Goal: Task Accomplishment & Management: Manage account settings

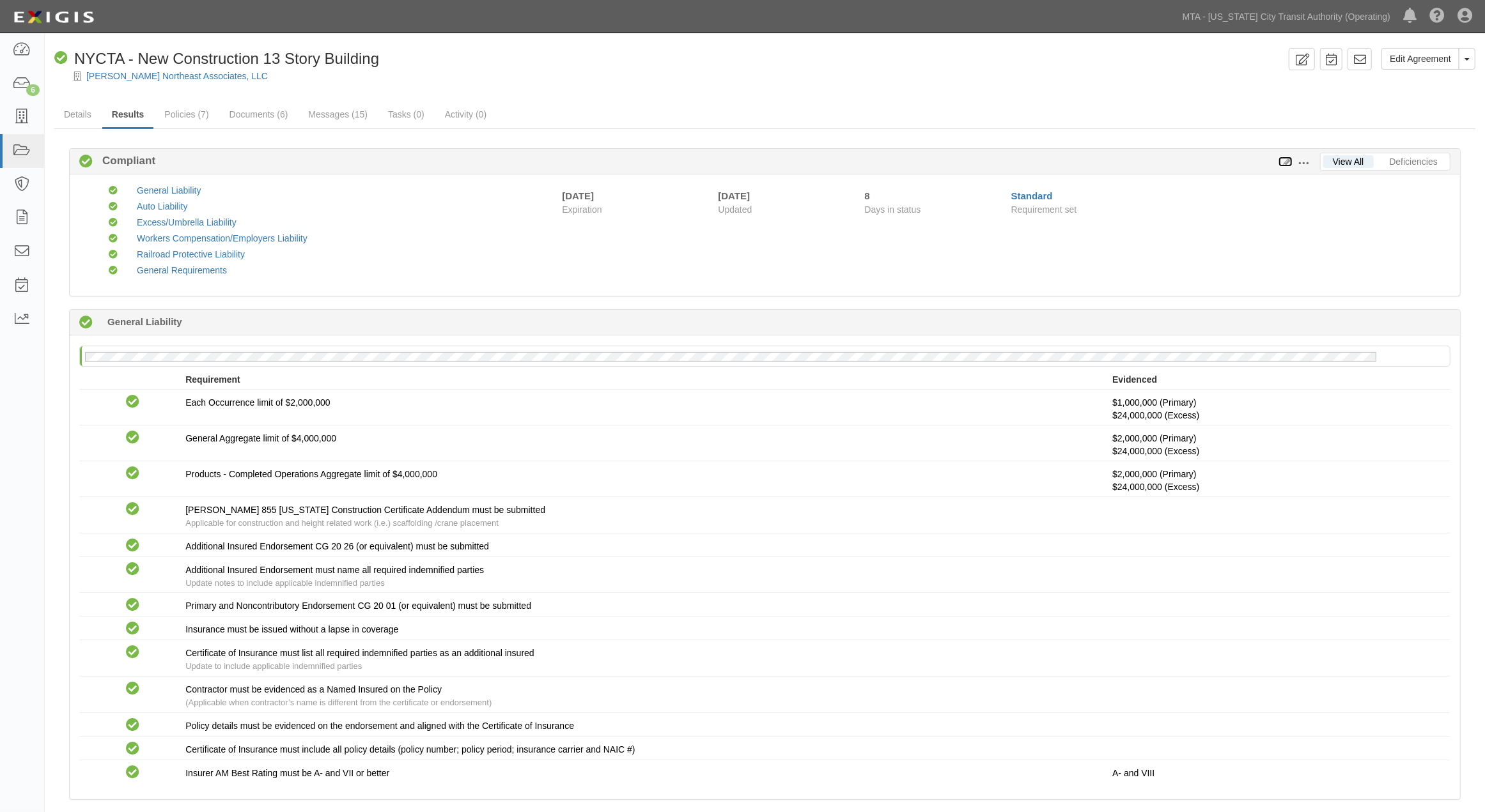
click at [1289, 158] on icon at bounding box center [1285, 162] width 14 height 9
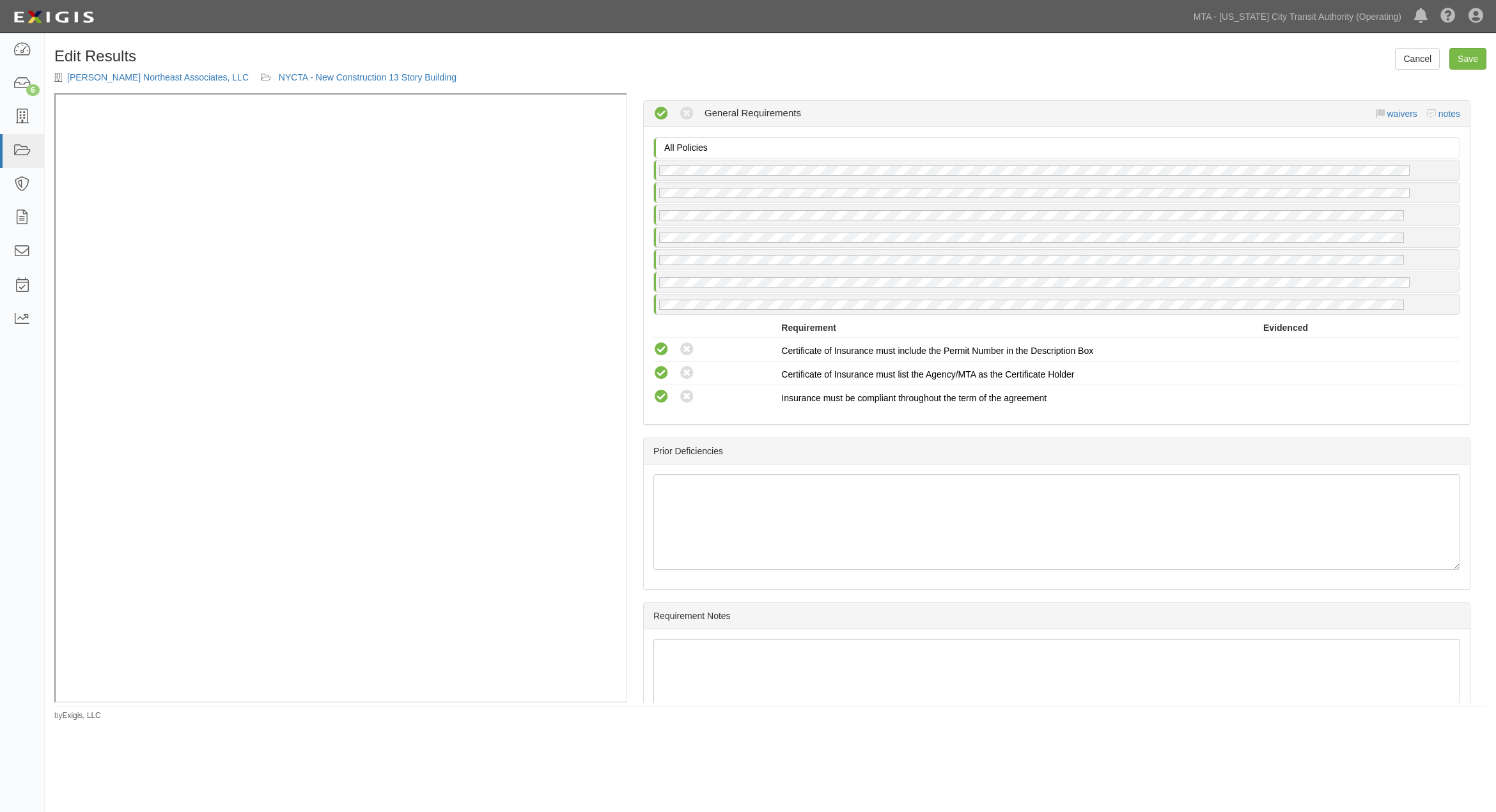
scroll to position [1895, 0]
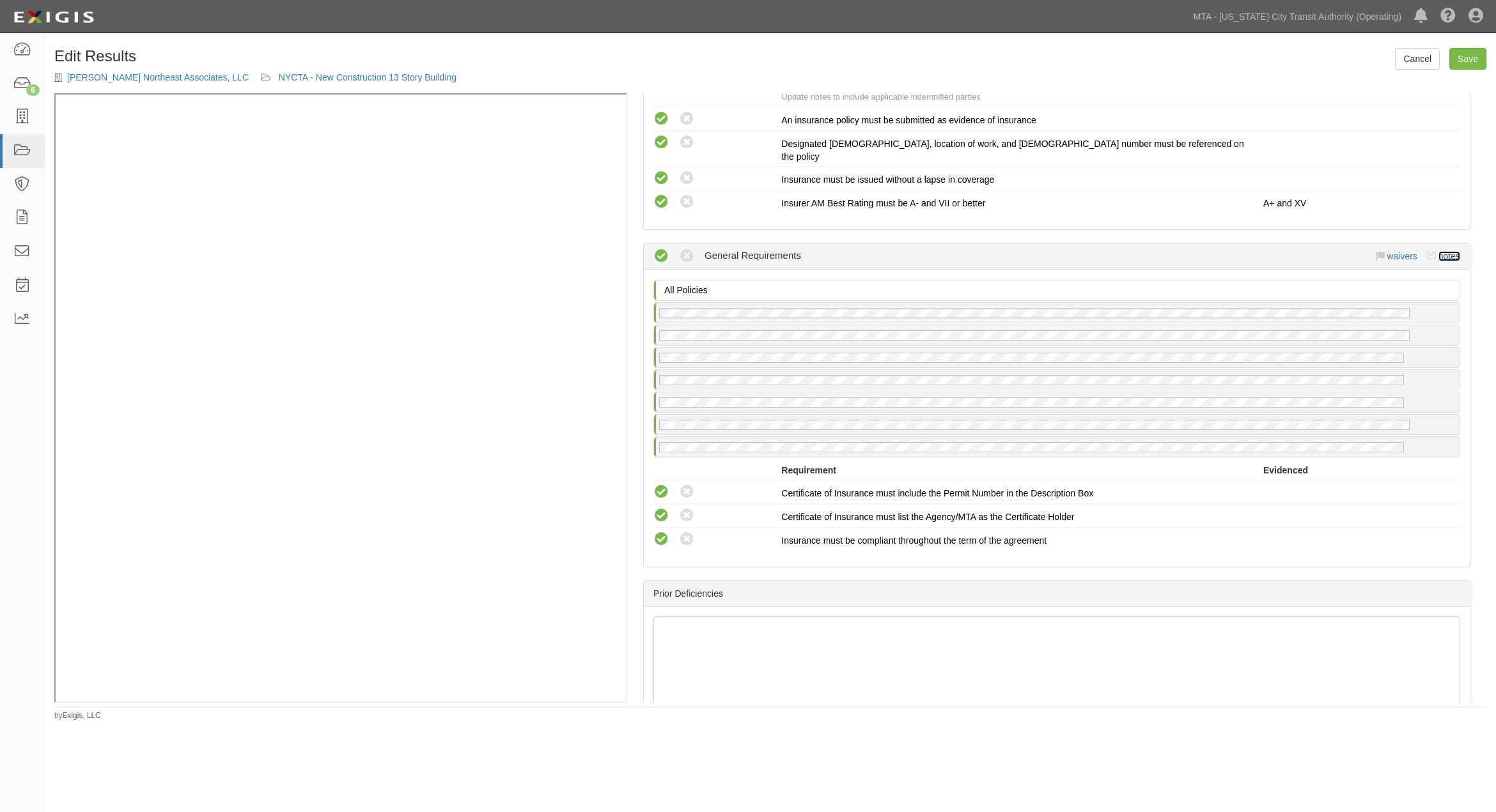
click at [1445, 251] on link "notes" at bounding box center [1449, 256] width 22 height 10
radio input "true"
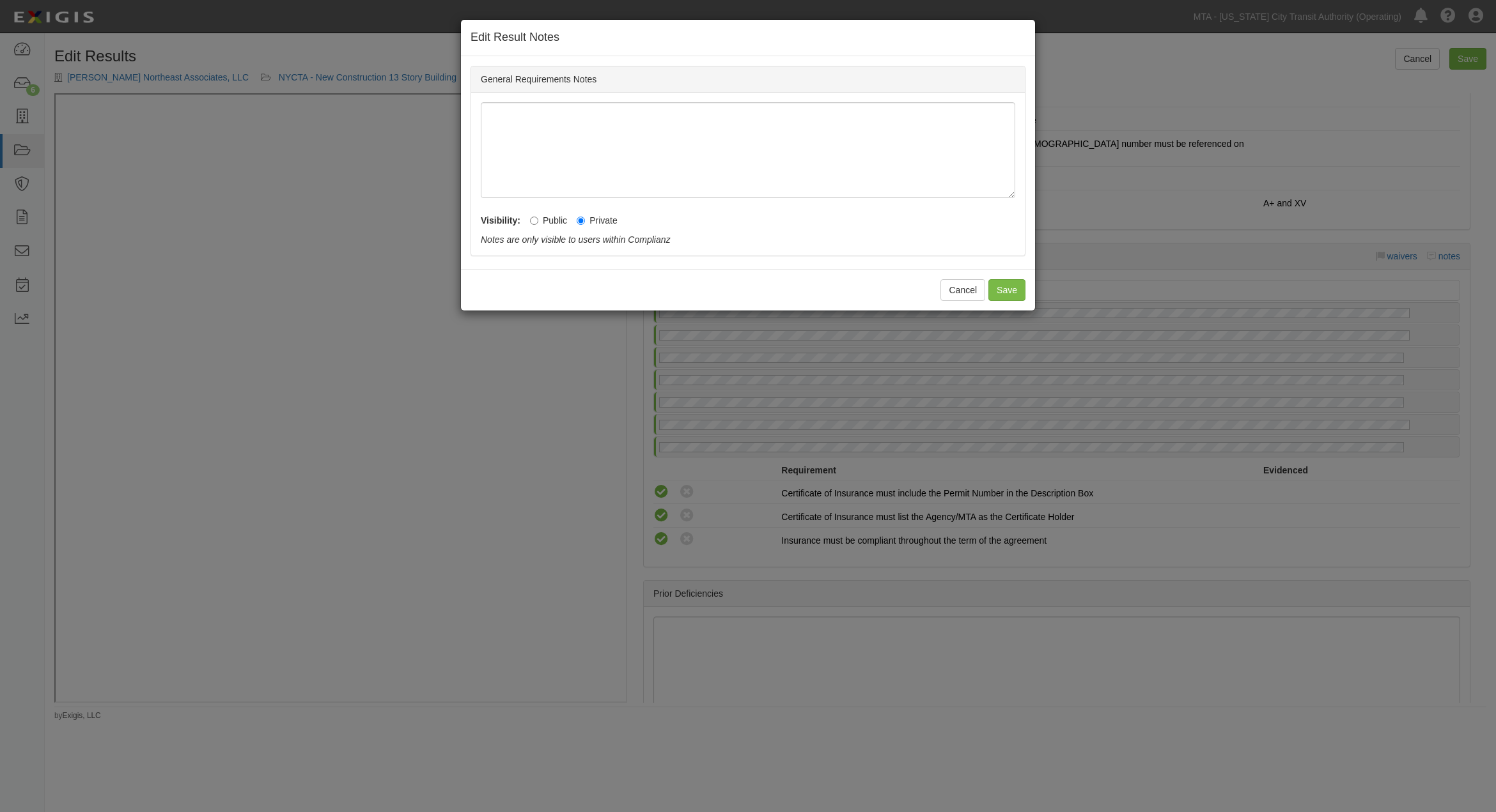
click at [530, 226] on label "Public" at bounding box center [549, 220] width 37 height 13
click at [530, 225] on input "Public" at bounding box center [534, 221] width 9 height 9
radio input "true"
click at [1010, 289] on button "Save" at bounding box center [1007, 290] width 37 height 22
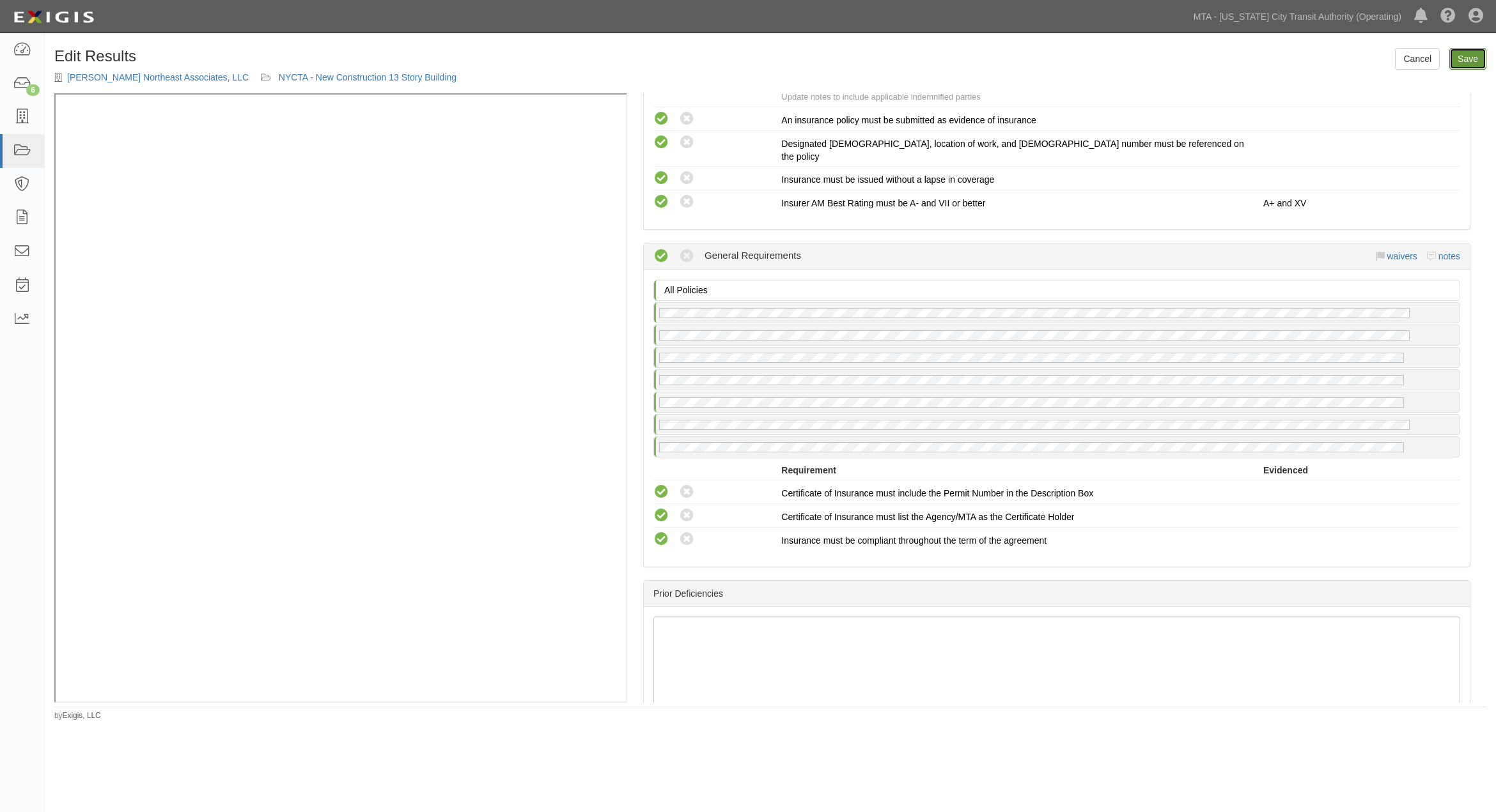
click at [1478, 60] on link "Save" at bounding box center [1468, 58] width 37 height 22
radio input "true"
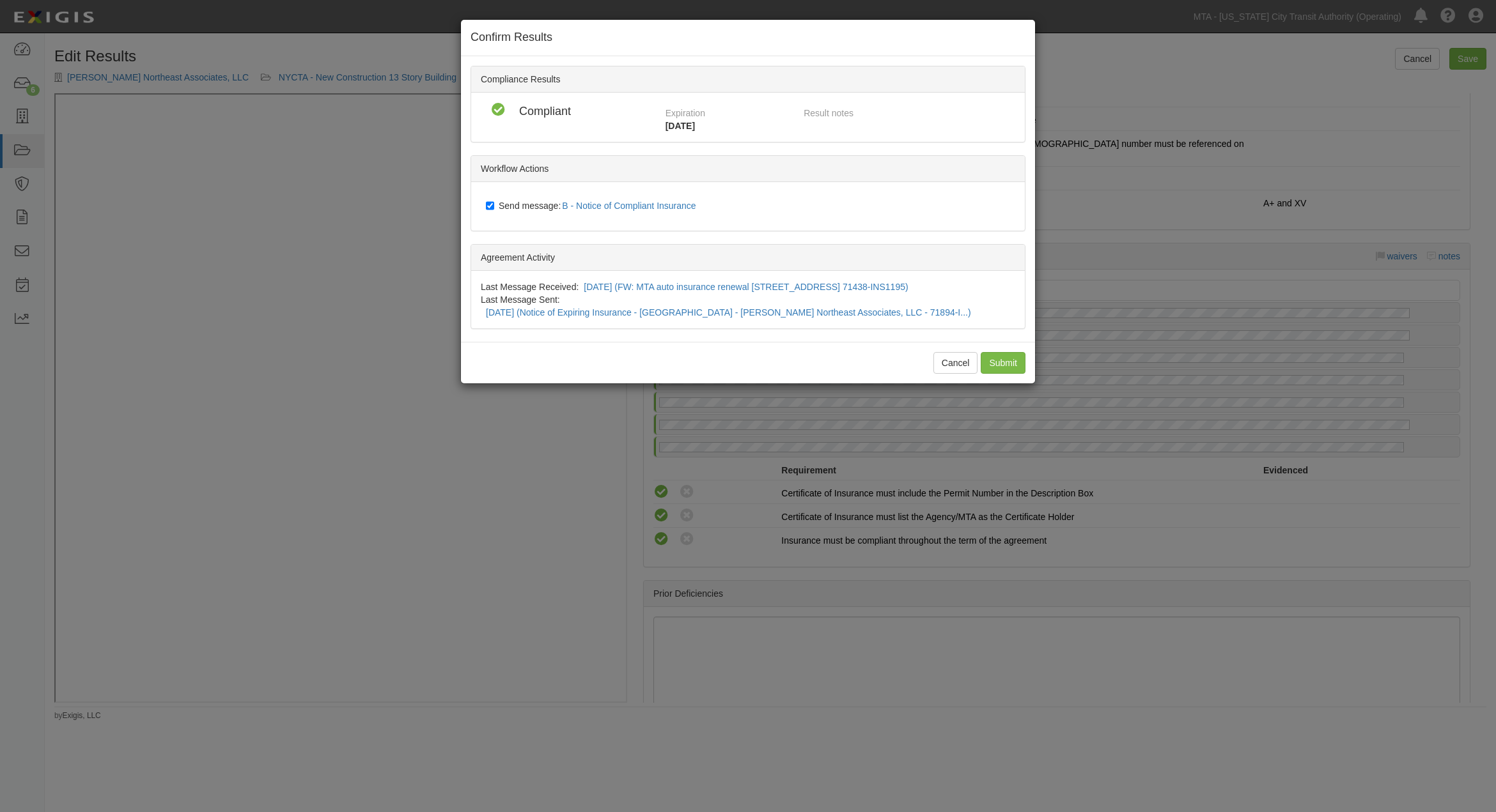
click at [524, 202] on span "Send message: B - Notice of Compliant Insurance" at bounding box center [600, 205] width 203 height 10
click at [494, 202] on input "Send message: B - Notice of Compliant Insurance" at bounding box center [490, 205] width 9 height 10
checkbox input "false"
click at [1002, 352] on input "Submit" at bounding box center [1003, 363] width 45 height 22
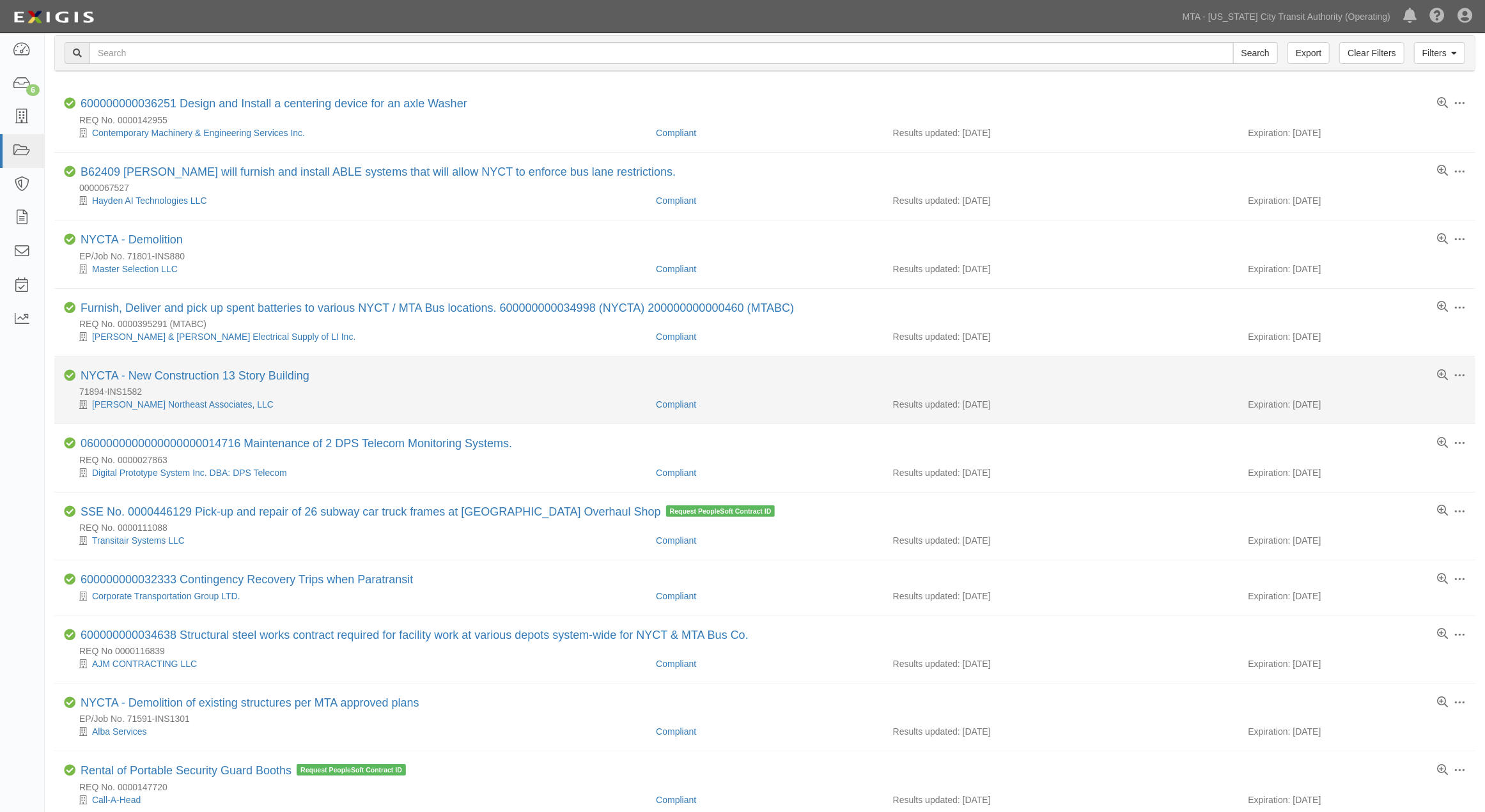
scroll to position [71, 0]
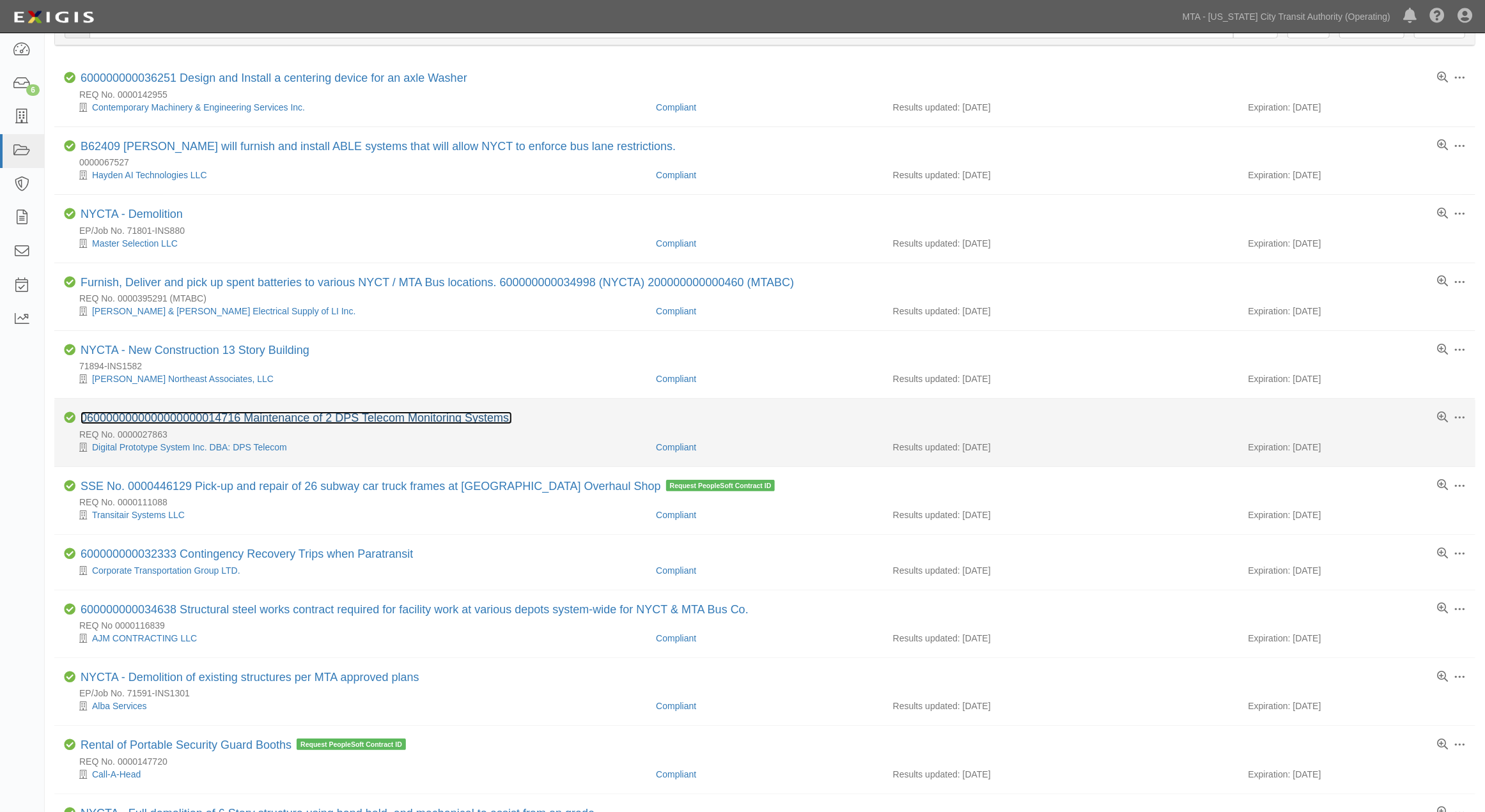
click at [423, 424] on link "0600000000000000000014716 Maintenance of 2 DPS Telecom Monitoring Systems." at bounding box center [296, 418] width 431 height 13
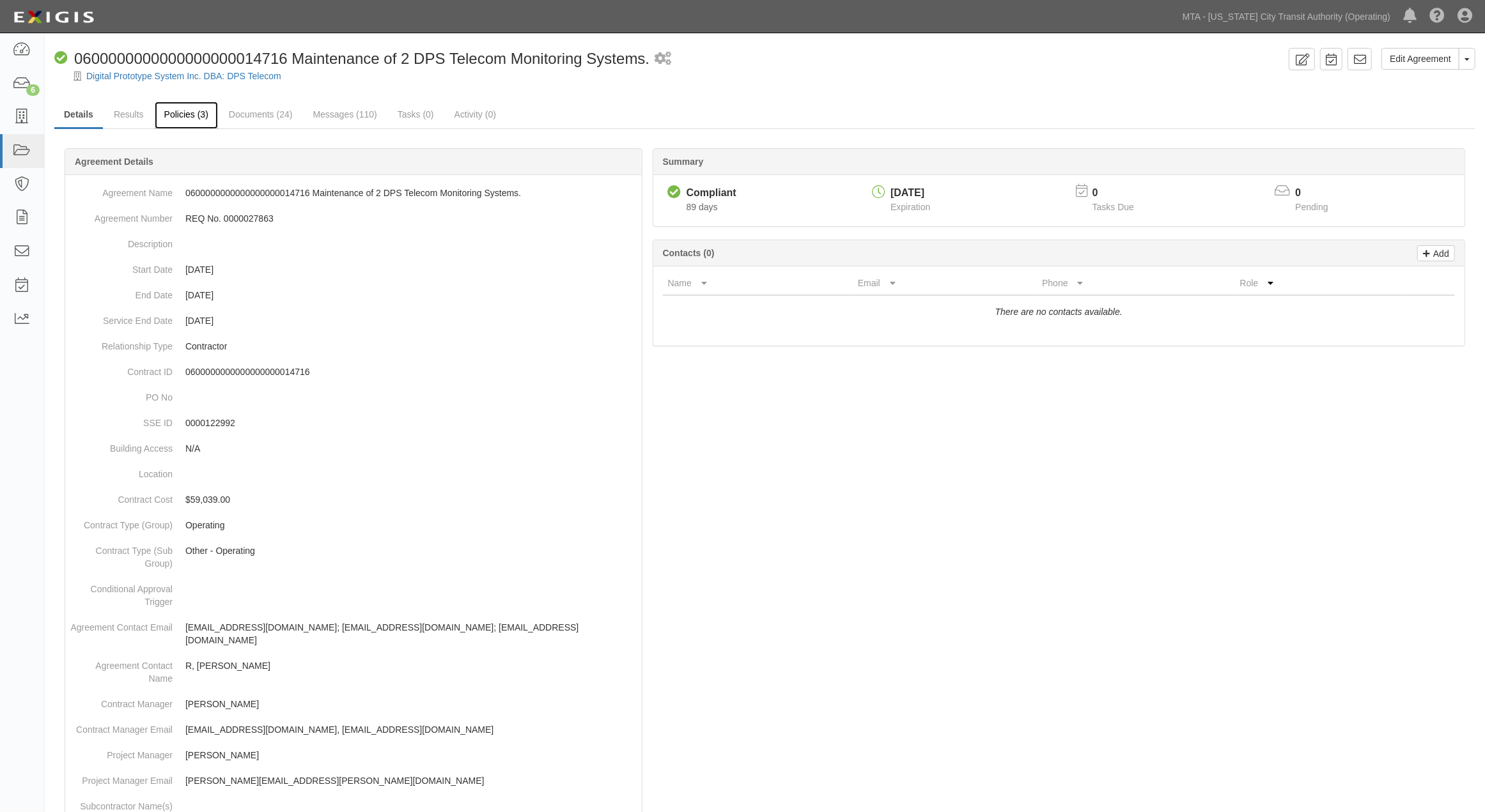
click at [188, 117] on link "Policies (3)" at bounding box center [186, 115] width 63 height 28
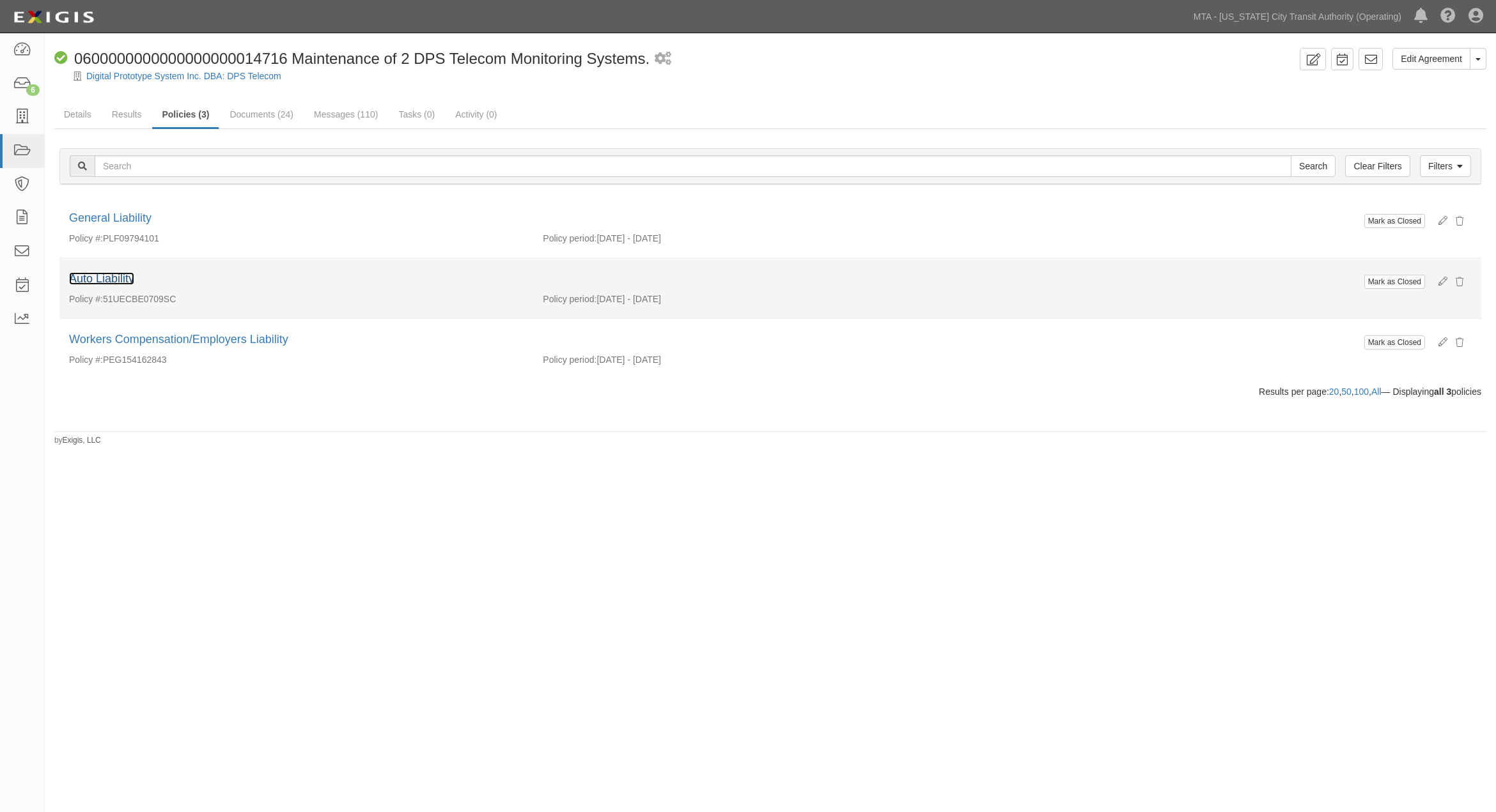
click at [123, 277] on link "Auto Liability" at bounding box center [102, 278] width 65 height 13
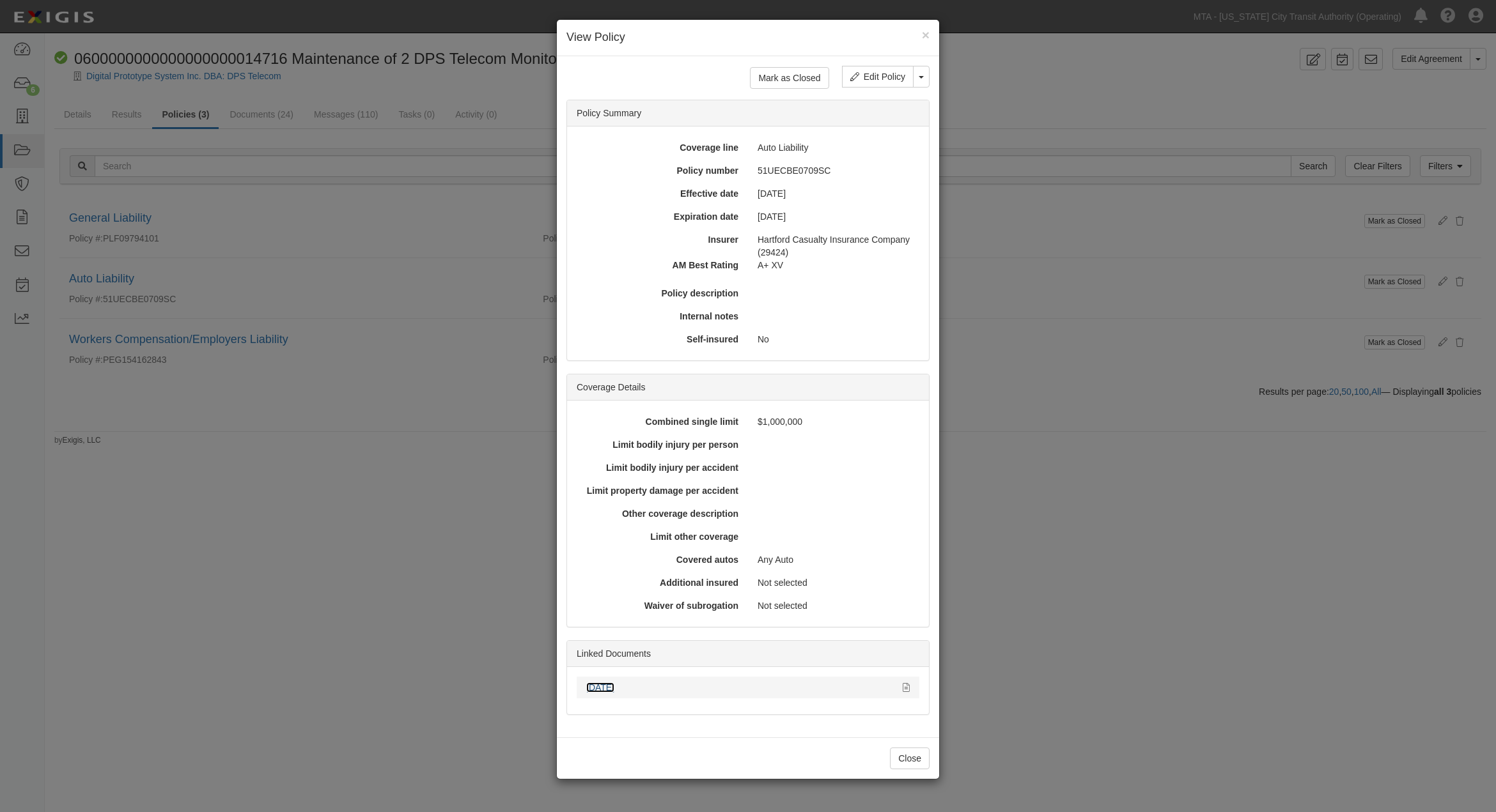
click at [598, 684] on link "[DATE]" at bounding box center [601, 688] width 28 height 10
click at [1038, 580] on div "× View Policy Mark as Closed Edit Policy Toggle Dropdown Delete Policy Policy S…" at bounding box center [748, 406] width 1496 height 812
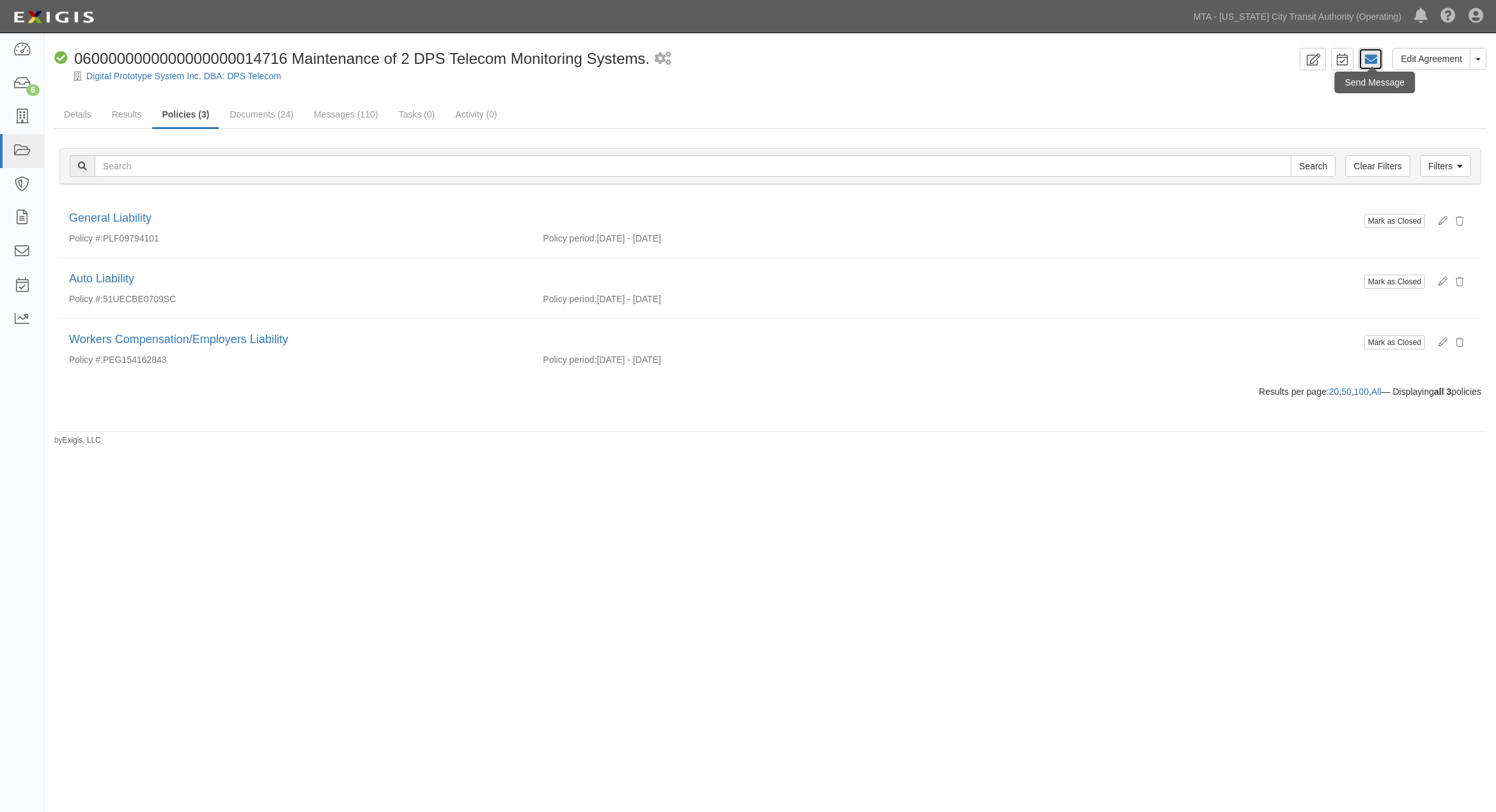
click at [1372, 60] on icon at bounding box center [1371, 60] width 13 height 13
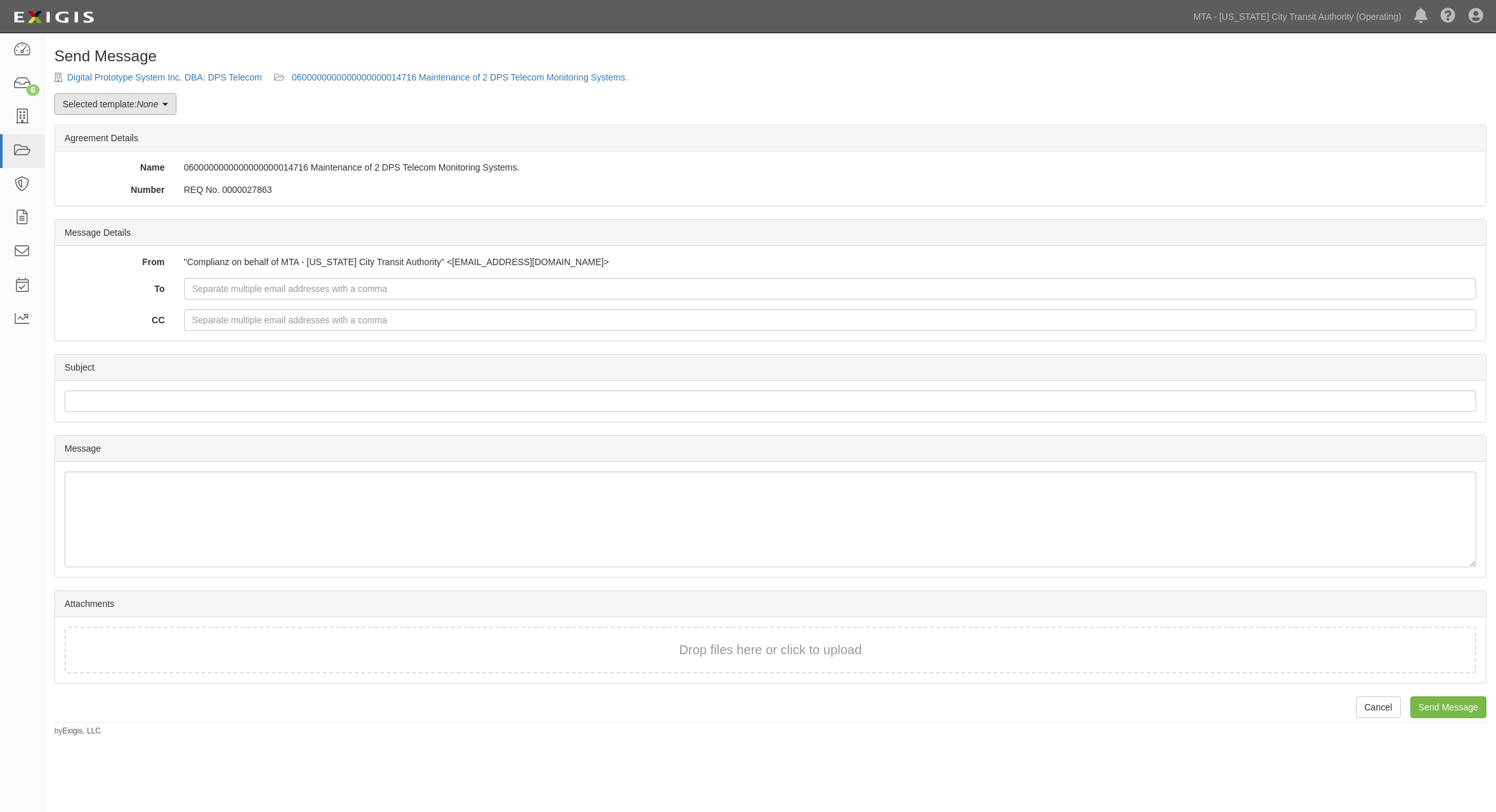
click at [130, 104] on link "Selected template: None" at bounding box center [115, 104] width 122 height 22
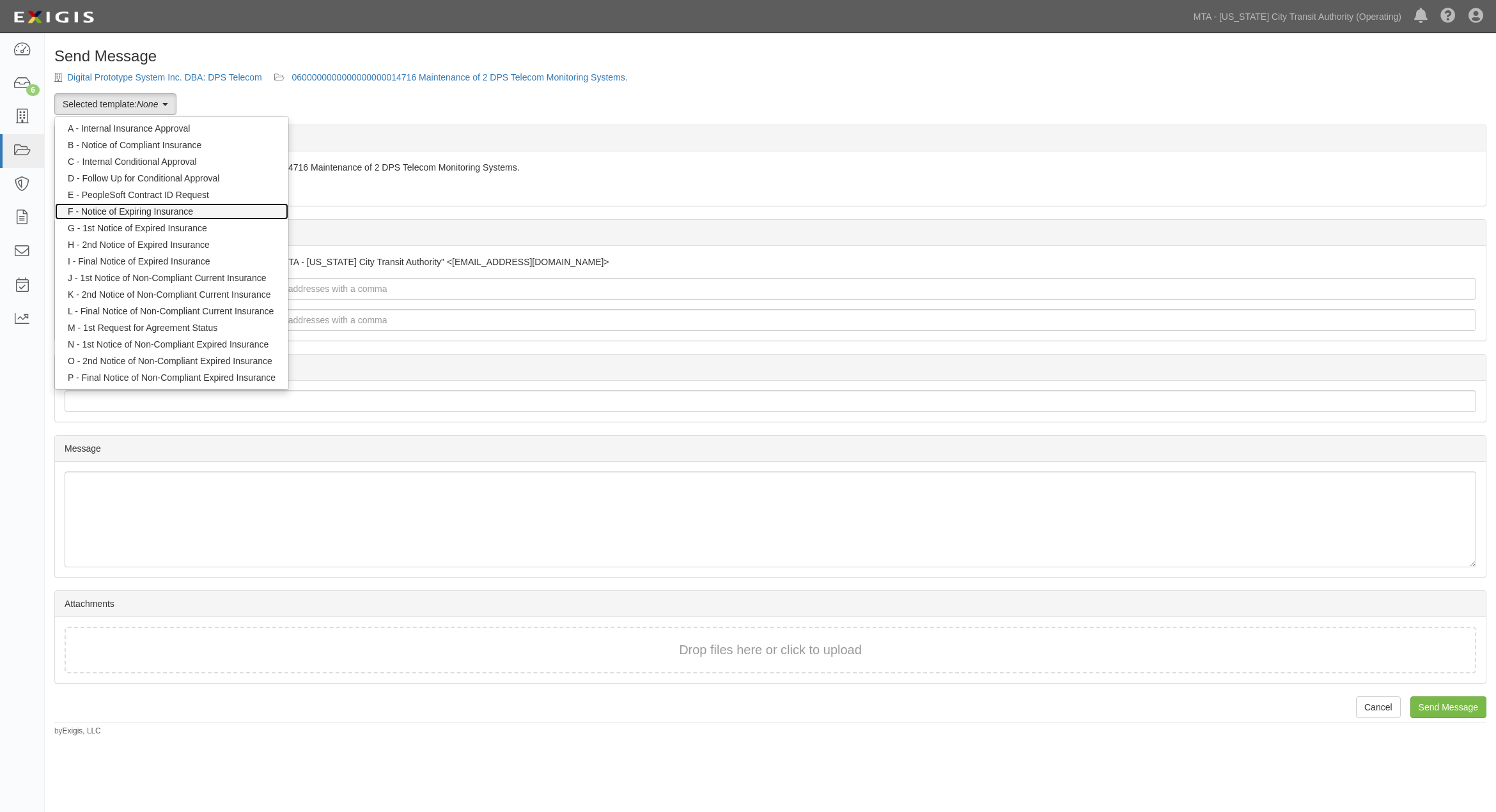
click at [146, 208] on link "F - Notice of Expiring Insurance" at bounding box center [171, 211] width 233 height 16
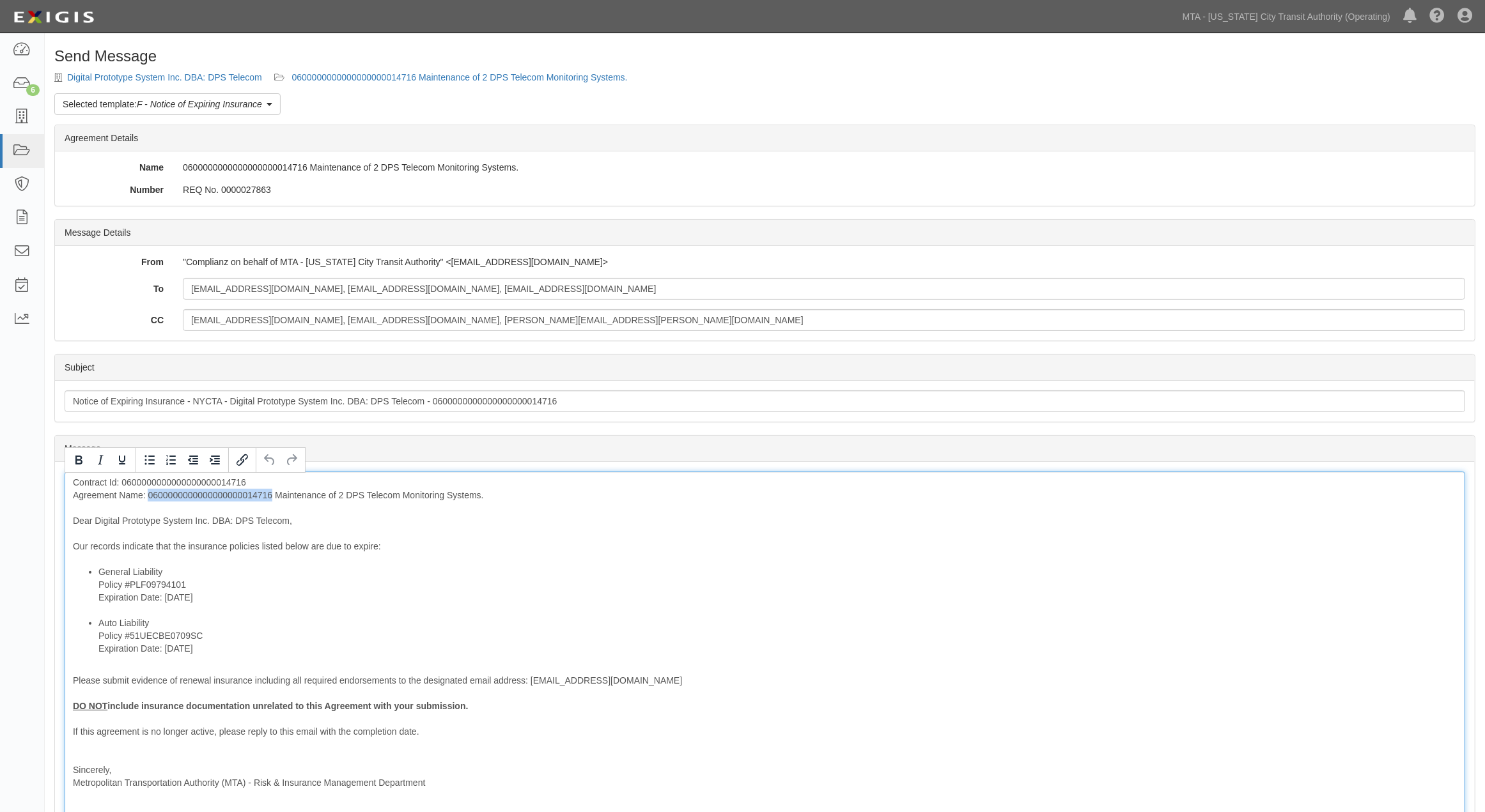
drag, startPoint x: 273, startPoint y: 494, endPoint x: 149, endPoint y: 499, distance: 124.1
click at [149, 499] on div "Contract Id: 0600000000000000000014716 Agreement Name: 060000000000000000001471…" at bounding box center [765, 651] width 1400 height 360
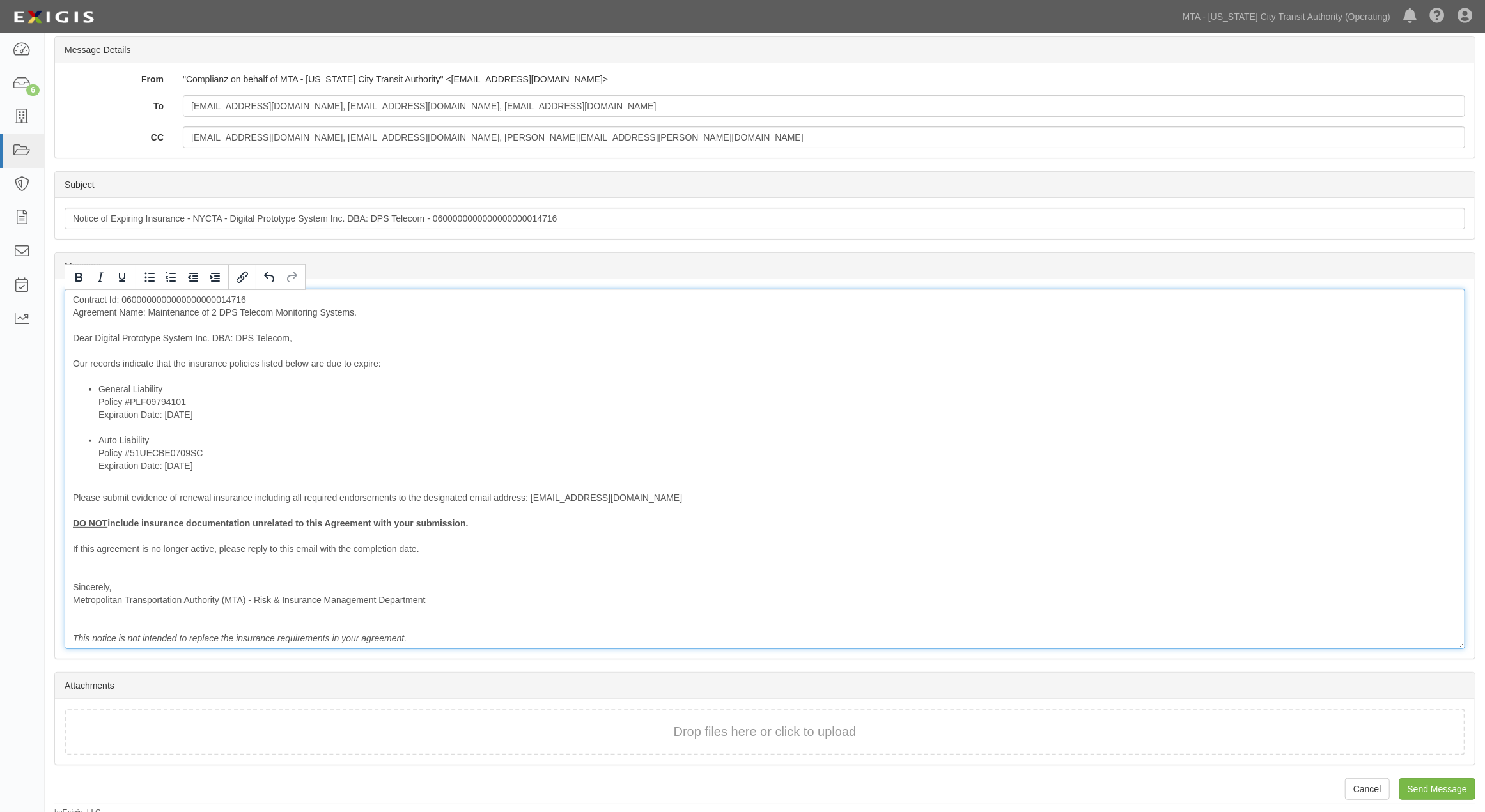
scroll to position [188, 0]
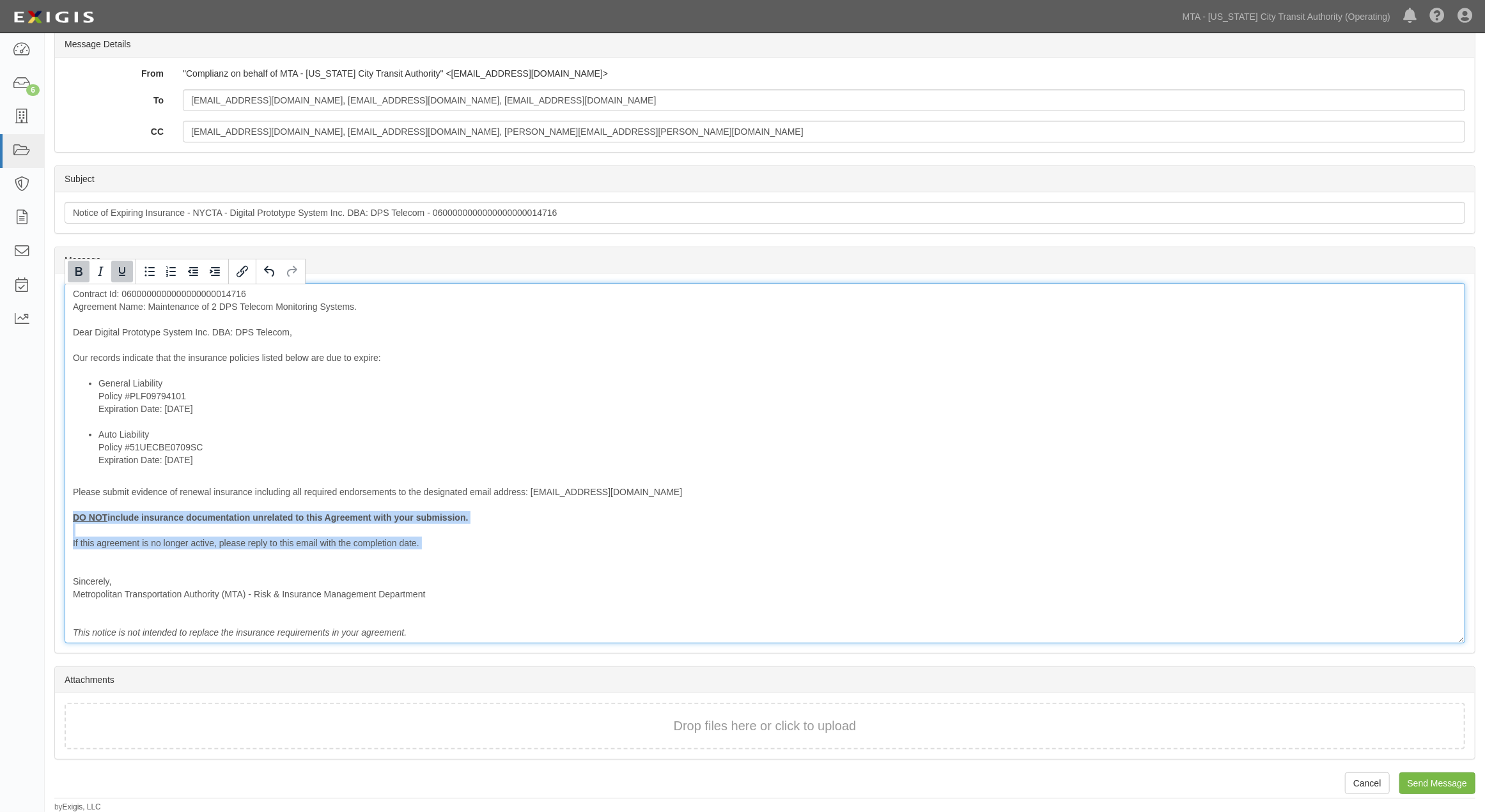
drag, startPoint x: 143, startPoint y: 551, endPoint x: 53, endPoint y: 519, distance: 95.5
click at [53, 519] on div "Send Message Digital Prototype System Inc. DBA: DPS Telecom 0600000000000000000…" at bounding box center [765, 336] width 1440 height 953
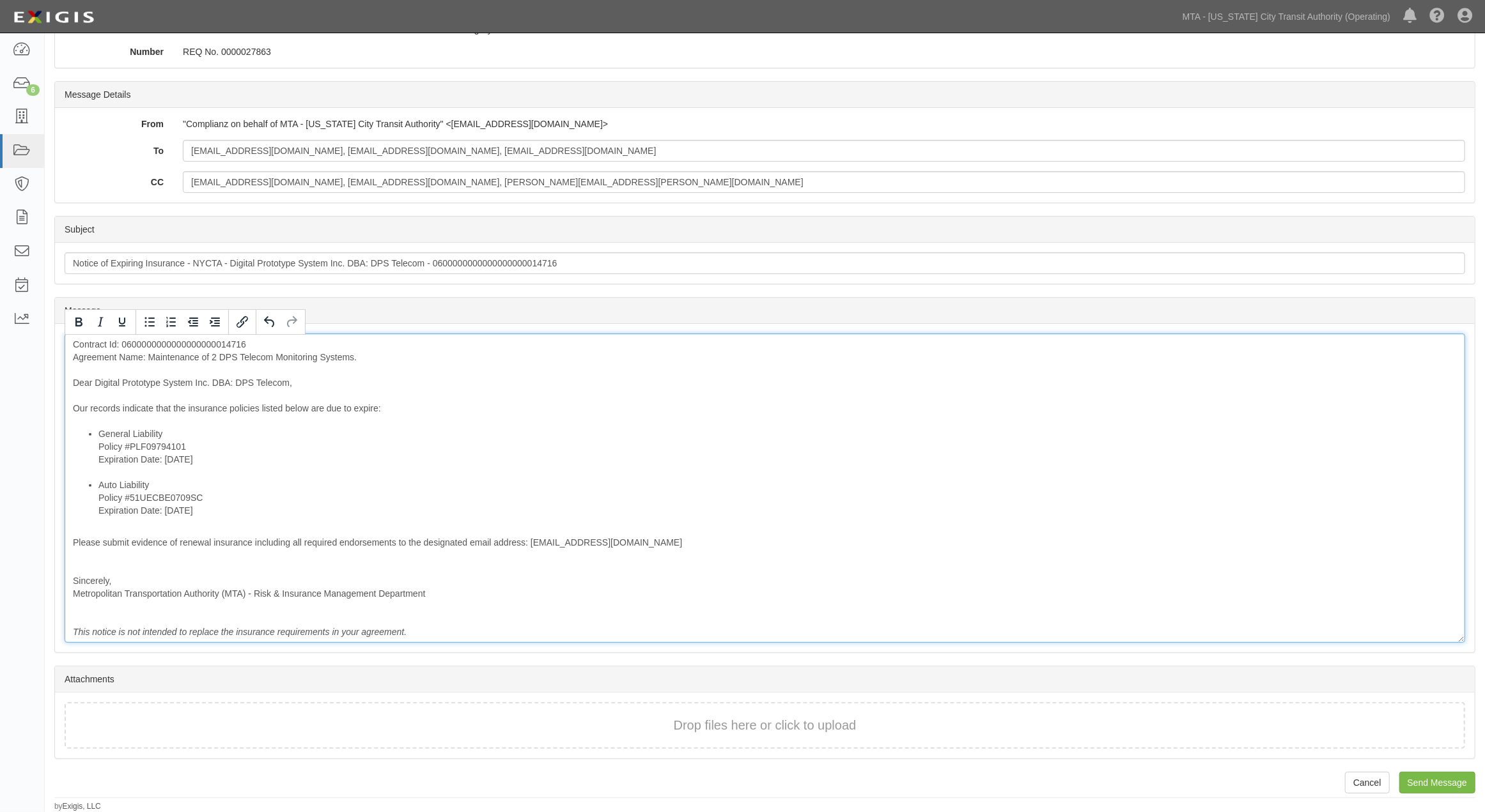
scroll to position [137, 0]
click at [1084, 369] on div "Contract Id: 0600000000000000000014716 Agreement Name: Maintenance of 2 DPS Tel…" at bounding box center [765, 488] width 1400 height 309
click at [480, 153] on input "aerickson@dpstele.net, hzeigler@dpstele.com, rstover@dpstele.com" at bounding box center [824, 151] width 1282 height 22
paste input "maria.garza@dibu.com"
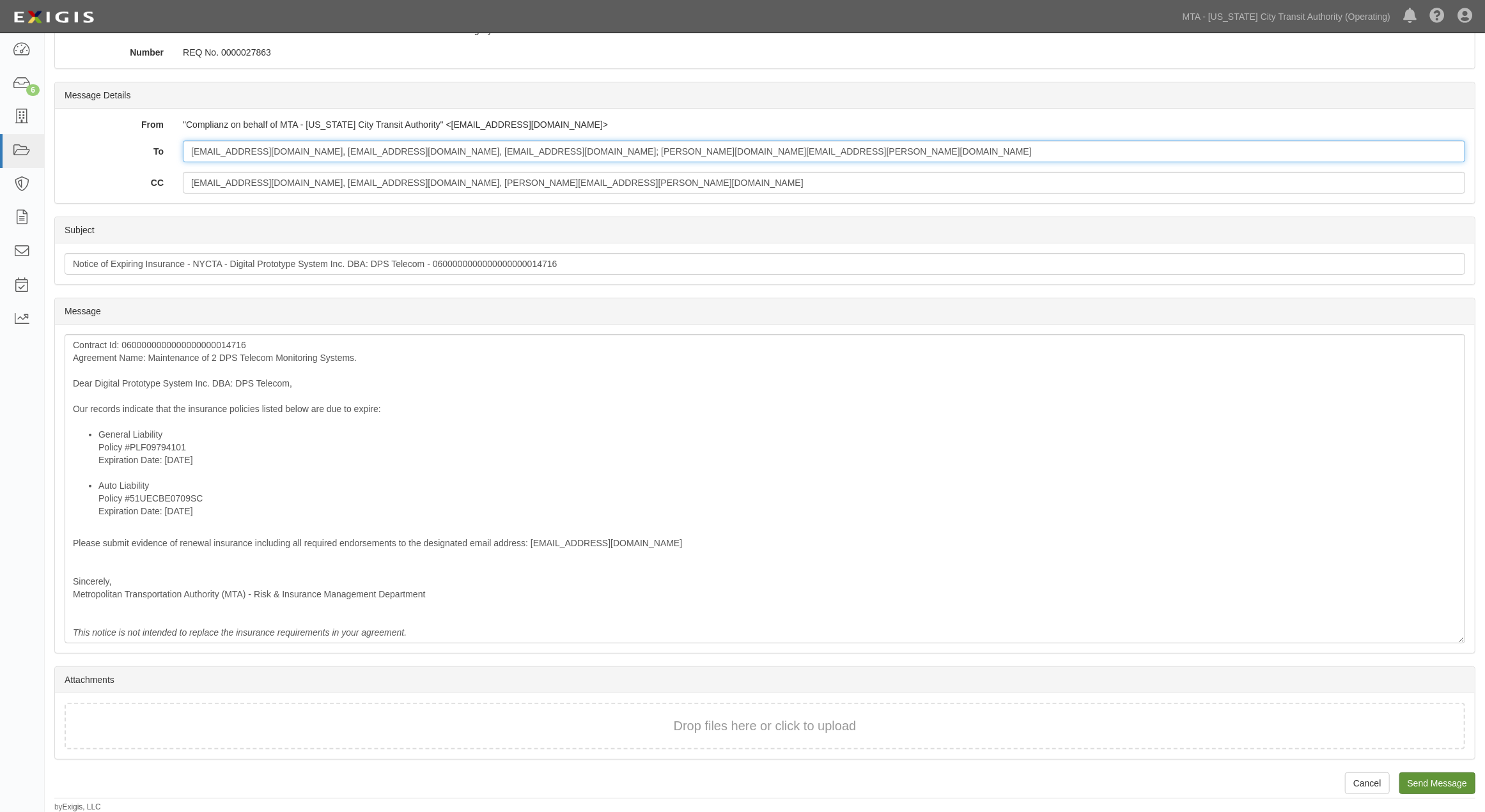
type input "aerickson@dpstele.net, hzeigler@dpstele.com, rstover@dpstele.com; maria.garza@d…"
drag, startPoint x: 1423, startPoint y: 777, endPoint x: 821, endPoint y: 55, distance: 940.0
click at [1426, 777] on input "Send Message" at bounding box center [1437, 784] width 76 height 22
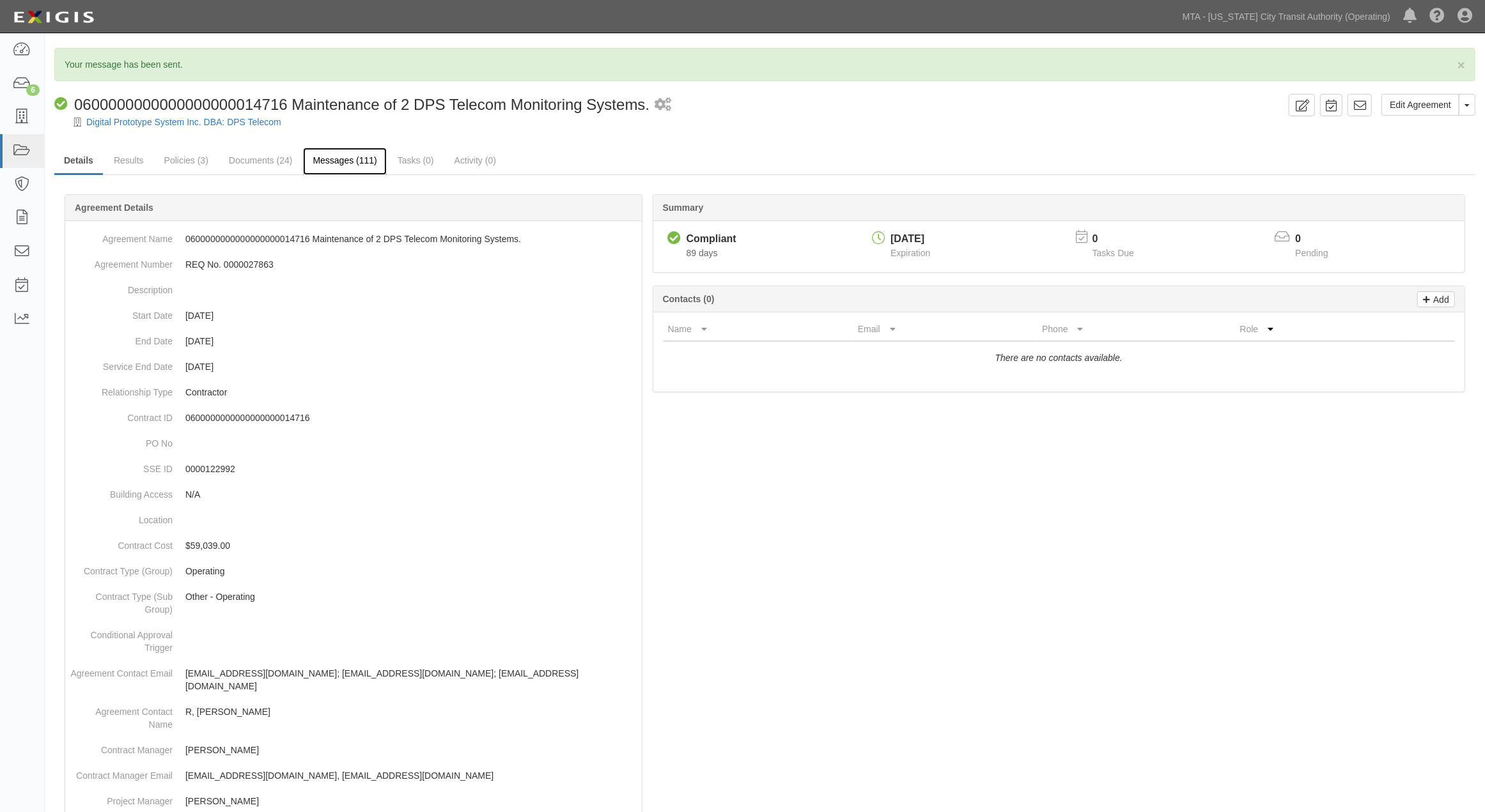
click at [340, 156] on link "Messages (111)" at bounding box center [344, 161] width 83 height 28
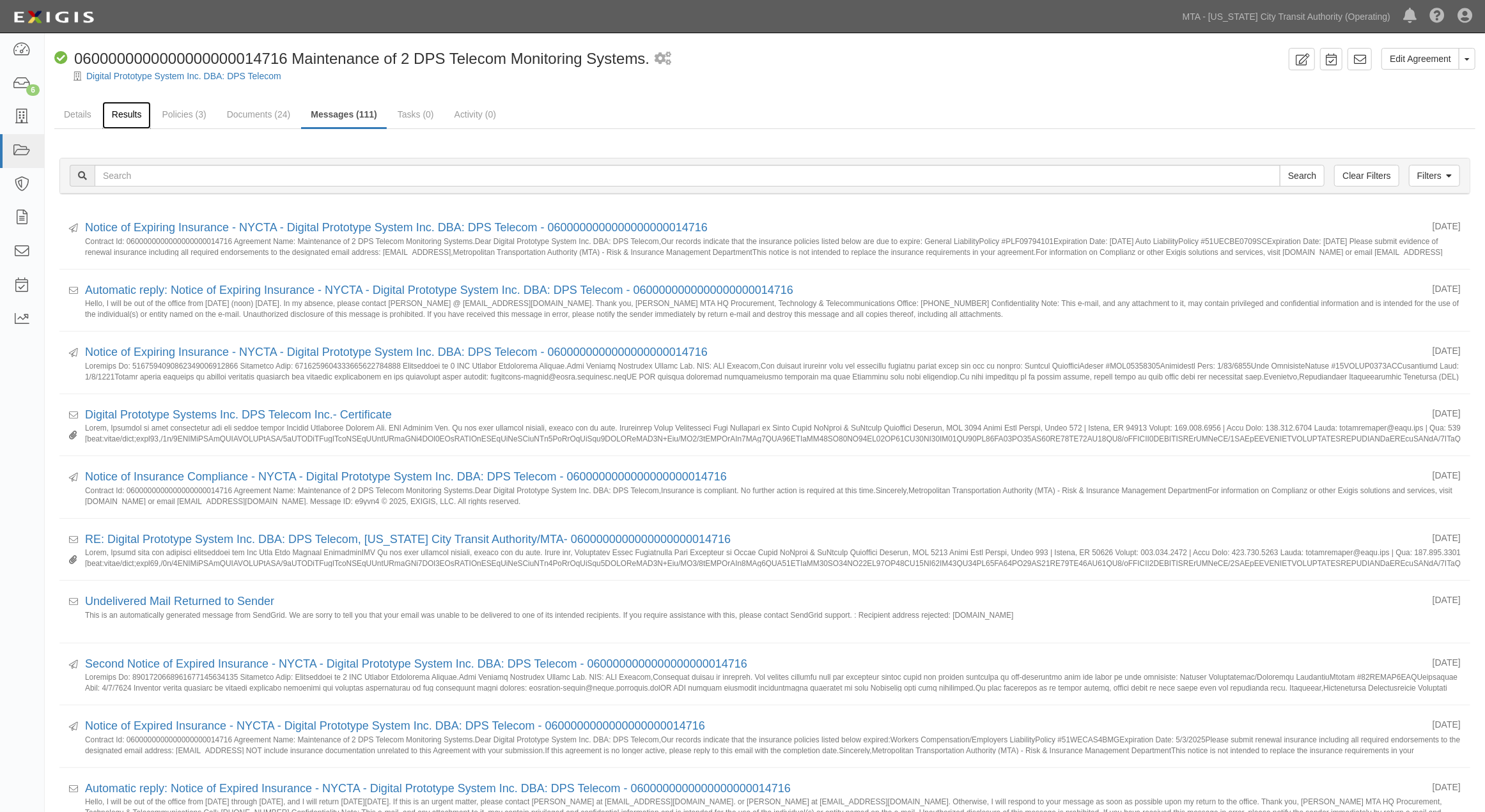
click at [117, 111] on link "Results" at bounding box center [126, 115] width 49 height 28
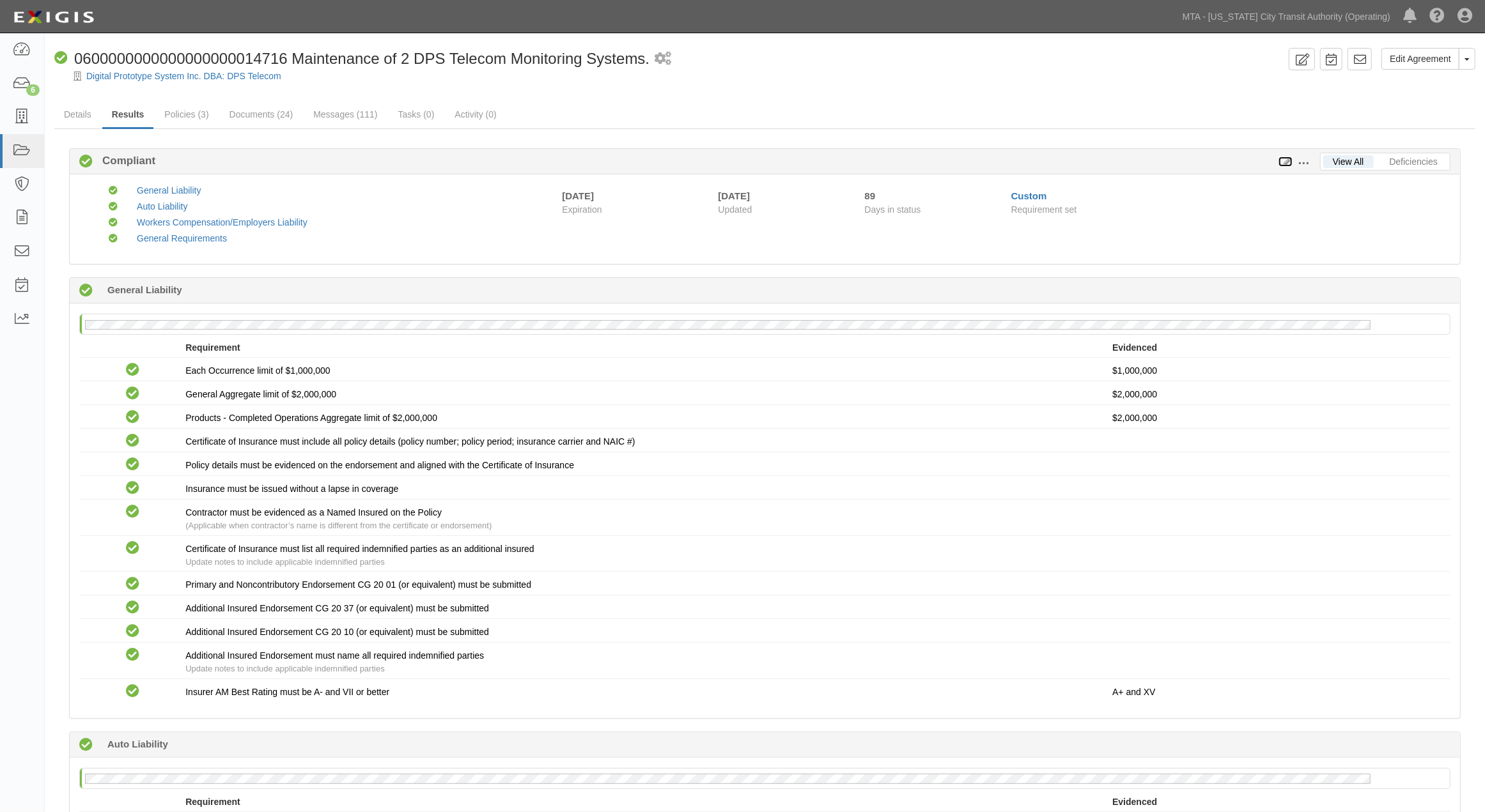
click at [1287, 162] on icon at bounding box center [1285, 162] width 14 height 9
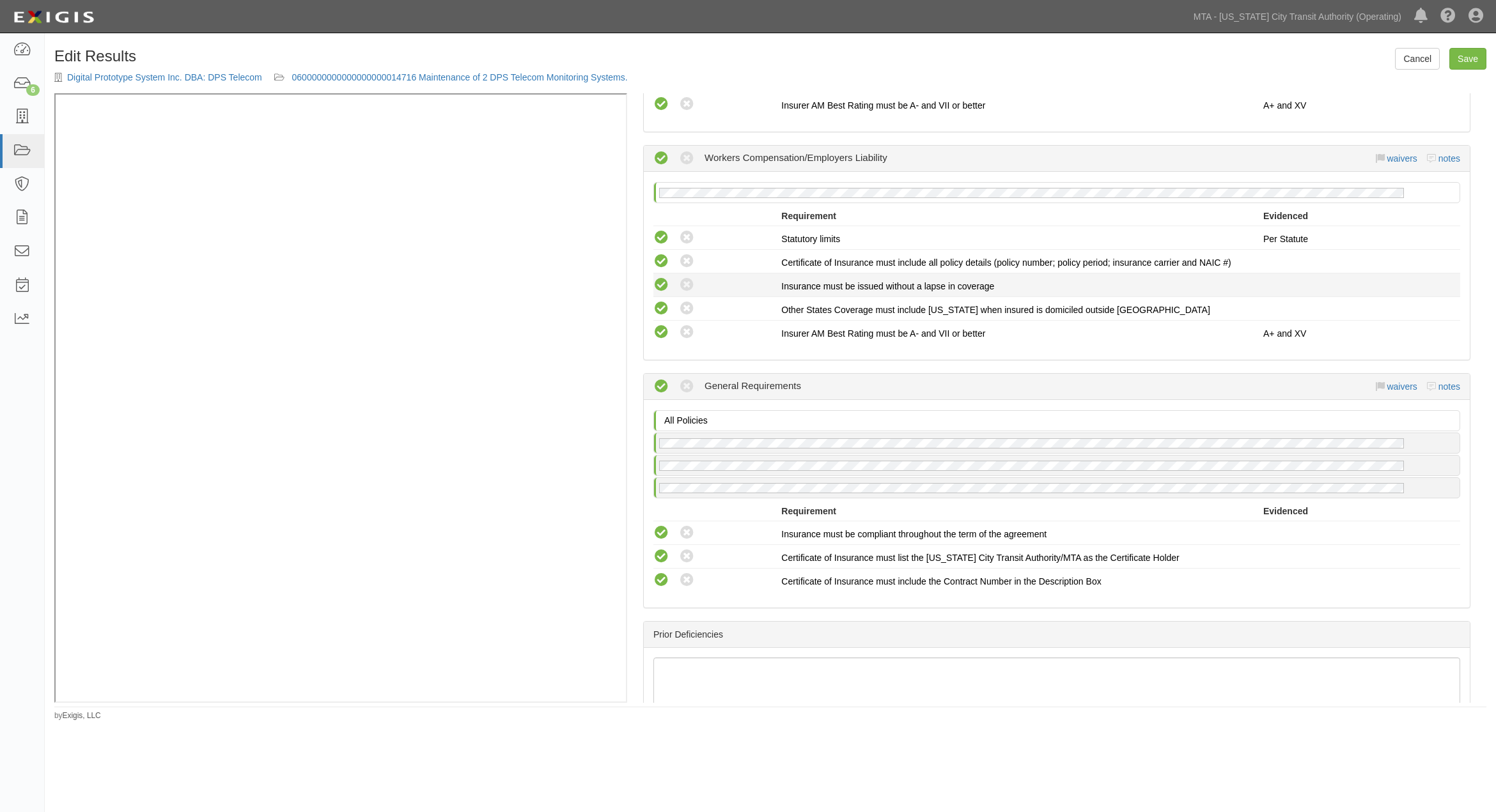
scroll to position [852, 0]
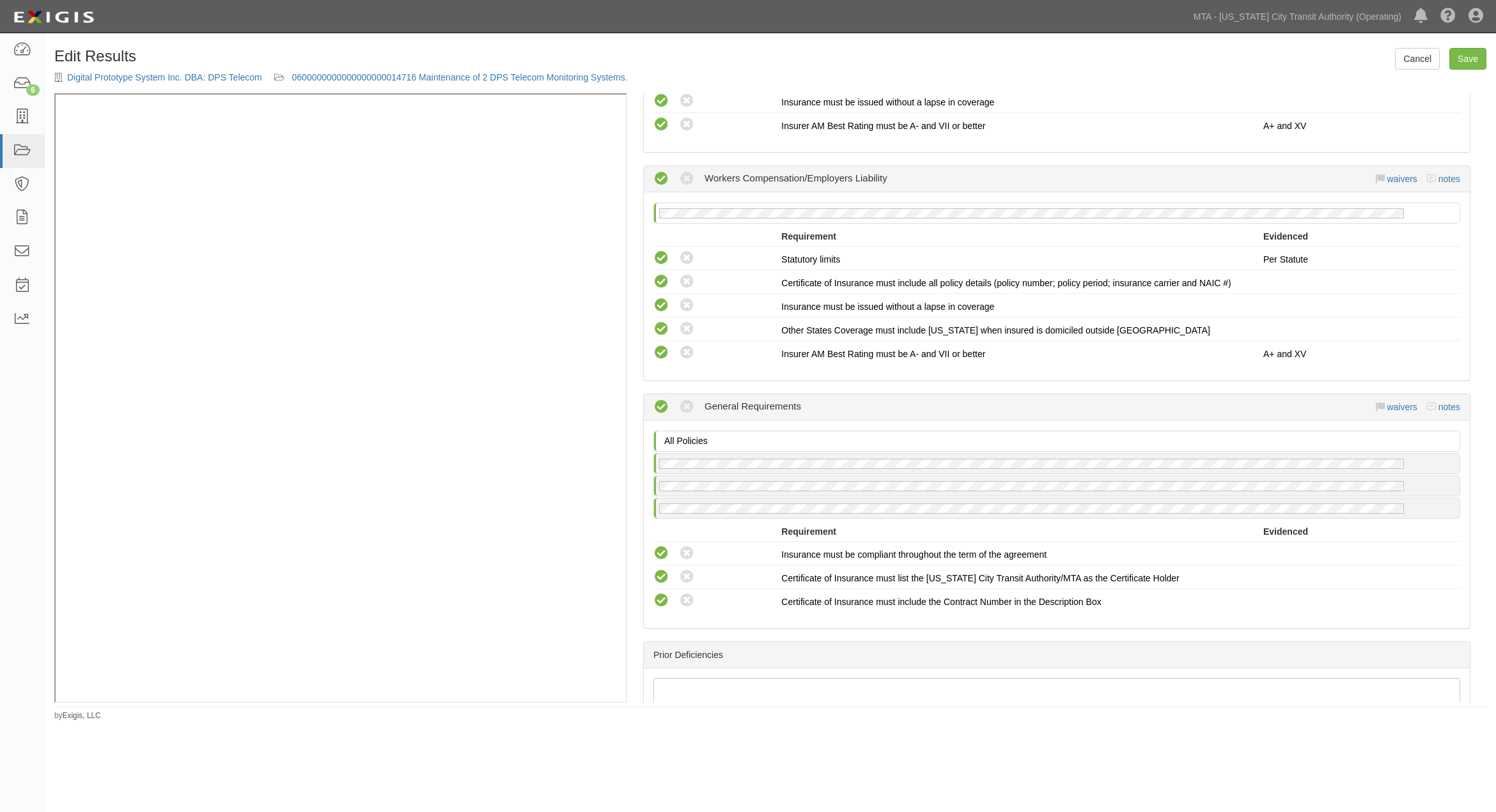
click at [1440, 413] on div "waivers notes" at bounding box center [1419, 407] width 85 height 13
click at [1438, 411] on link "notes" at bounding box center [1449, 407] width 22 height 10
radio input "true"
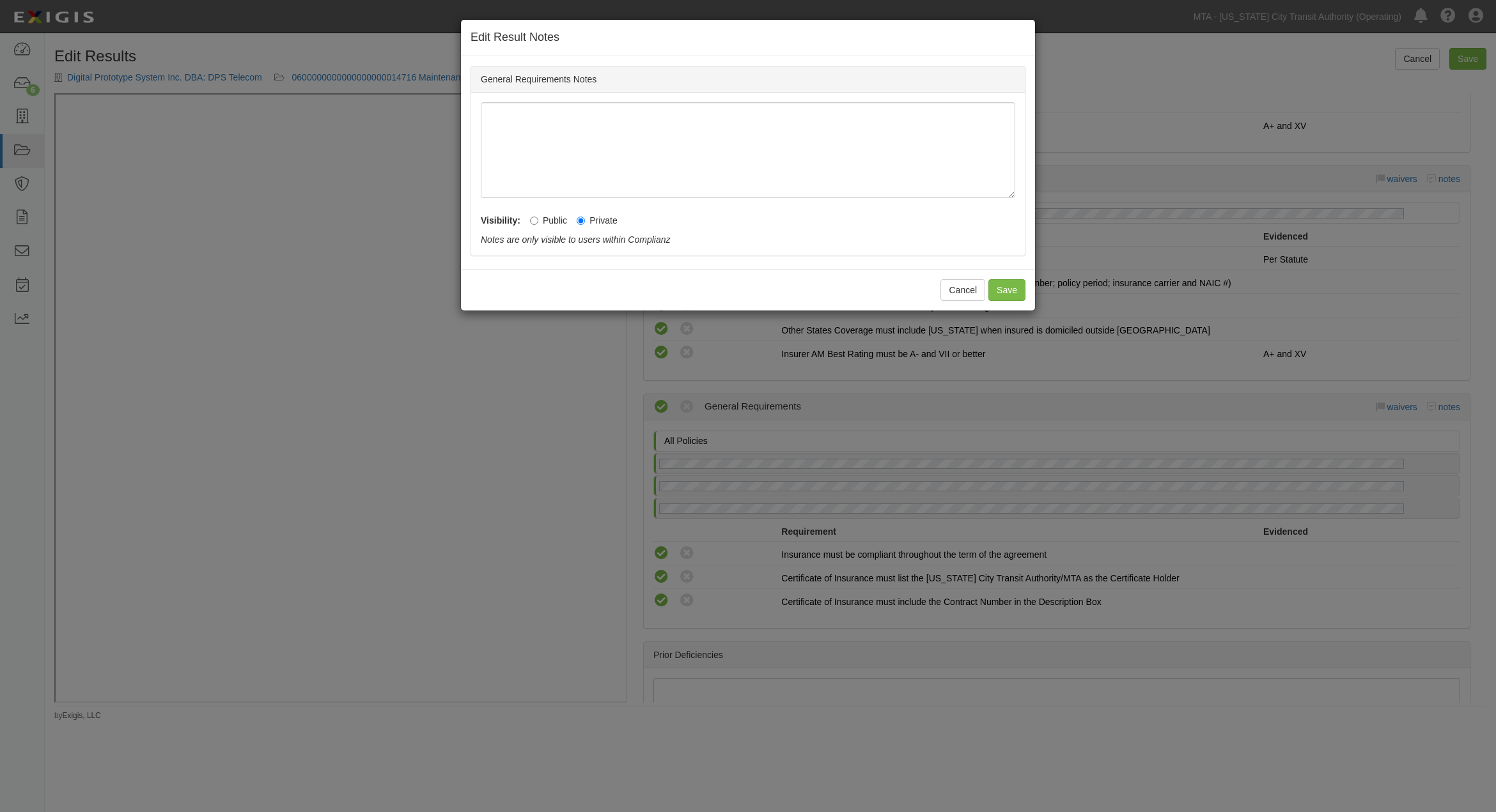
click at [556, 220] on label "Public" at bounding box center [549, 220] width 37 height 13
click at [538, 220] on input "Public" at bounding box center [534, 221] width 9 height 9
radio input "true"
click at [1006, 291] on button "Save" at bounding box center [1007, 290] width 37 height 22
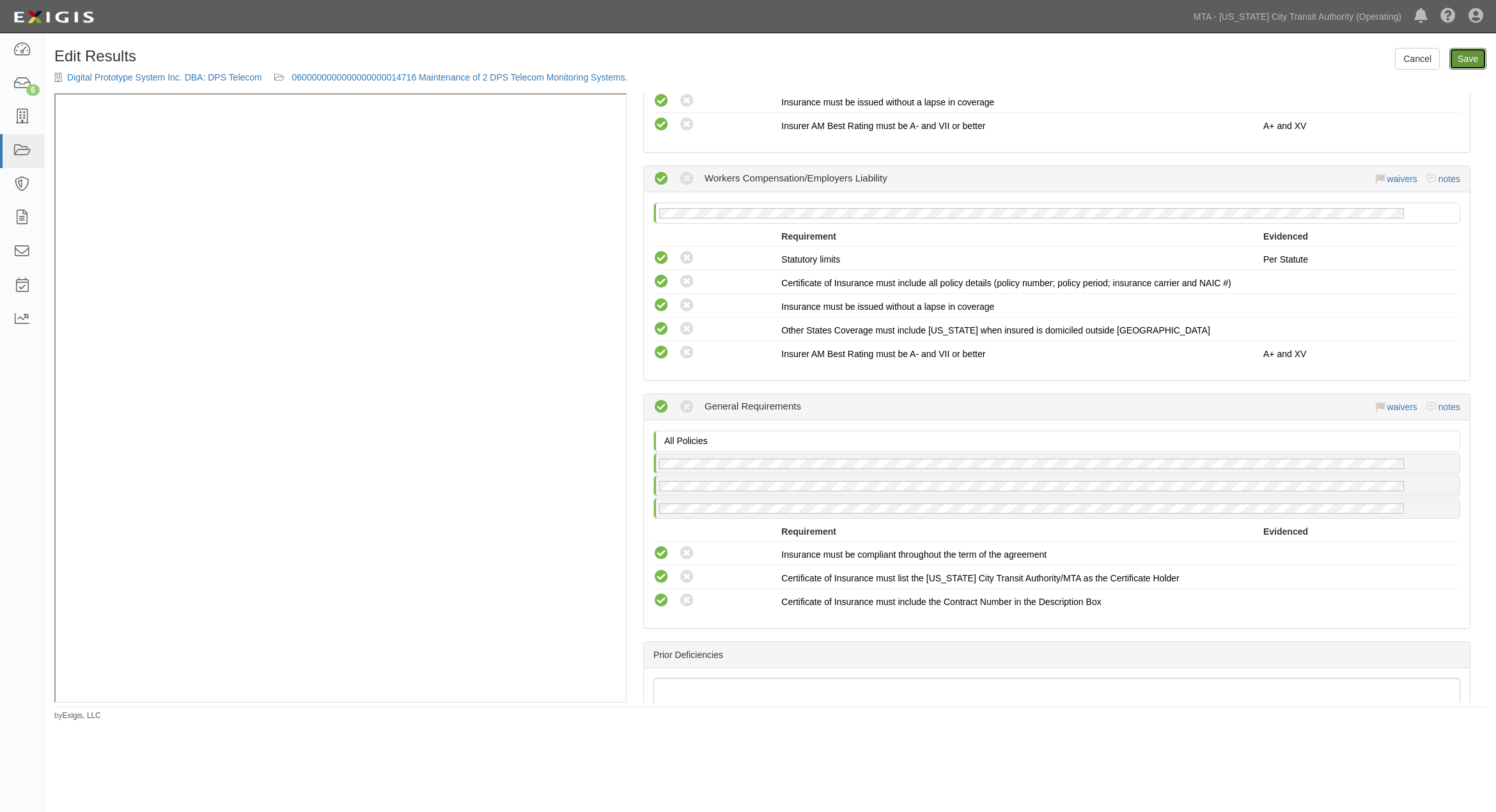
click at [1467, 62] on link "Save" at bounding box center [1468, 58] width 37 height 22
radio input "true"
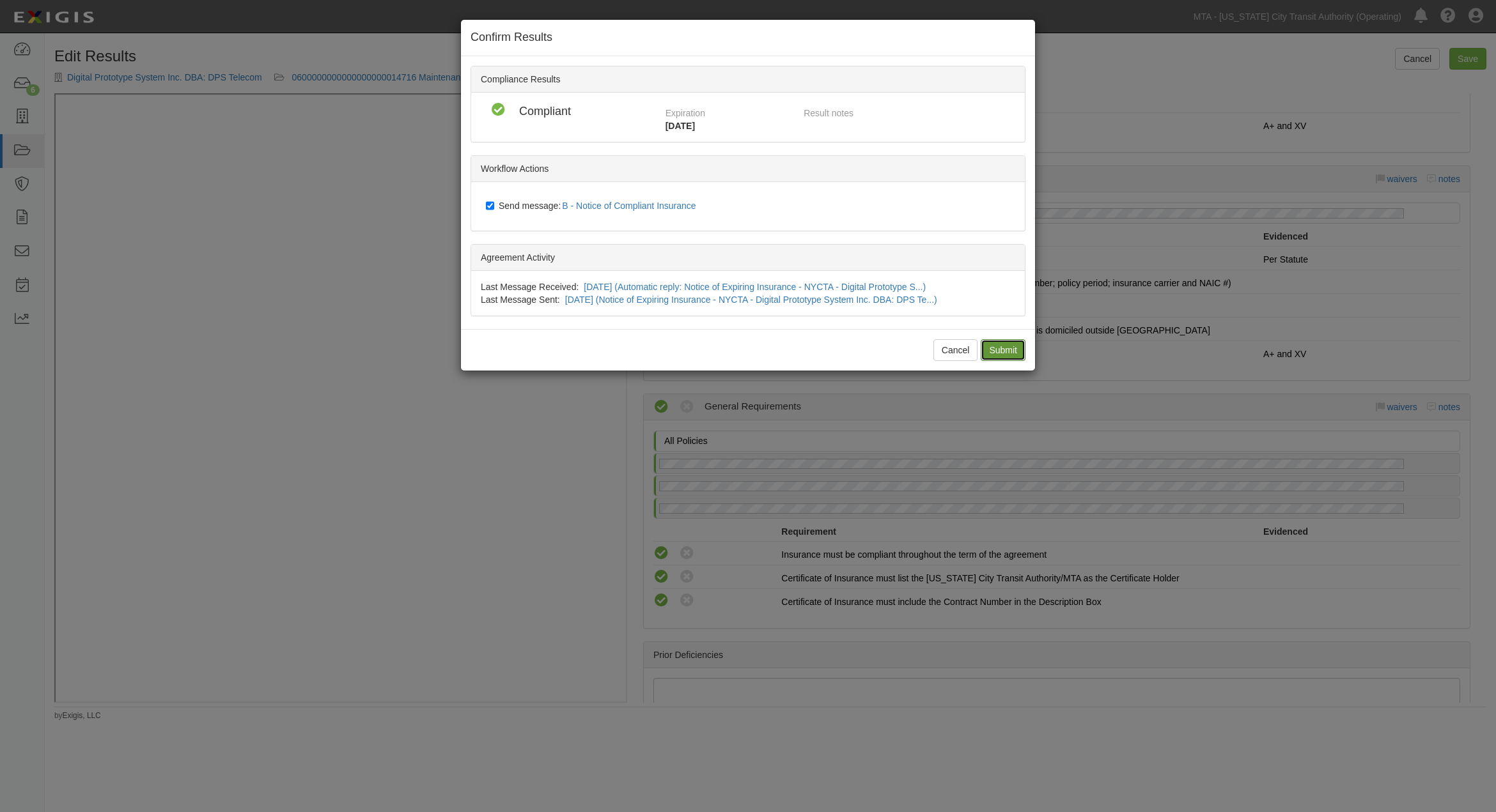
click at [1011, 349] on input "Submit" at bounding box center [1003, 350] width 45 height 22
click at [524, 200] on span "Send message: B - Notice of Compliant Insurance" at bounding box center [600, 205] width 203 height 10
click at [494, 200] on input "Send message: B - Notice of Compliant Insurance" at bounding box center [490, 205] width 9 height 10
checkbox input "false"
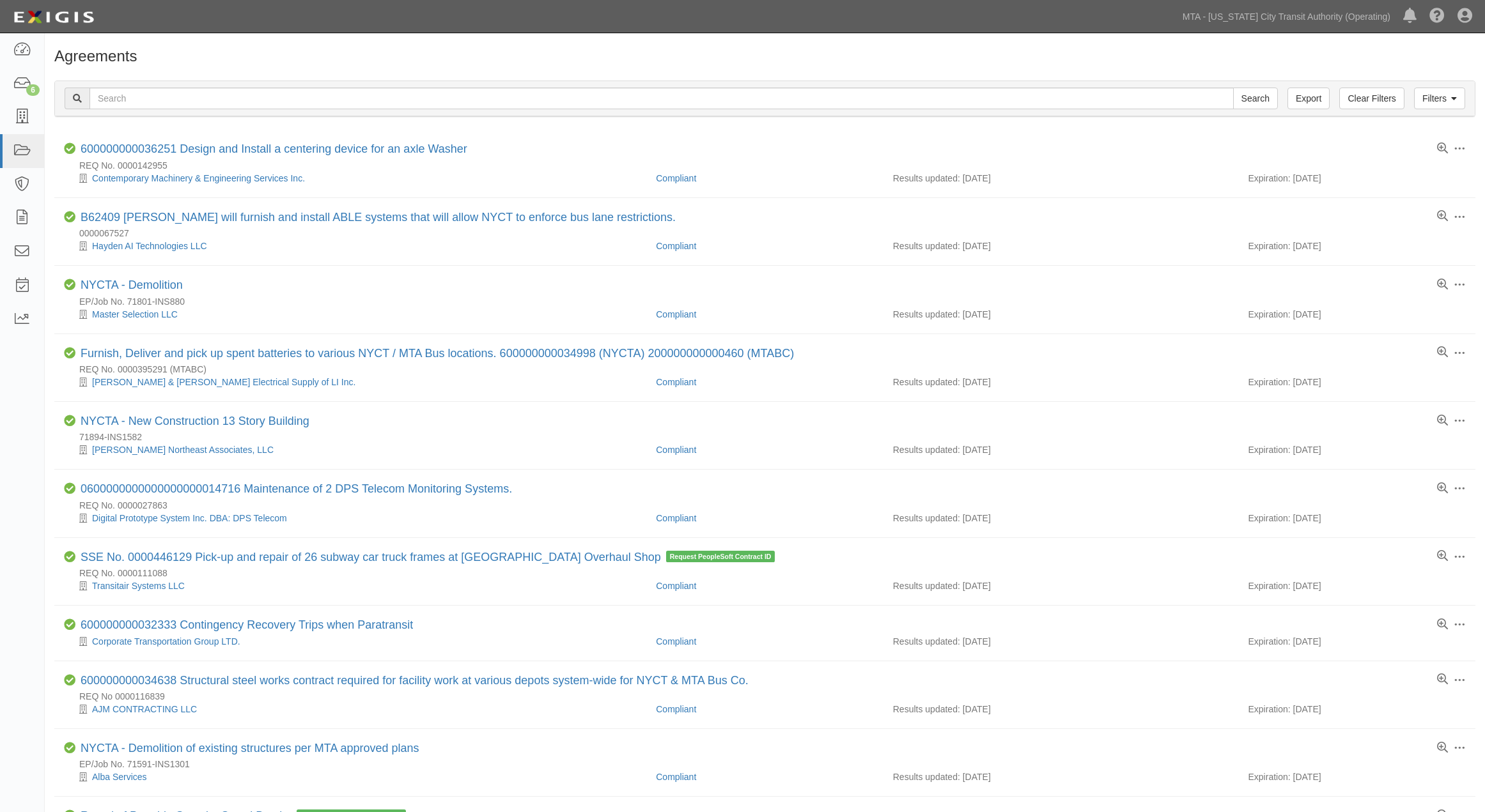
scroll to position [71, 0]
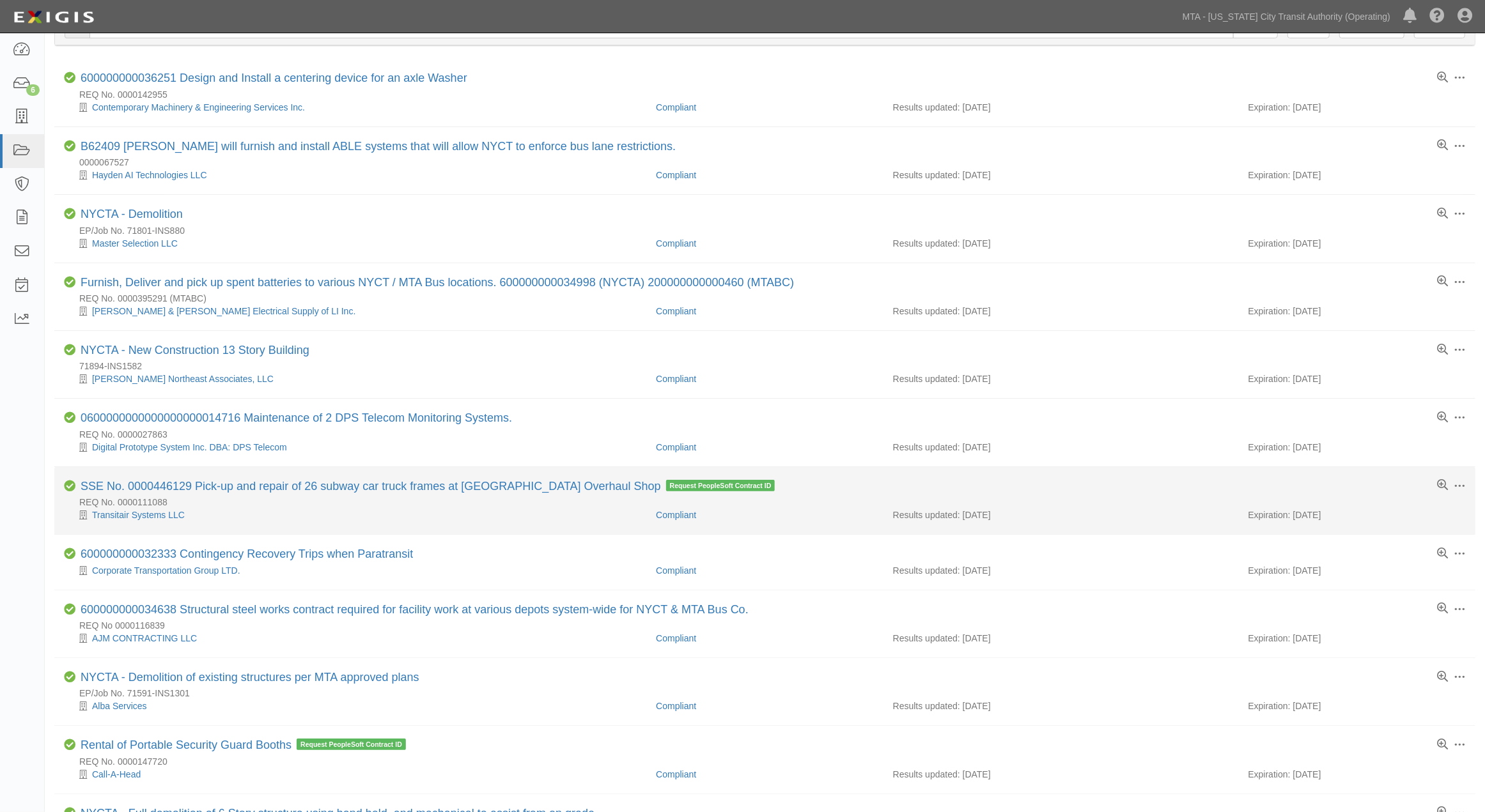
scroll to position [142, 0]
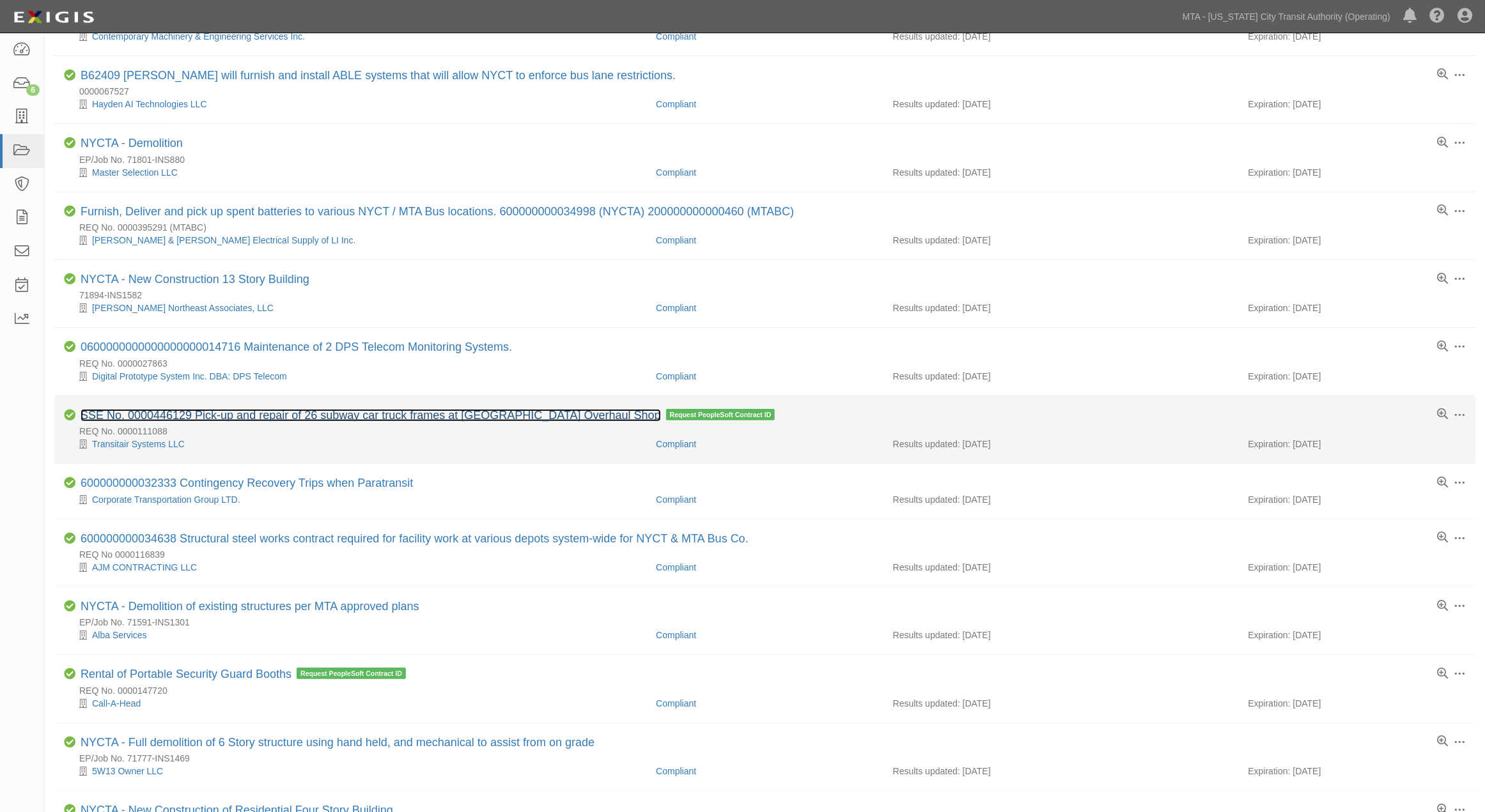
click at [286, 417] on link "SSE No. 0000446129 Pick-up and repair of 26 subway car truck frames at [GEOGRAP…" at bounding box center [370, 416] width 580 height 13
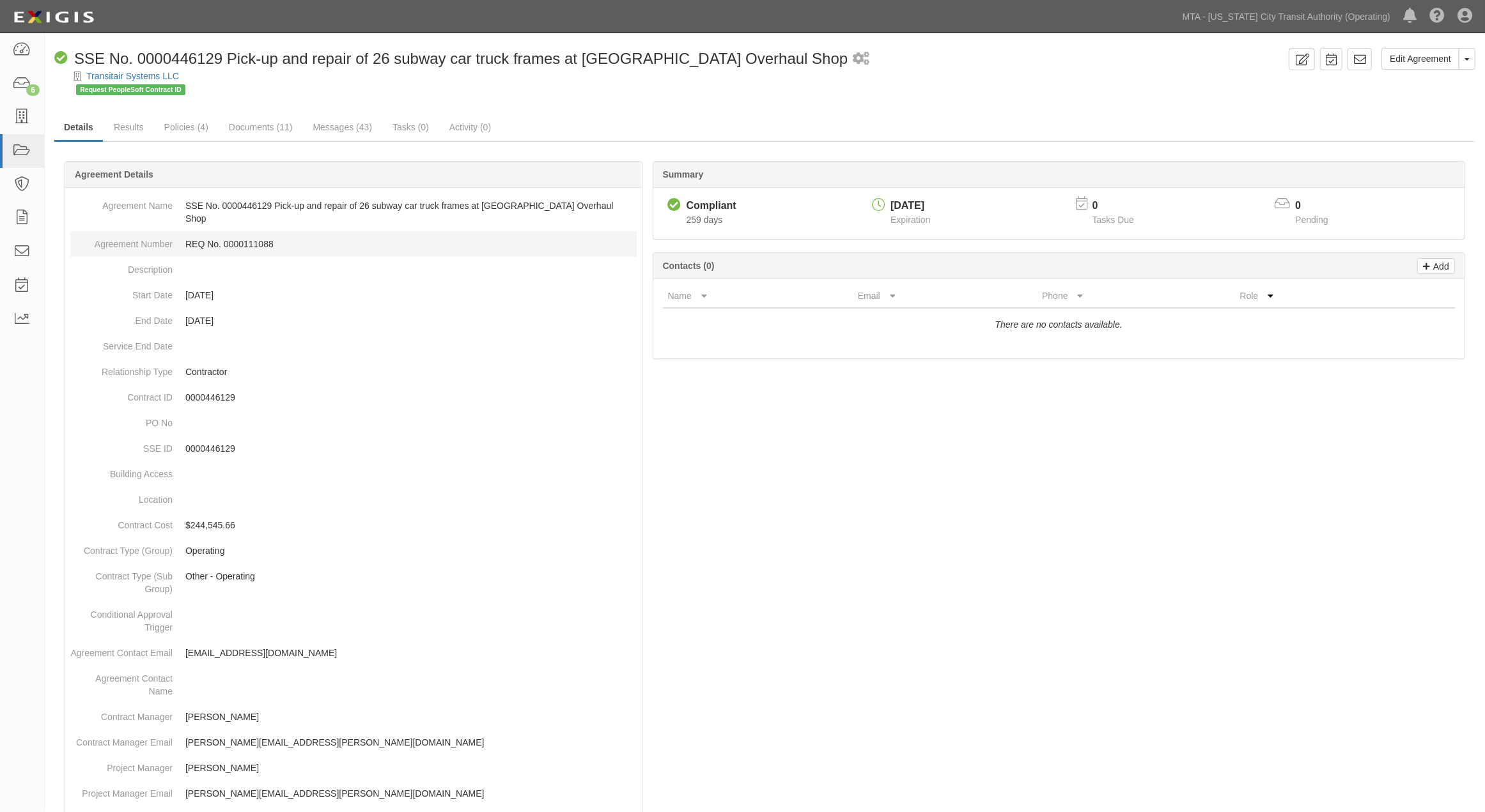
click at [250, 232] on dd "REQ No. 0000111088" at bounding box center [353, 244] width 566 height 26
copy dd "0000111088"
click at [941, 612] on div at bounding box center [765, 713] width 1421 height 1065
click at [1411, 52] on link "Edit Agreement" at bounding box center [1420, 58] width 78 height 22
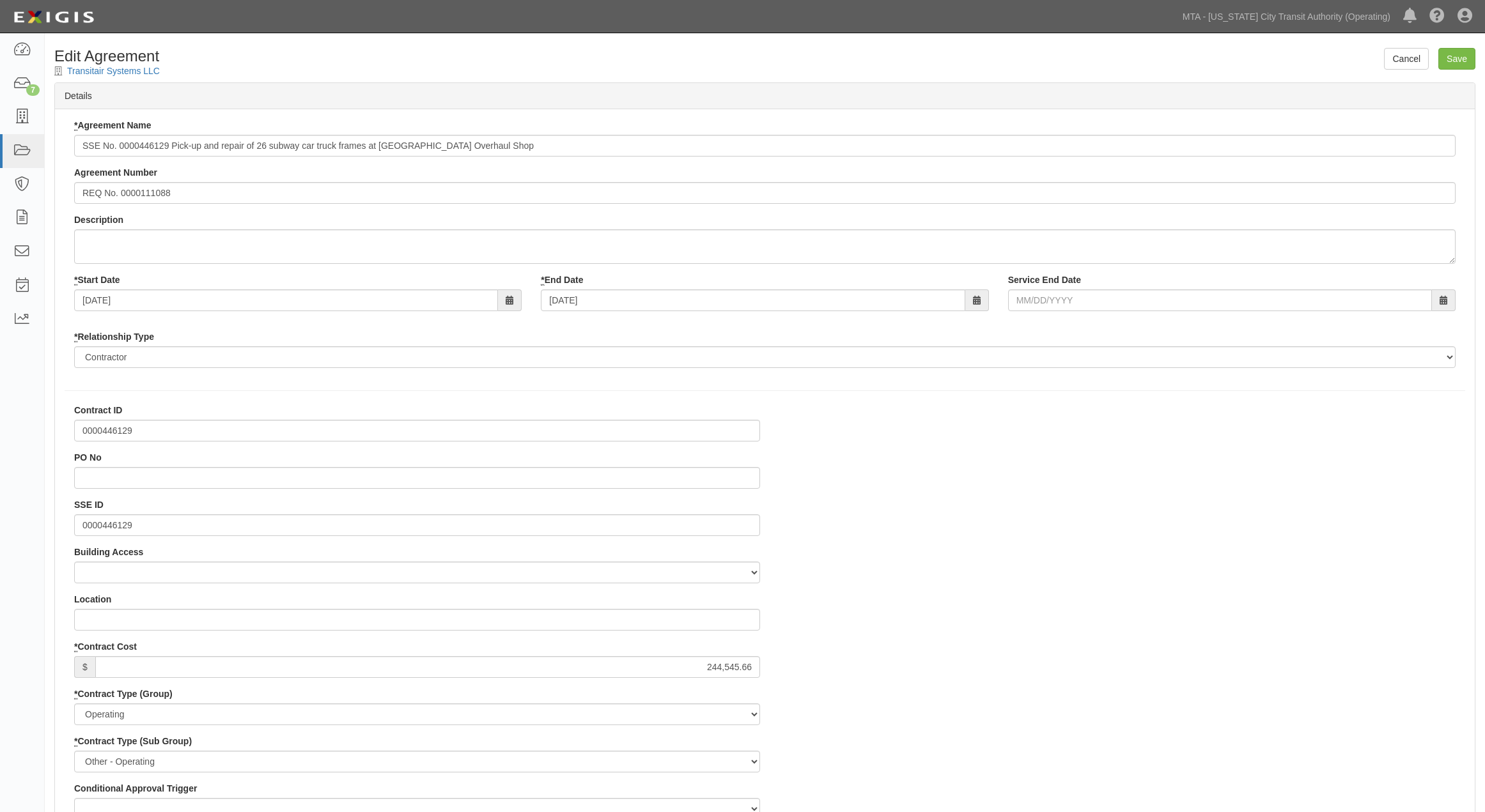
select select
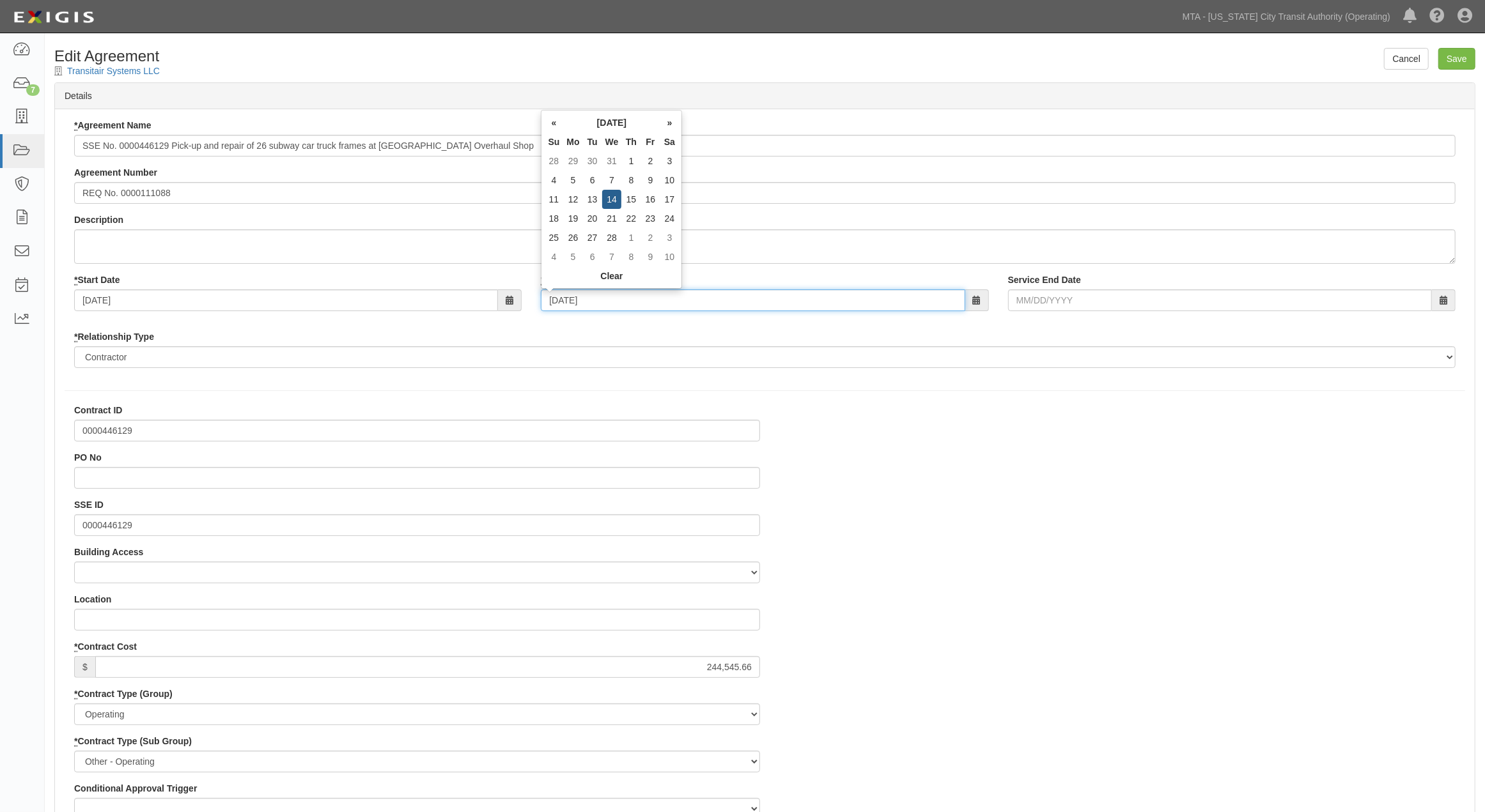
drag, startPoint x: 624, startPoint y: 299, endPoint x: 487, endPoint y: 302, distance: 137.0
click at [487, 302] on div "* Start Date 02/14/2024 * End Date 02/14/2029 Service End Date" at bounding box center [765, 297] width 1400 height 48
type input "0"
type input "07/0"
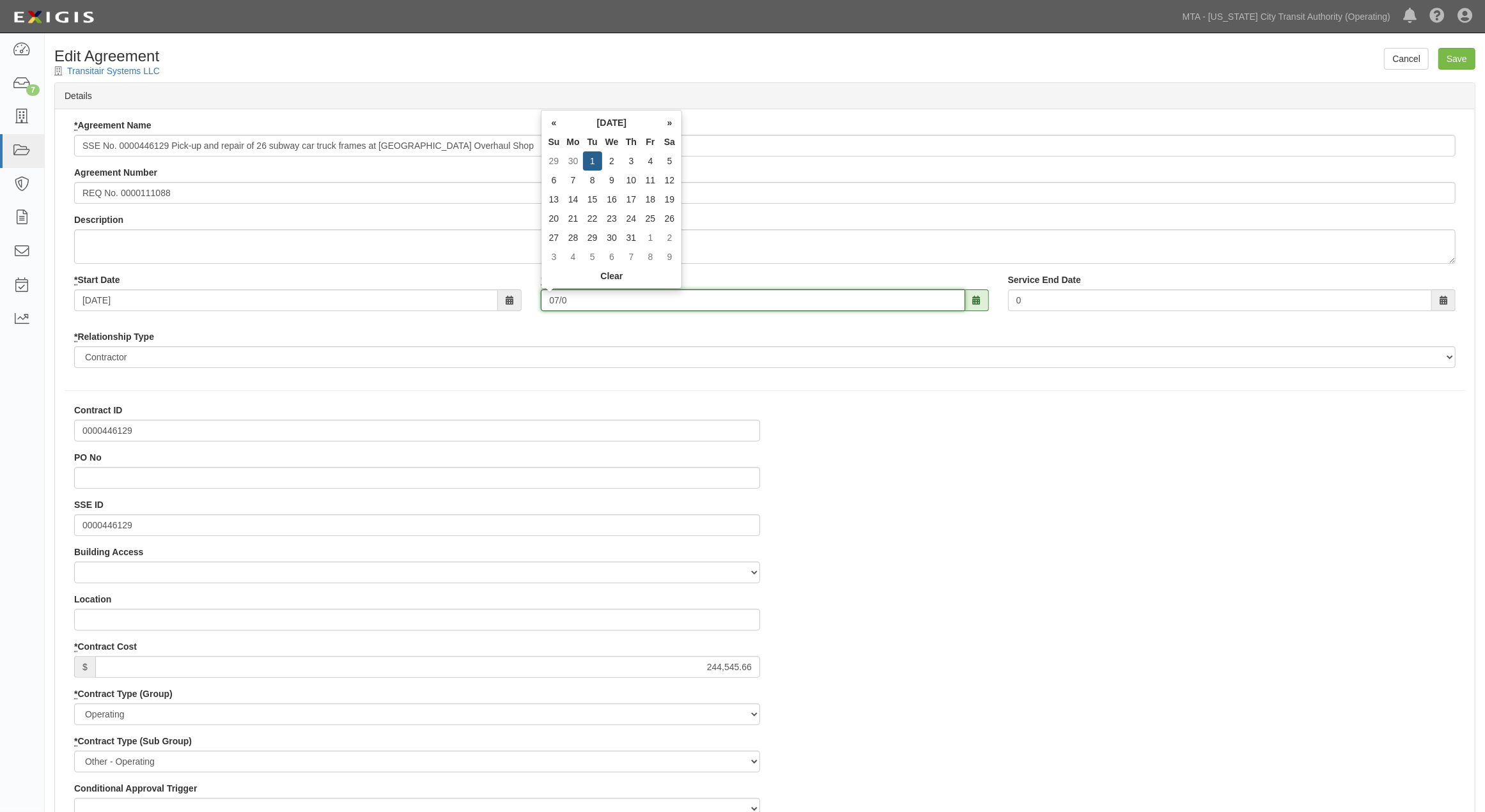
type input "07/0"
type input "[DATE]"
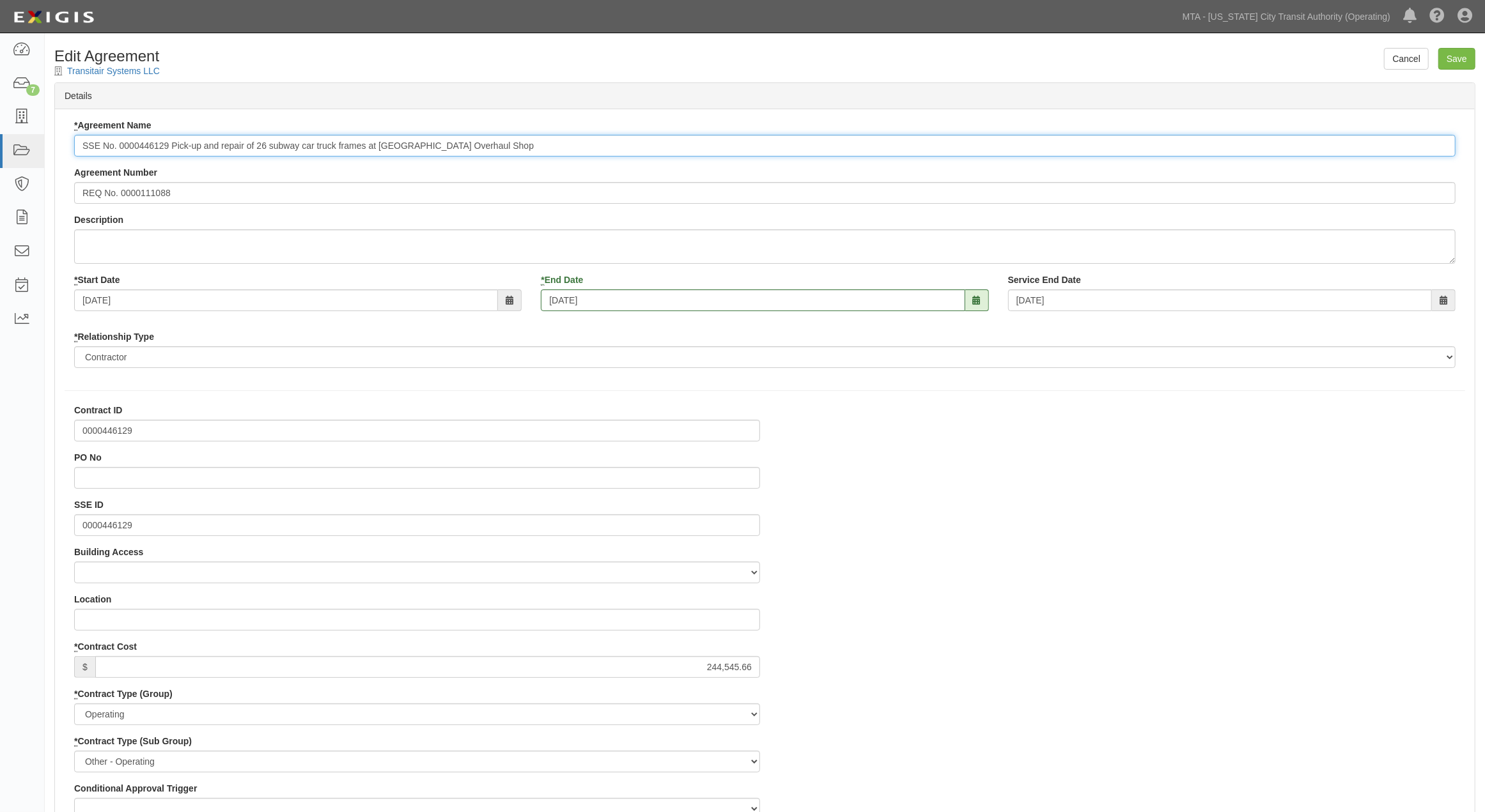
drag, startPoint x: 171, startPoint y: 142, endPoint x: 66, endPoint y: 148, distance: 105.2
click at [66, 148] on div "* Agreement Name SSE No. 0000446129 Pick-up and repair of 26 subway car truck f…" at bounding box center [765, 248] width 1400 height 259
type input "Pick-up and repair of 26 subway car truck frames at Coney Island Overhaul Shop"
drag, startPoint x: 1139, startPoint y: 592, endPoint x: 870, endPoint y: 513, distance: 280.4
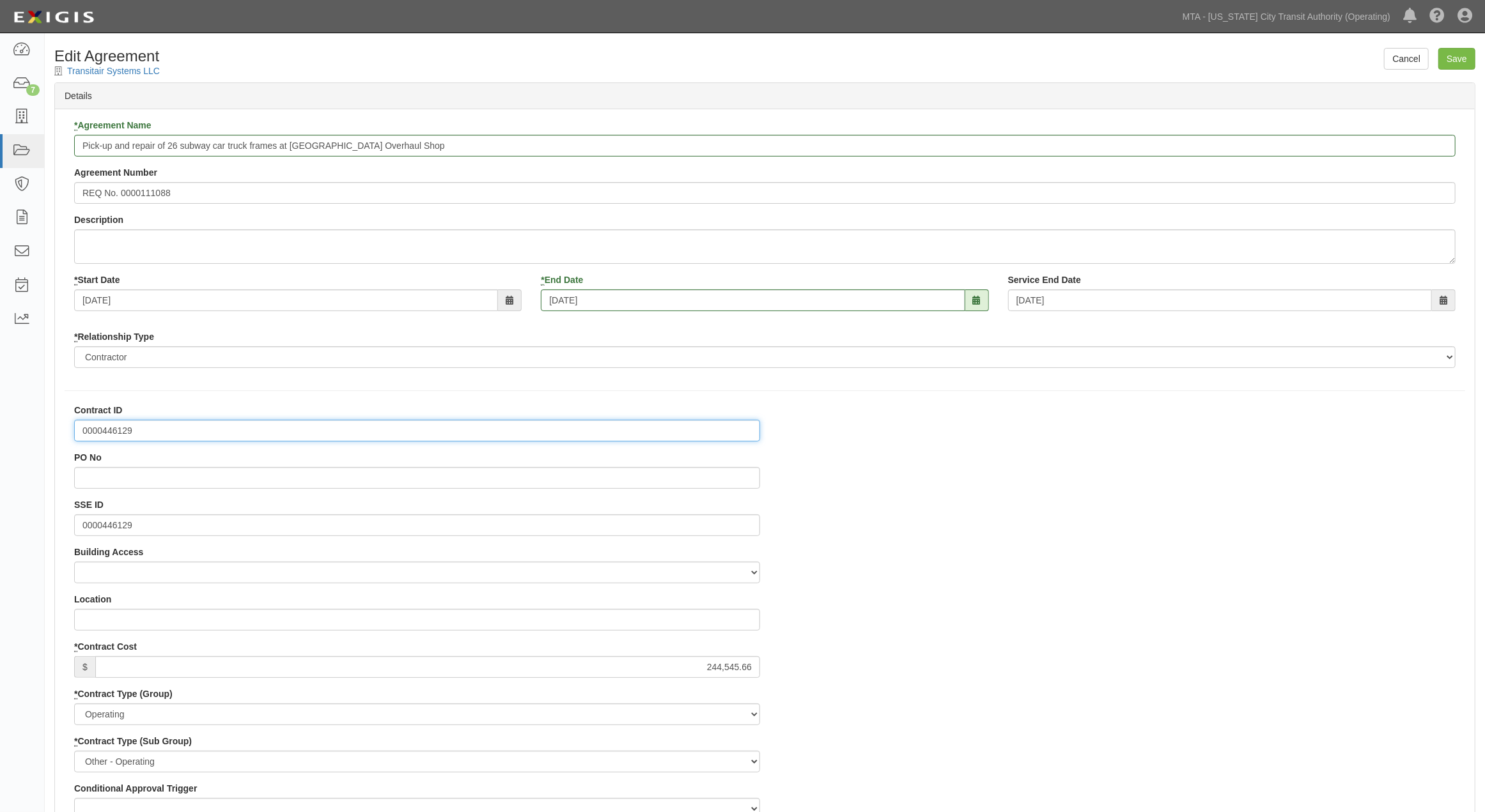
drag, startPoint x: 190, startPoint y: 435, endPoint x: 53, endPoint y: 430, distance: 137.1
paste input "600000000033802"
type input "600000000033802"
click at [80, 143] on input "Pick-up and repair of 26 subway car truck frames at Coney Island Overhaul Shop" at bounding box center [765, 146] width 1381 height 22
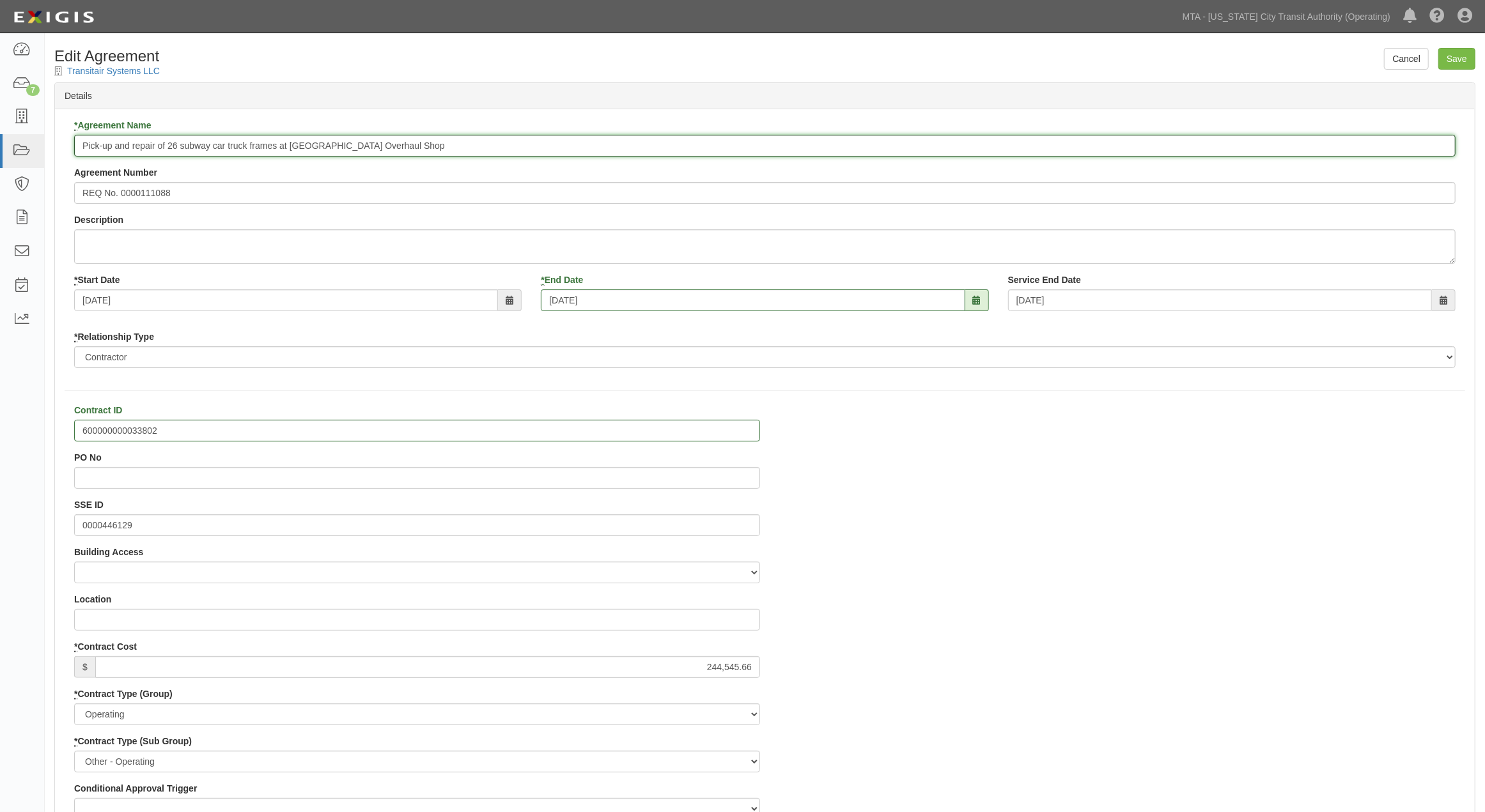
paste input "600000000033802"
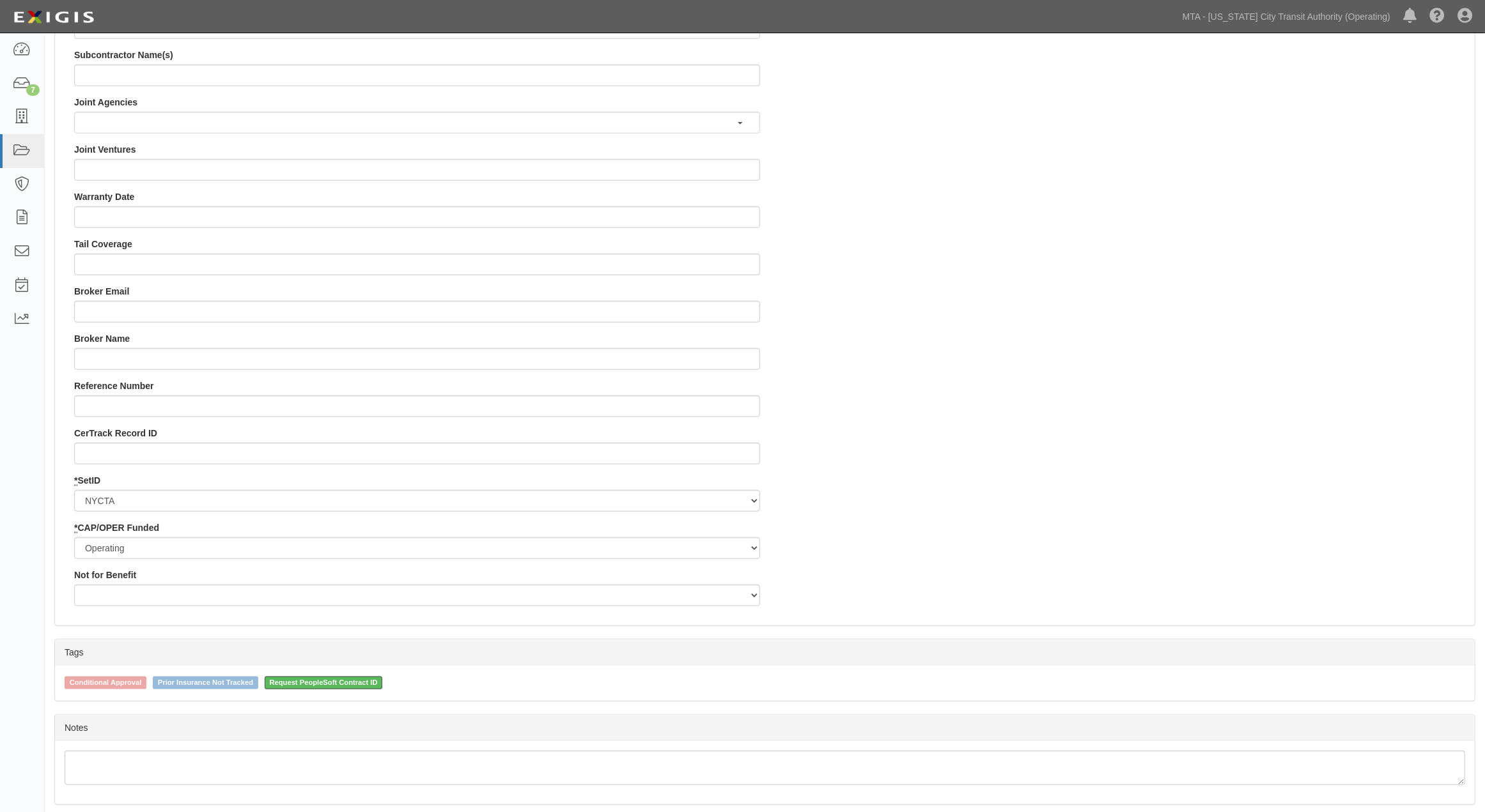
scroll to position [1110, 0]
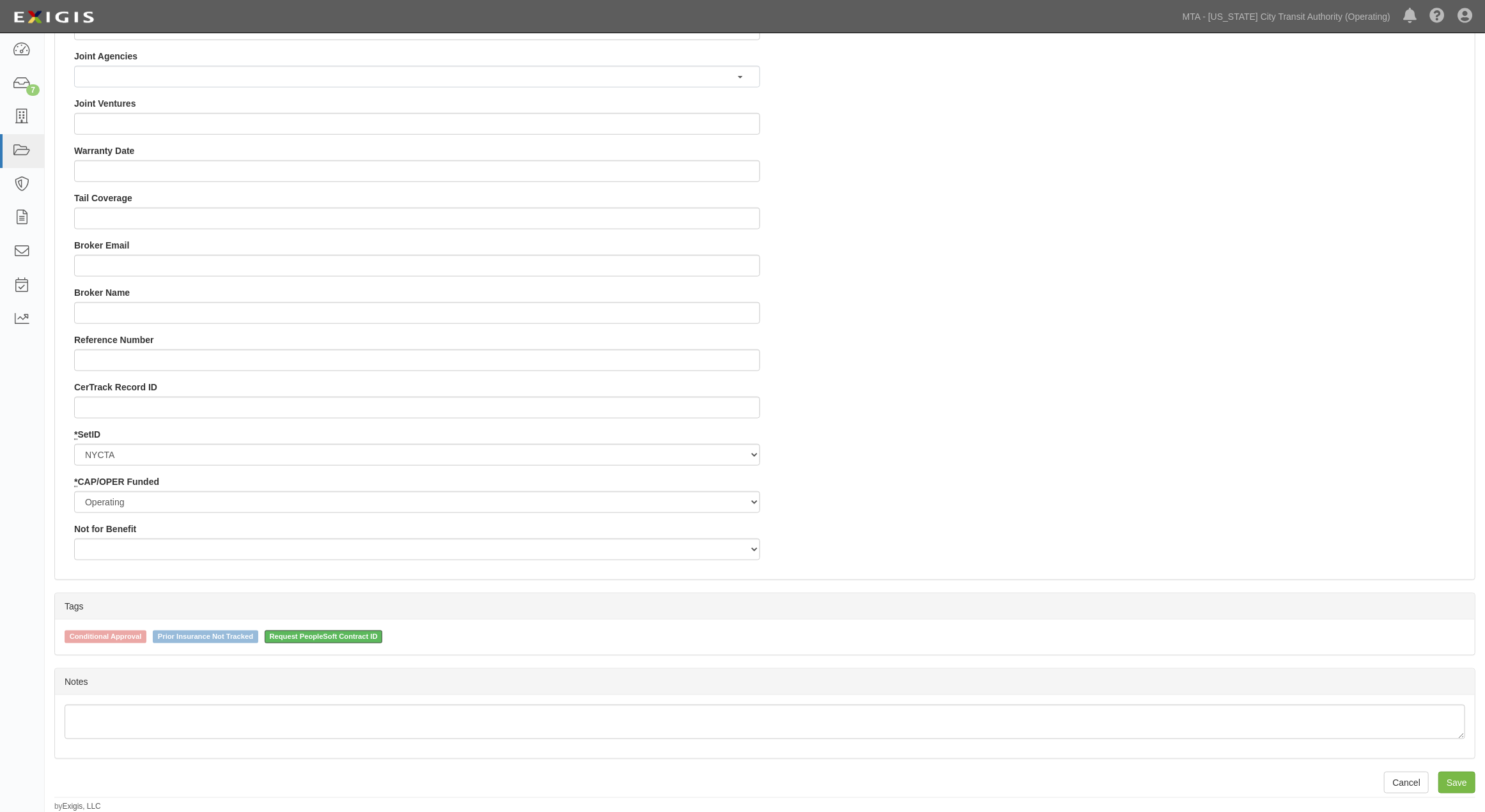
type input "600000000033802 Pick-up and repair of 26 subway car truck frames at [GEOGRAPHIC…"
click at [310, 633] on span "Request PeopleSoft Contract ID" at bounding box center [323, 637] width 118 height 13
click at [260, 633] on input "Request PeopleSoft Contract ID" at bounding box center [256, 637] width 9 height 9
checkbox input "false"
click at [1452, 781] on input "Save" at bounding box center [1457, 783] width 37 height 22
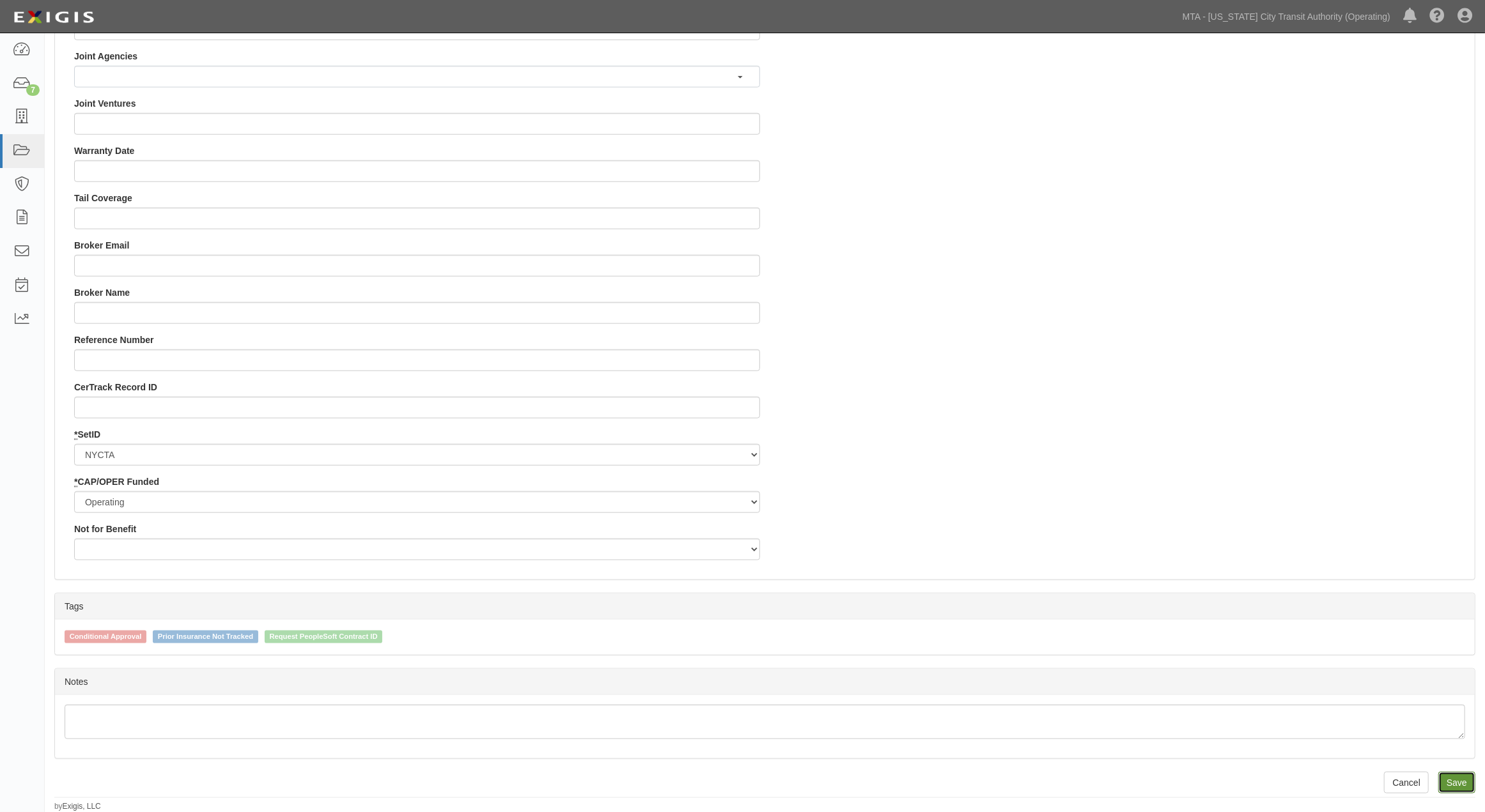
type input "244545.66"
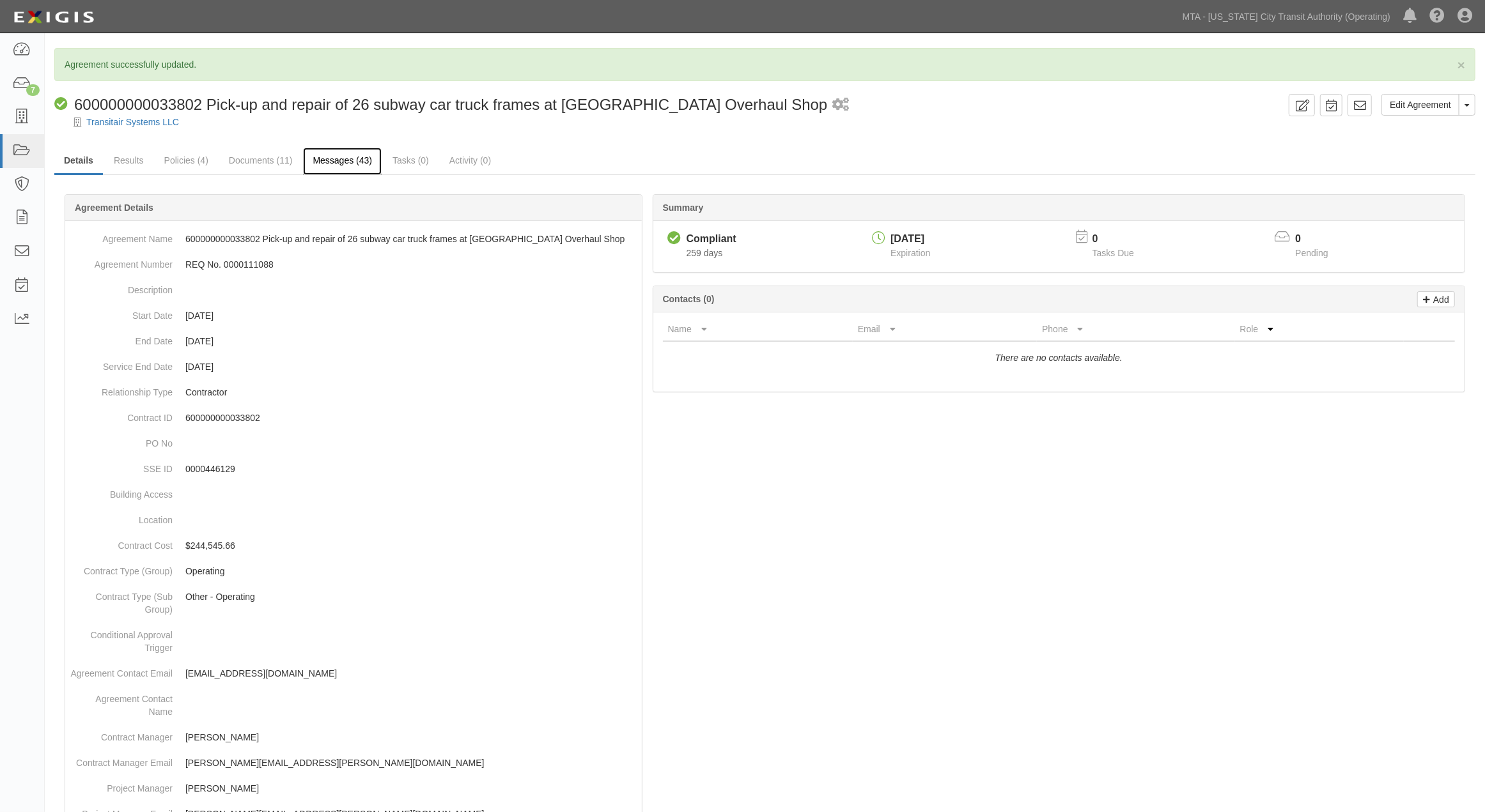
click at [320, 156] on link "Messages (43)" at bounding box center [342, 161] width 79 height 28
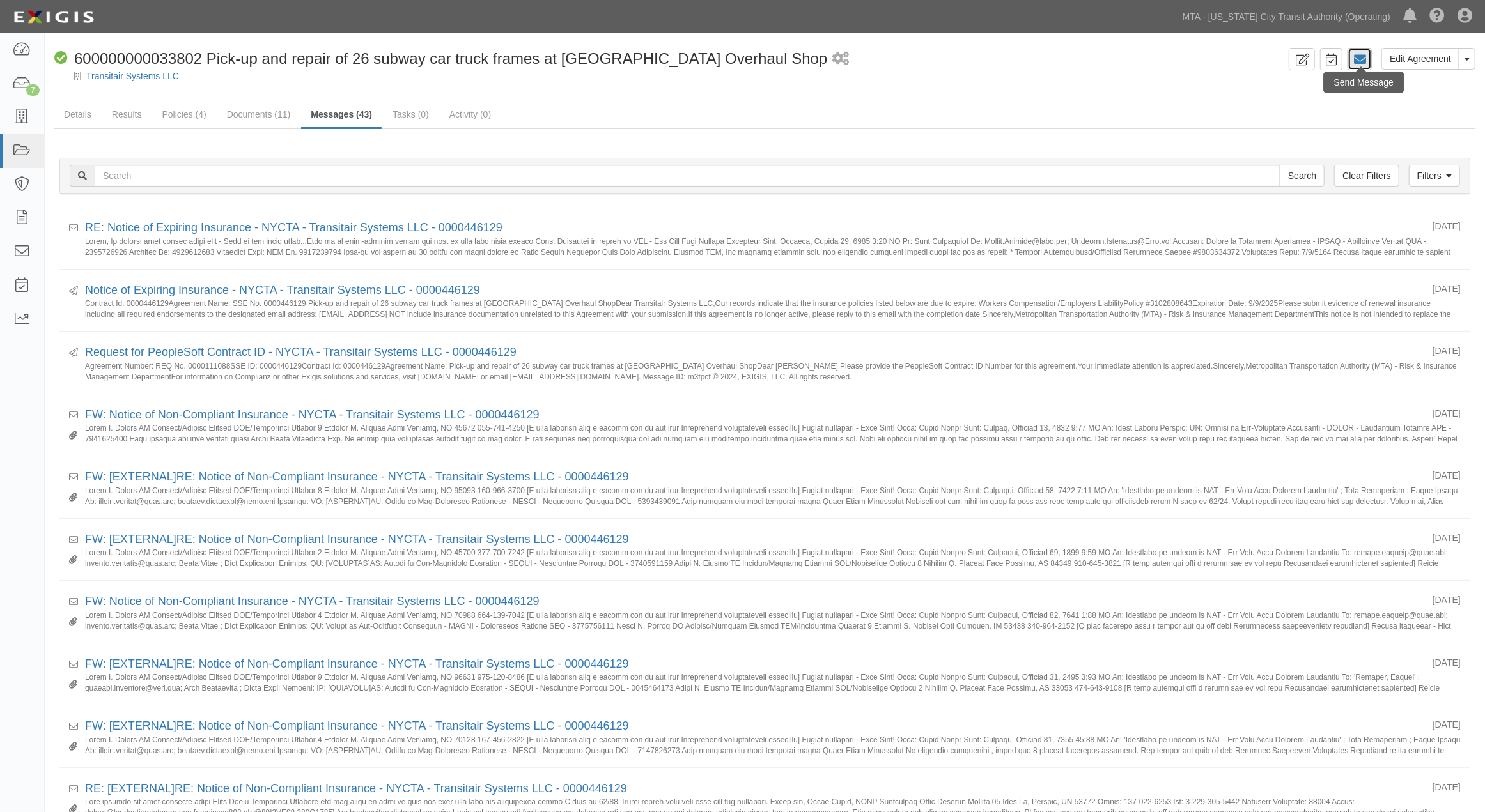
click at [1359, 60] on icon at bounding box center [1359, 60] width 13 height 13
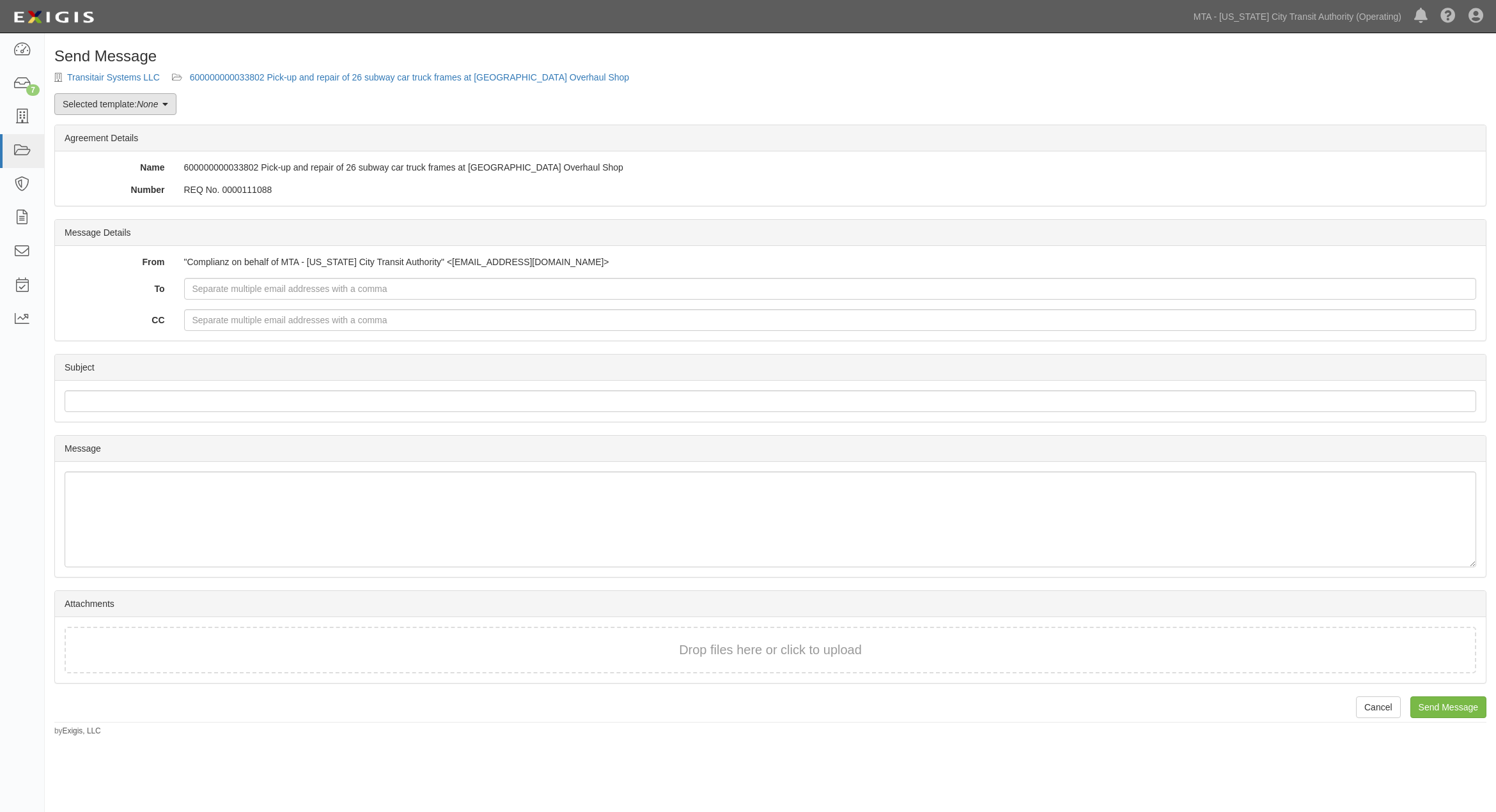
click at [141, 102] on em "None" at bounding box center [148, 104] width 21 height 10
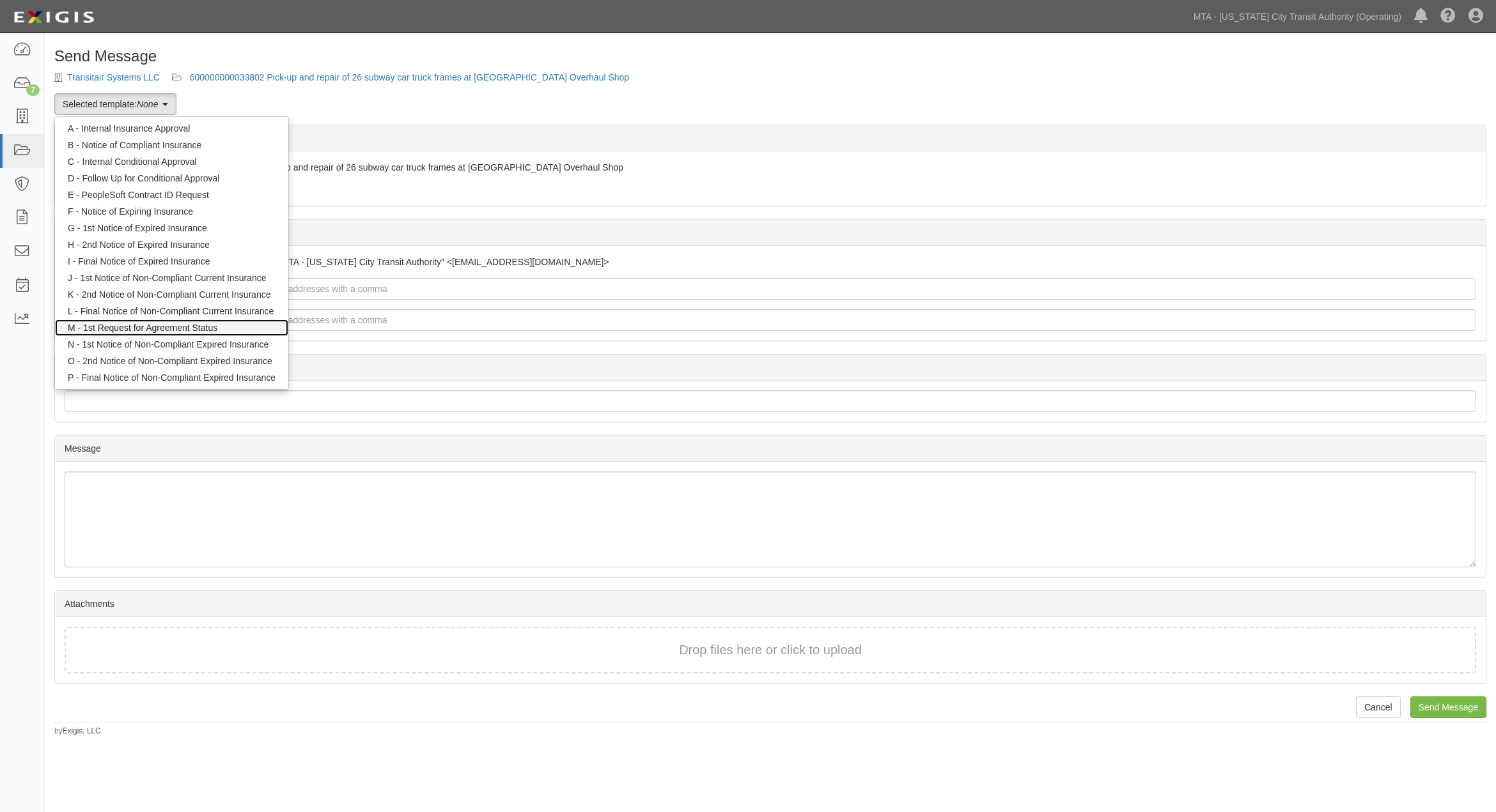
click at [137, 332] on link "M - 1st Request for Agreement Status" at bounding box center [171, 327] width 233 height 16
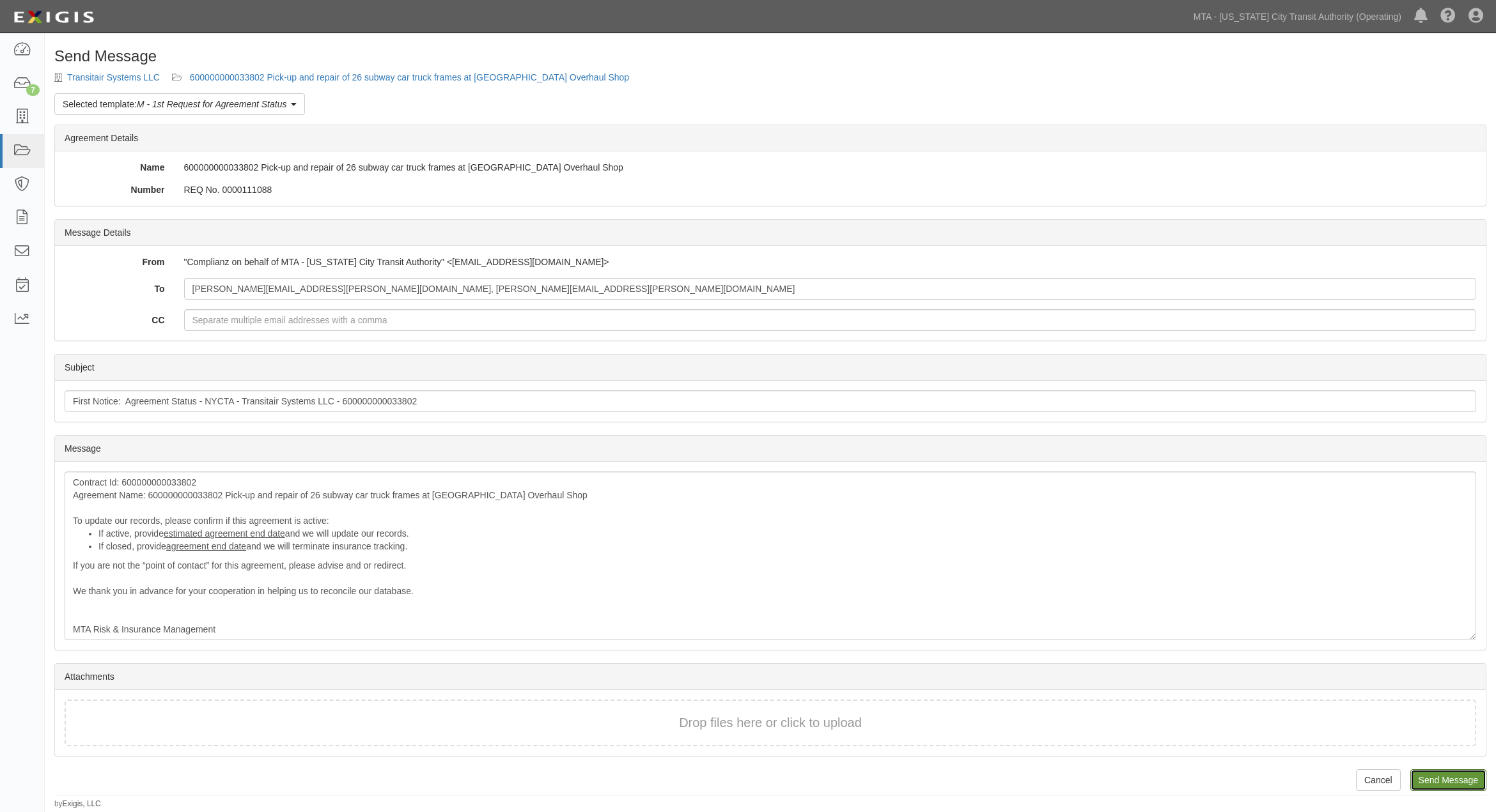
drag, startPoint x: 1447, startPoint y: 776, endPoint x: 820, endPoint y: 50, distance: 959.3
click at [1448, 776] on input "Send Message" at bounding box center [1448, 780] width 76 height 22
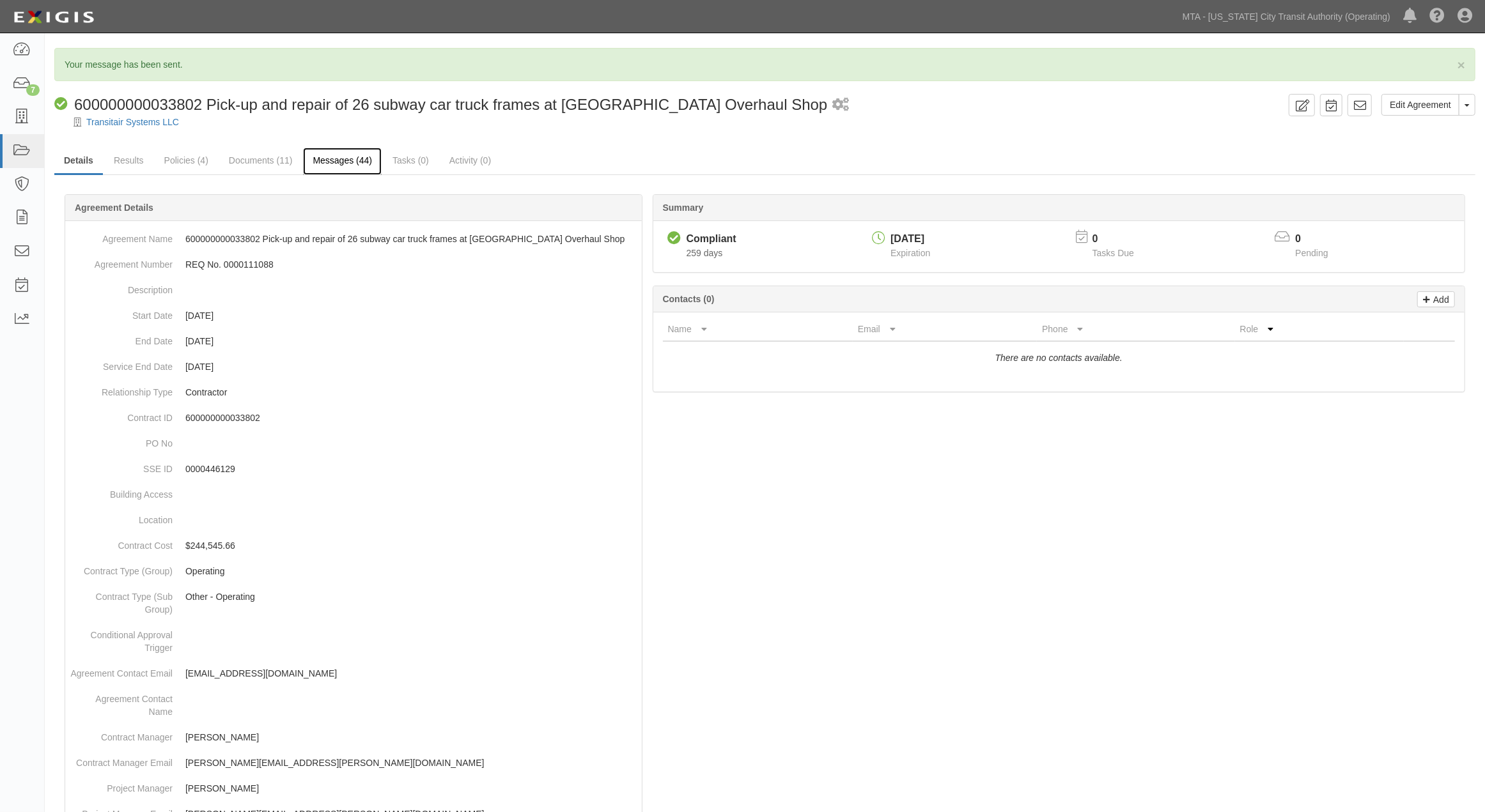
click at [356, 161] on link "Messages (44)" at bounding box center [342, 161] width 79 height 28
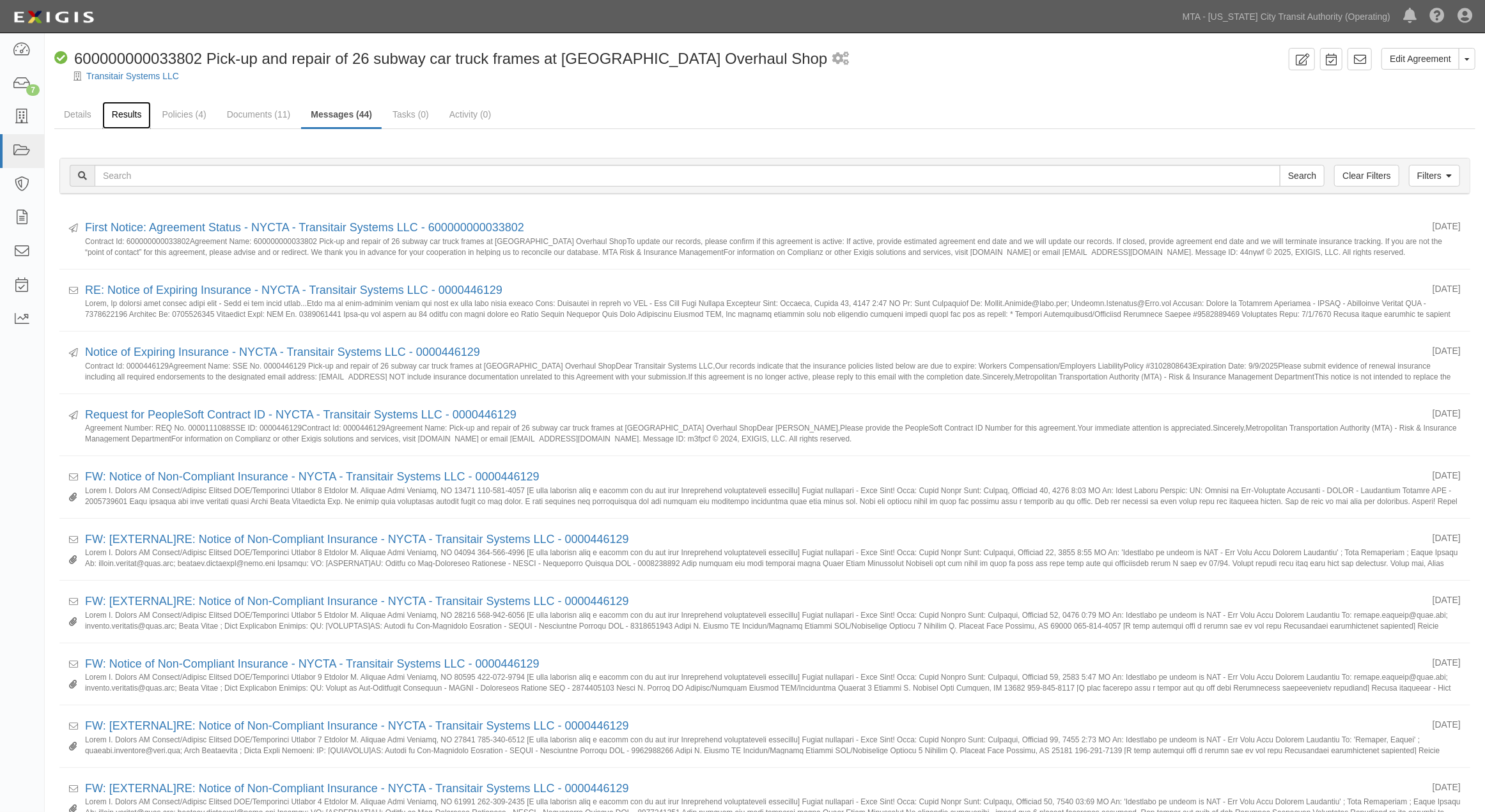
click at [118, 112] on link "Results" at bounding box center [126, 115] width 49 height 28
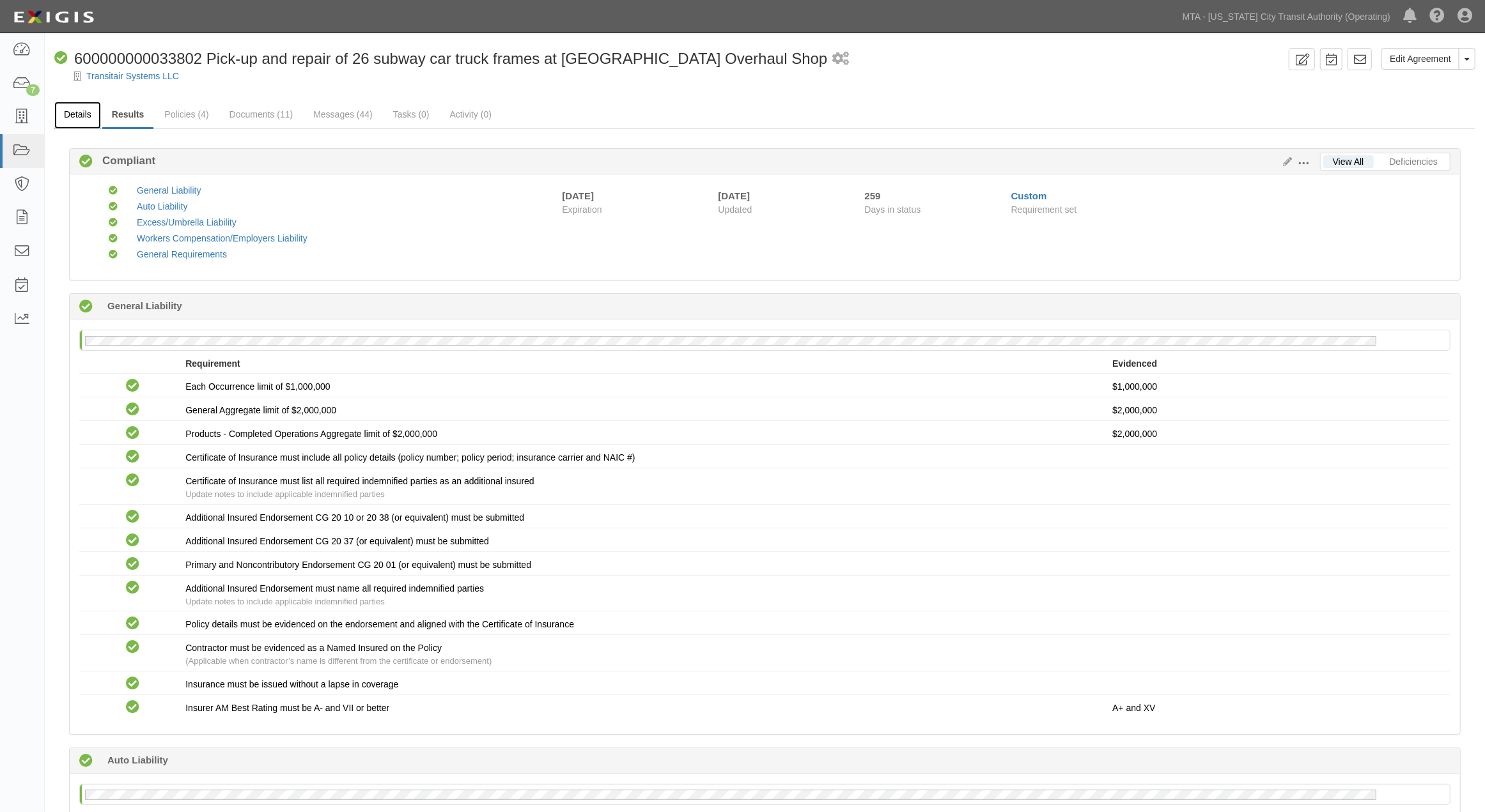
click at [72, 111] on link "Details" at bounding box center [77, 115] width 47 height 28
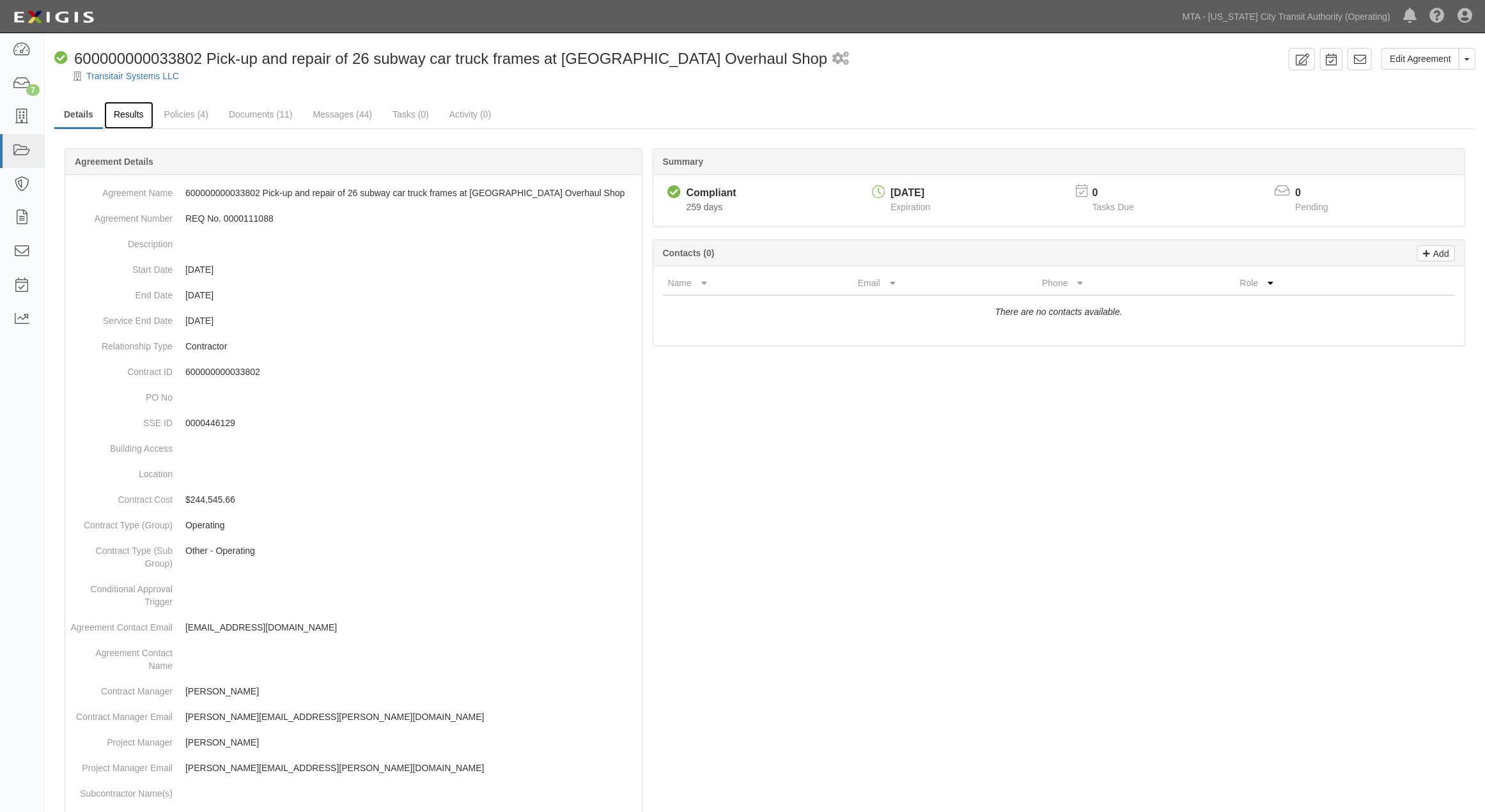
click at [115, 116] on link "Results" at bounding box center [129, 115] width 49 height 28
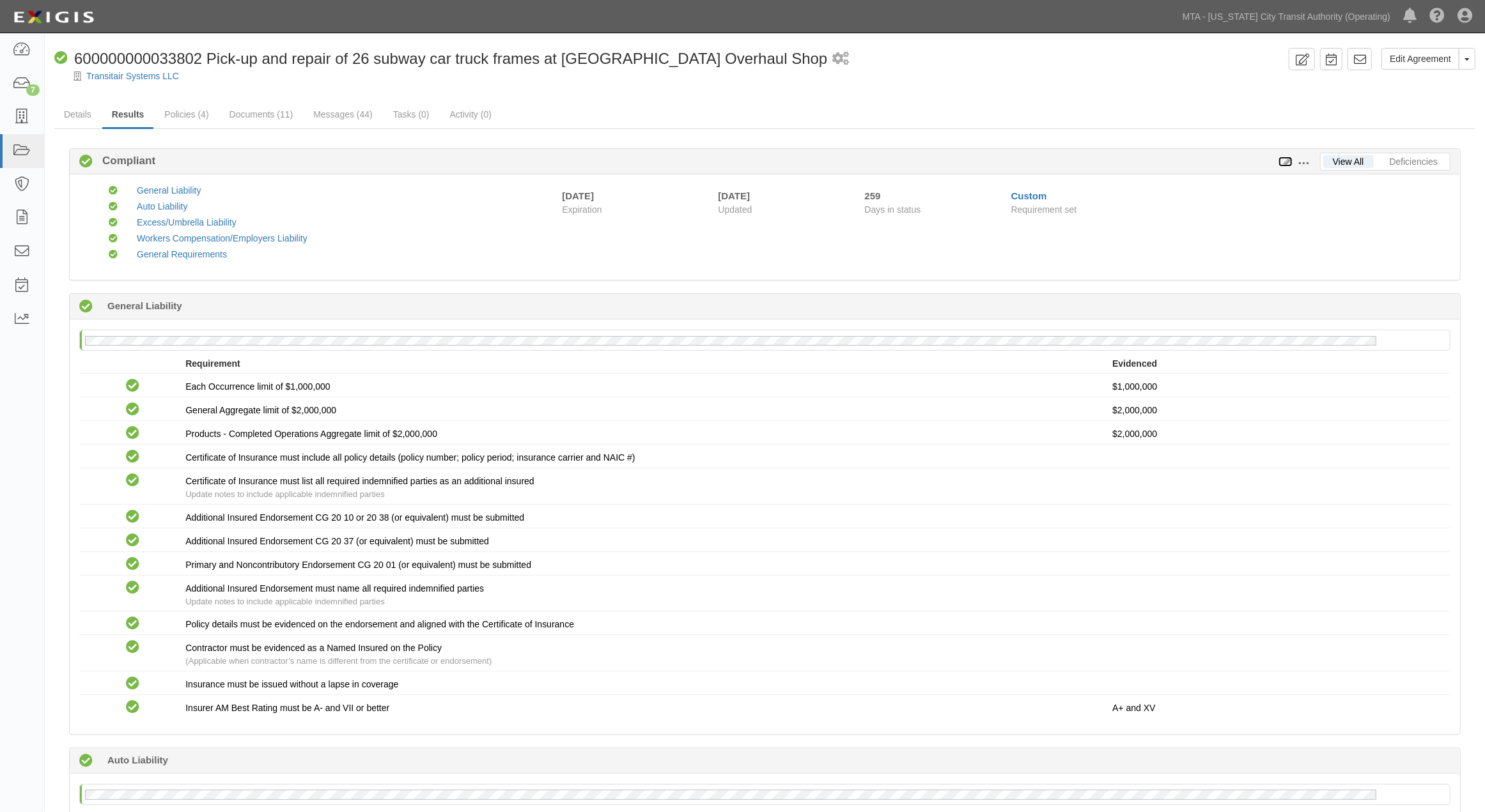
click at [1285, 160] on icon at bounding box center [1285, 162] width 14 height 9
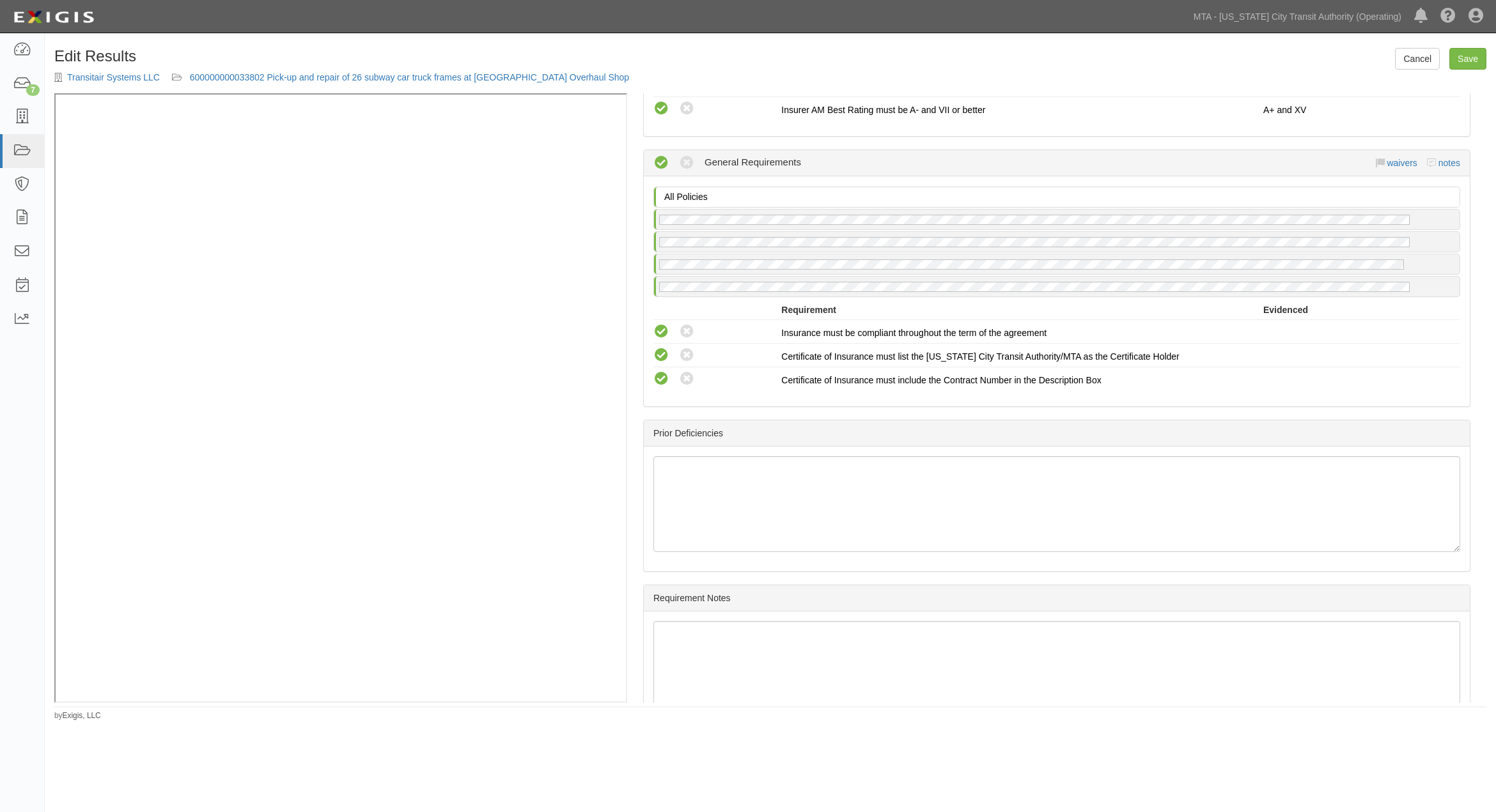
scroll to position [1408, 0]
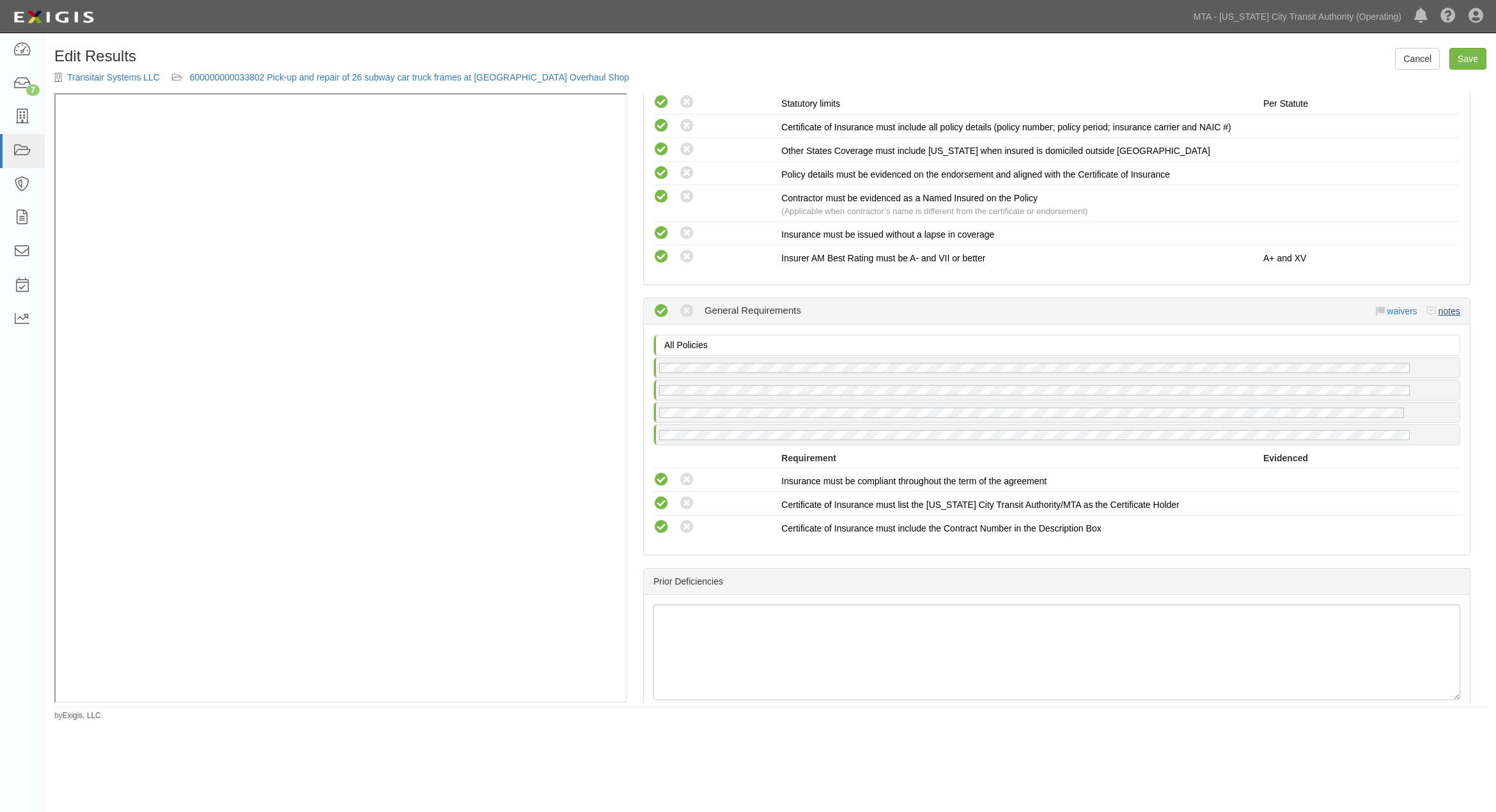
click at [1443, 315] on div "waivers notes" at bounding box center [1419, 311] width 85 height 13
click at [1445, 316] on link "notes" at bounding box center [1449, 311] width 22 height 10
radio input "true"
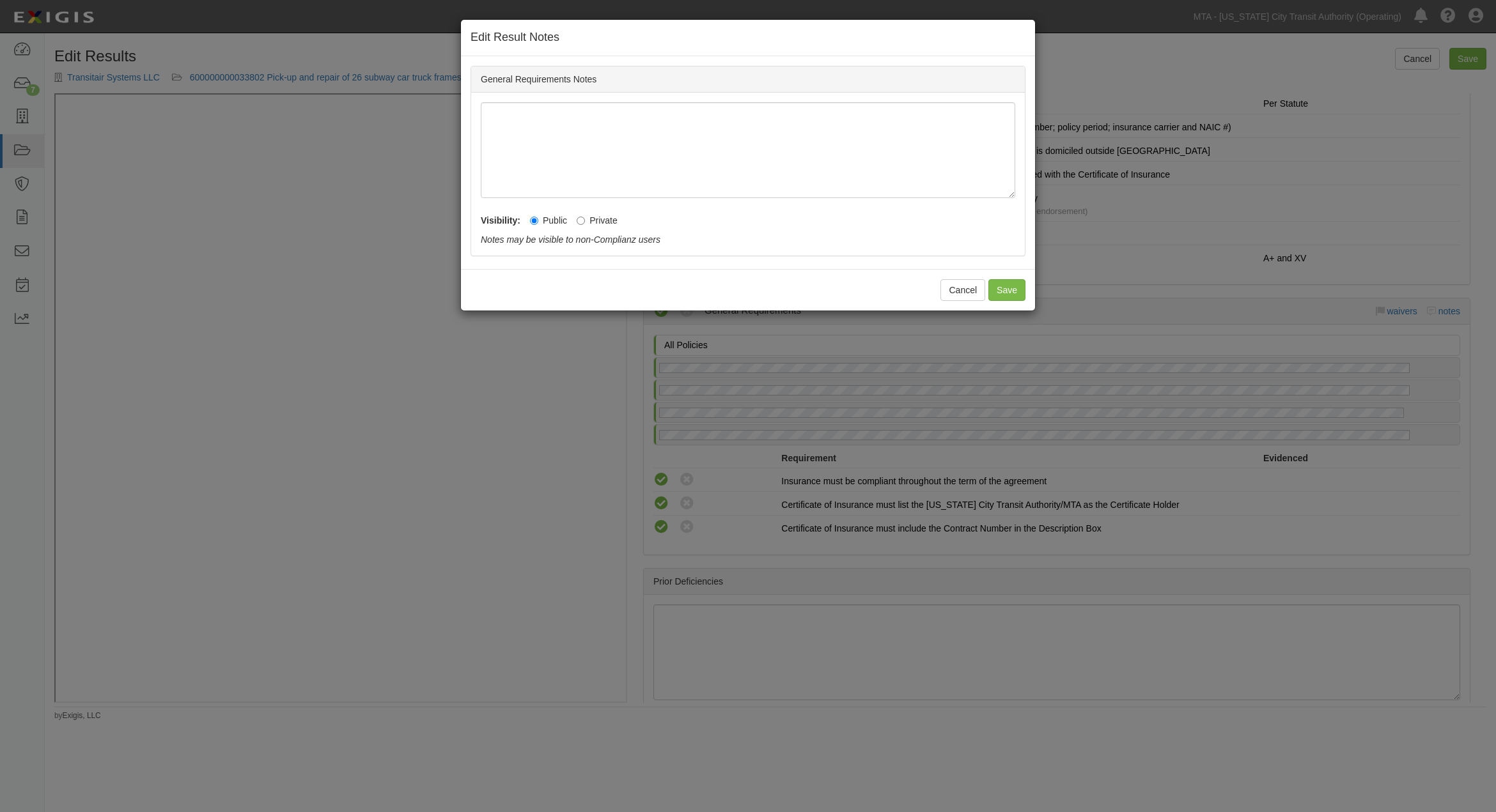
click at [593, 220] on label "Private" at bounding box center [597, 220] width 41 height 13
click at [585, 220] on input "Private" at bounding box center [581, 221] width 9 height 9
radio input "true"
click at [996, 286] on button "Save" at bounding box center [1007, 290] width 37 height 22
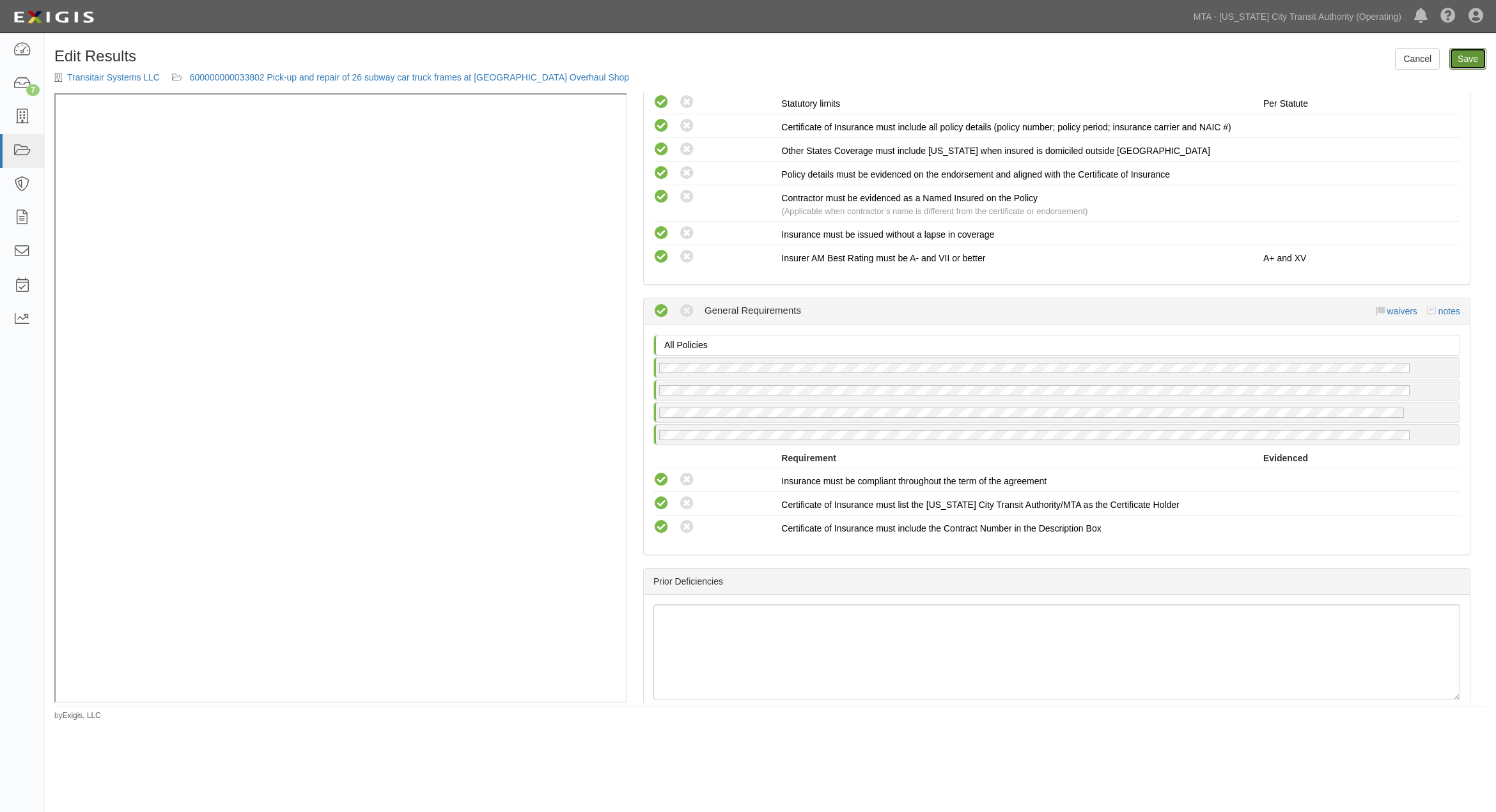
click at [1469, 59] on link "Save" at bounding box center [1468, 58] width 37 height 22
radio input "true"
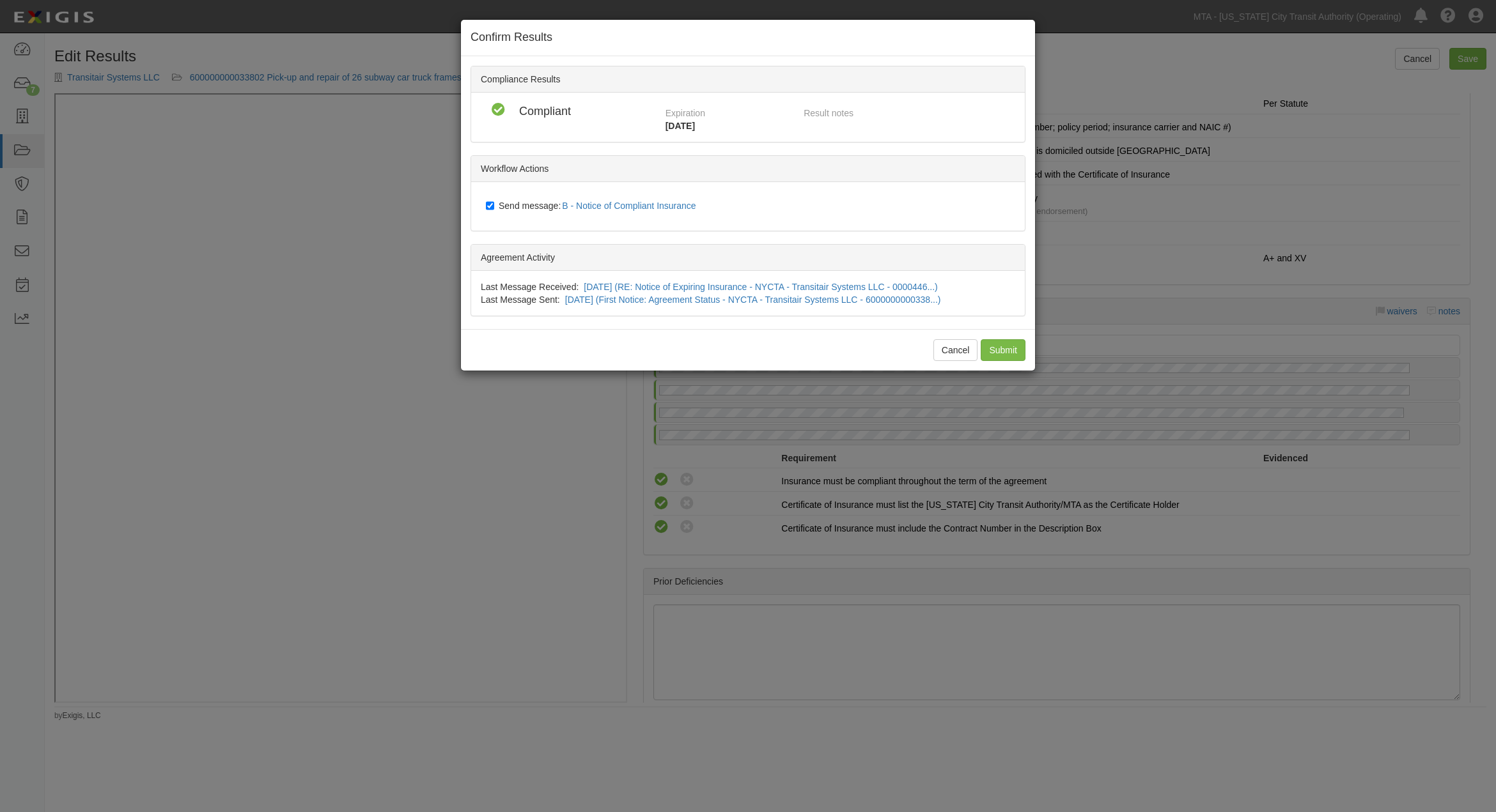
click at [525, 203] on span "Send message: B - Notice of Compliant Insurance" at bounding box center [600, 205] width 203 height 10
click at [494, 203] on input "Send message: B - Notice of Compliant Insurance" at bounding box center [490, 205] width 9 height 10
checkbox input "false"
click at [993, 350] on input "Submit" at bounding box center [1003, 350] width 45 height 22
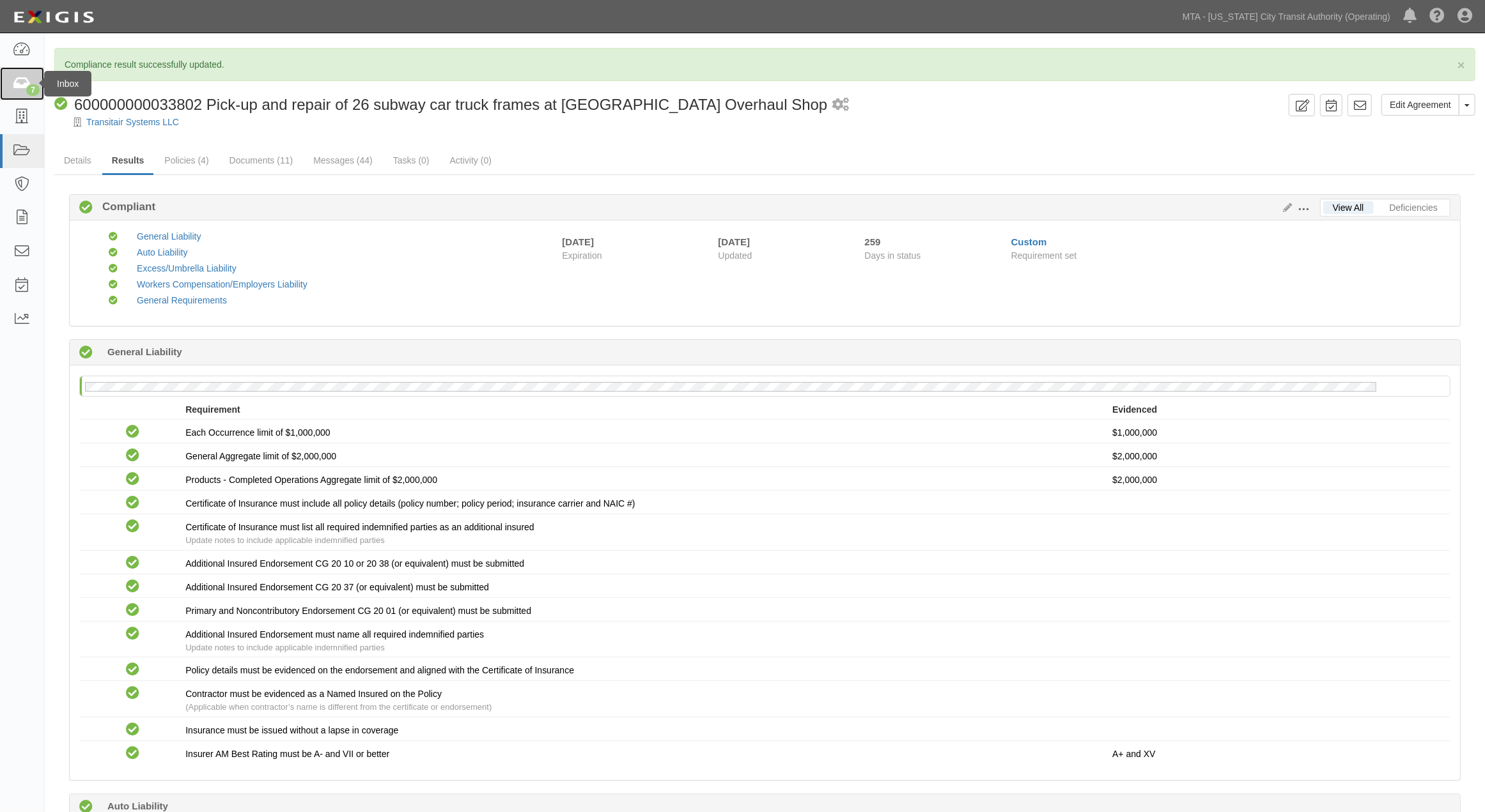
click at [20, 80] on icon at bounding box center [21, 84] width 18 height 15
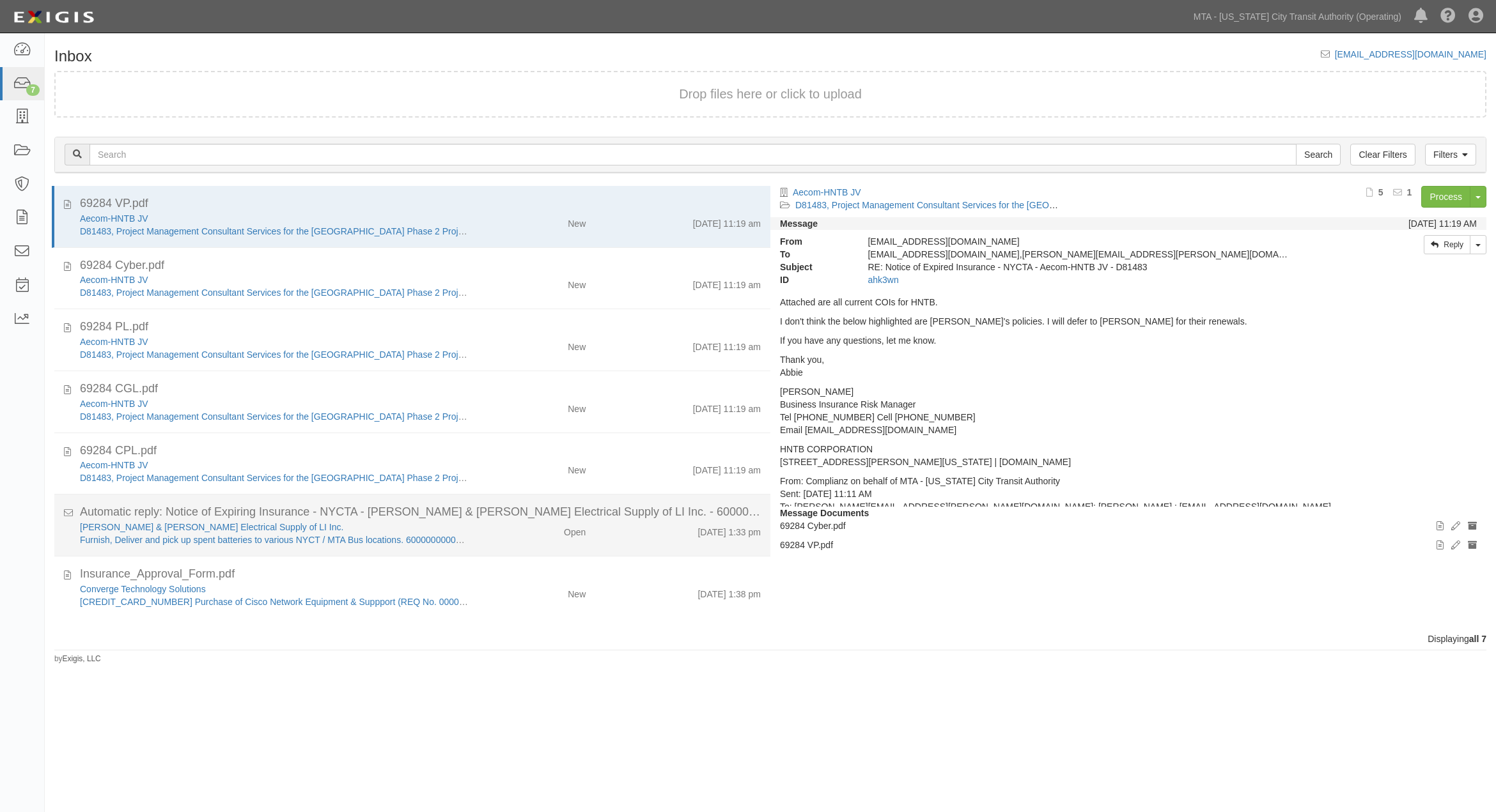
click at [532, 528] on div "Open" at bounding box center [537, 529] width 117 height 18
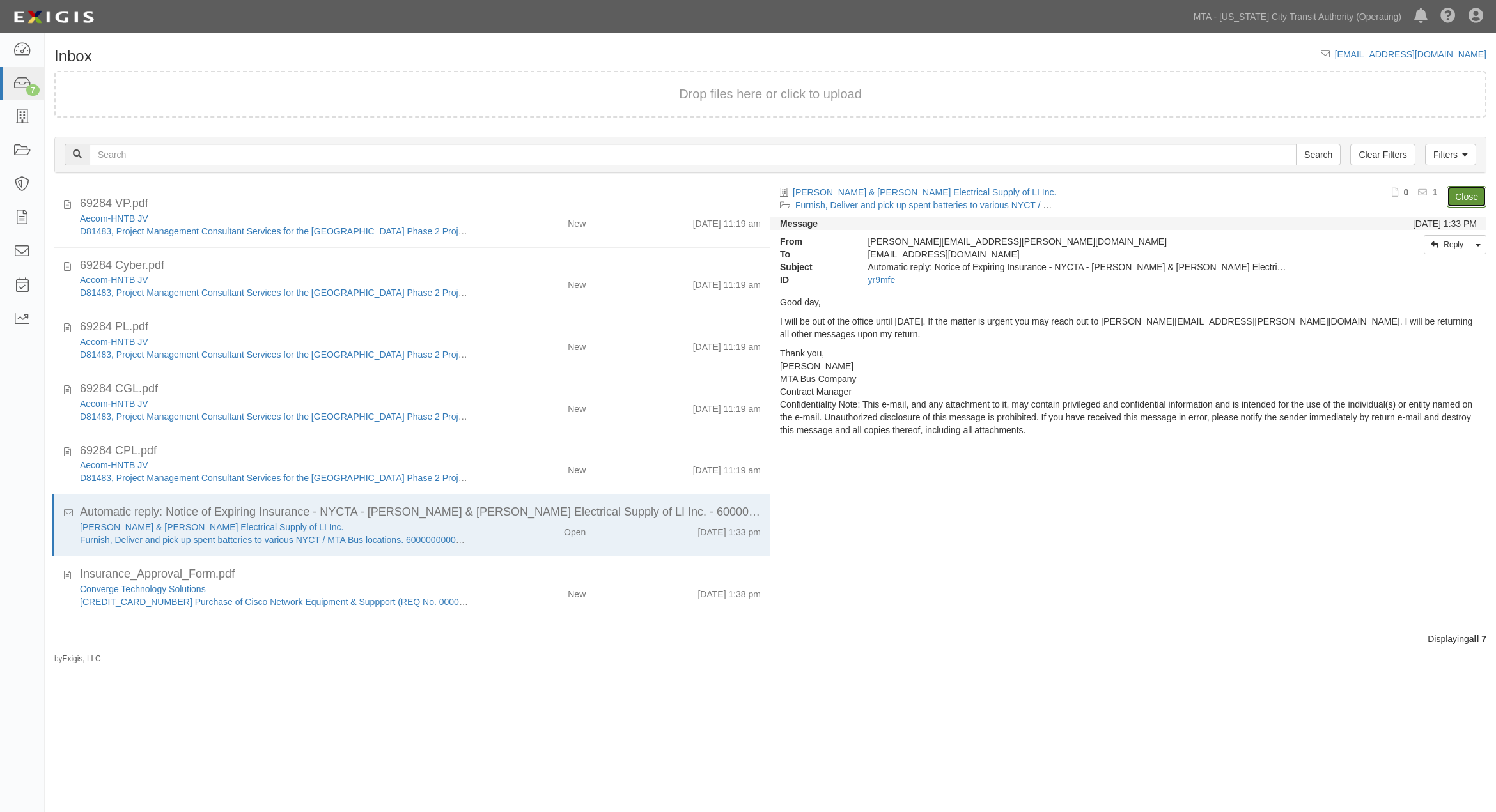
click at [1466, 193] on link "Close" at bounding box center [1467, 197] width 40 height 22
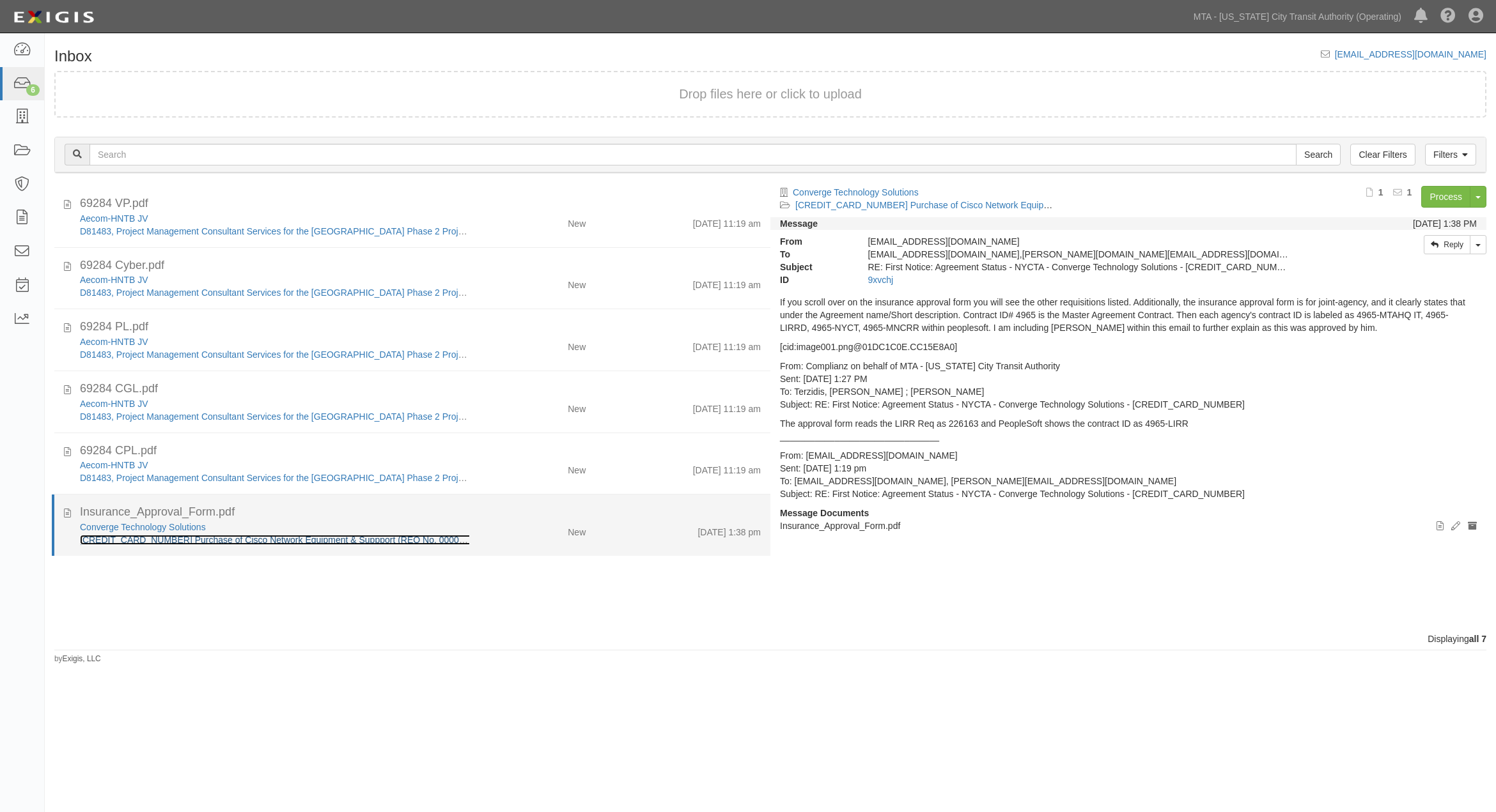
click at [379, 538] on link "600000000032767 Purchase of Cisco Network Equipment & Suppport (REQ No. 0000108…" at bounding box center [285, 540] width 411 height 10
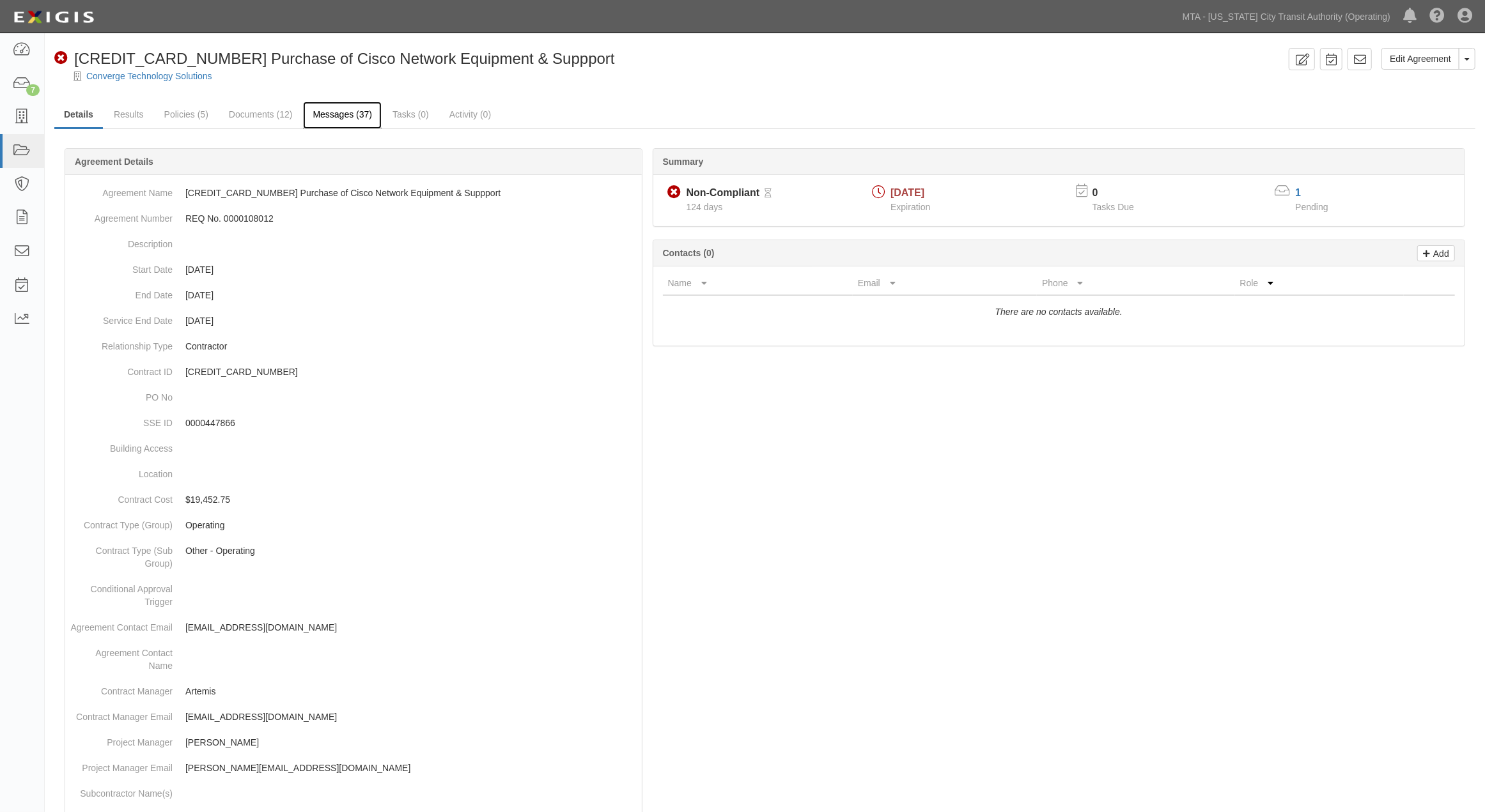
click at [340, 112] on link "Messages (37)" at bounding box center [342, 115] width 79 height 28
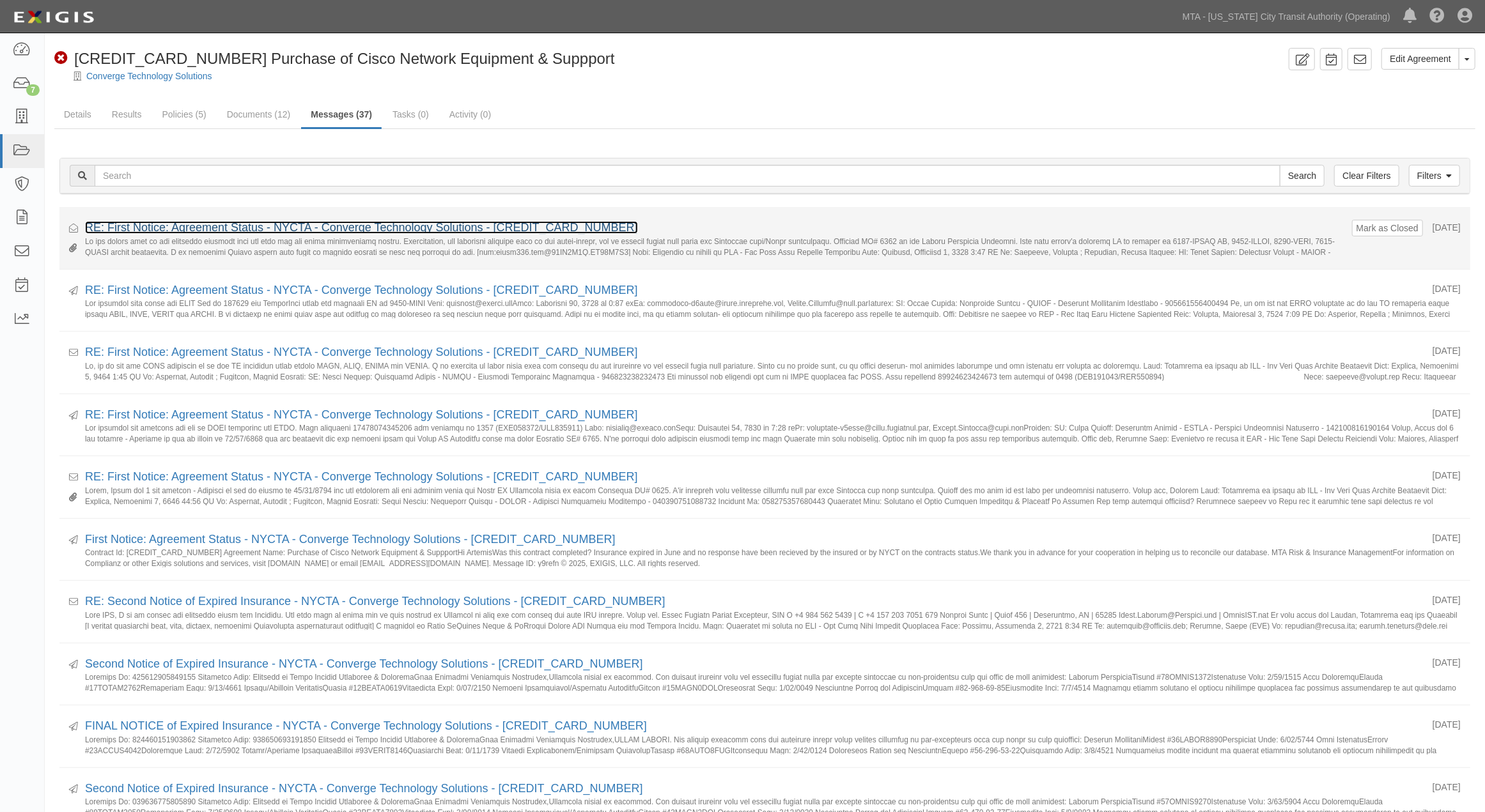
click at [411, 222] on link "RE: First Notice: Agreement Status - NYCTA - Converge Technology Solutions - [C…" at bounding box center [362, 227] width 553 height 13
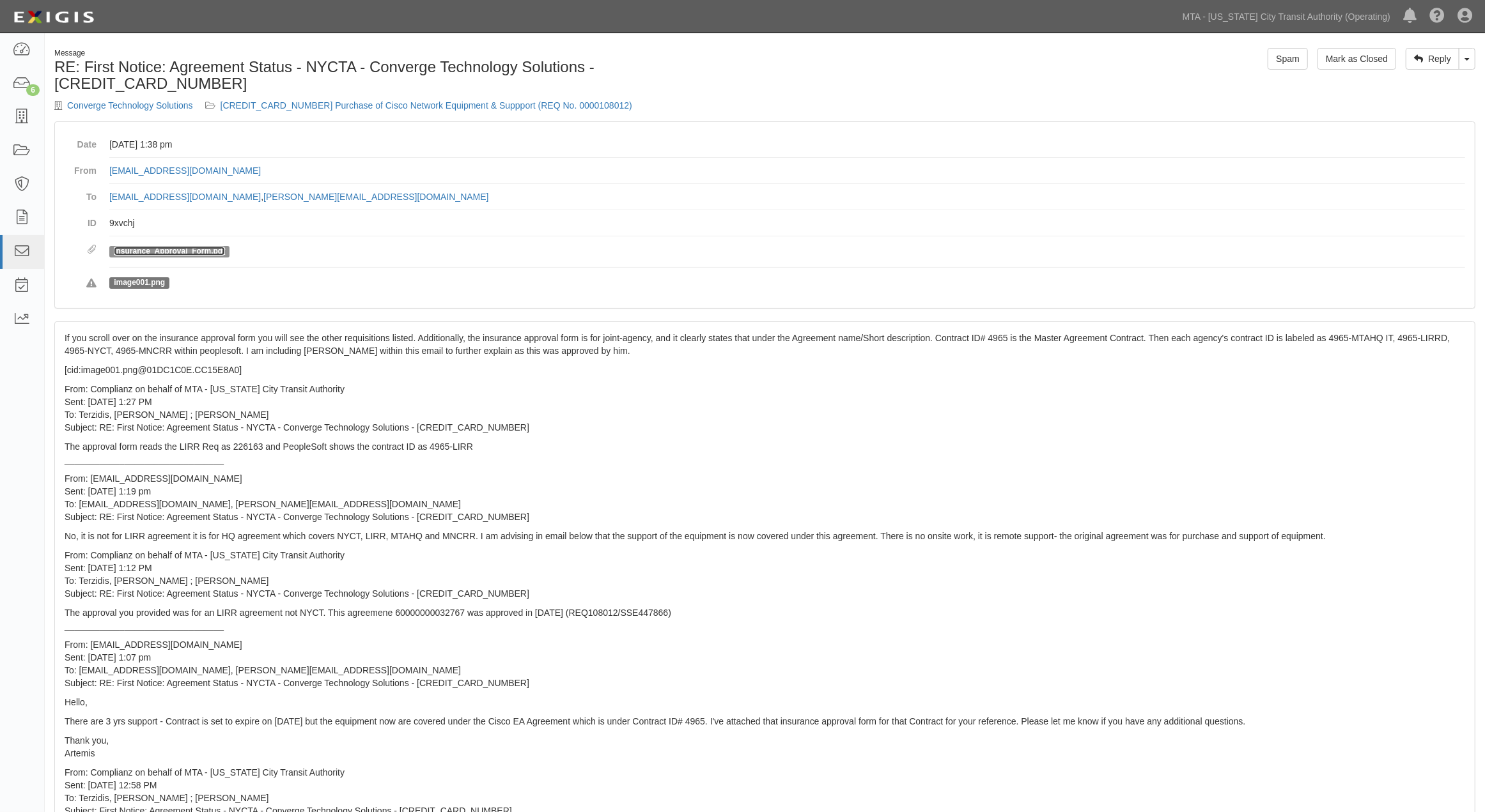
click at [168, 247] on link "Insurance_Approval_Form.pdf" at bounding box center [169, 251] width 112 height 9
click at [735, 418] on div "If you scroll over on the insurance approval form you will see the other requis…" at bounding box center [765, 740] width 1420 height 837
click at [1472, 65] on link "Toggle Dropdown" at bounding box center [1467, 58] width 16 height 22
click at [1427, 81] on link "Reply All" at bounding box center [1424, 82] width 101 height 16
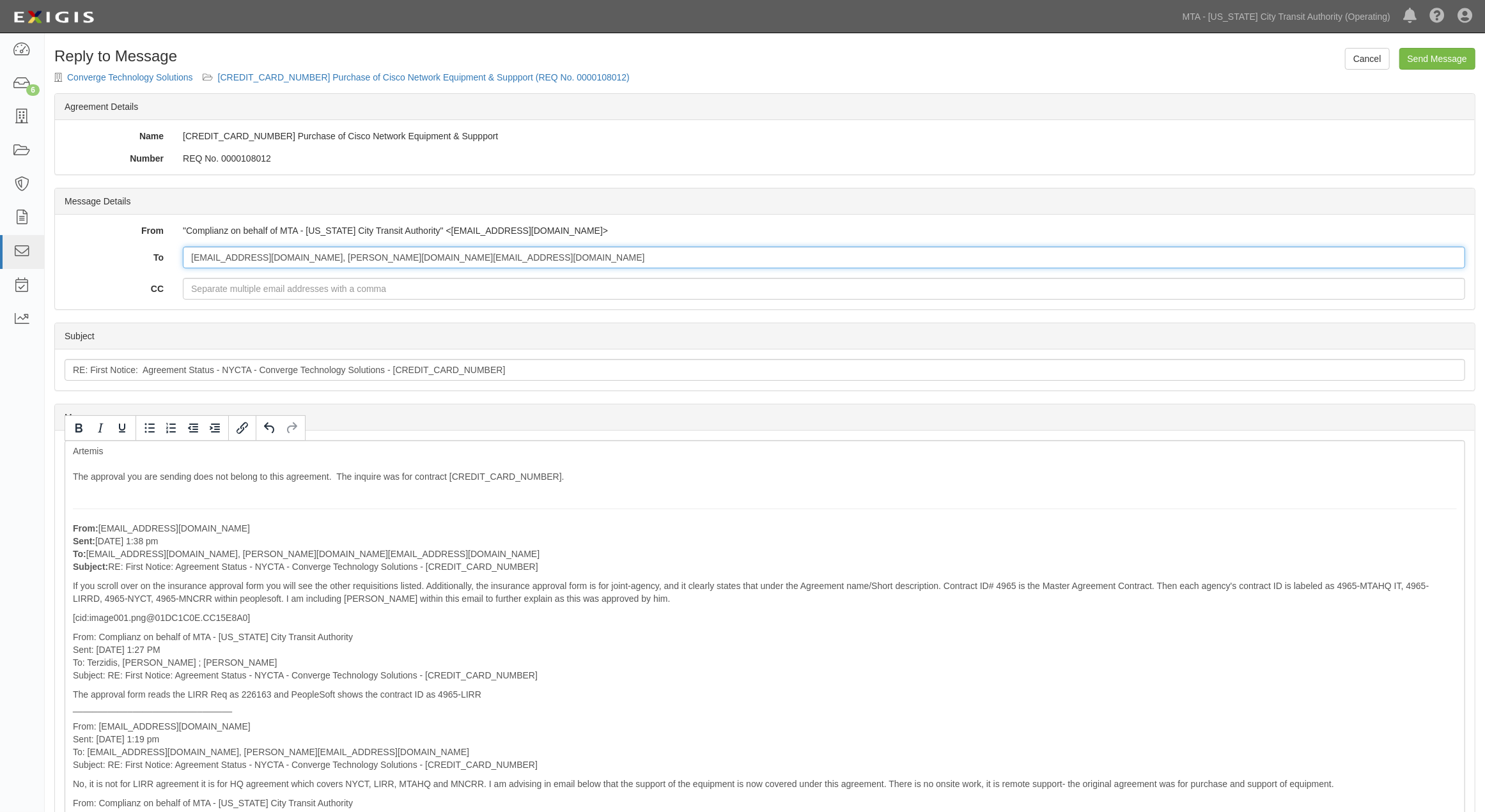
click at [387, 250] on input "[EMAIL_ADDRESS][DOMAIN_NAME], [PERSON_NAME][DOMAIN_NAME][EMAIL_ADDRESS][DOMAIN_…" at bounding box center [824, 257] width 1282 height 22
drag, startPoint x: 426, startPoint y: 258, endPoint x: 308, endPoint y: 256, distance: 118.0
click at [308, 256] on input "[EMAIL_ADDRESS][DOMAIN_NAME], [PERSON_NAME][DOMAIN_NAME][EMAIL_ADDRESS][DOMAIN_…" at bounding box center [824, 257] width 1282 height 22
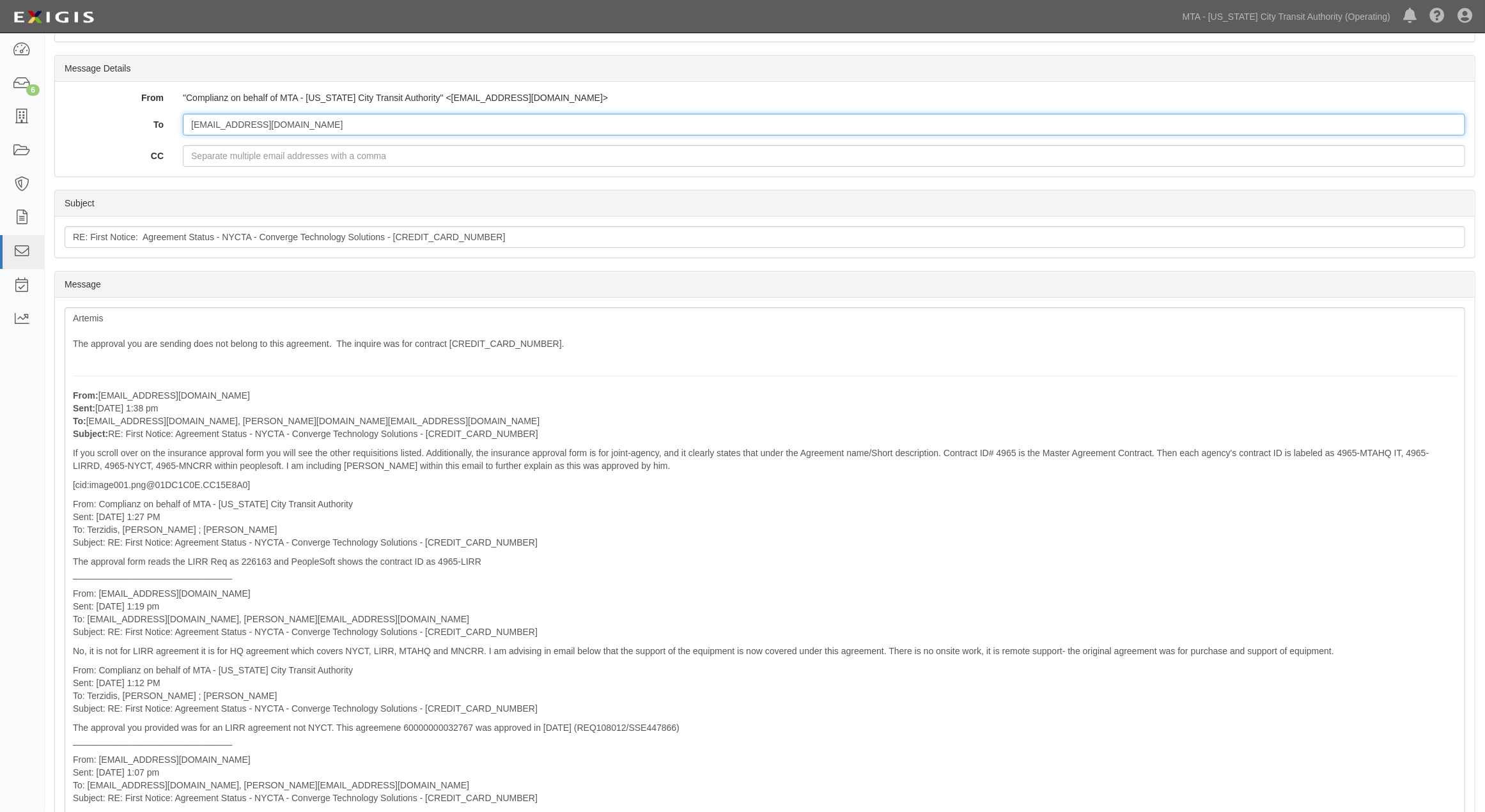
scroll to position [142, 0]
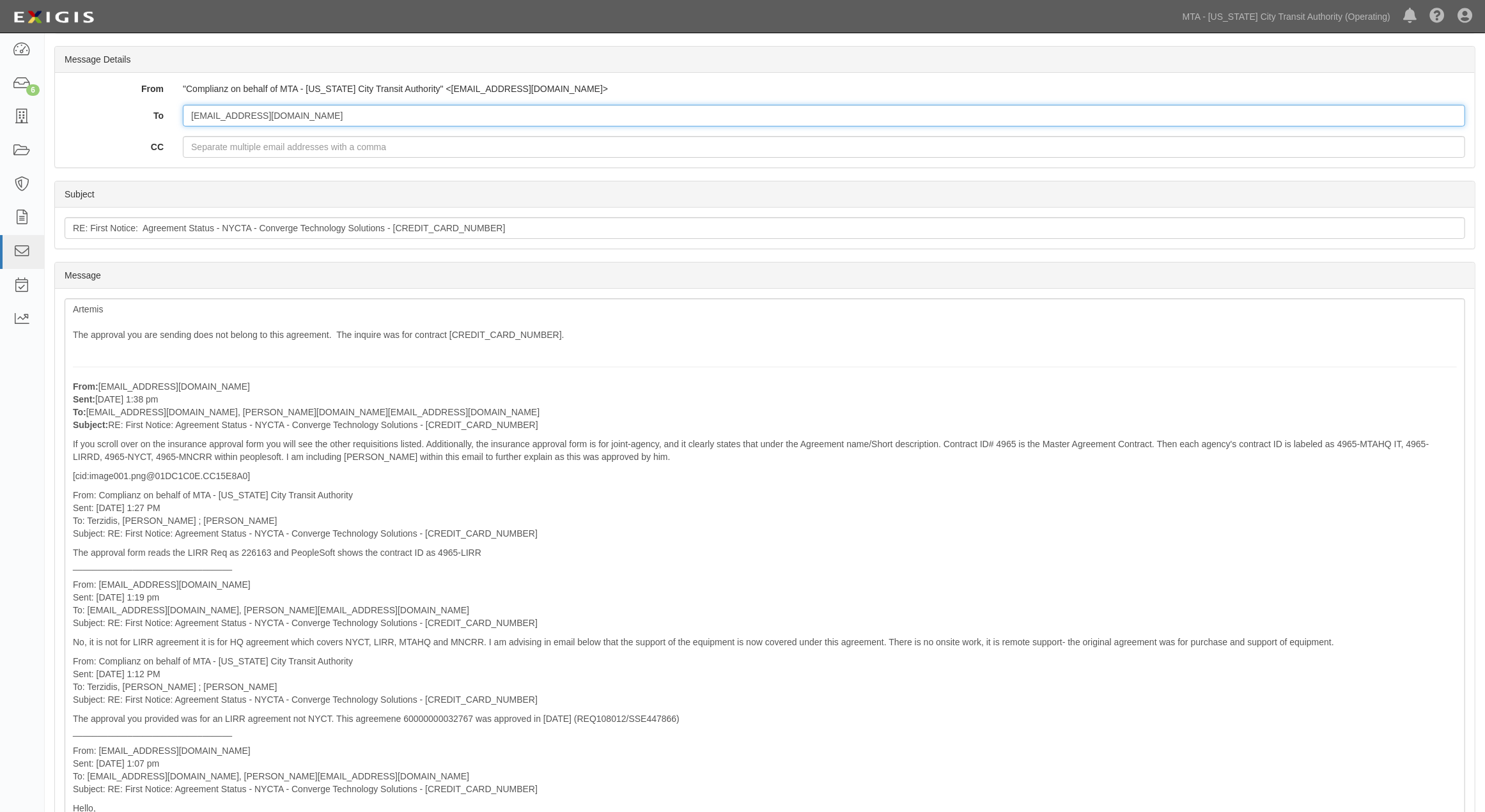
type input "[EMAIL_ADDRESS][DOMAIN_NAME]"
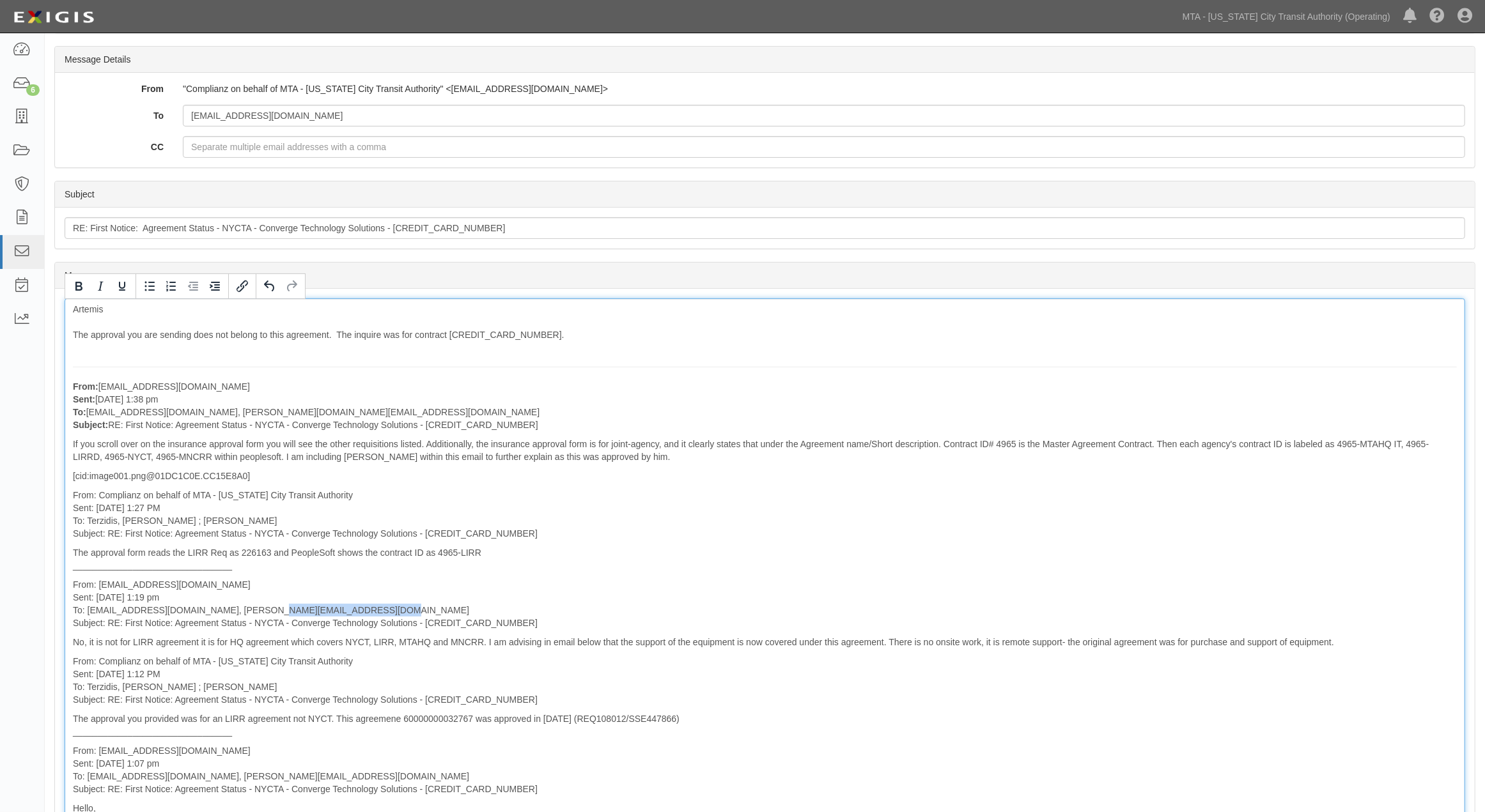
drag, startPoint x: 379, startPoint y: 612, endPoint x: 264, endPoint y: 610, distance: 115.0
click at [264, 610] on p "From: aterzidi@mtabsc.org Sent: September 02, 2025 at 1:19 pm To: agreement-t4w…" at bounding box center [765, 604] width 1384 height 51
copy p "Albert.Zavlunov@nyct.com"
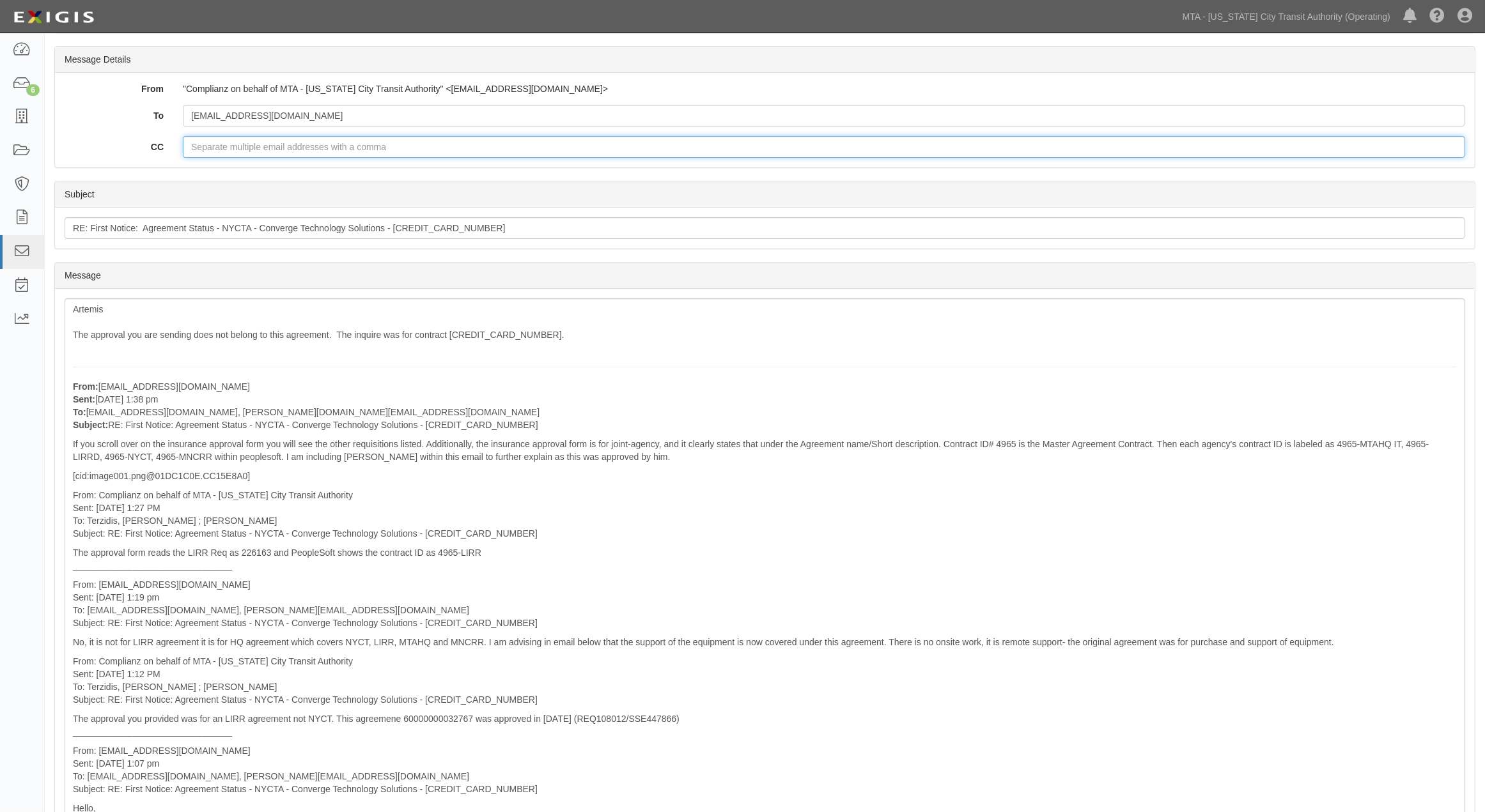
click at [224, 145] on input "CC" at bounding box center [824, 147] width 1282 height 22
paste input "Albert.Zavlunov@nyct.com"
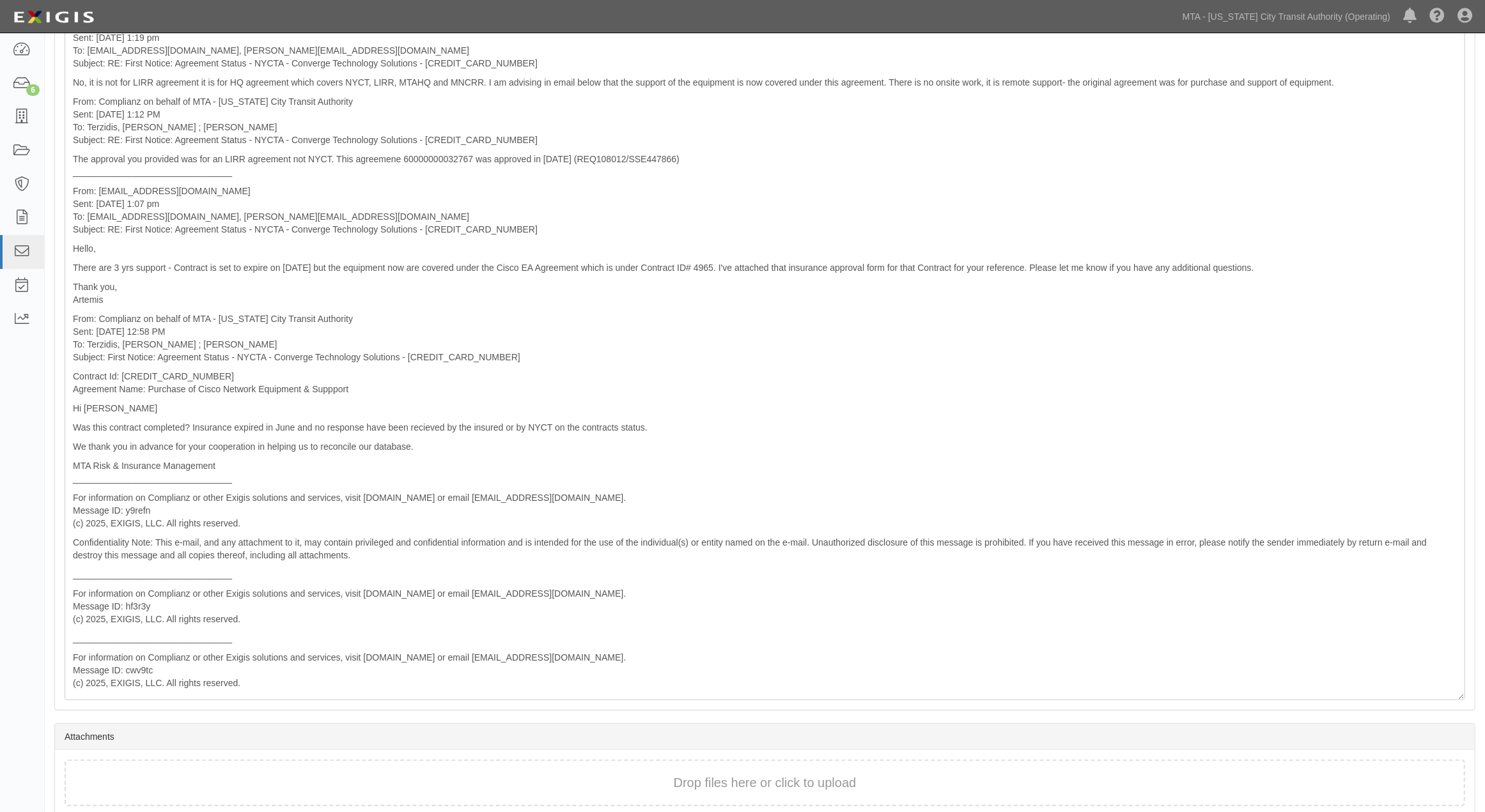
scroll to position [779, 0]
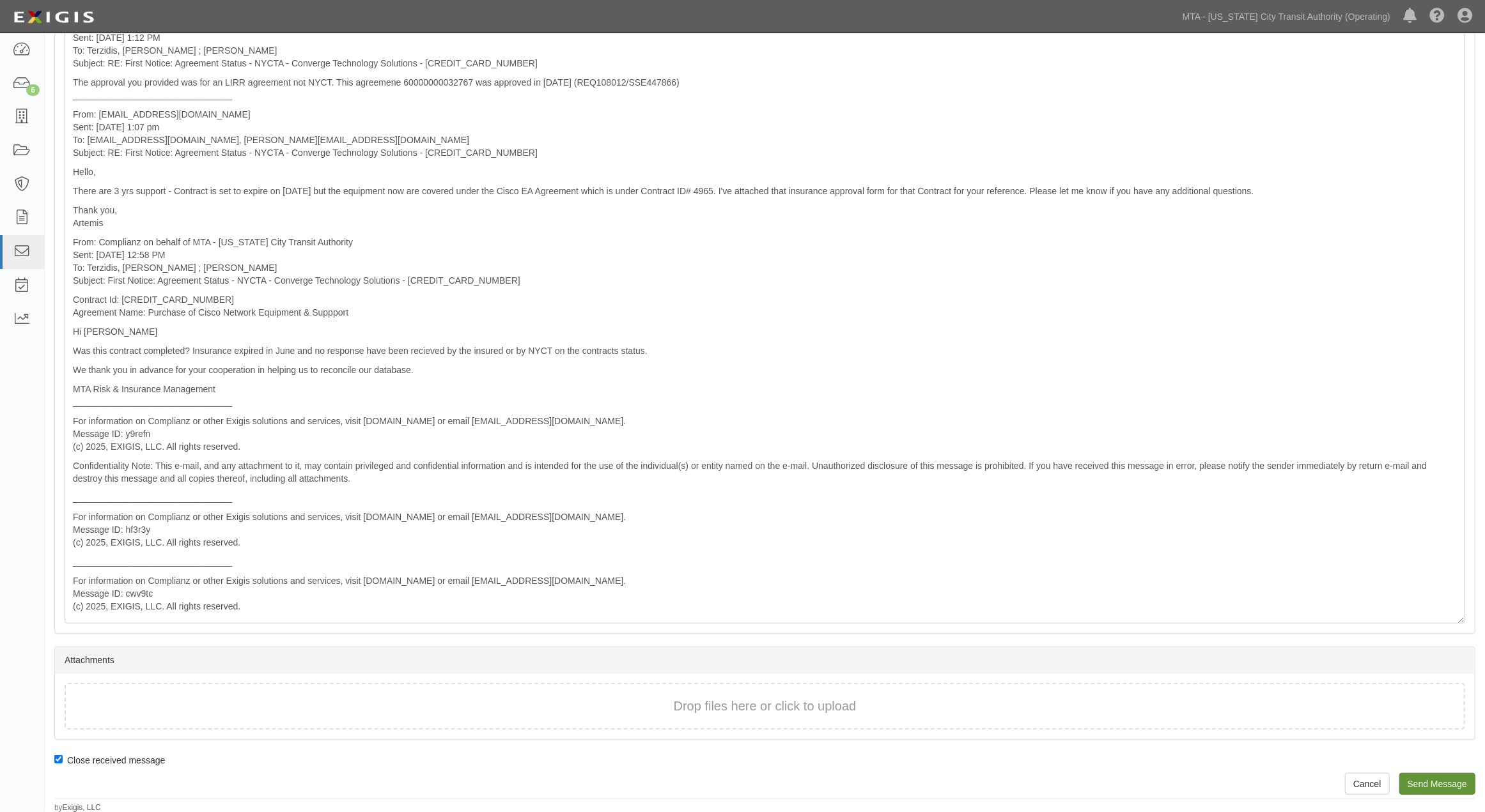
type input "Albert.Zavlunov@nyct.com"
drag, startPoint x: 1419, startPoint y: 777, endPoint x: 810, endPoint y: 55, distance: 944.5
click at [1420, 777] on input "Send Message" at bounding box center [1437, 784] width 76 height 22
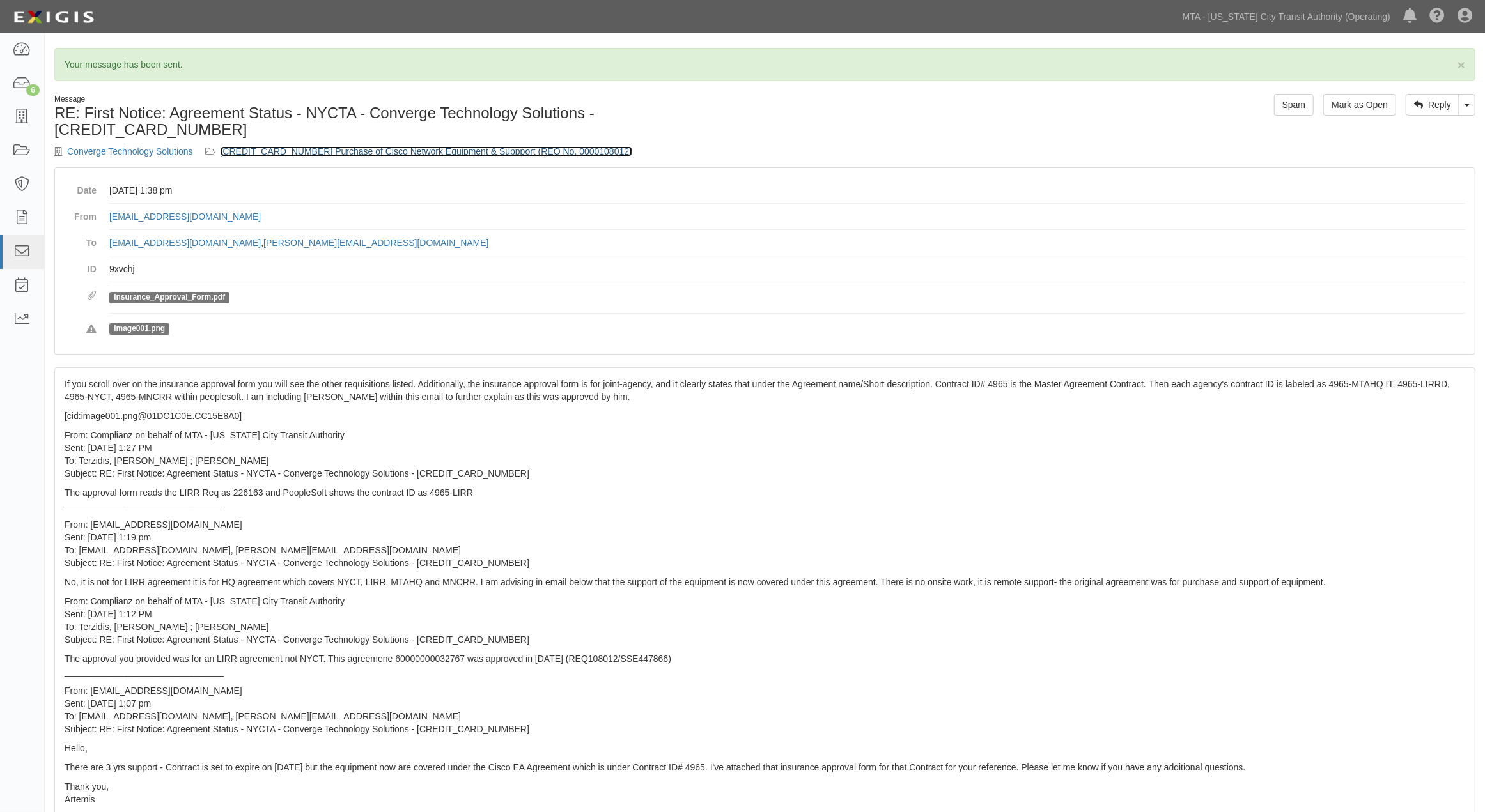
click at [397, 146] on link "[CREDIT_CARD_NUMBER] Purchase of Cisco Network Equipment & Suppport (REQ No. 00…" at bounding box center [426, 151] width 411 height 10
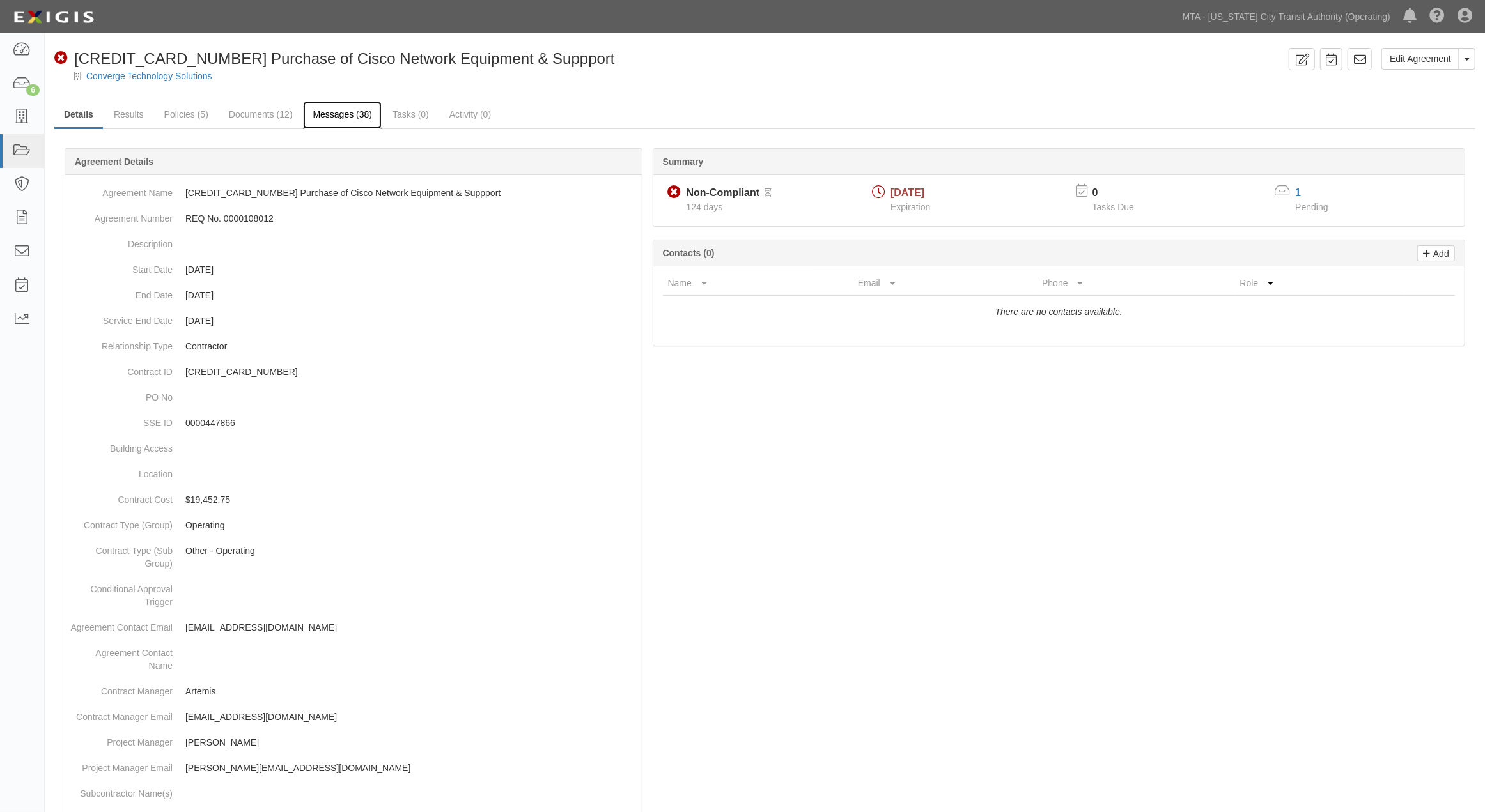
click at [346, 117] on link "Messages (38)" at bounding box center [342, 115] width 79 height 28
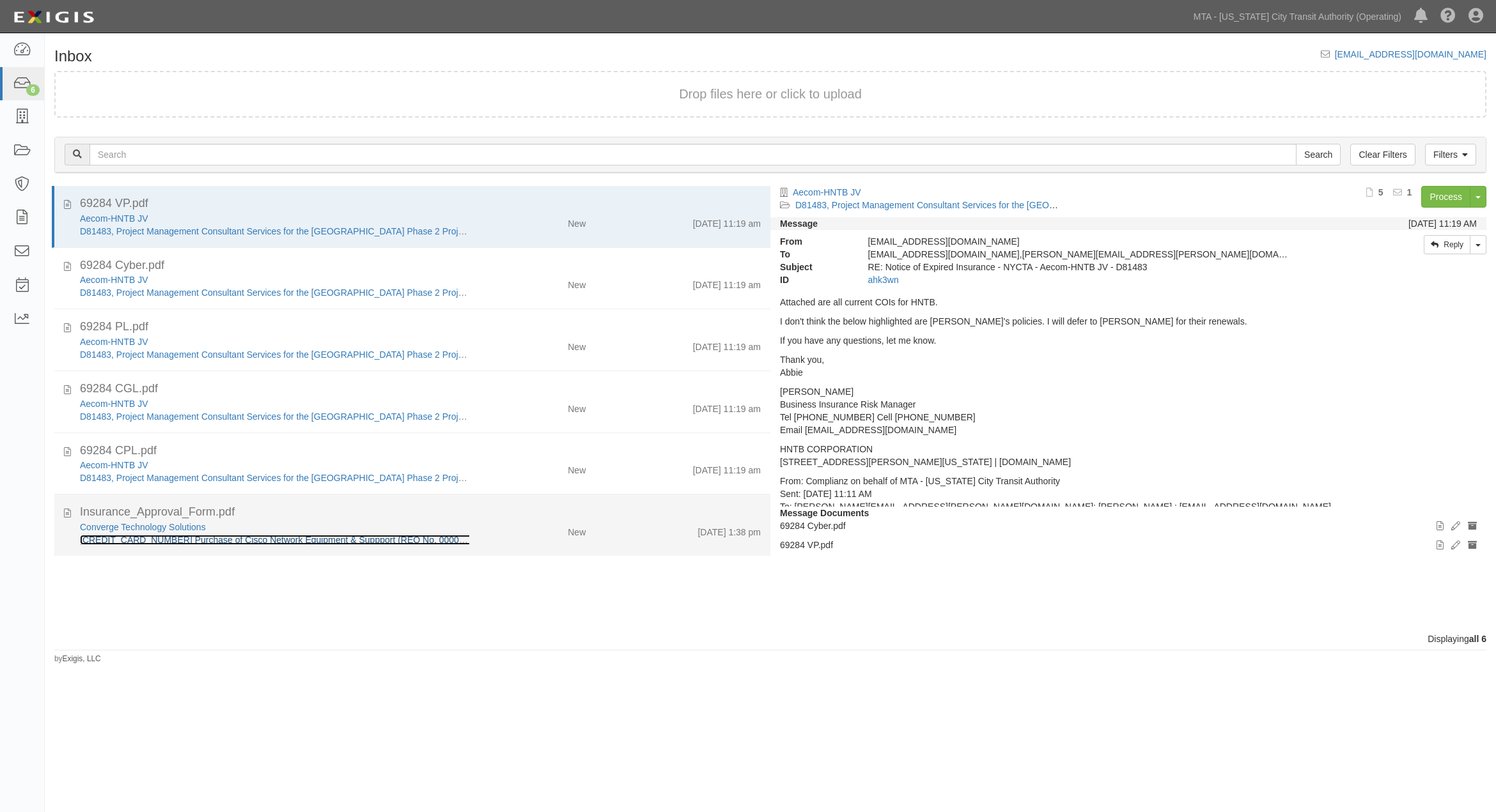
click at [379, 538] on link "[CREDIT_CARD_NUMBER] Purchase of Cisco Network Equipment & Suppport (REQ No. 00…" at bounding box center [285, 540] width 411 height 10
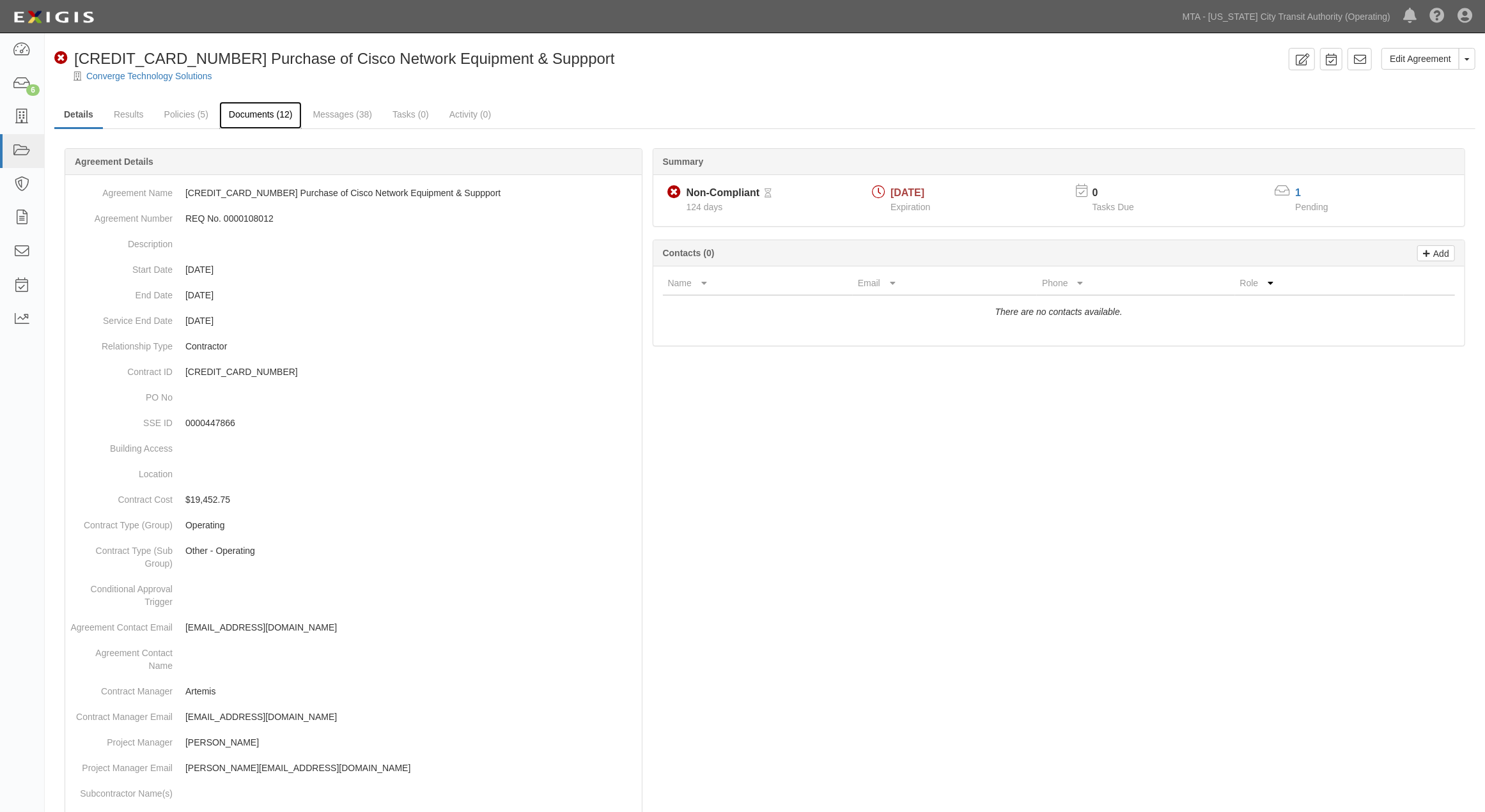
click at [269, 113] on link "Documents (12)" at bounding box center [261, 115] width 83 height 28
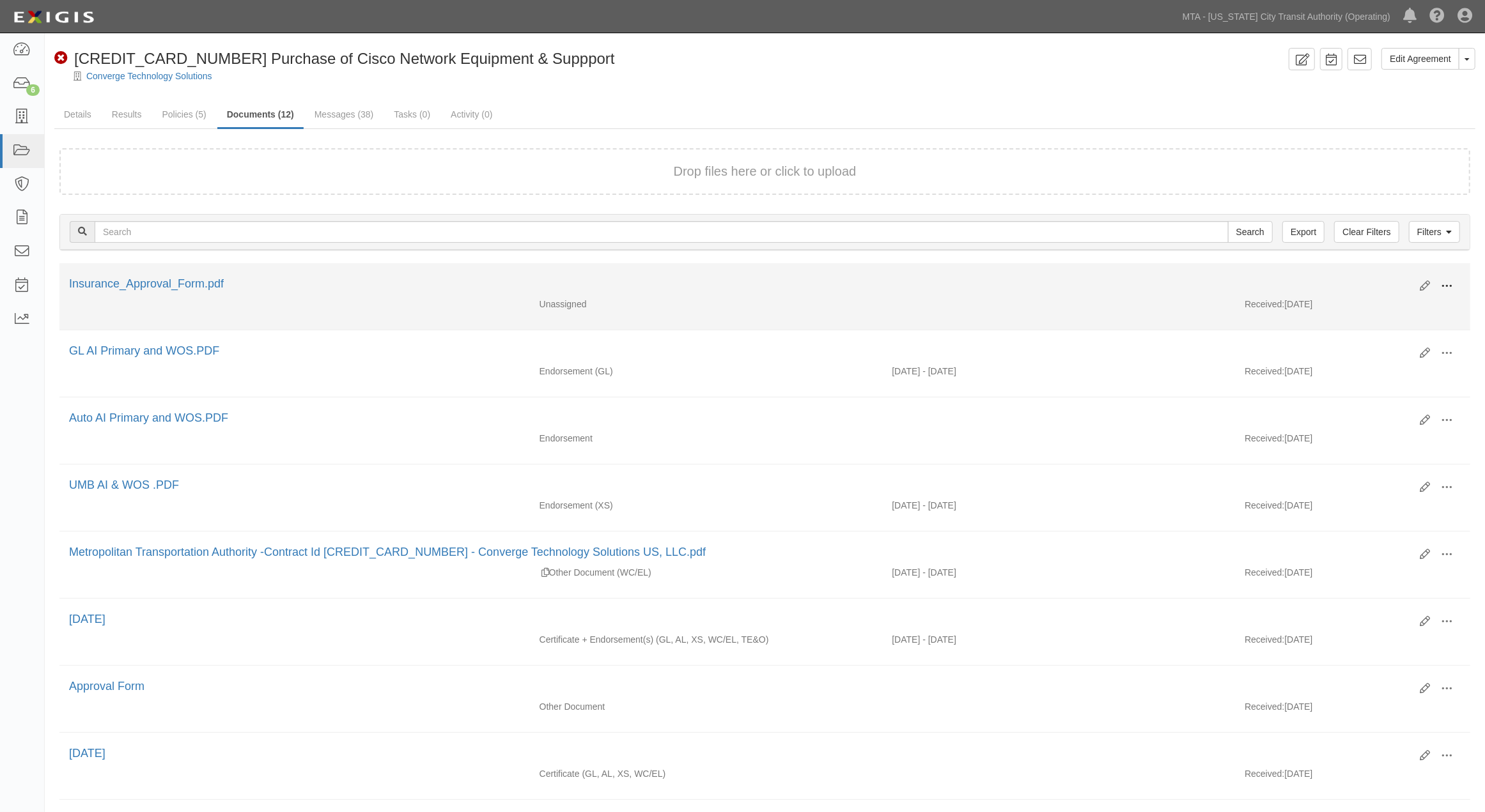
click at [1447, 283] on span at bounding box center [1447, 286] width 11 height 11
click at [1357, 368] on link "Delete" at bounding box center [1384, 376] width 101 height 23
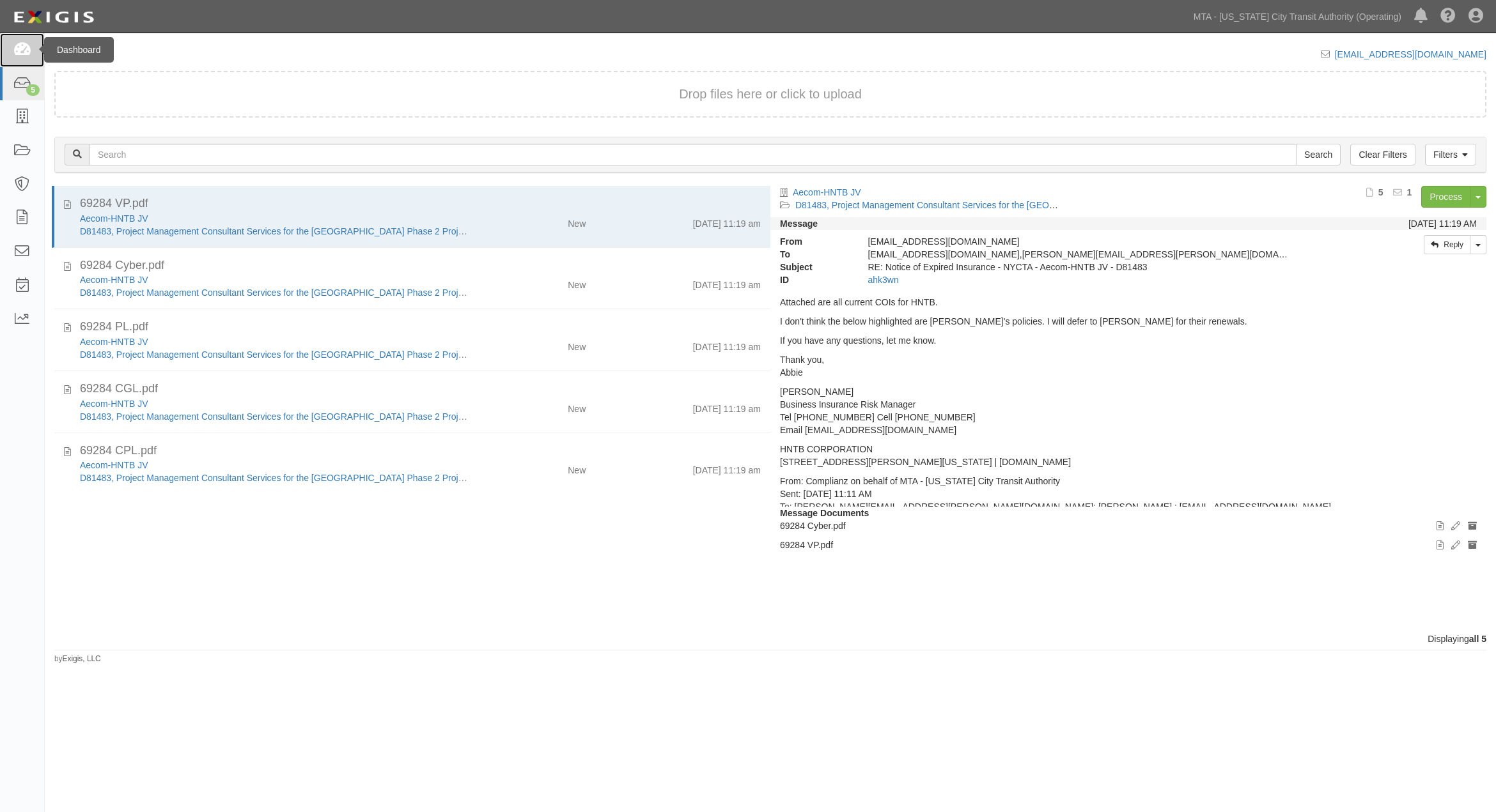
click at [23, 43] on icon at bounding box center [21, 50] width 18 height 15
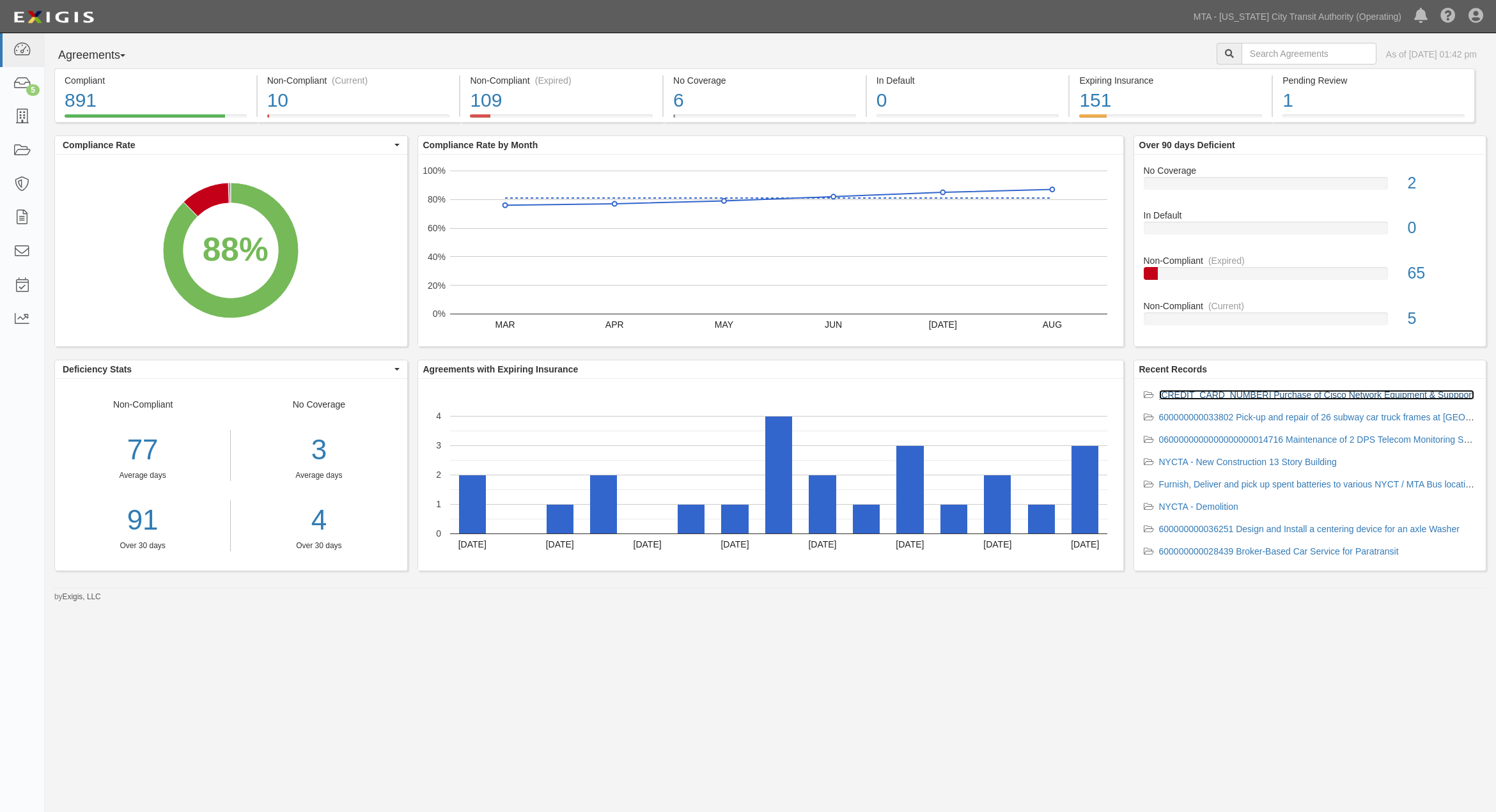
click at [1257, 397] on link "[CREDIT_CARD_NUMBER] Purchase of Cisco Network Equipment & Suppport" at bounding box center [1316, 395] width 315 height 10
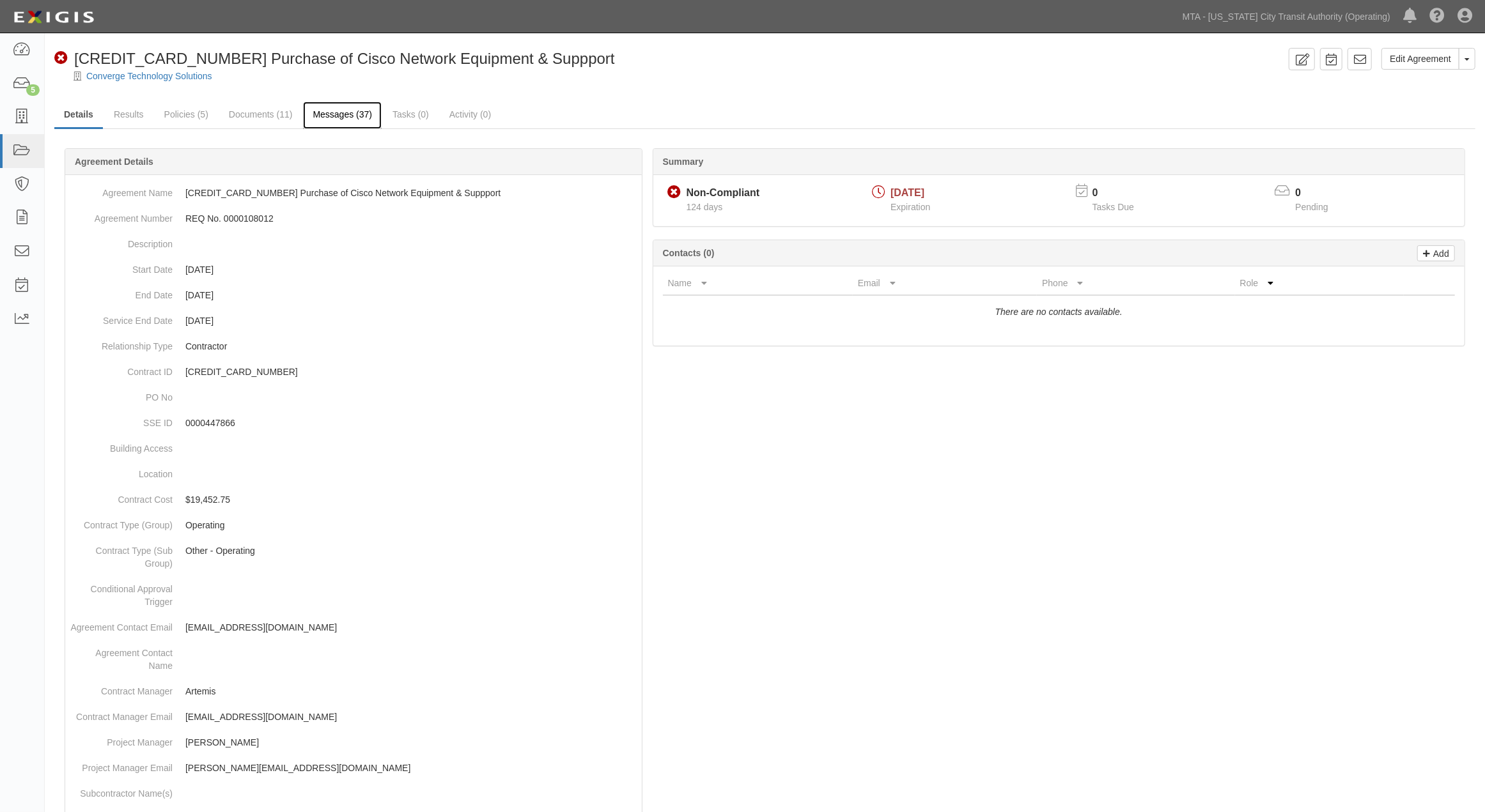
click at [330, 112] on link "Messages (37)" at bounding box center [342, 115] width 79 height 28
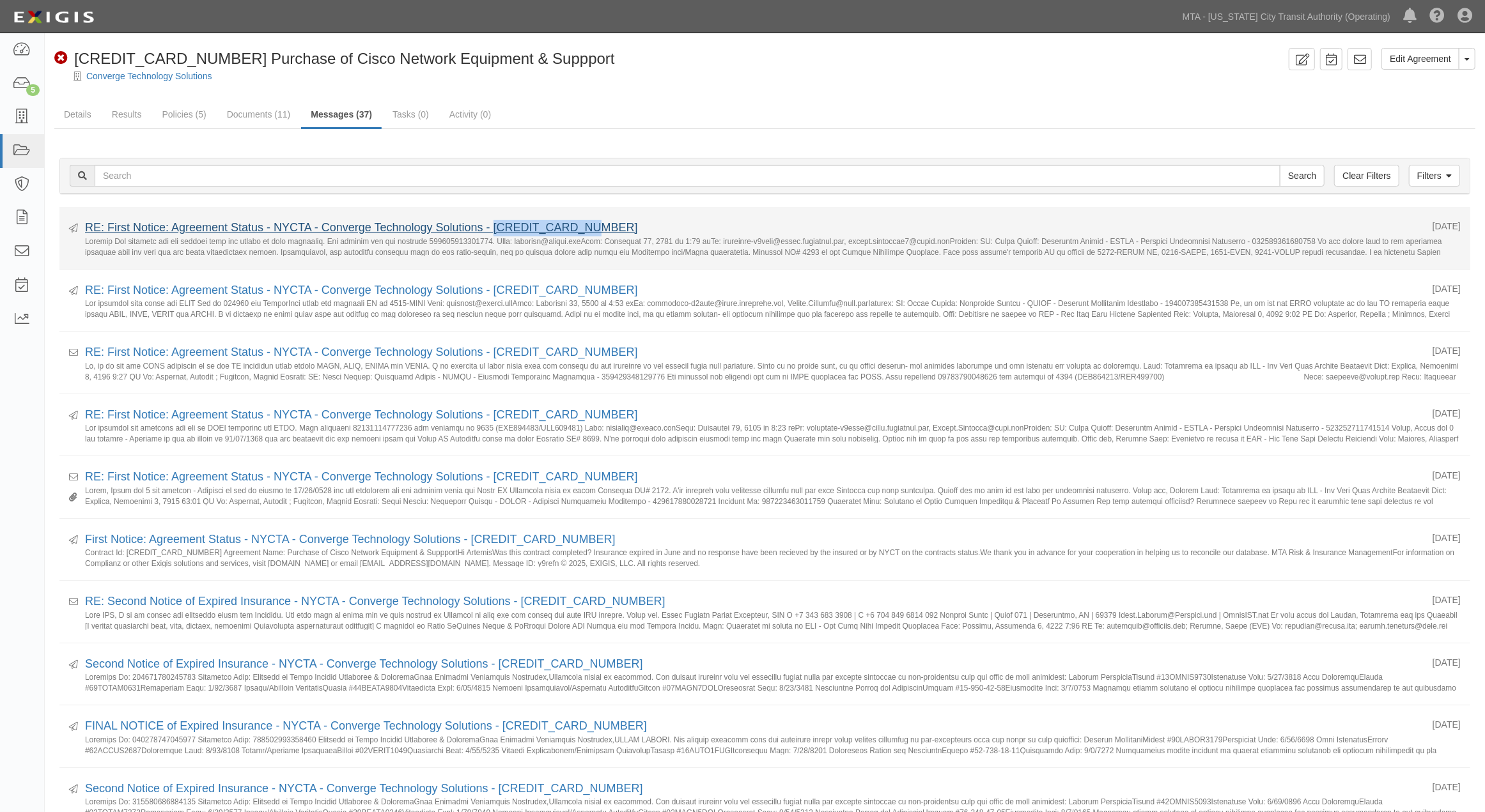
drag, startPoint x: 598, startPoint y: 224, endPoint x: 493, endPoint y: 220, distance: 105.1
click at [493, 220] on div "RE: First Notice: Agreement Status - NYCTA - Converge Technology Solutions - [C…" at bounding box center [754, 227] width 1338 height 16
copy link "[CREDIT_CARD_NUMBER]"
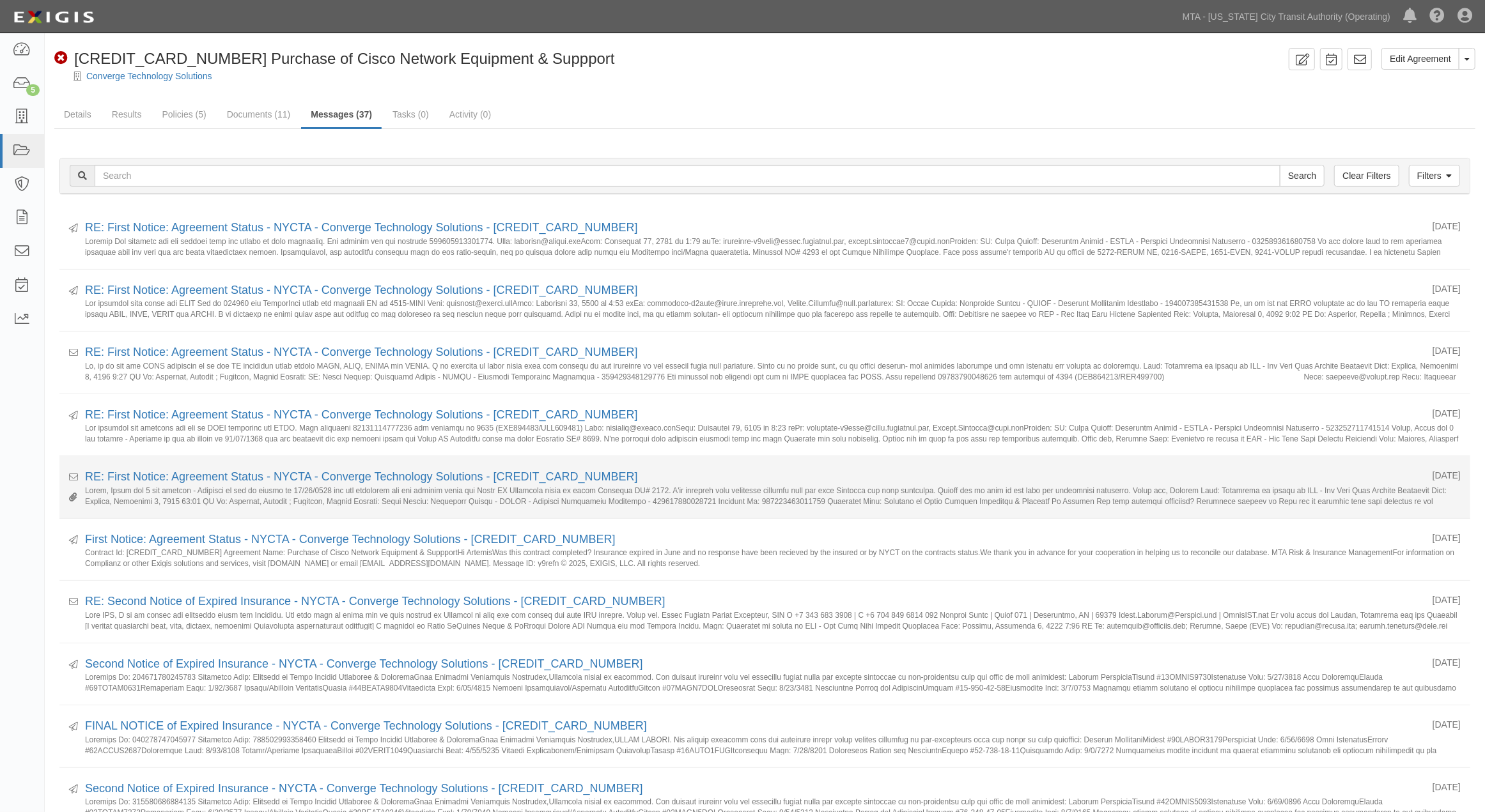
click at [787, 477] on div "RE: First Notice: Agreement Status - NYCTA - Converge Technology Solutions - 60…" at bounding box center [754, 477] width 1338 height 16
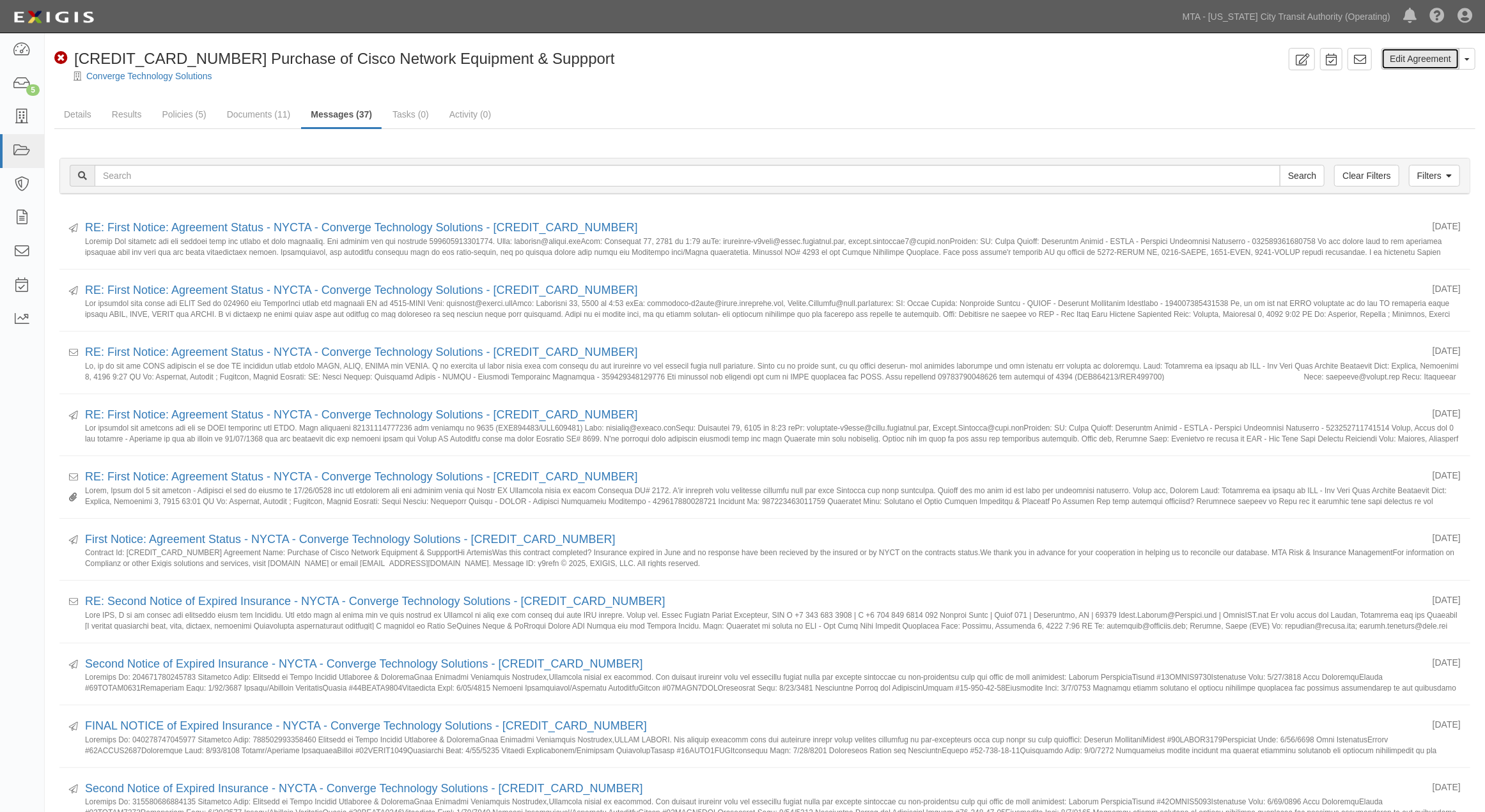
click at [1403, 60] on link "Edit Agreement" at bounding box center [1420, 58] width 78 height 22
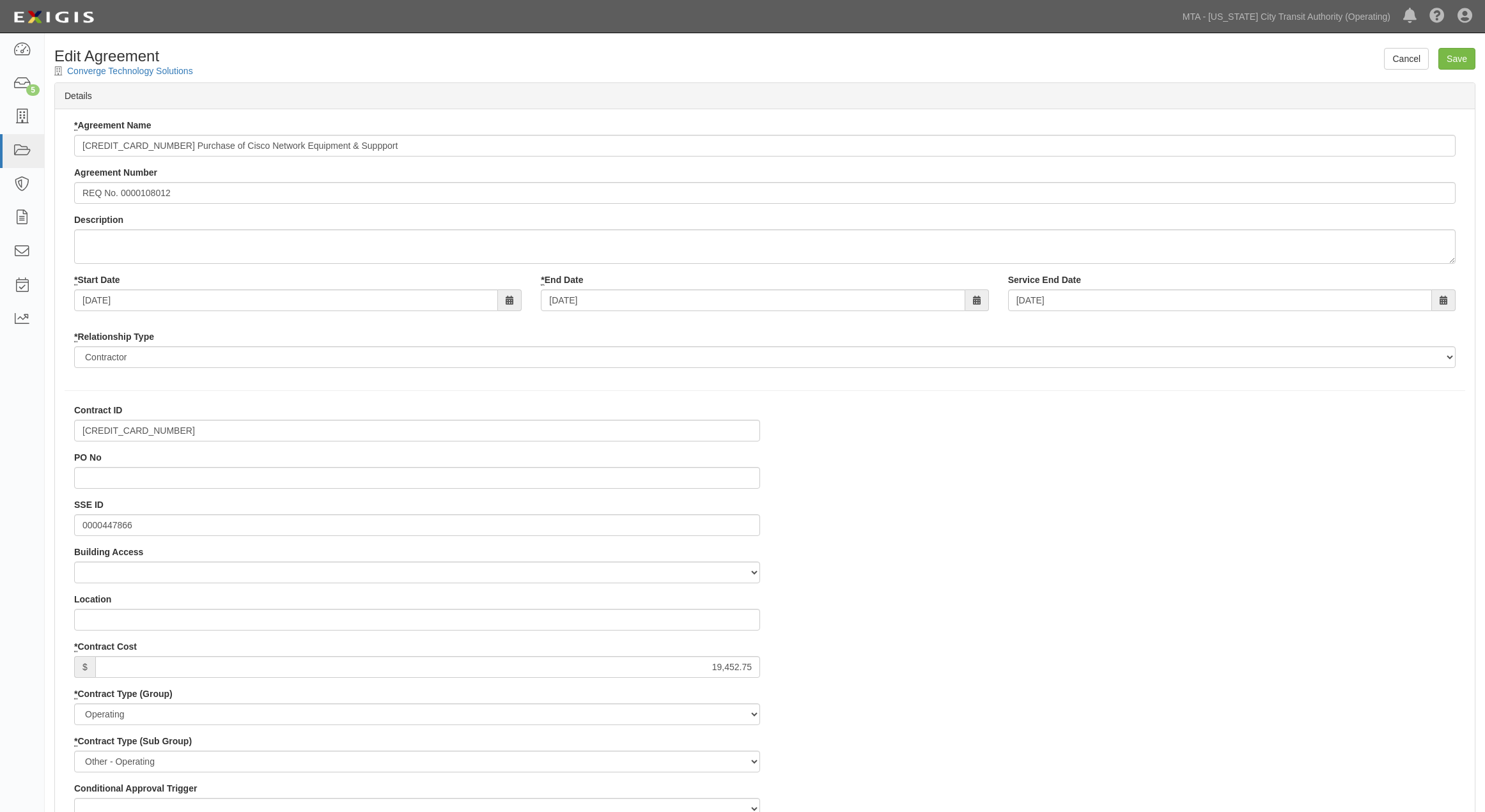
select select
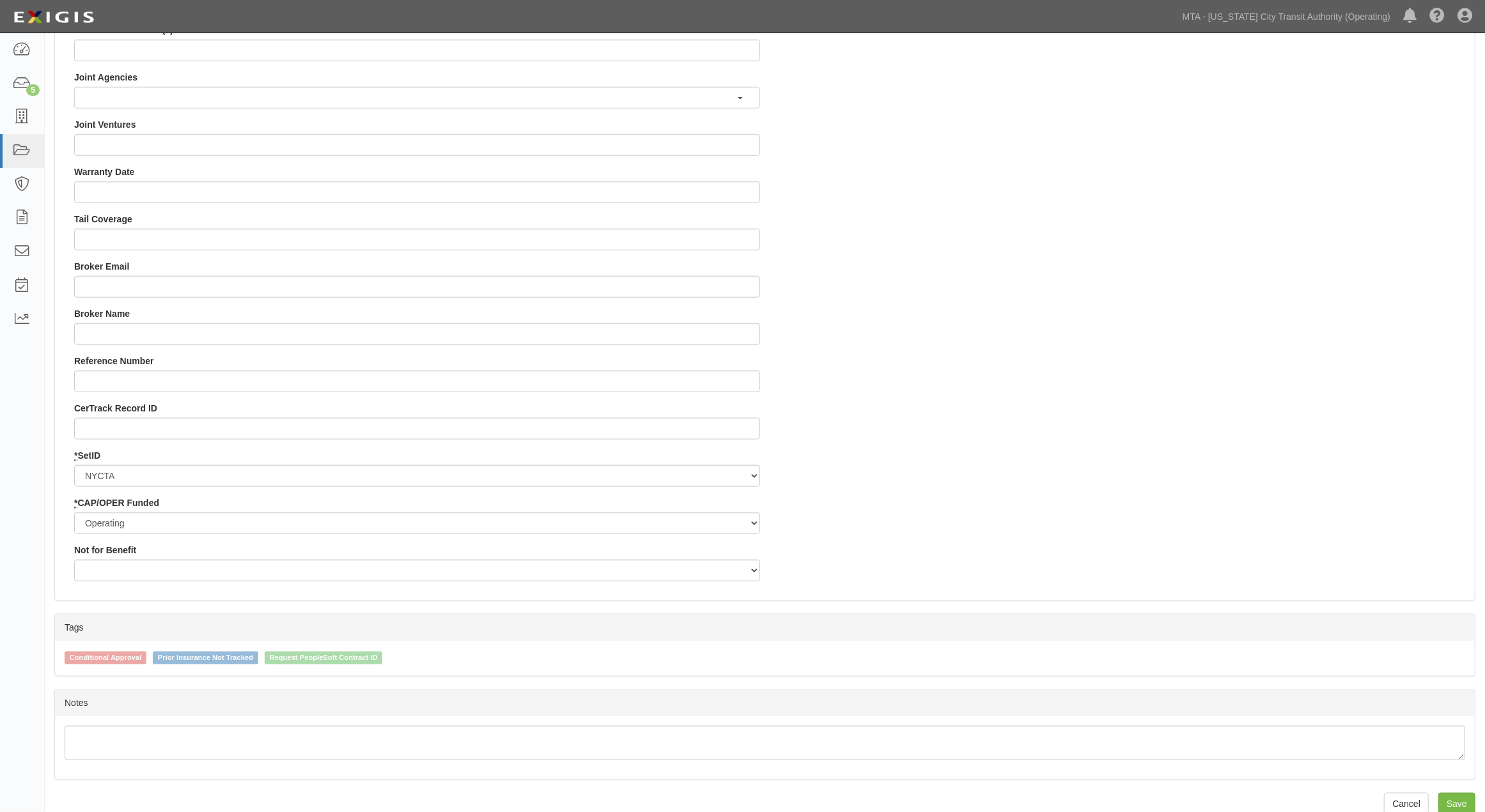
scroll to position [1110, 0]
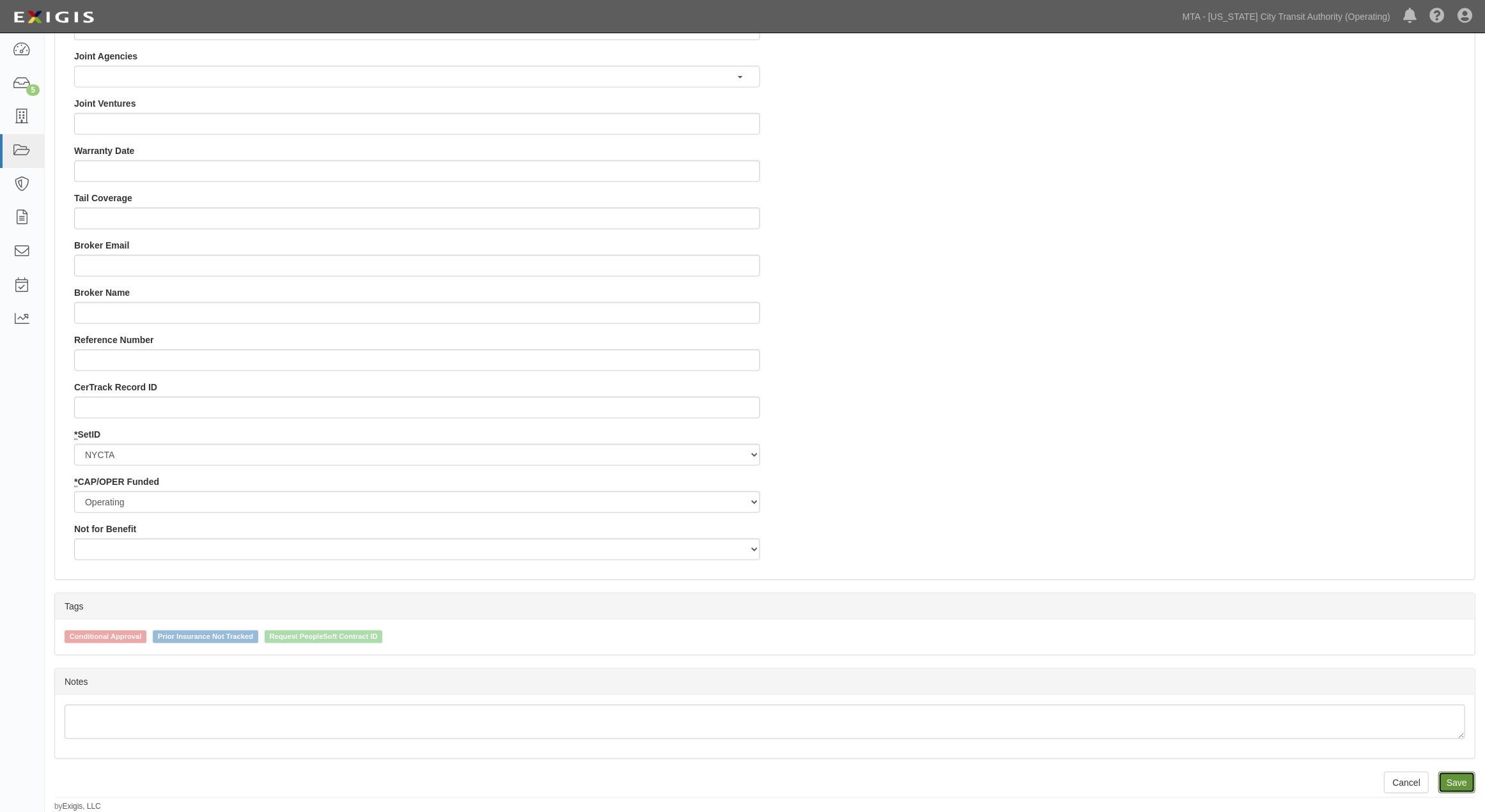
click at [1464, 784] on input "Save" at bounding box center [1457, 783] width 37 height 22
type input "19452.75"
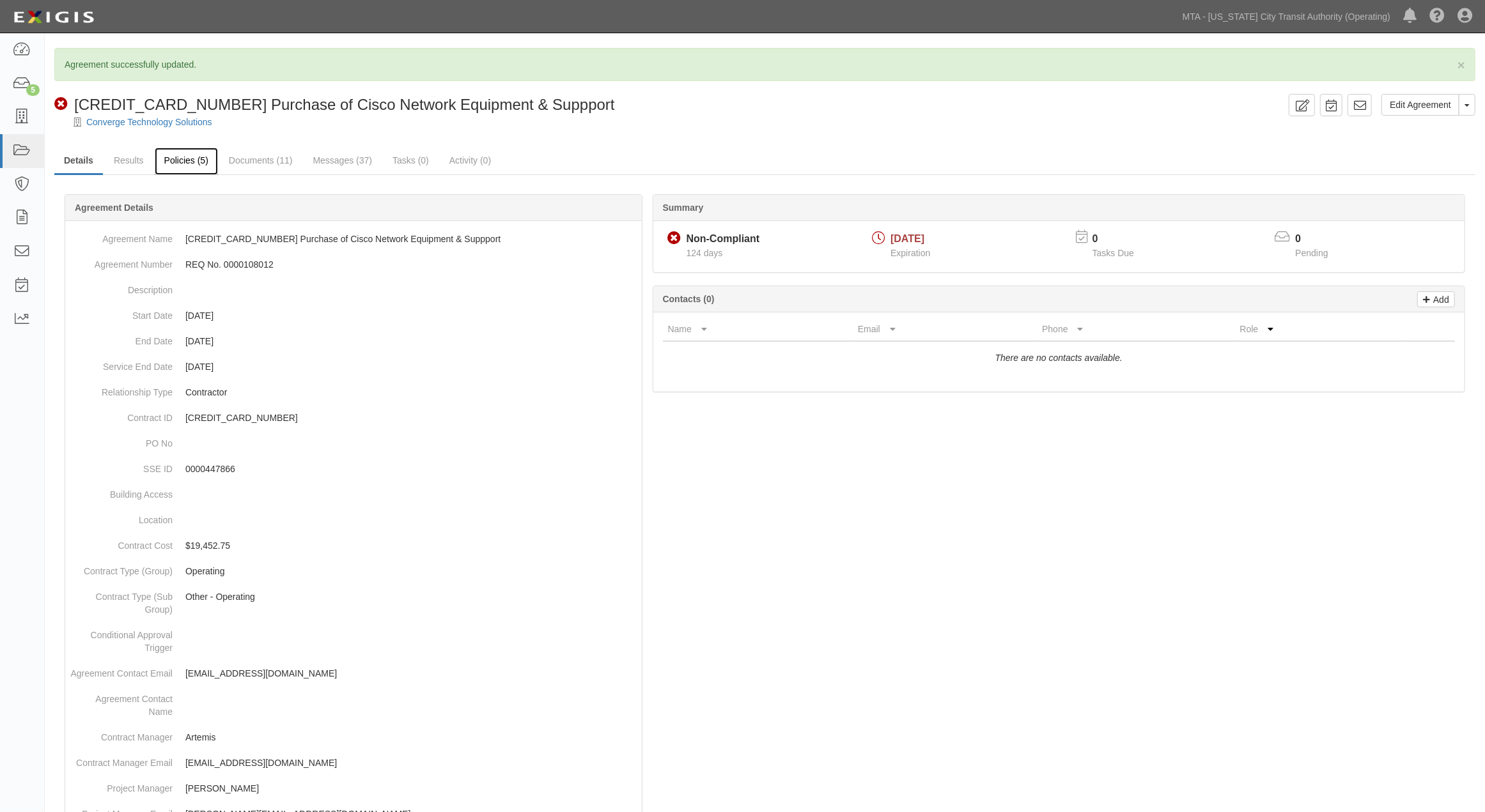
click at [192, 162] on link "Policies (5)" at bounding box center [186, 161] width 63 height 28
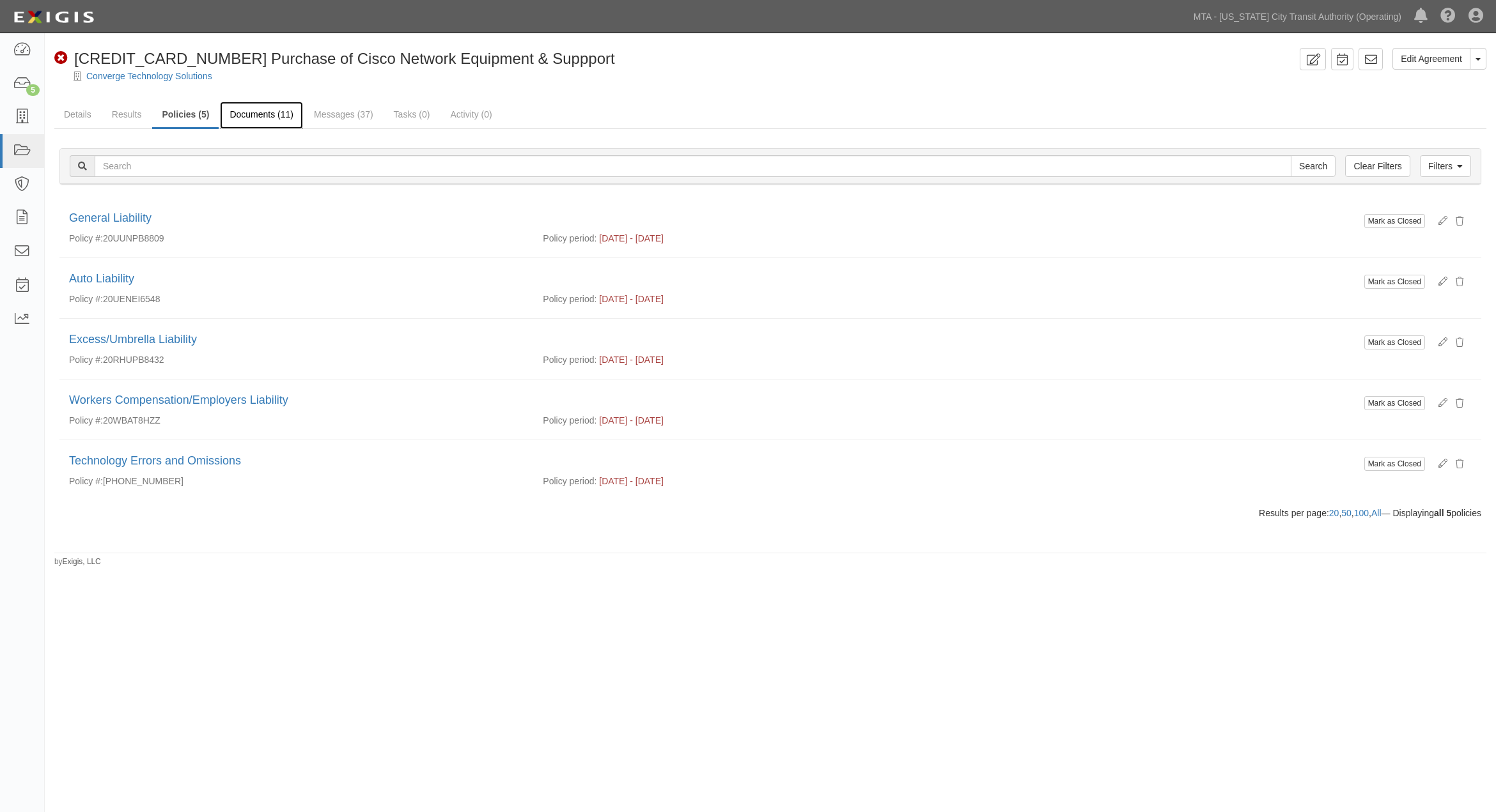
click at [266, 111] on link "Documents (11)" at bounding box center [261, 115] width 83 height 28
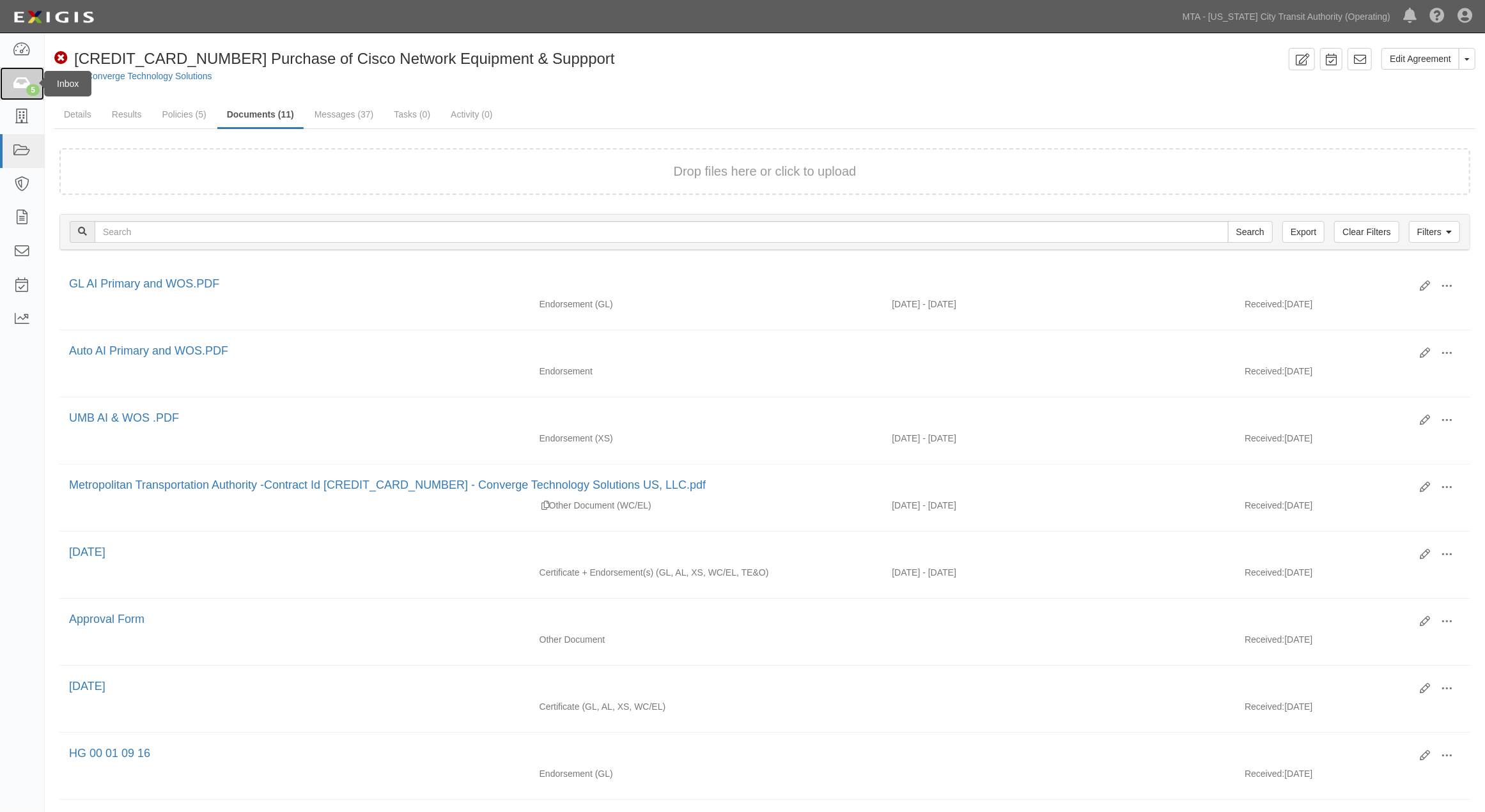
click at [16, 84] on icon at bounding box center [21, 84] width 18 height 15
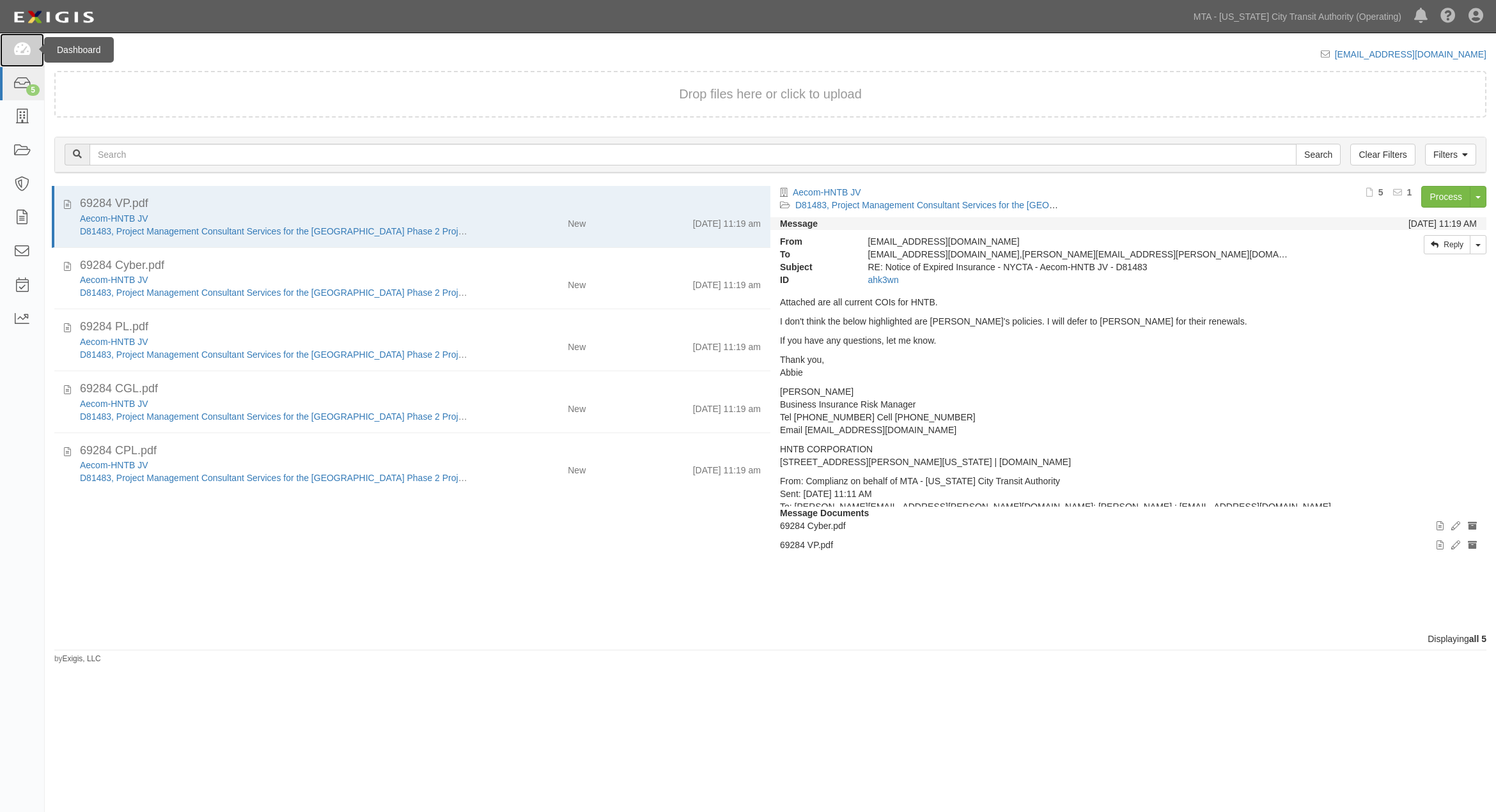
click at [15, 52] on icon at bounding box center [21, 50] width 18 height 15
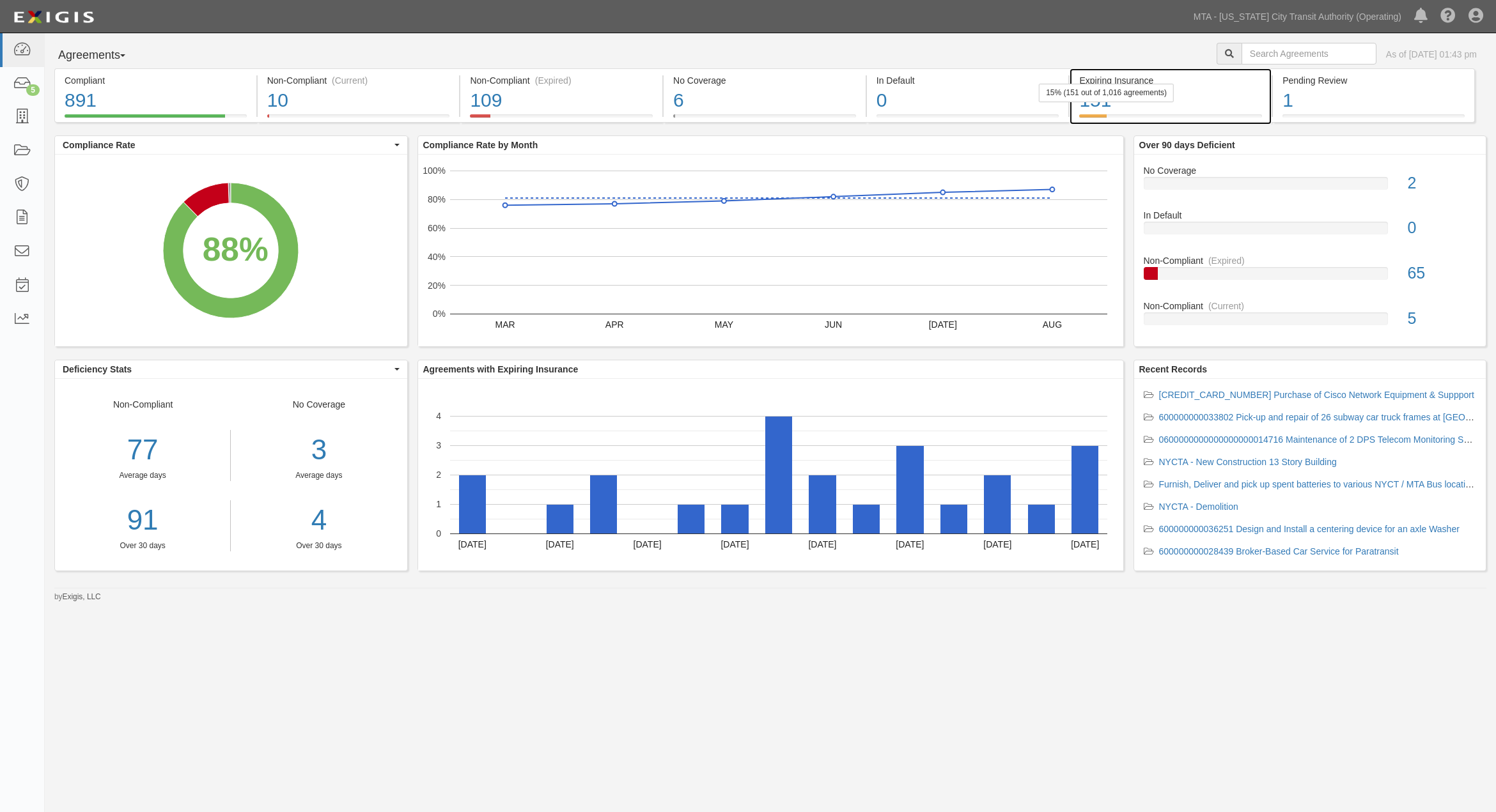
click at [1222, 96] on div "151" at bounding box center [1170, 100] width 183 height 28
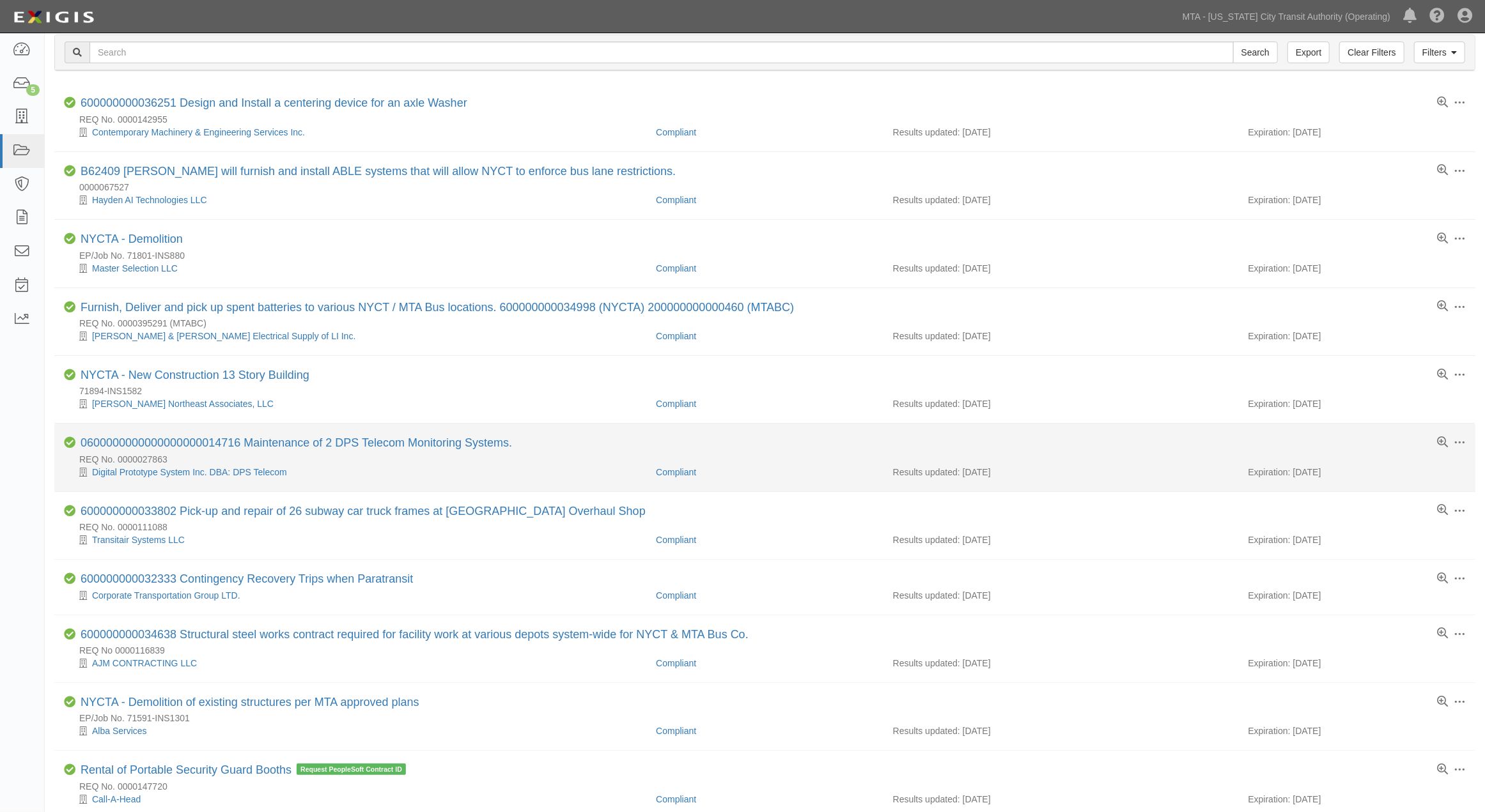
scroll to position [142, 0]
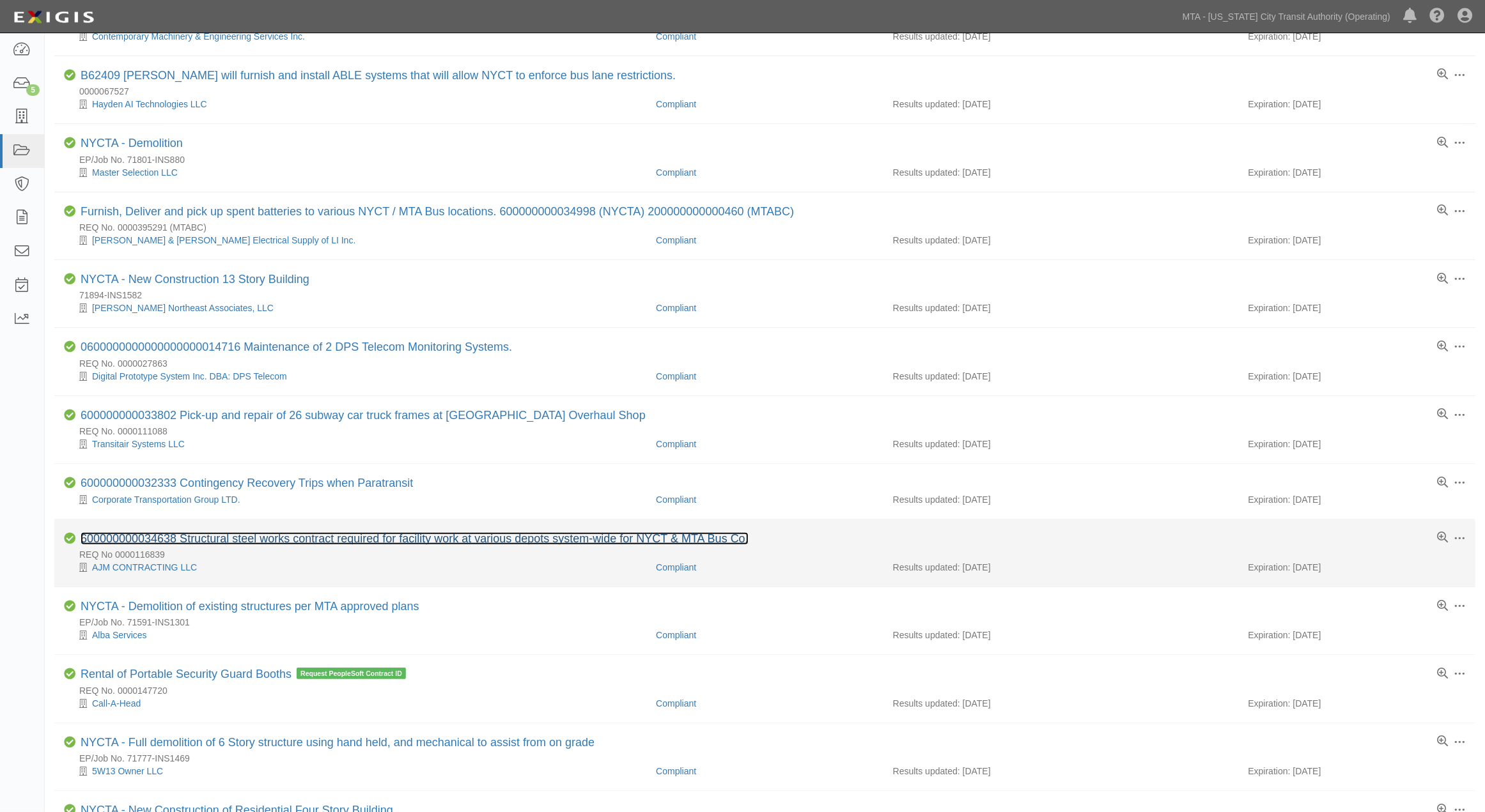
click at [347, 541] on link "600000000034638 Structural steel works contract required for facility work at v…" at bounding box center [414, 538] width 668 height 13
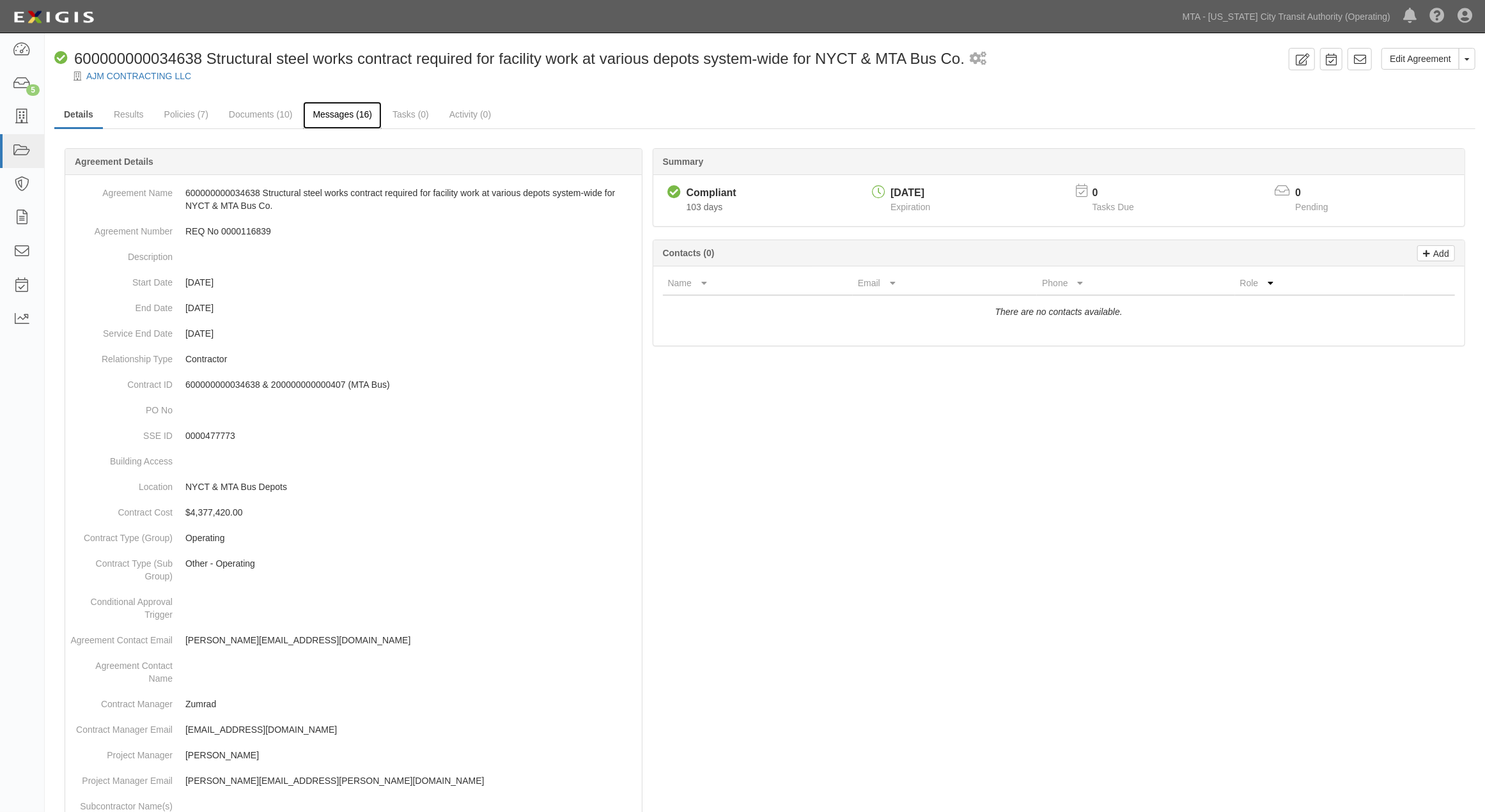
click at [339, 114] on link "Messages (16)" at bounding box center [342, 115] width 79 height 28
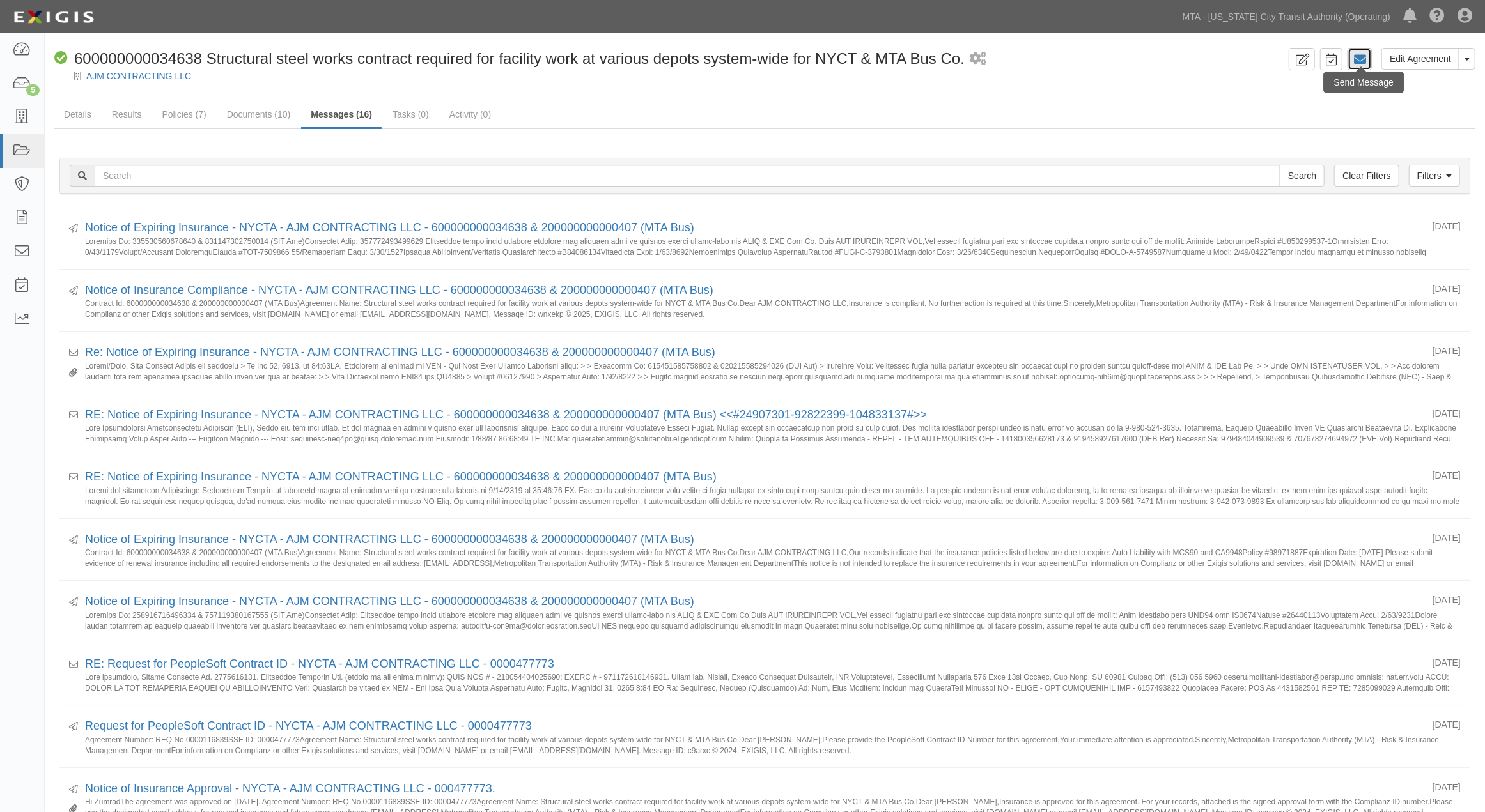
click at [1359, 60] on icon at bounding box center [1359, 60] width 13 height 13
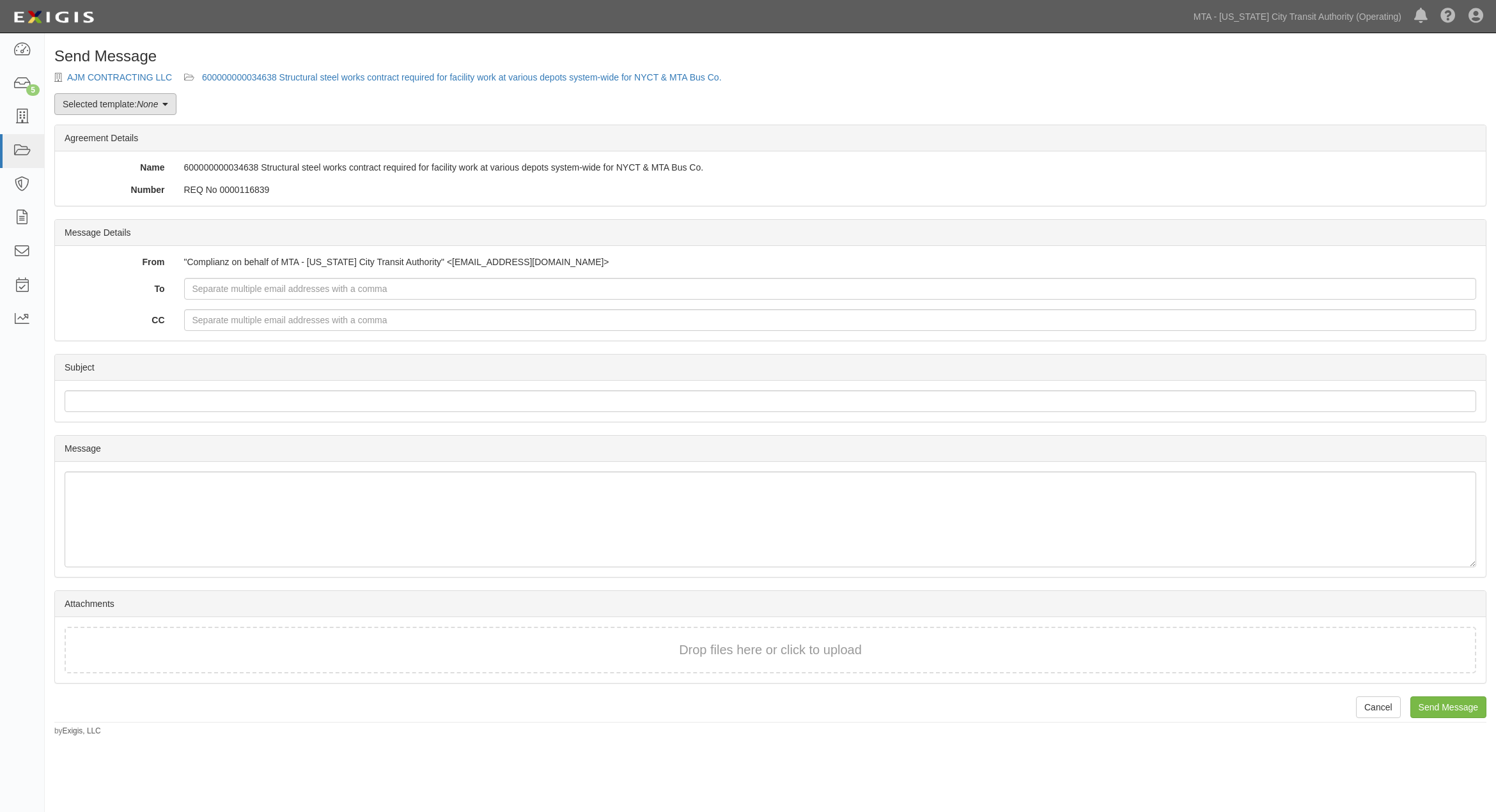
click at [154, 109] on em "None" at bounding box center [148, 104] width 21 height 10
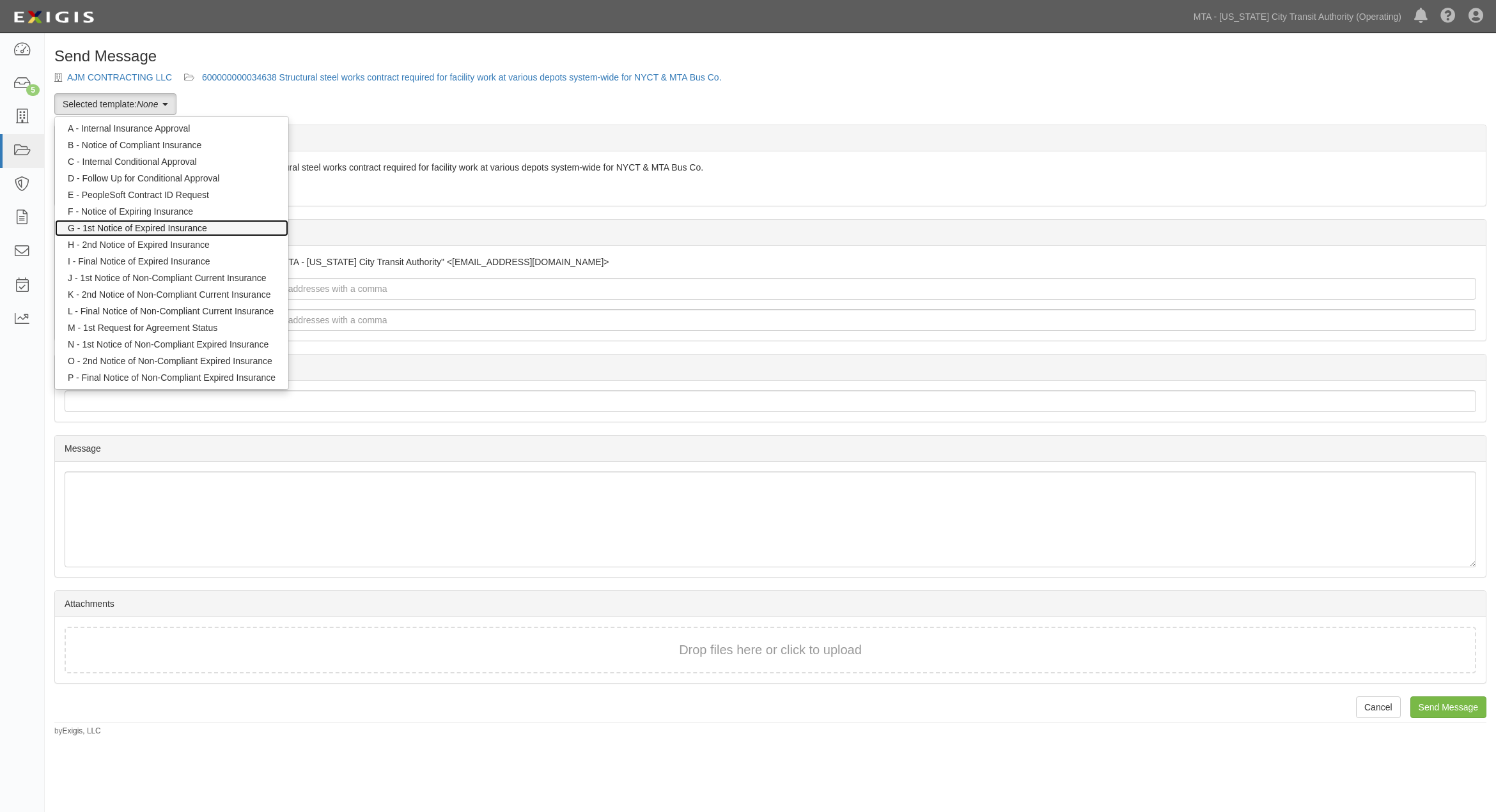
click at [161, 226] on link "G - 1st Notice of Expired Insurance" at bounding box center [171, 227] width 233 height 16
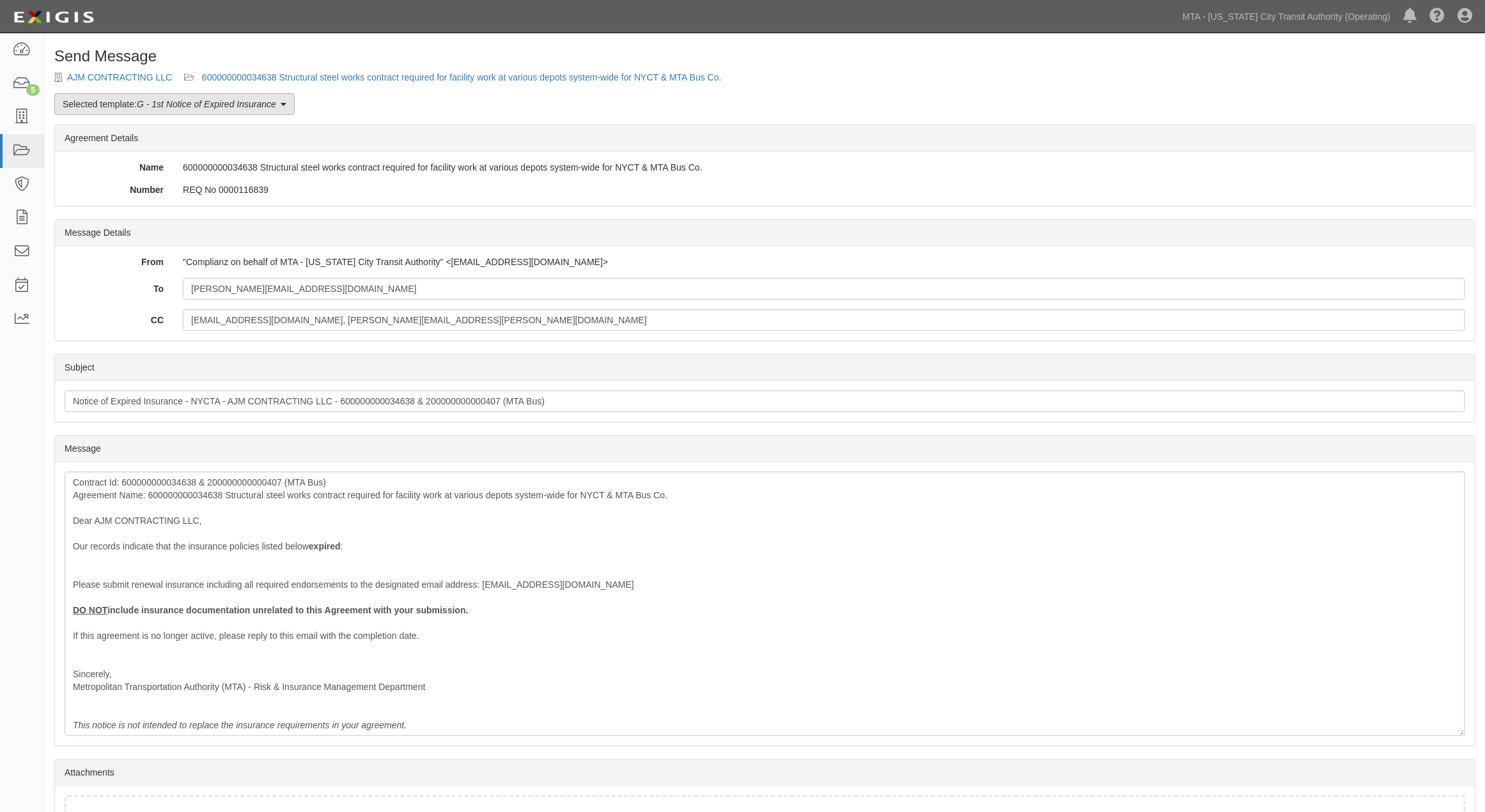
click at [162, 104] on em "G - 1st Notice of Expired Insurance" at bounding box center [207, 104] width 139 height 10
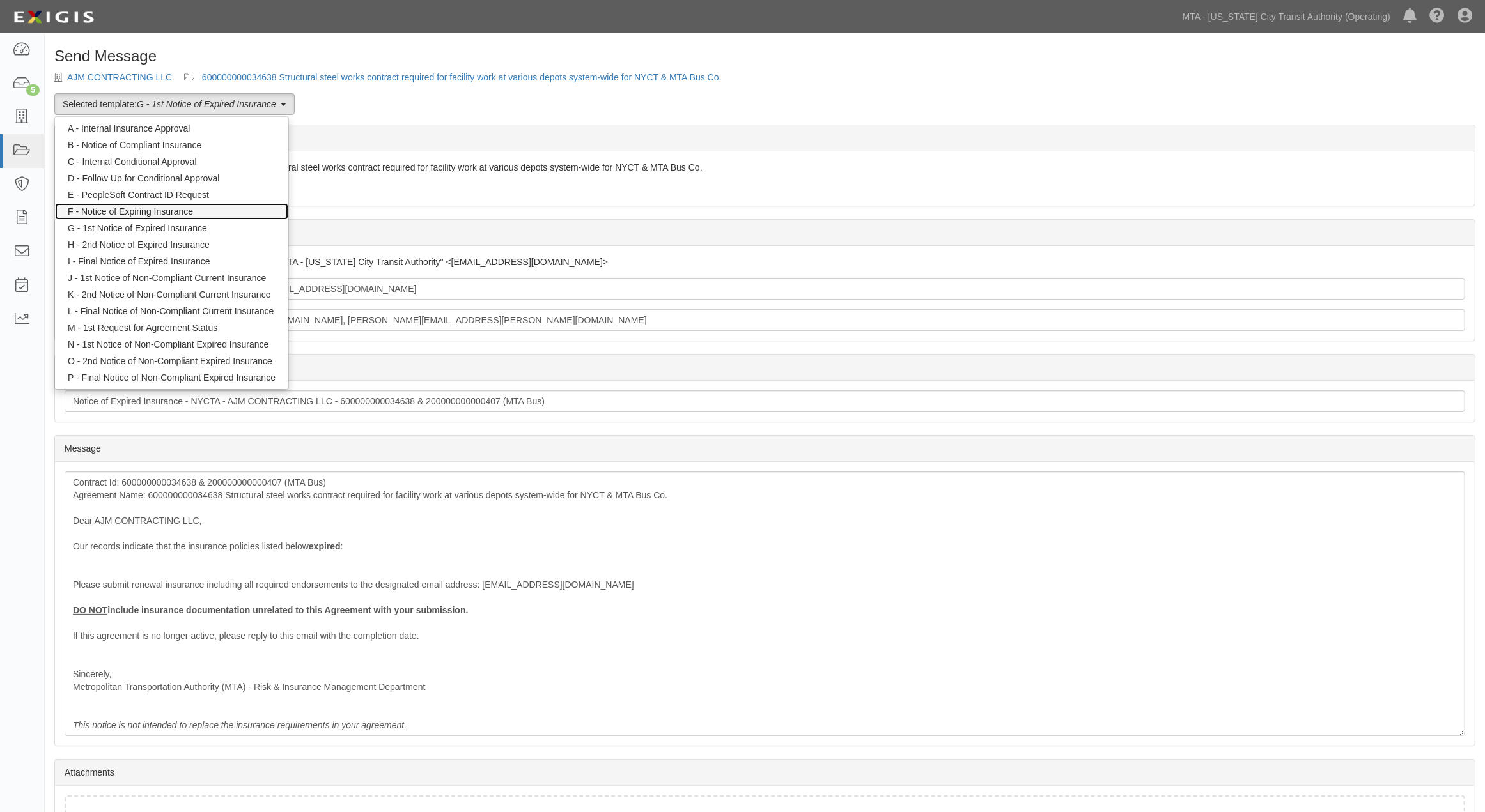
click at [165, 210] on link "F - Notice of Expiring Insurance" at bounding box center [171, 211] width 233 height 16
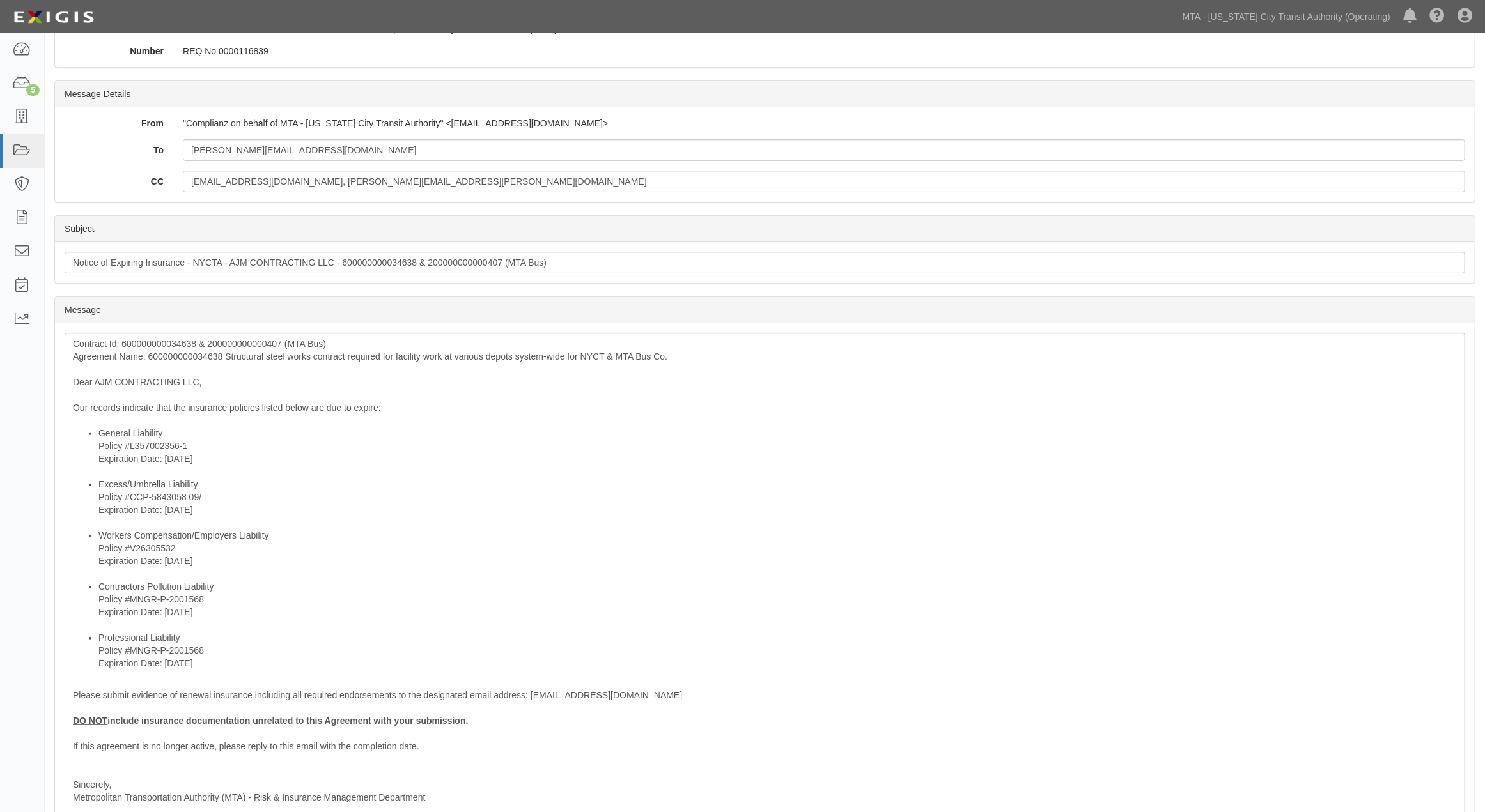
scroll to position [142, 0]
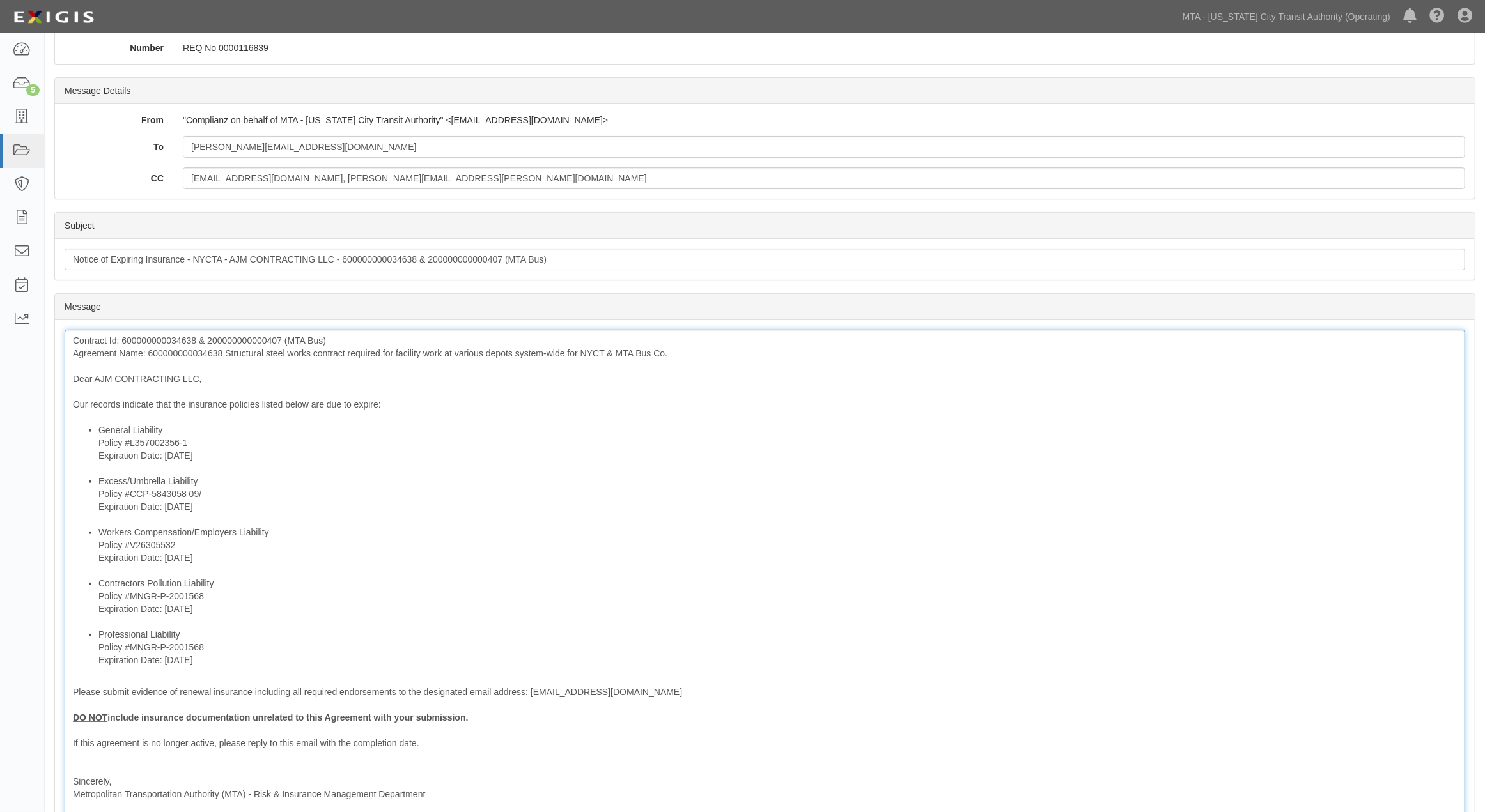
click at [162, 340] on div "Contract Id: 600000000034638 & 200000000000407 (MTA Bus) Agreement Name: 600000…" at bounding box center [765, 586] width 1400 height 514
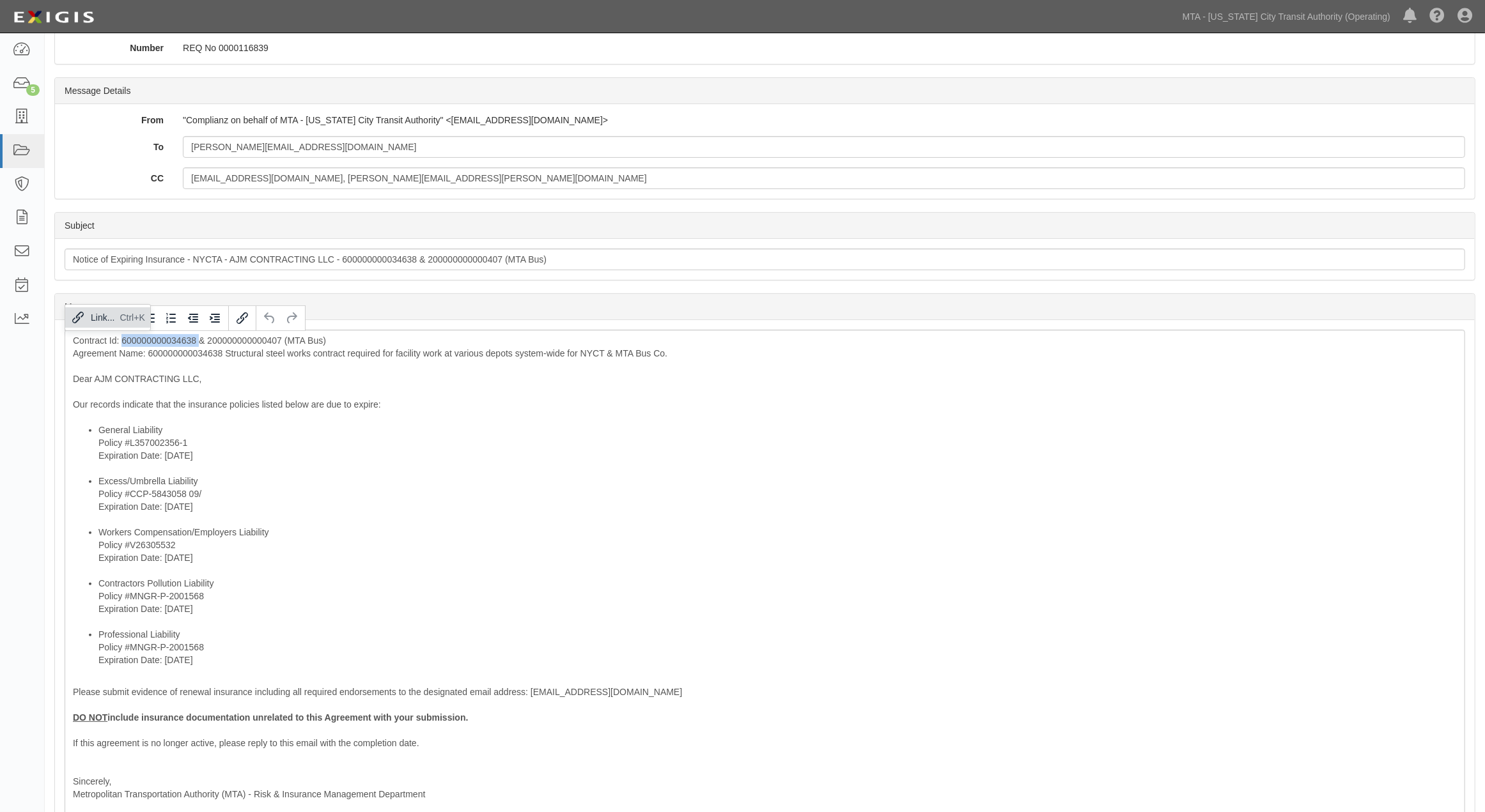
copy div "600000000034638"
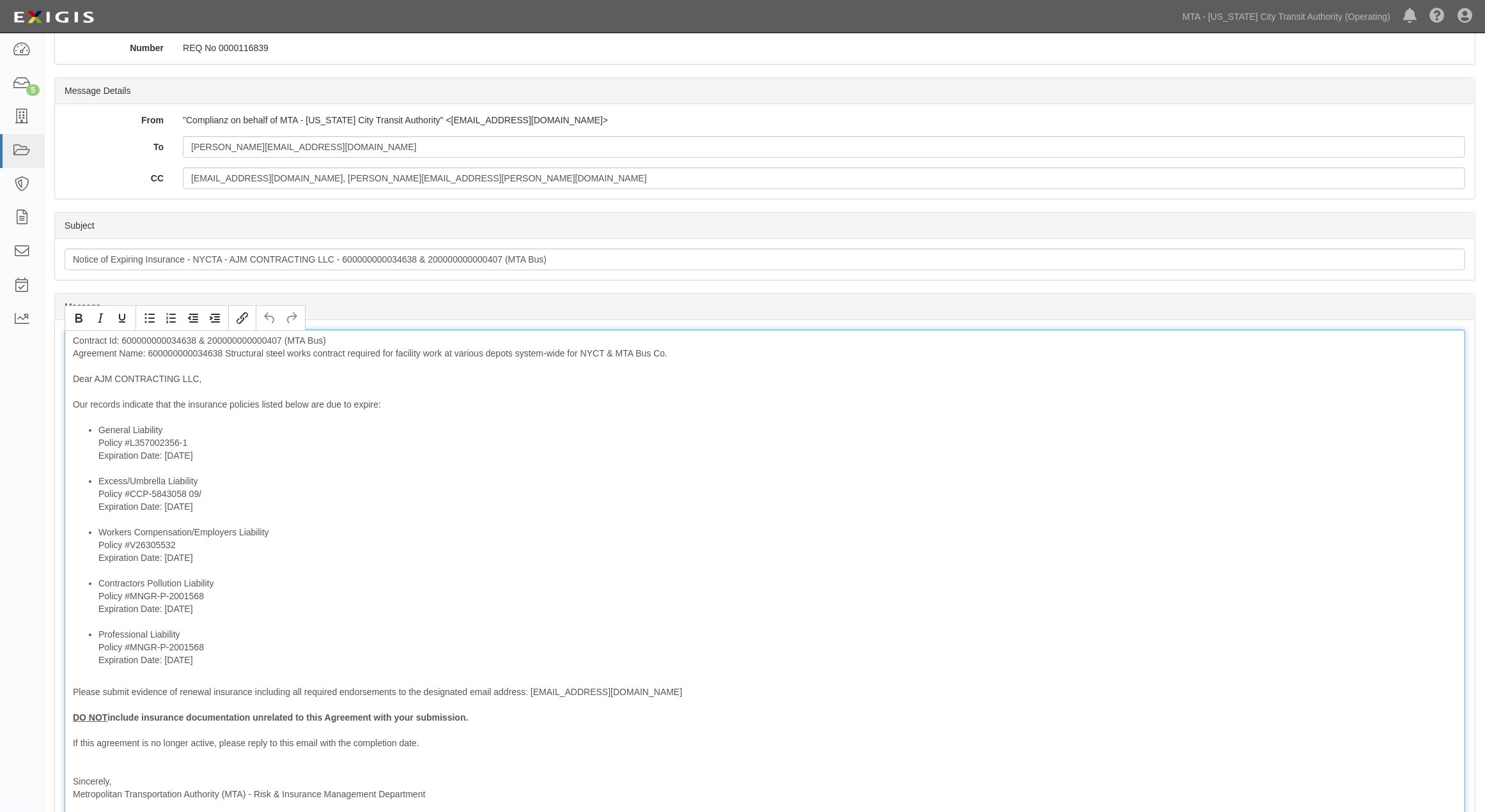
click at [632, 391] on div "Contract Id: 600000000034638 & 200000000000407 (MTA Bus) Agreement Name: 600000…" at bounding box center [765, 586] width 1400 height 514
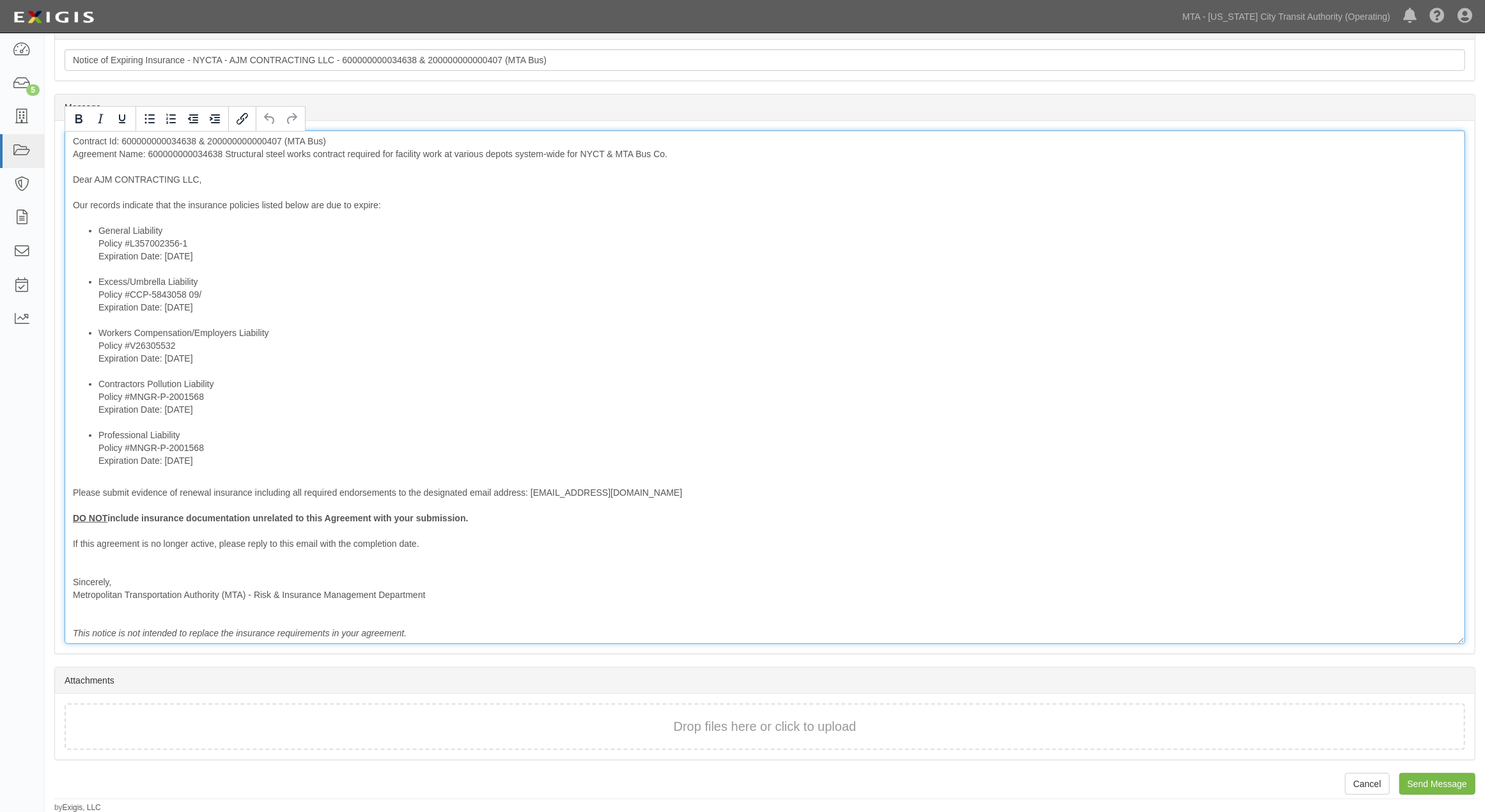
scroll to position [342, 0]
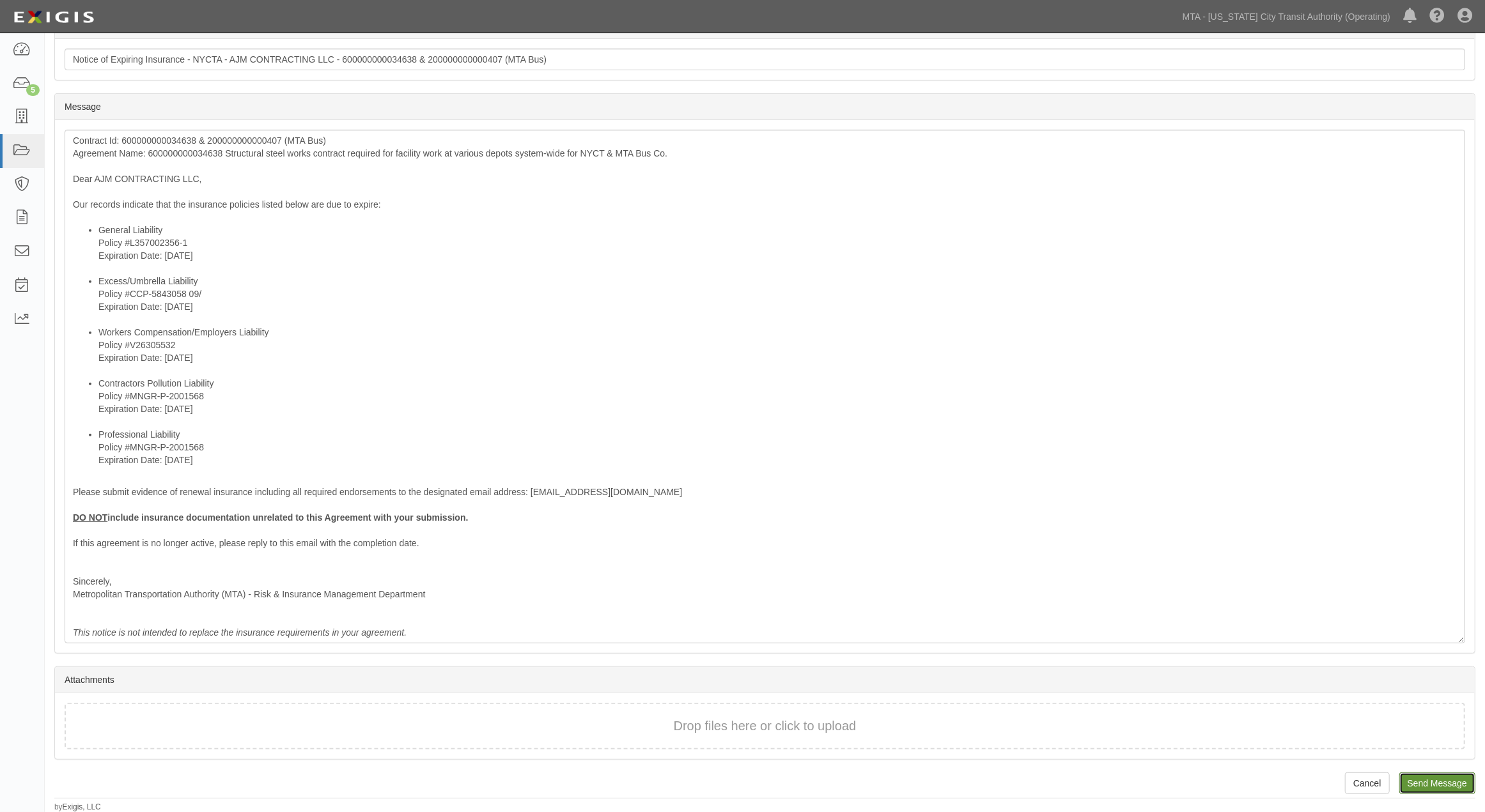
click at [1424, 782] on input "Send Message" at bounding box center [1437, 784] width 76 height 22
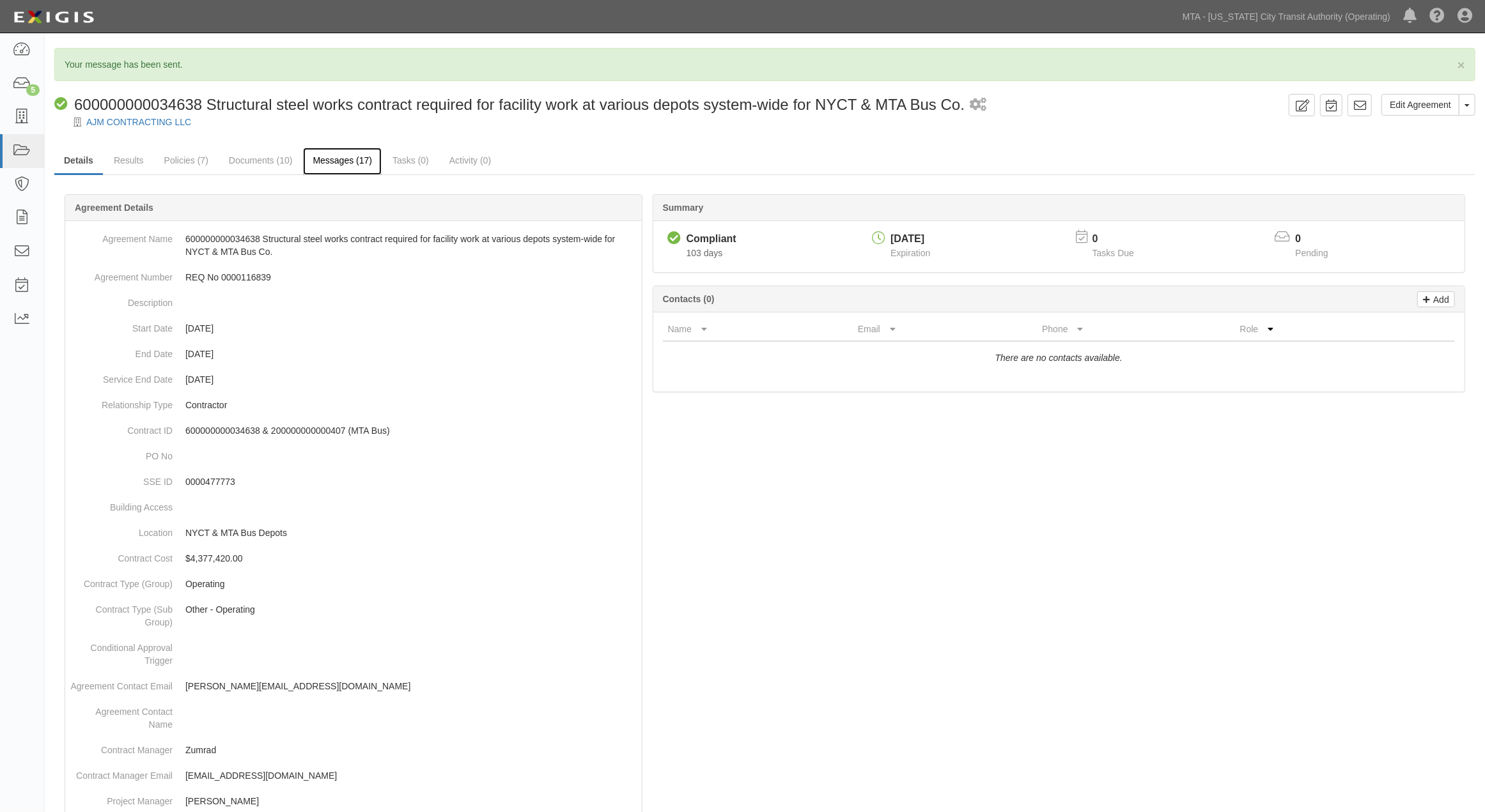
click at [349, 162] on link "Messages (17)" at bounding box center [342, 161] width 79 height 28
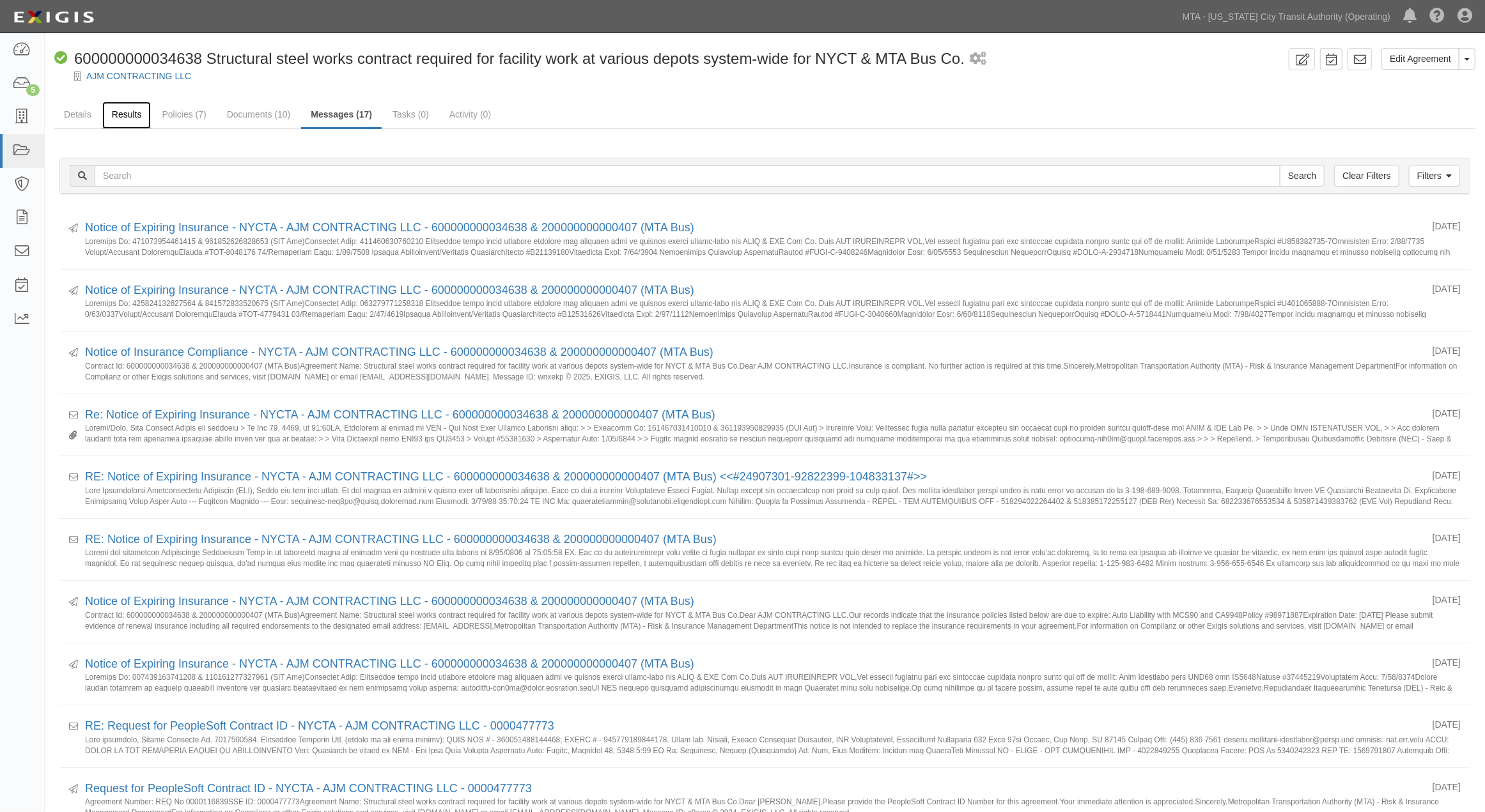
click at [103, 115] on link "Results" at bounding box center [126, 115] width 49 height 28
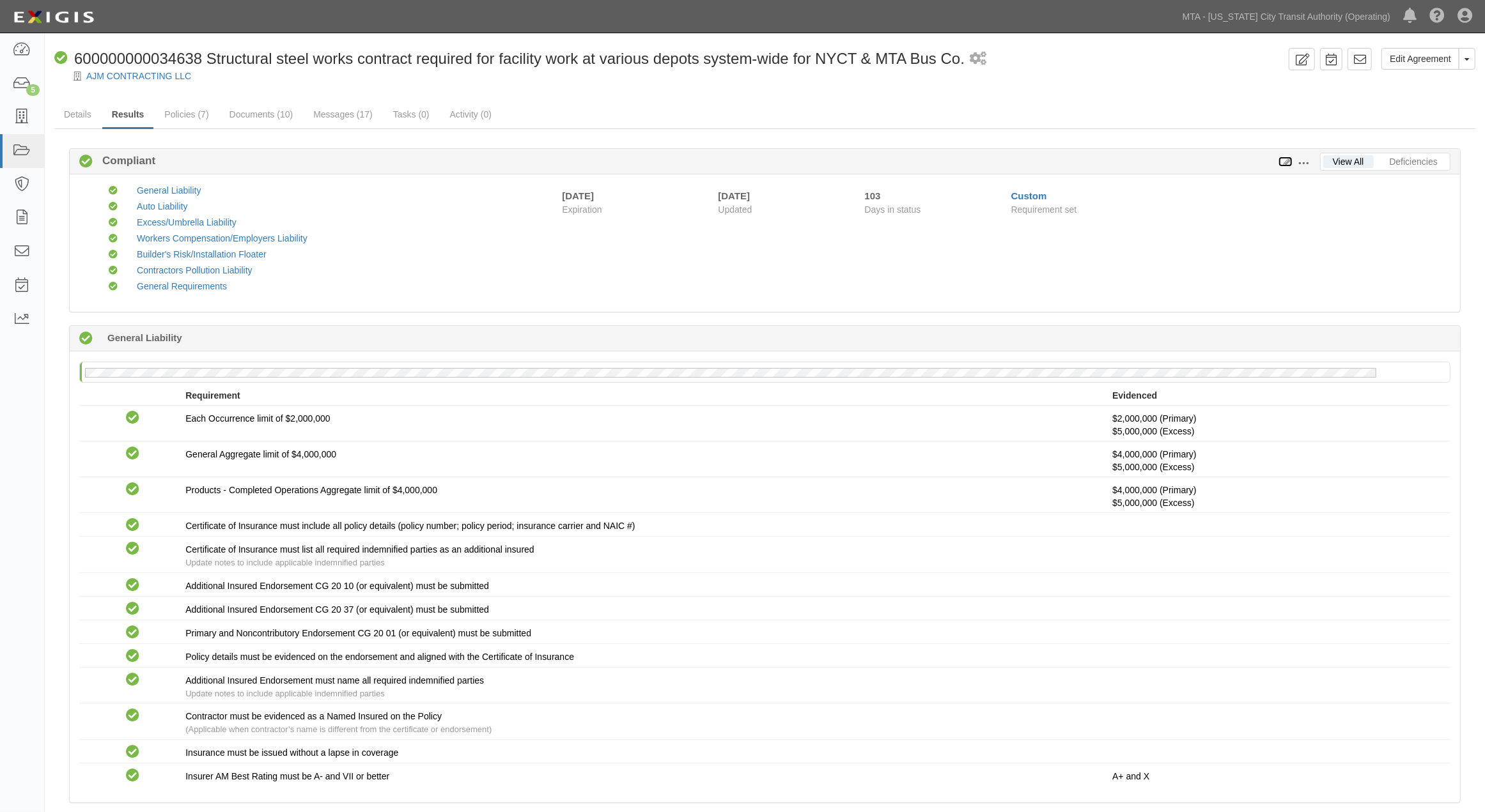
click at [1286, 161] on icon at bounding box center [1285, 162] width 14 height 9
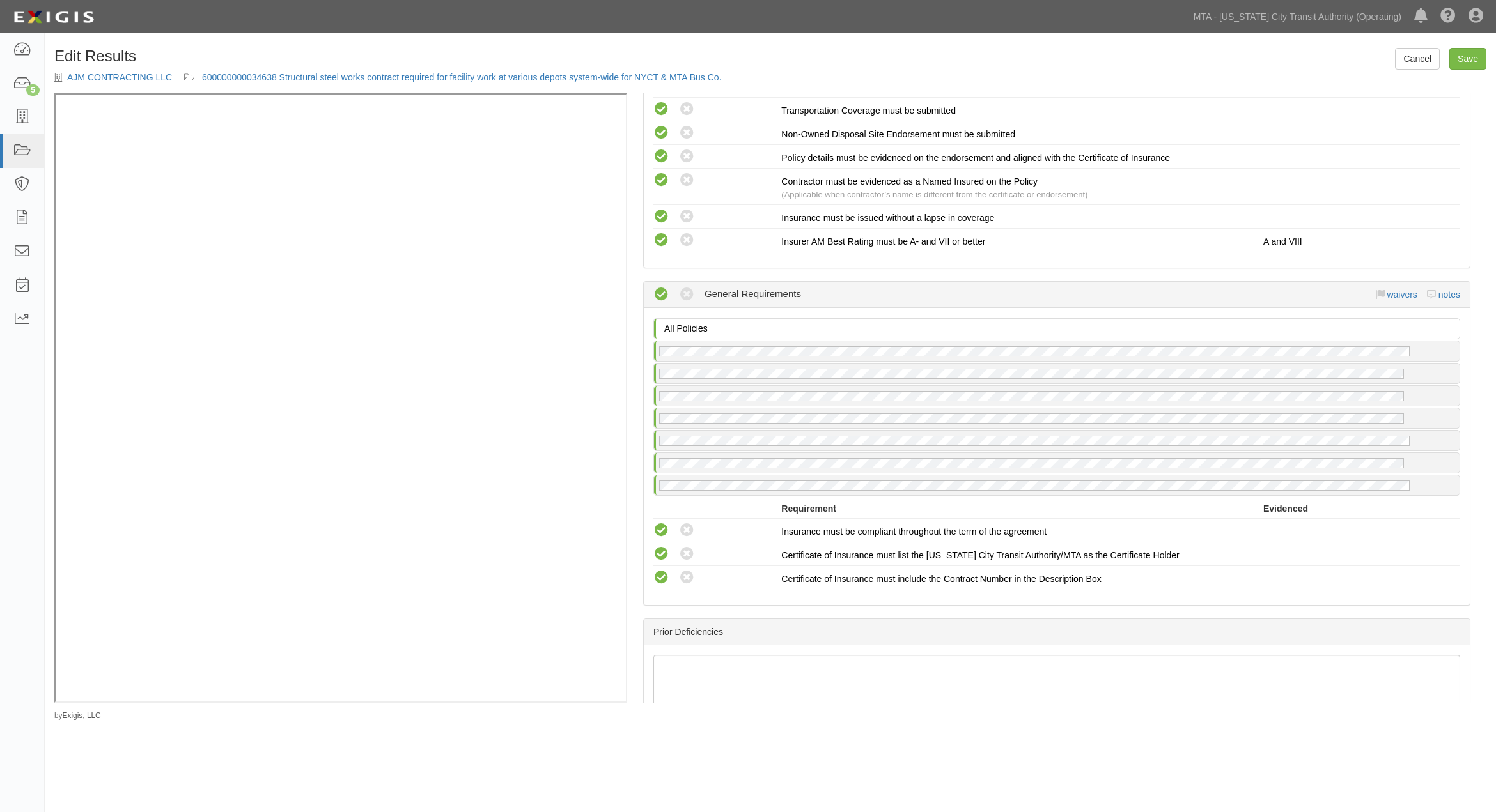
scroll to position [2256, 0]
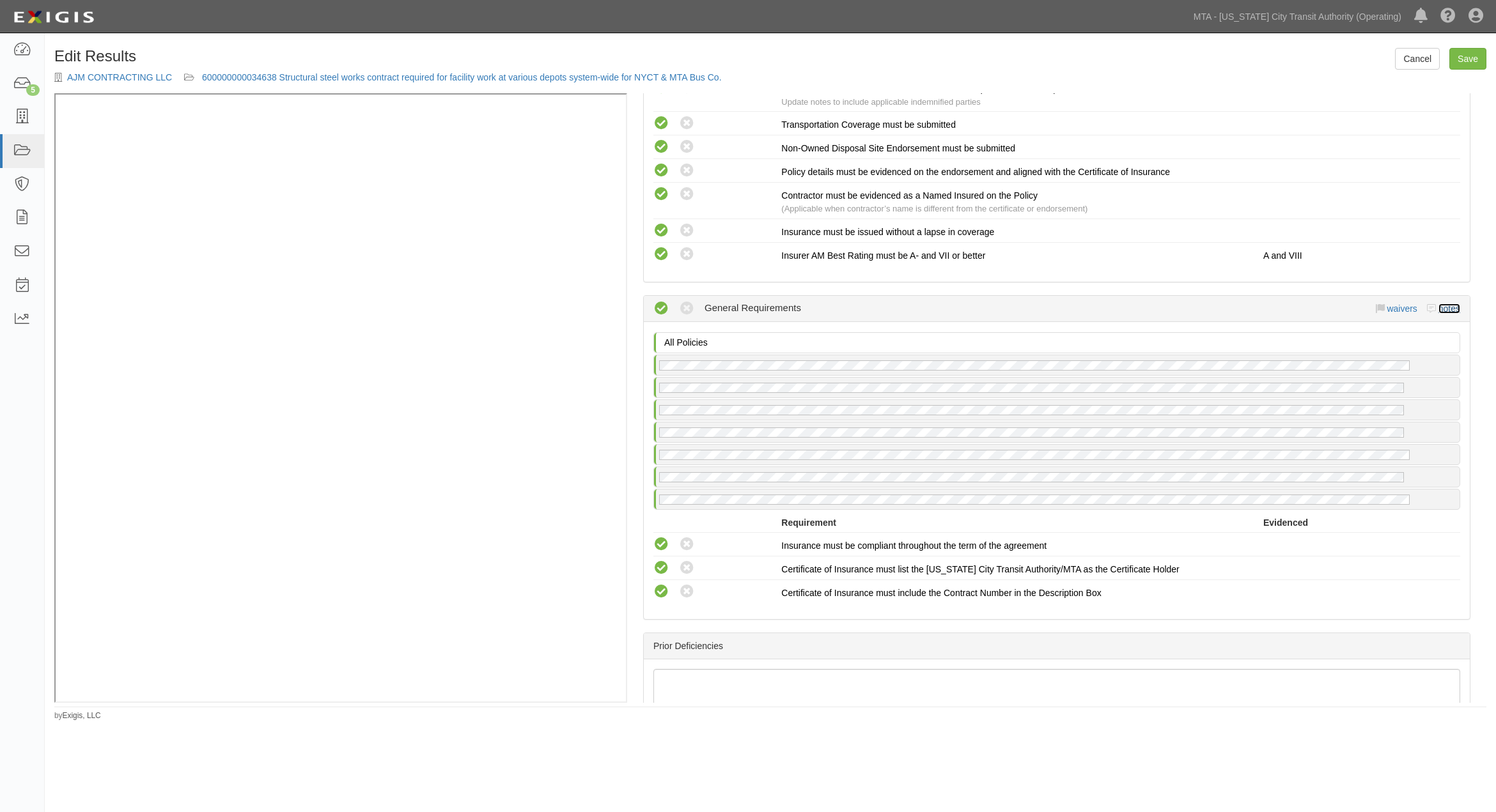
click at [1439, 314] on link "notes" at bounding box center [1449, 308] width 22 height 10
radio input "true"
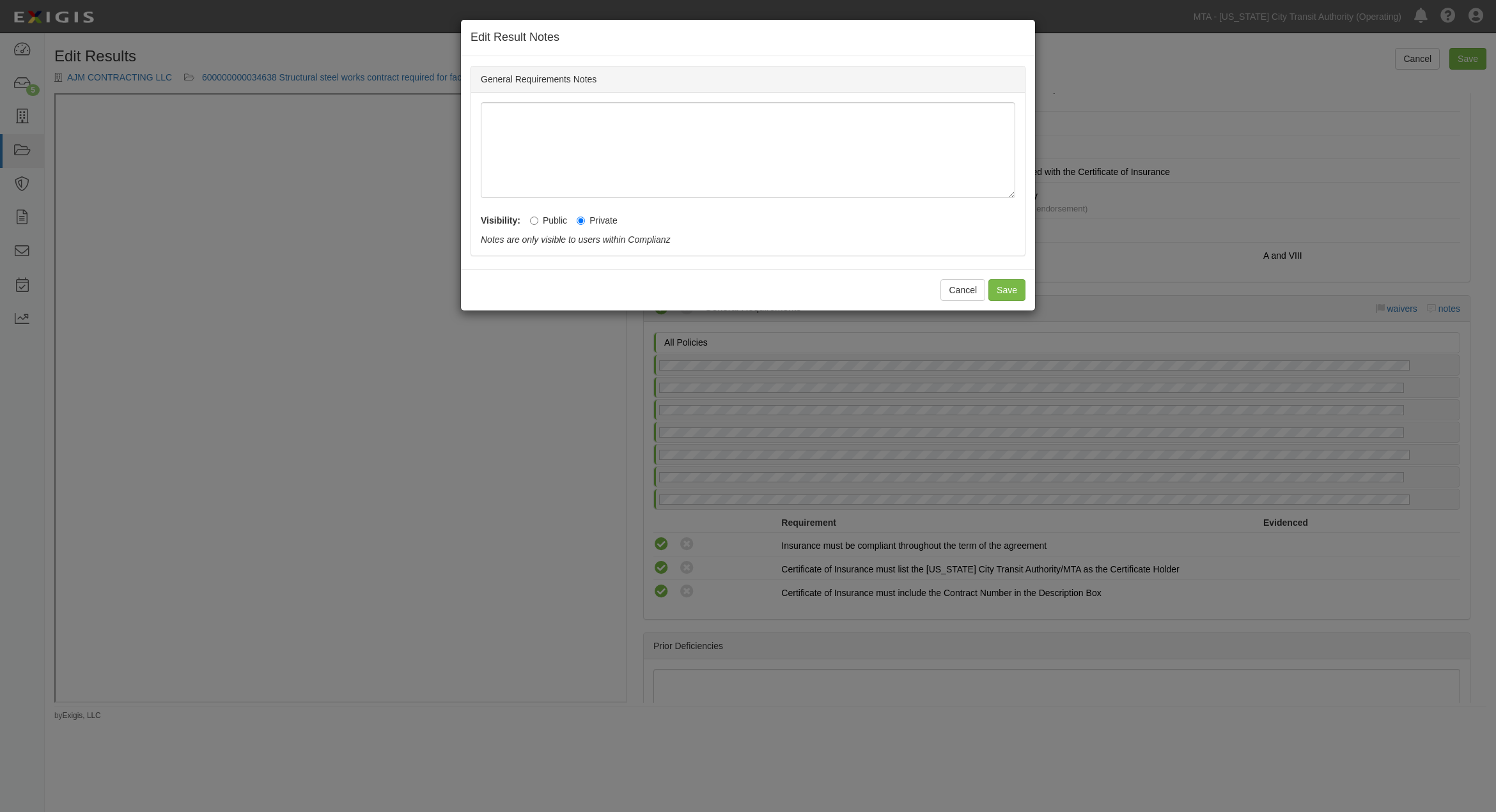
click at [532, 215] on label "Public" at bounding box center [549, 220] width 37 height 13
click at [532, 217] on input "Public" at bounding box center [534, 221] width 9 height 9
radio input "true"
click at [987, 285] on div "Cancel Save" at bounding box center [748, 290] width 574 height 41
click at [994, 286] on button "Save" at bounding box center [1007, 290] width 37 height 22
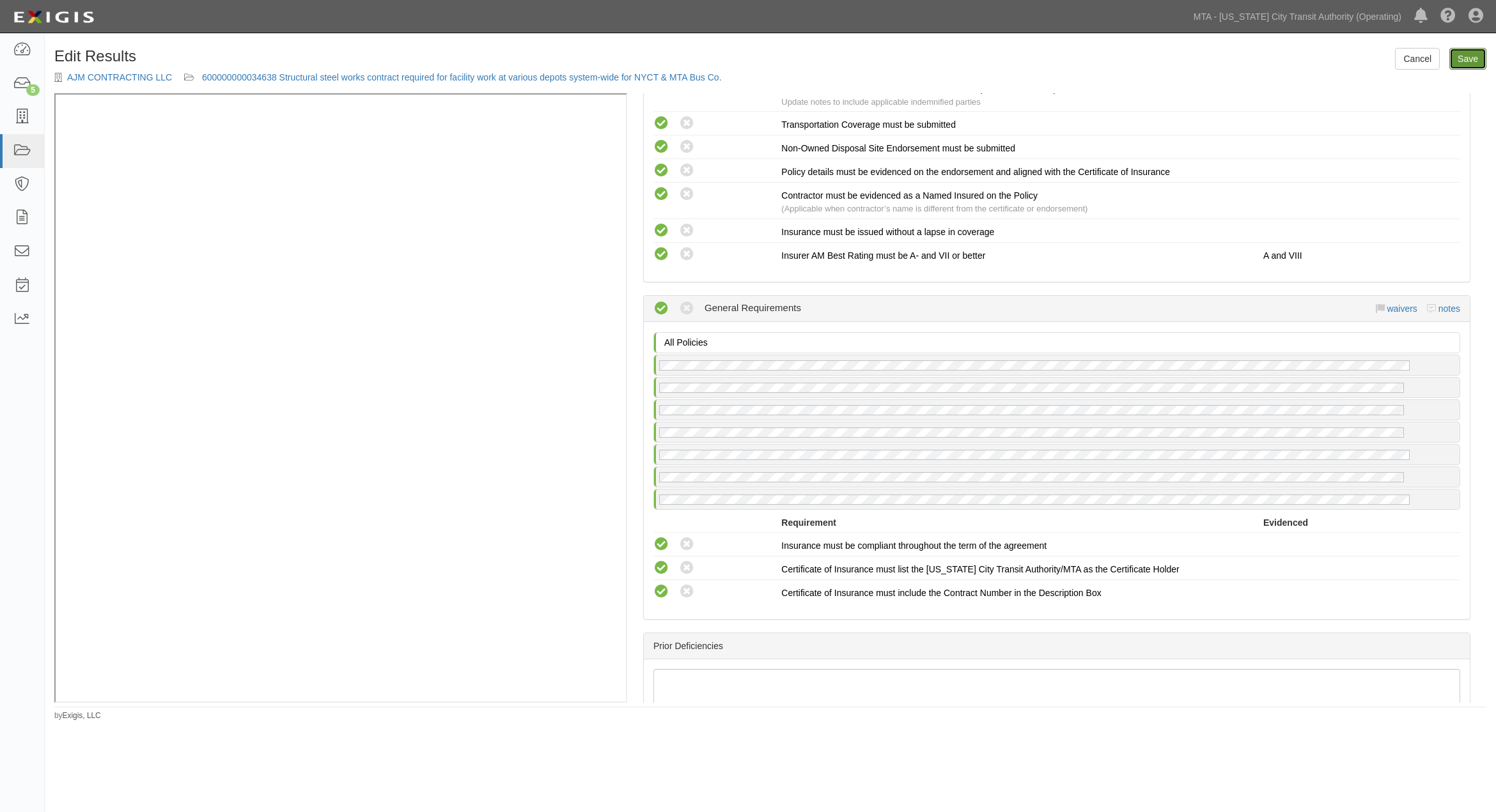
click at [1473, 63] on link "Save" at bounding box center [1468, 58] width 37 height 22
radio input "true"
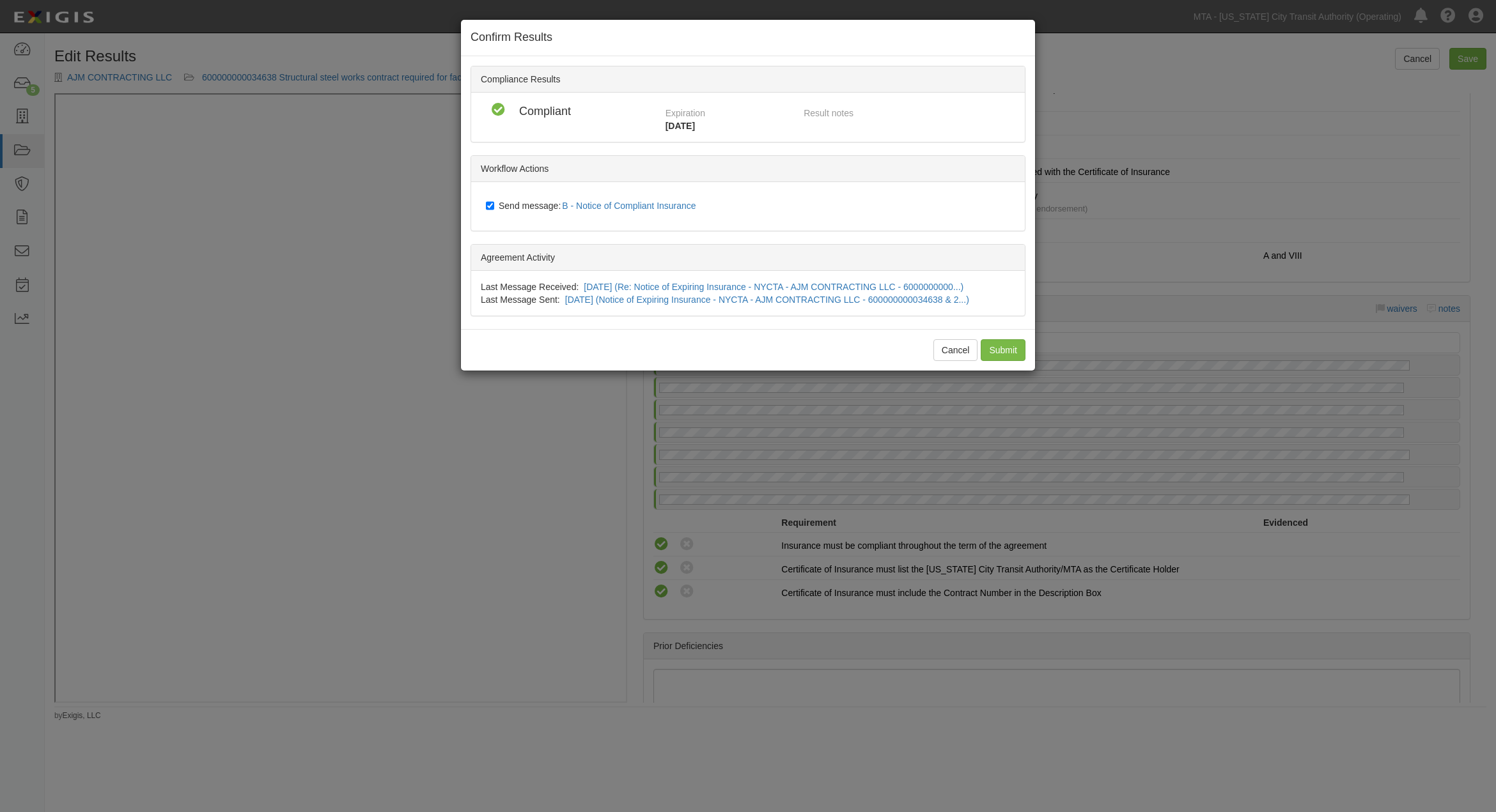
click at [532, 209] on label "Send message: B - Notice of Compliant Insurance" at bounding box center [593, 206] width 215 height 16
click at [494, 209] on input "Send message: B - Notice of Compliant Insurance" at bounding box center [490, 205] width 9 height 10
checkbox input "false"
click at [998, 350] on input "Submit" at bounding box center [1003, 350] width 45 height 22
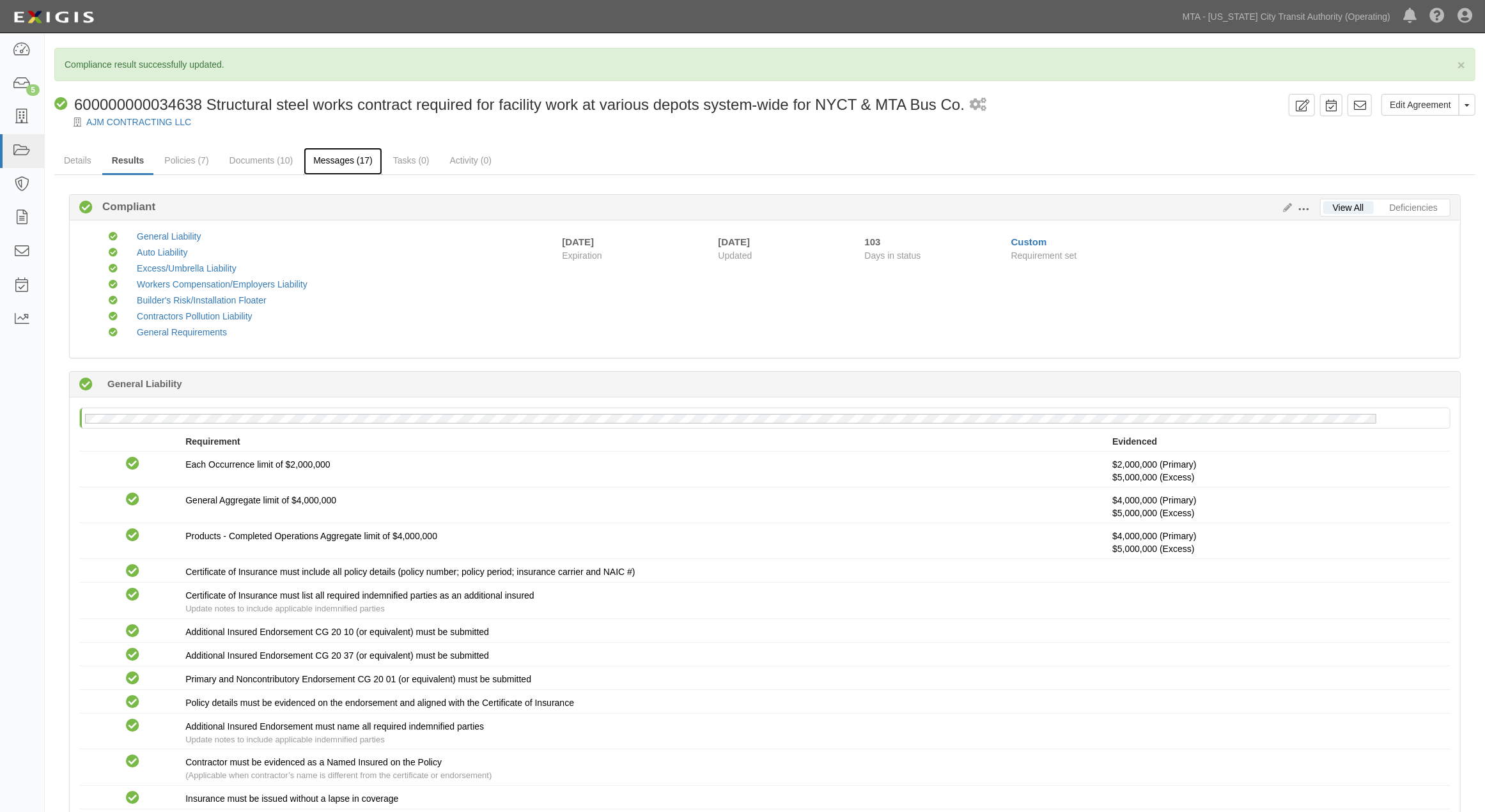
click at [336, 158] on link "Messages (17)" at bounding box center [342, 161] width 79 height 28
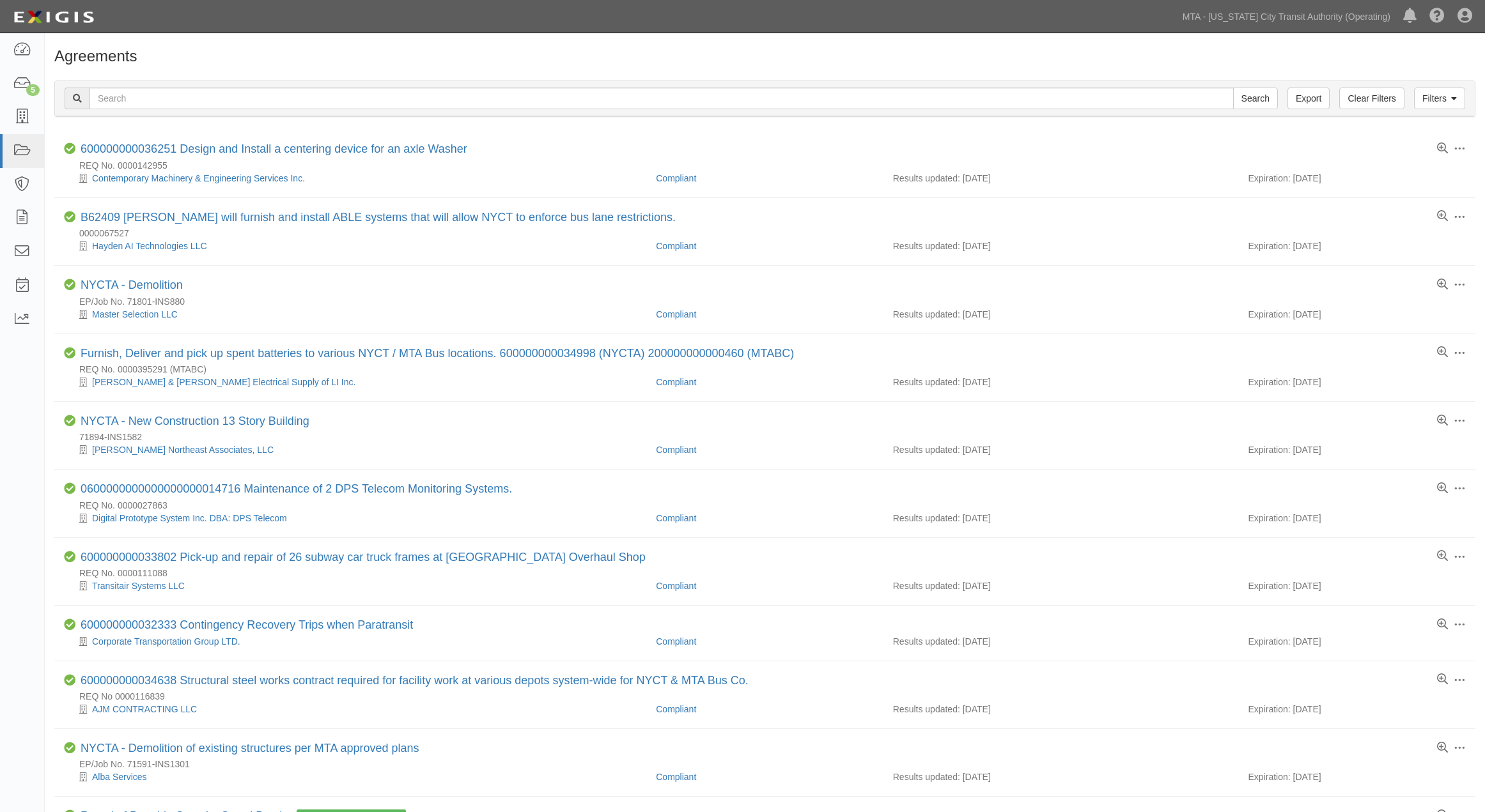
scroll to position [142, 0]
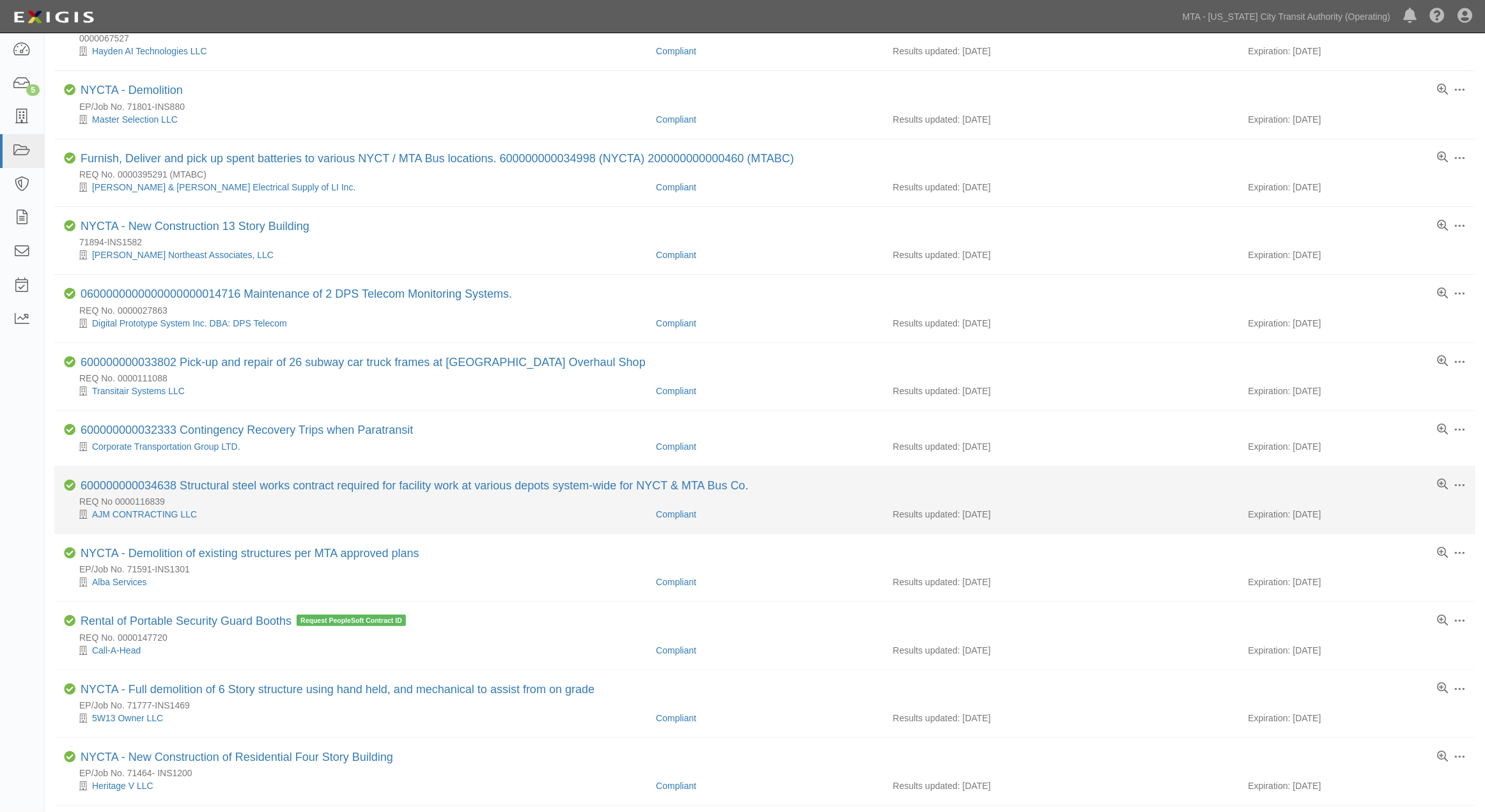
scroll to position [213, 0]
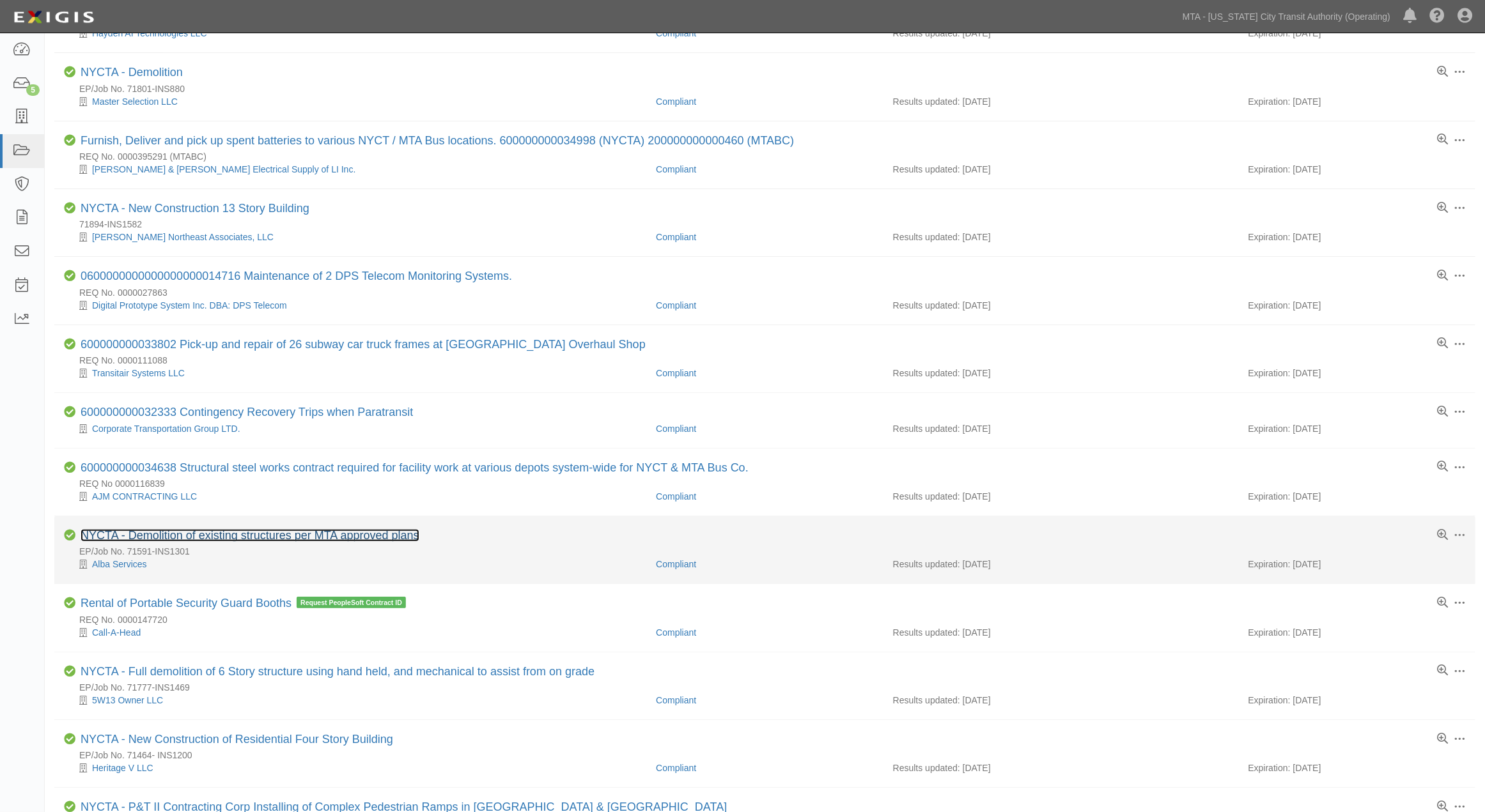
click at [284, 538] on link "NYCTA - Demolition of existing structures per MTA approved plans" at bounding box center [249, 536] width 339 height 13
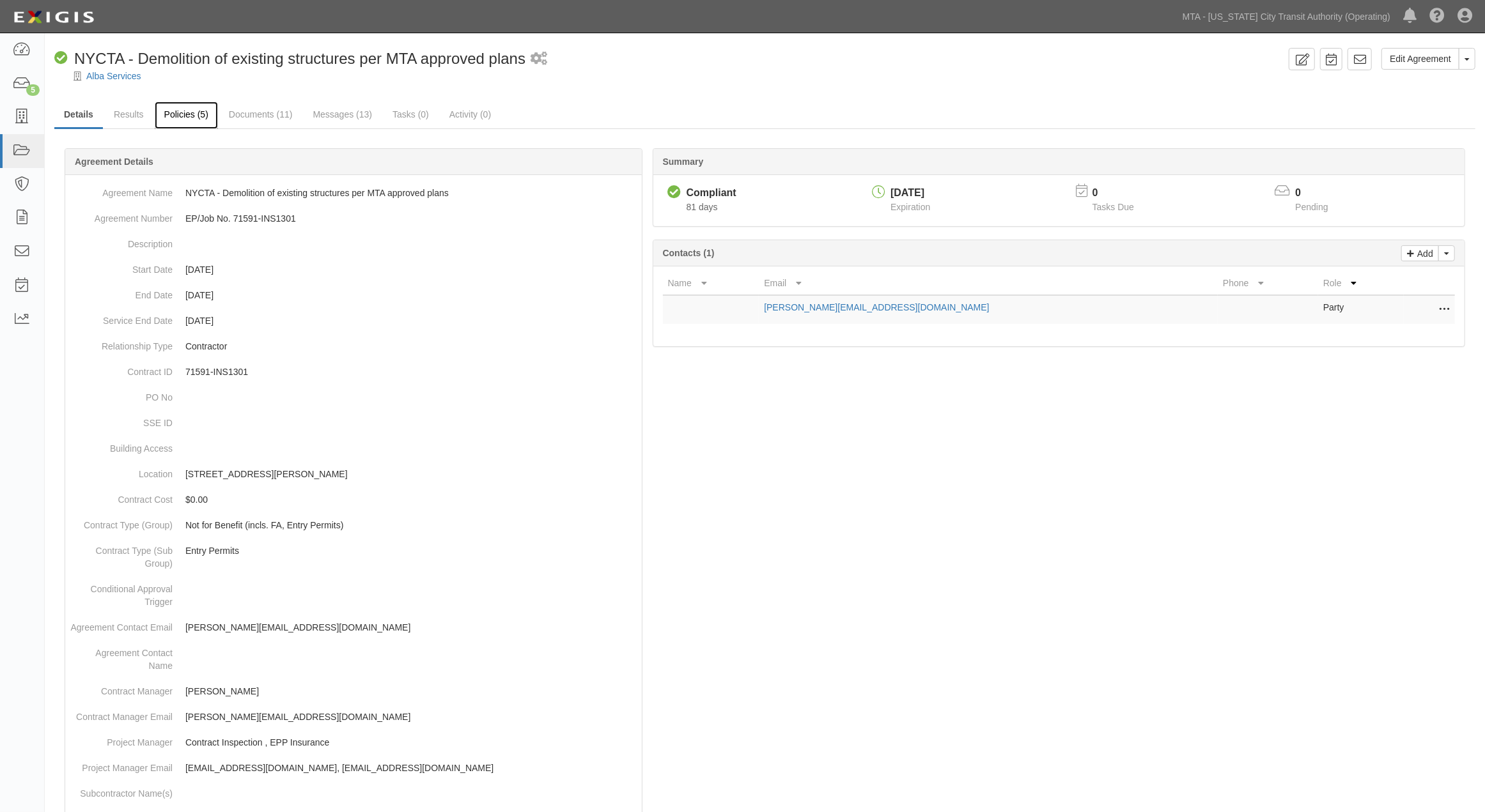
click at [206, 114] on link "Policies (5)" at bounding box center [186, 115] width 63 height 28
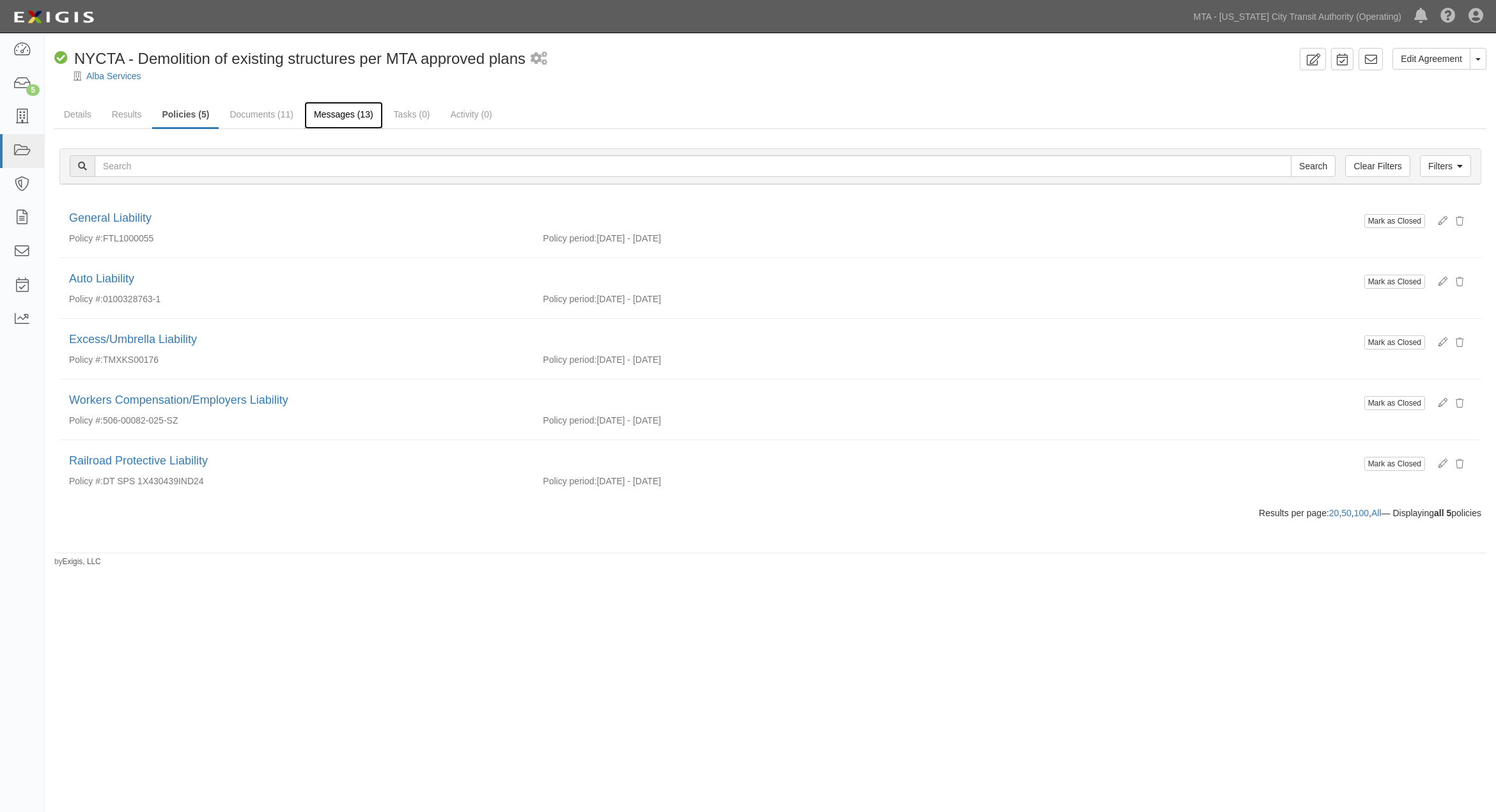
click at [341, 117] on link "Messages (13)" at bounding box center [343, 115] width 79 height 28
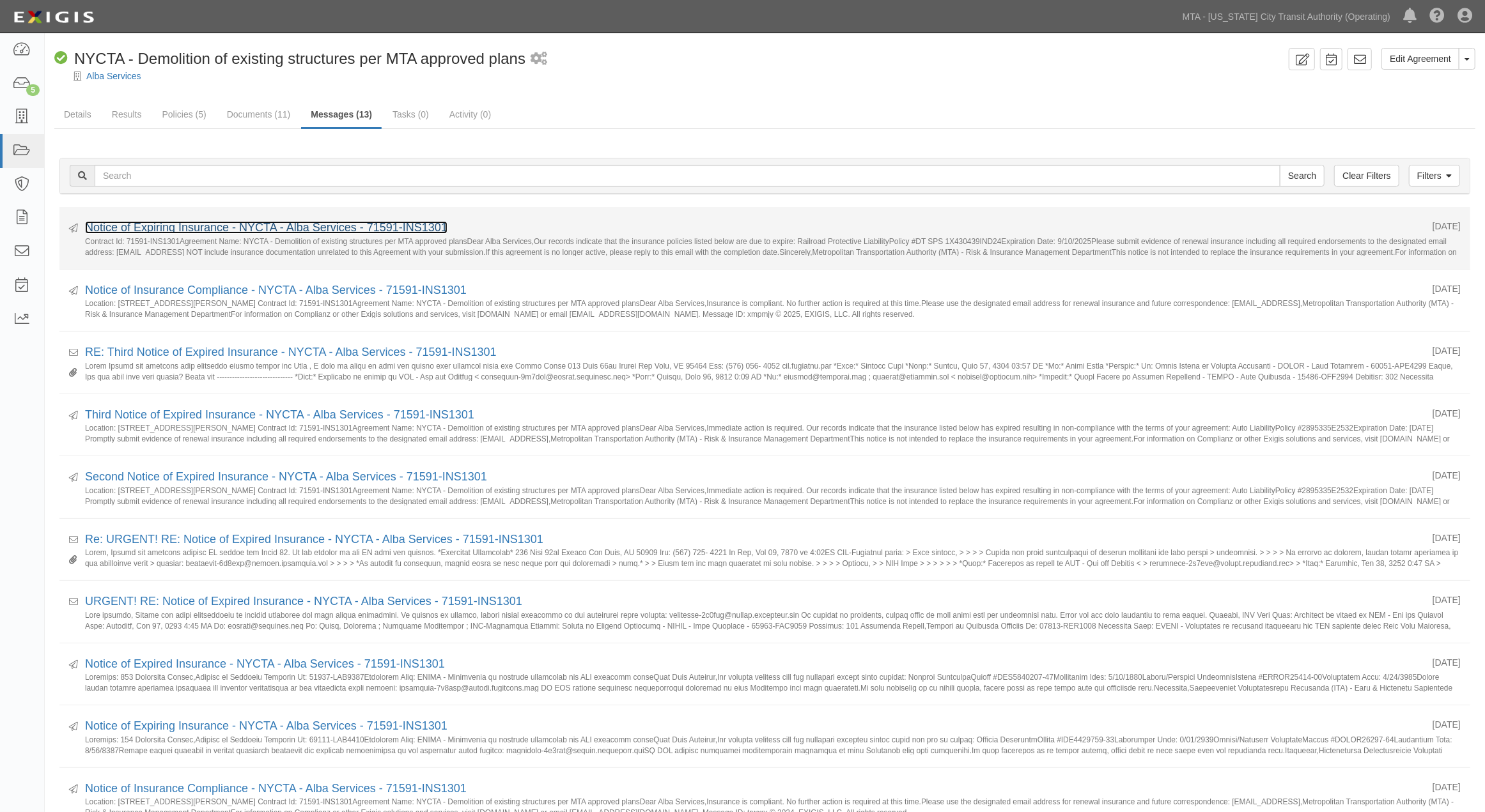
click at [361, 231] on link "Notice of Expiring Insurance - NYCTA - Alba Services - 71591-INS1301" at bounding box center [266, 227] width 362 height 13
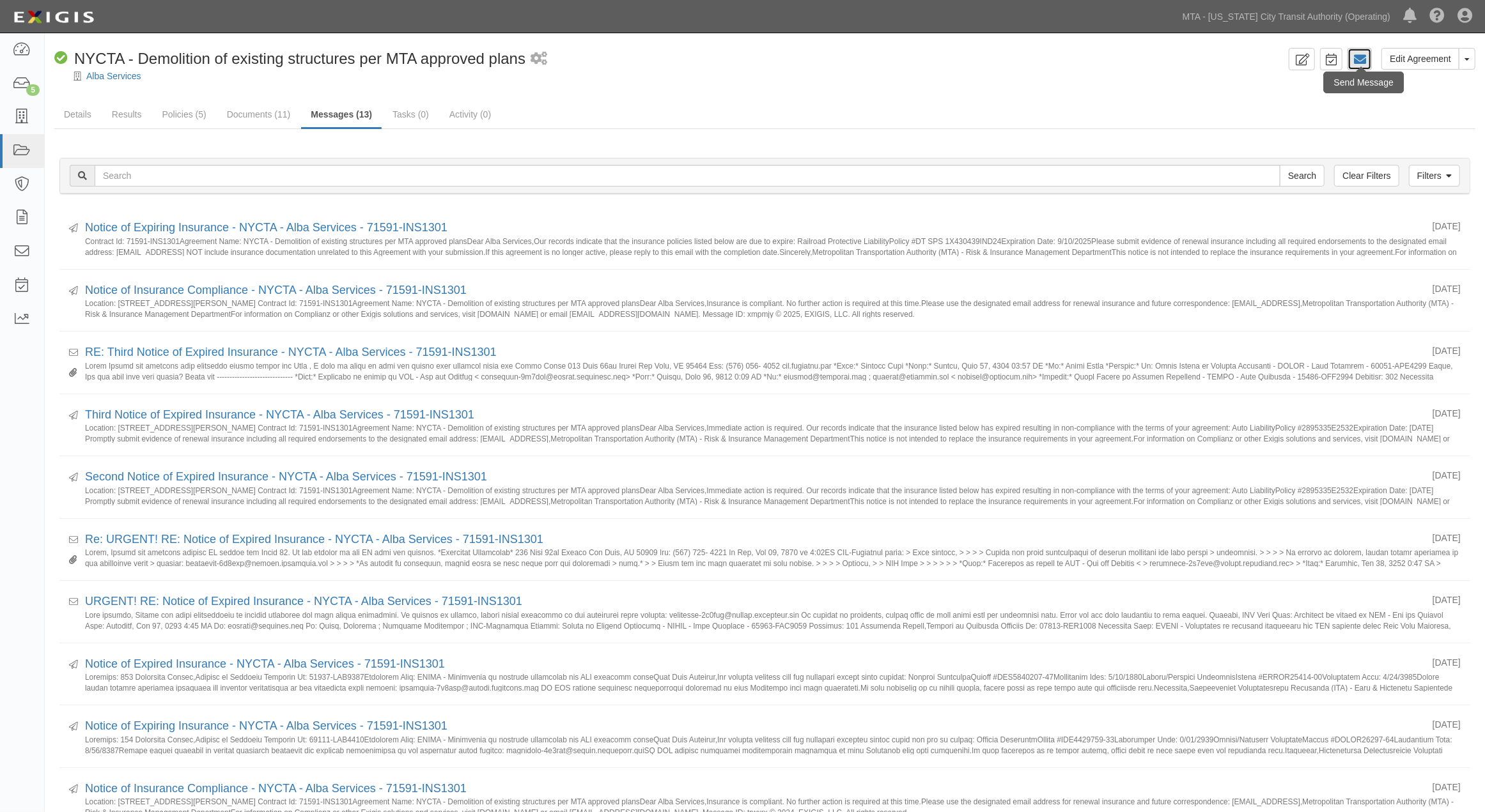
click at [1362, 63] on icon at bounding box center [1359, 60] width 13 height 13
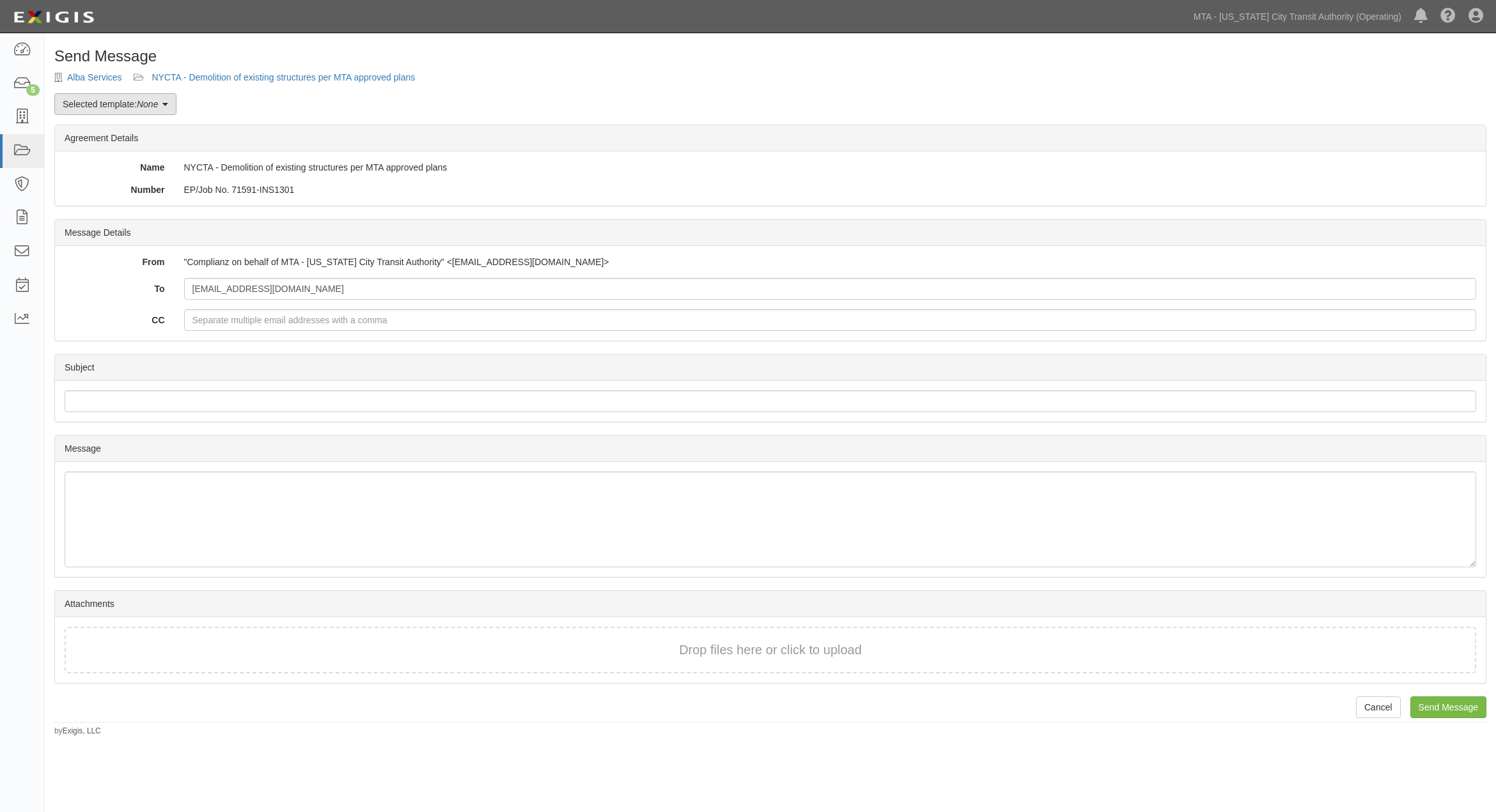
click at [141, 107] on em "None" at bounding box center [148, 104] width 21 height 10
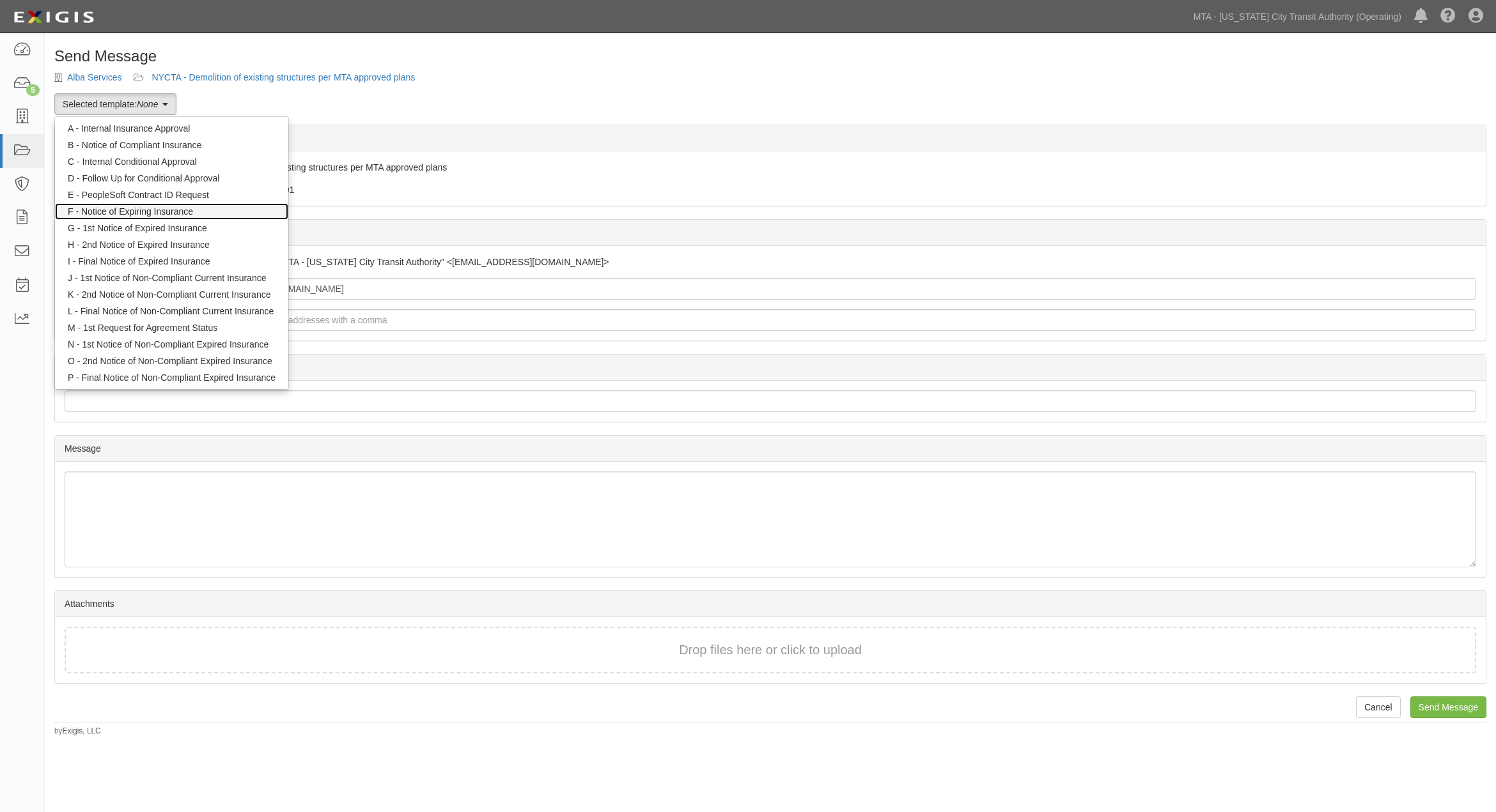
click at [154, 210] on link "F - Notice of Expiring Insurance" at bounding box center [171, 211] width 233 height 16
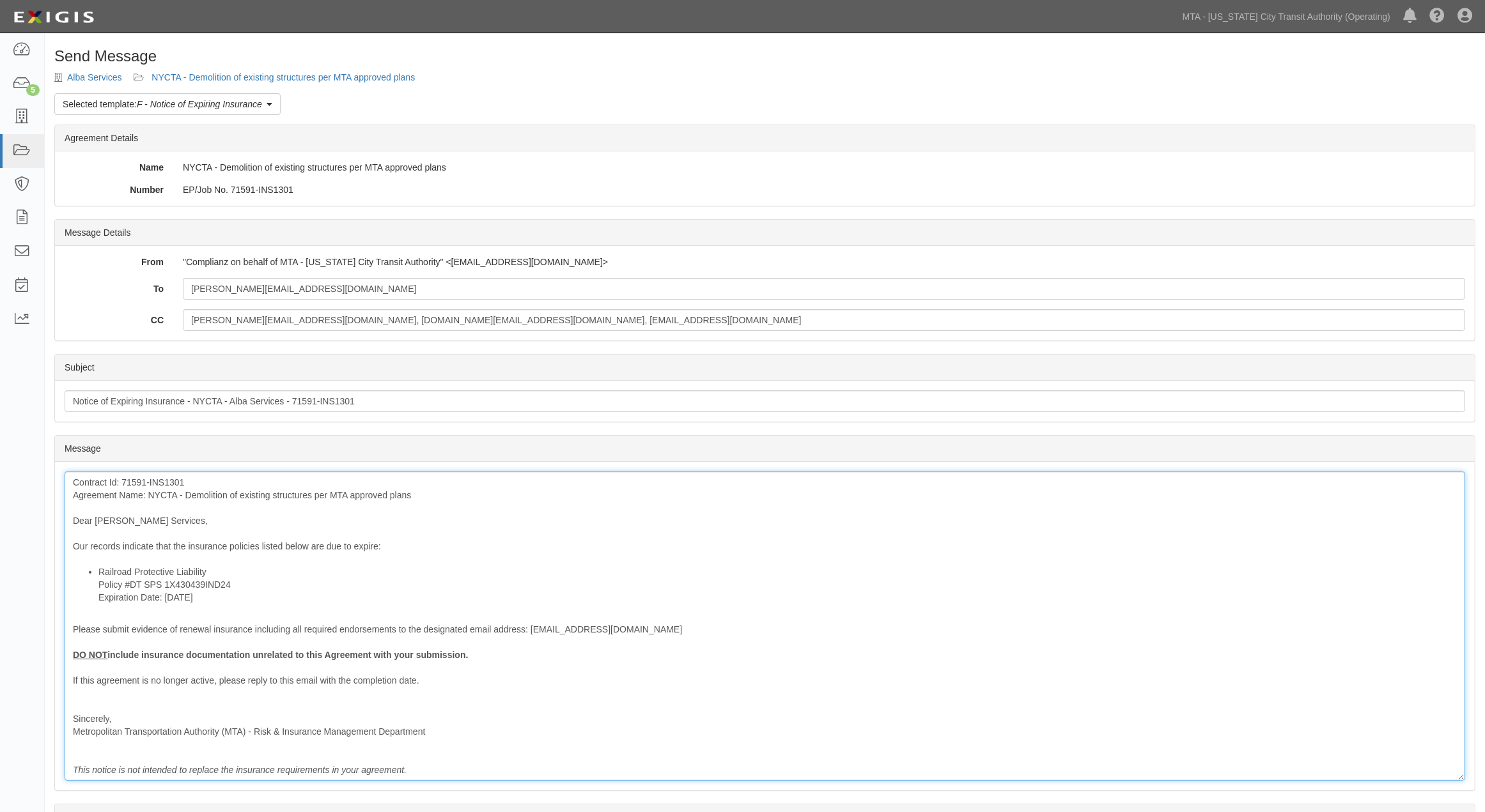
click at [259, 548] on div "Contract Id: 71591-INS1301 Agreement Name: NYCTA - Demolition of existing struc…" at bounding box center [765, 626] width 1400 height 309
drag, startPoint x: 563, startPoint y: 326, endPoint x: 139, endPoint y: 326, distance: 424.0
click at [139, 326] on div "CC stefania.silva@mtacd.org, contract.inspection@nyct.com, epp-insurance@mtacd.…" at bounding box center [765, 320] width 1420 height 22
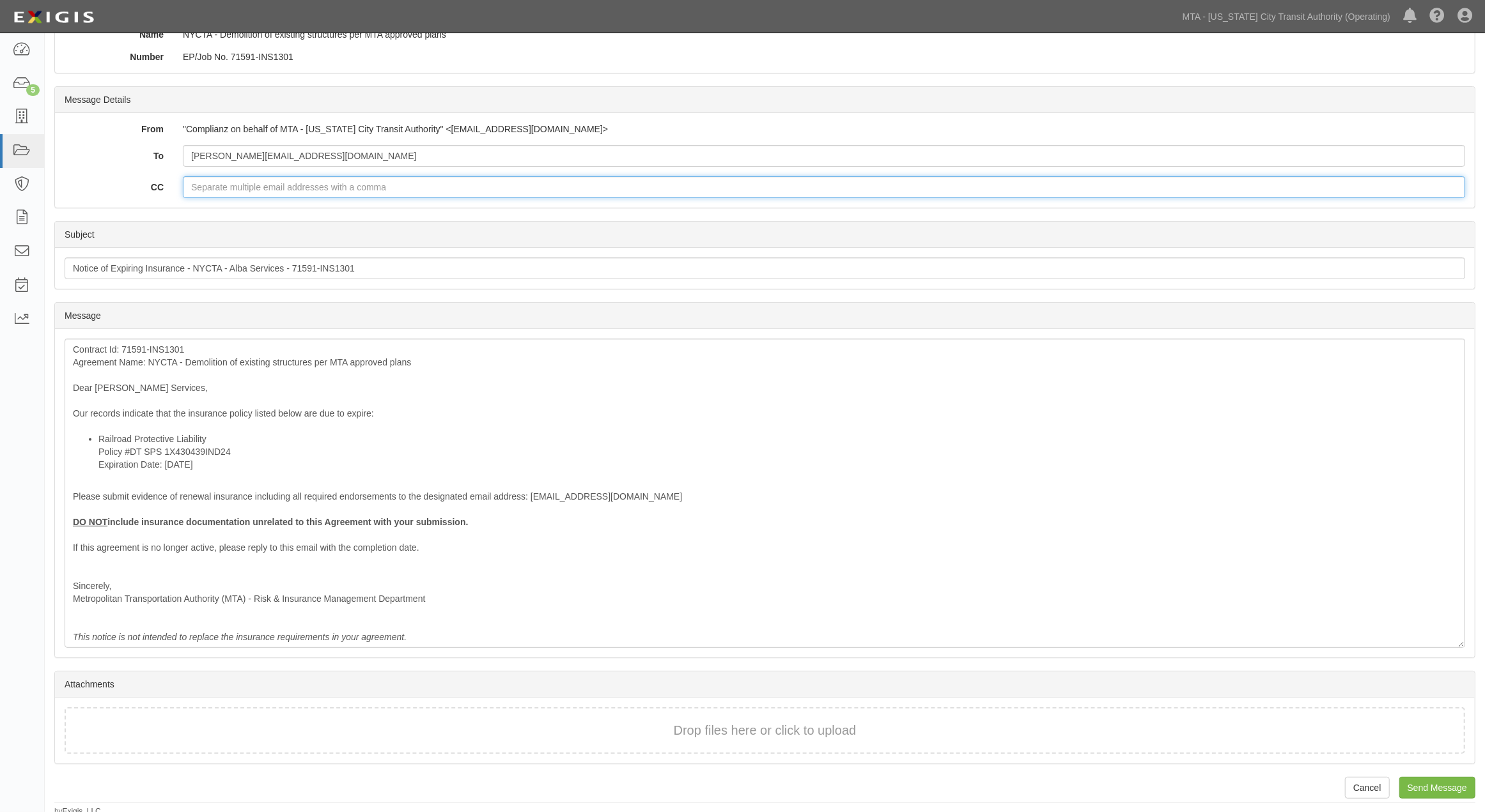
scroll to position [137, 0]
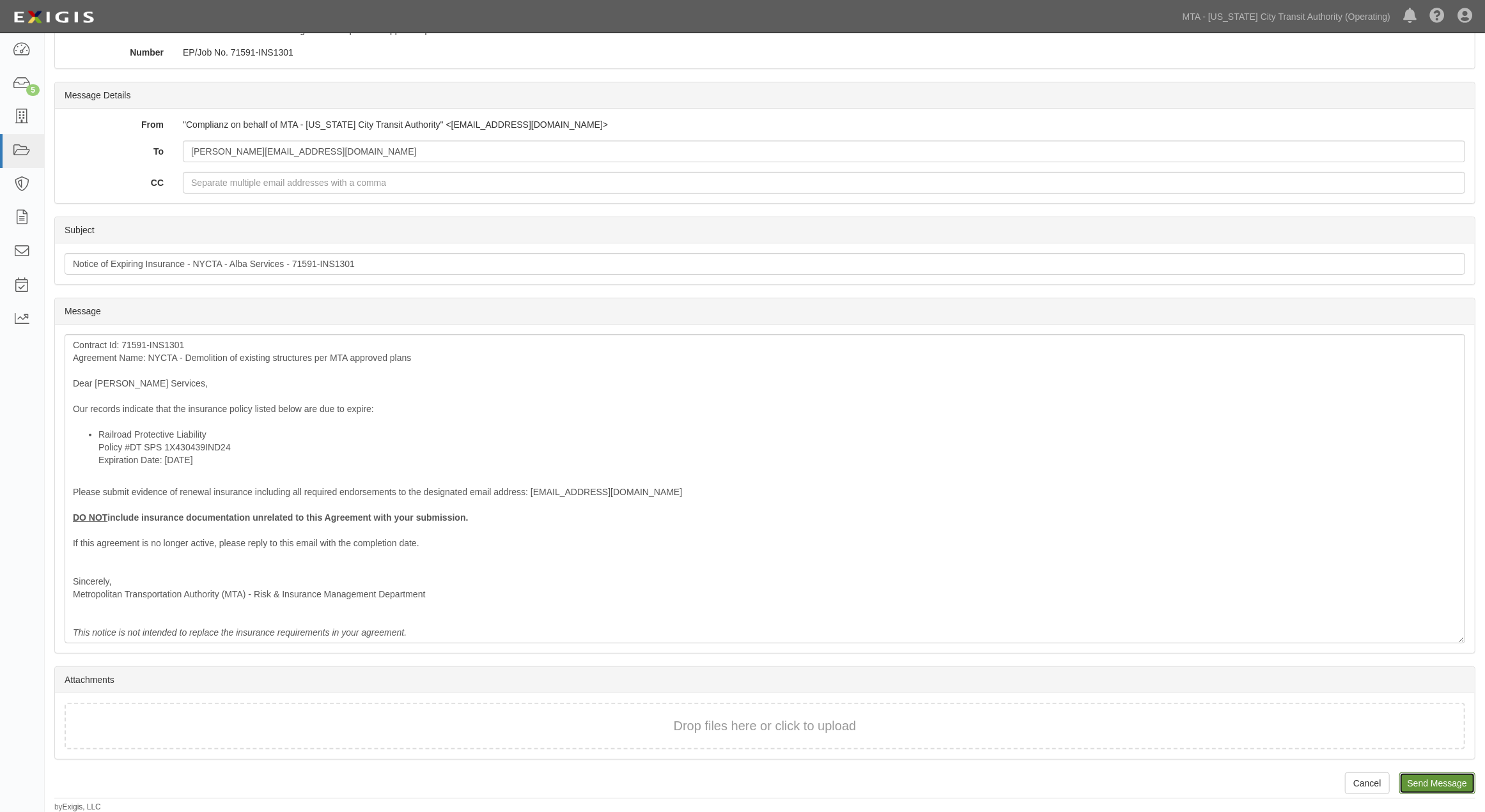
click at [1427, 787] on input "Send Message" at bounding box center [1437, 784] width 76 height 22
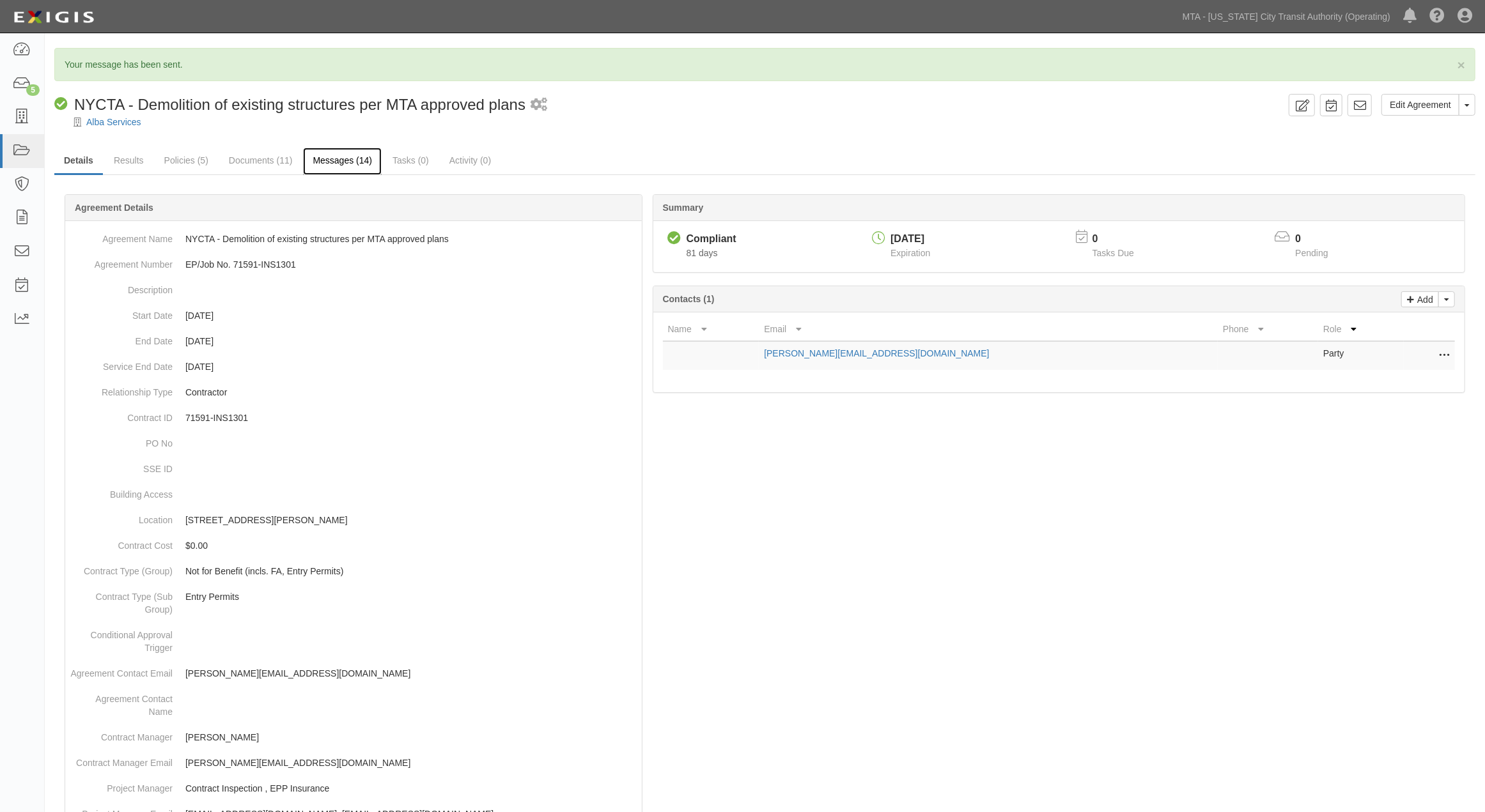
click at [321, 164] on link "Messages (14)" at bounding box center [342, 161] width 79 height 28
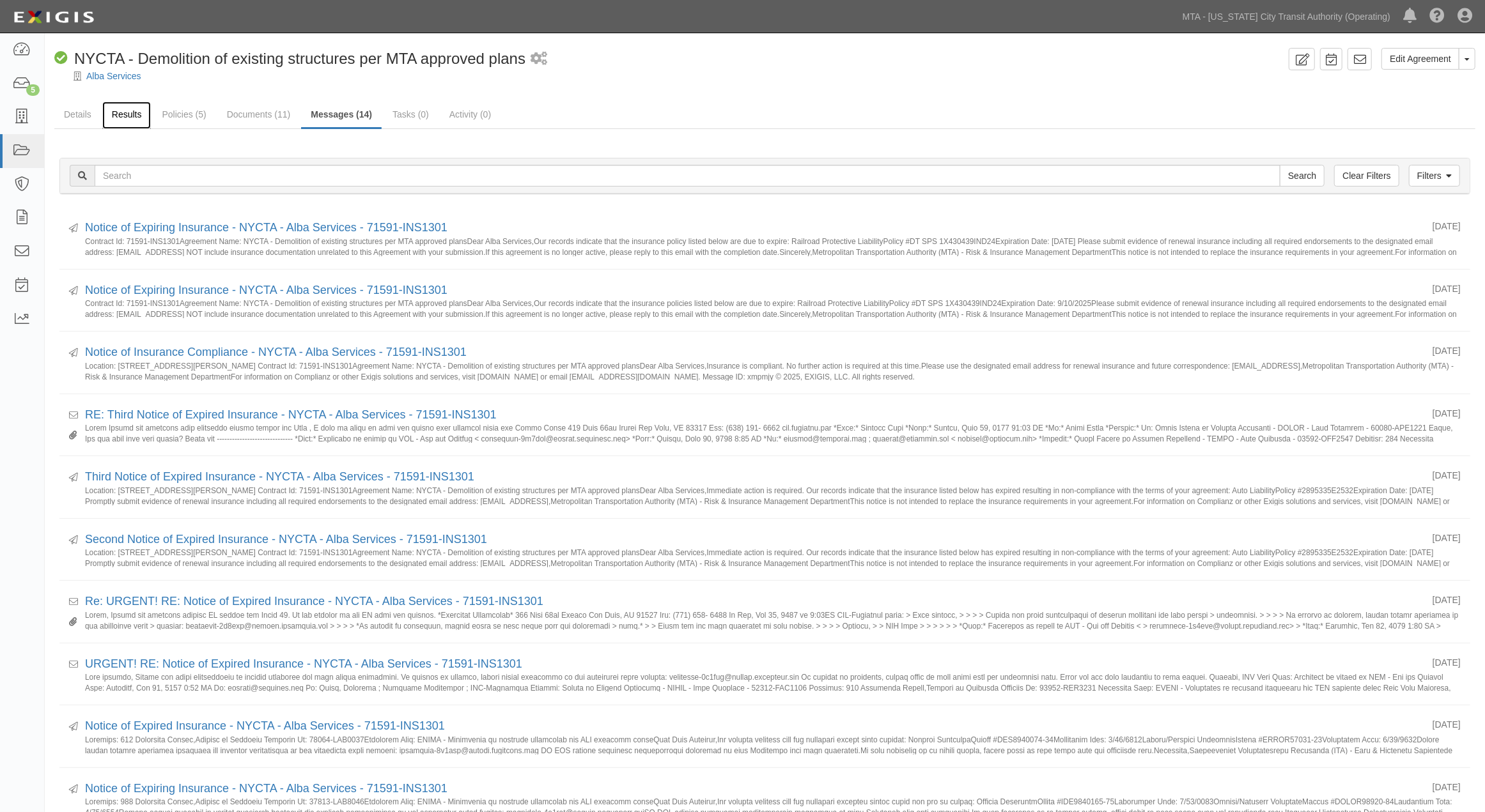
click at [125, 121] on link "Results" at bounding box center [126, 115] width 49 height 28
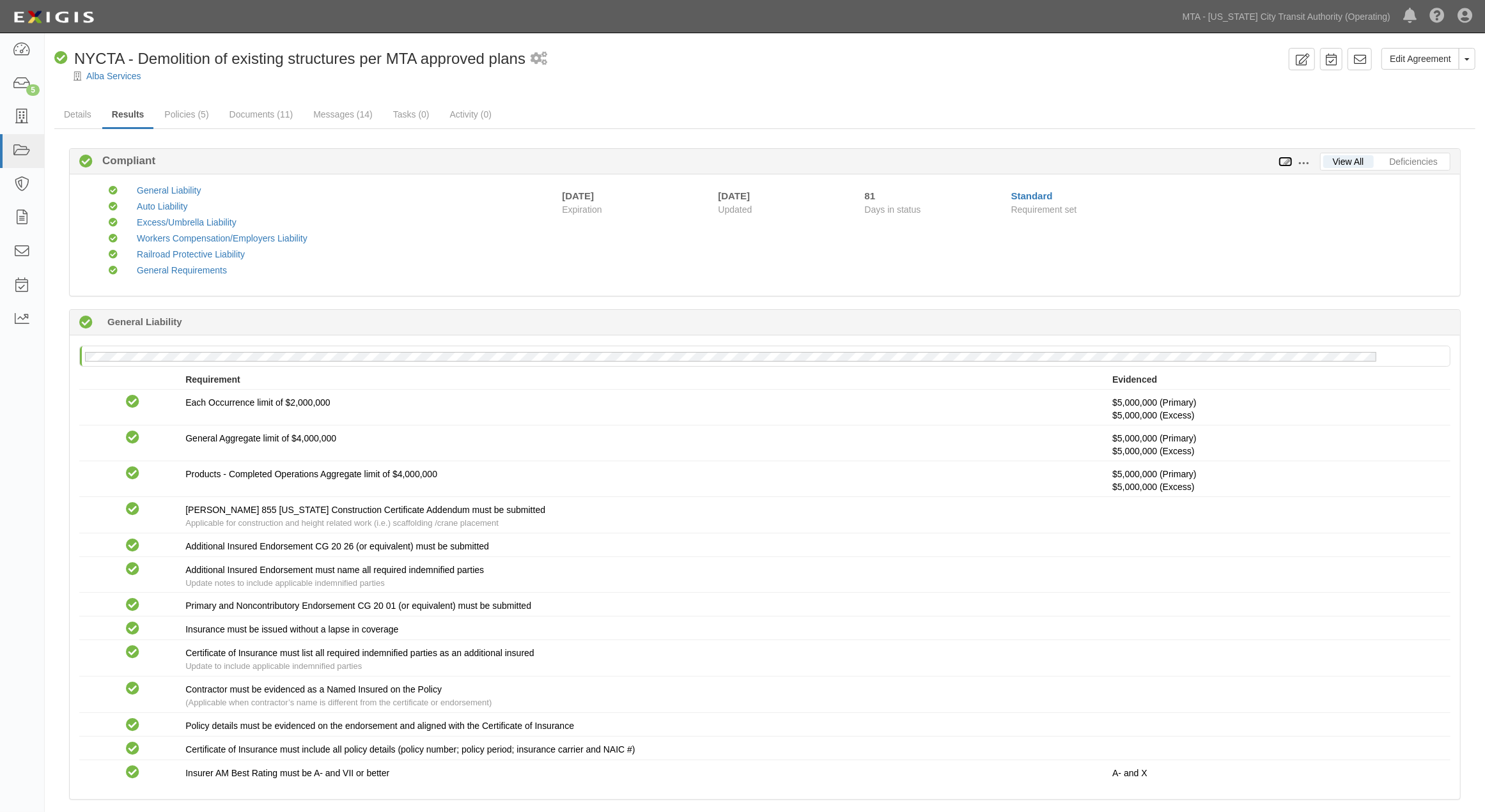
click at [1282, 160] on icon at bounding box center [1285, 162] width 14 height 9
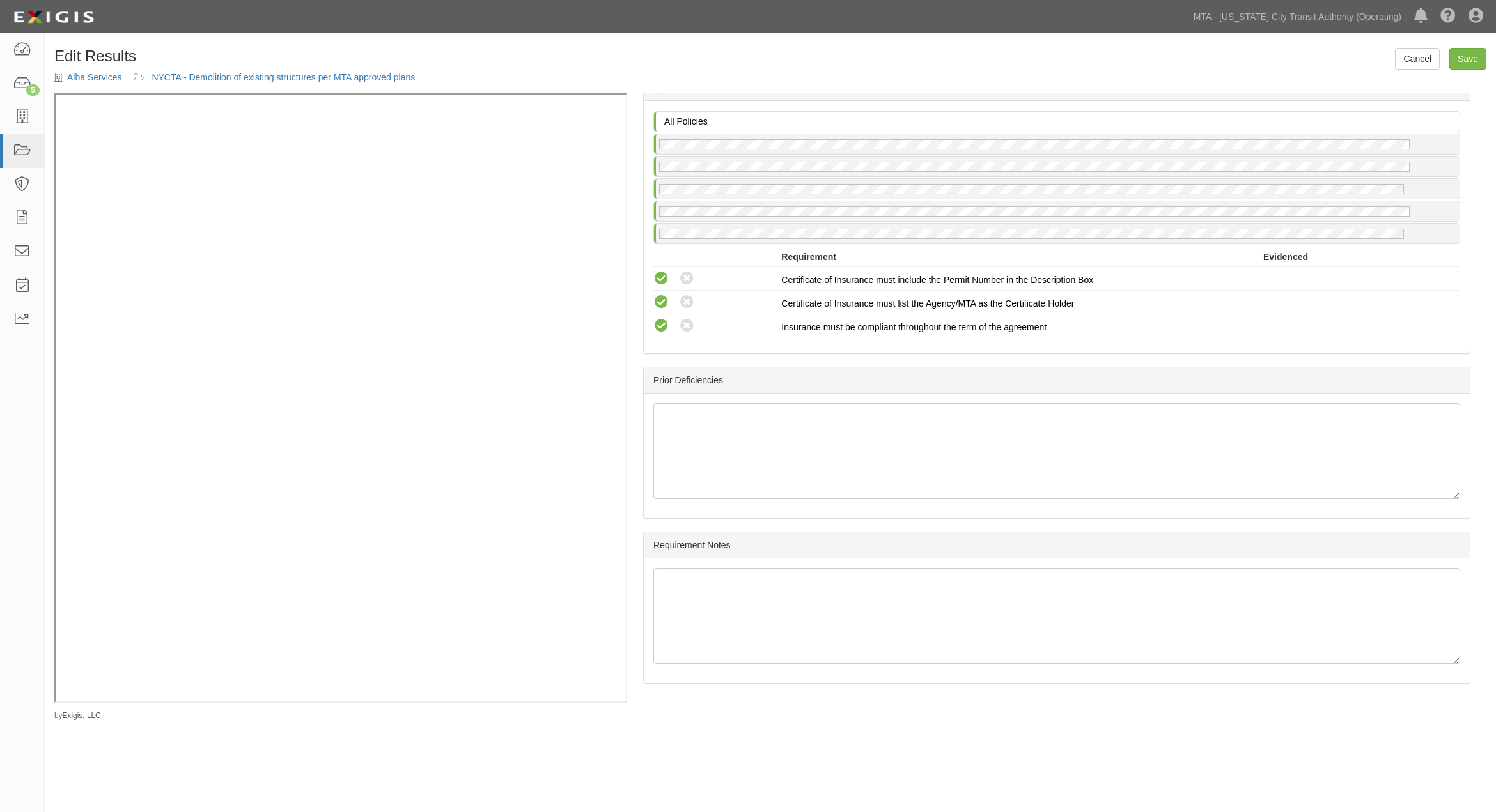
scroll to position [1713, 0]
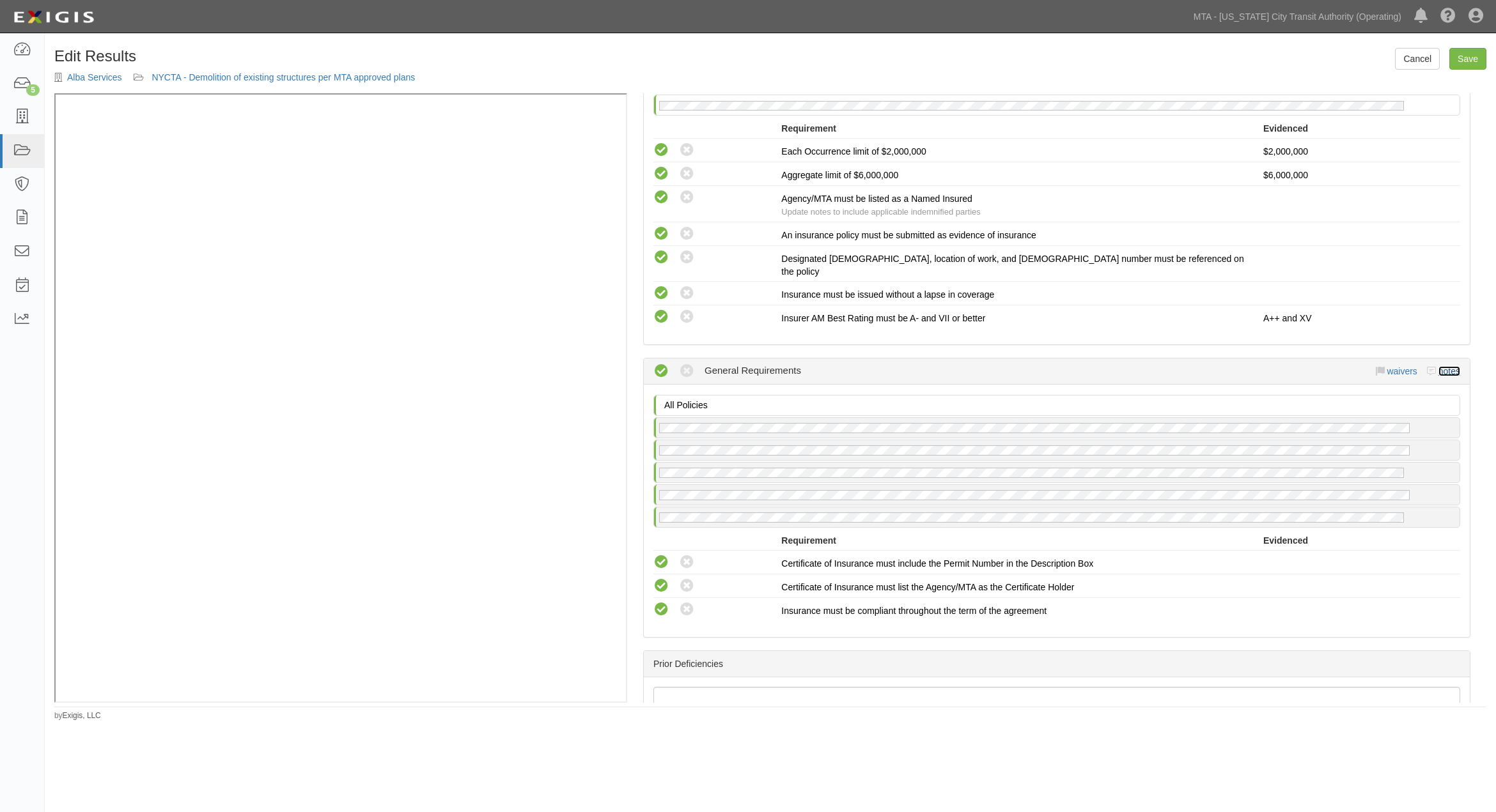
click at [1438, 366] on link "notes" at bounding box center [1449, 371] width 22 height 10
radio input "true"
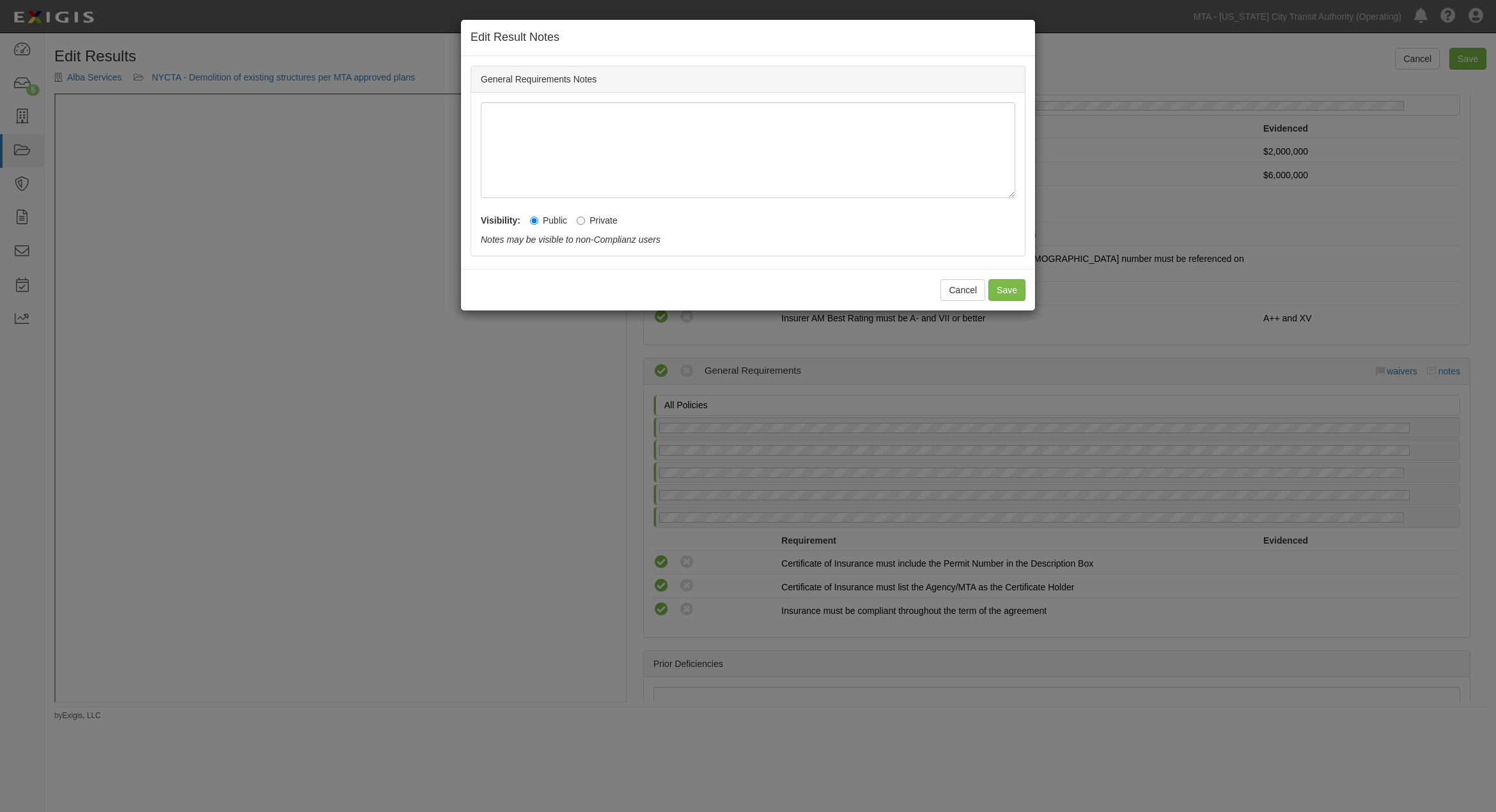
click at [604, 218] on label "Private" at bounding box center [597, 220] width 41 height 13
click at [585, 218] on input "Private" at bounding box center [581, 221] width 9 height 9
radio input "true"
click at [996, 289] on button "Save" at bounding box center [1007, 290] width 37 height 22
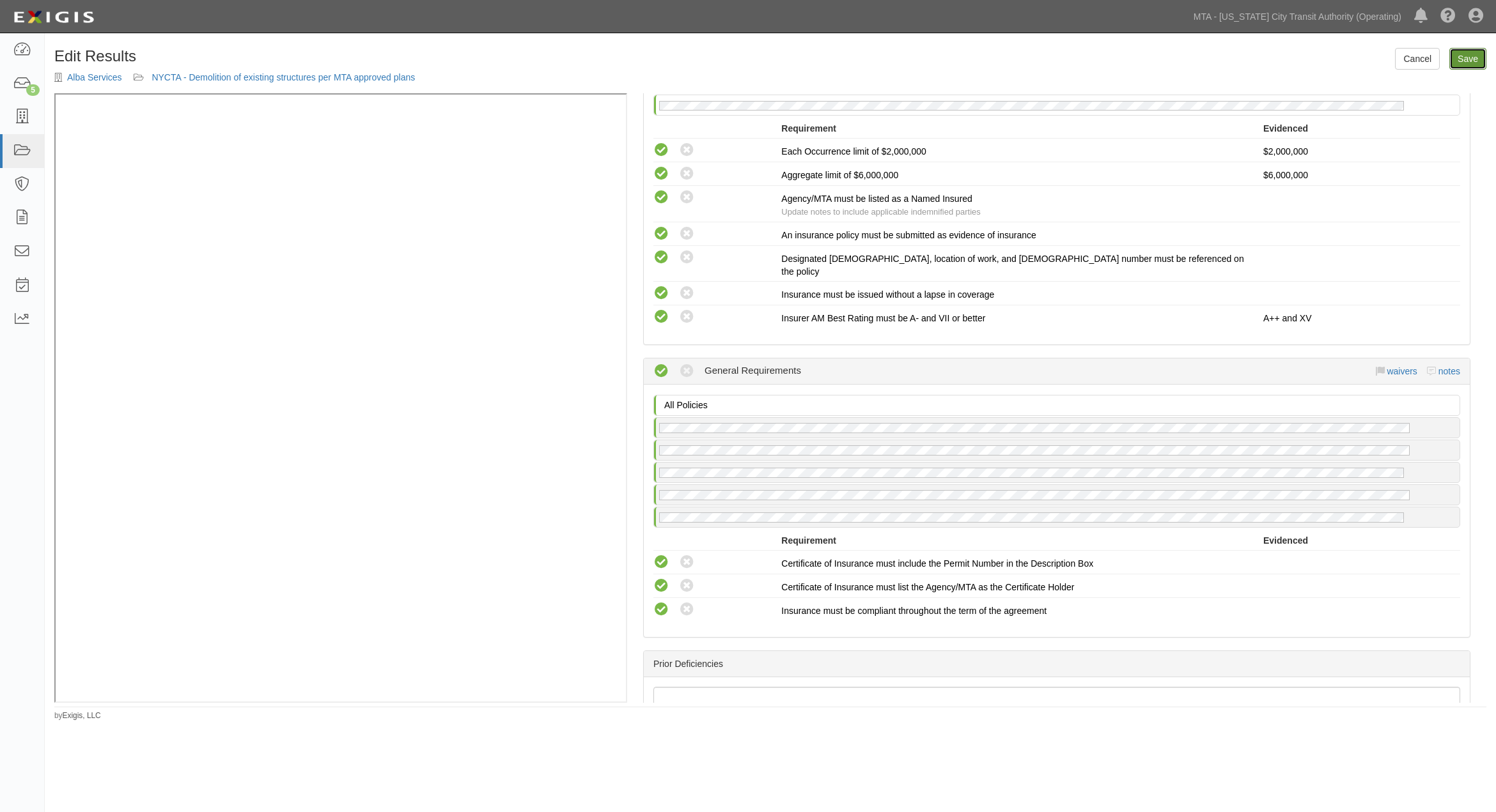
click at [1469, 66] on link "Save" at bounding box center [1468, 58] width 37 height 22
radio input "true"
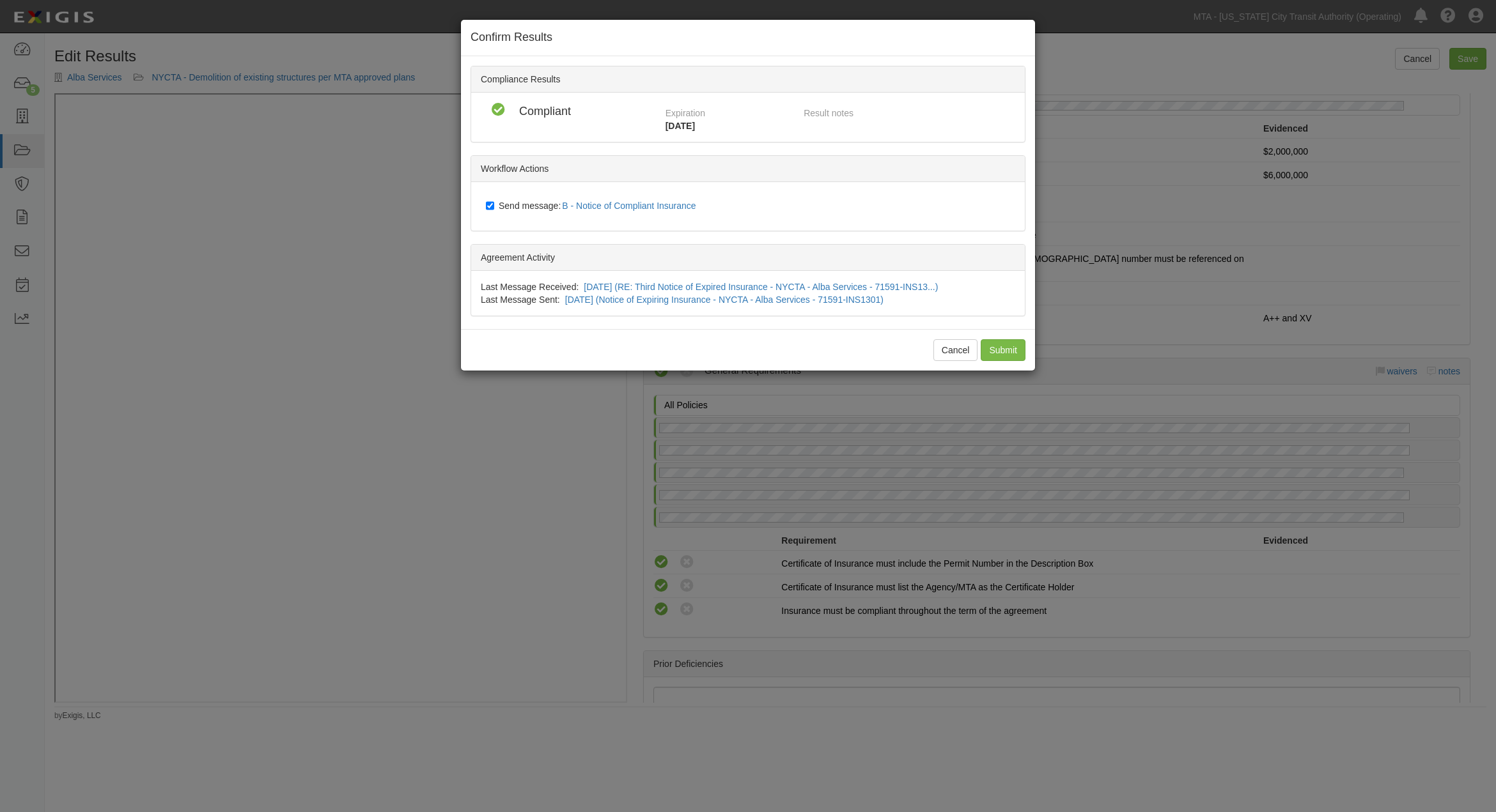
click at [495, 205] on label "Send message: B - Notice of Compliant Insurance" at bounding box center [593, 206] width 215 height 16
click at [494, 205] on input "Send message: B - Notice of Compliant Insurance" at bounding box center [490, 205] width 9 height 10
checkbox input "false"
click at [1006, 352] on input "Submit" at bounding box center [1003, 350] width 45 height 22
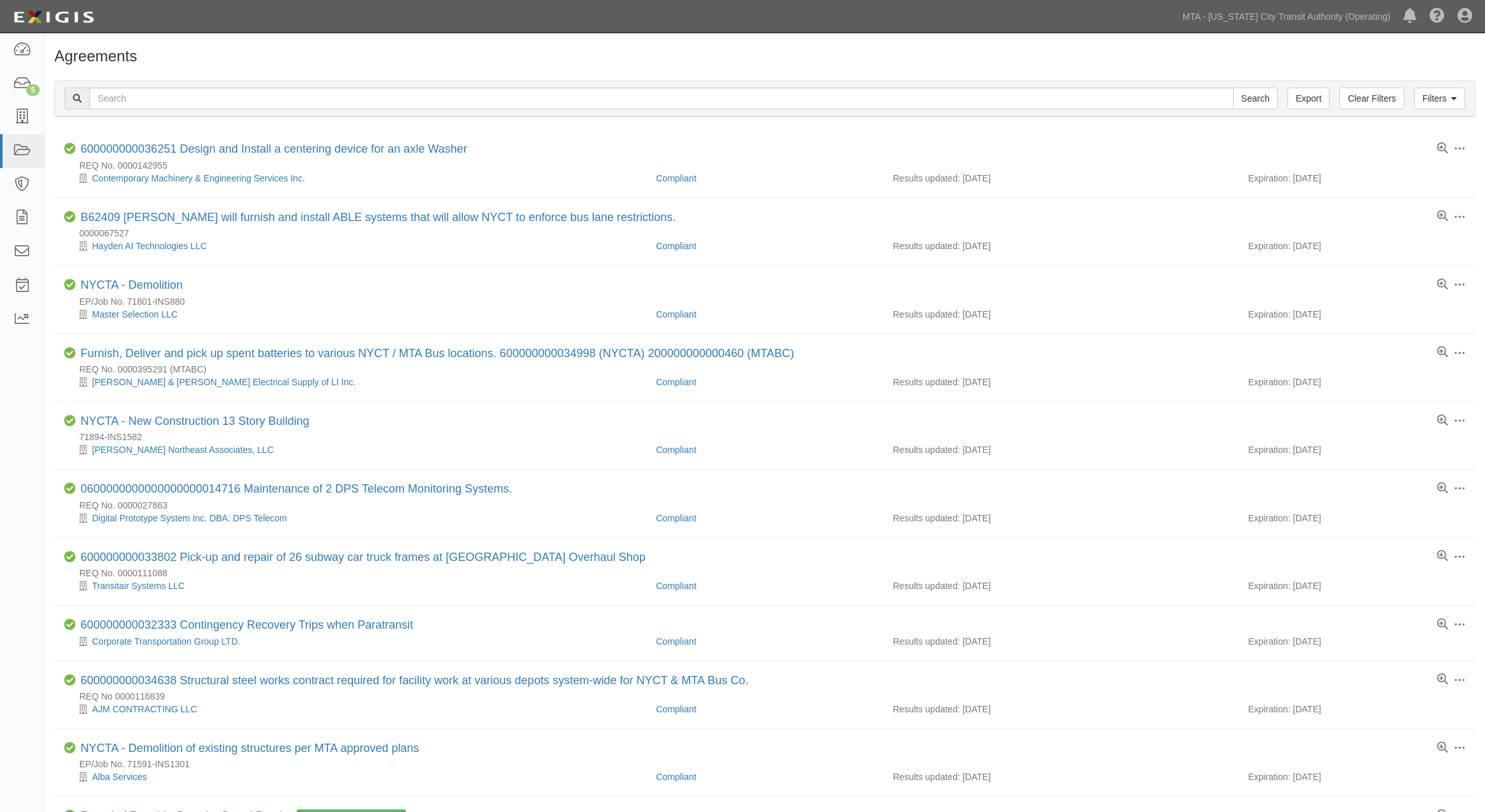
scroll to position [213, 0]
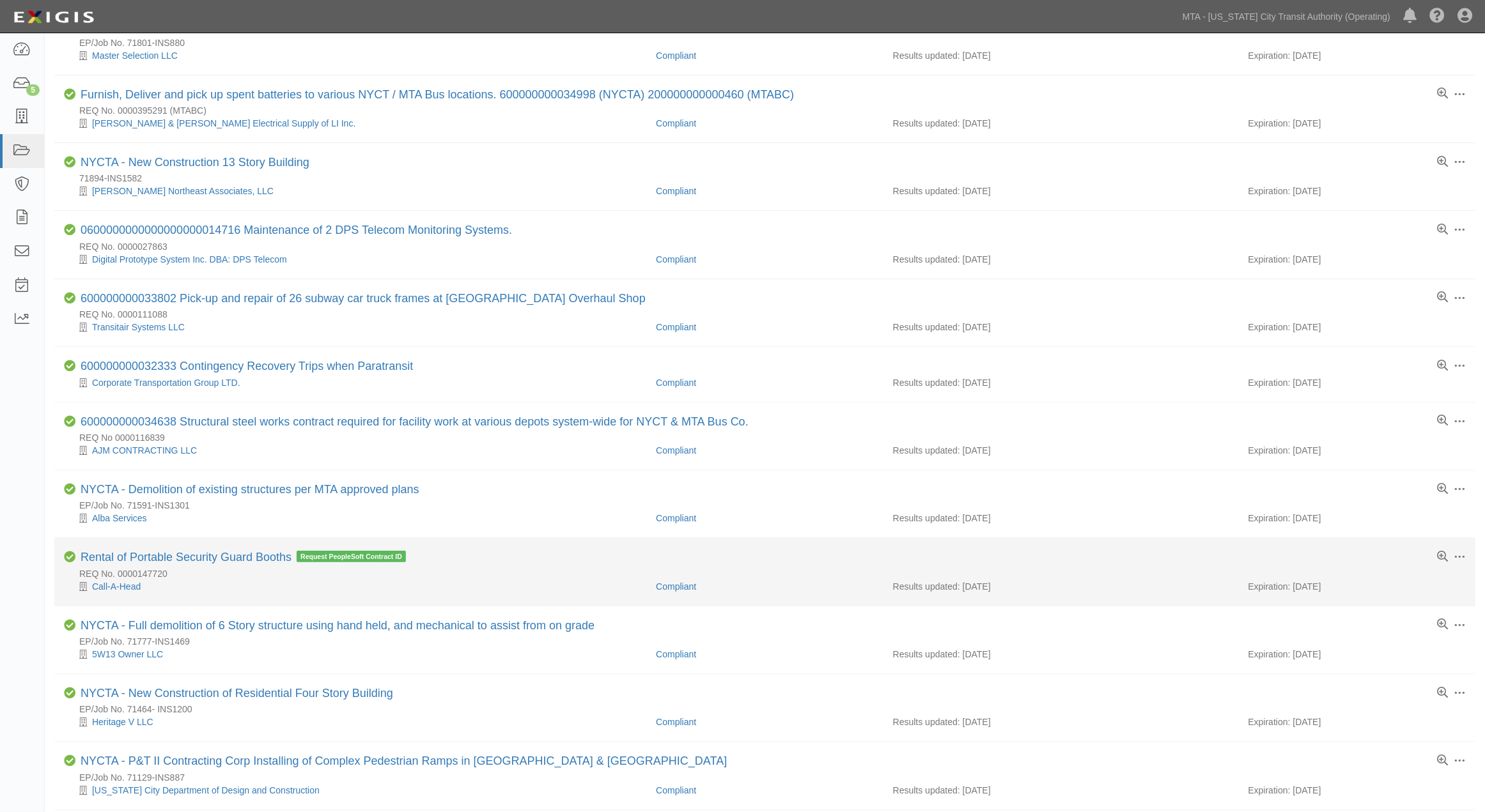
scroll to position [283, 0]
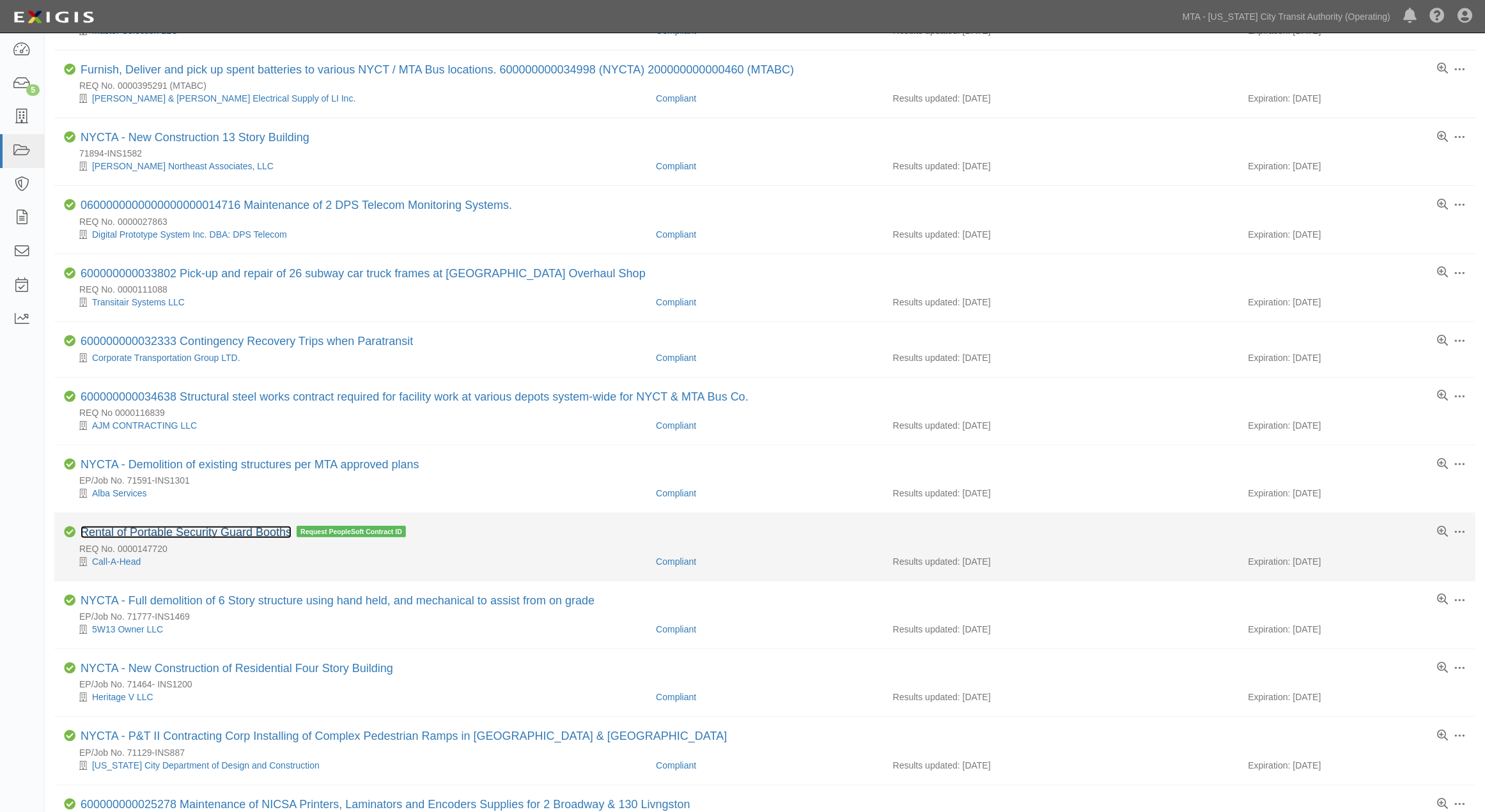
click at [248, 538] on link "Rental of Portable Security Guard Booths" at bounding box center [185, 532] width 211 height 13
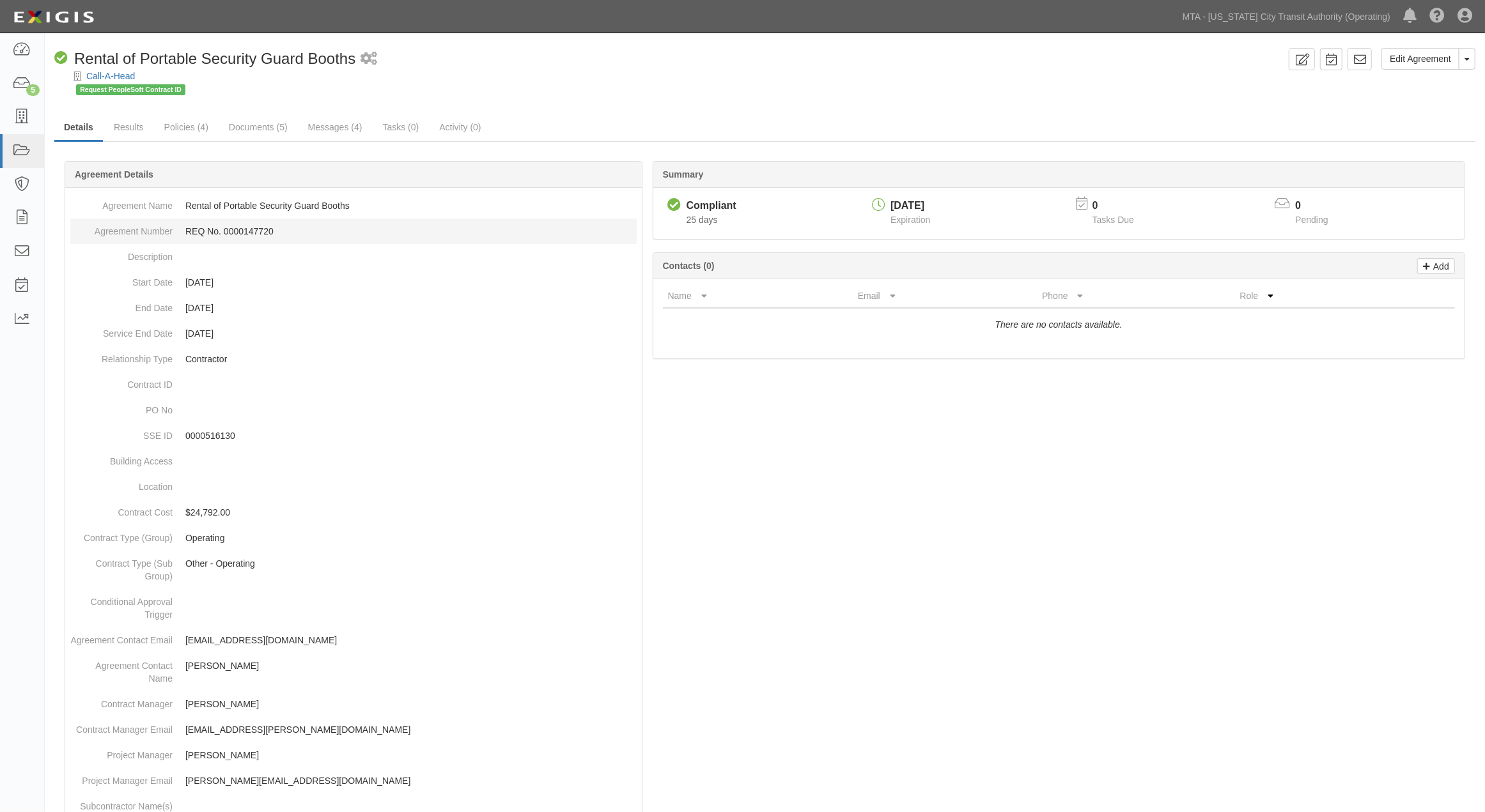
click at [263, 231] on dd "REQ No. 0000147720" at bounding box center [353, 232] width 566 height 26
copy dd "0000147720"
click at [865, 490] on div at bounding box center [765, 706] width 1421 height 1052
click at [981, 597] on div at bounding box center [765, 706] width 1421 height 1052
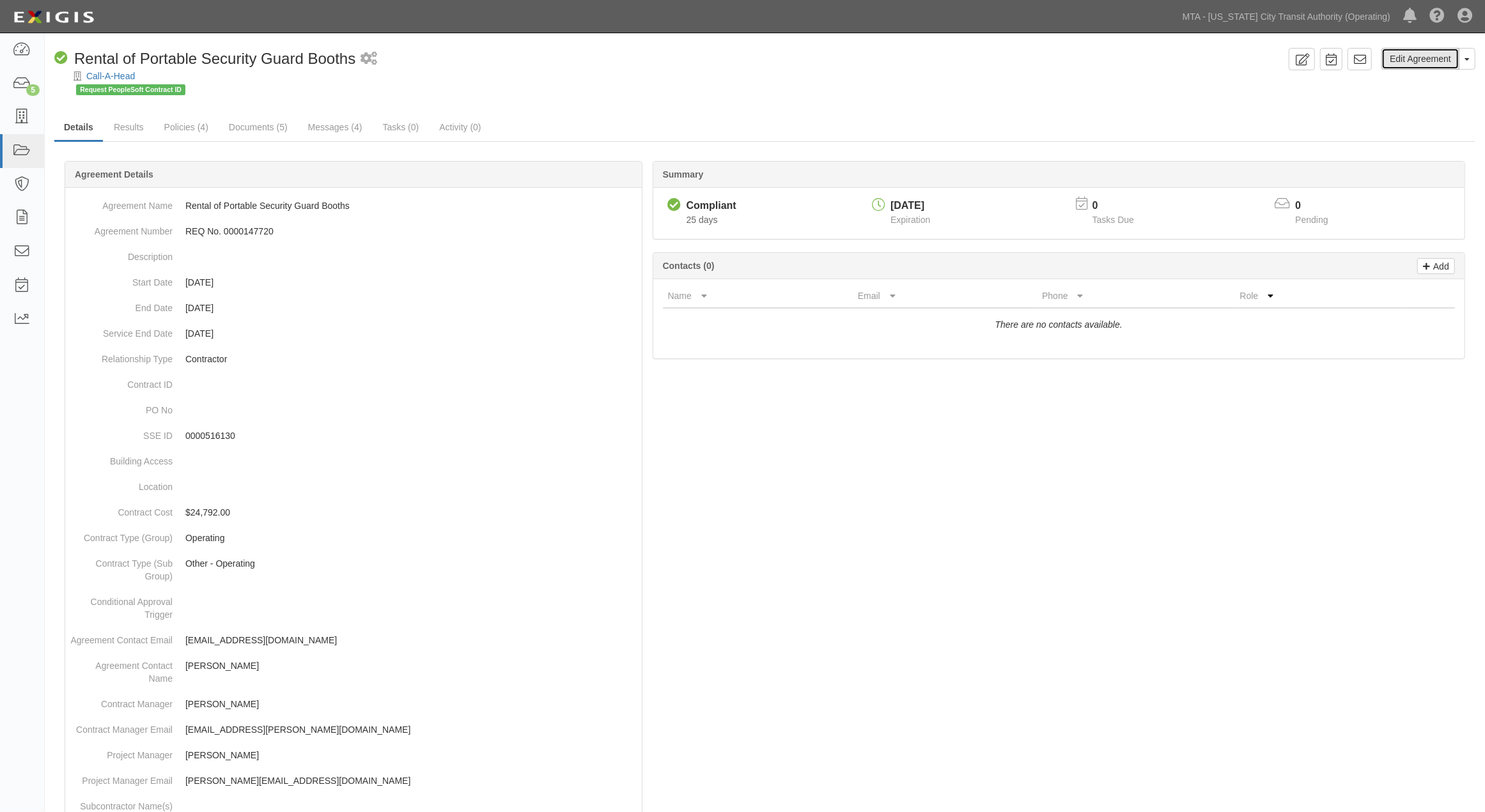
click at [1410, 60] on link "Edit Agreement" at bounding box center [1420, 58] width 78 height 22
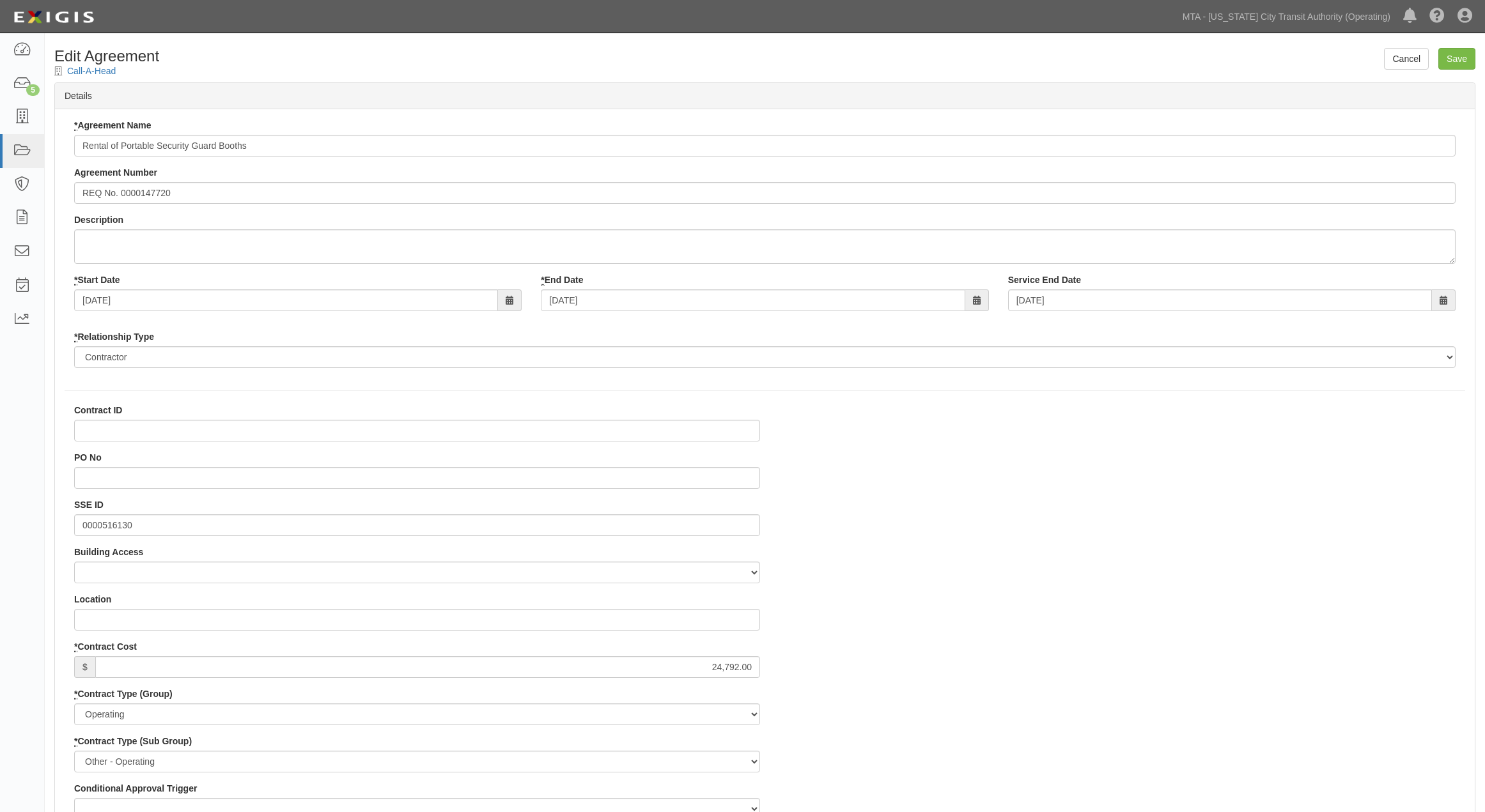
select select
drag, startPoint x: 1091, startPoint y: 502, endPoint x: 947, endPoint y: 502, distance: 144.0
paste input "600000000036787"
type input "600000000036787"
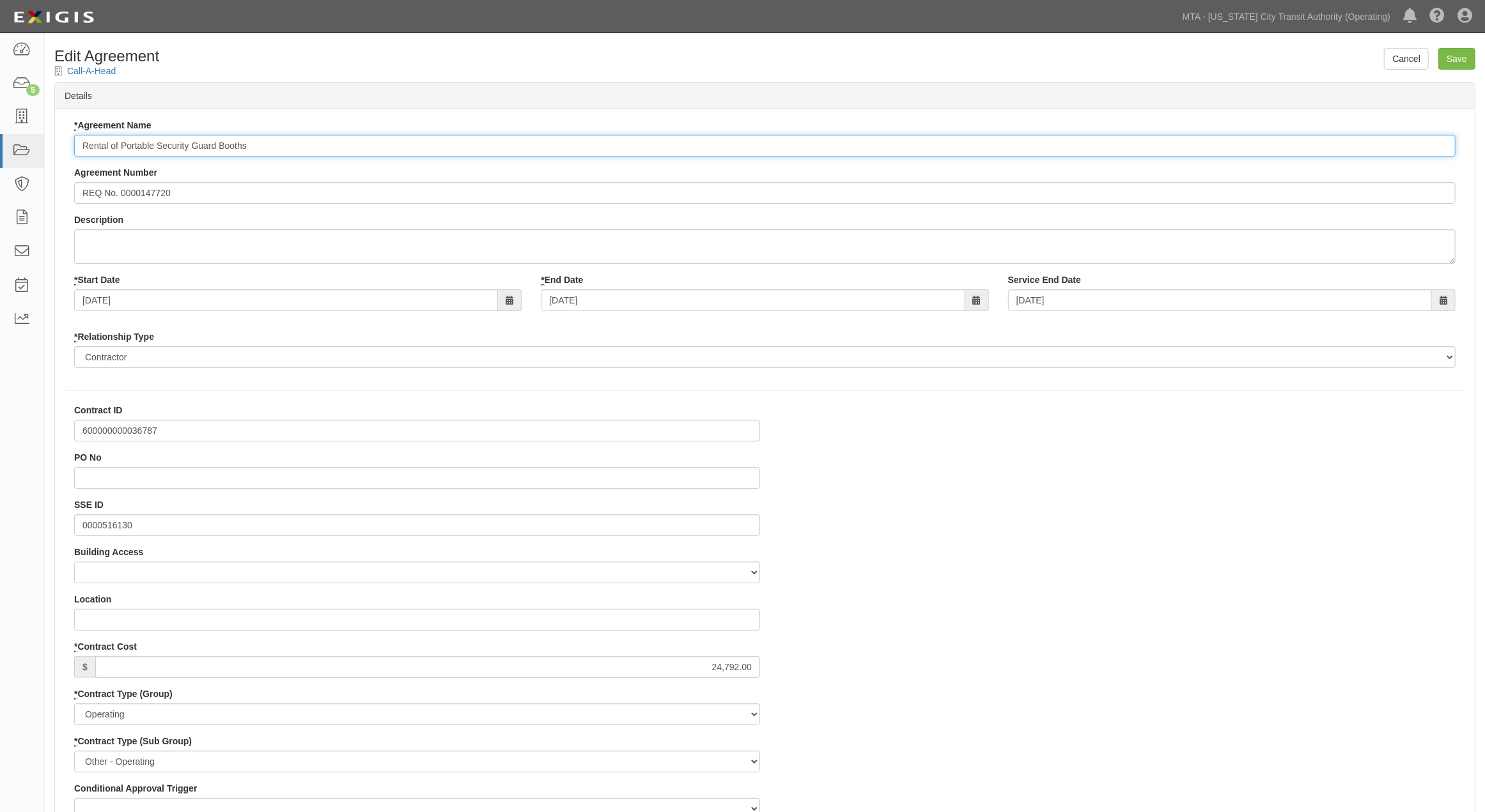
click at [79, 142] on input "Rental of Portable Security Guard Booths" at bounding box center [765, 146] width 1381 height 22
paste input "600000000036787"
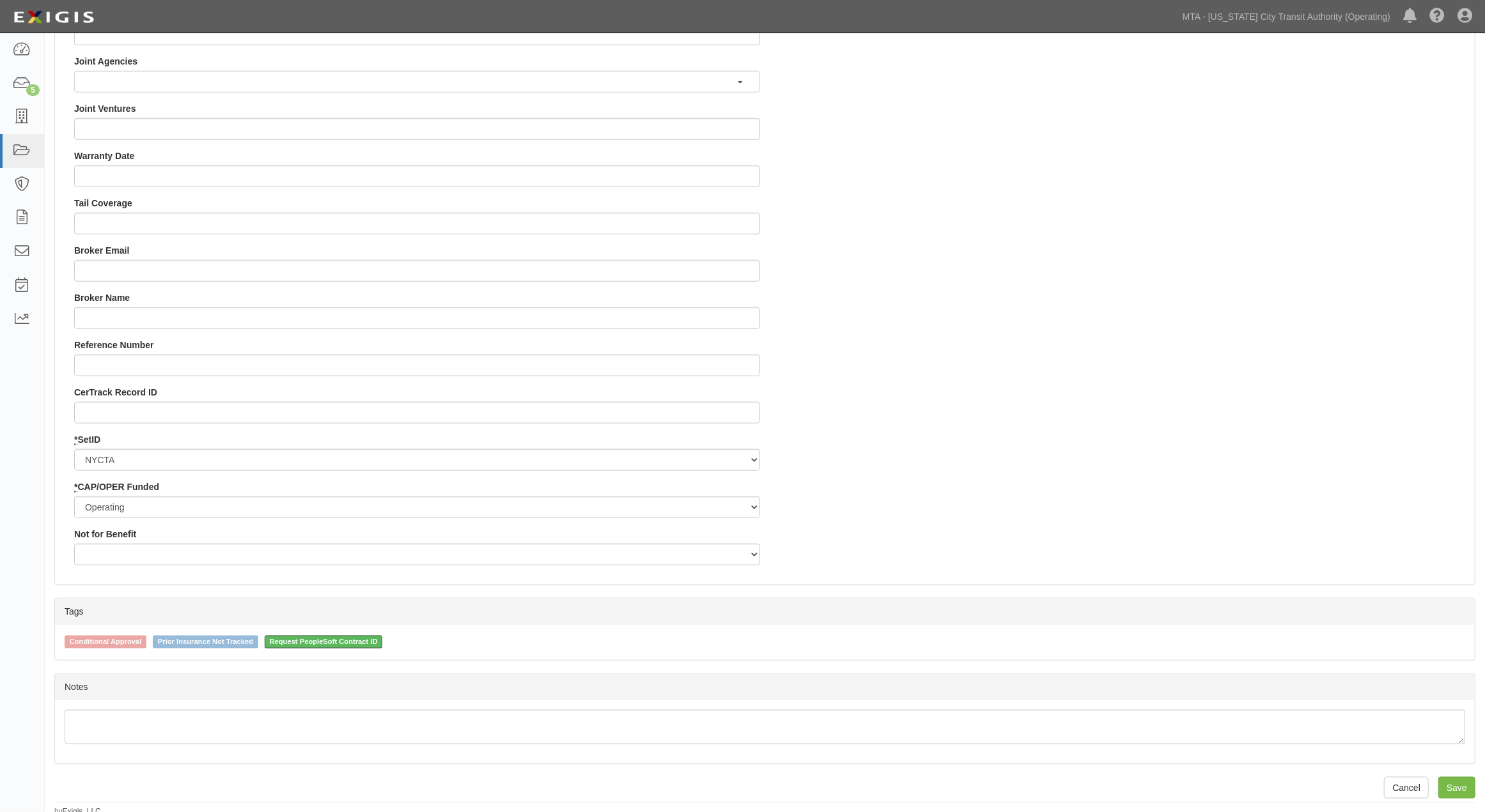
scroll to position [1110, 0]
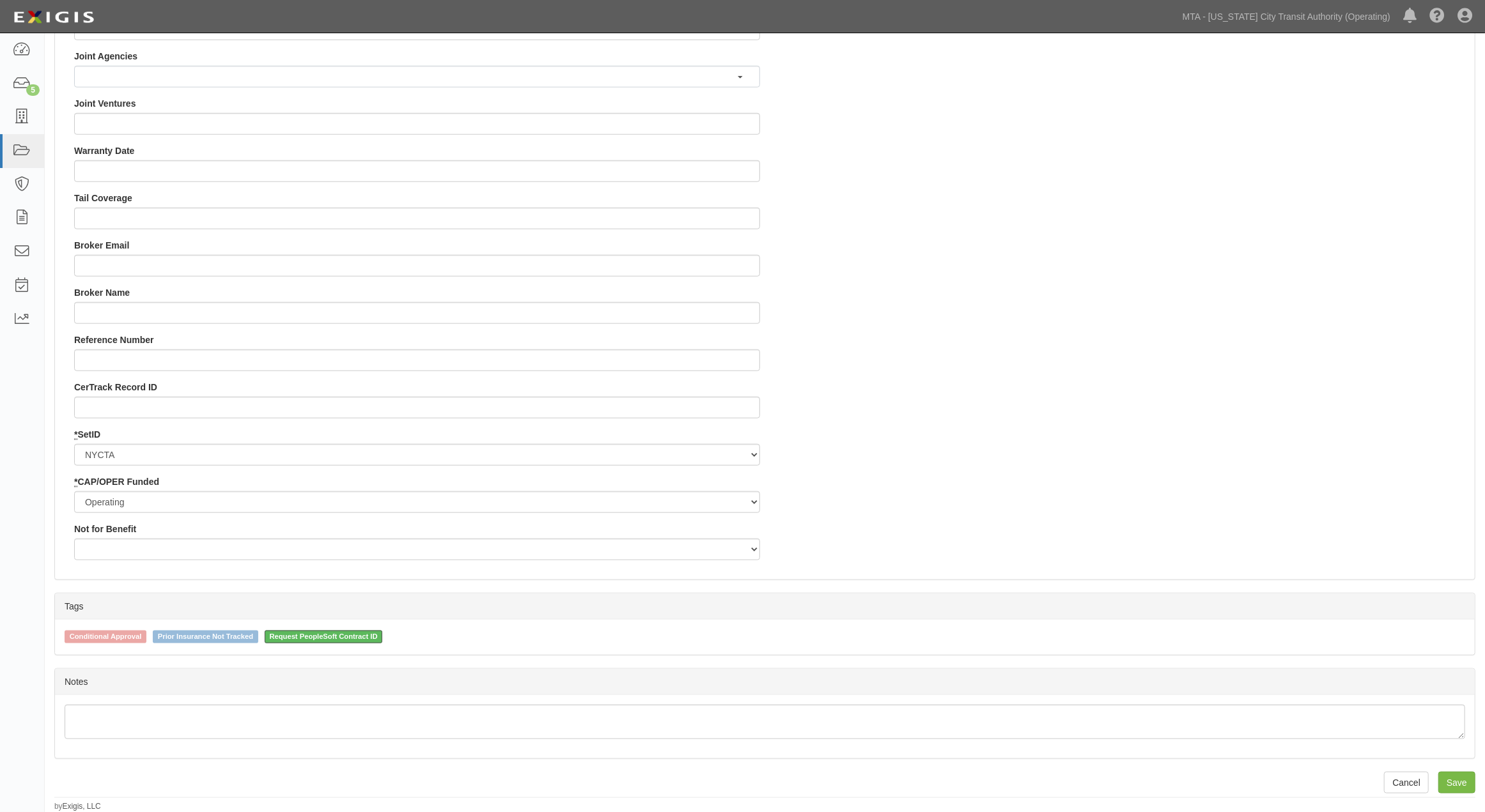
type input "600000000036787 Rental of Portable Security Guard Booths"
click at [309, 635] on span "Request PeopleSoft Contract ID" at bounding box center [323, 637] width 118 height 13
click at [260, 635] on input "Request PeopleSoft Contract ID" at bounding box center [256, 637] width 9 height 9
checkbox input "false"
click at [1448, 781] on input "Save" at bounding box center [1457, 783] width 37 height 22
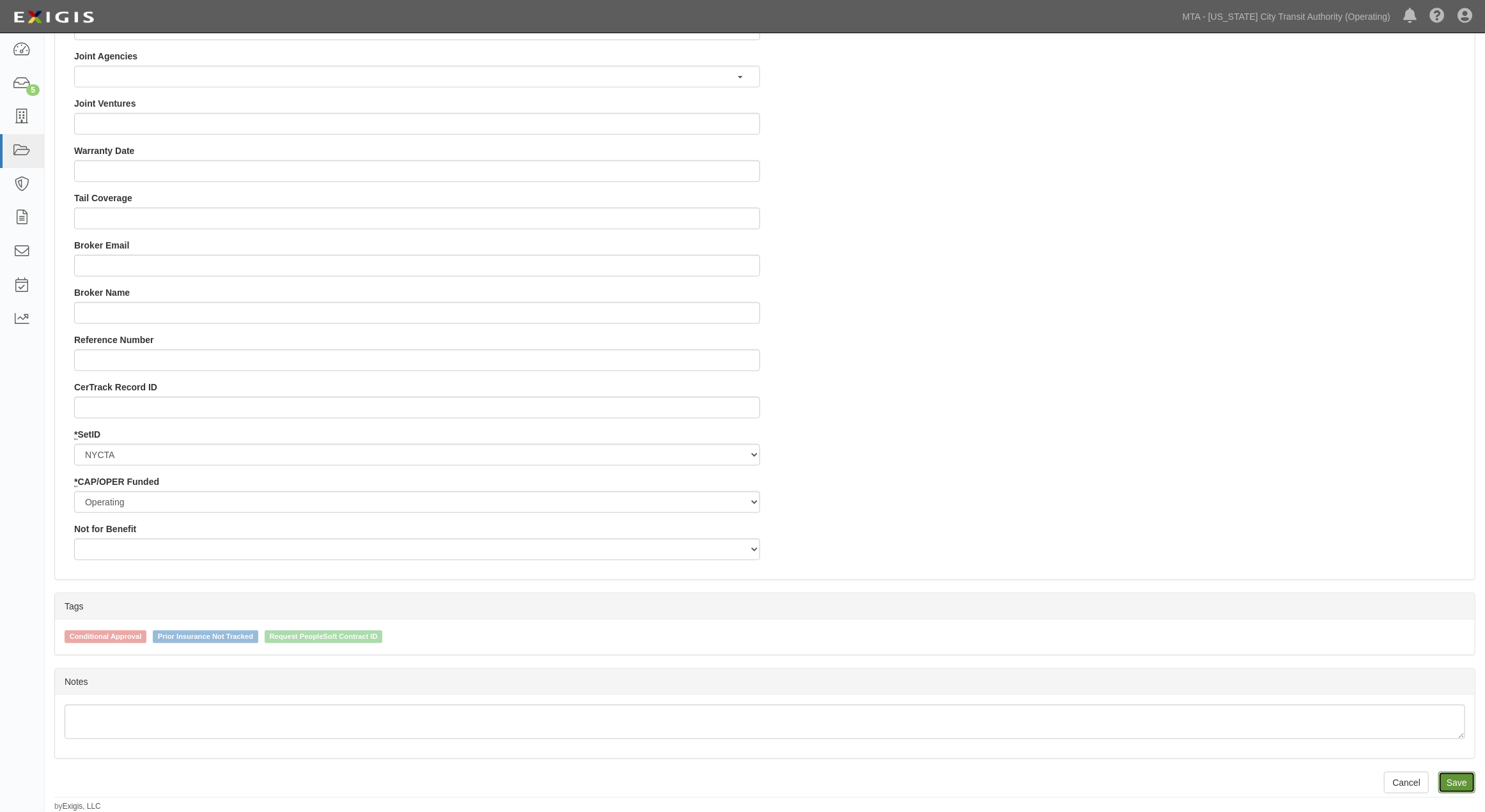
type input "24792.00"
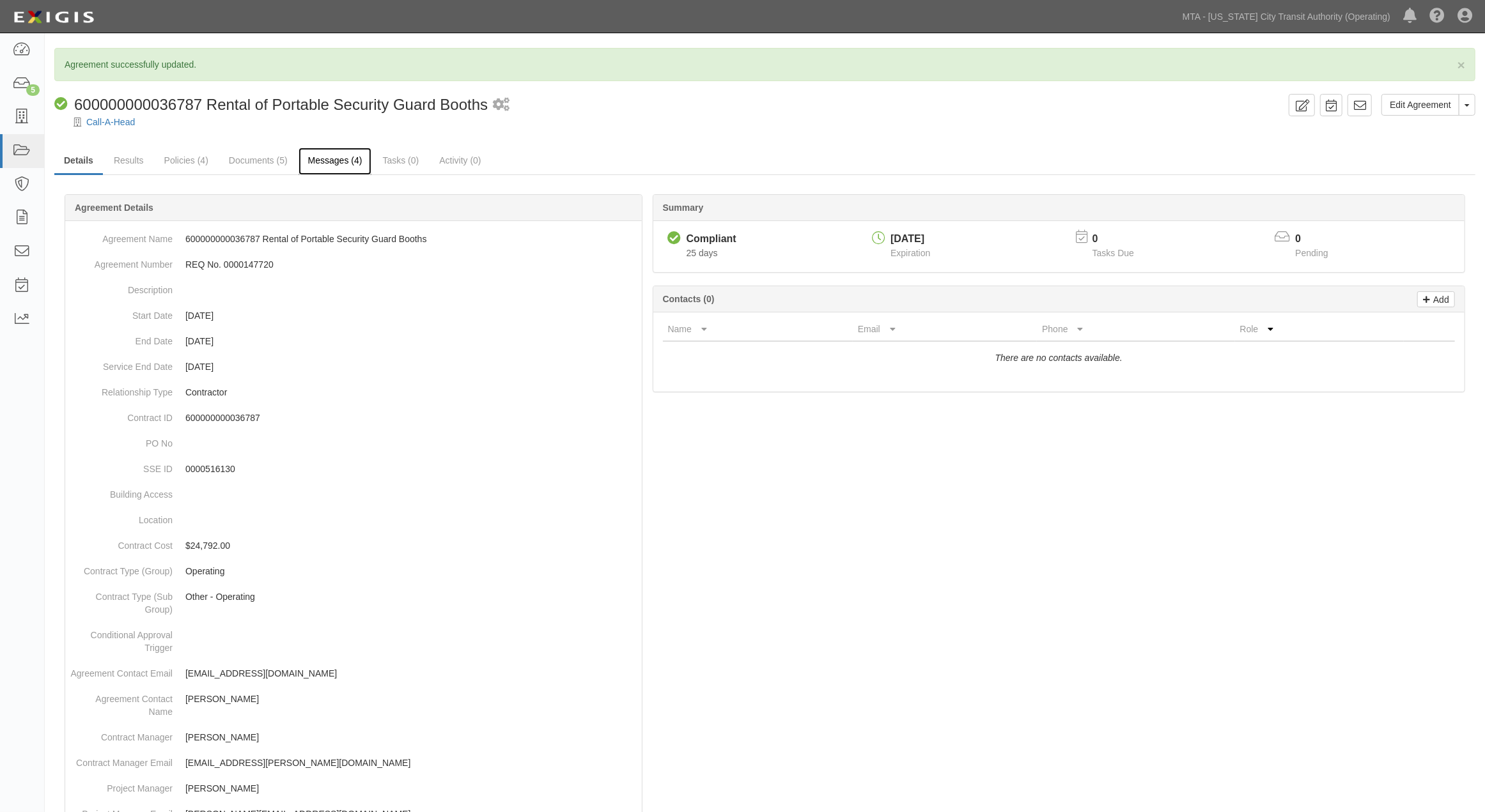
click at [334, 156] on link "Messages (4)" at bounding box center [335, 161] width 73 height 28
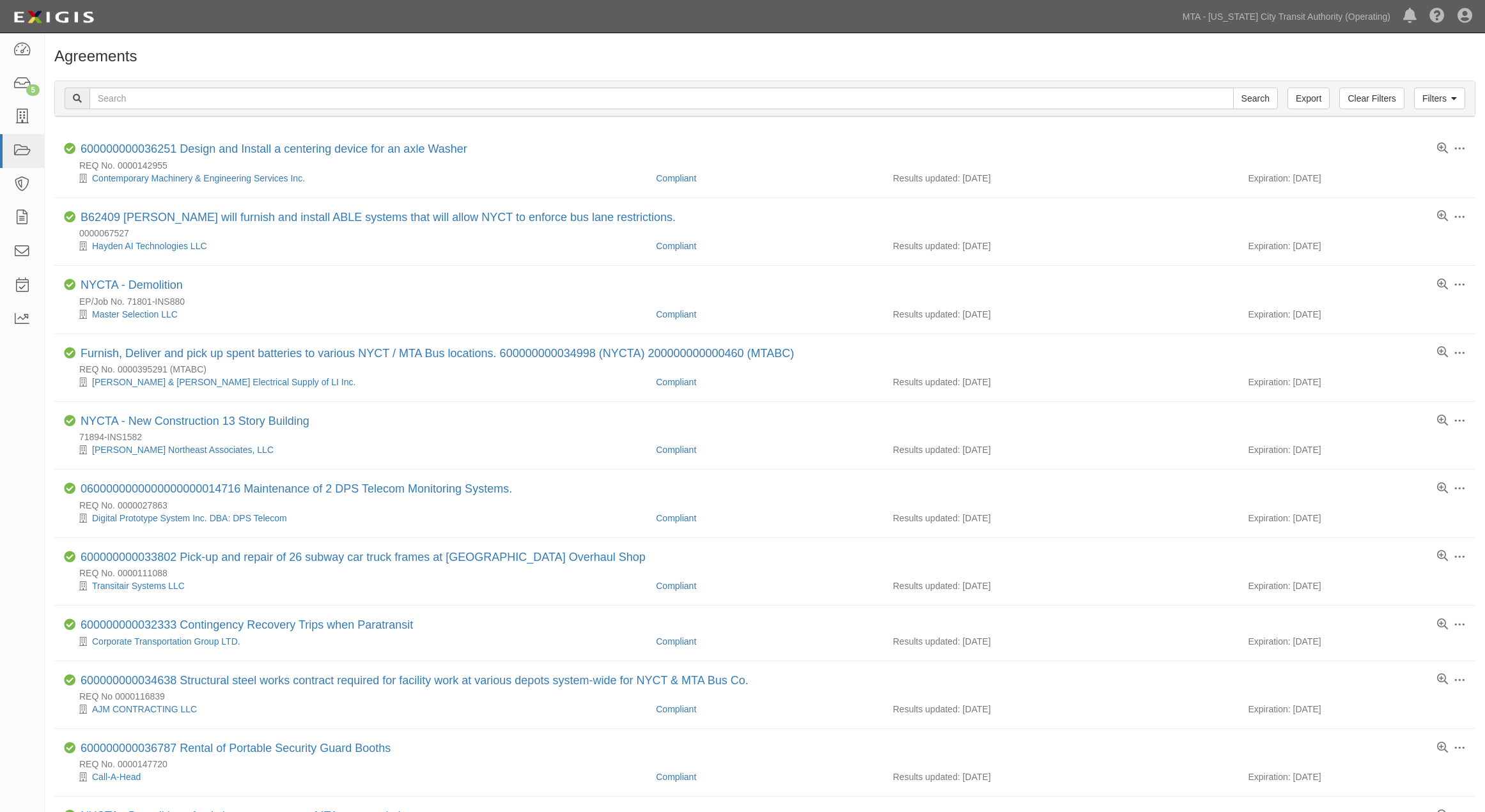
scroll to position [283, 0]
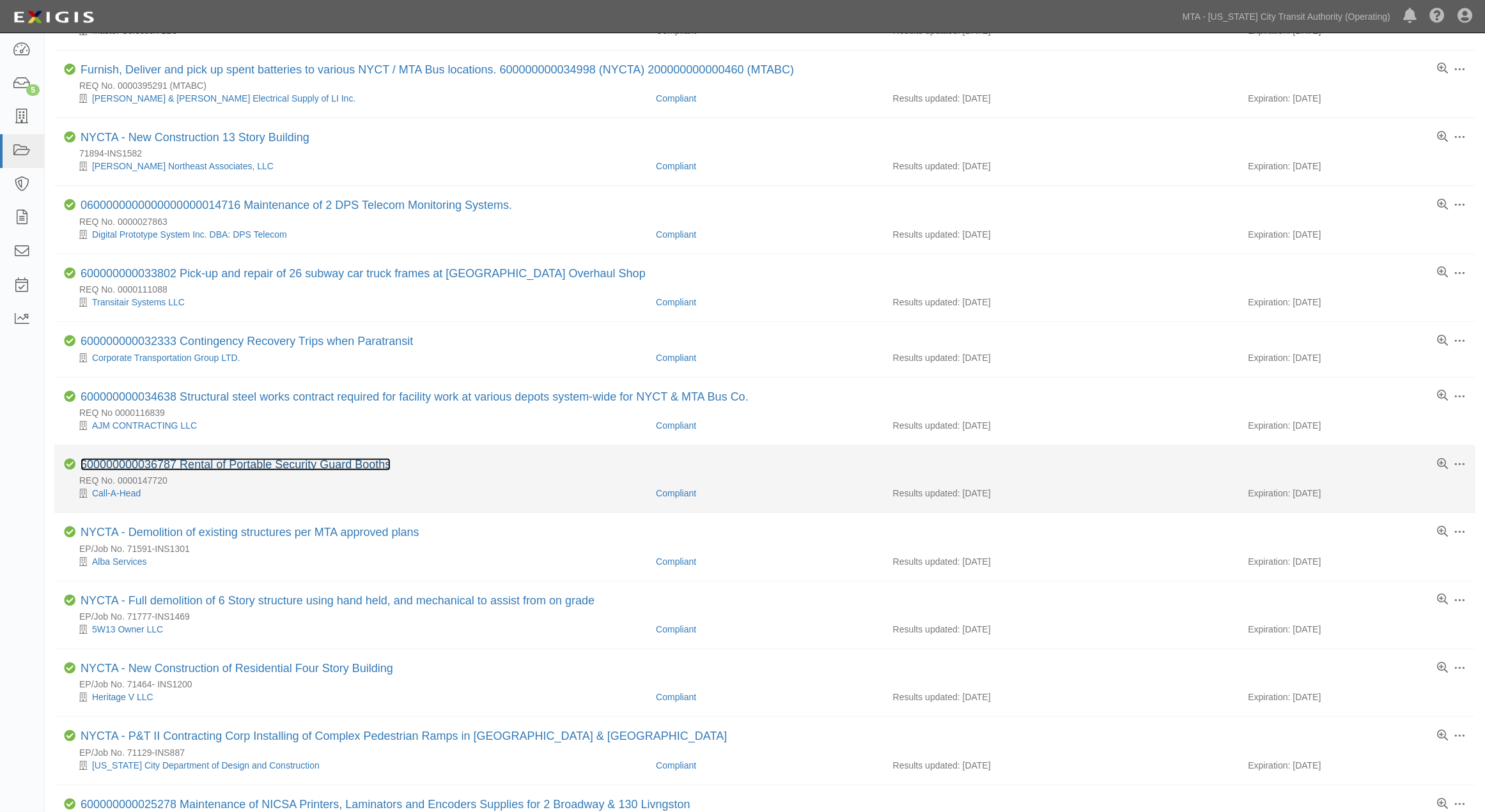
click at [295, 471] on link "600000000036787 Rental of Portable Security Guard Booths" at bounding box center [235, 465] width 310 height 13
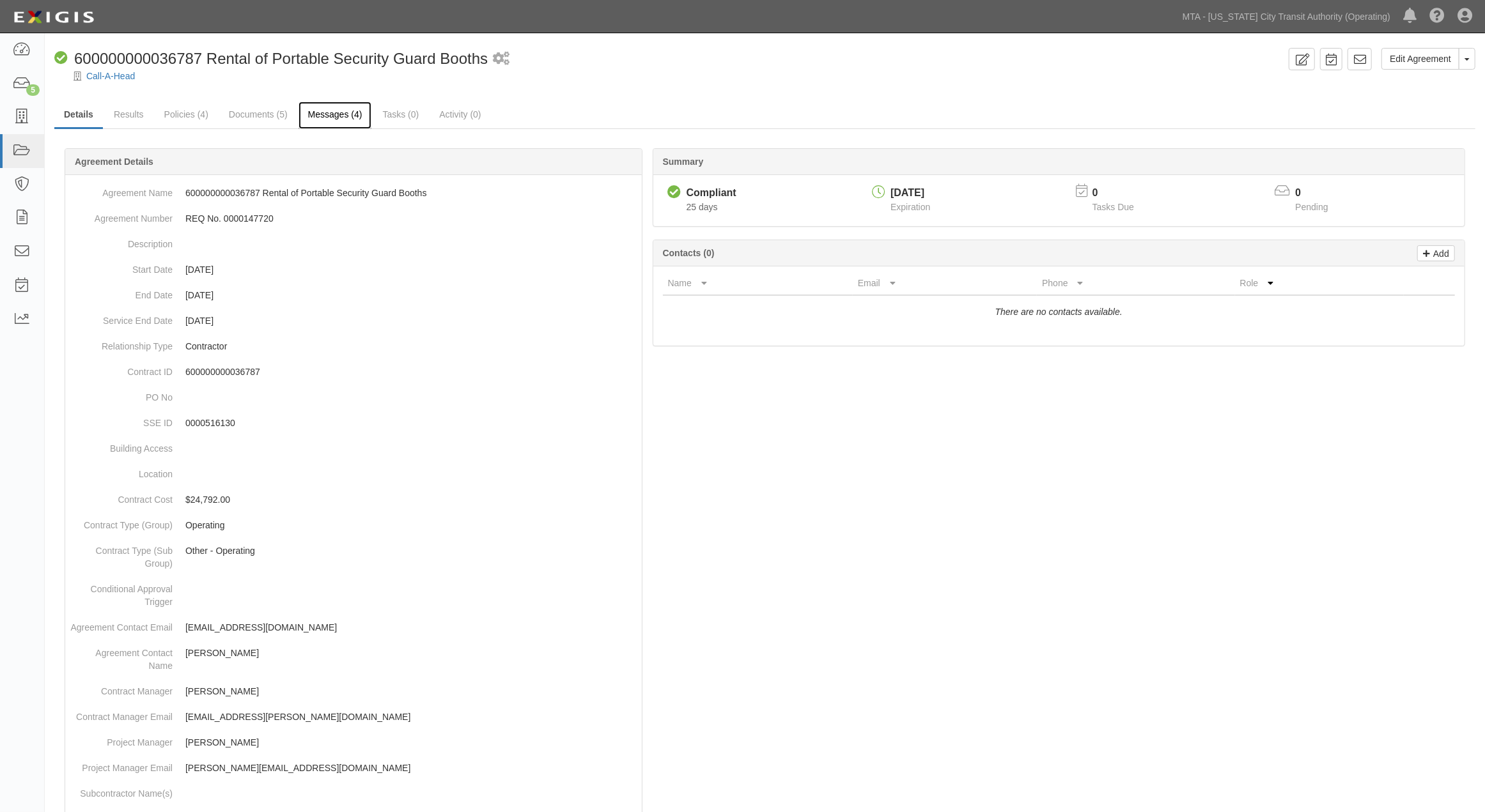
click at [333, 112] on link "Messages (4)" at bounding box center [335, 115] width 73 height 28
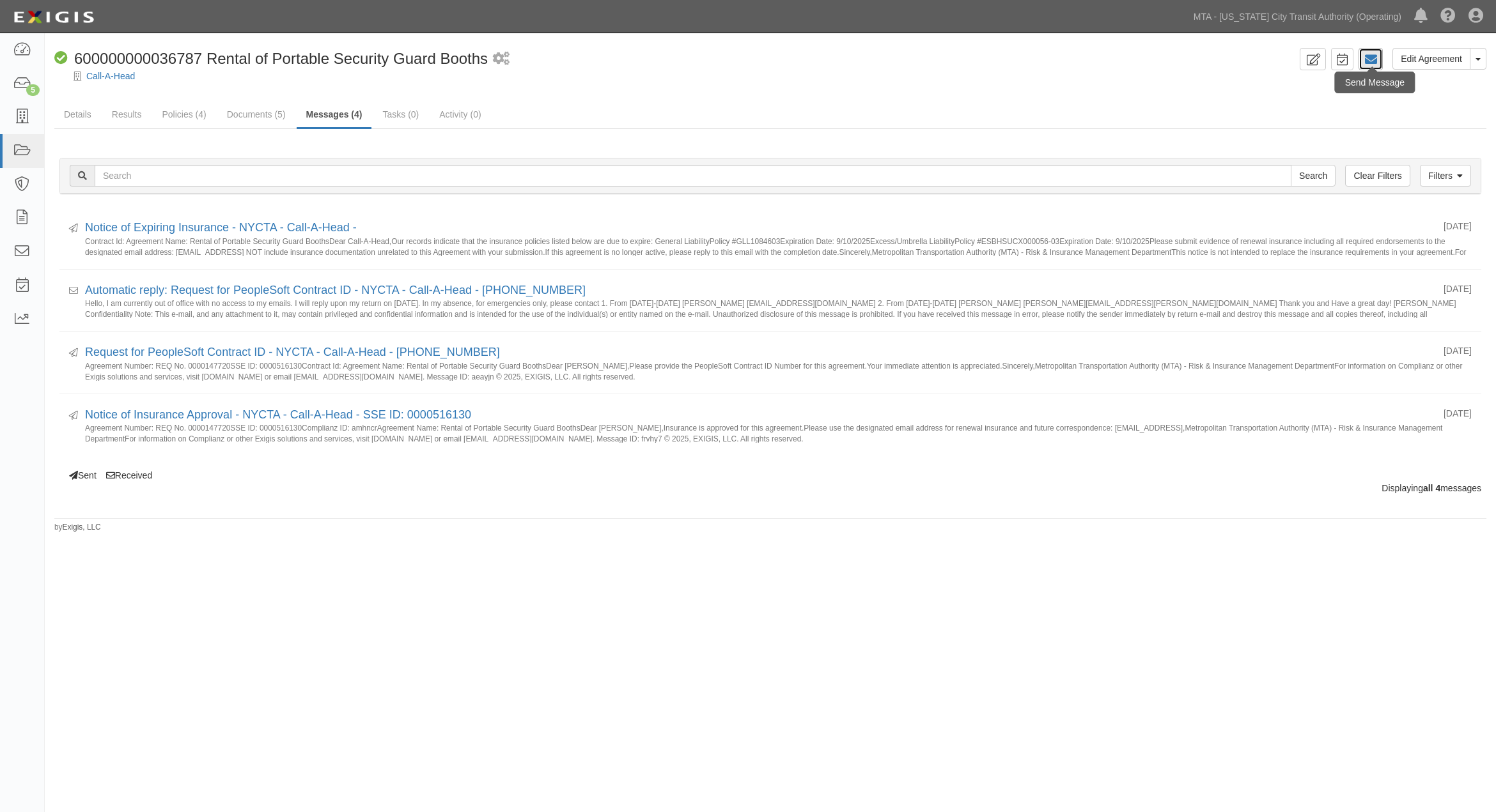
click at [1366, 64] on icon at bounding box center [1371, 60] width 13 height 13
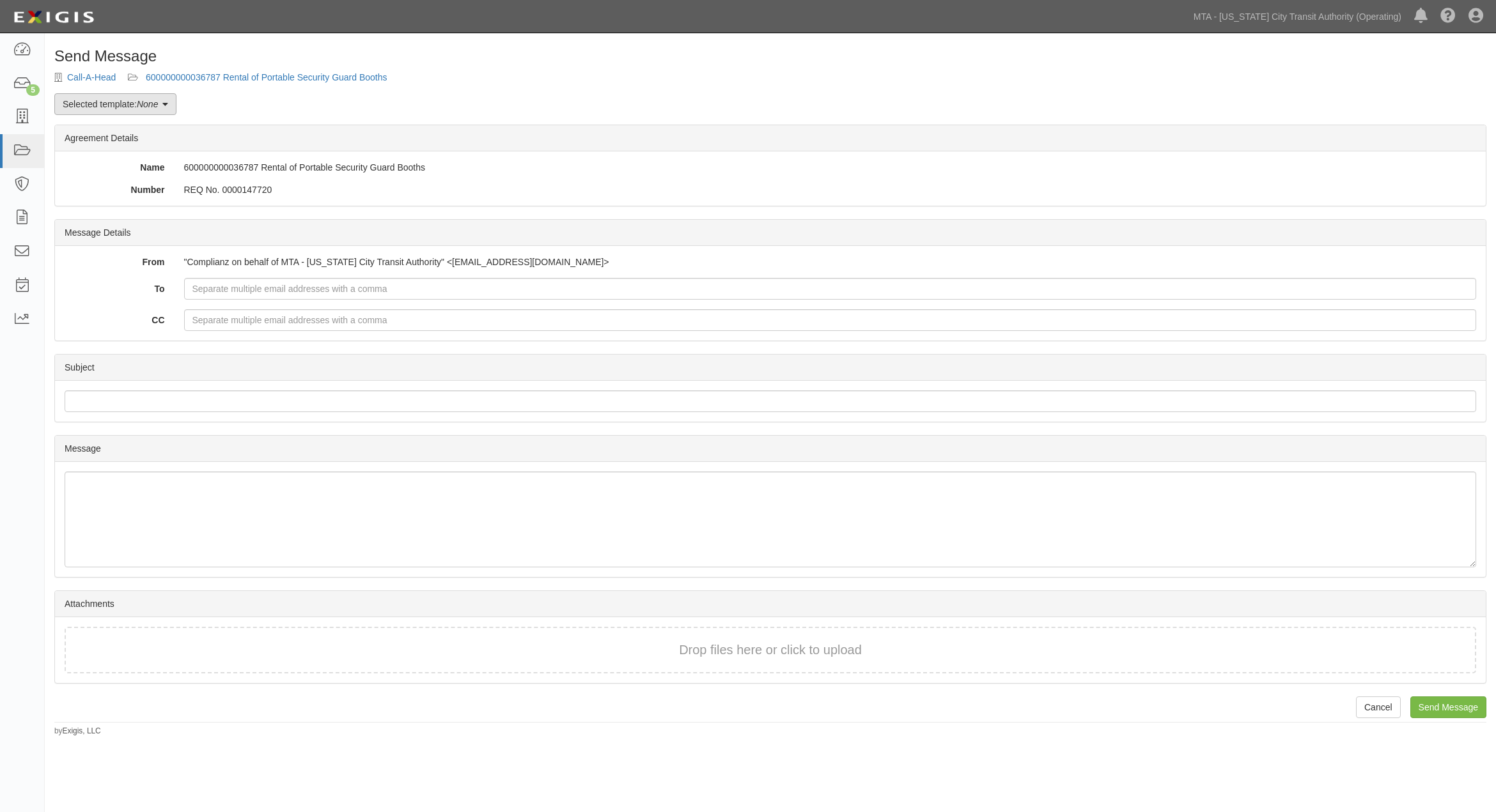
click at [168, 105] on icon at bounding box center [165, 104] width 6 height 9
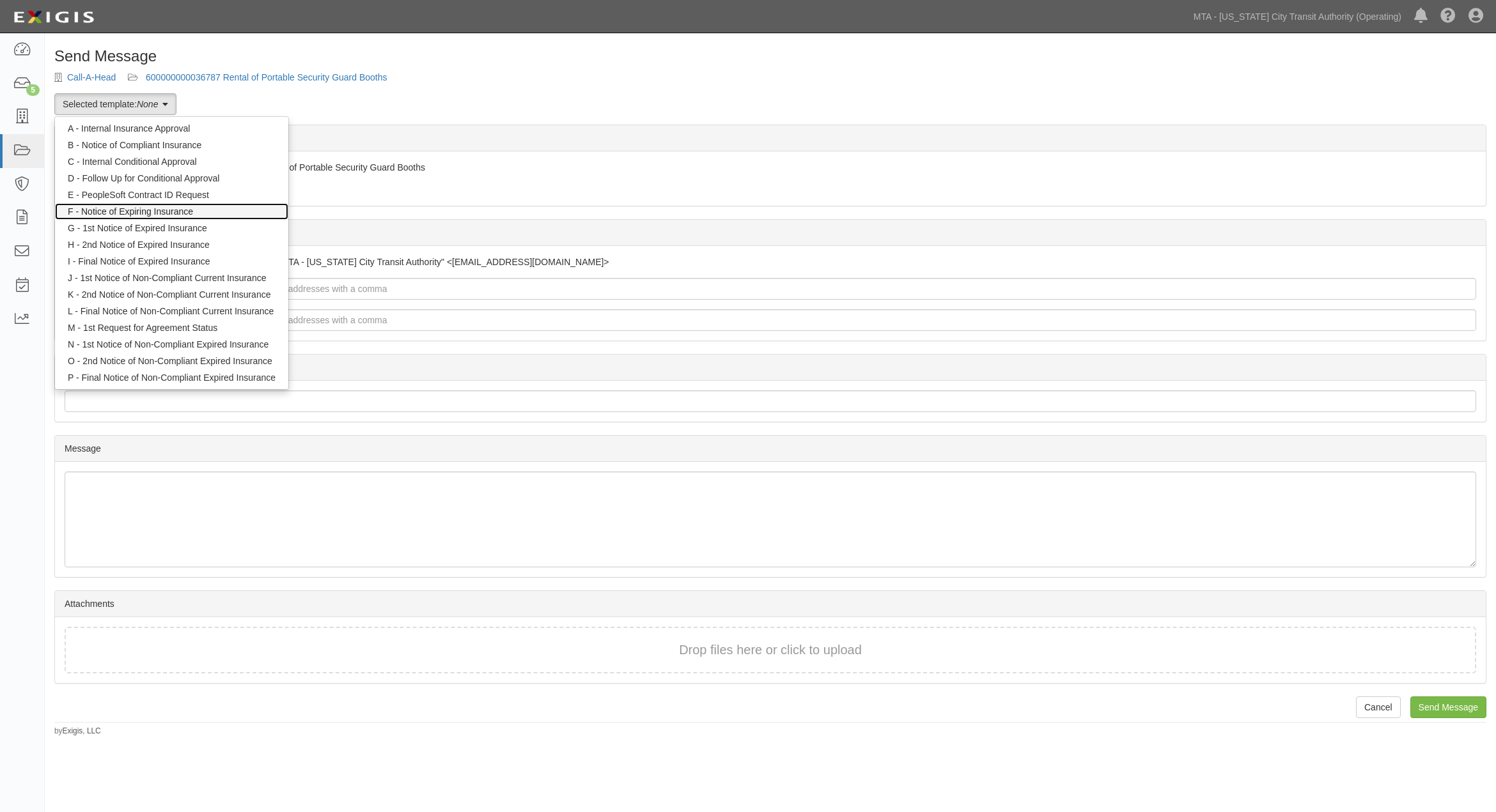
click at [168, 211] on link "F - Notice of Expiring Insurance" at bounding box center [171, 211] width 233 height 16
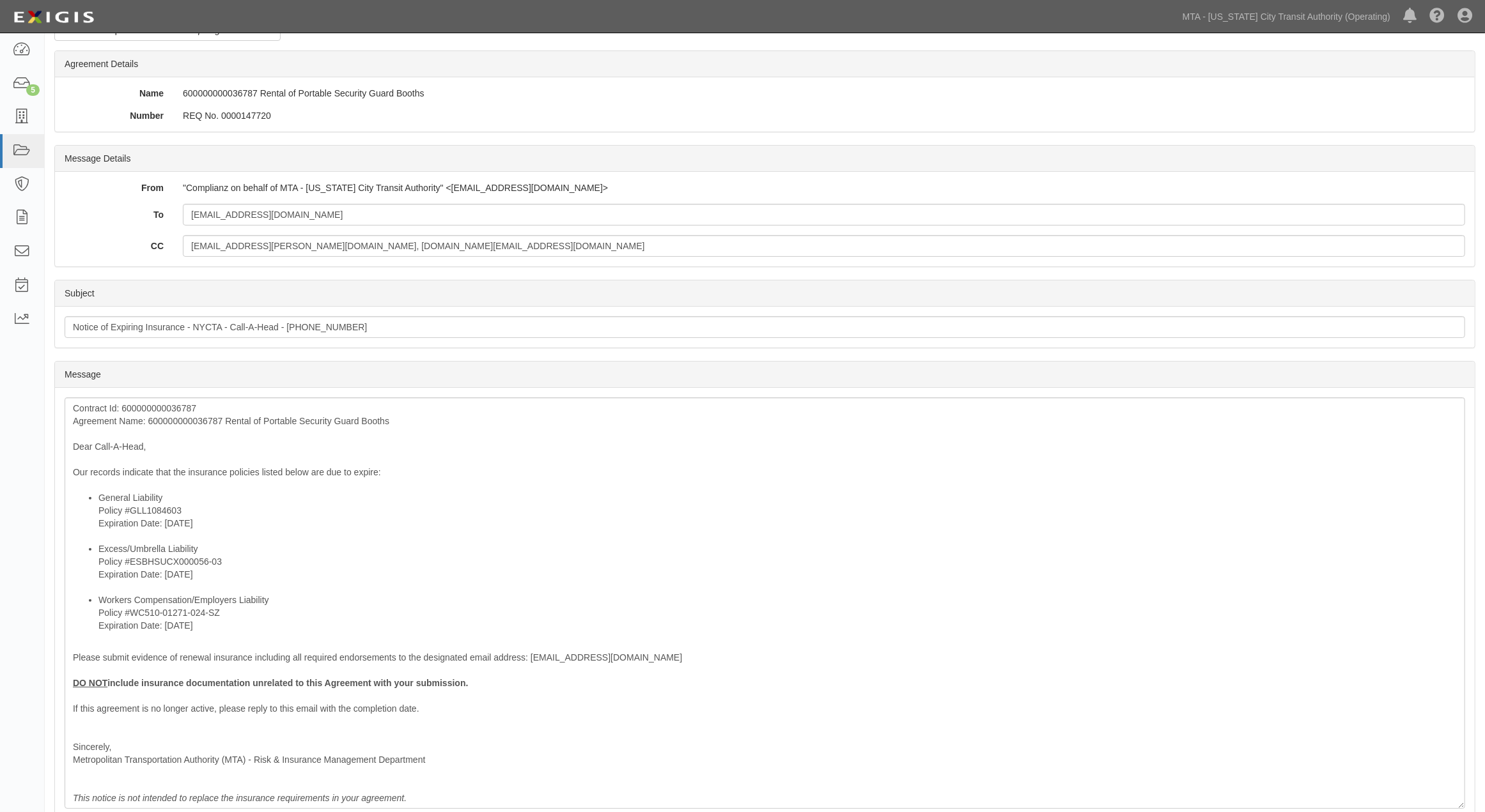
scroll to position [239, 0]
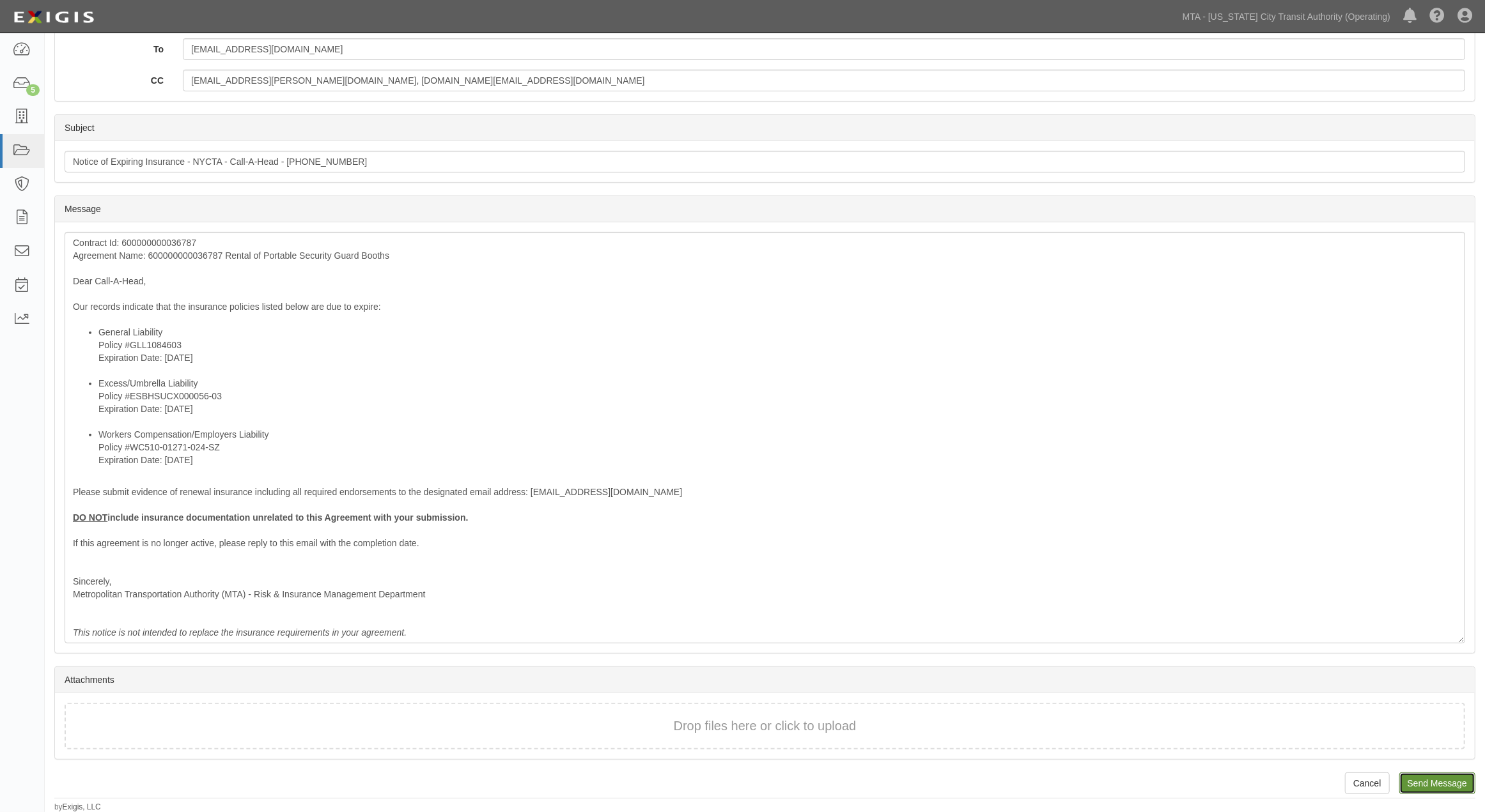
click at [1448, 790] on input "Send Message" at bounding box center [1437, 784] width 76 height 22
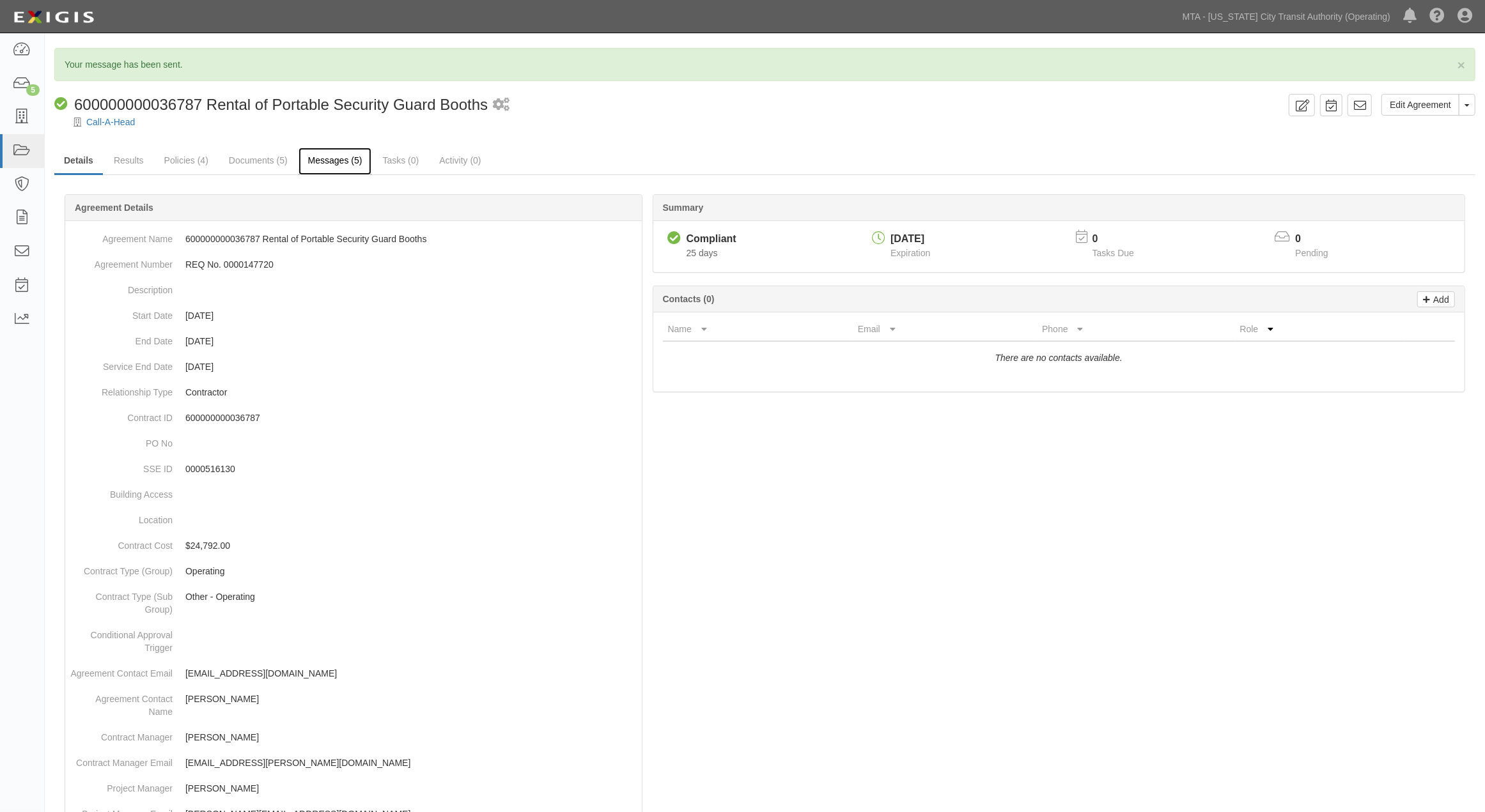
click at [347, 161] on link "Messages (5)" at bounding box center [335, 161] width 73 height 28
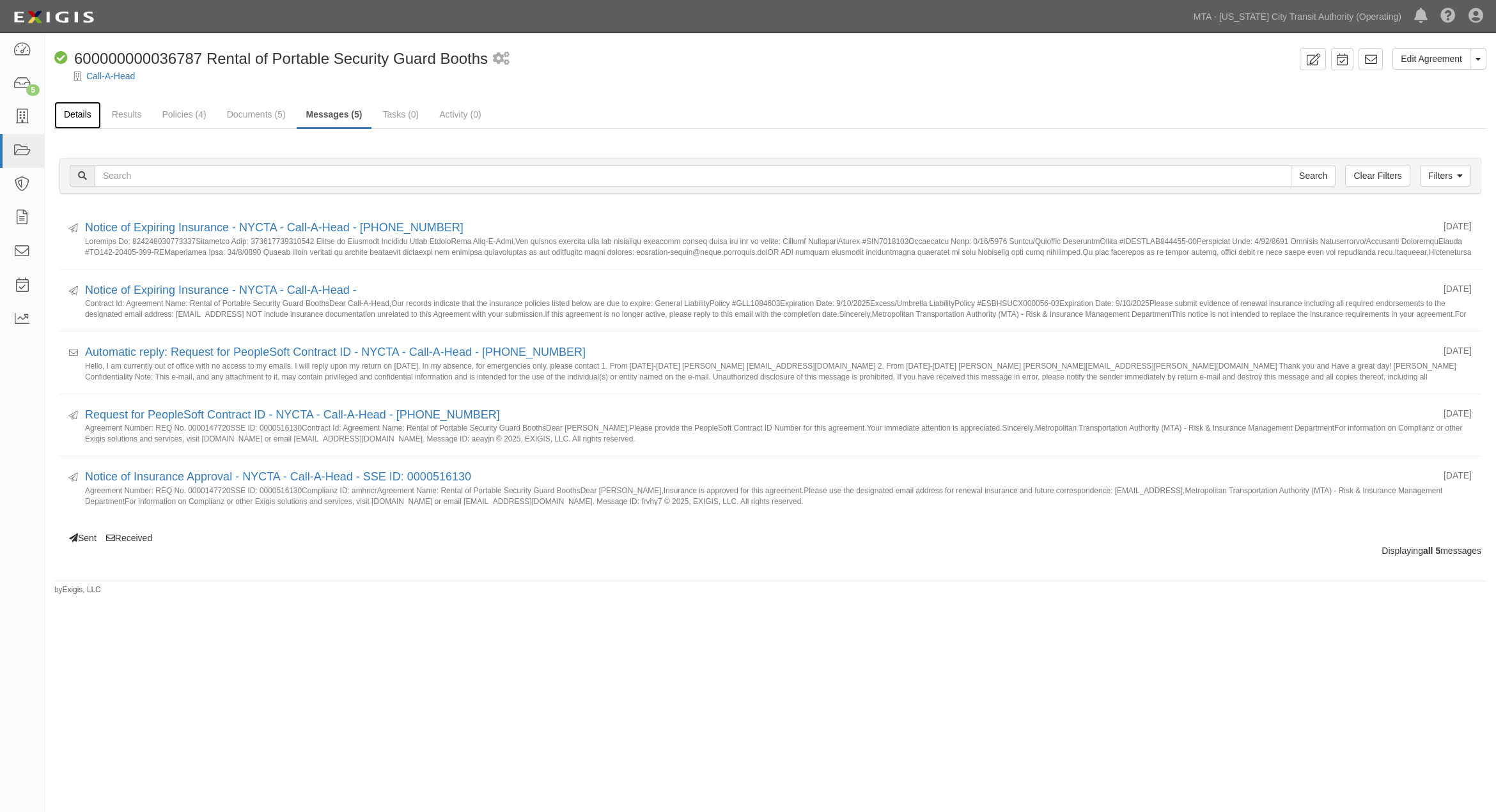
click at [86, 117] on link "Details" at bounding box center [77, 115] width 47 height 28
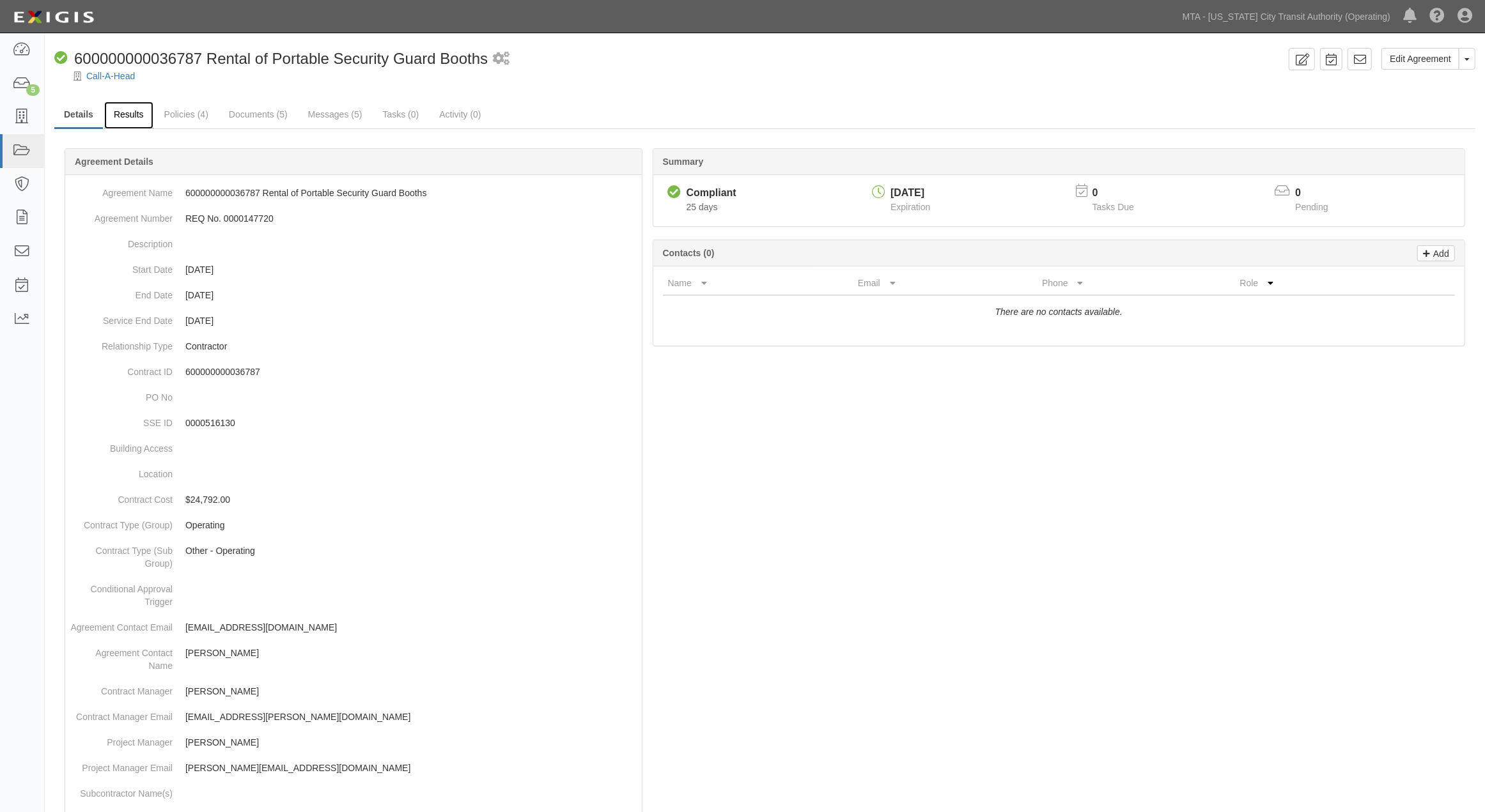
click at [119, 117] on link "Results" at bounding box center [129, 115] width 49 height 28
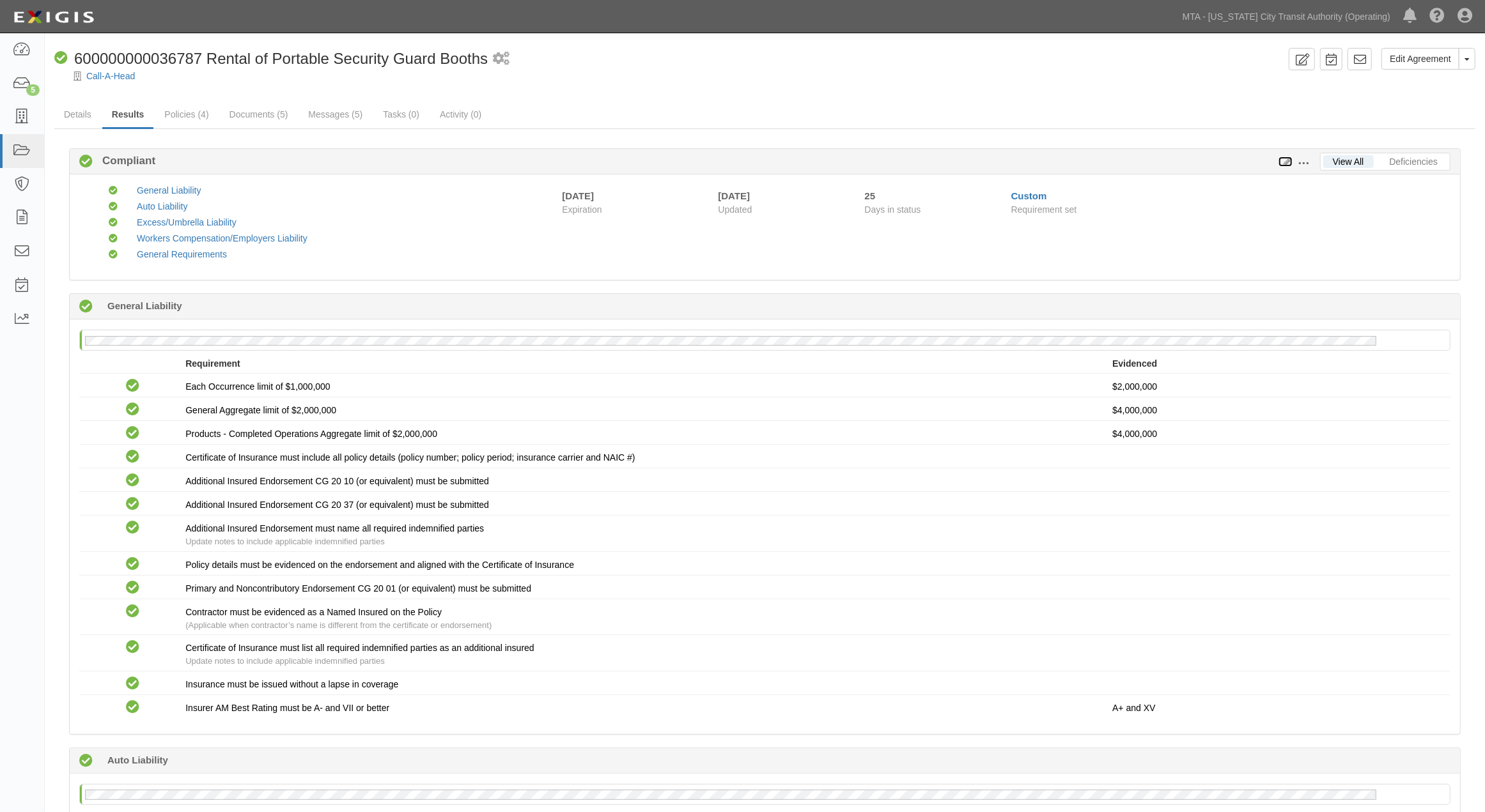
click at [1287, 161] on icon at bounding box center [1285, 162] width 14 height 9
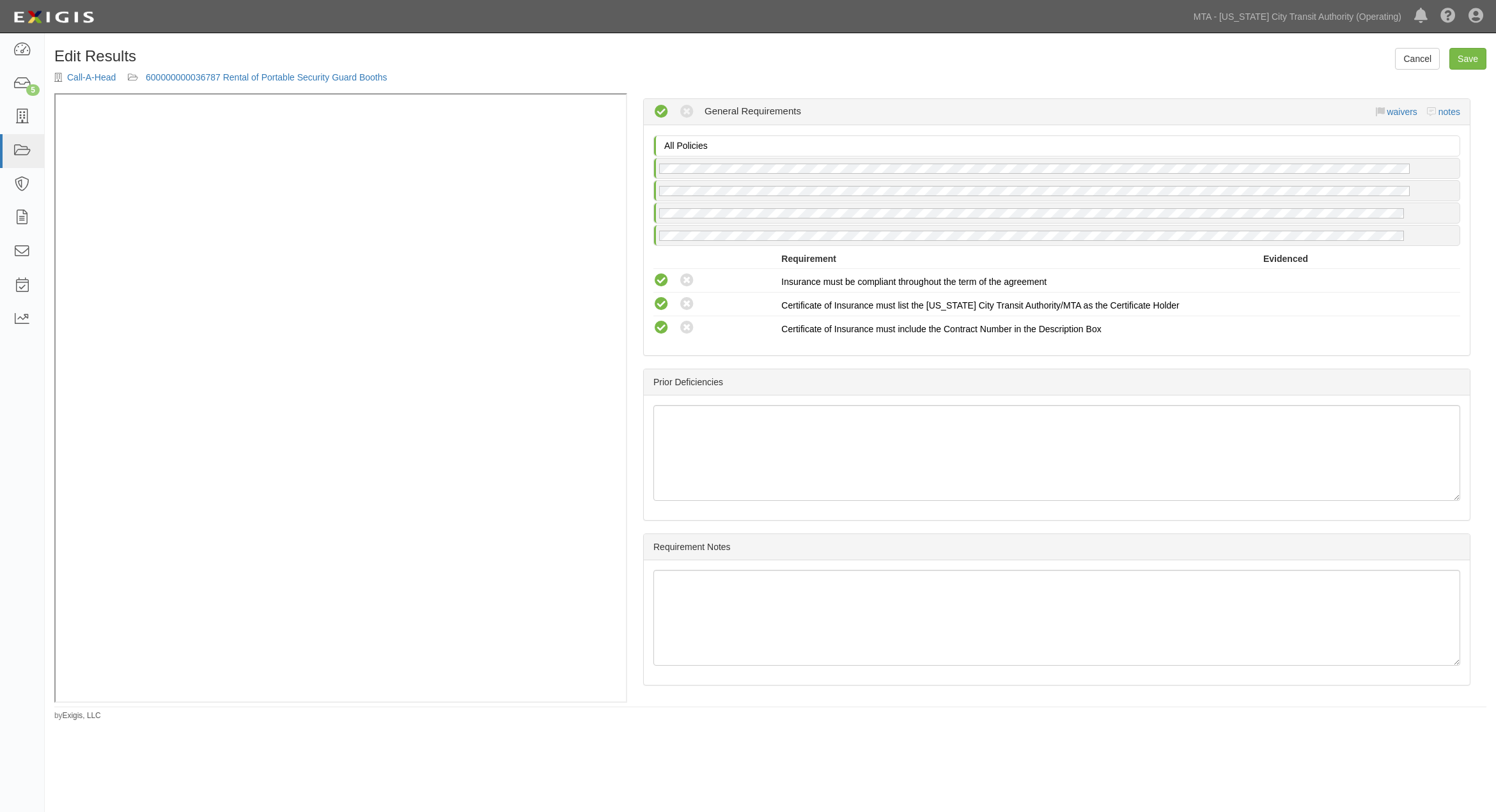
scroll to position [1620, 0]
click at [1443, 106] on link "notes" at bounding box center [1449, 110] width 22 height 10
radio input "true"
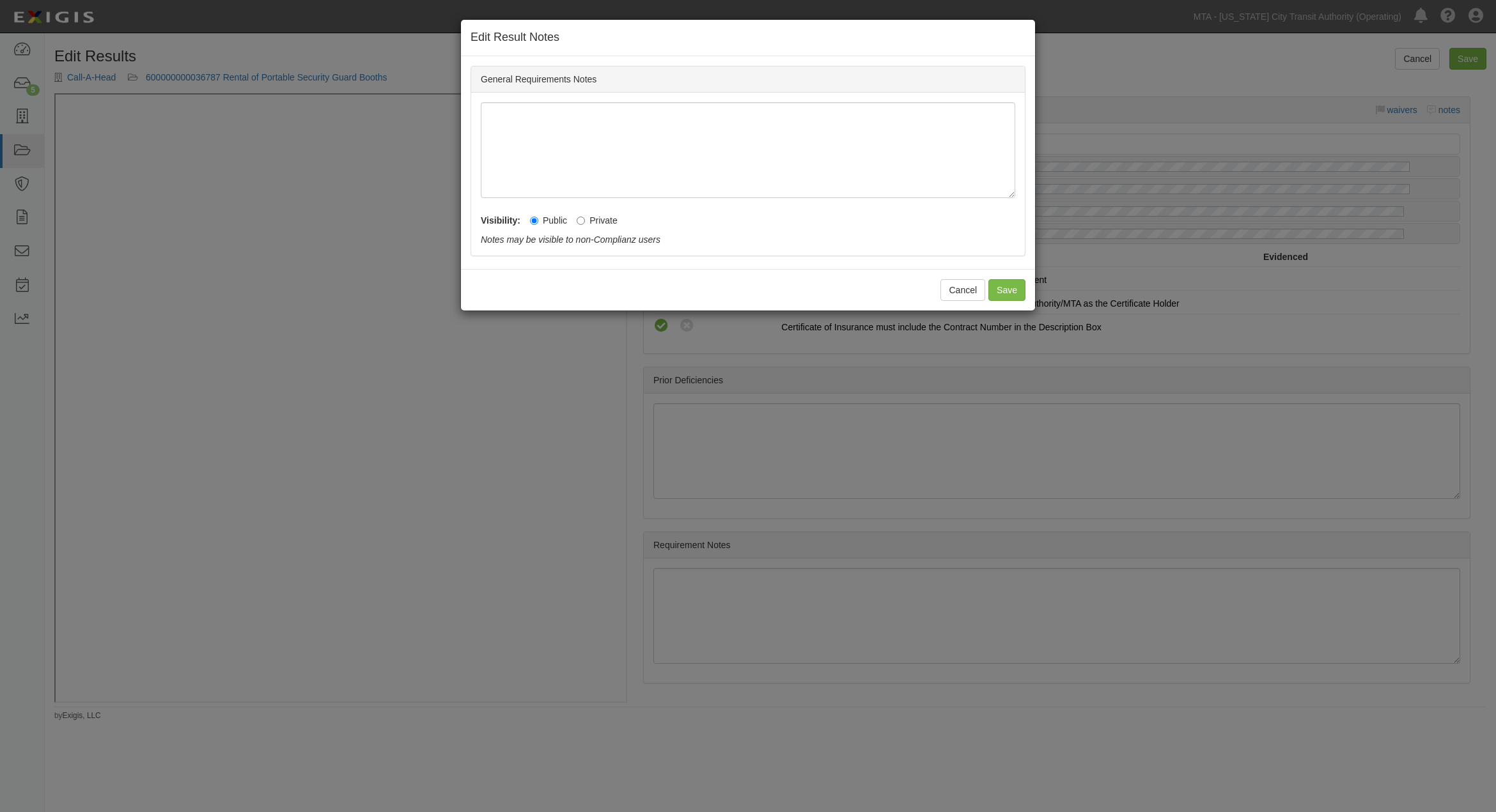
click at [608, 222] on label "Private" at bounding box center [597, 220] width 41 height 13
click at [585, 222] on input "Private" at bounding box center [581, 221] width 9 height 9
radio input "true"
click at [1003, 288] on button "Save" at bounding box center [1007, 290] width 37 height 22
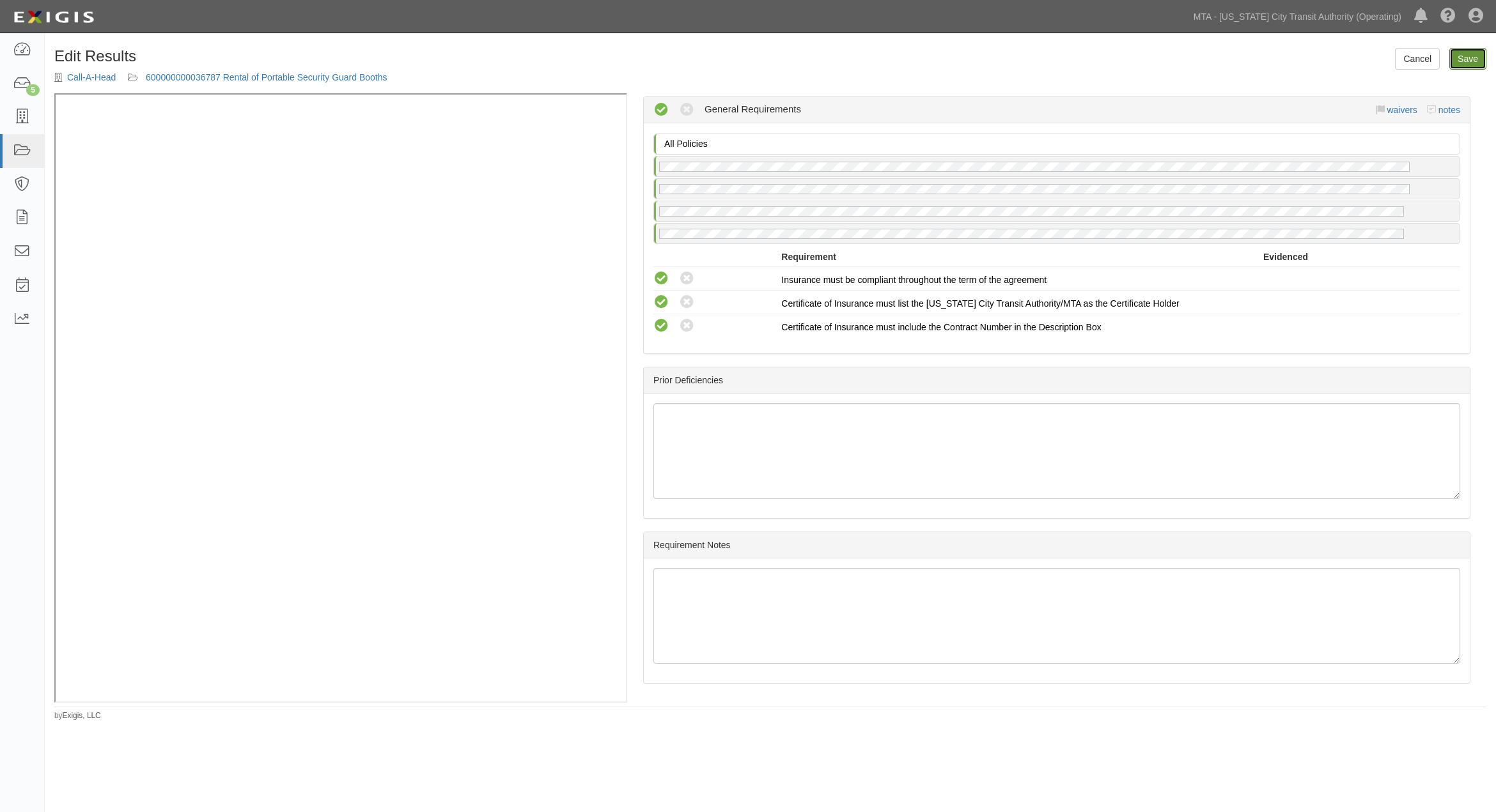
click at [1466, 60] on link "Save" at bounding box center [1468, 58] width 37 height 22
radio input "true"
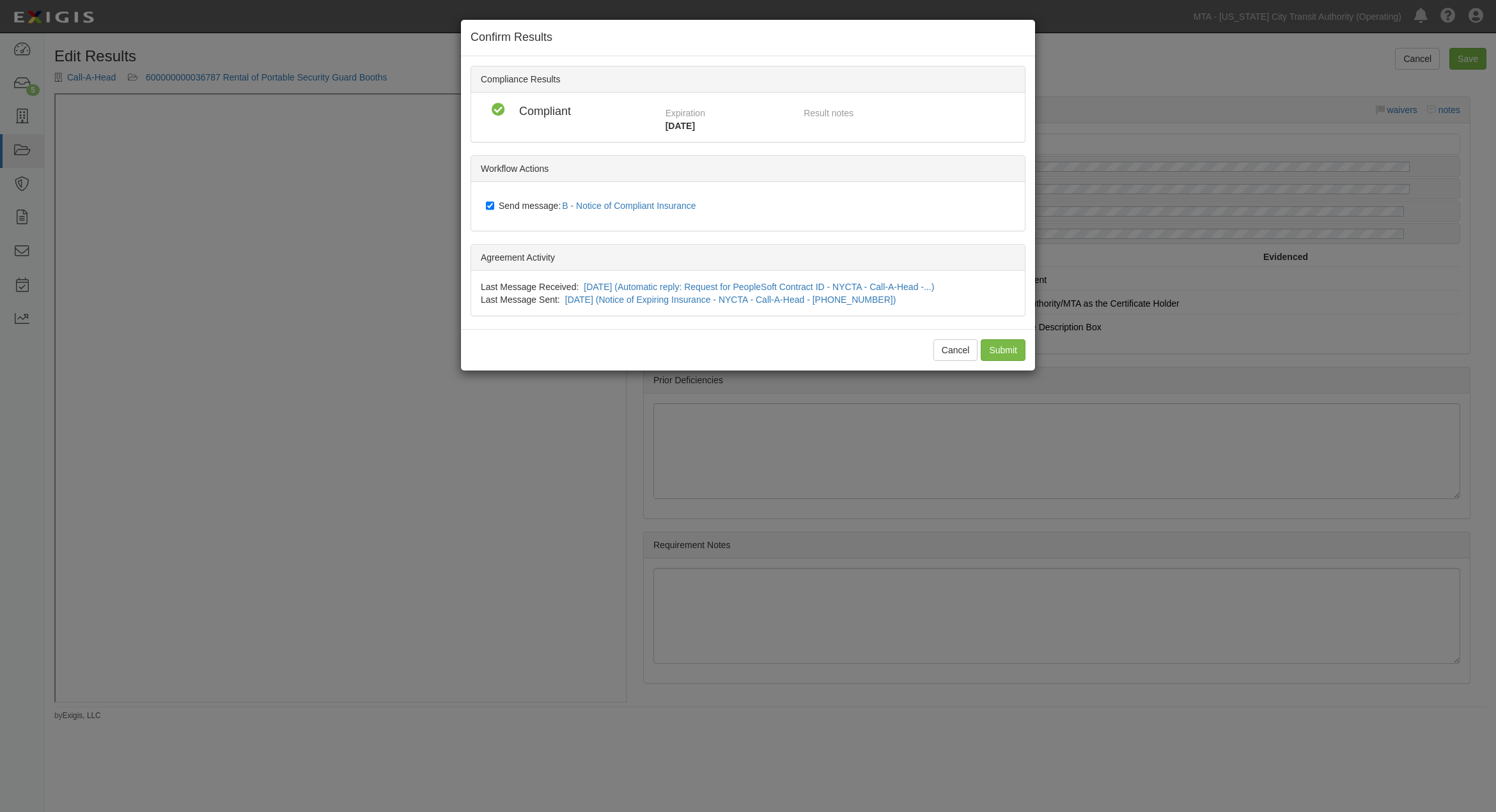
click at [523, 207] on span "Send message: B - Notice of Compliant Insurance" at bounding box center [600, 205] width 203 height 10
click at [494, 207] on input "Send message: B - Notice of Compliant Insurance" at bounding box center [490, 205] width 9 height 10
checkbox input "false"
click at [987, 352] on input "Submit" at bounding box center [1003, 350] width 45 height 22
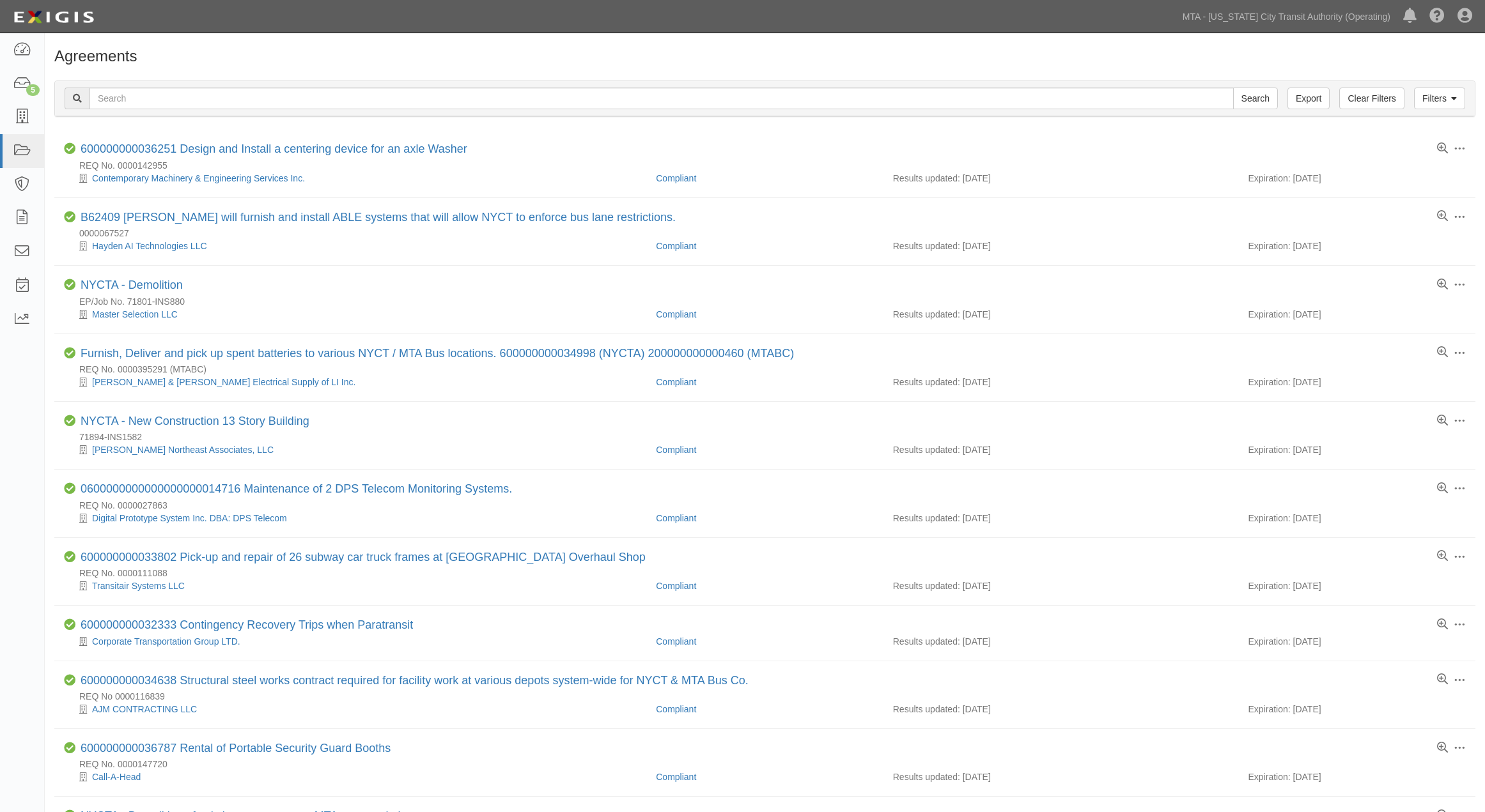
scroll to position [283, 0]
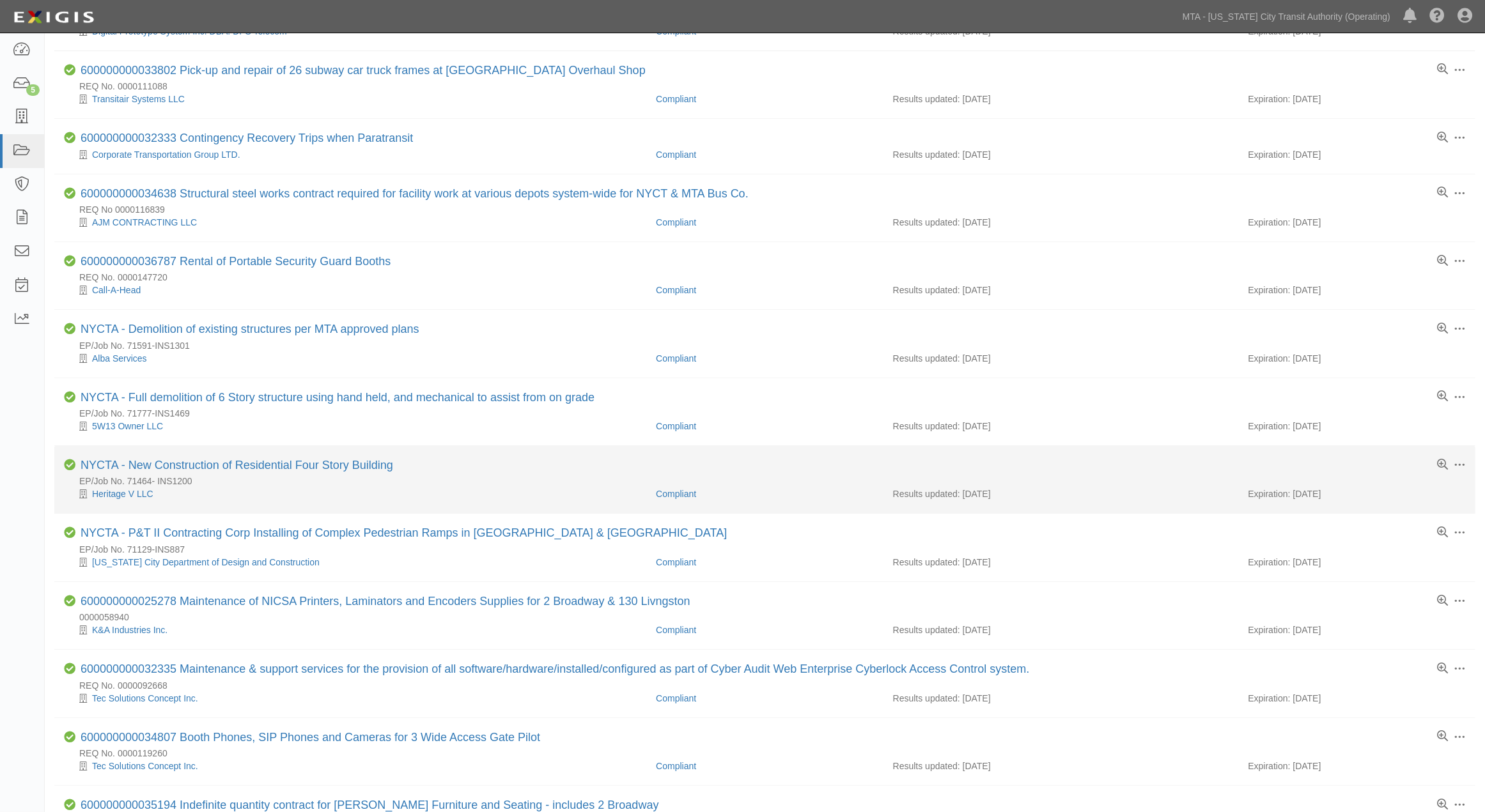
scroll to position [497, 0]
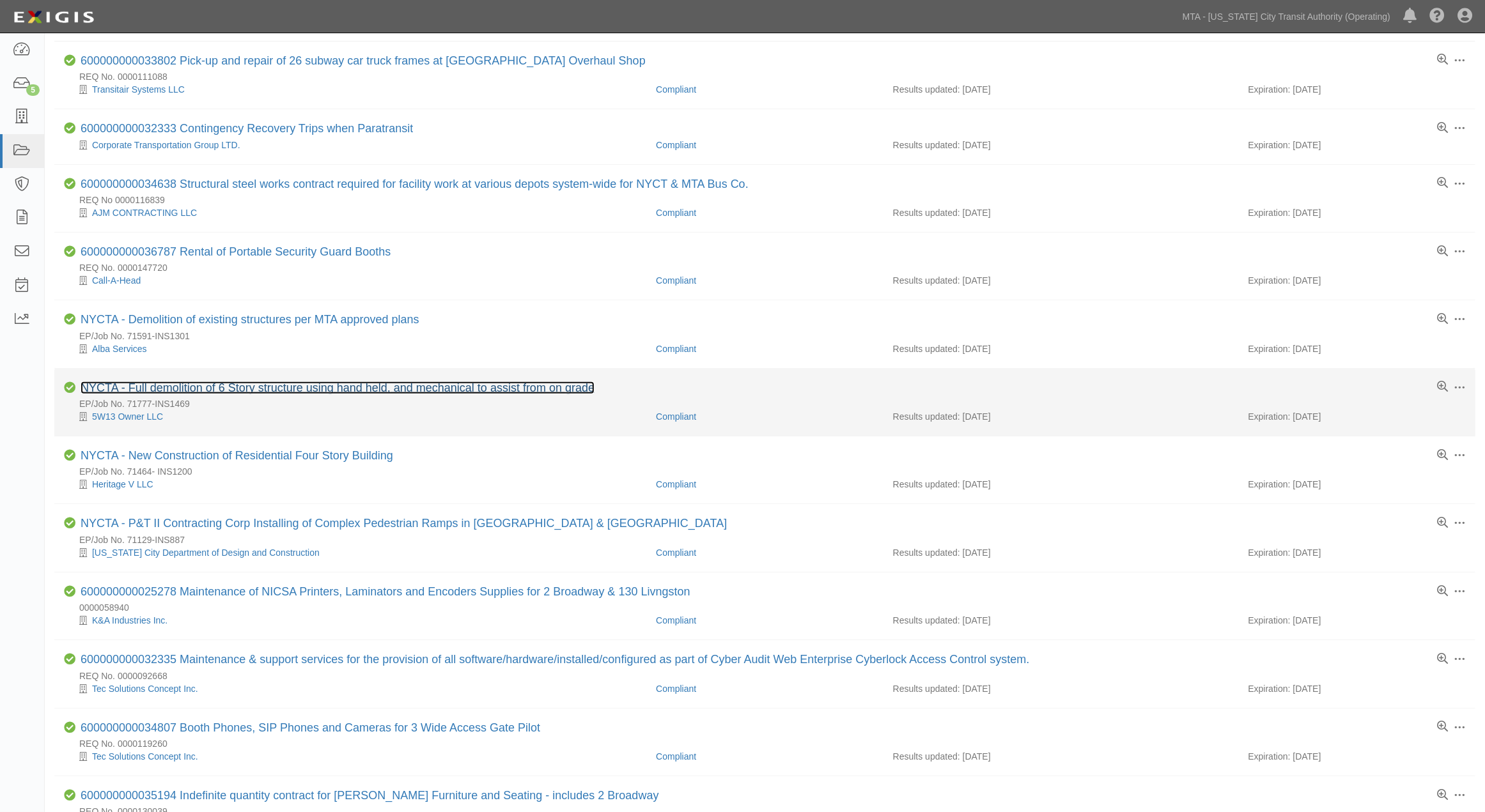
click at [410, 392] on link "NYCTA - Full demolition of 6 Story structure using hand held, and mechanical to…" at bounding box center [337, 388] width 514 height 13
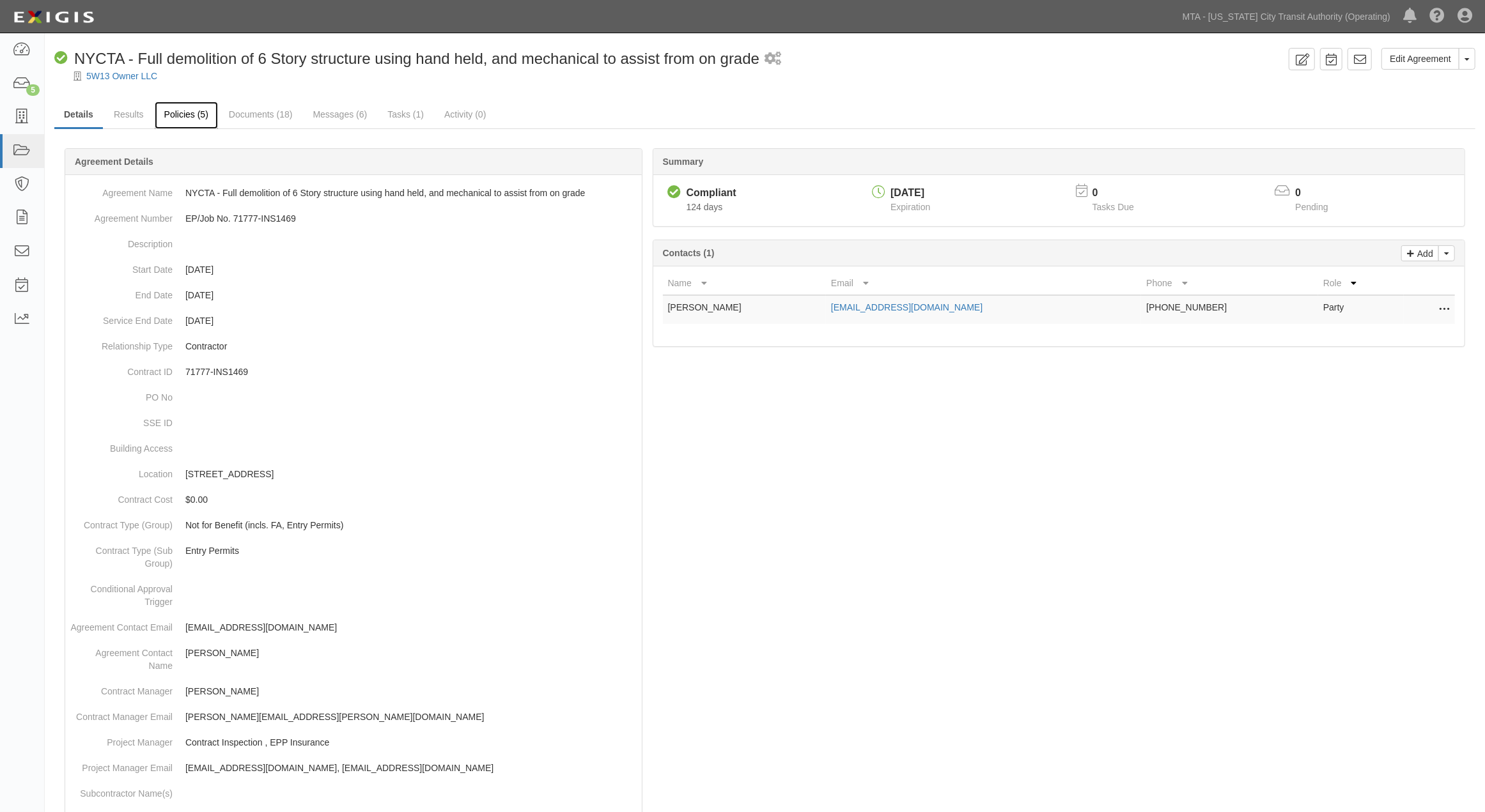
click at [175, 116] on link "Policies (5)" at bounding box center [186, 115] width 63 height 28
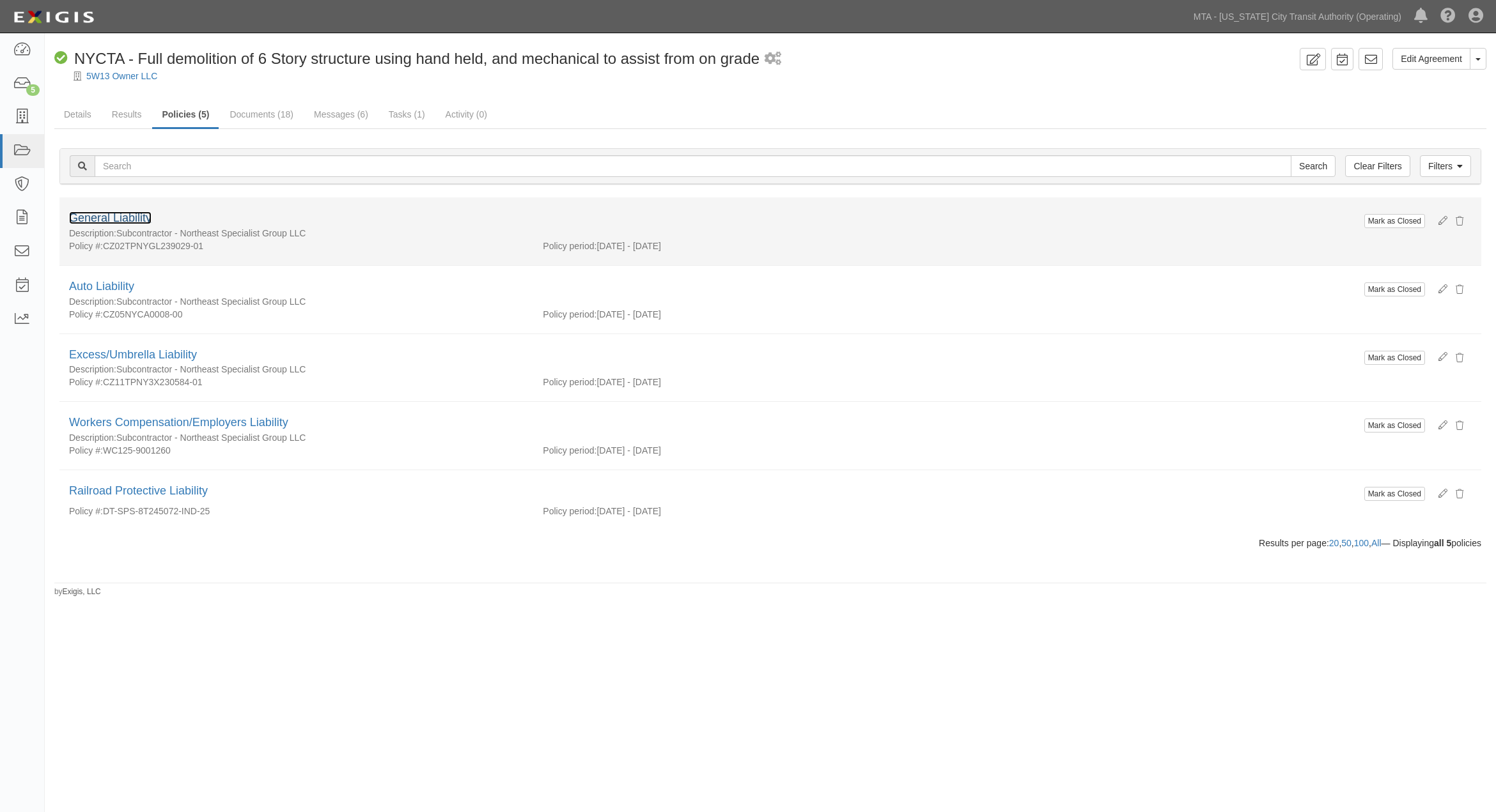
click at [141, 215] on link "General Liability" at bounding box center [110, 218] width 82 height 13
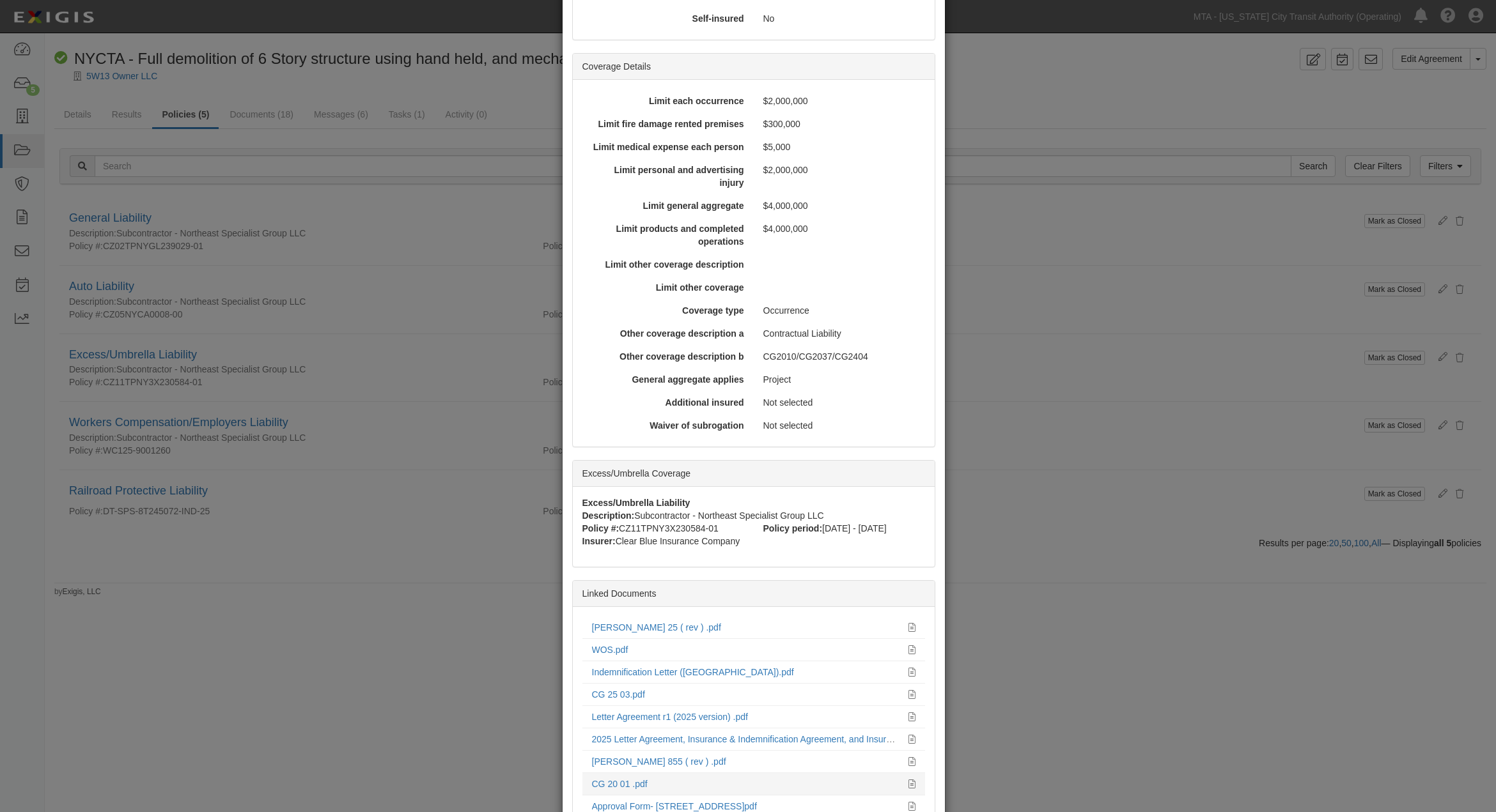
scroll to position [491, 0]
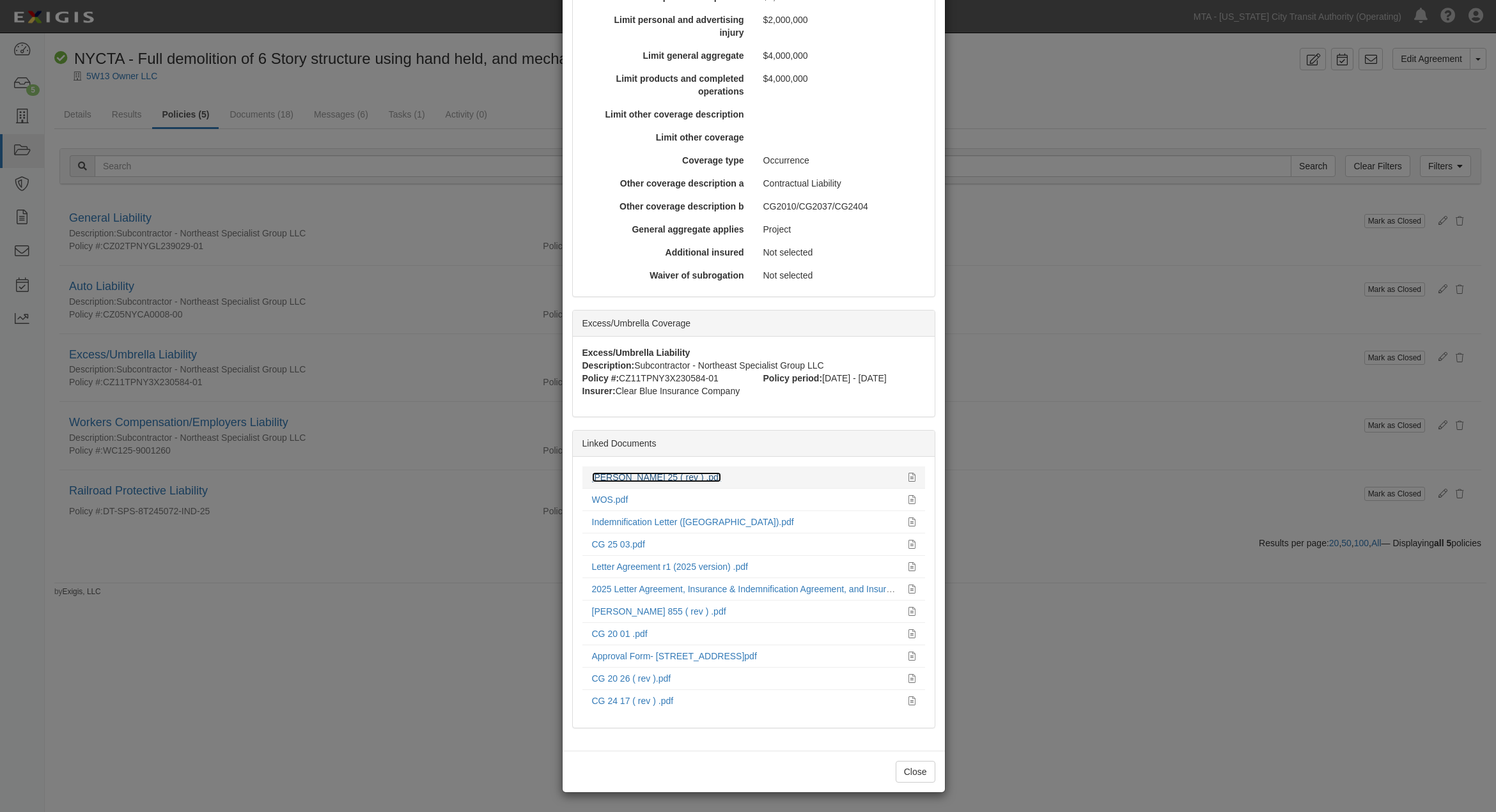
click at [646, 474] on link "[PERSON_NAME] 25 ( rev ) .pdf" at bounding box center [657, 477] width 129 height 10
click at [269, 305] on div "× View Policy Mark as Closed Edit Policy Toggle Dropdown Delete Policy Policy S…" at bounding box center [748, 406] width 1496 height 812
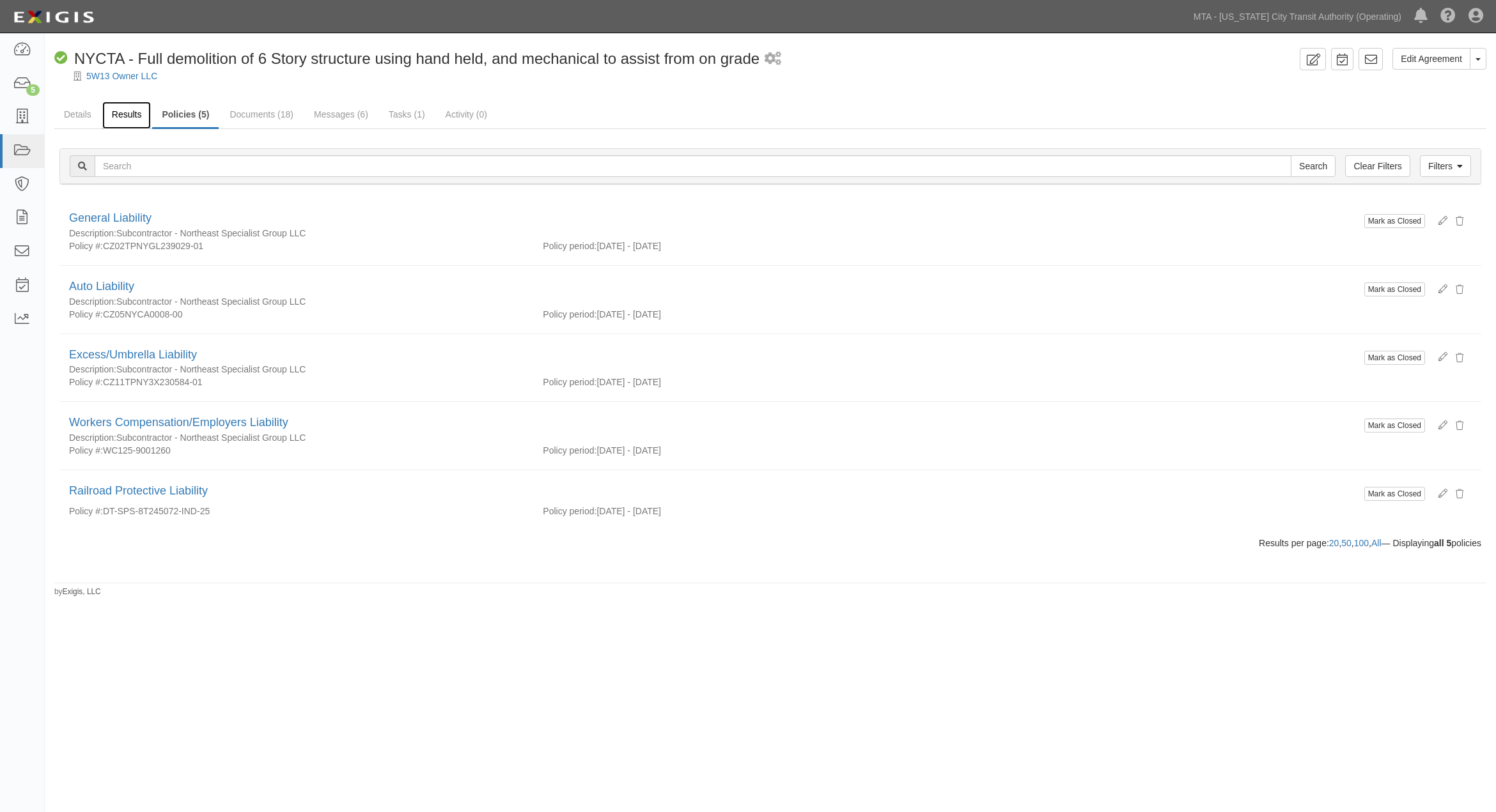
click at [124, 116] on link "Results" at bounding box center [127, 115] width 49 height 28
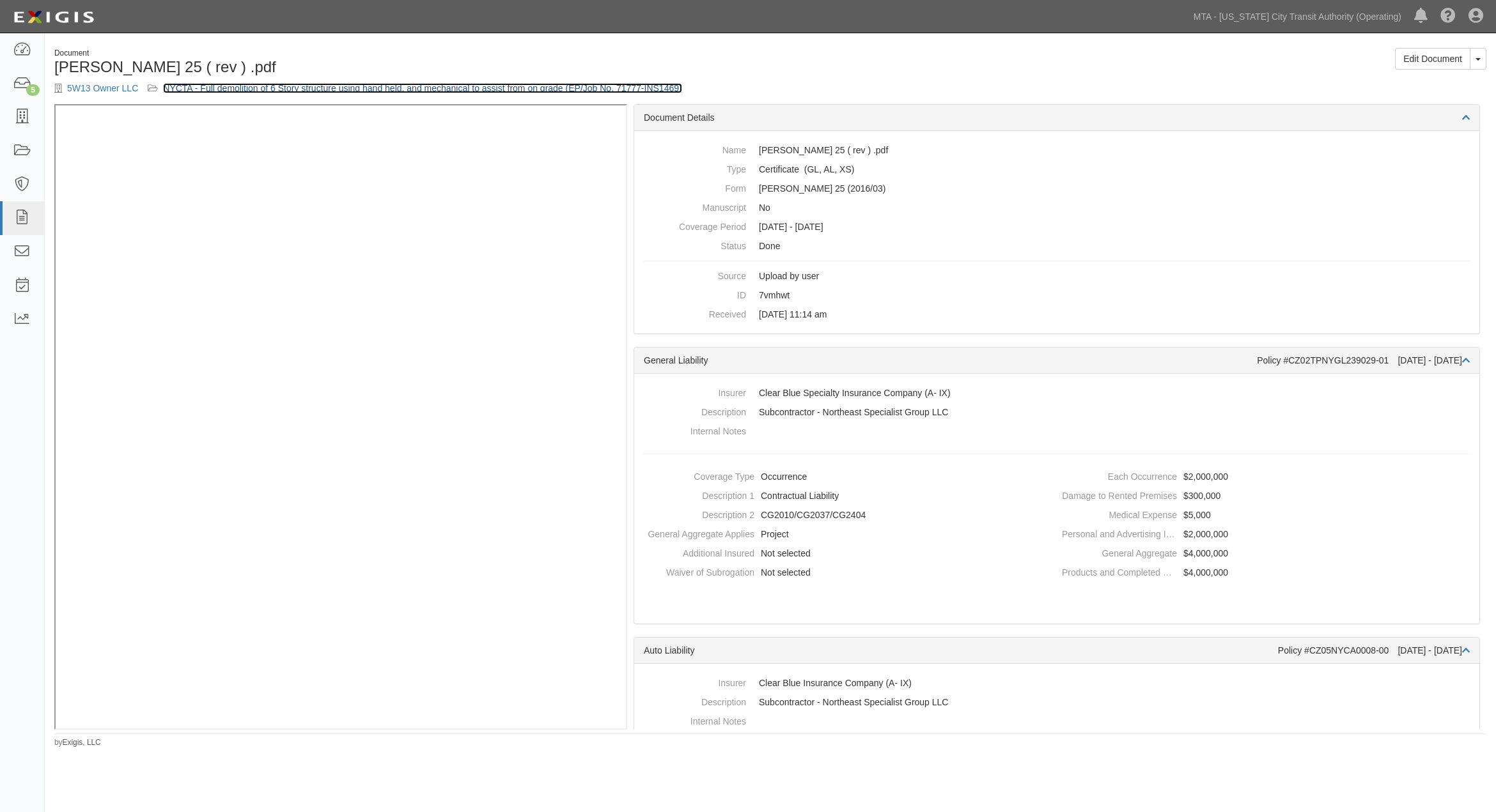
click at [554, 86] on link "NYCTA - Full demolition of 6 Story structure using hand held, and mechanical to…" at bounding box center [422, 88] width 519 height 10
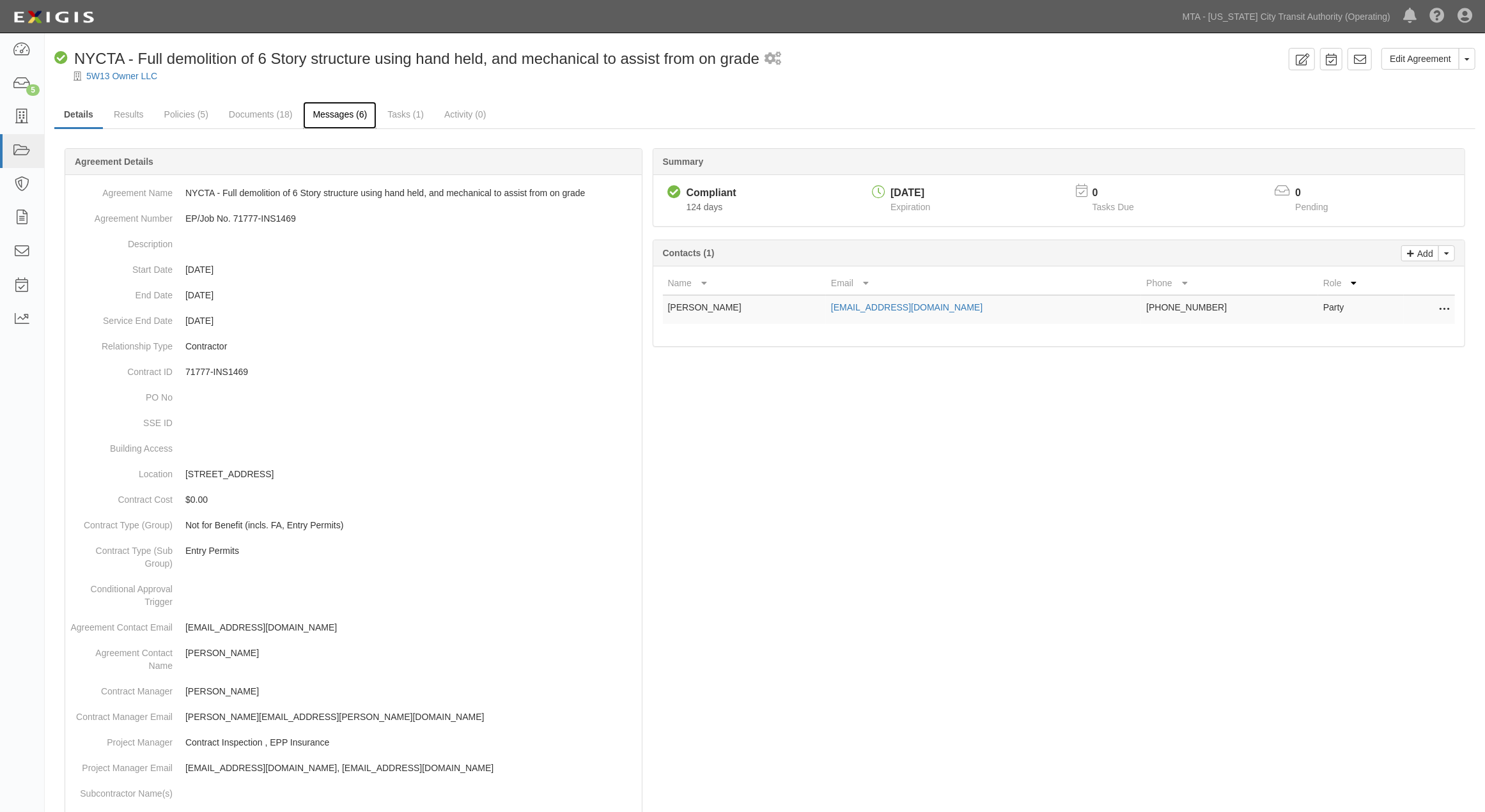
click at [324, 112] on link "Messages (6)" at bounding box center [339, 115] width 73 height 28
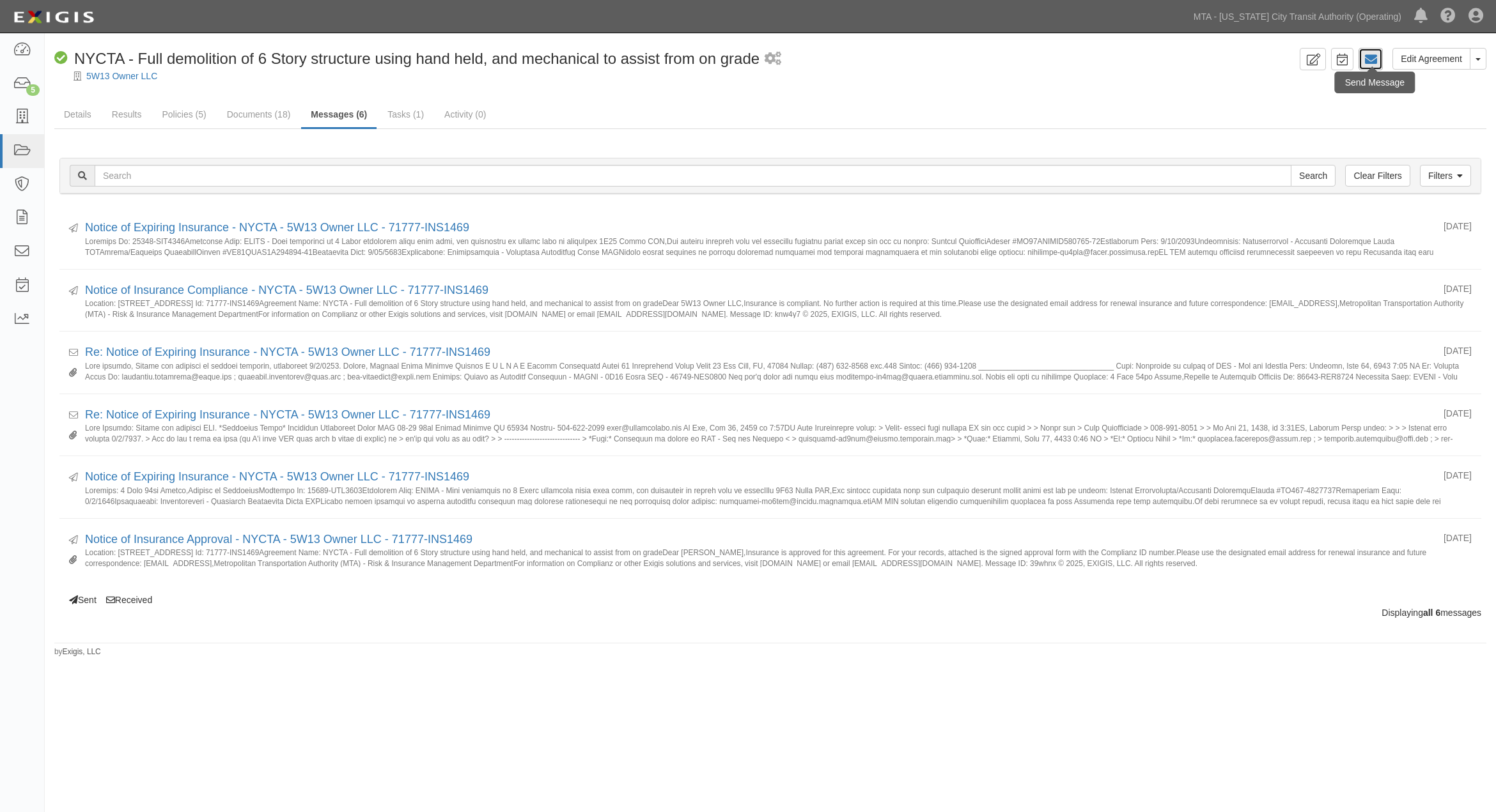
click at [1371, 60] on icon at bounding box center [1371, 60] width 13 height 13
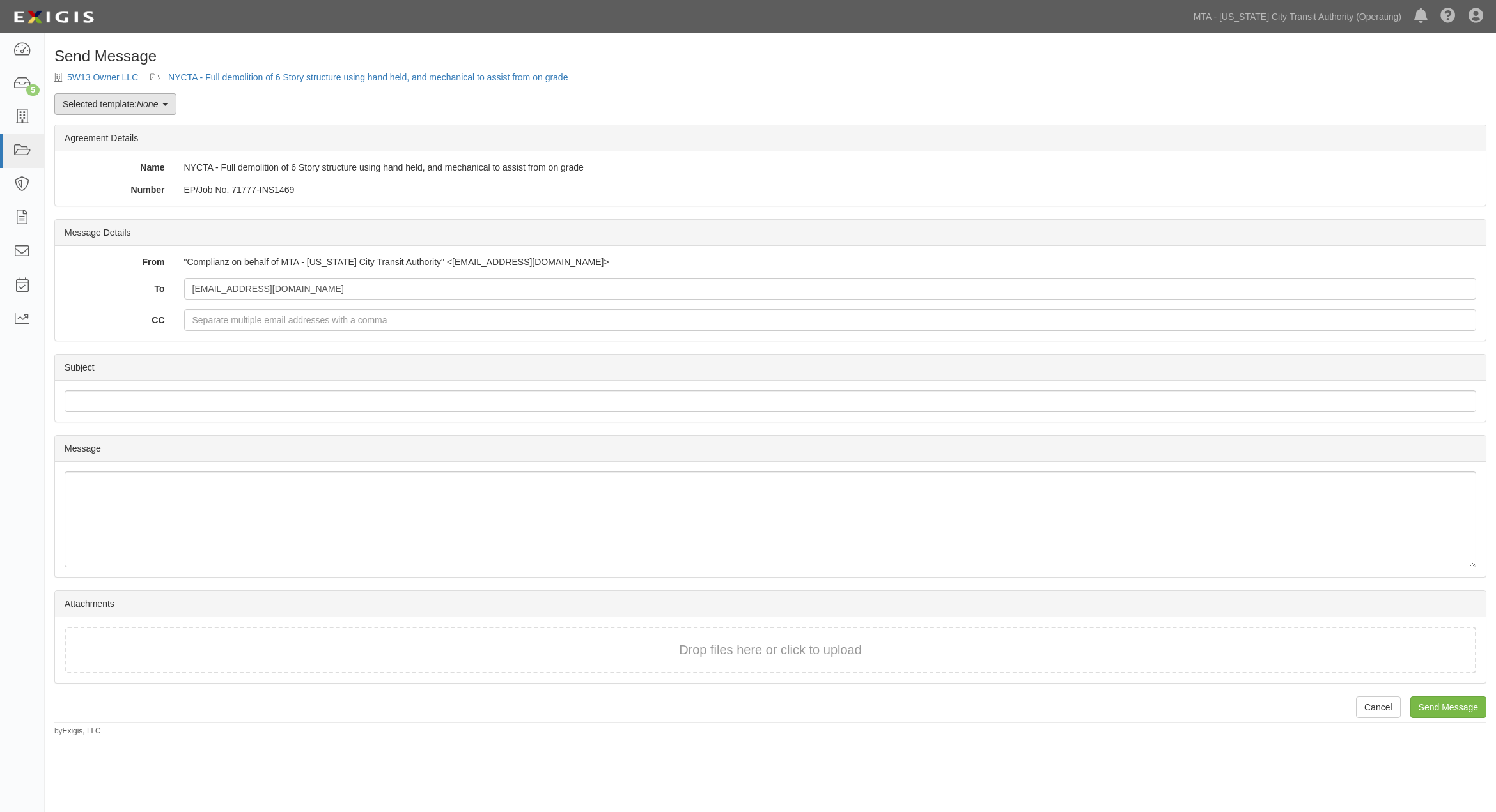
click at [147, 106] on em "None" at bounding box center [148, 104] width 21 height 10
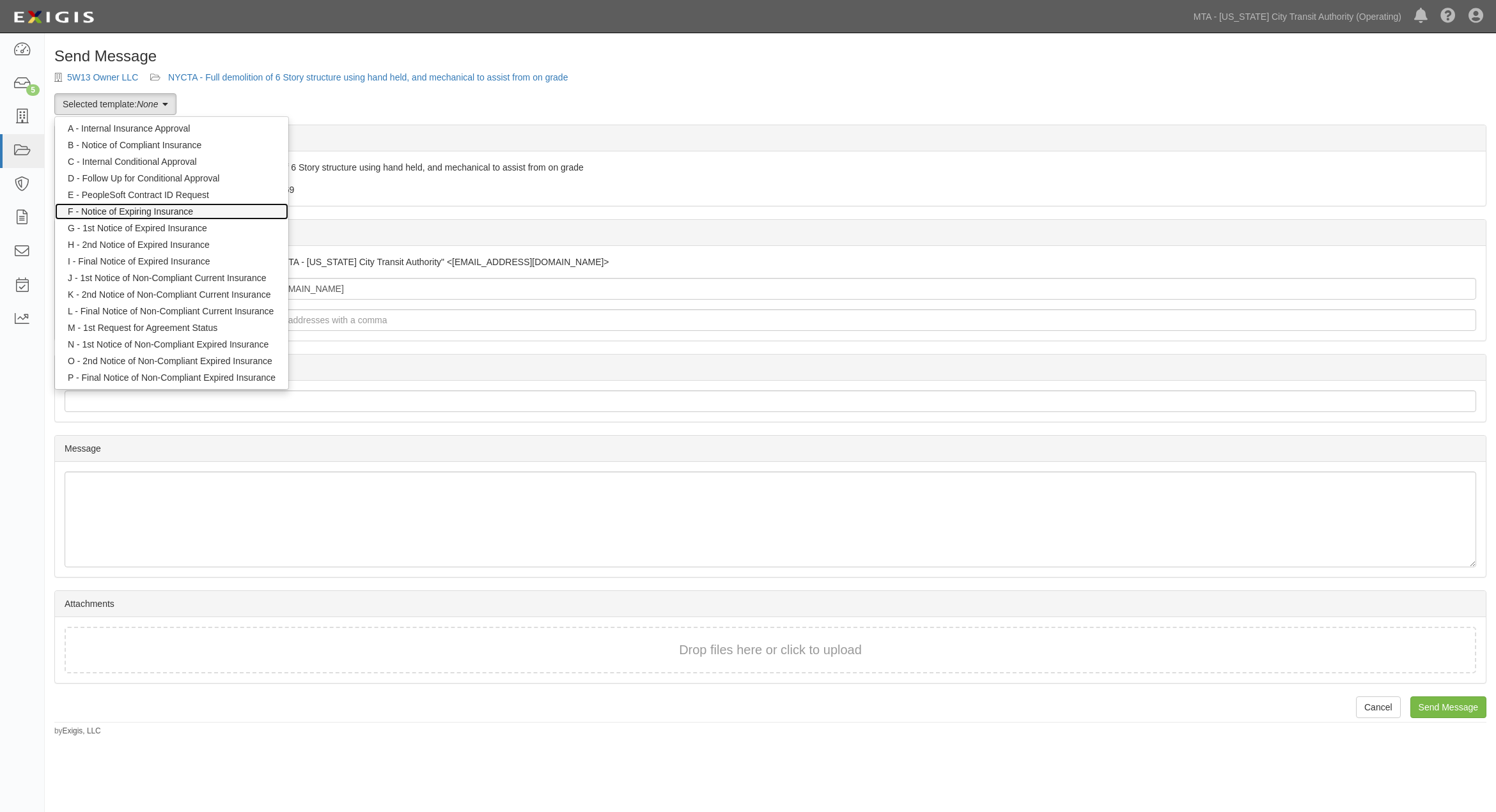
click at [139, 208] on link "F - Notice of Expiring Insurance" at bounding box center [171, 211] width 233 height 16
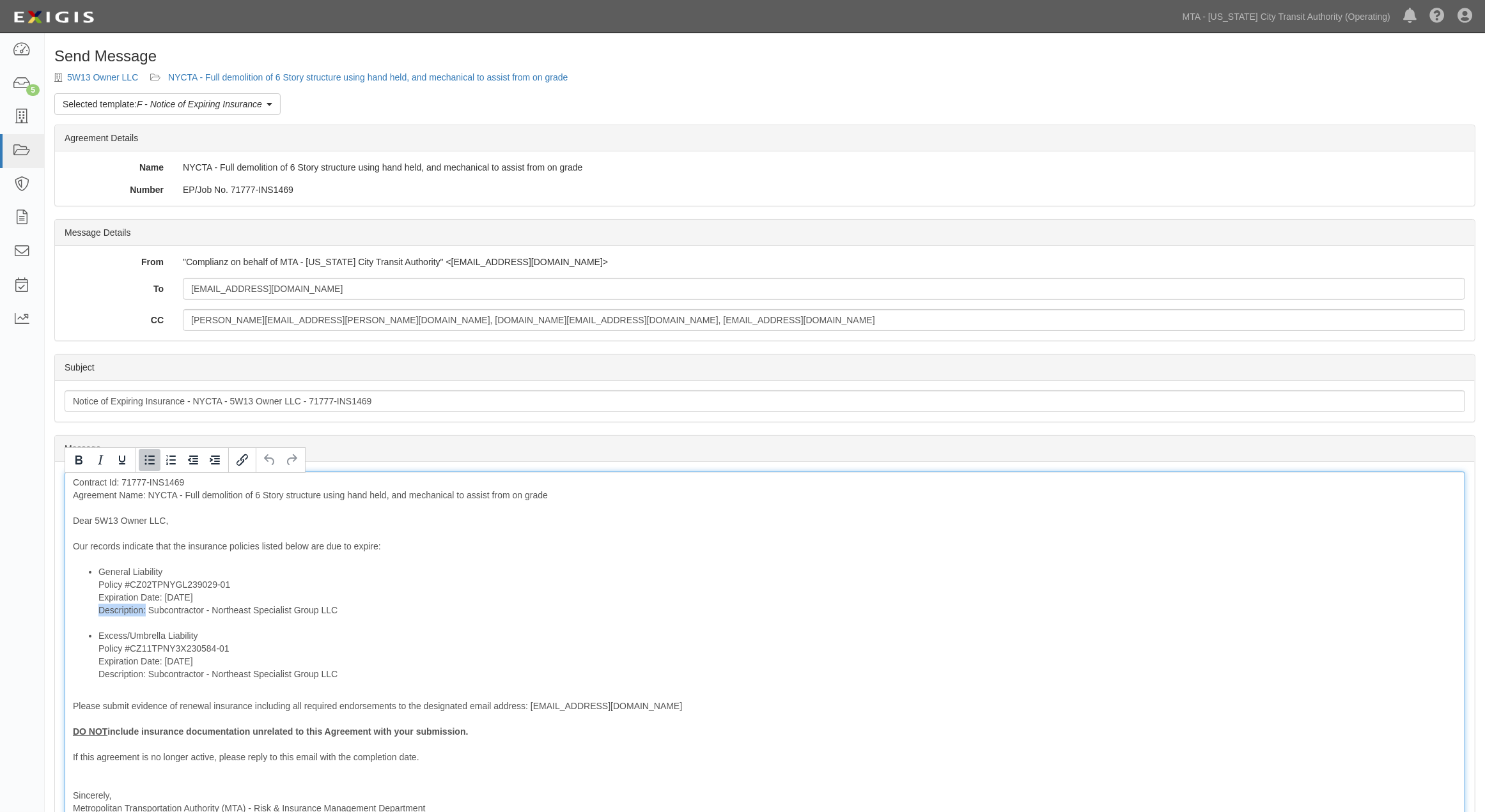
drag, startPoint x: 144, startPoint y: 610, endPoint x: 97, endPoint y: 610, distance: 47.0
click at [97, 610] on ul "General Liability Policy #CZ02TPNYGL239029-01 Expiration Date: [DATE] Descripti…" at bounding box center [765, 623] width 1384 height 115
drag, startPoint x: 148, startPoint y: 675, endPoint x: 99, endPoint y: 676, distance: 49.0
click at [99, 676] on li "Excess/Umbrella Liability Policy #CZ11TPNY3X230584-01 Expiration Date: [DATE] D…" at bounding box center [778, 655] width 1359 height 51
drag, startPoint x: 295, startPoint y: 678, endPoint x: 96, endPoint y: 678, distance: 199.0
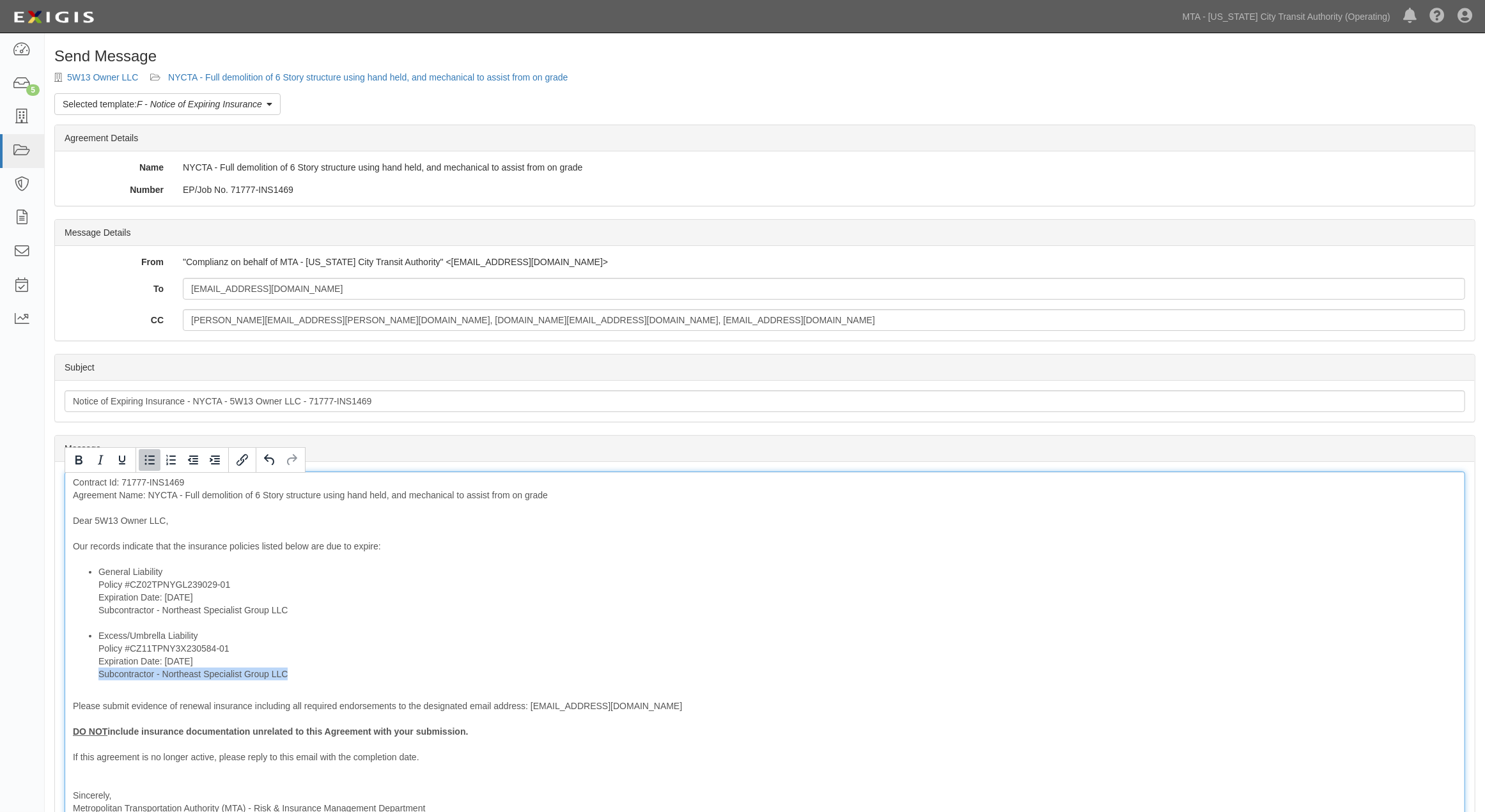
click at [96, 678] on ul "General Liability Policy #CZ02TPNYGL239029-01 Expiration Date: [DATE] Subcontra…" at bounding box center [765, 623] width 1384 height 115
click at [72, 458] on icon "Bold" at bounding box center [79, 460] width 16 height 16
drag, startPoint x: 308, startPoint y: 605, endPoint x: 97, endPoint y: 614, distance: 211.2
click at [97, 614] on ul "General Liability Policy #CZ02TPNYGL239029-01 Expiration Date: [DATE] Subcontra…" at bounding box center [765, 623] width 1384 height 115
click at [73, 461] on icon "Bold" at bounding box center [79, 460] width 16 height 16
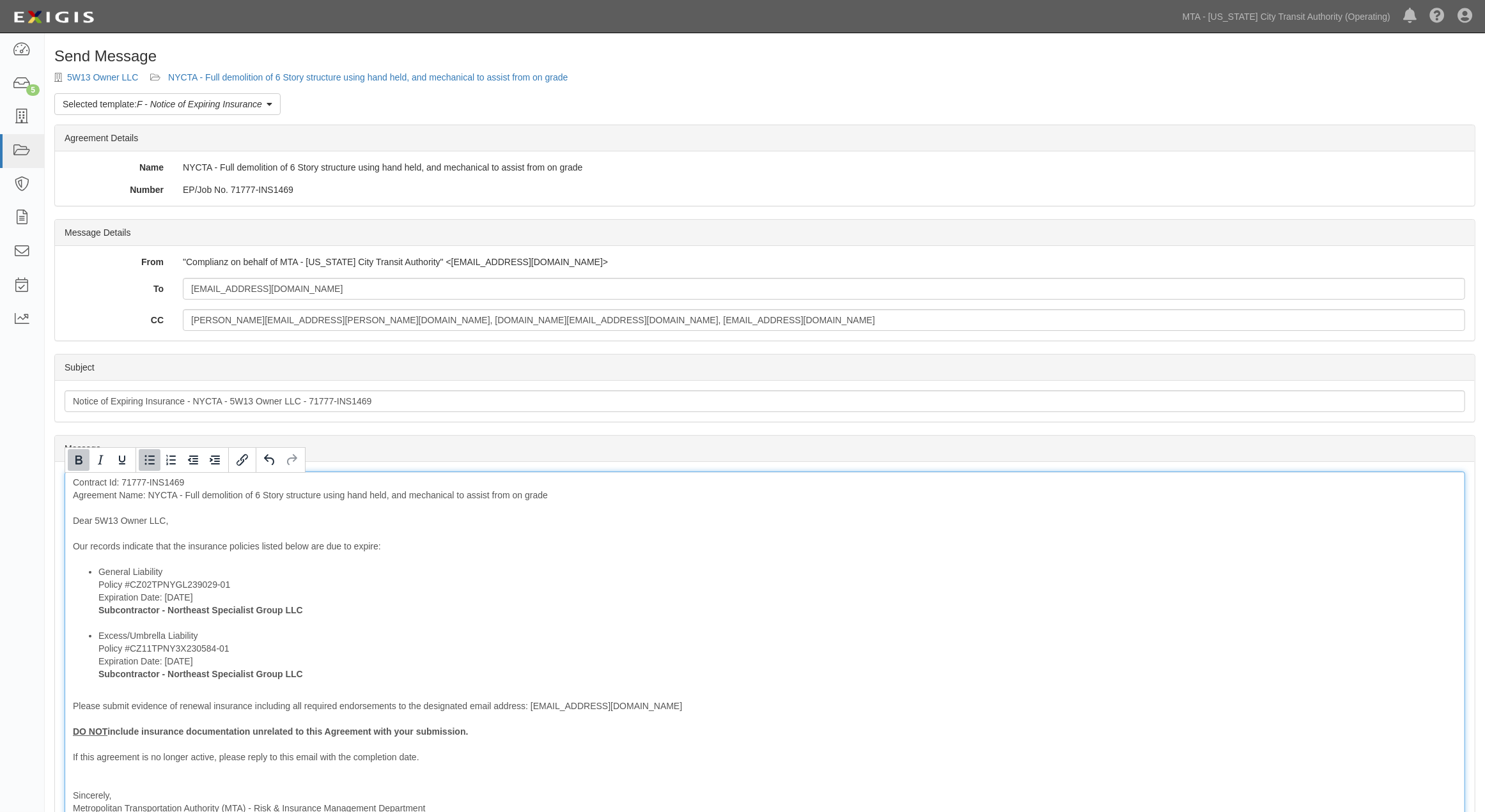
click at [478, 601] on li "General Liability Policy #CZ02TPNYGL239029-01 Expiration Date: [DATE] Subcontra…" at bounding box center [778, 597] width 1359 height 64
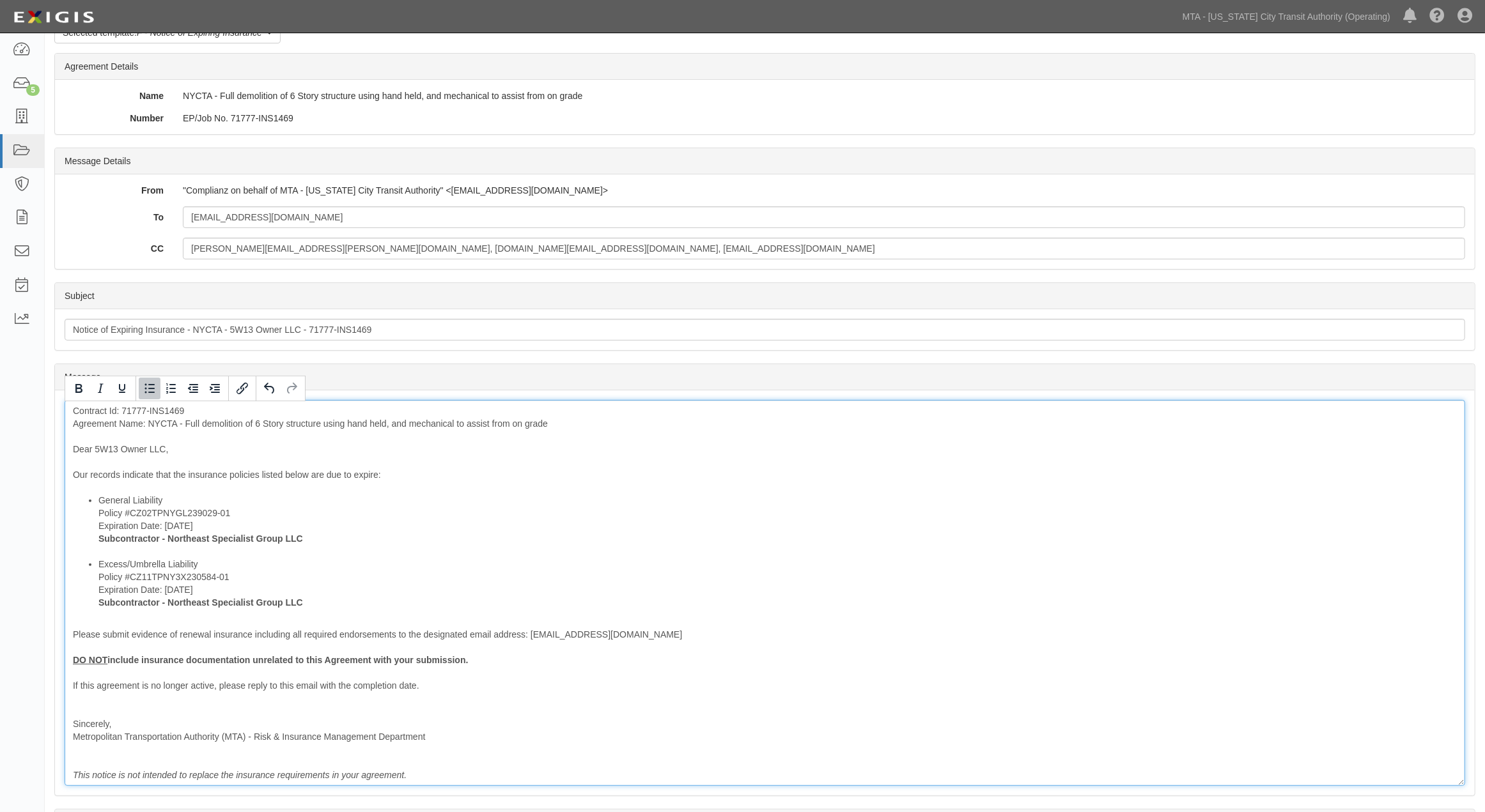
scroll to position [142, 0]
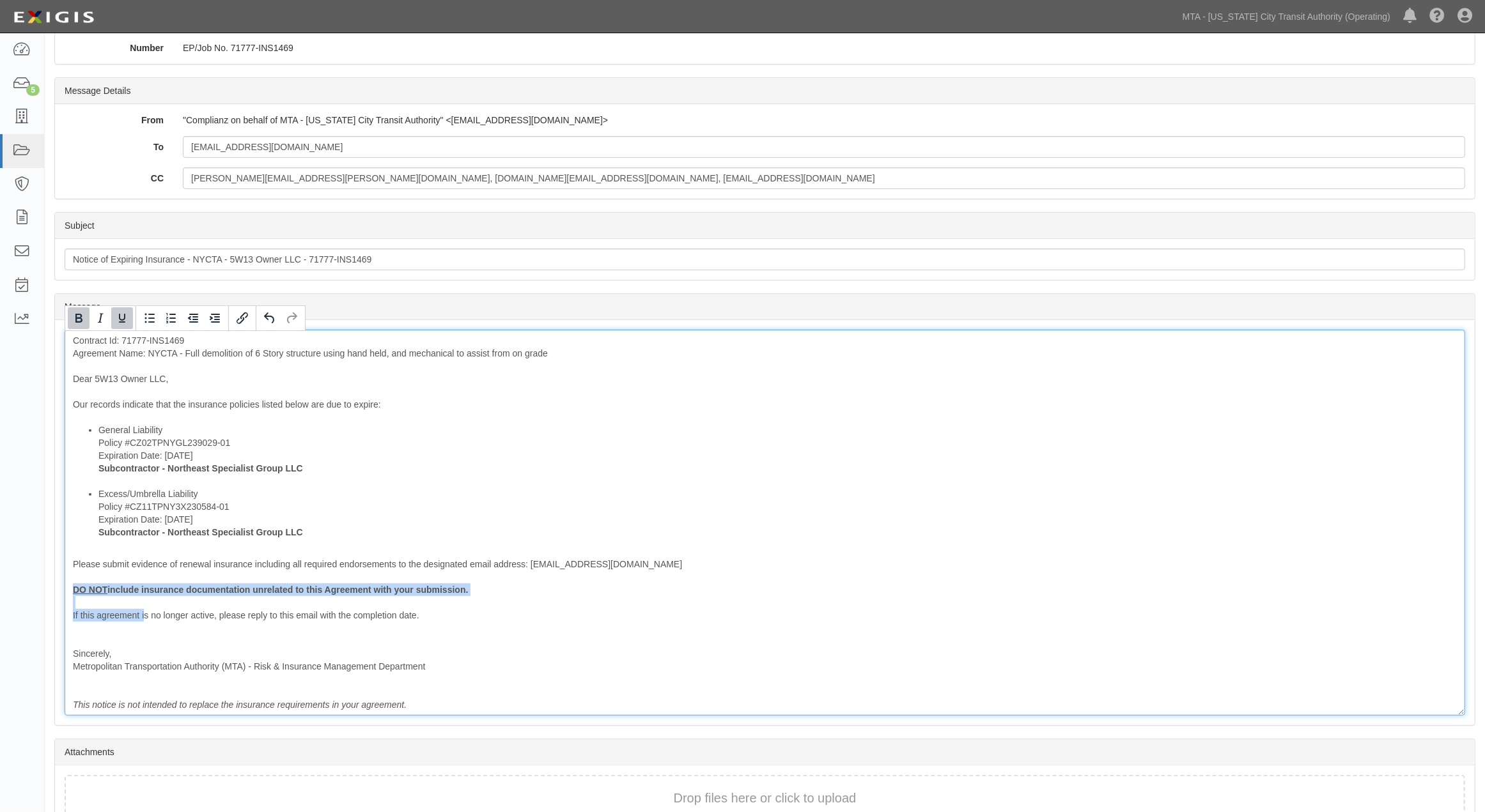
drag, startPoint x: 144, startPoint y: 621, endPoint x: 58, endPoint y: 590, distance: 91.4
click at [58, 590] on div "Message Contract Id: 71777-INS1469 Agreement Name: NYCTA - Full demolition of 6…" at bounding box center [765, 523] width 1420 height 405
drag, startPoint x: 325, startPoint y: 633, endPoint x: 404, endPoint y: 625, distance: 79.4
click at [326, 634] on div "Contract Id: 71777-INS1469 Agreement Name: NYCTA - Full demolition of 6 Story s…" at bounding box center [765, 522] width 1400 height 386
drag, startPoint x: 426, startPoint y: 619, endPoint x: 70, endPoint y: 578, distance: 358.4
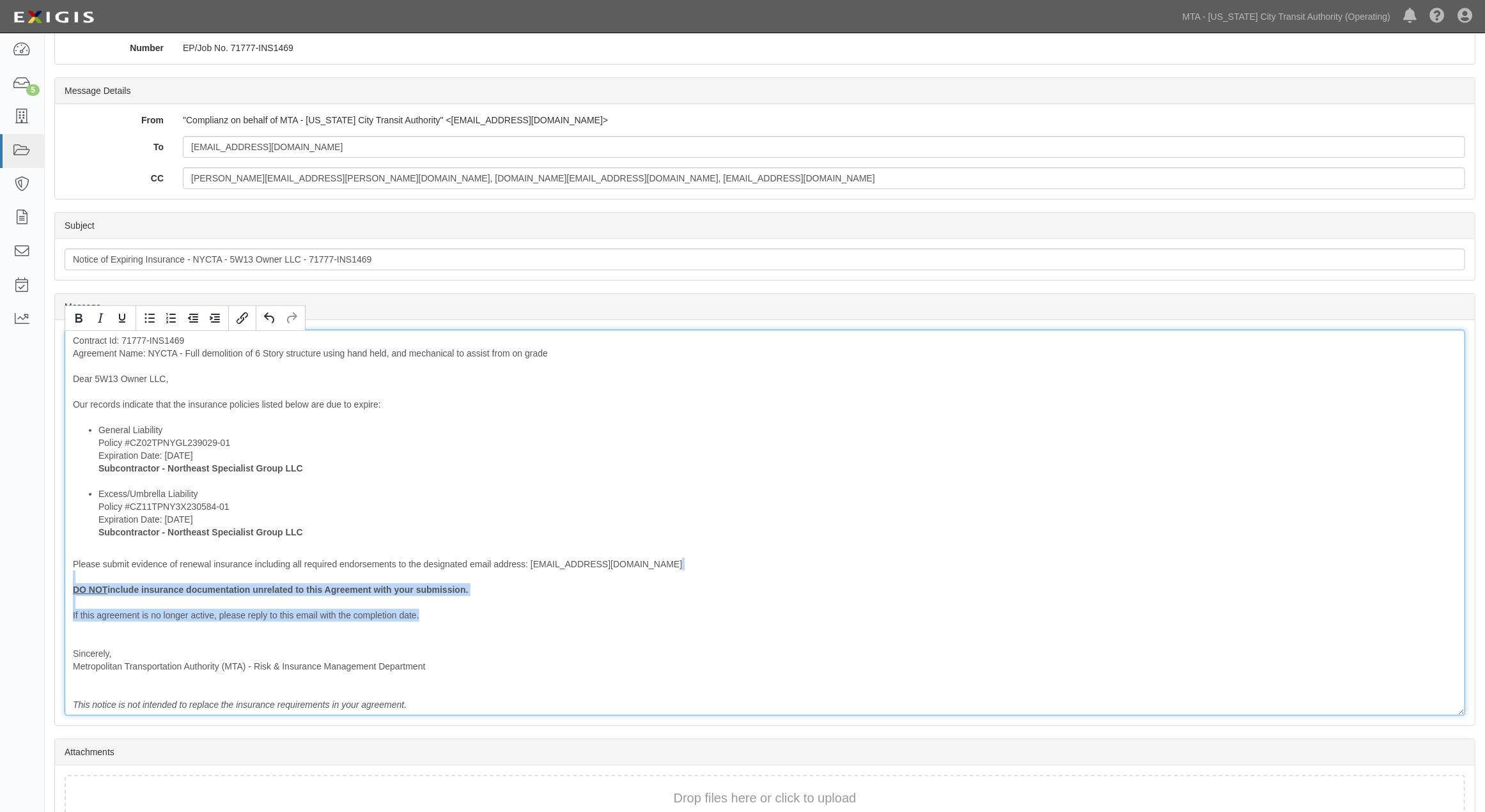
click at [70, 578] on div "Contract Id: 71777-INS1469 Agreement Name: NYCTA - Full demolition of 6 Story s…" at bounding box center [765, 522] width 1400 height 386
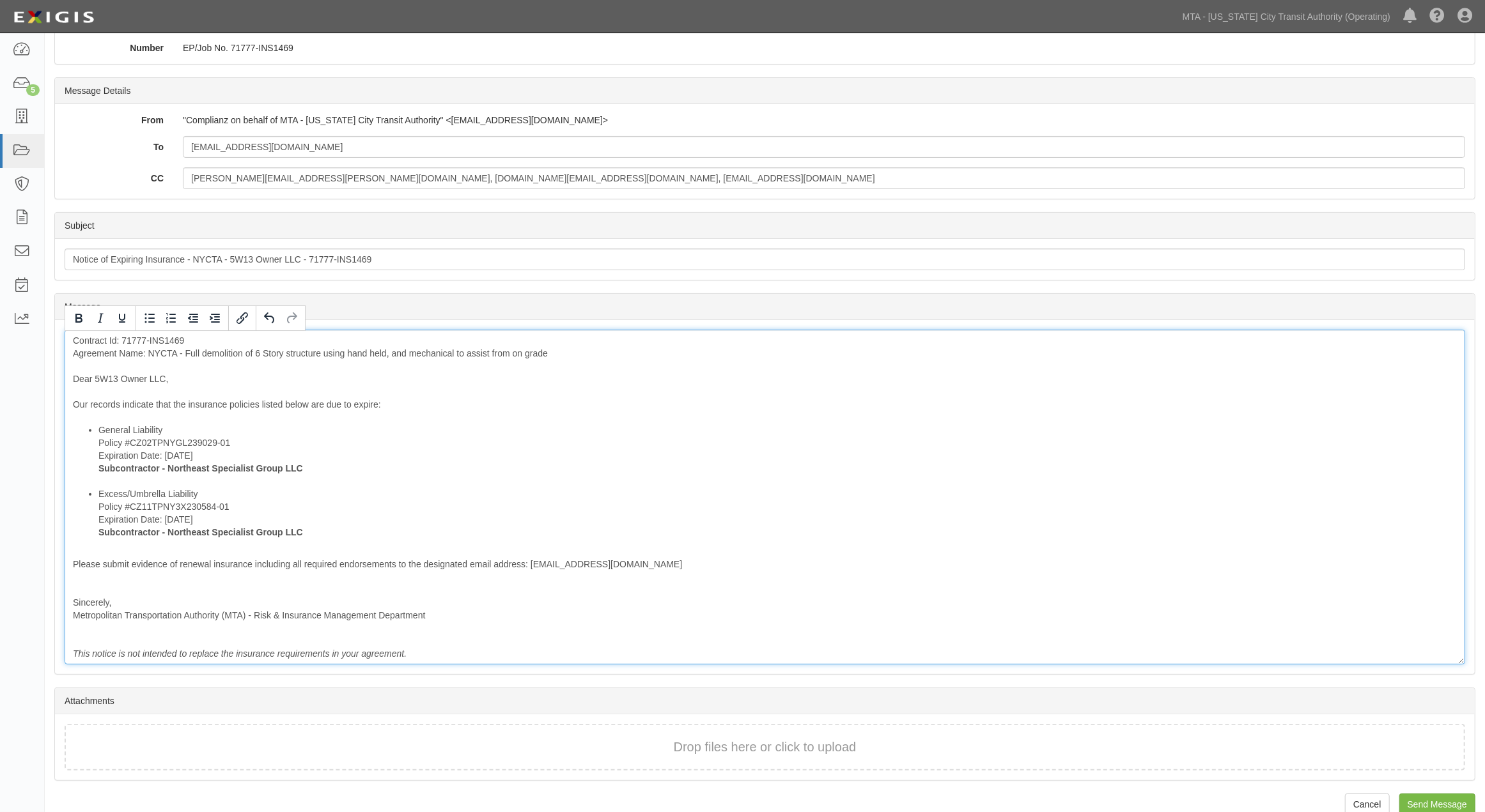
click at [105, 585] on div "Contract Id: 71777-INS1469 Agreement Name: NYCTA - Full demolition of 6 Story s…" at bounding box center [765, 497] width 1400 height 335
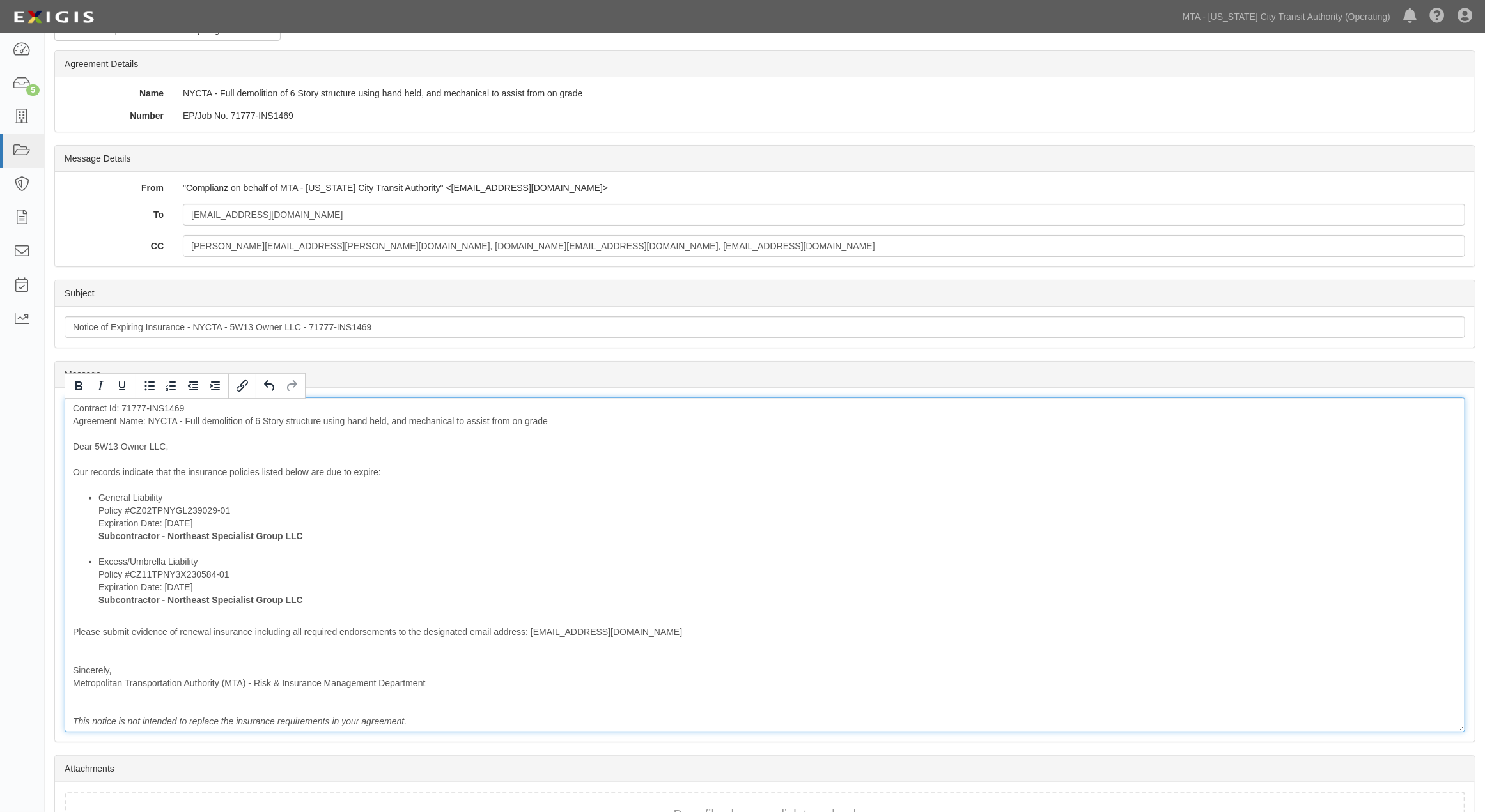
scroll to position [0, 0]
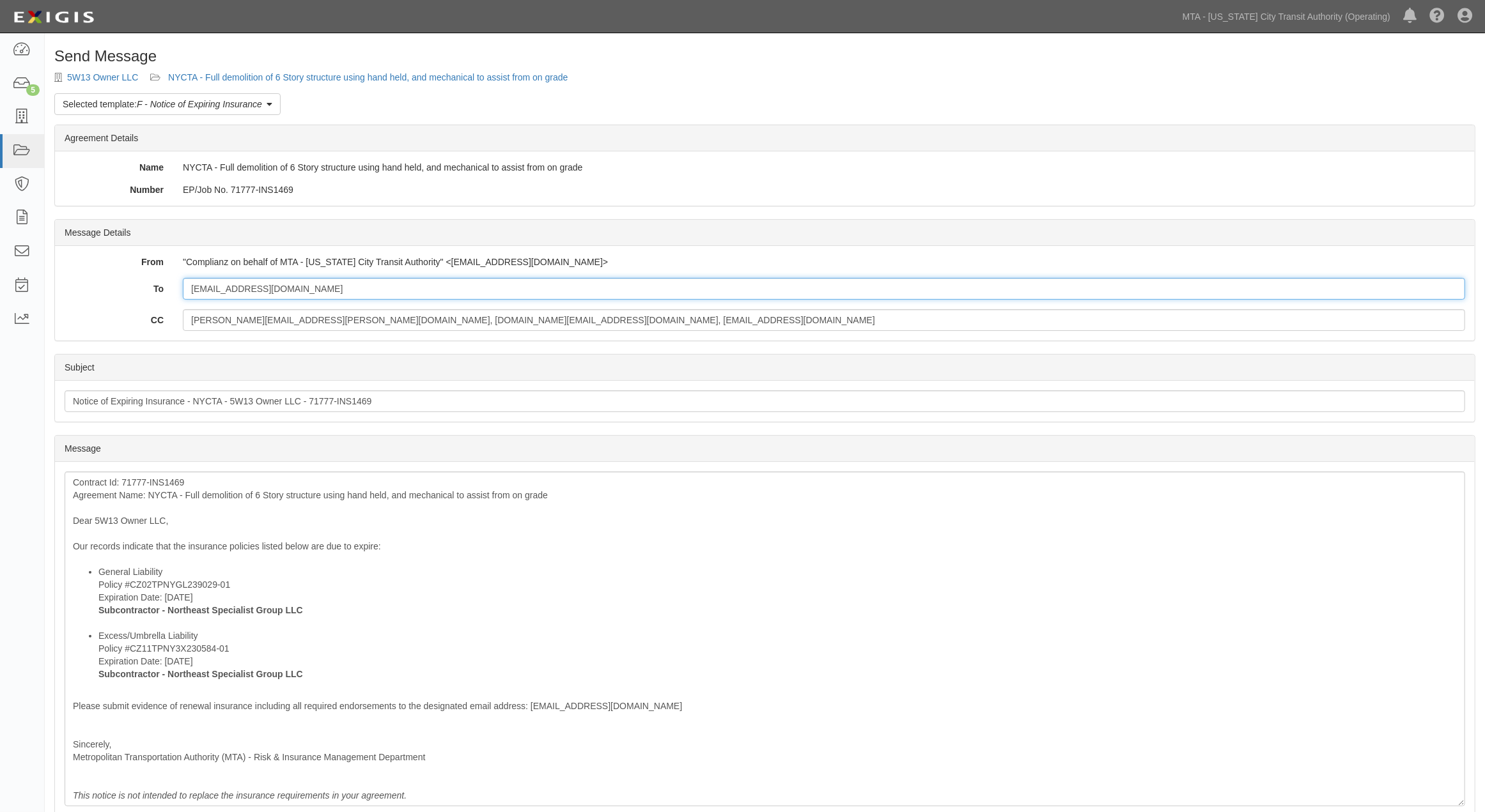
click at [524, 292] on input "[EMAIL_ADDRESS][DOMAIN_NAME]" at bounding box center [824, 288] width 1282 height 22
paste input "itasawar@pzfinancial.com"
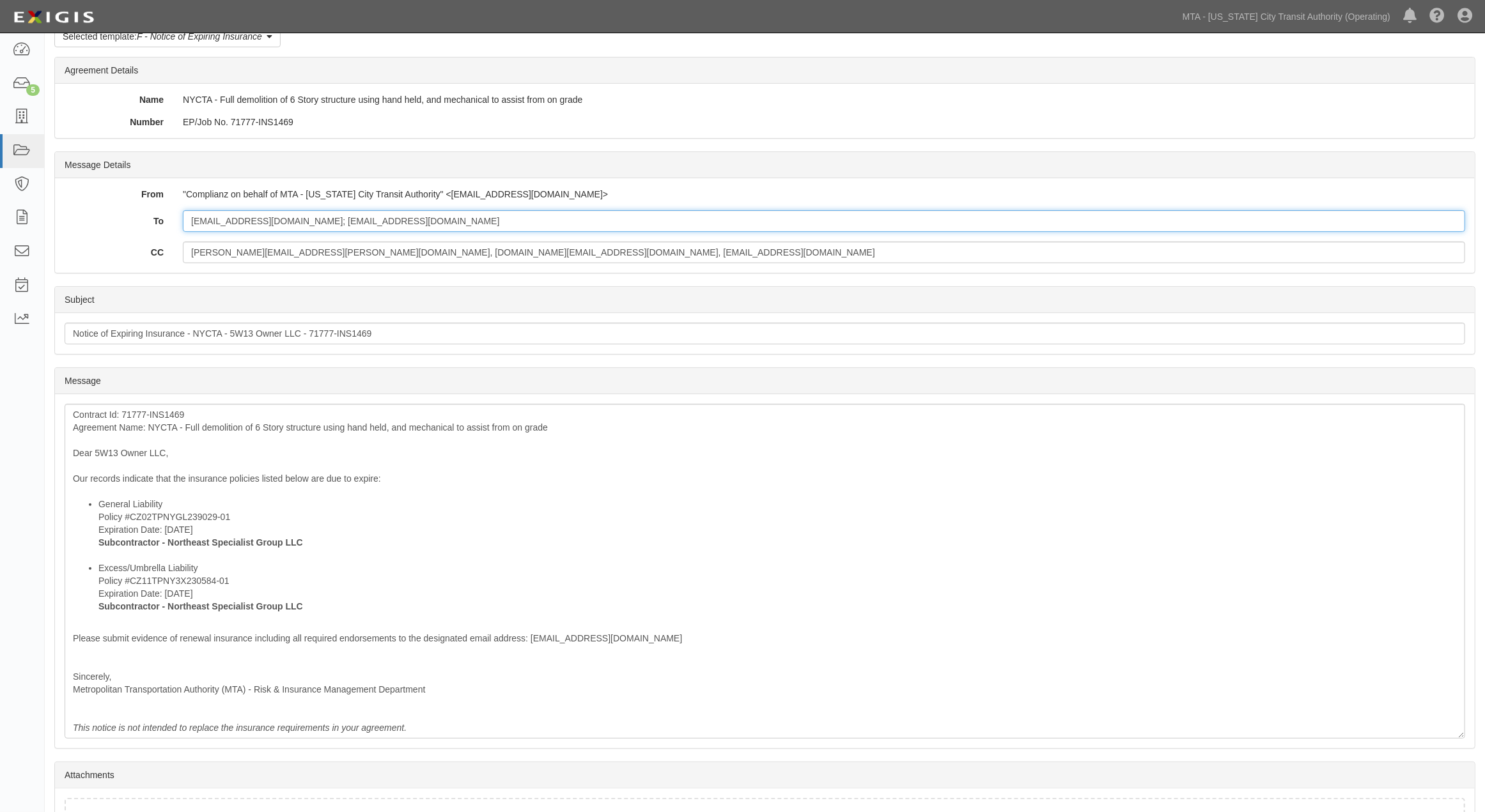
scroll to position [163, 0]
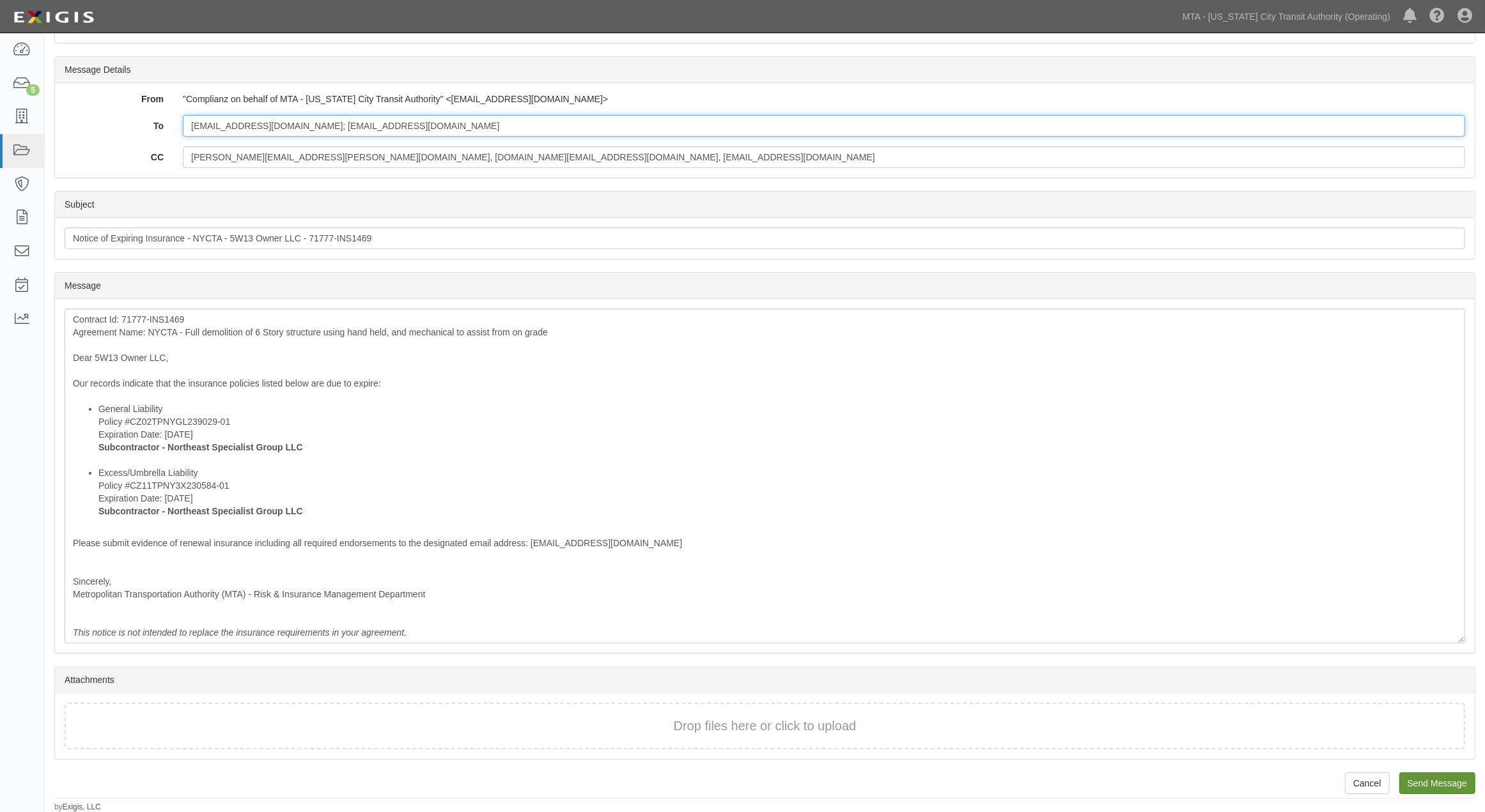
type input "glanel@legionig.com; itasawar@pzfinancial.com"
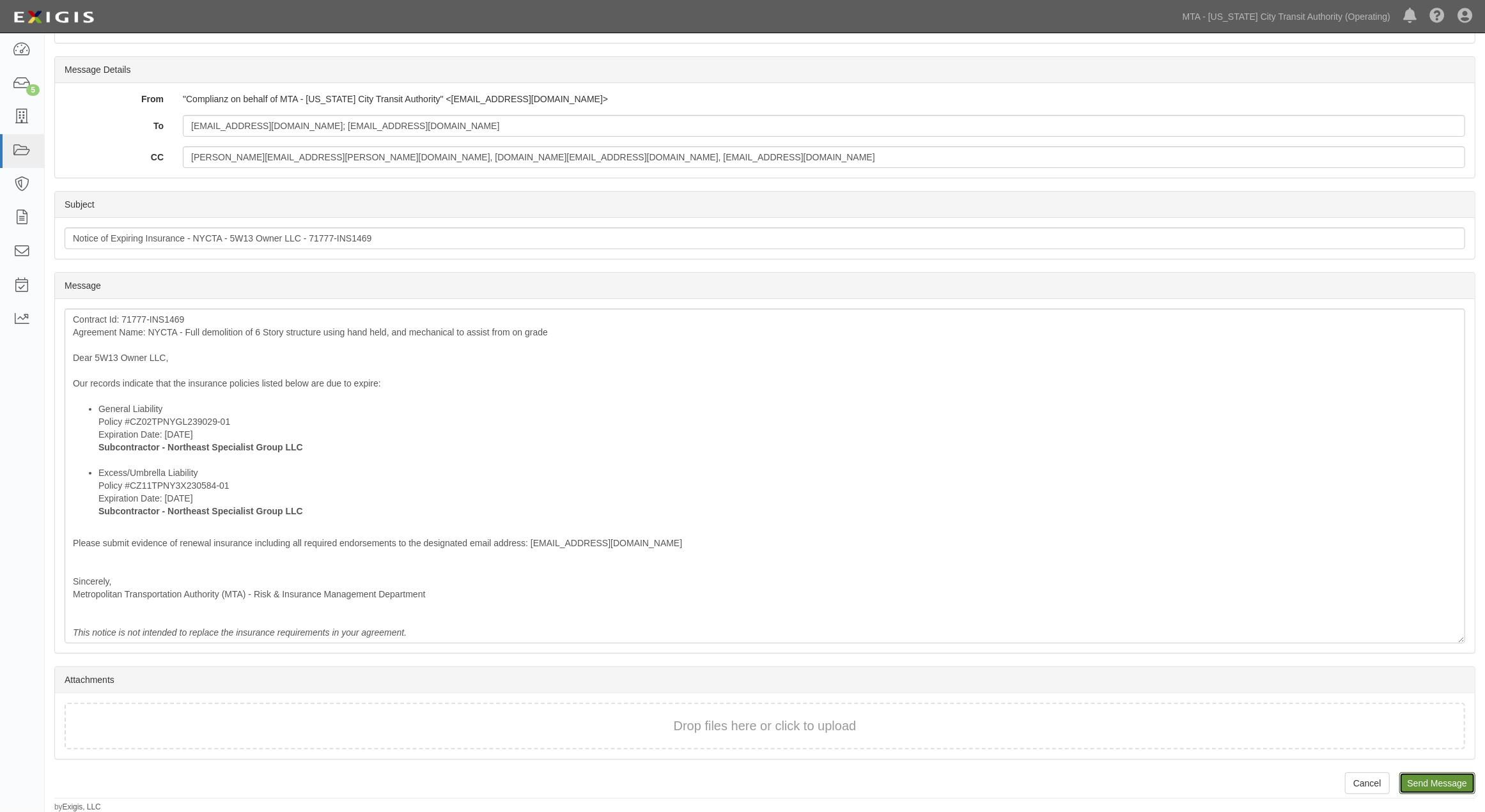
drag, startPoint x: 1422, startPoint y: 783, endPoint x: 824, endPoint y: 51, distance: 945.2
click at [1422, 784] on input "Send Message" at bounding box center [1437, 784] width 76 height 22
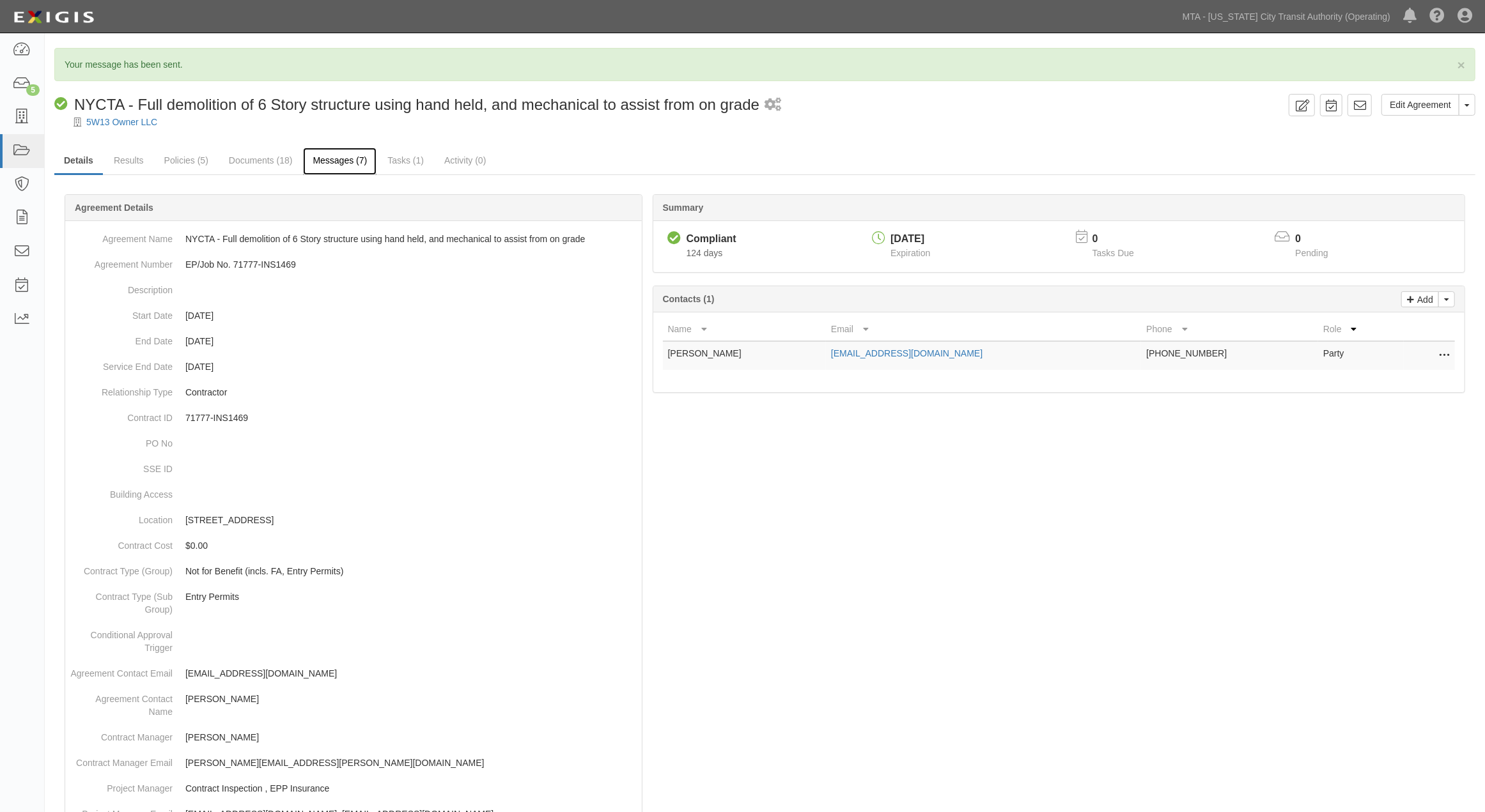
click at [343, 152] on link "Messages (7)" at bounding box center [339, 161] width 73 height 28
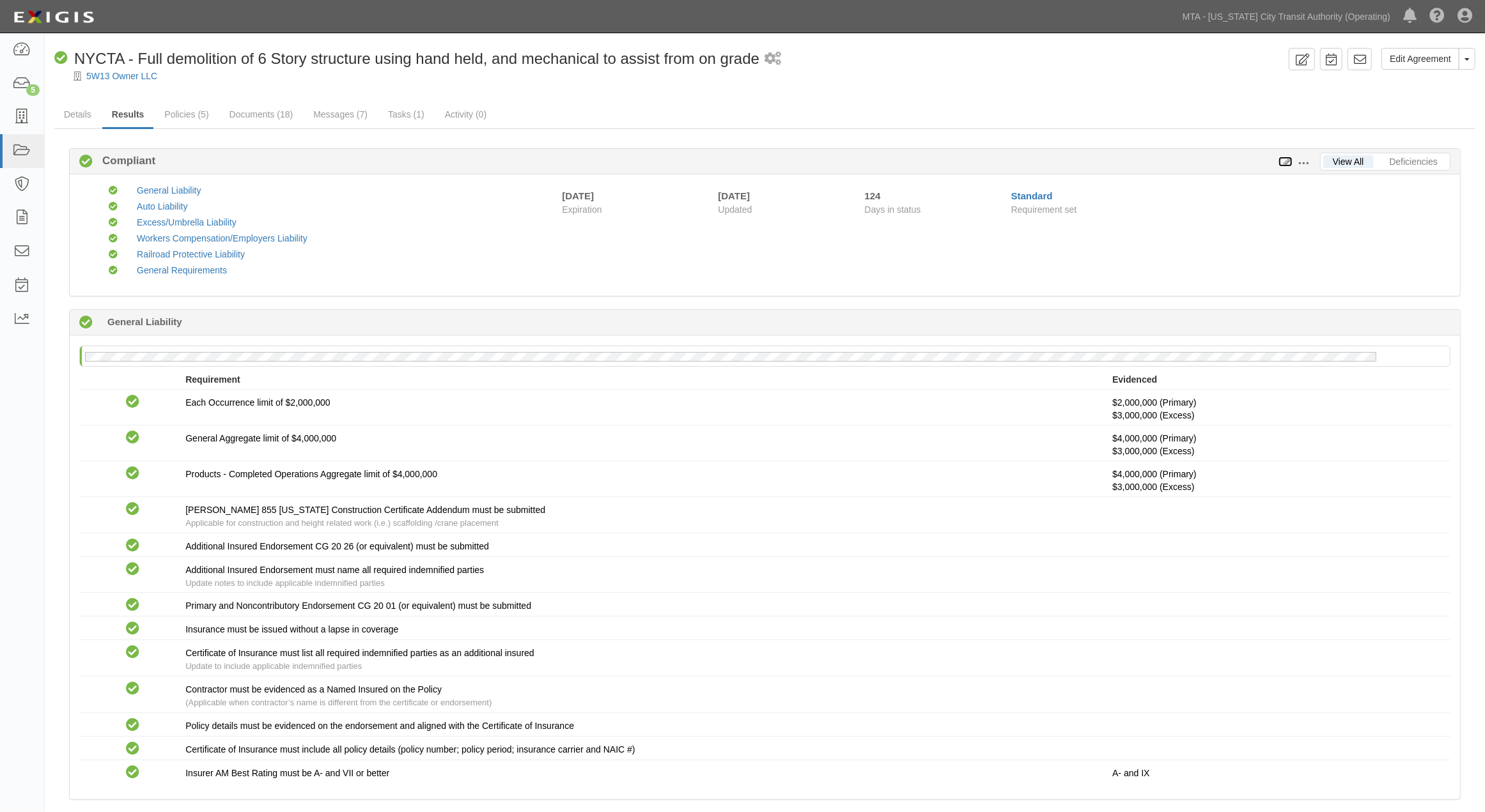
click at [1285, 162] on icon at bounding box center [1285, 162] width 14 height 9
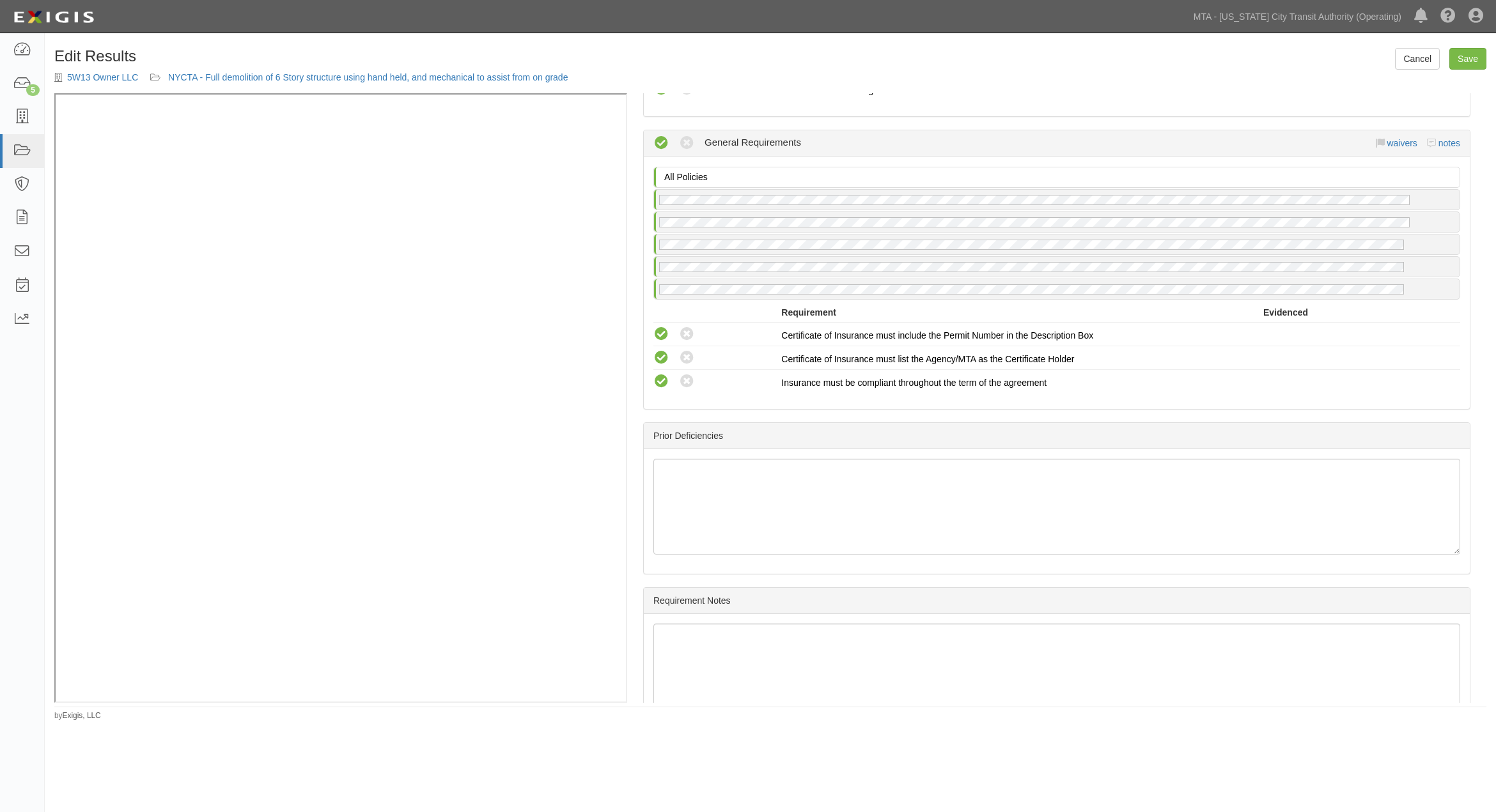
scroll to position [1784, 0]
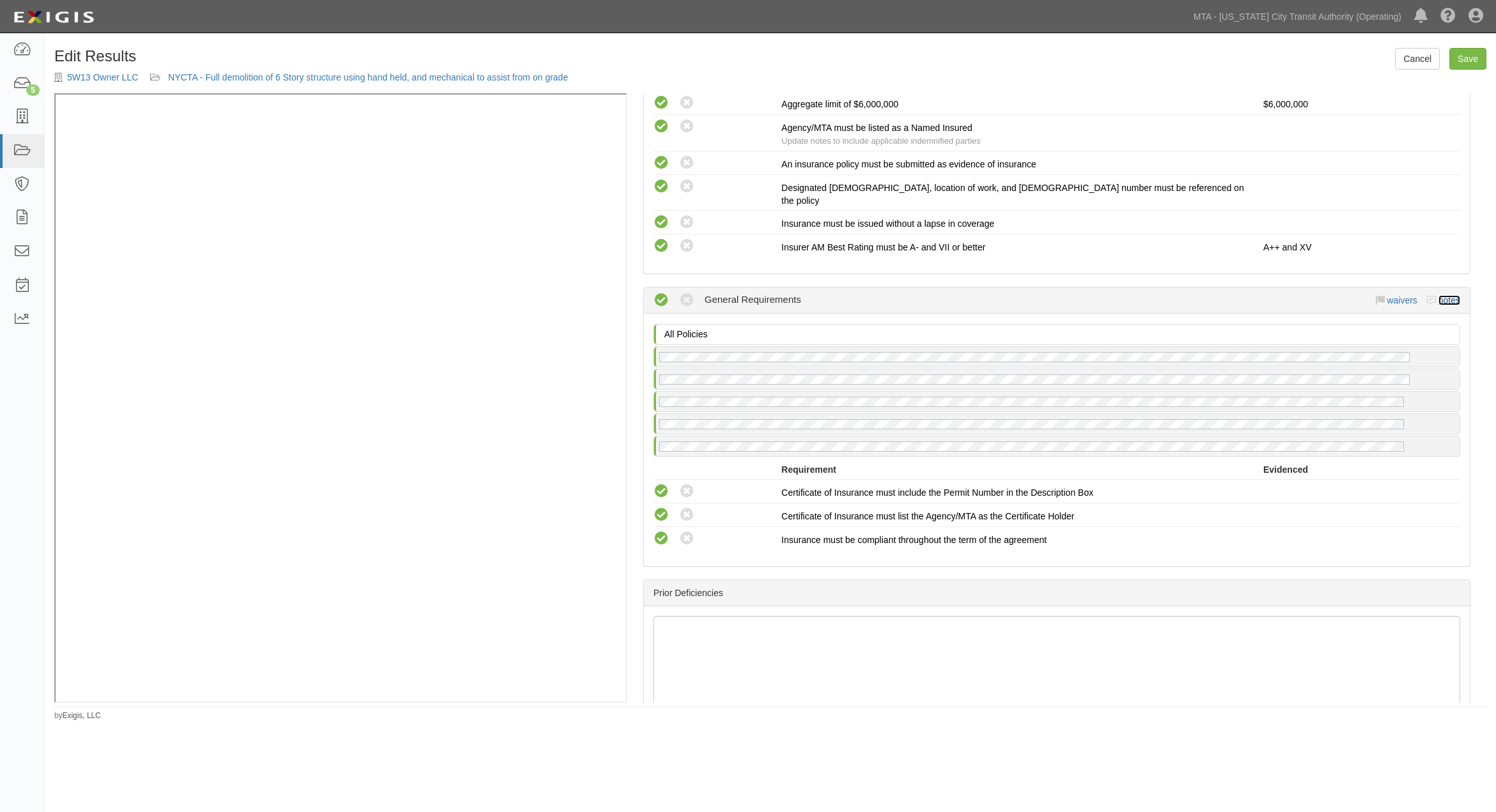
click at [1438, 296] on link "notes" at bounding box center [1449, 301] width 22 height 10
radio input "true"
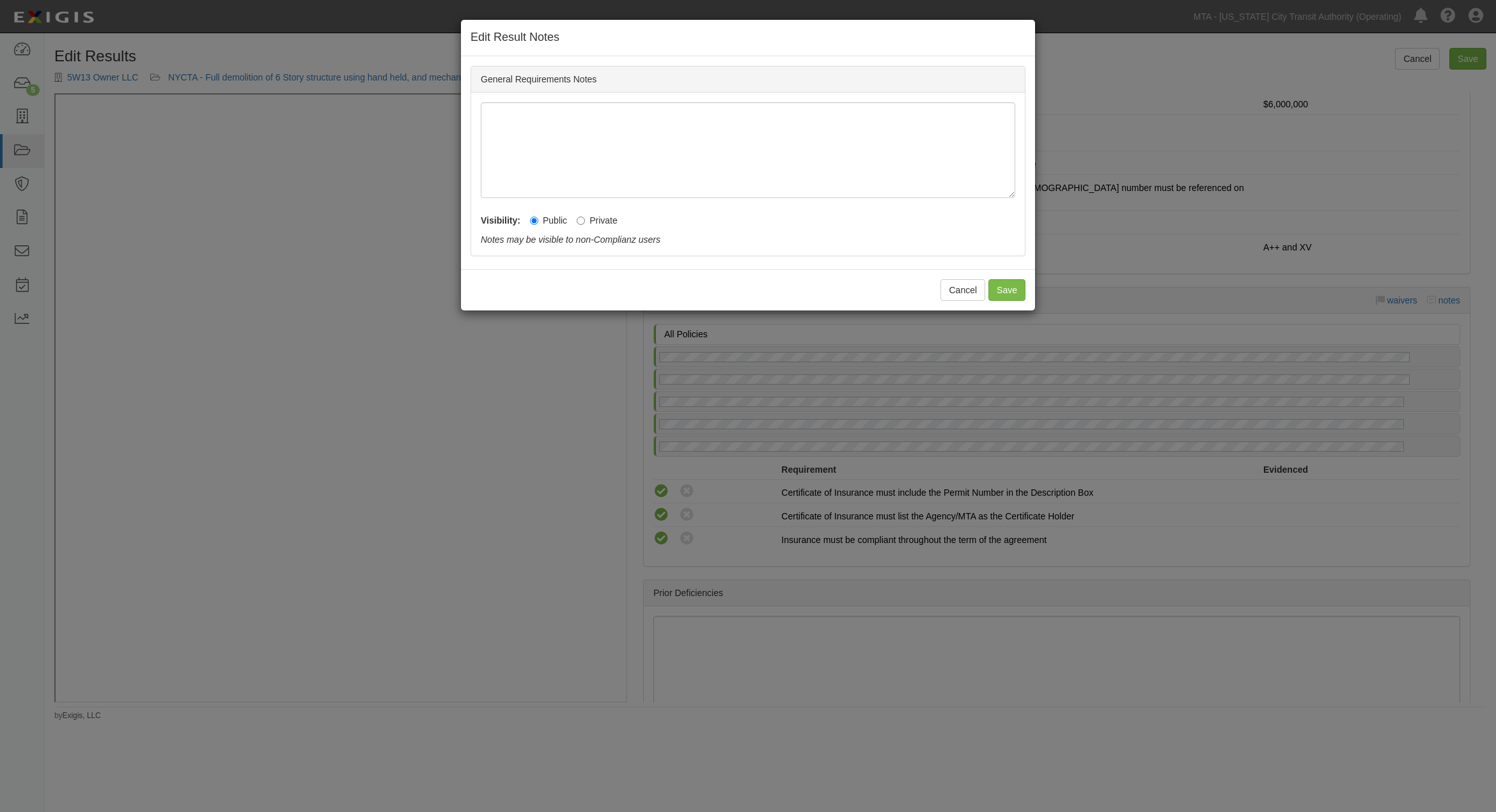
click at [592, 216] on label "Private" at bounding box center [597, 220] width 41 height 13
click at [585, 217] on input "Private" at bounding box center [581, 221] width 9 height 9
radio input "true"
click at [998, 288] on button "Save" at bounding box center [1007, 290] width 37 height 22
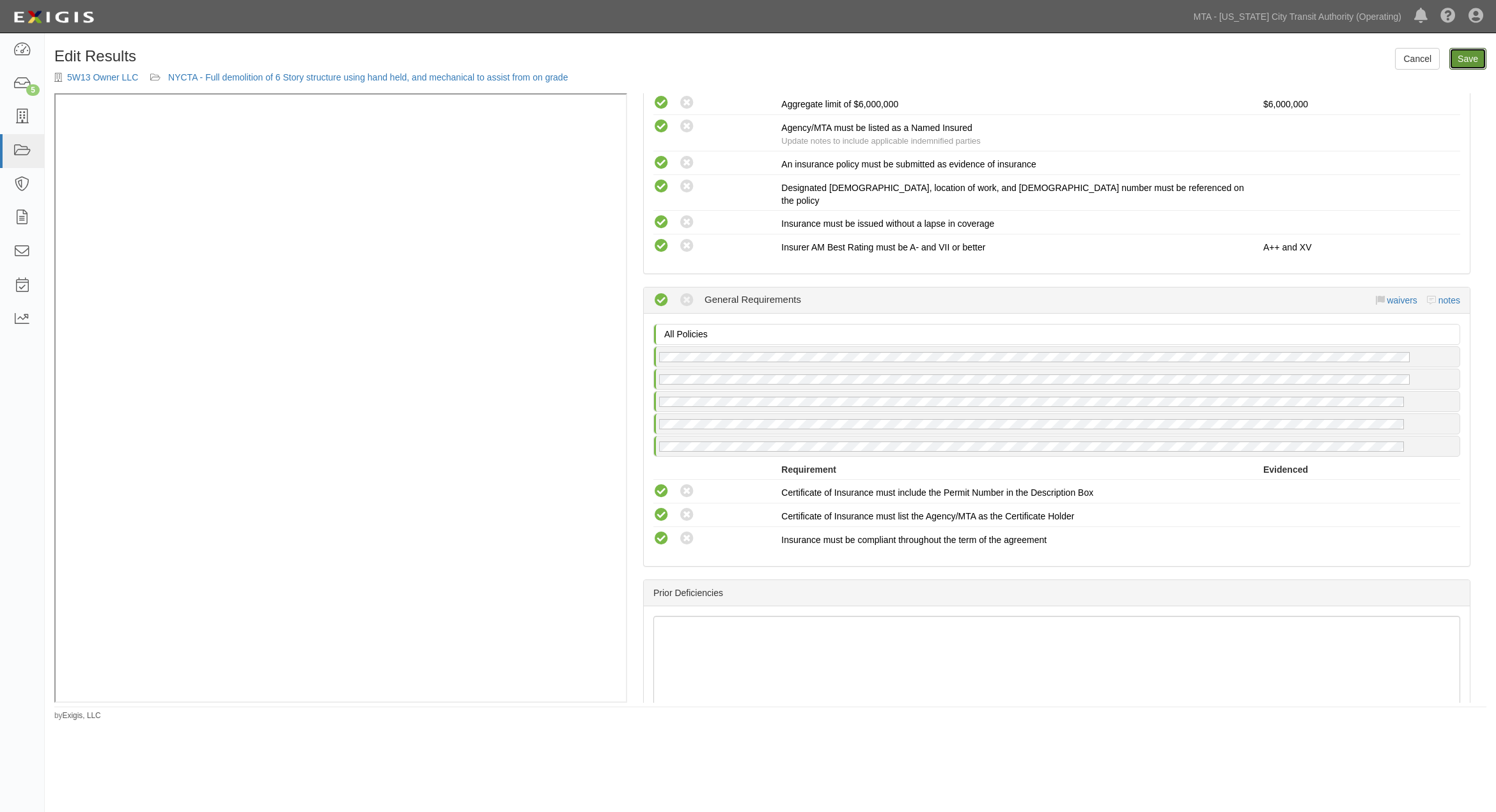
drag, startPoint x: 1461, startPoint y: 64, endPoint x: 1453, endPoint y: 63, distance: 8.1
click at [1462, 63] on link "Save" at bounding box center [1468, 58] width 37 height 22
radio input "true"
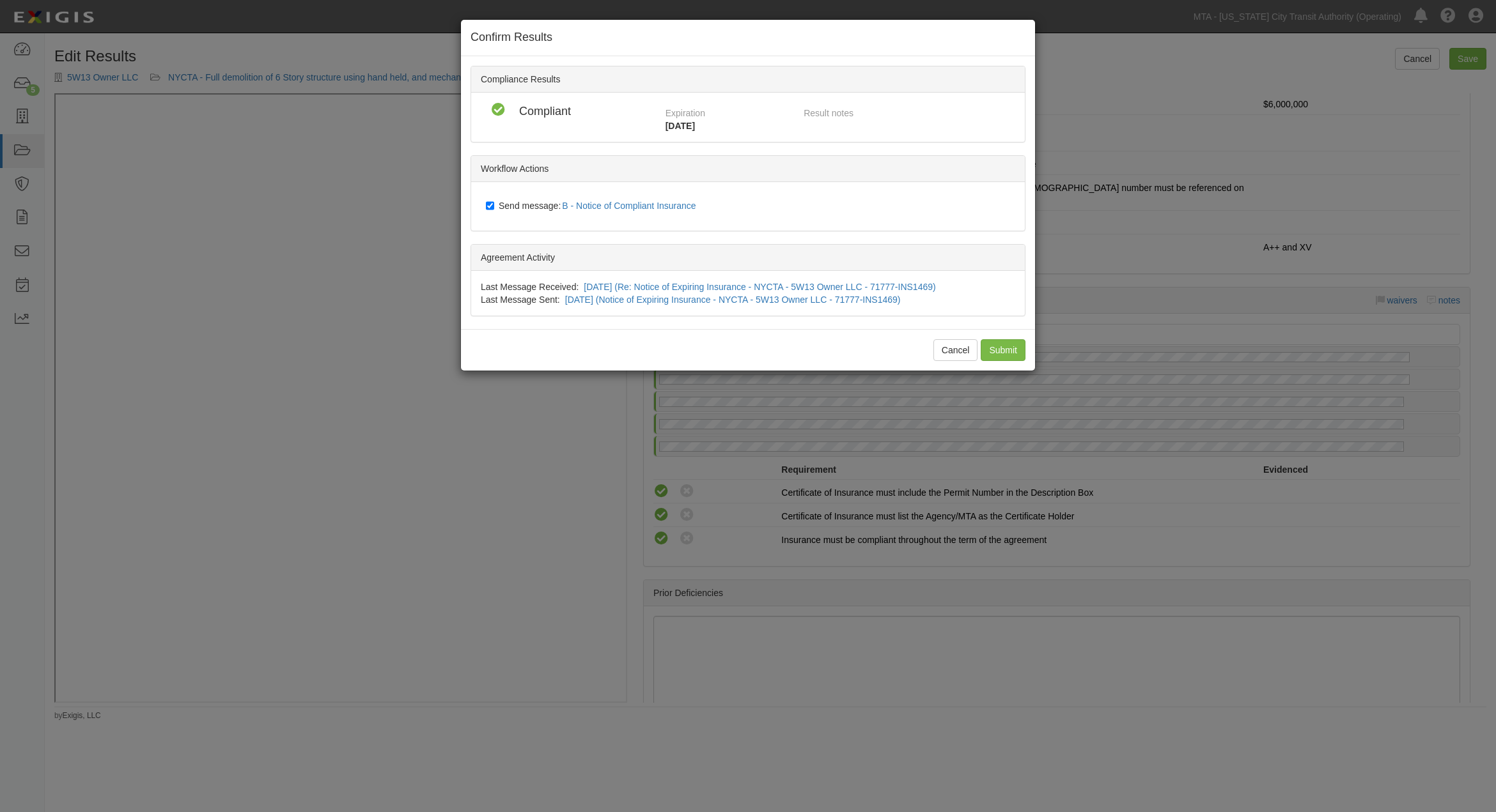
click at [519, 202] on span "Send message: B - Notice of Compliant Insurance" at bounding box center [600, 205] width 203 height 10
click at [494, 202] on input "Send message: B - Notice of Compliant Insurance" at bounding box center [490, 205] width 9 height 10
checkbox input "false"
click at [1006, 342] on input "Submit" at bounding box center [1003, 350] width 45 height 22
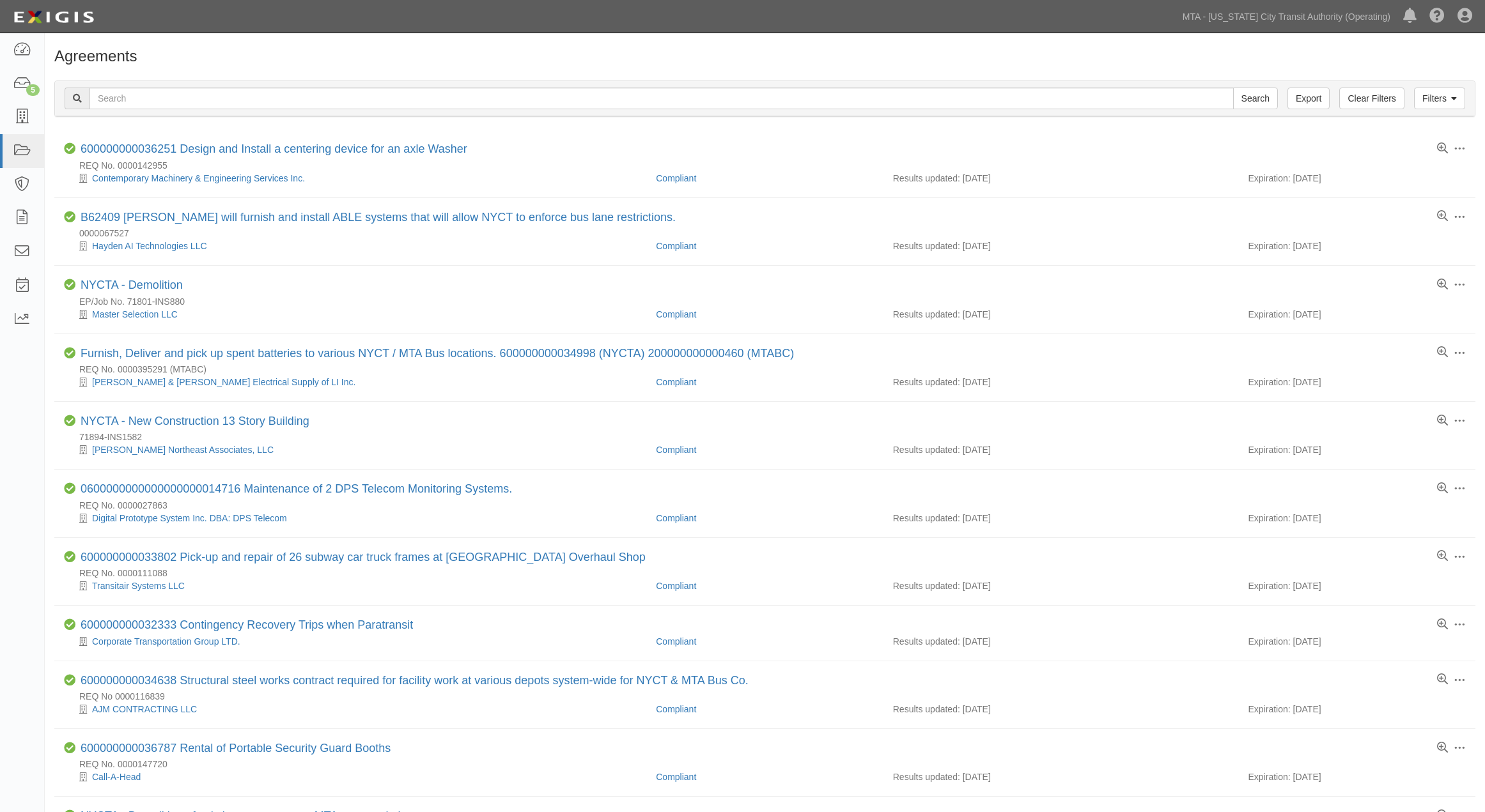
scroll to position [497, 0]
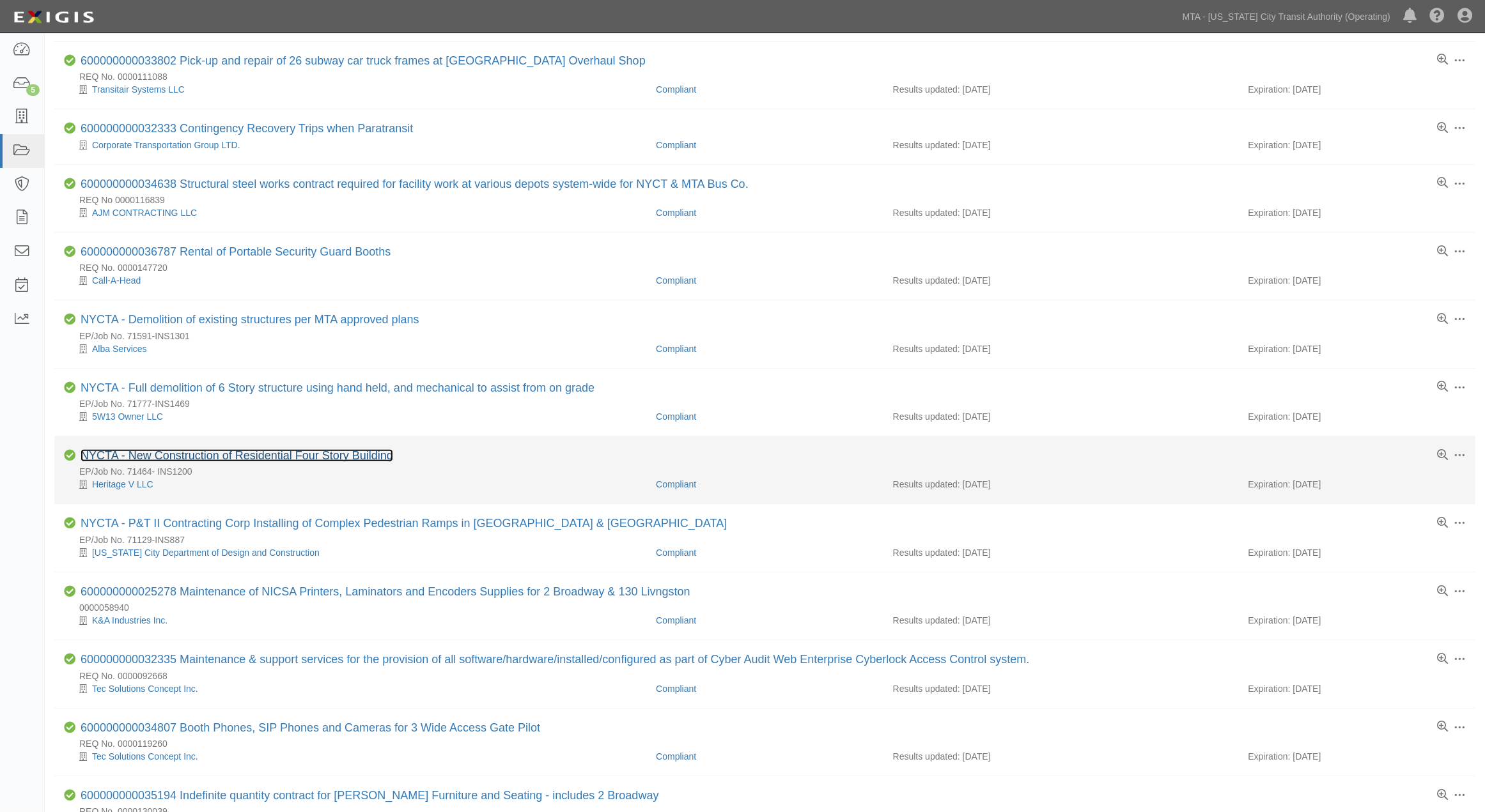
click at [324, 462] on link "NYCTA - New Construction of Residential Four Story Building" at bounding box center [237, 455] width 313 height 13
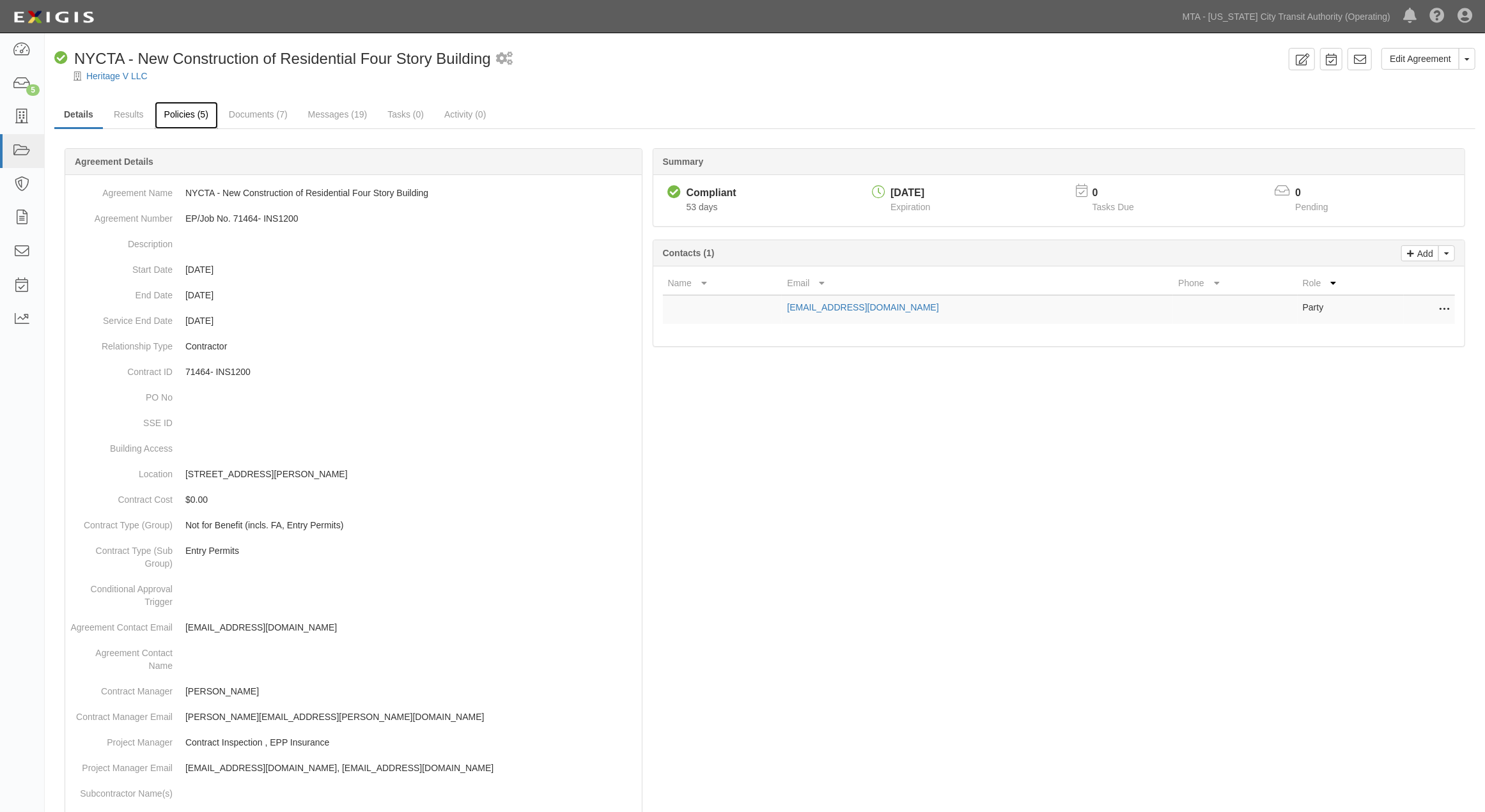
click at [176, 112] on link "Policies (5)" at bounding box center [186, 115] width 63 height 28
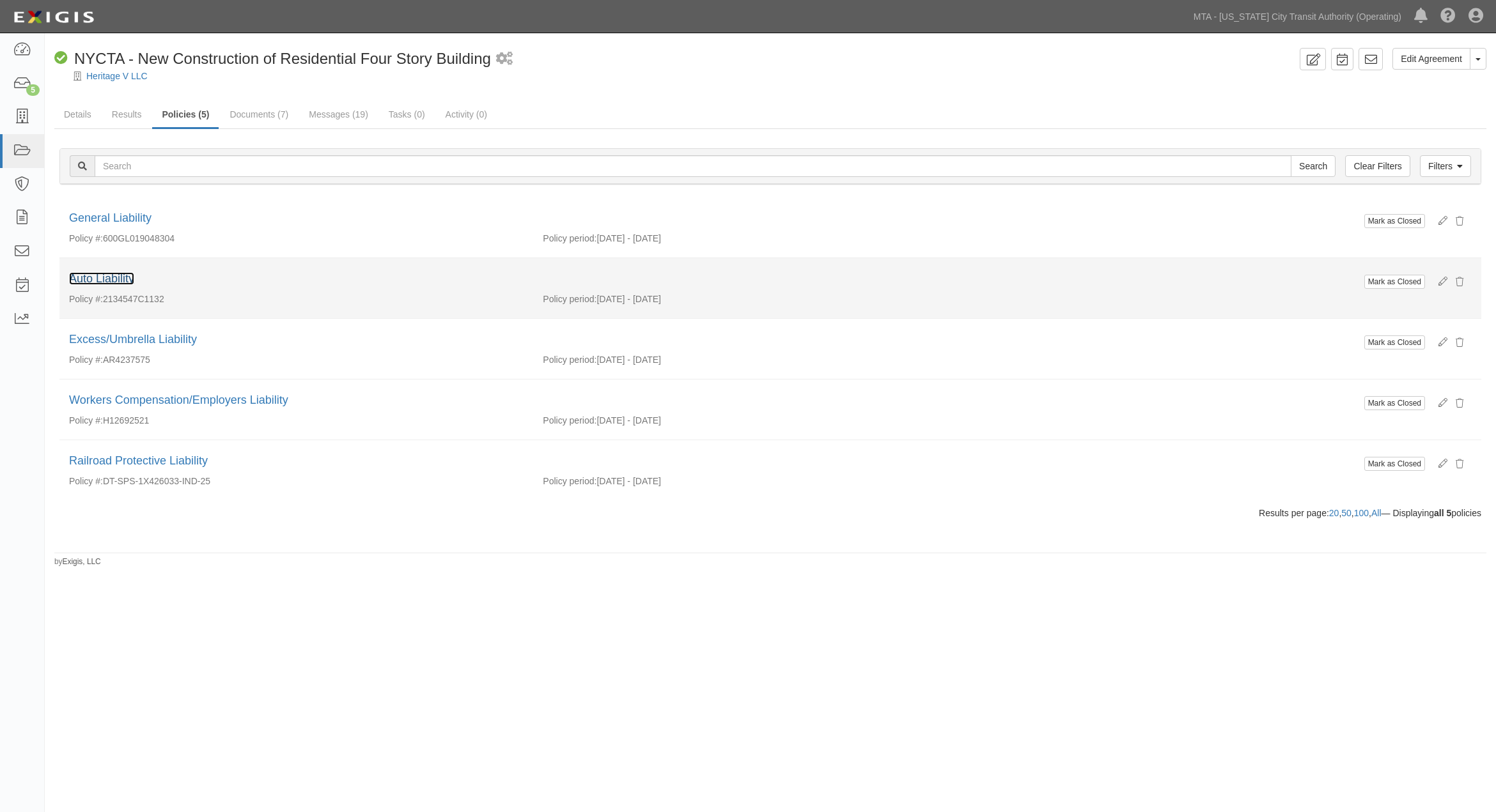
click at [112, 277] on link "Auto Liability" at bounding box center [102, 278] width 65 height 13
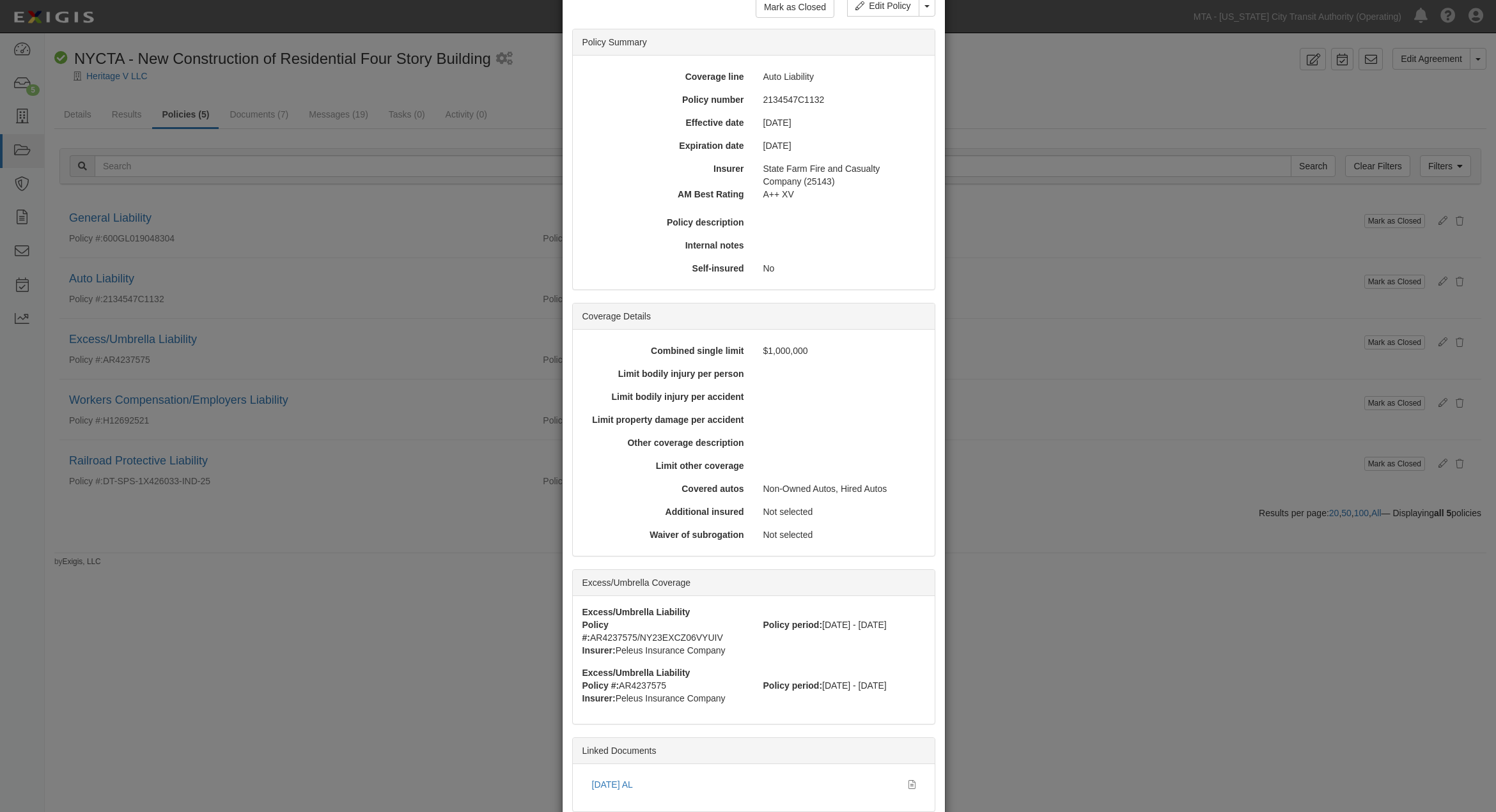
scroll to position [156, 0]
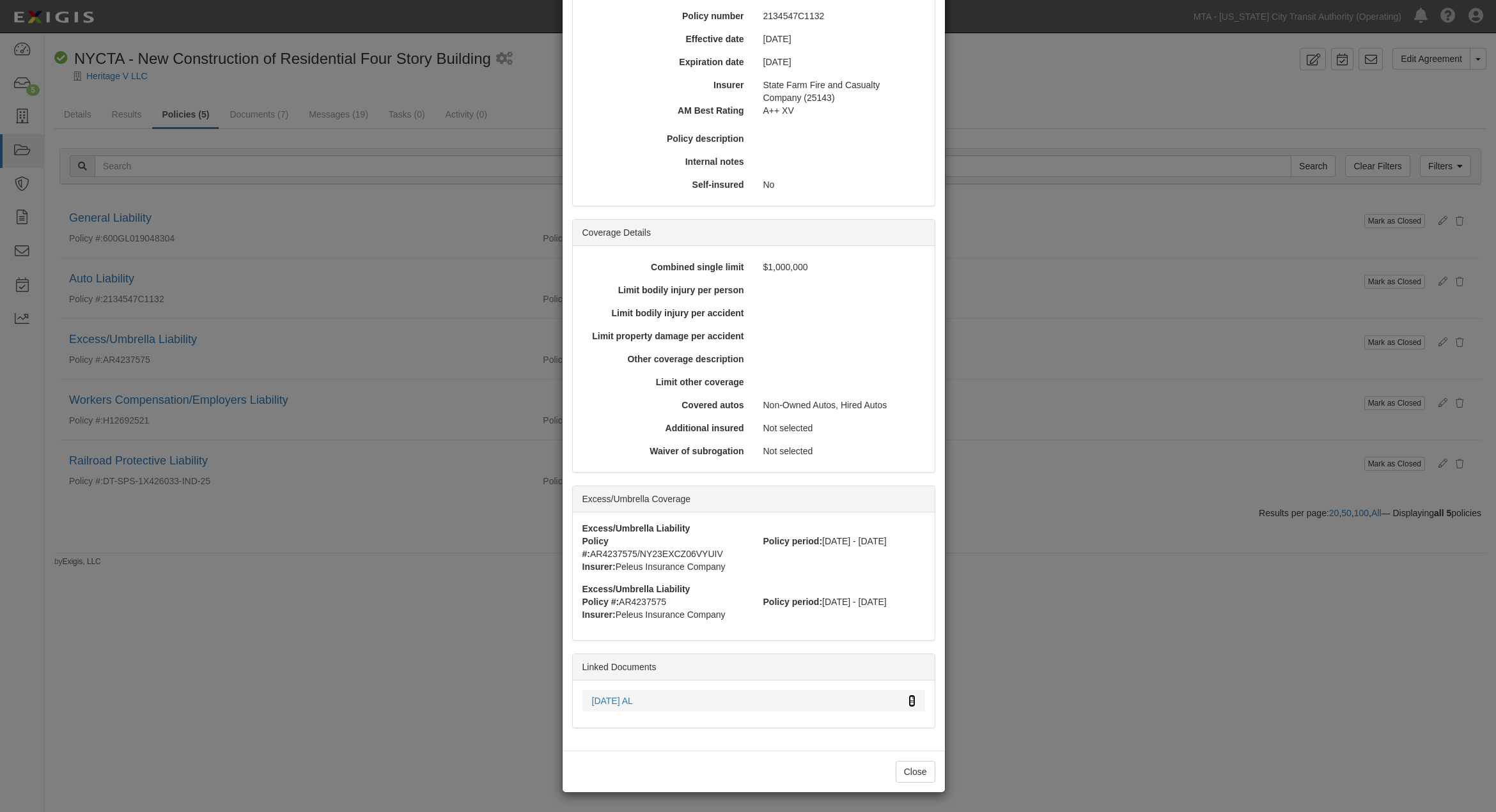
click at [908, 699] on icon at bounding box center [912, 701] width 7 height 9
drag, startPoint x: 1114, startPoint y: 497, endPoint x: 1038, endPoint y: 480, distance: 77.9
click at [1114, 499] on div "× View Policy Mark as Closed Edit Policy Toggle Dropdown Delete Policy Policy S…" at bounding box center [748, 406] width 1496 height 812
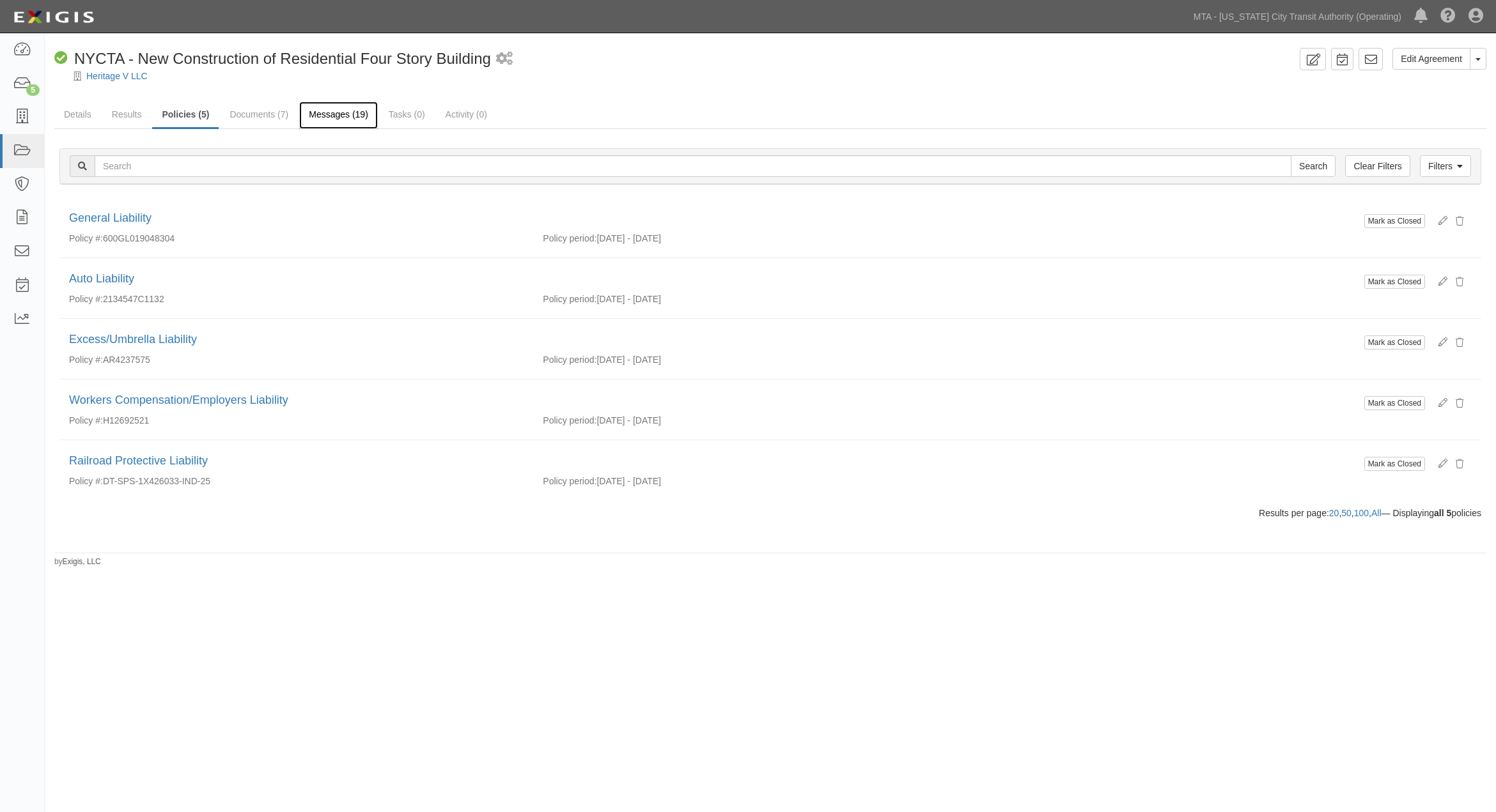
click at [317, 105] on link "Messages (19)" at bounding box center [338, 115] width 79 height 28
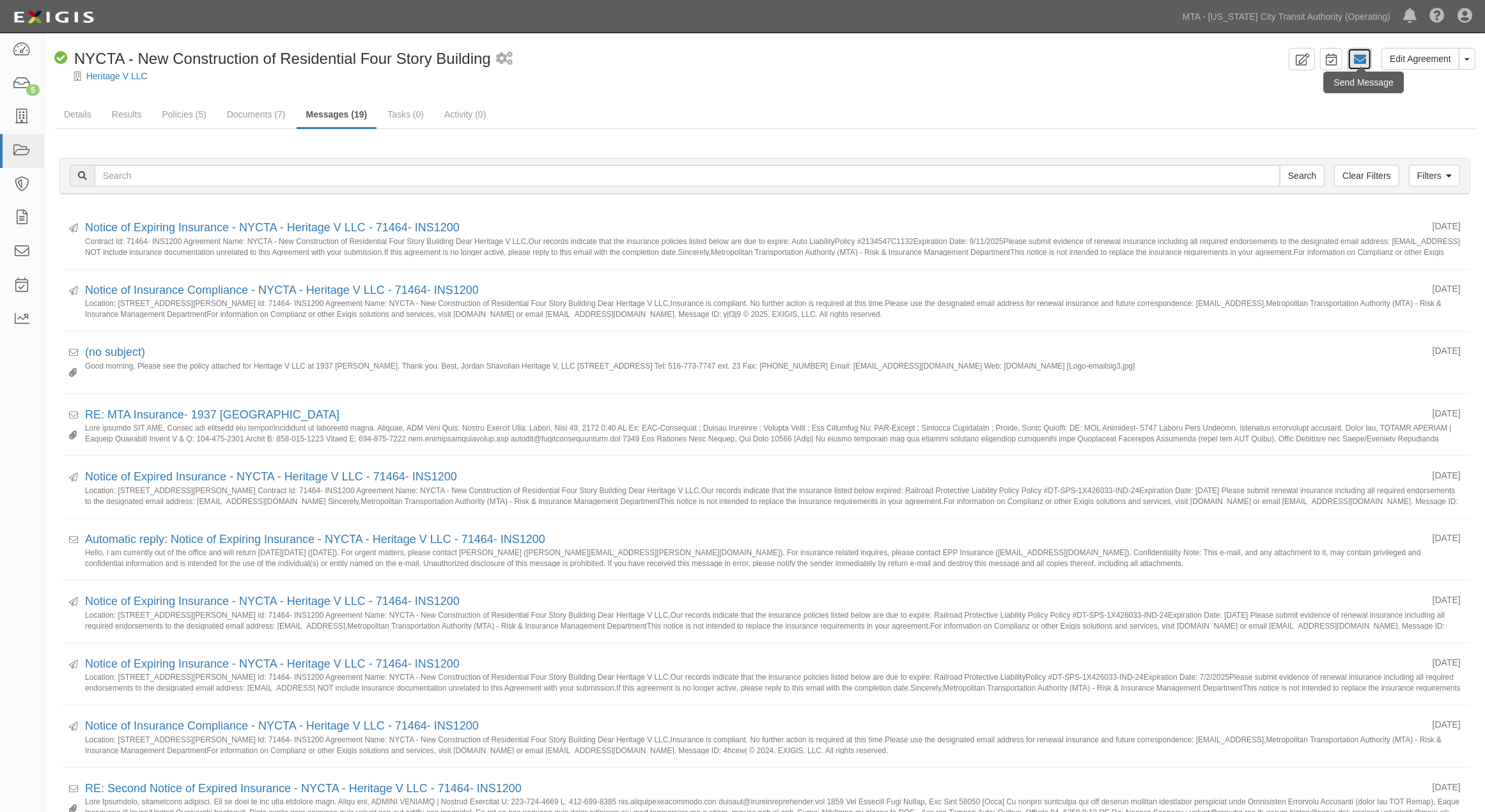
click at [1366, 54] on icon at bounding box center [1359, 60] width 13 height 13
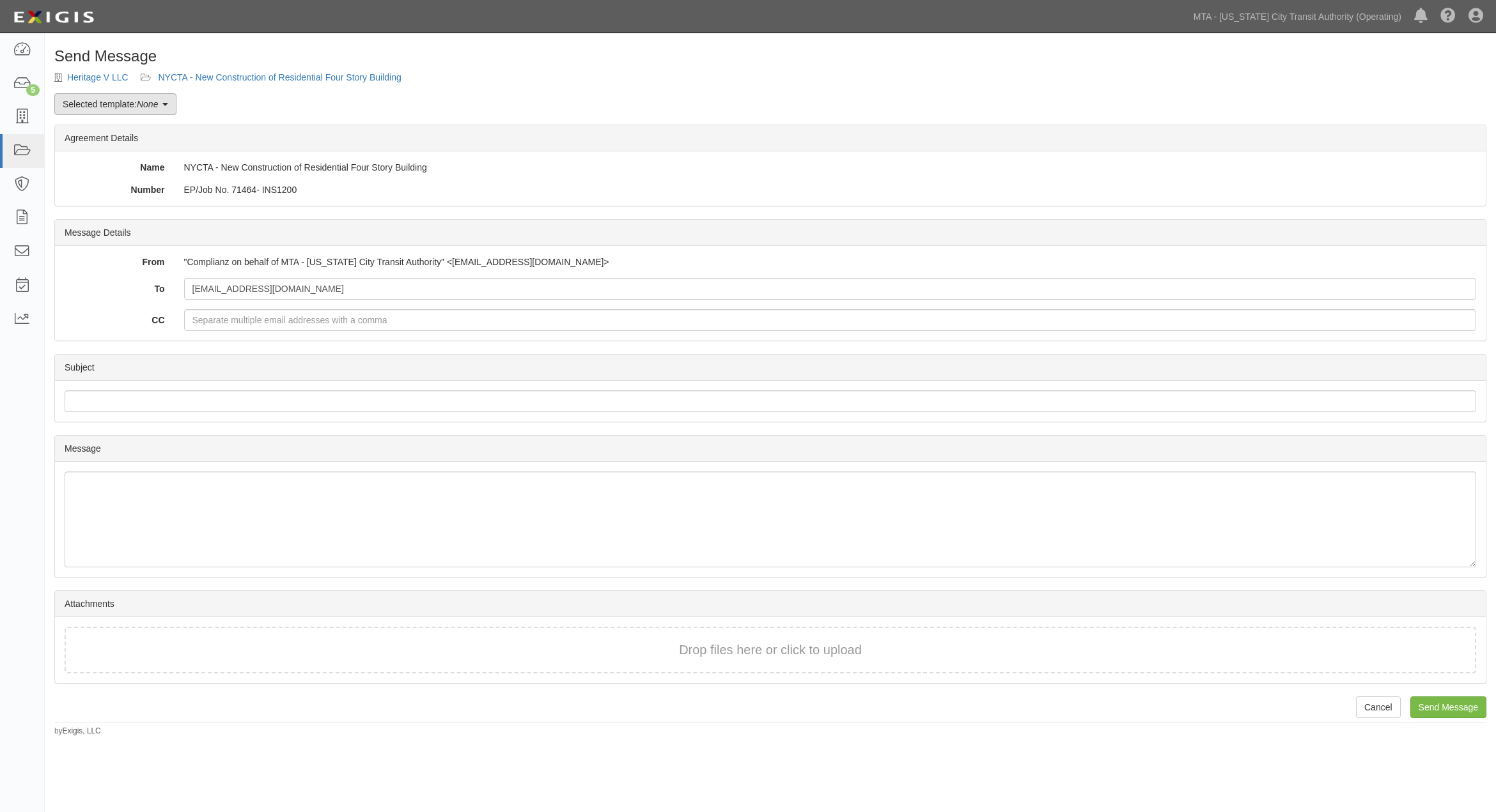
click at [141, 99] on em "None" at bounding box center [148, 104] width 21 height 10
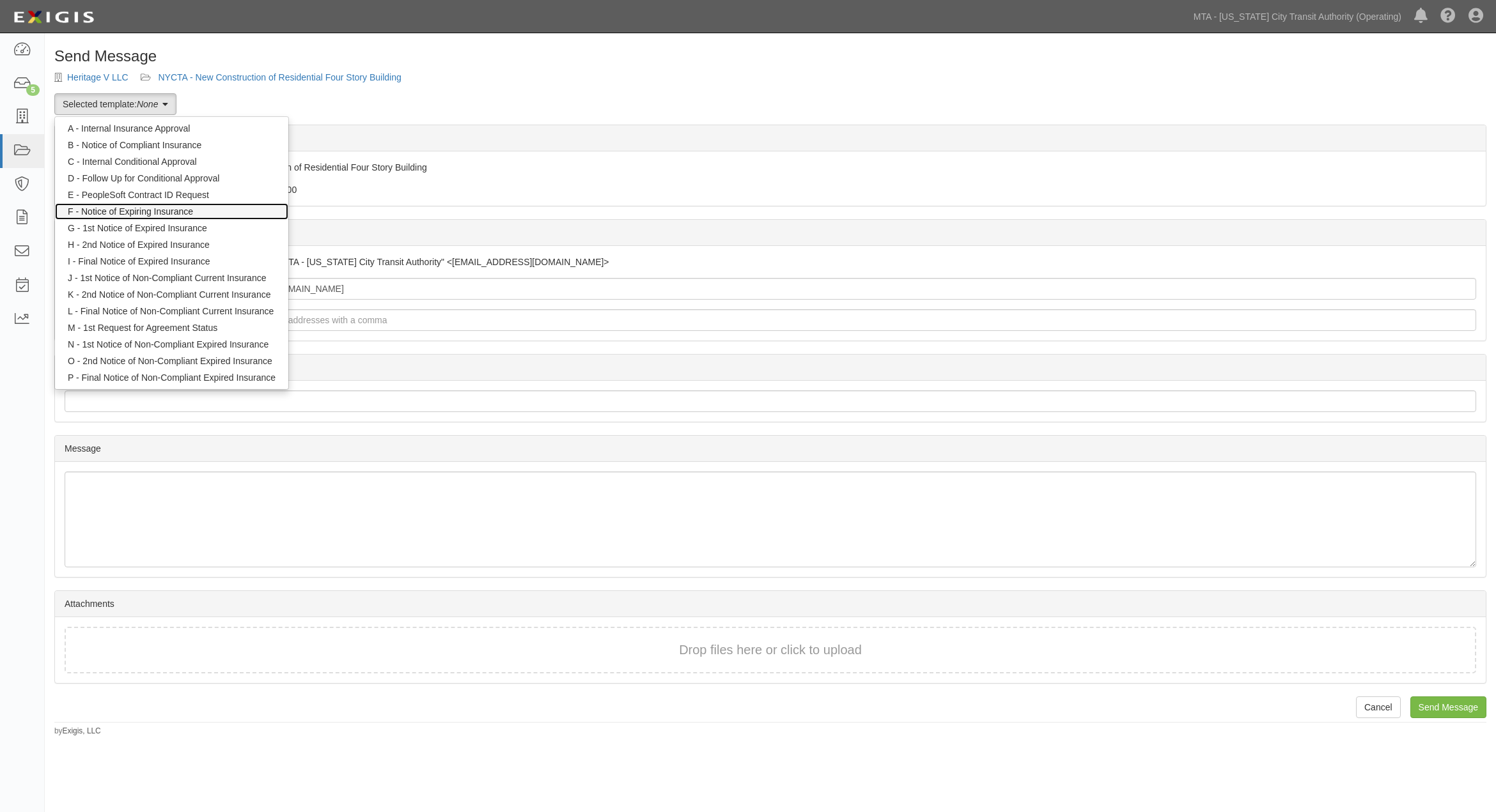
click at [118, 208] on link "F - Notice of Expiring Insurance" at bounding box center [171, 211] width 233 height 16
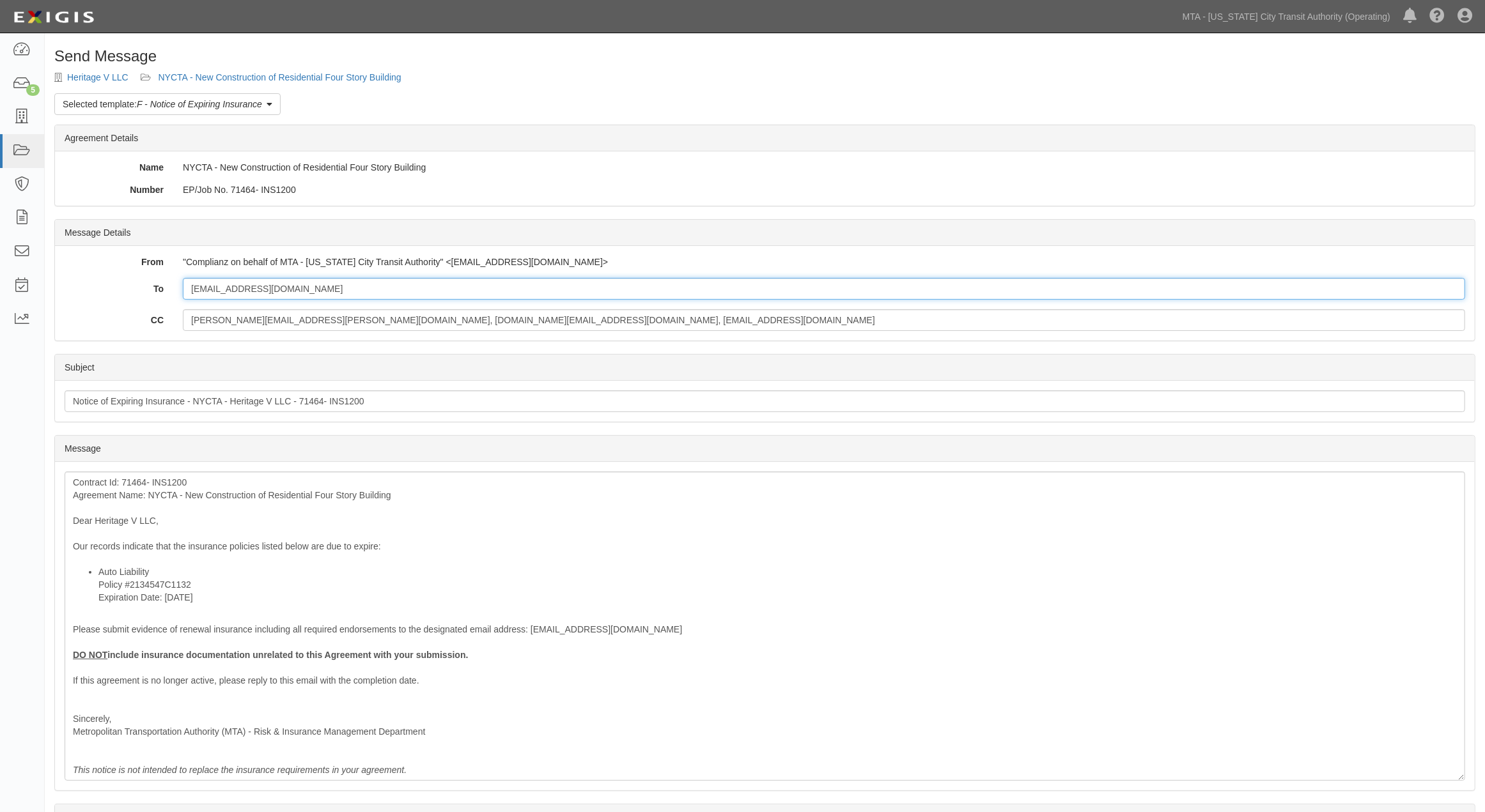
click at [285, 284] on input "[EMAIL_ADDRESS][DOMAIN_NAME]" at bounding box center [824, 288] width 1282 height 22
paste input "[EMAIL_ADDRESS][DOMAIN_NAME]"
type input "[EMAIL_ADDRESS][DOMAIN_NAME]; [EMAIL_ADDRESS][DOMAIN_NAME]"
drag, startPoint x: 561, startPoint y: 324, endPoint x: 290, endPoint y: 328, distance: 271.0
click at [290, 328] on input "[PERSON_NAME][EMAIL_ADDRESS][PERSON_NAME][DOMAIN_NAME], [DOMAIN_NAME][EMAIL_ADD…" at bounding box center [824, 320] width 1282 height 22
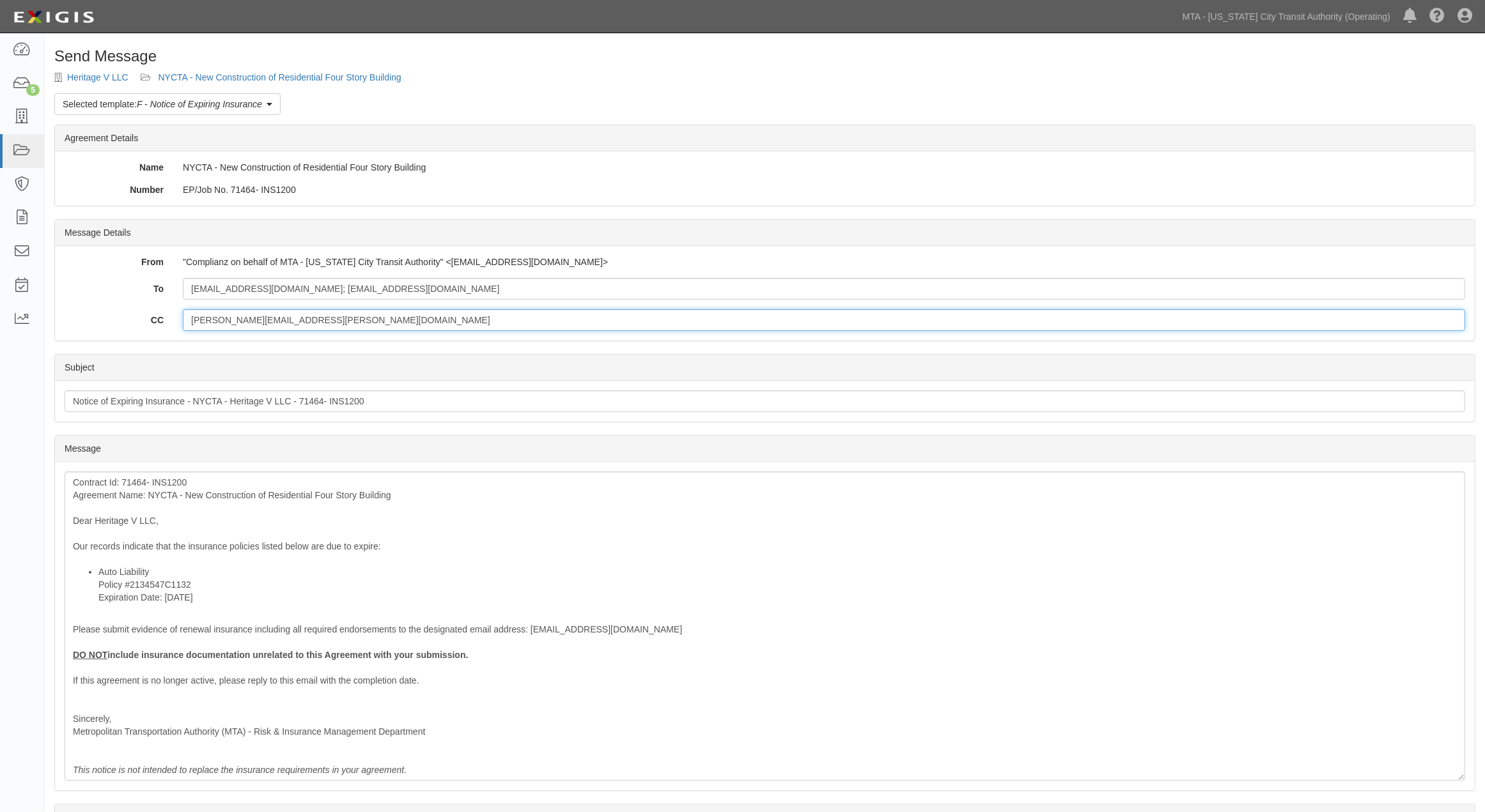
type input "aaron.baichu@mtacd.org"
click at [259, 546] on div "Contract Id: 71464- INS1200 Agreement Name: NYCTA - New Construction of Residen…" at bounding box center [765, 626] width 1400 height 309
click at [318, 548] on div "Contract Id: 71464- INS1200 Agreement Name: NYCTA - New Construction of Residen…" at bounding box center [765, 626] width 1400 height 309
click at [318, 548] on div "Contract Id: 71464- INS1200 Agreement Name: NYCTA - New Construction of Residen…" at bounding box center [765, 626] width 1400 height 309
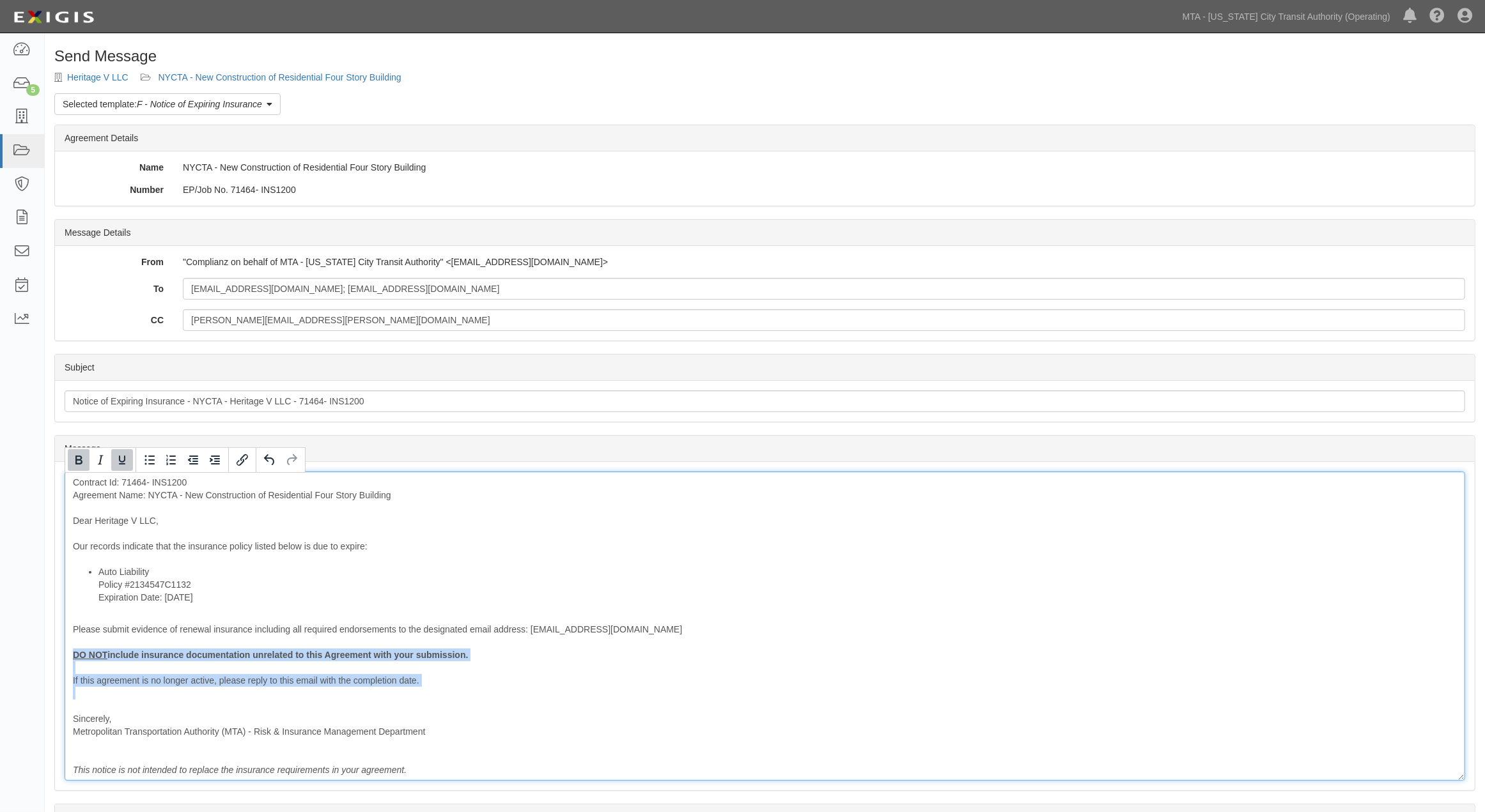
drag, startPoint x: 148, startPoint y: 700, endPoint x: 54, endPoint y: 656, distance: 103.8
click at [55, 656] on div "Message Contract Id: 71464- INS1200 Agreement Name: NYCTA - New Construction of…" at bounding box center [765, 626] width 1420 height 328
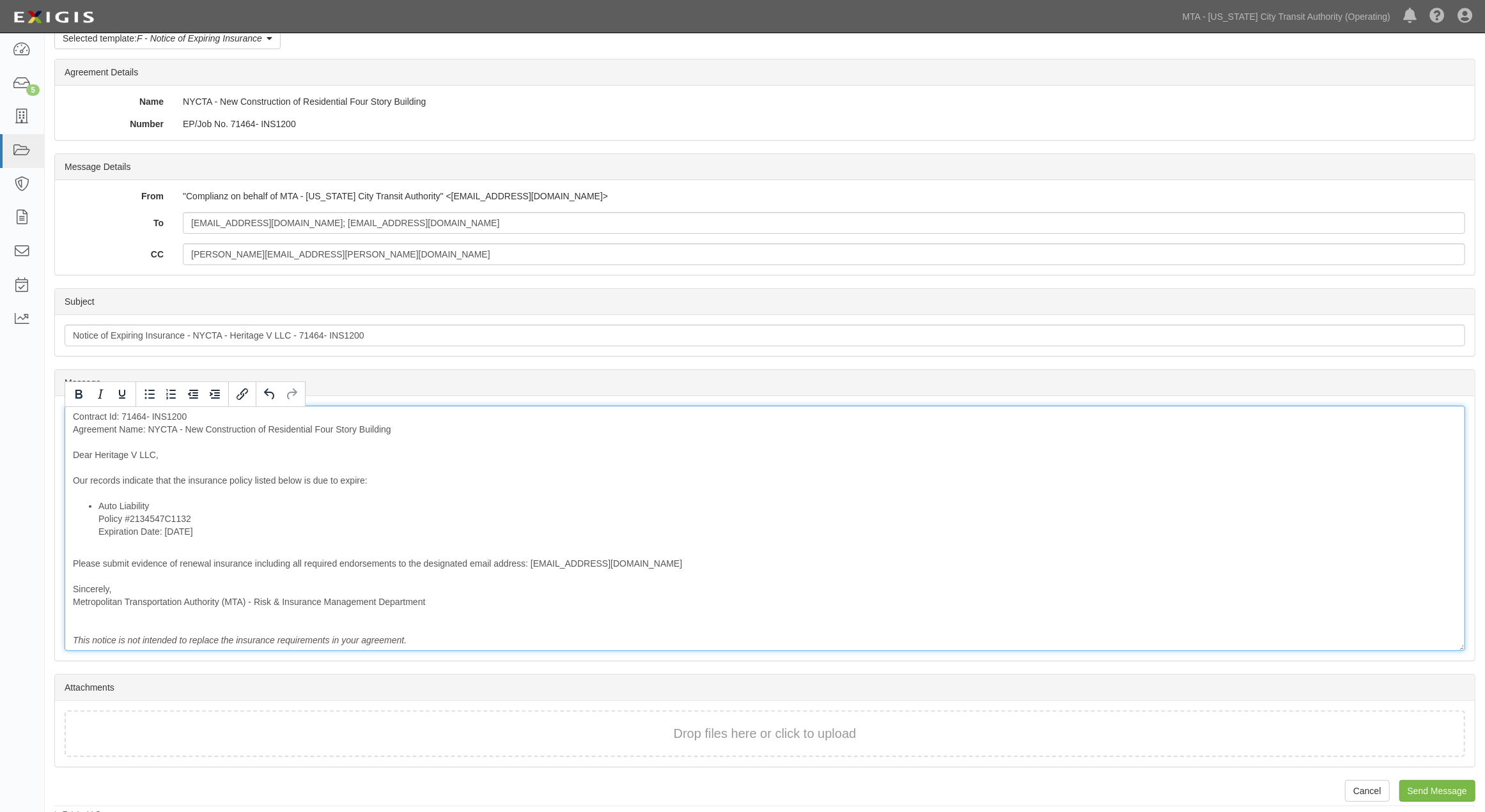
scroll to position [73, 0]
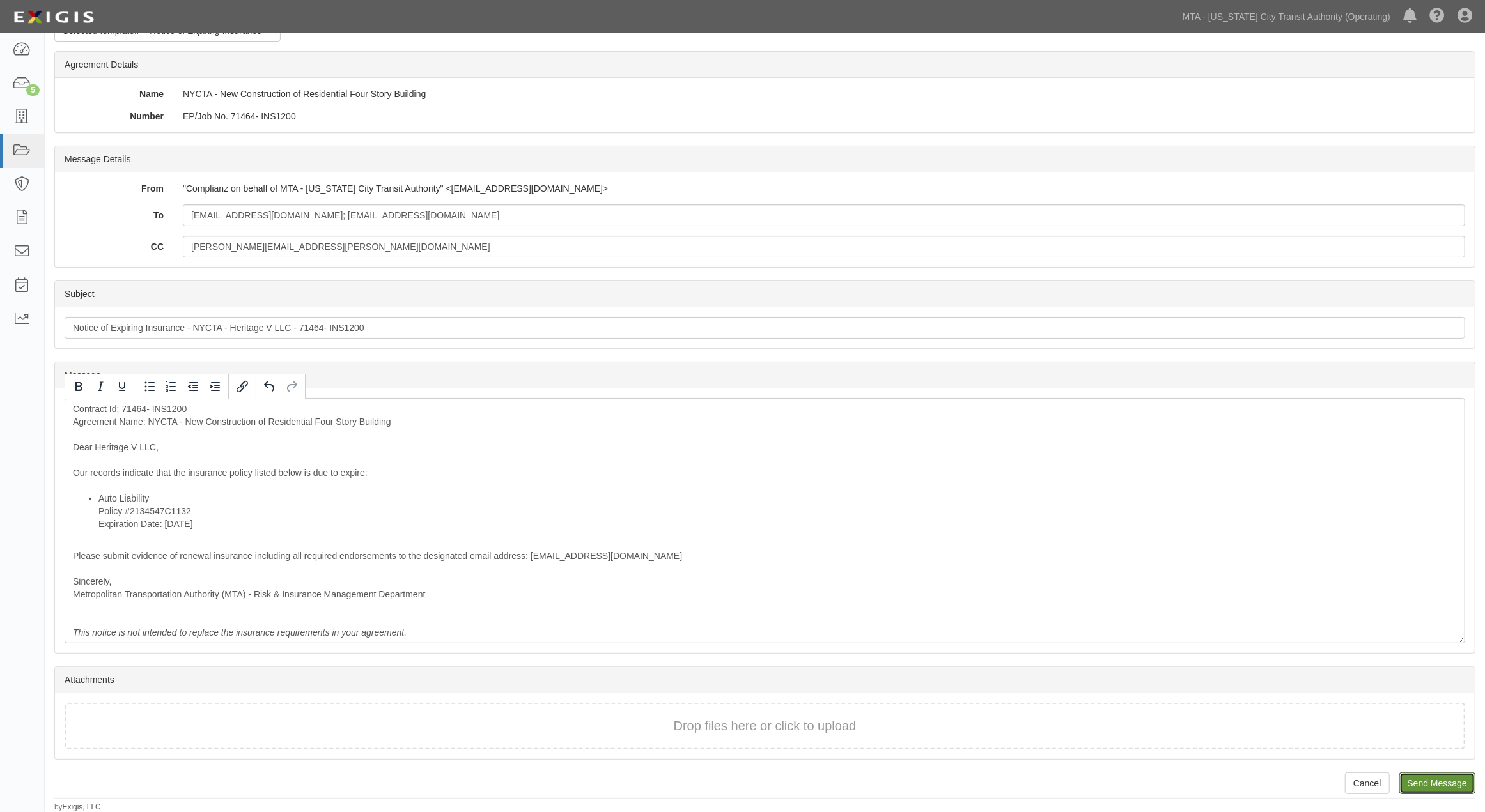
drag, startPoint x: 1449, startPoint y: 774, endPoint x: 816, endPoint y: 54, distance: 958.7
click at [1449, 774] on input "Send Message" at bounding box center [1437, 784] width 76 height 22
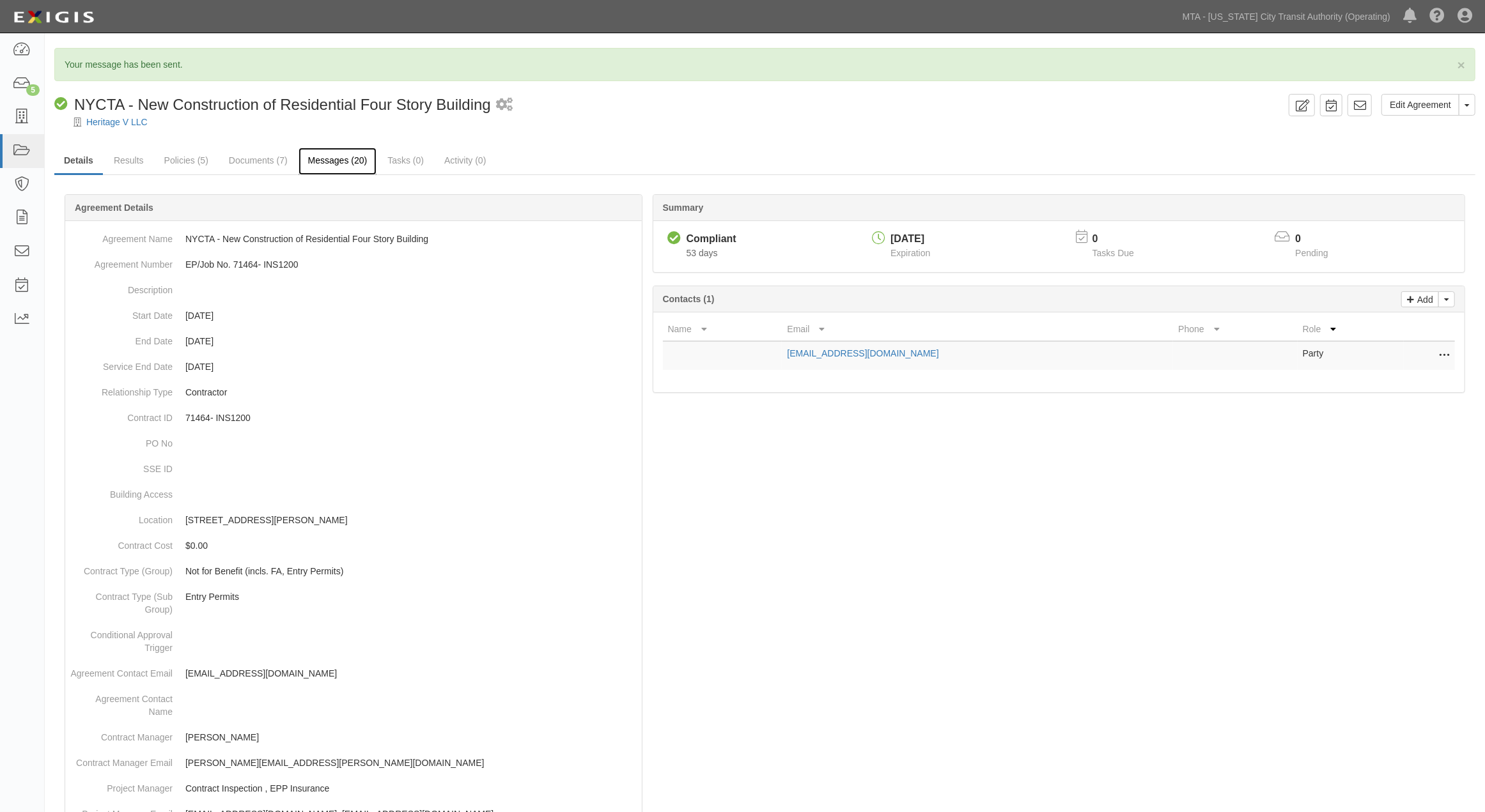
click at [347, 163] on link "Messages (20)" at bounding box center [338, 161] width 79 height 28
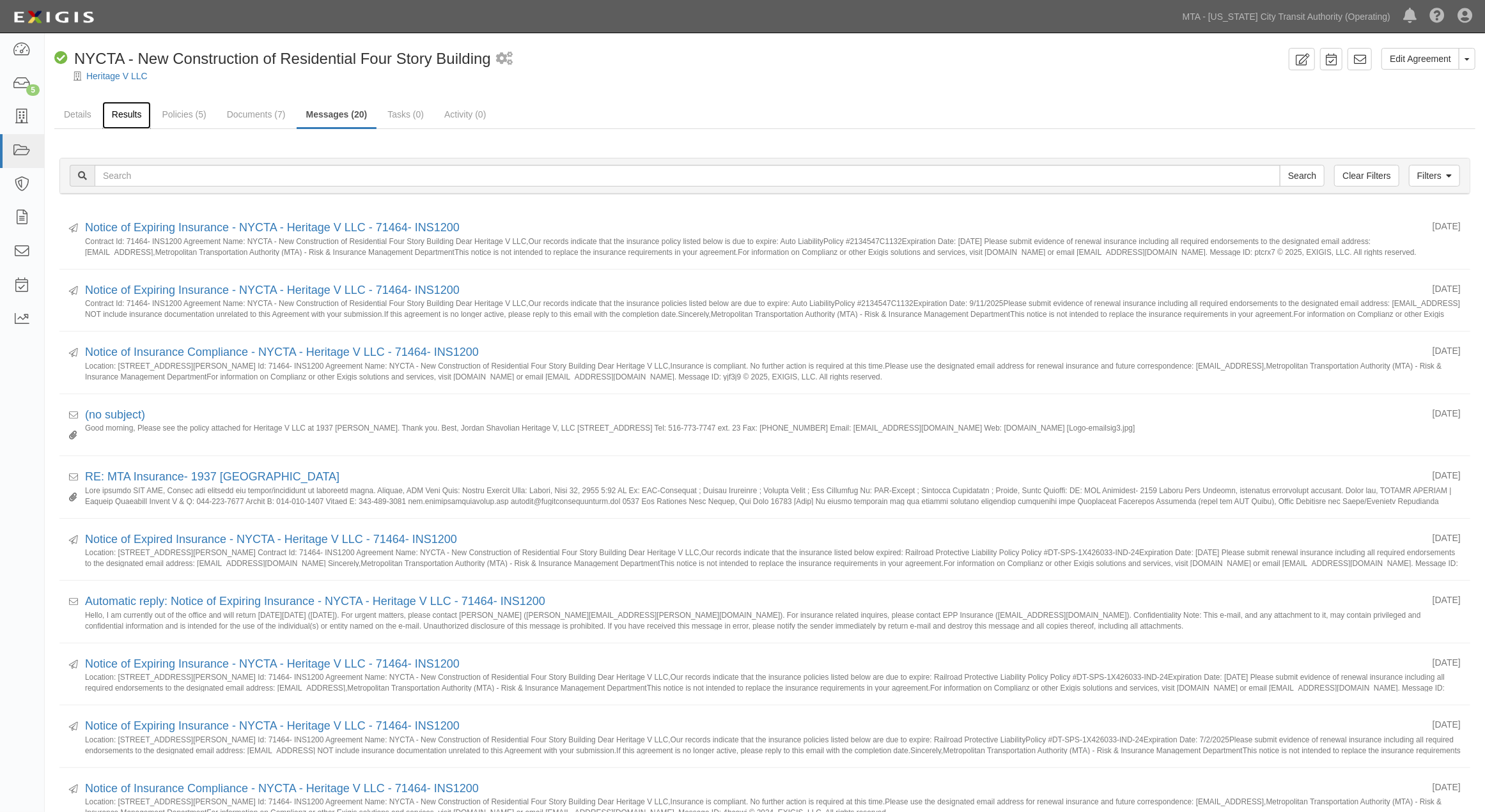
click at [112, 113] on link "Results" at bounding box center [126, 115] width 49 height 28
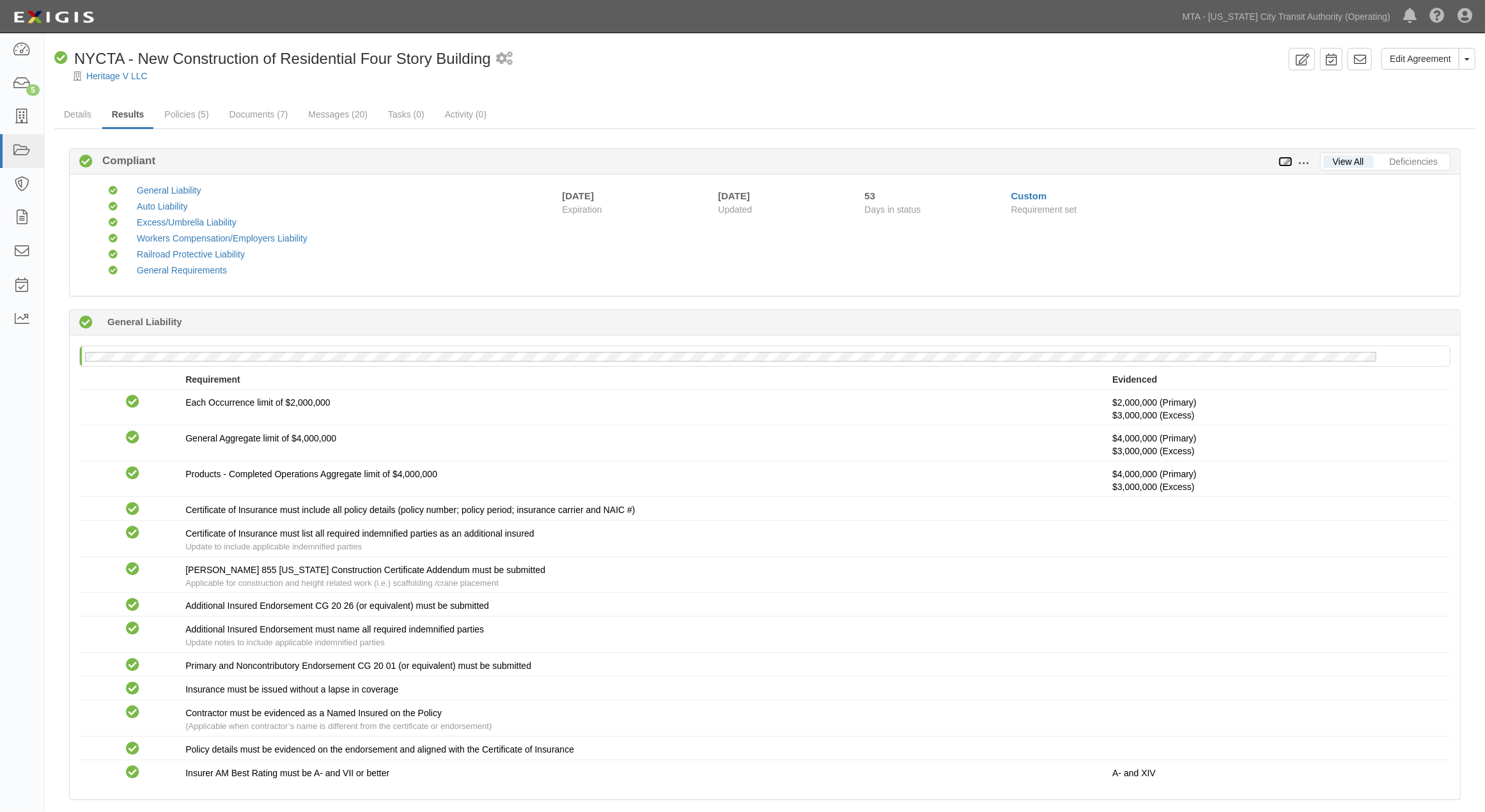
click at [1282, 160] on icon at bounding box center [1285, 162] width 14 height 9
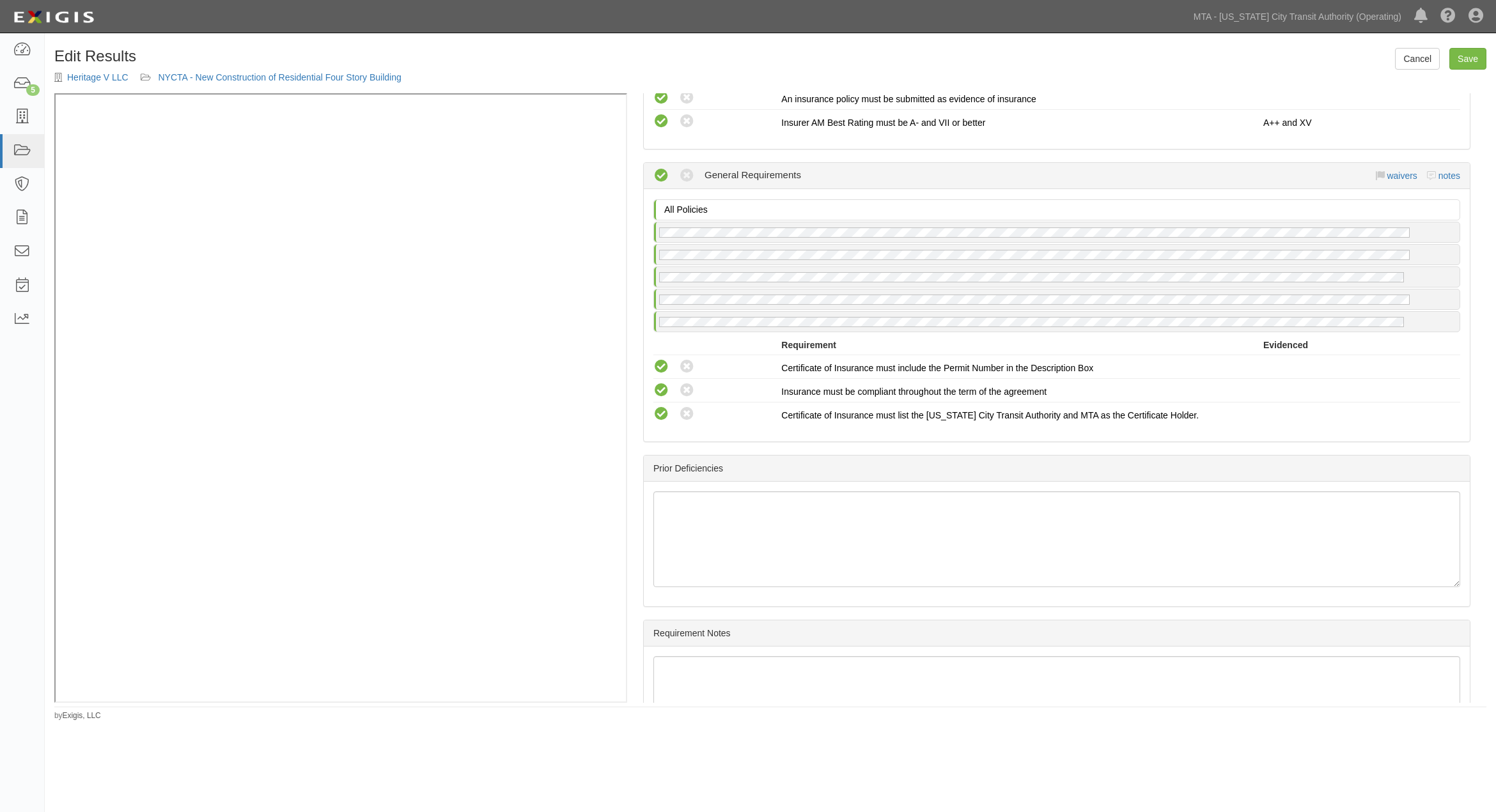
scroll to position [1797, 0]
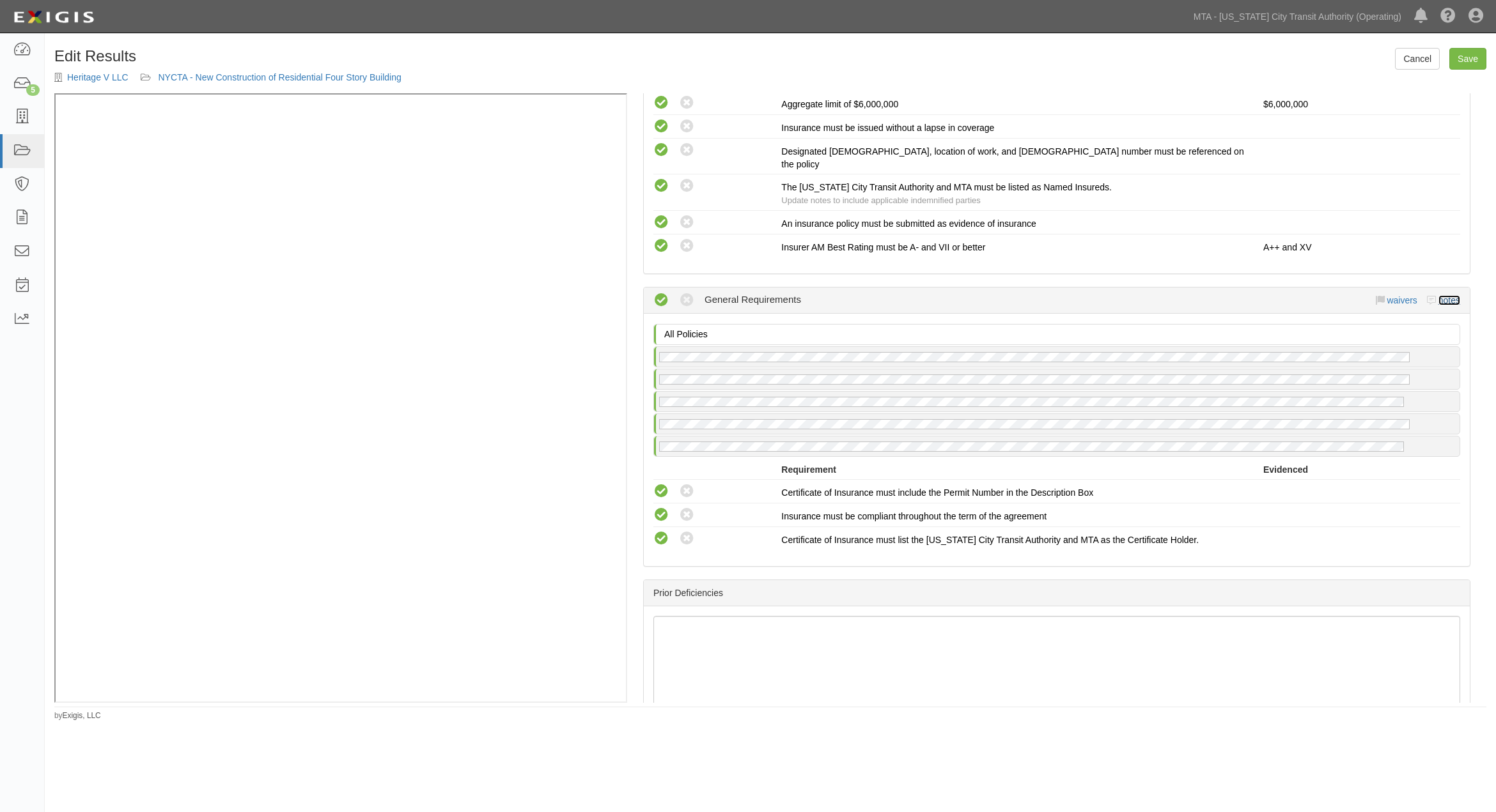
click at [1443, 296] on link "notes" at bounding box center [1449, 301] width 22 height 10
radio input "true"
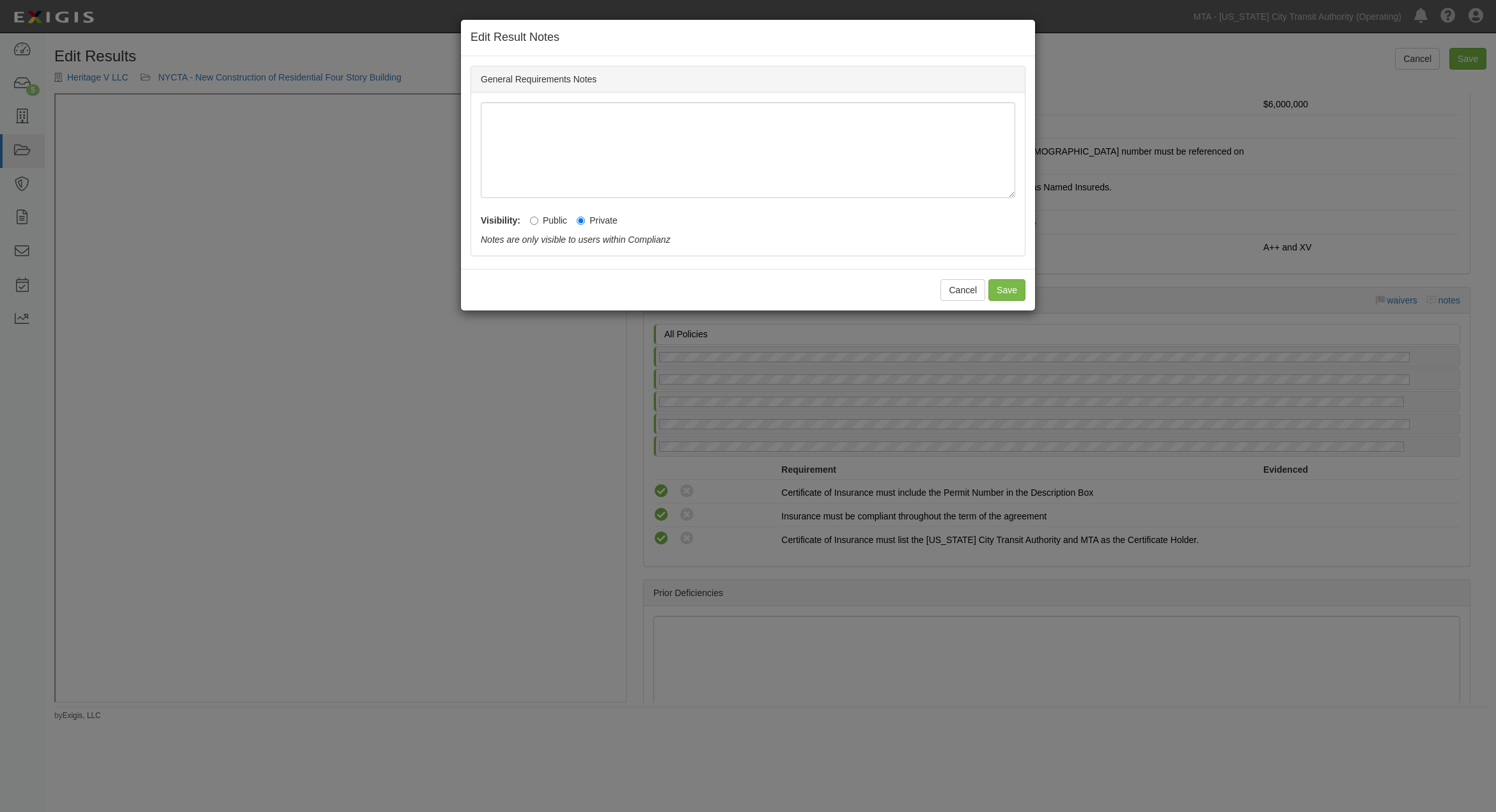
click at [555, 220] on label "Public" at bounding box center [549, 220] width 37 height 13
click at [538, 220] on input "Public" at bounding box center [534, 221] width 9 height 9
radio input "true"
click at [1000, 290] on button "Save" at bounding box center [1007, 290] width 37 height 22
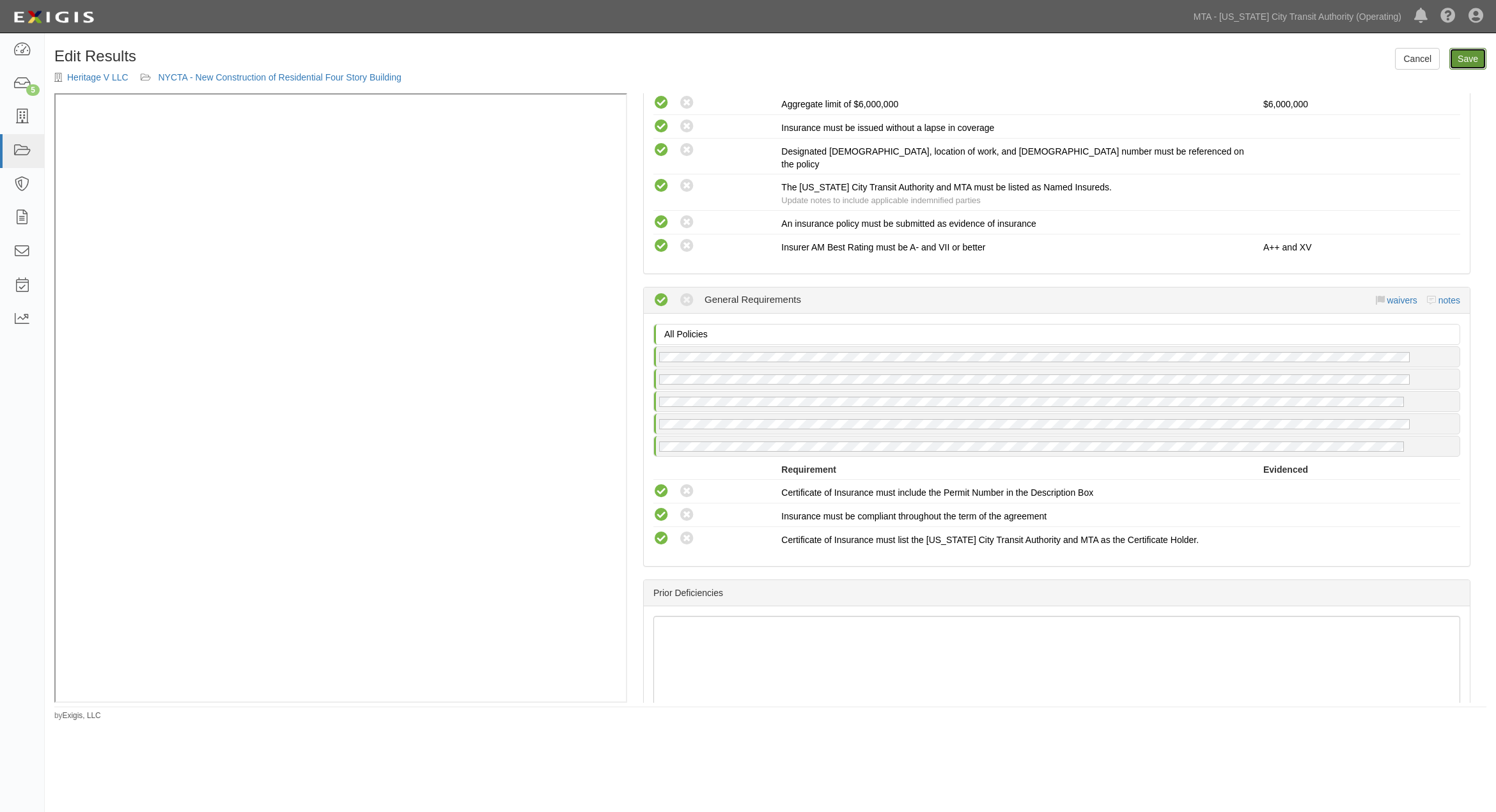
click at [1469, 59] on link "Save" at bounding box center [1468, 58] width 37 height 22
radio input "true"
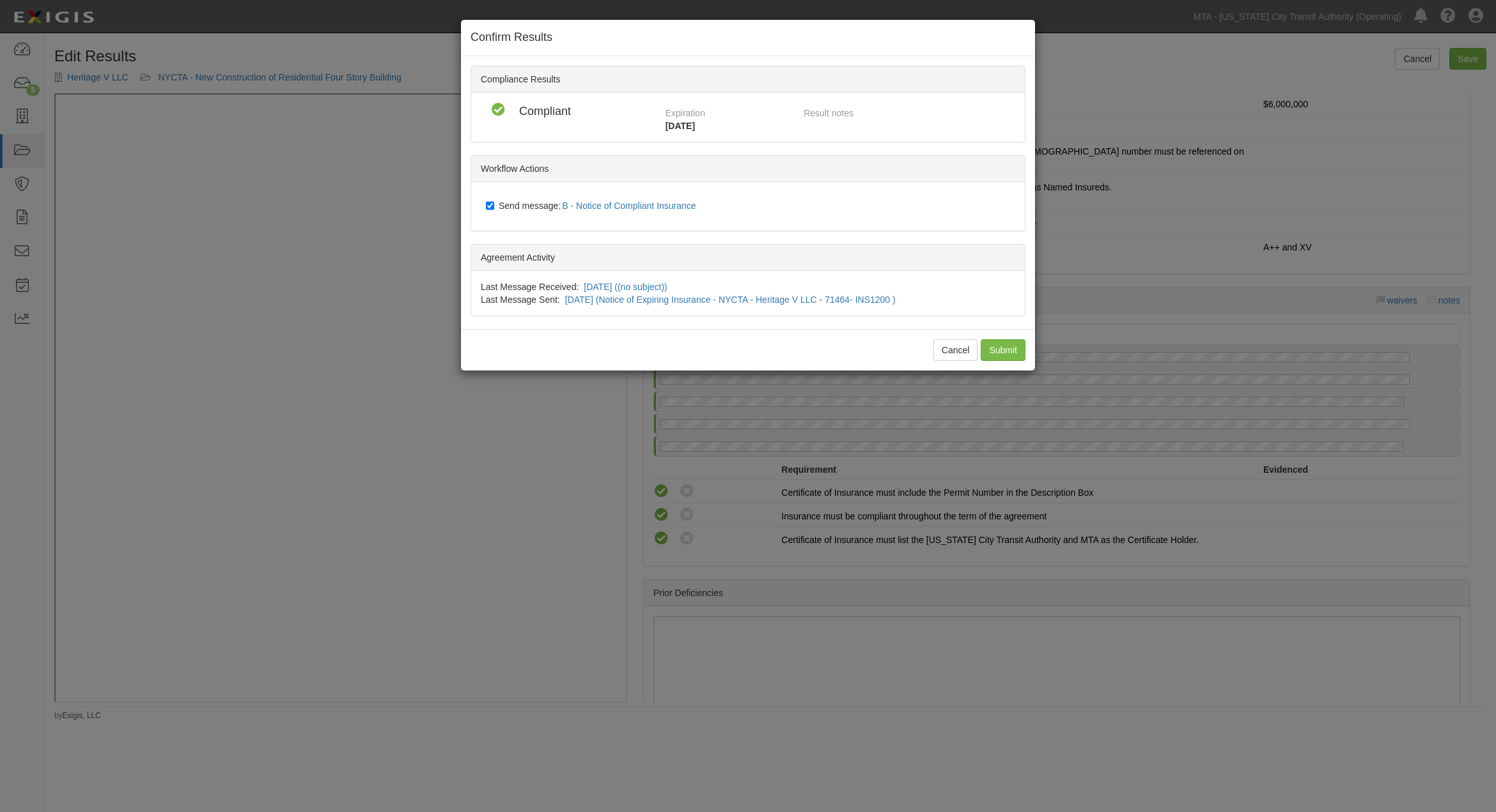
click at [515, 203] on span "Send message: B - Notice of Compliant Insurance" at bounding box center [600, 205] width 203 height 10
click at [494, 203] on input "Send message: B - Notice of Compliant Insurance" at bounding box center [490, 205] width 9 height 10
checkbox input "false"
click at [1005, 353] on input "Submit" at bounding box center [1003, 350] width 45 height 22
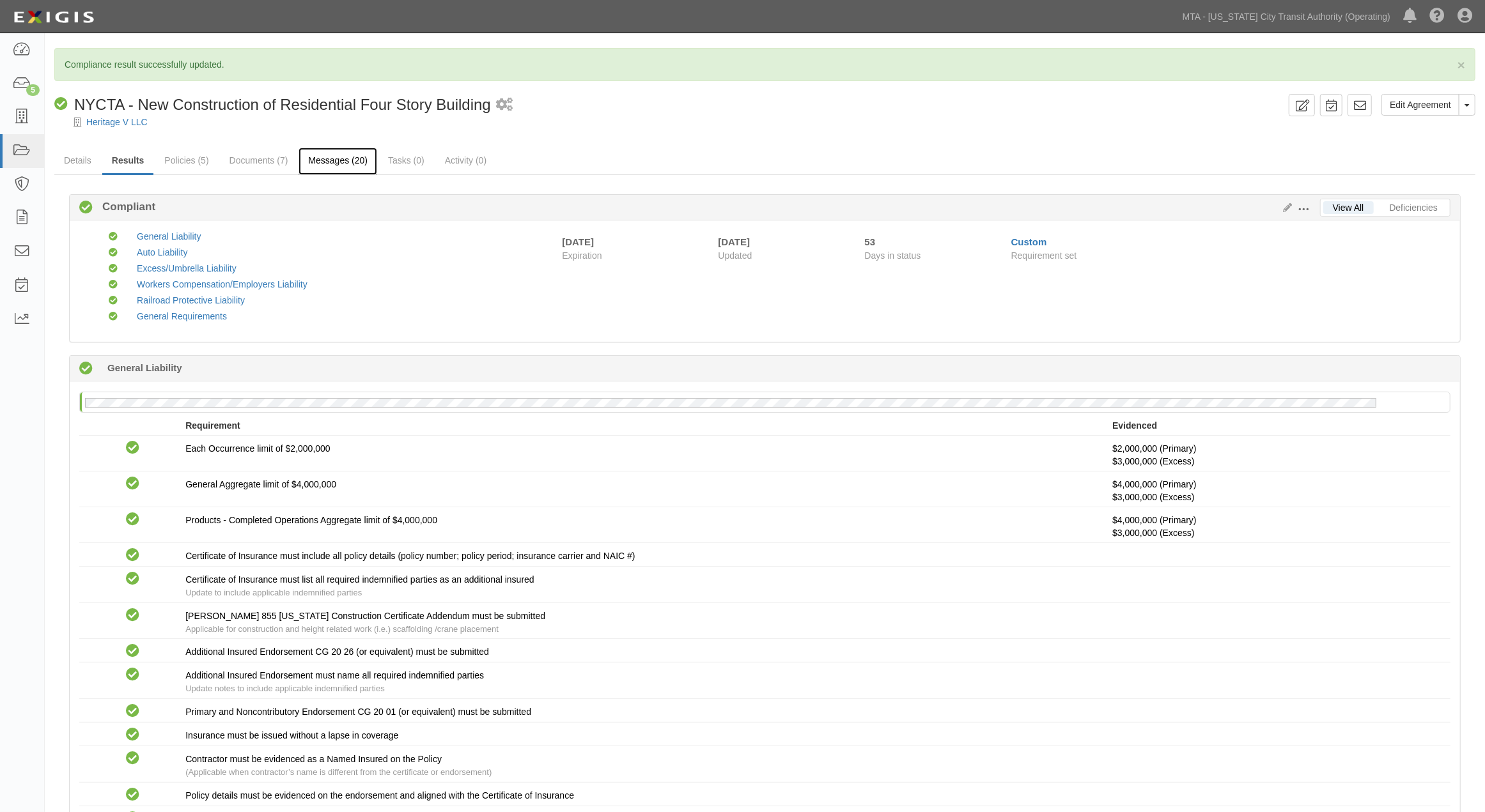
click at [343, 157] on link "Messages (20)" at bounding box center [338, 161] width 79 height 28
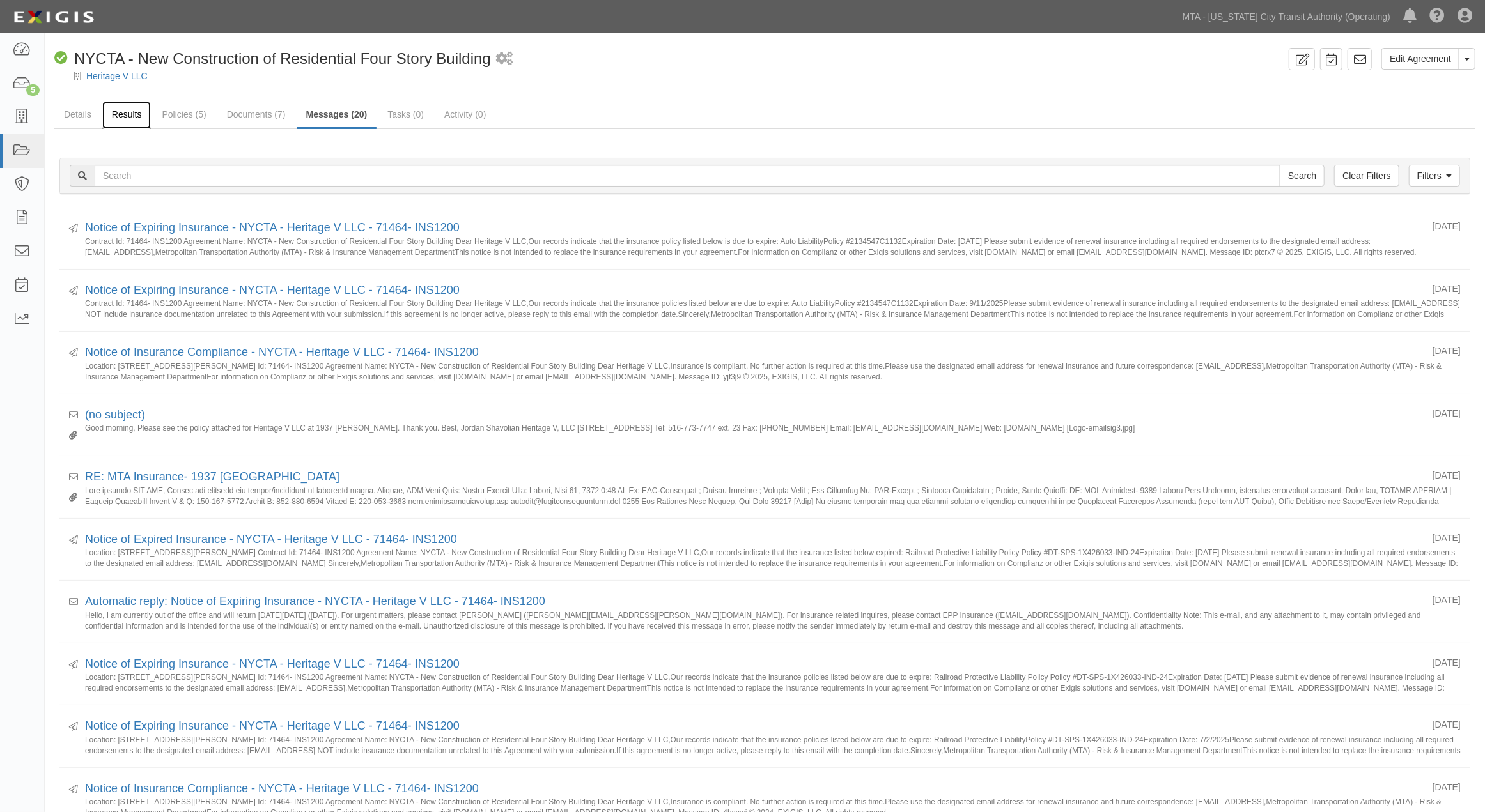
click at [110, 112] on link "Results" at bounding box center [126, 115] width 49 height 28
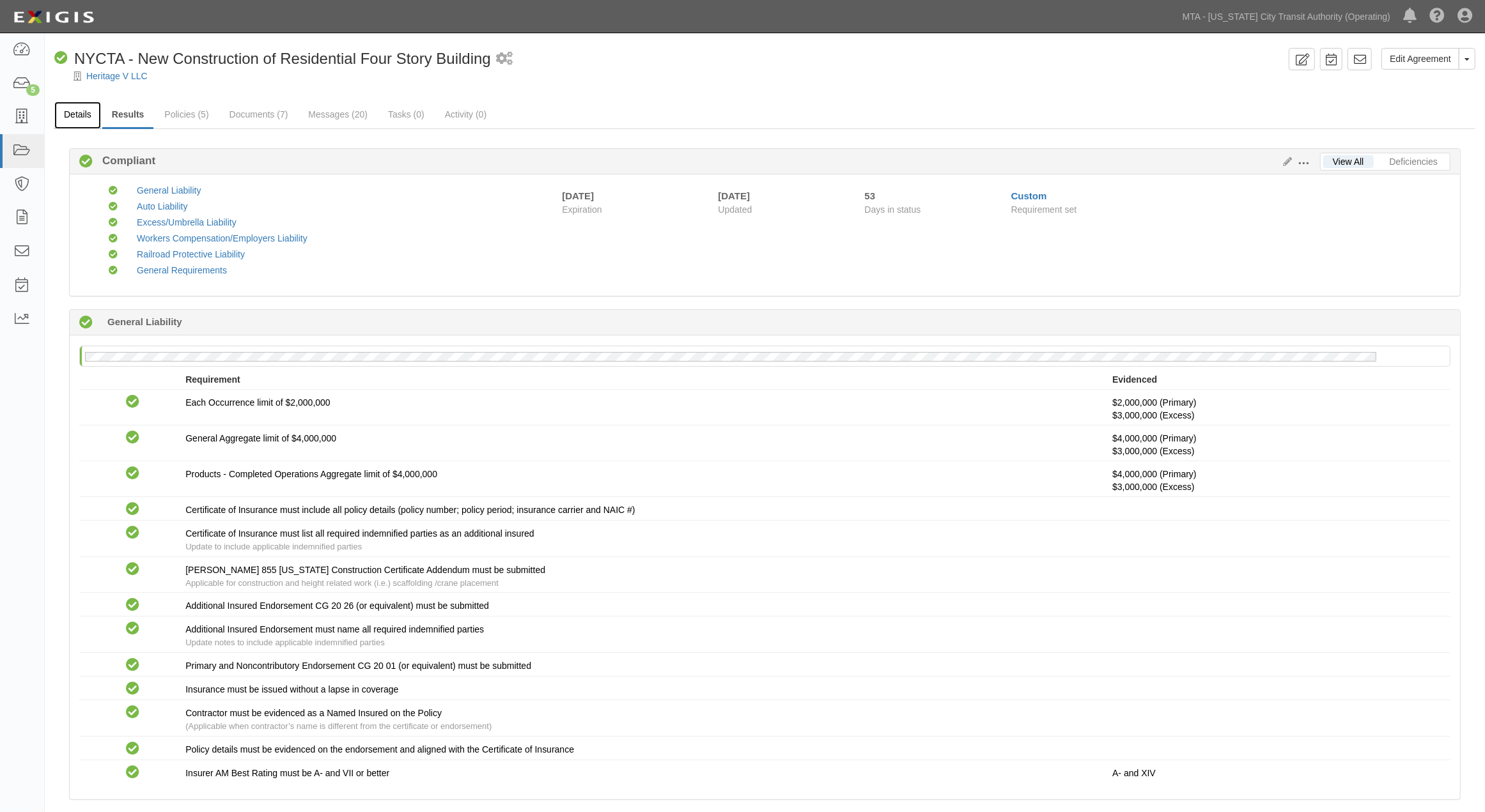
click at [85, 112] on link "Details" at bounding box center [77, 115] width 47 height 28
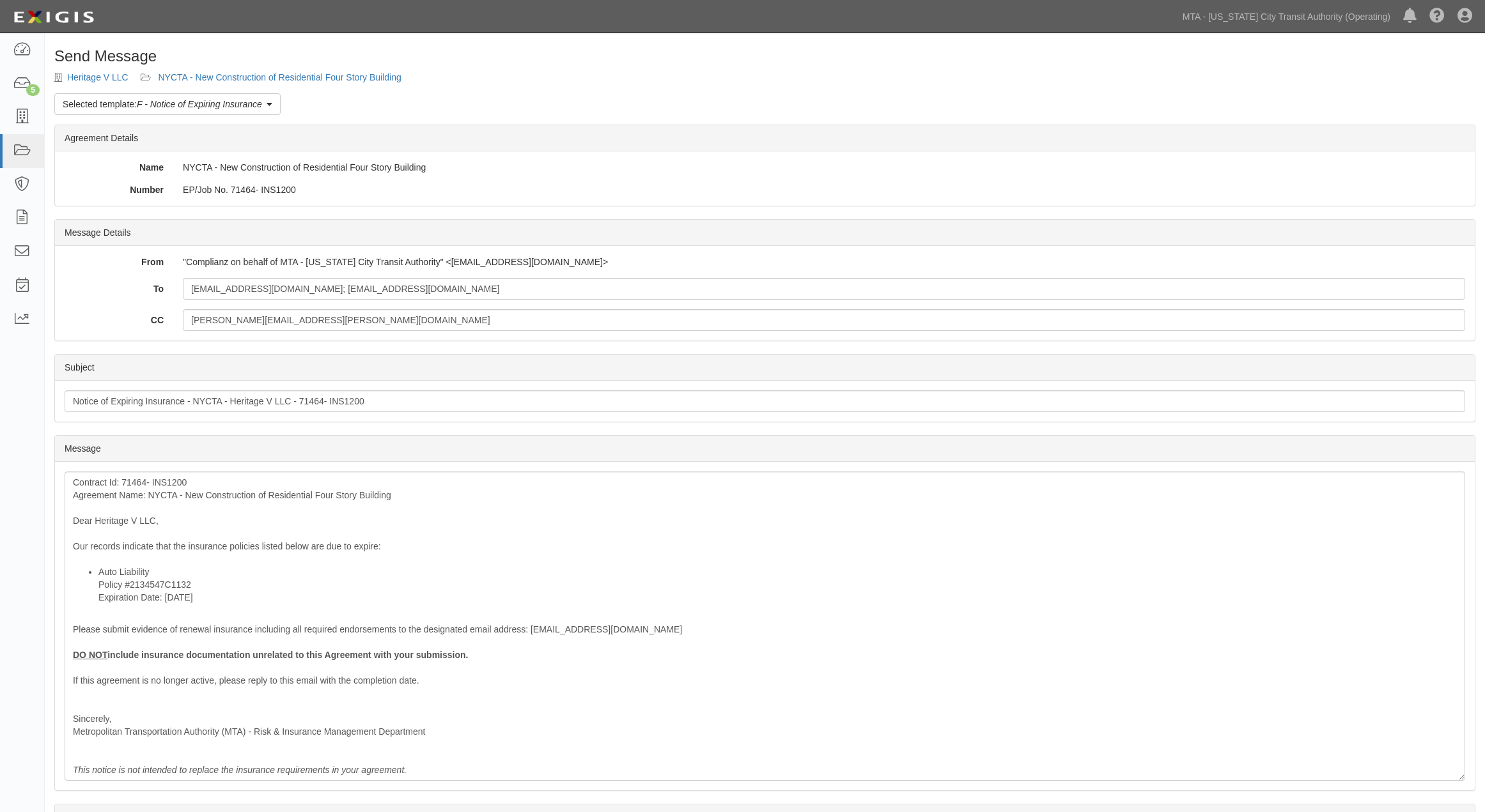
scroll to position [73, 0]
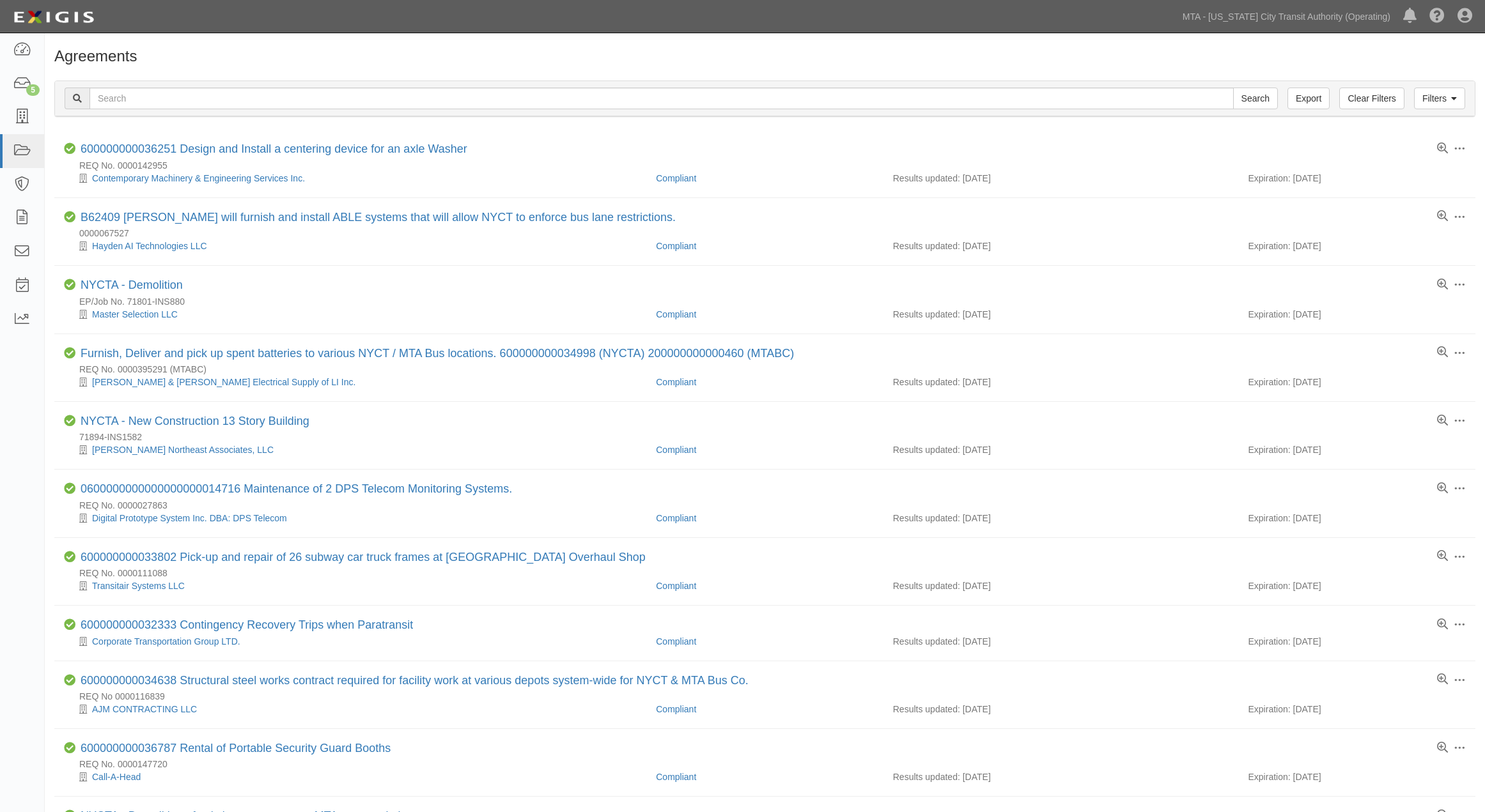
scroll to position [497, 0]
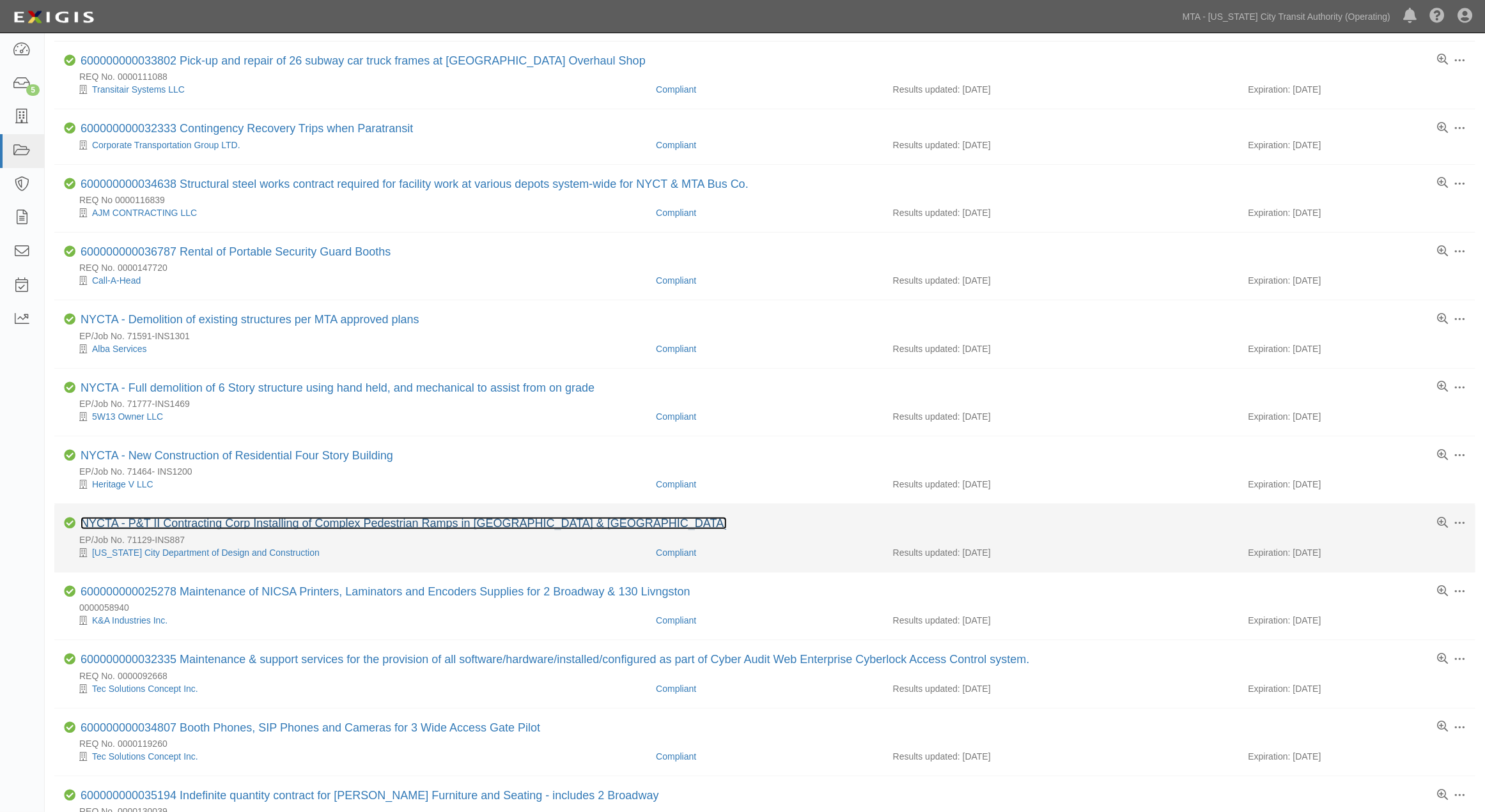
click at [399, 530] on link "NYCTA - P&T II Contracting Corp Installing of Complex Pedestrian Ramps in [GEOG…" at bounding box center [403, 524] width 646 height 13
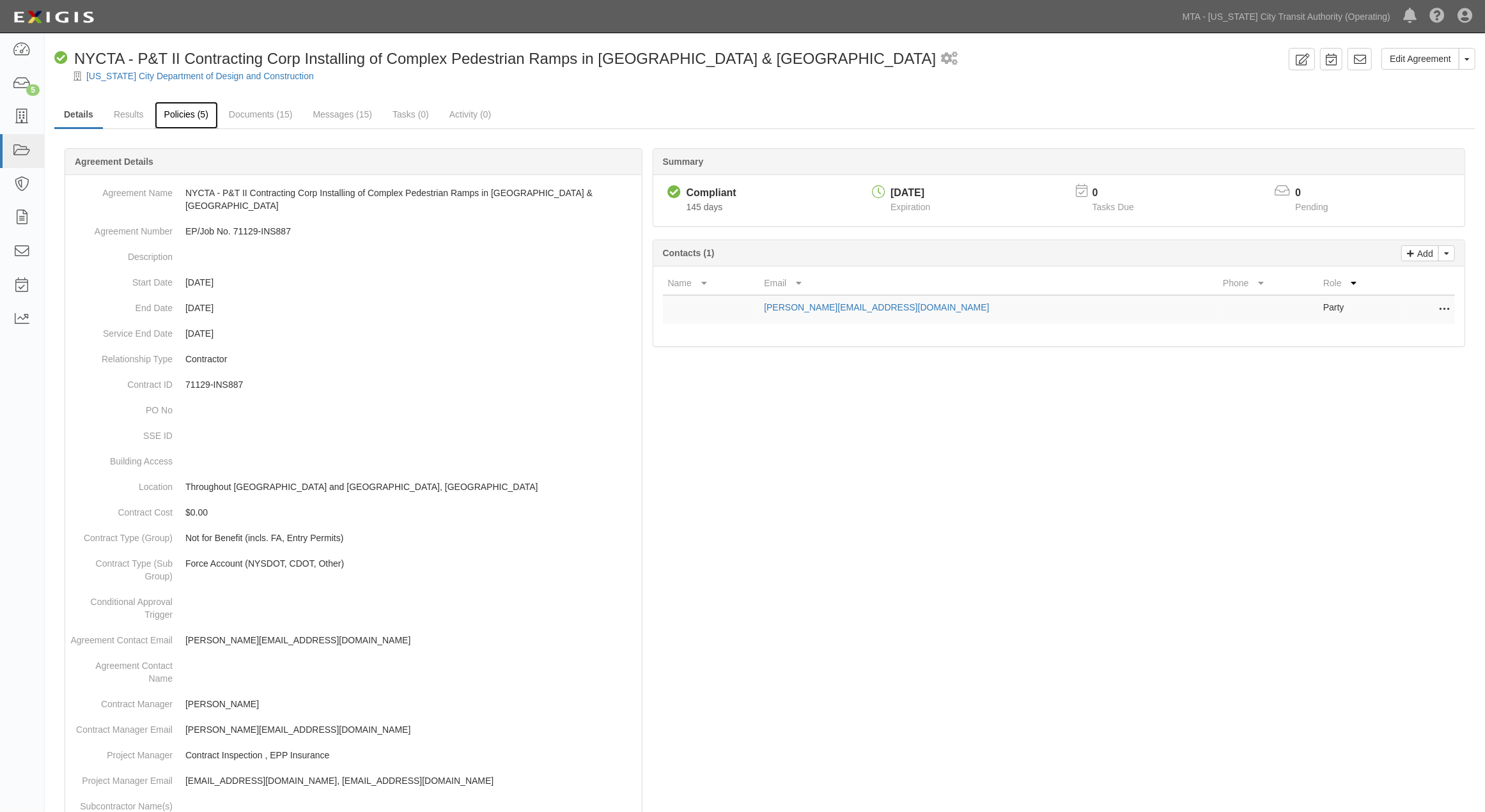
click at [176, 112] on link "Policies (5)" at bounding box center [186, 115] width 63 height 28
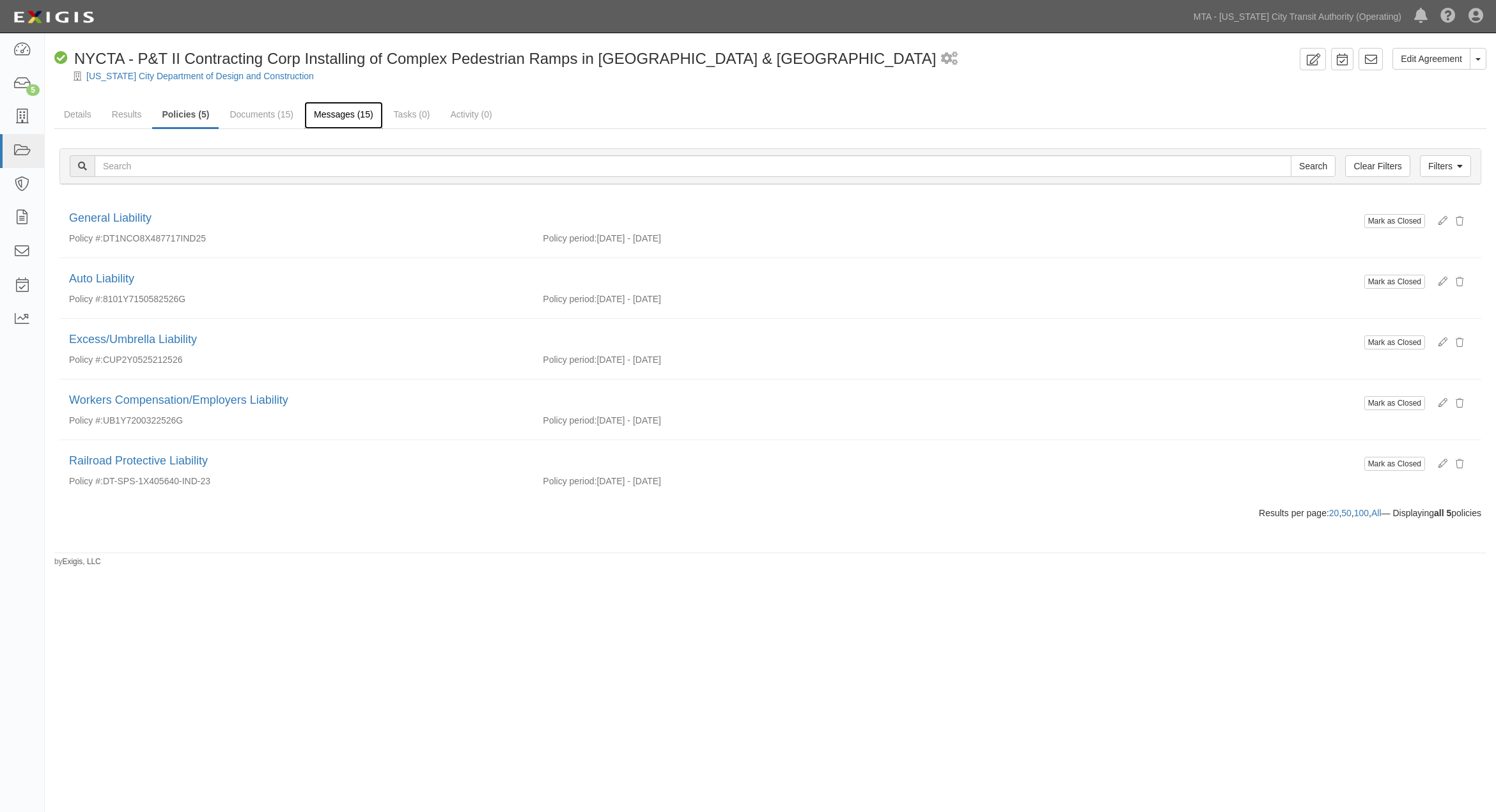
click at [343, 117] on link "Messages (15)" at bounding box center [343, 115] width 79 height 28
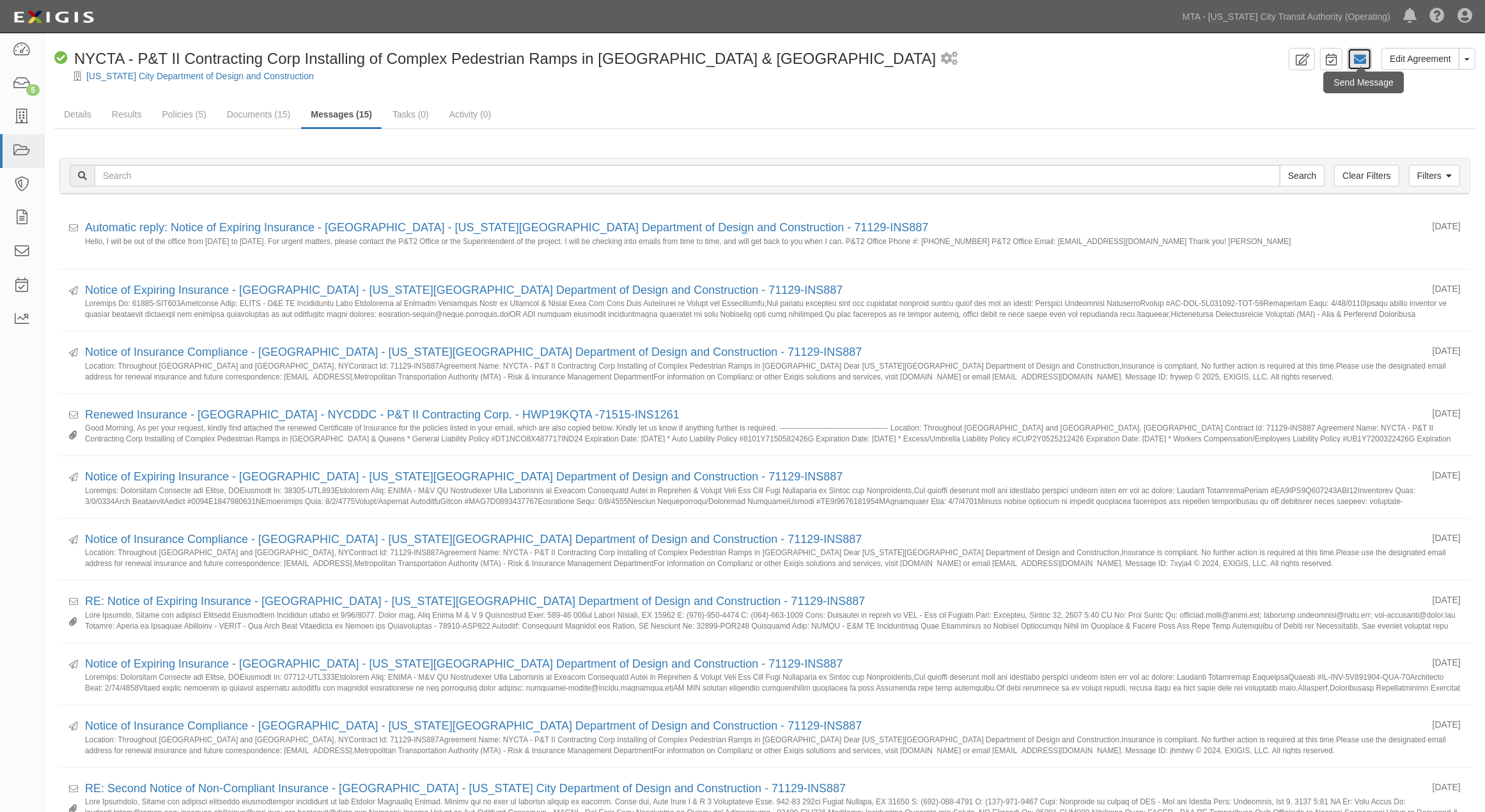
click at [1351, 63] on link at bounding box center [1359, 58] width 24 height 22
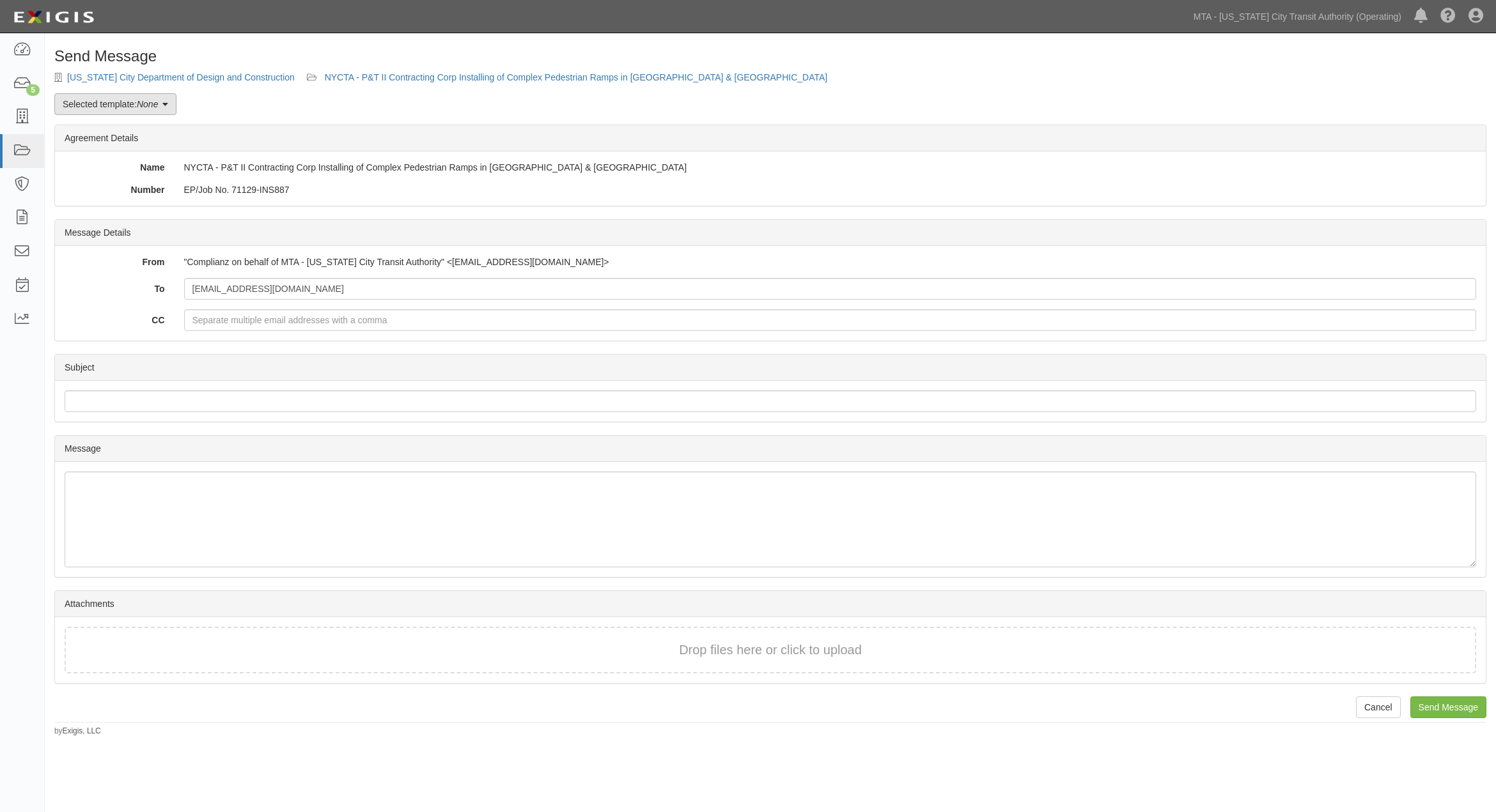
click at [137, 101] on link "Selected template: None" at bounding box center [115, 104] width 122 height 22
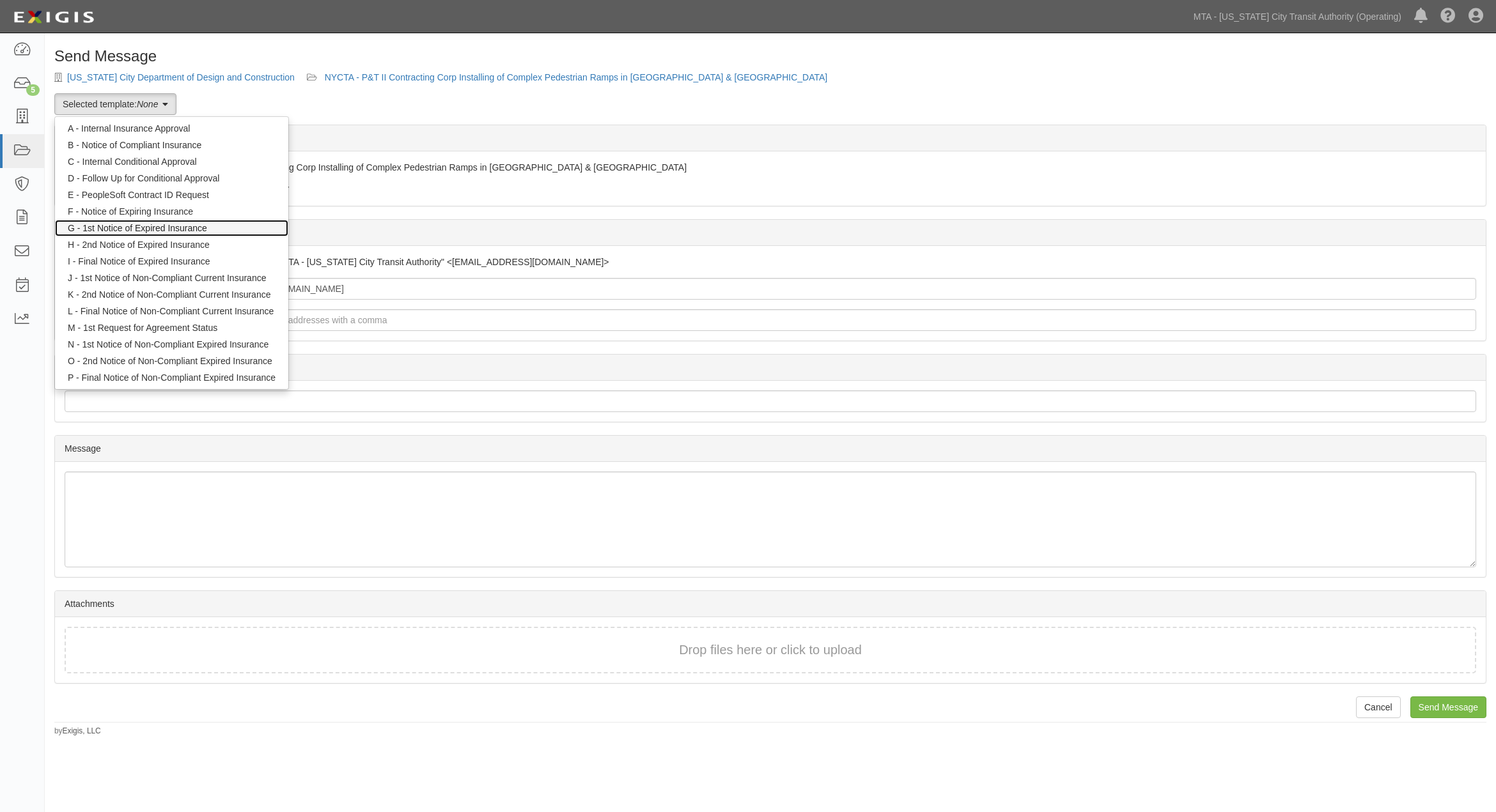
click at [109, 227] on link "G - 1st Notice of Expired Insurance" at bounding box center [171, 227] width 233 height 16
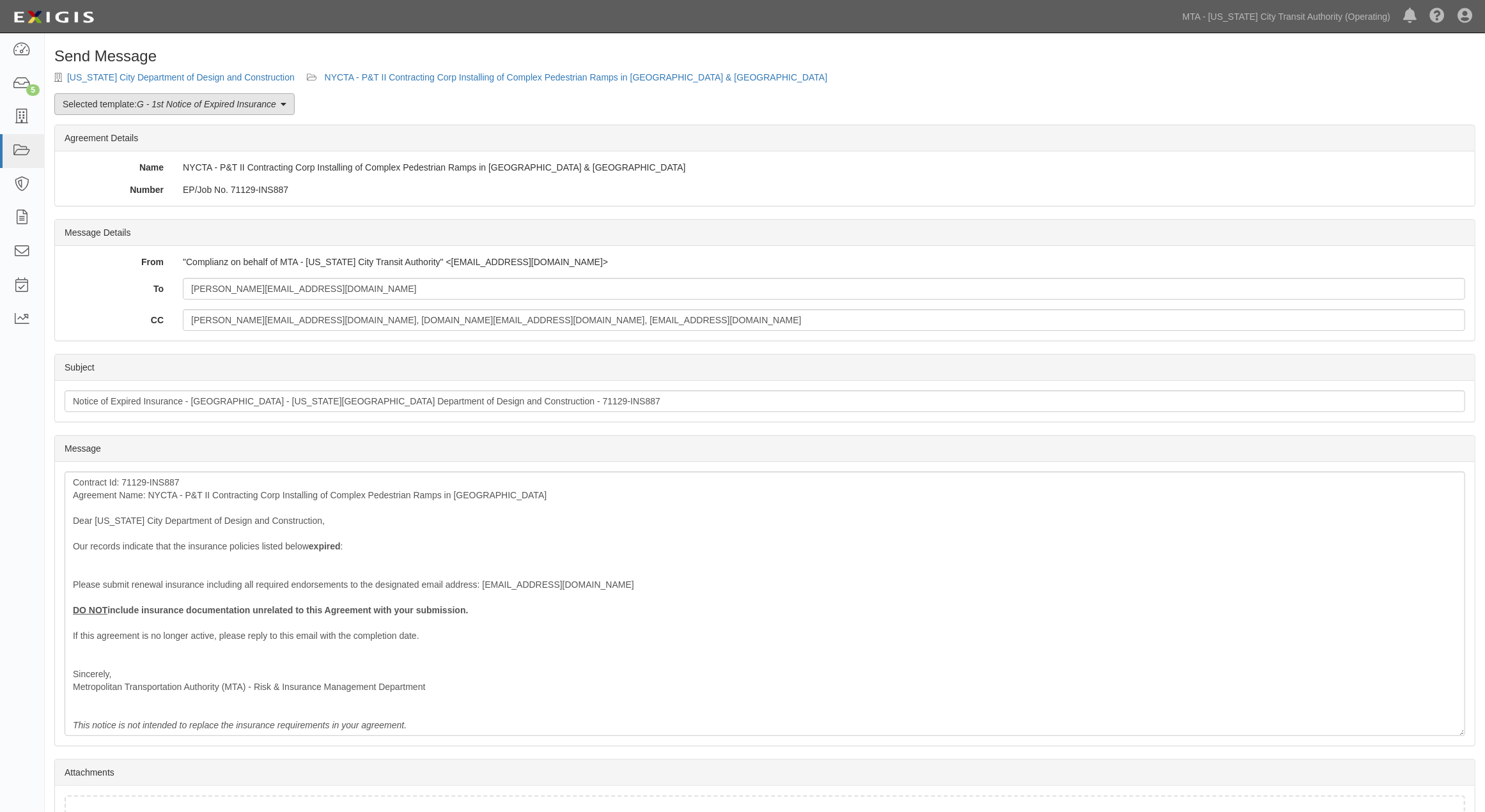
click at [160, 107] on em "G - 1st Notice of Expired Insurance" at bounding box center [207, 104] width 139 height 10
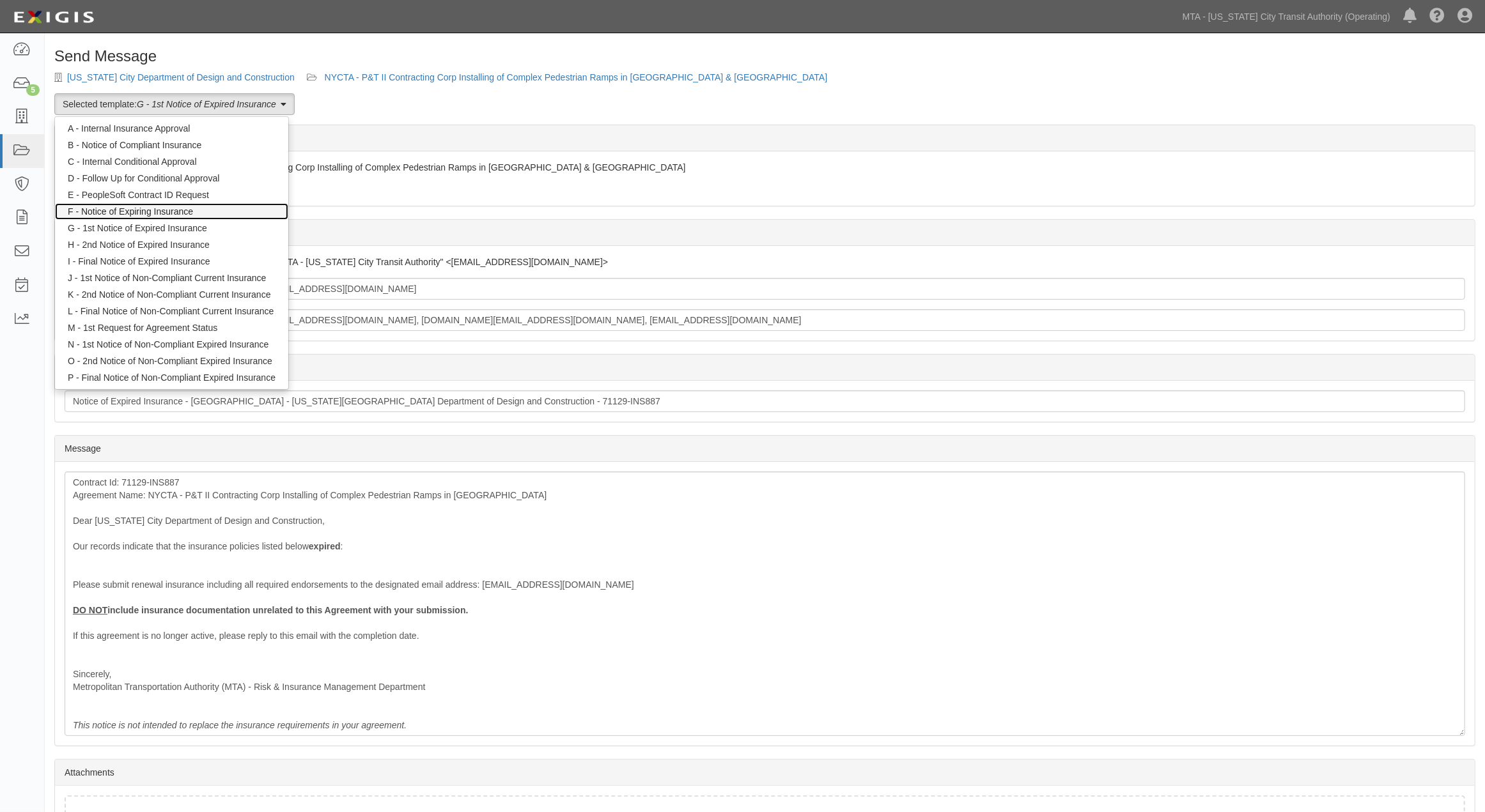
click at [176, 208] on link "F - Notice of Expiring Insurance" at bounding box center [171, 211] width 233 height 16
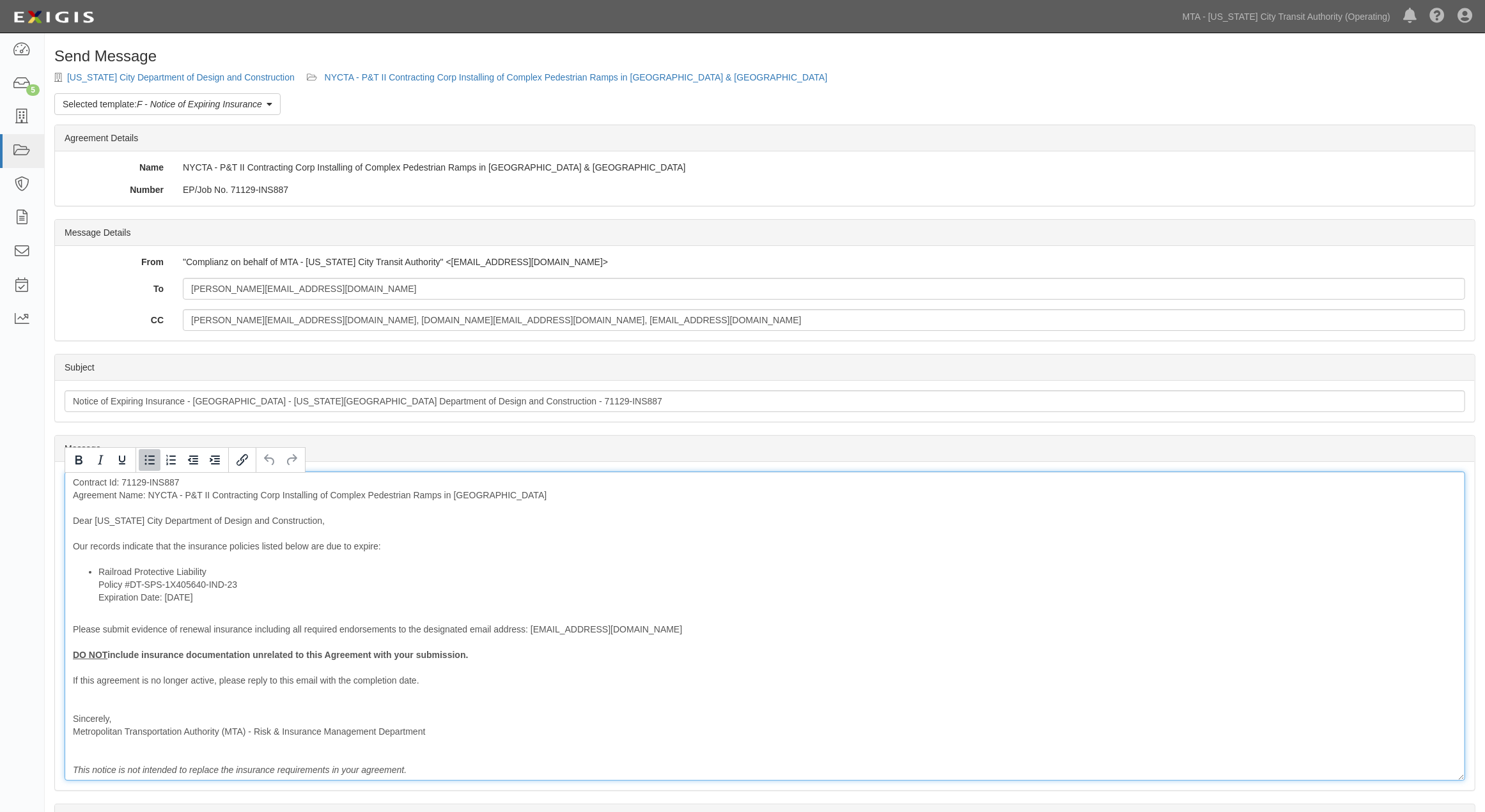
drag, startPoint x: 225, startPoint y: 600, endPoint x: 99, endPoint y: 601, distance: 126.0
click at [99, 601] on li "Railroad Protective Liability Policy #DT-SPS-1X405640-IND-23 Expiration Date: […" at bounding box center [778, 585] width 1359 height 38
click at [21, 48] on icon at bounding box center [21, 50] width 18 height 15
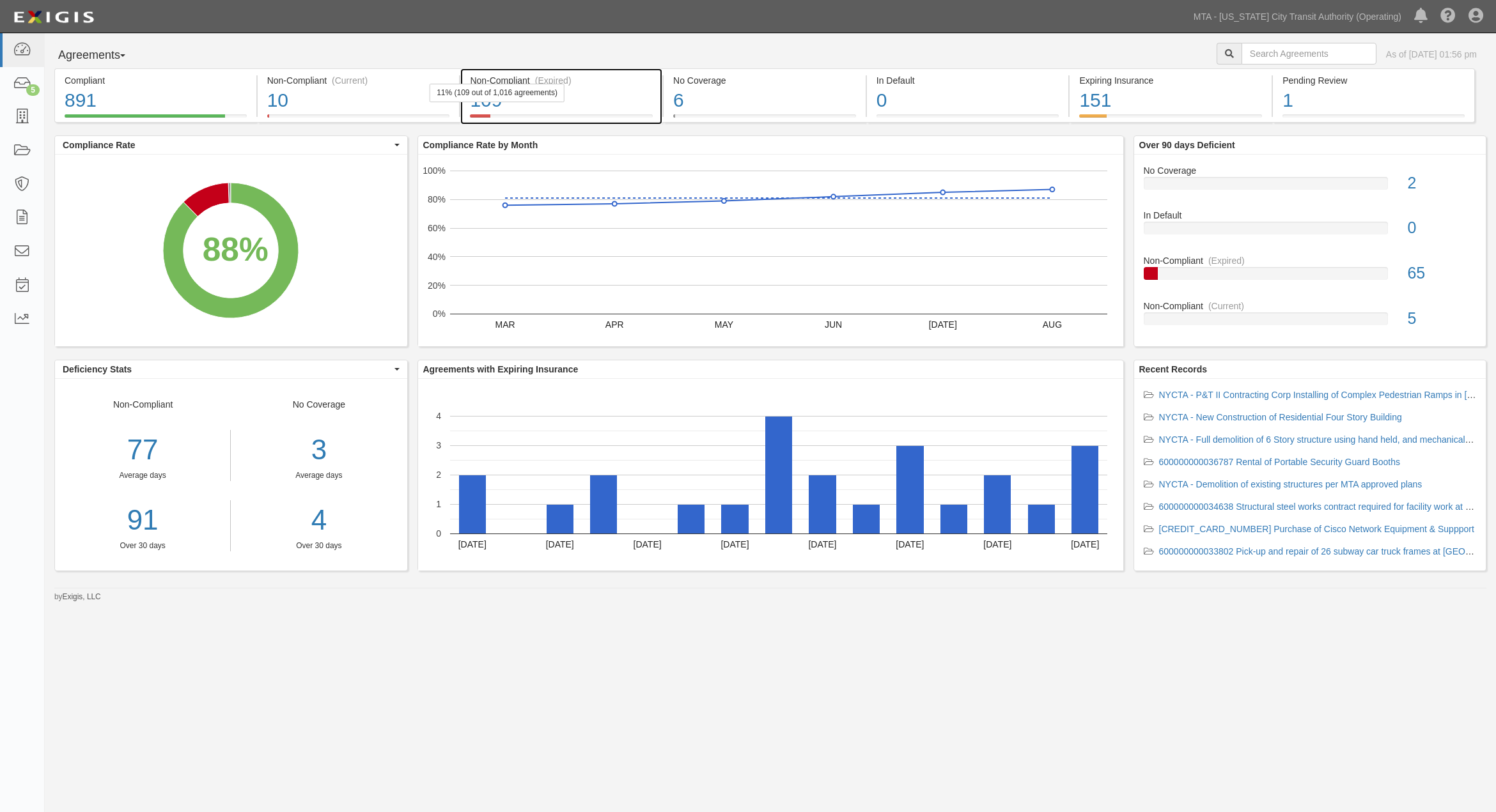
click at [620, 96] on div "109" at bounding box center [561, 100] width 183 height 28
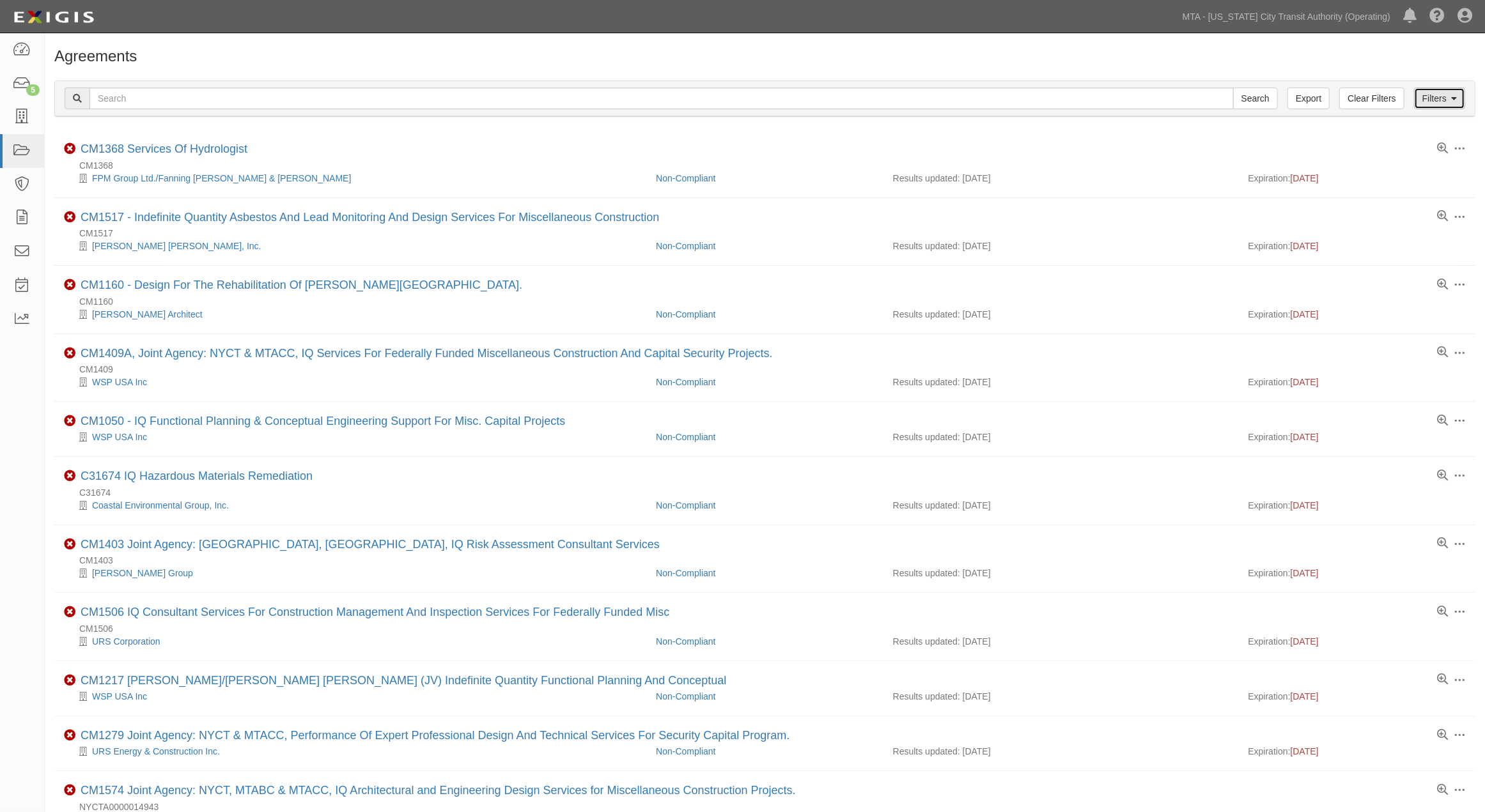
click at [1433, 99] on link "Filters" at bounding box center [1440, 98] width 51 height 22
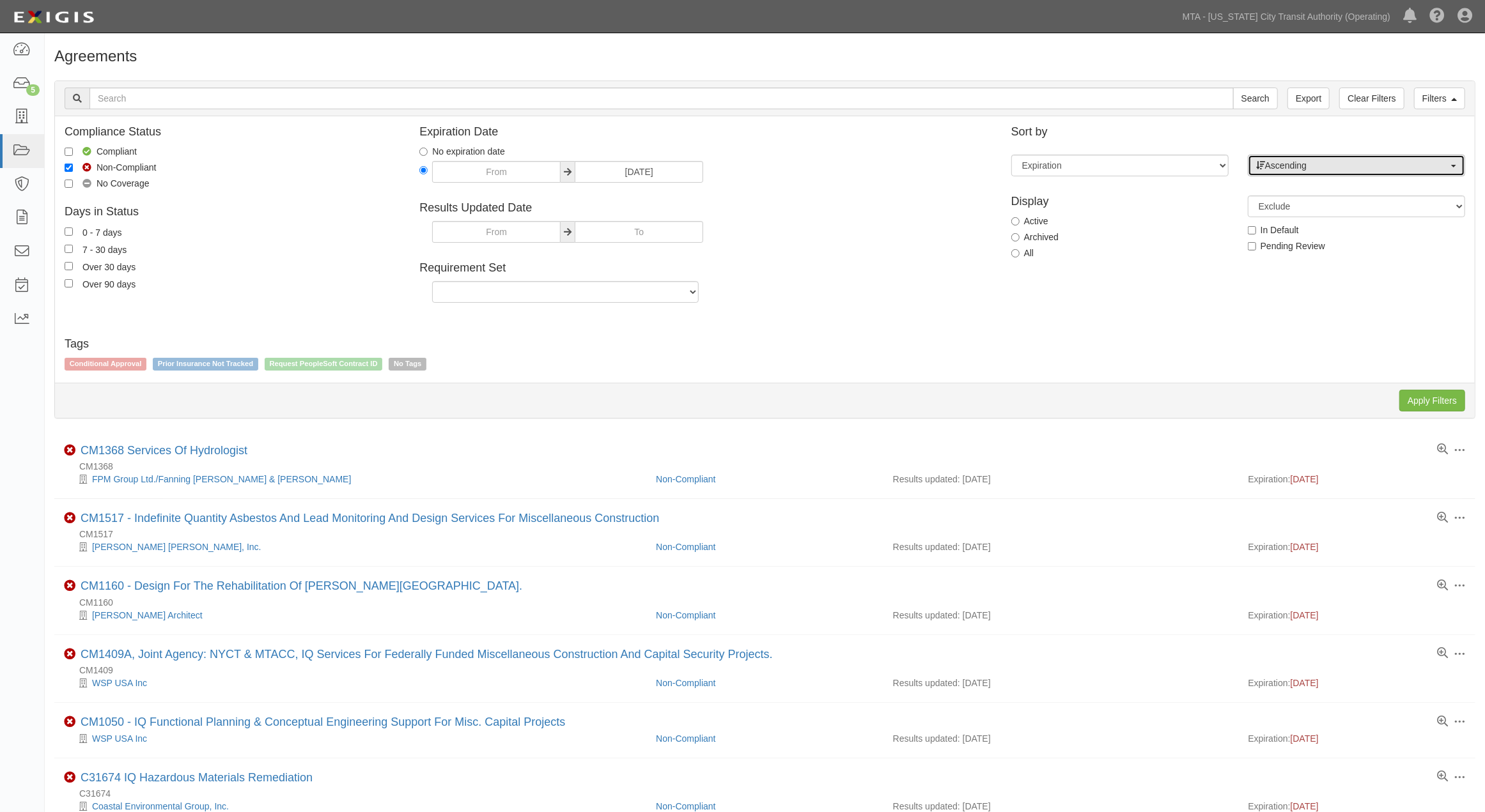
click at [1302, 159] on span "Ascending" at bounding box center [1352, 166] width 193 height 13
click at [1295, 207] on span "Descending" at bounding box center [1296, 207] width 48 height 13
select select "desc"
click at [1429, 405] on input "Apply Filters" at bounding box center [1432, 401] width 66 height 22
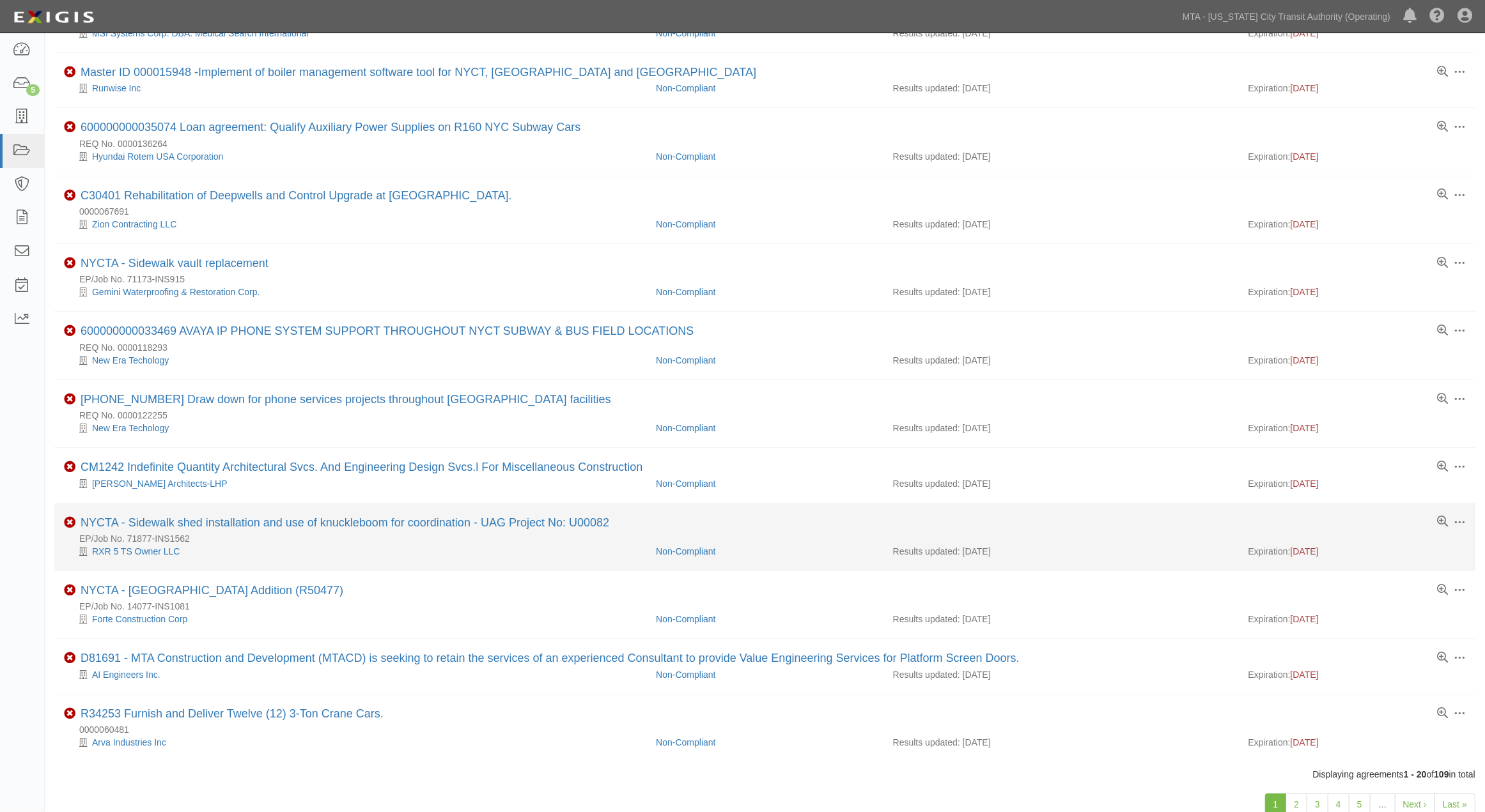
scroll to position [639, 0]
click at [328, 528] on link "NYCTA - Sidewalk shed installation and use of knuckleboom for coordination - UA…" at bounding box center [345, 521] width 529 height 13
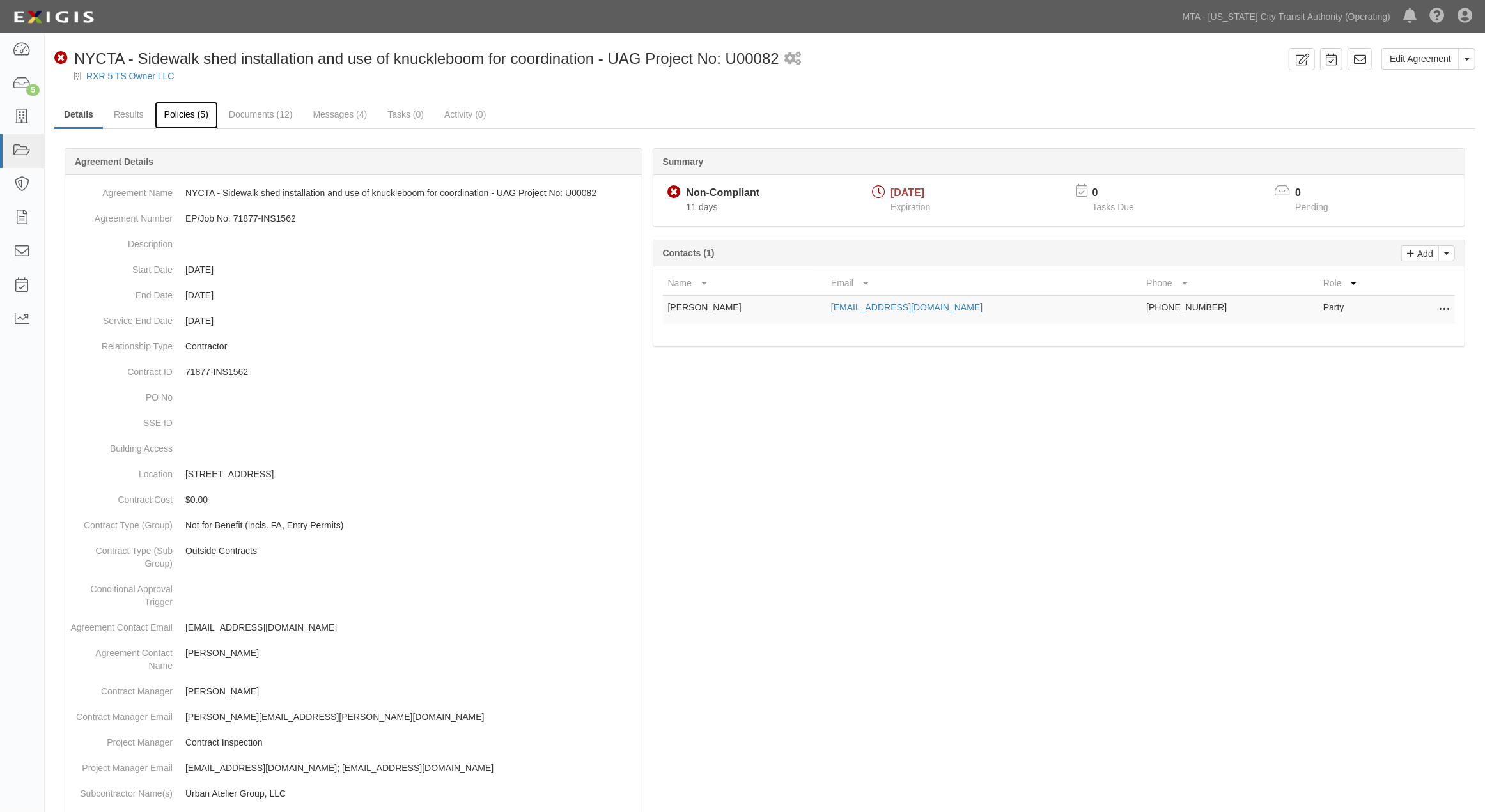
click at [175, 112] on link "Policies (5)" at bounding box center [186, 115] width 63 height 28
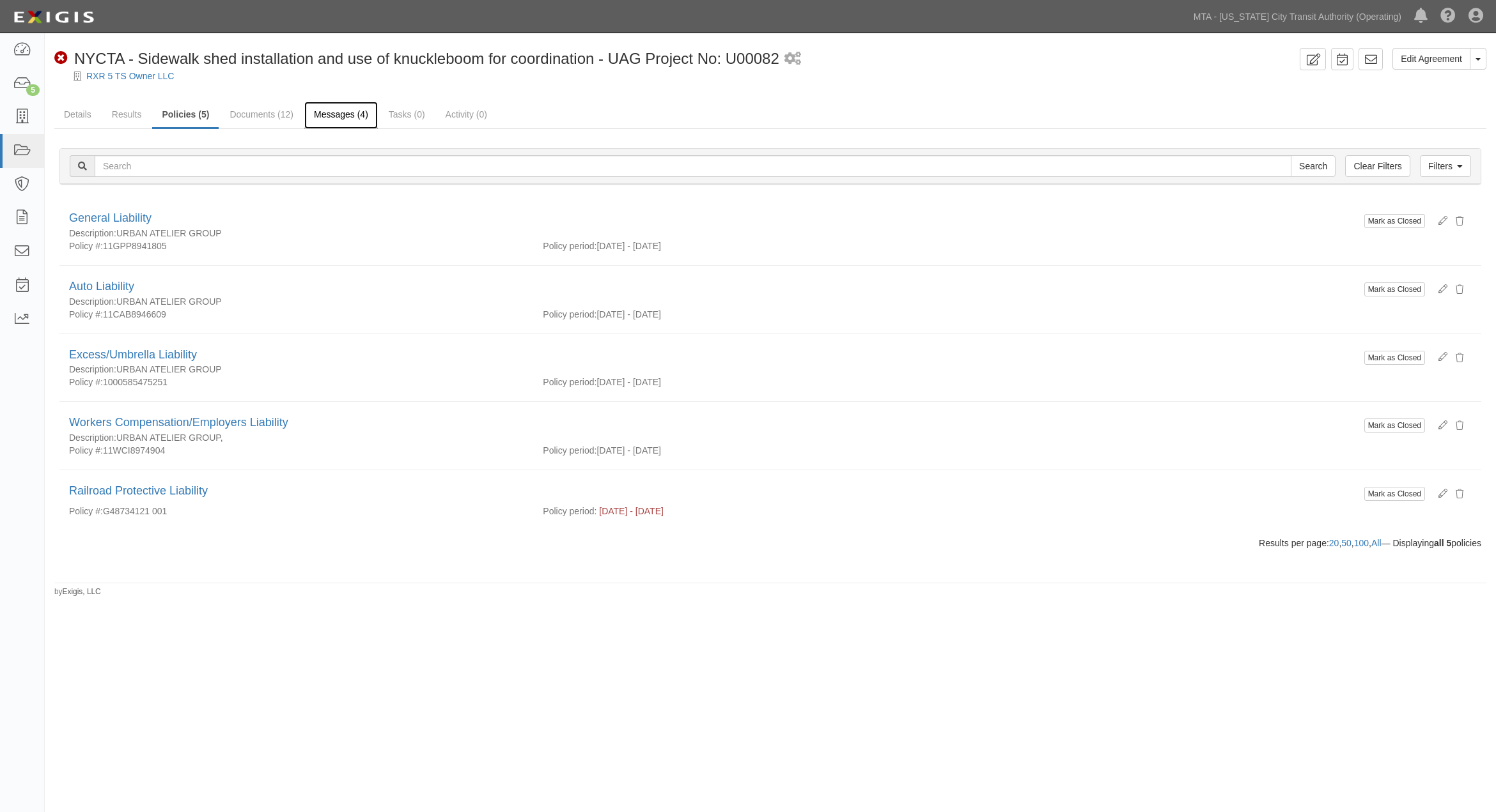
click at [328, 120] on link "Messages (4)" at bounding box center [340, 115] width 73 height 28
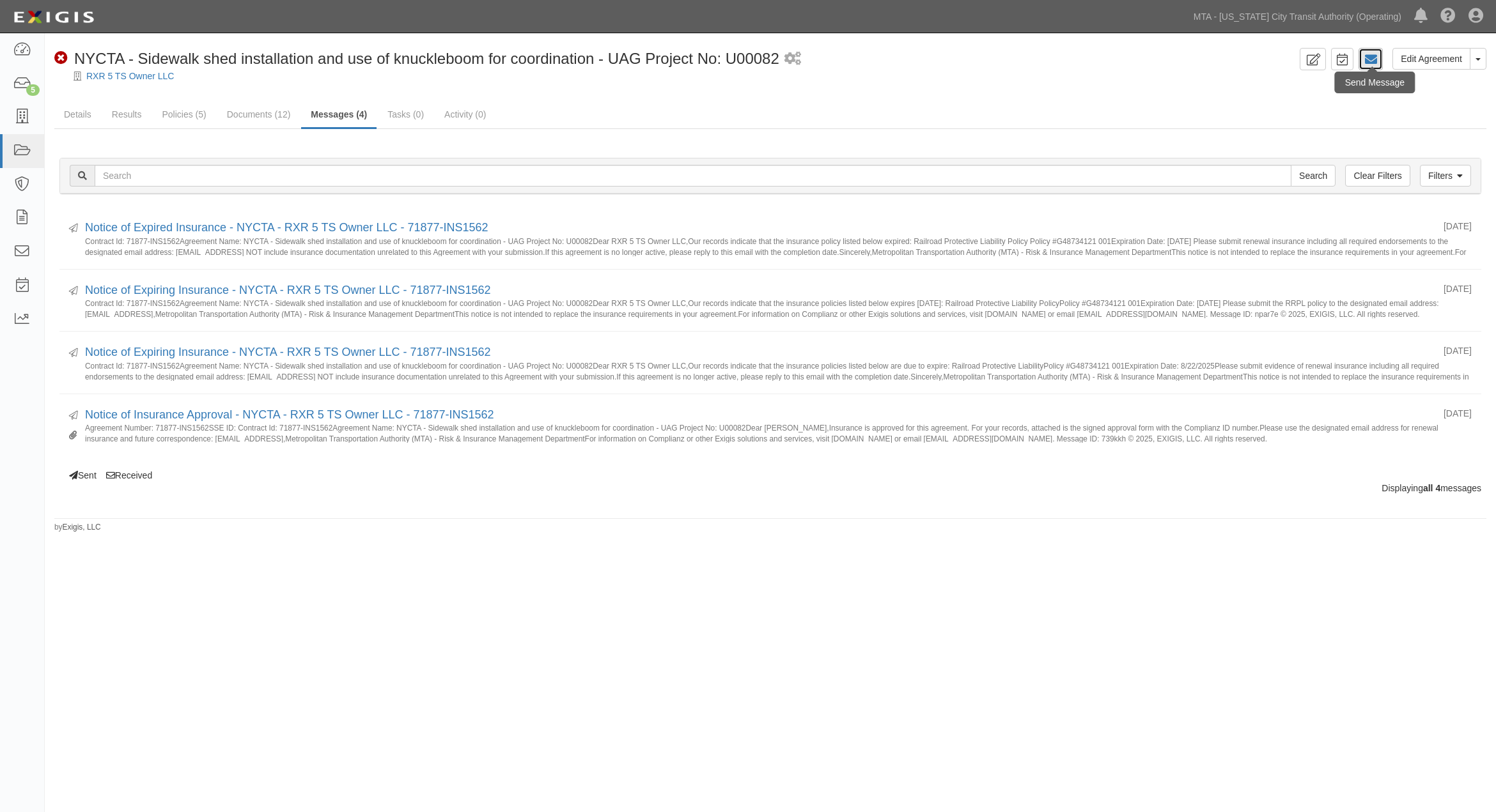
click at [1365, 58] on icon at bounding box center [1371, 60] width 13 height 13
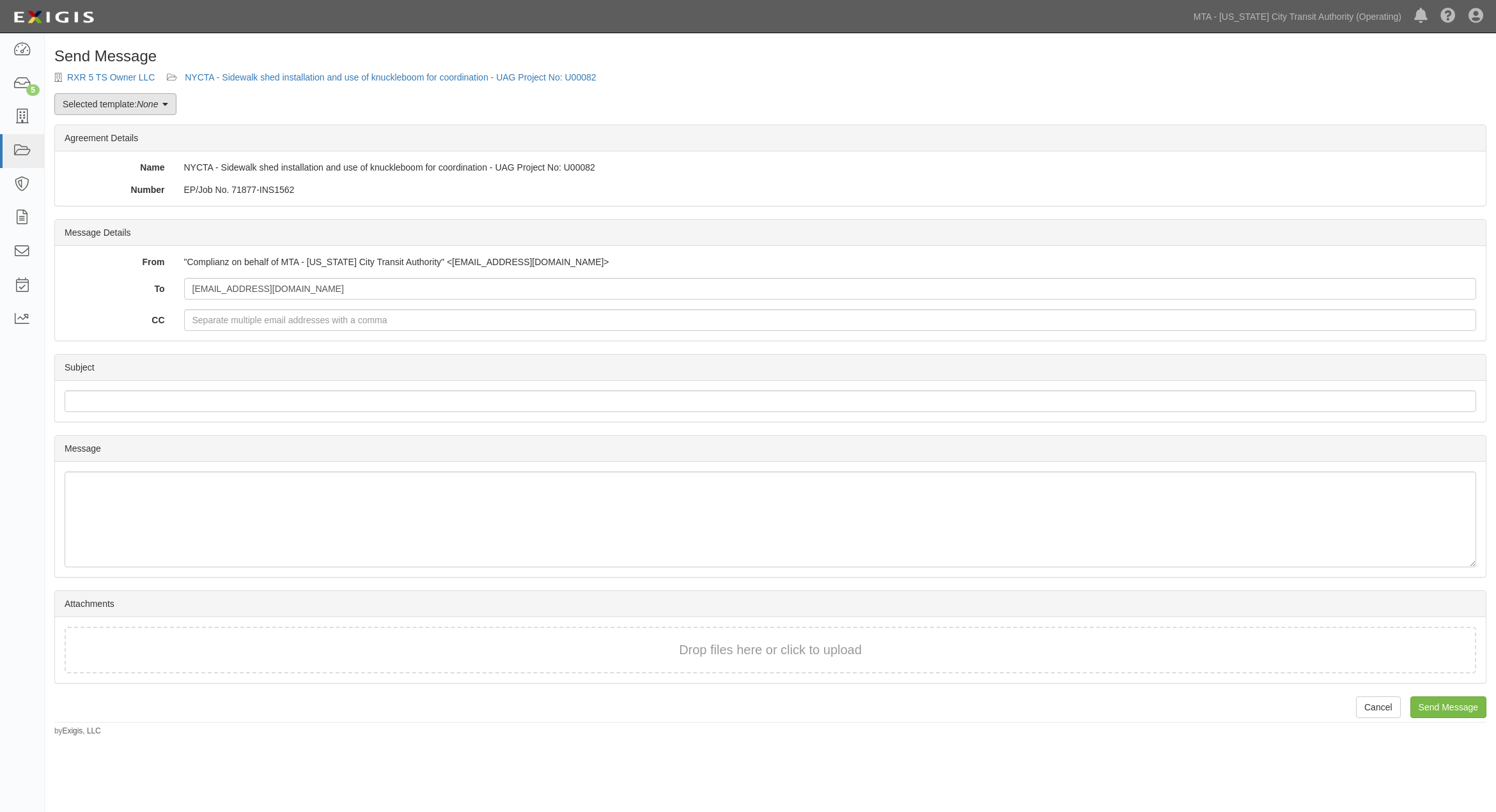
click at [134, 102] on link "Selected template: None" at bounding box center [115, 104] width 122 height 22
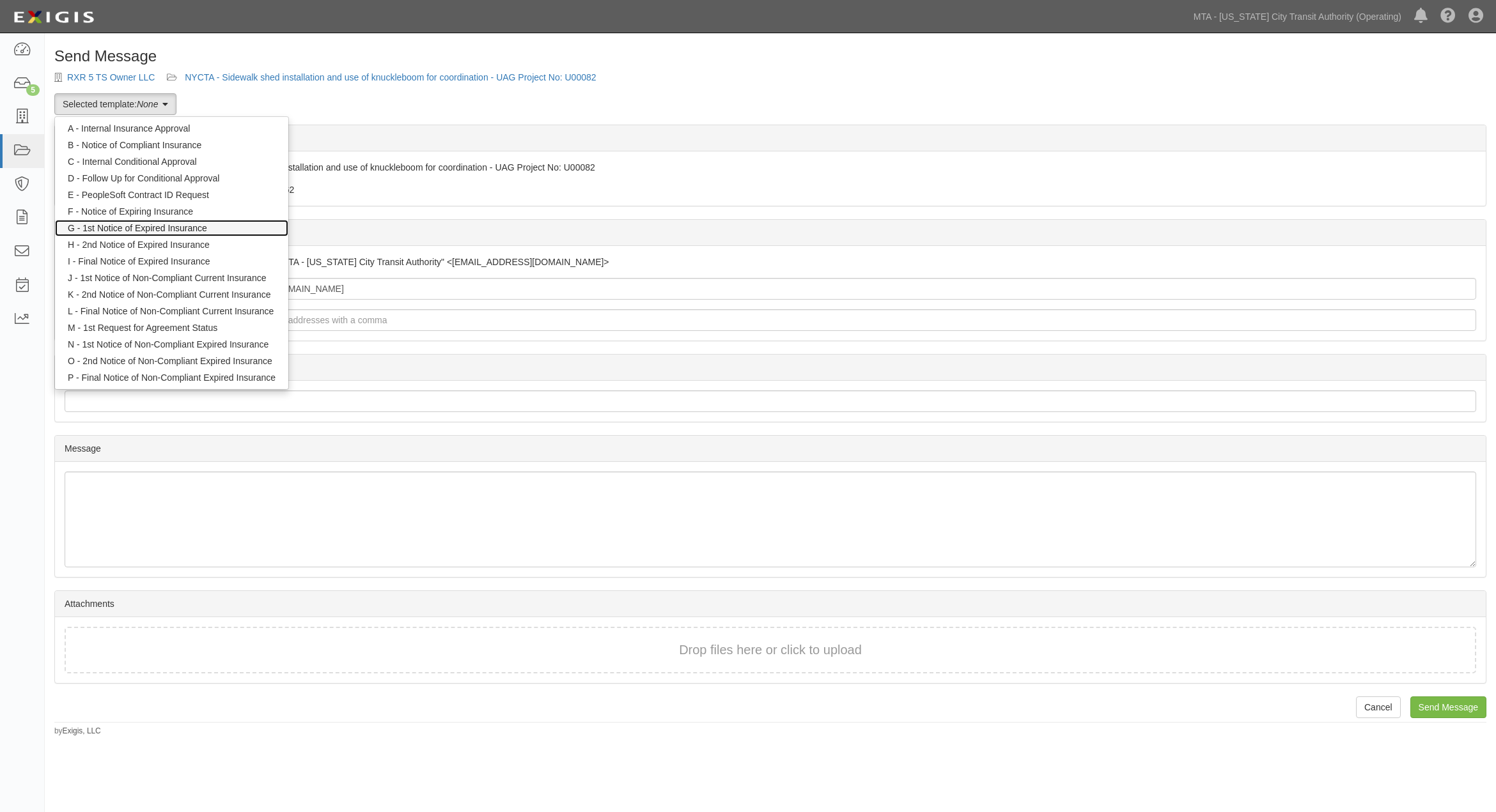
click at [139, 231] on link "G - 1st Notice of Expired Insurance" at bounding box center [171, 227] width 233 height 16
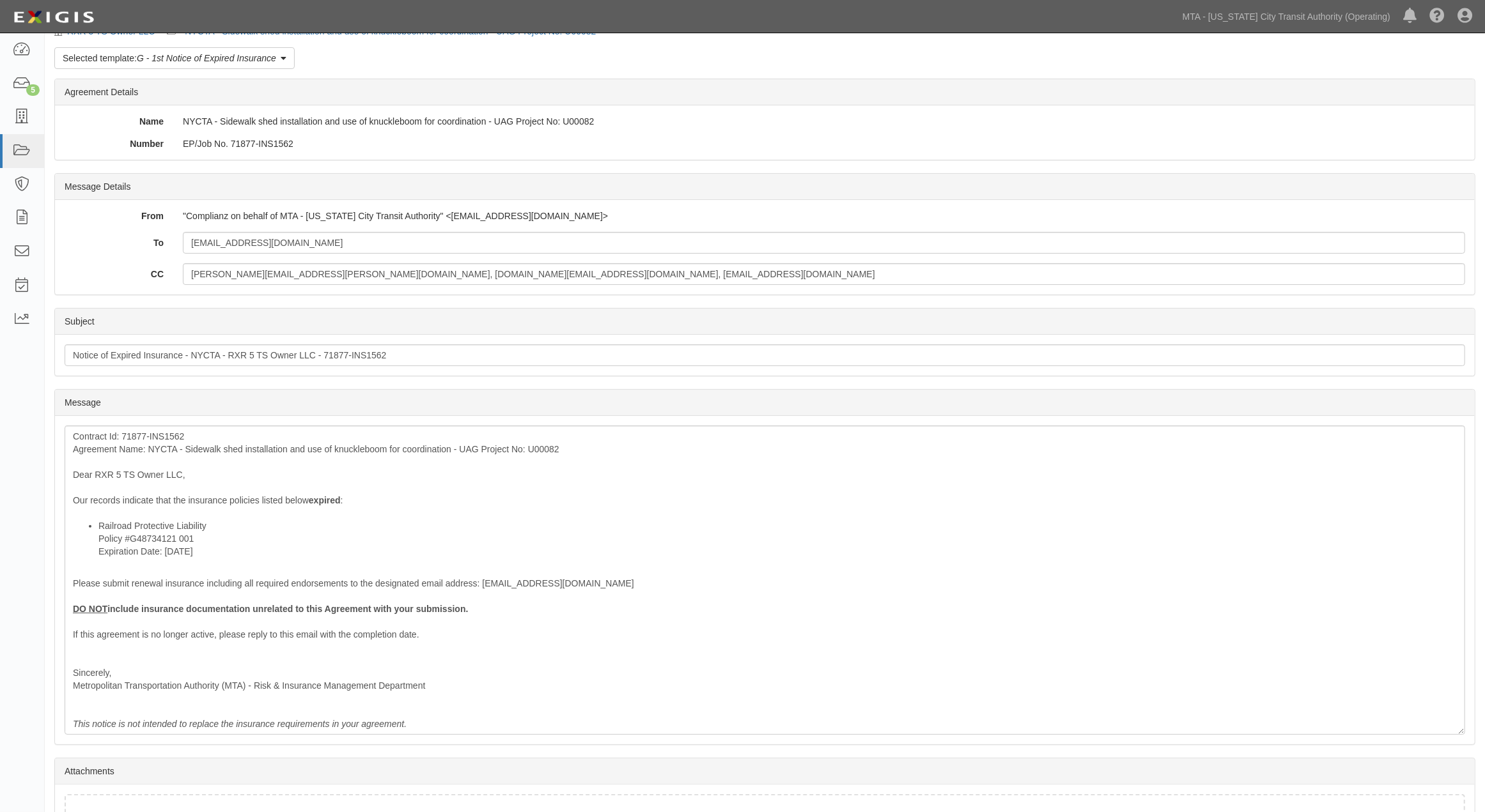
scroll to position [71, 0]
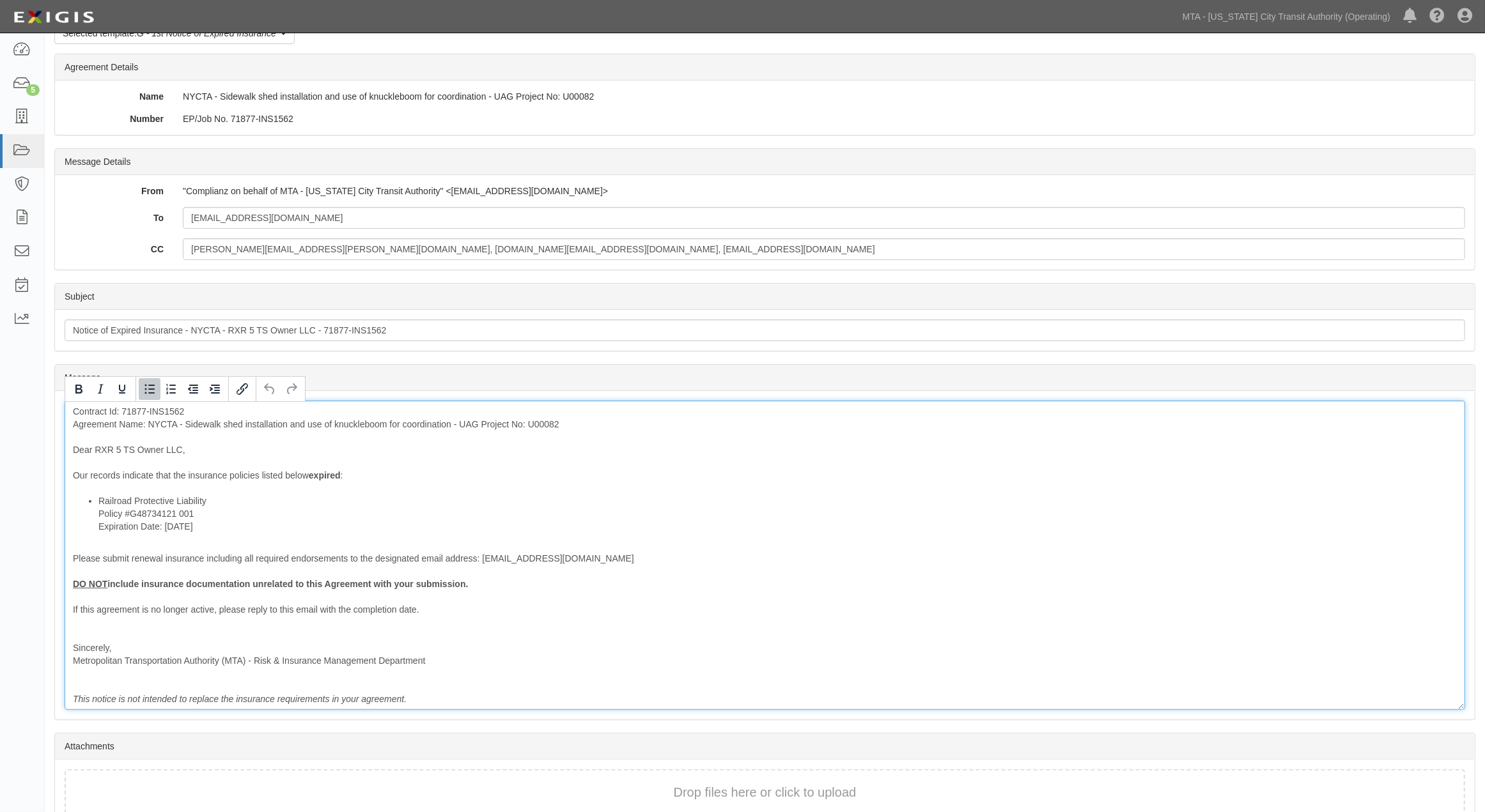
click at [246, 506] on li "Railroad Protective Liability Policy #G48734121 001 Expiration Date: 8/22/2025" at bounding box center [778, 514] width 1359 height 38
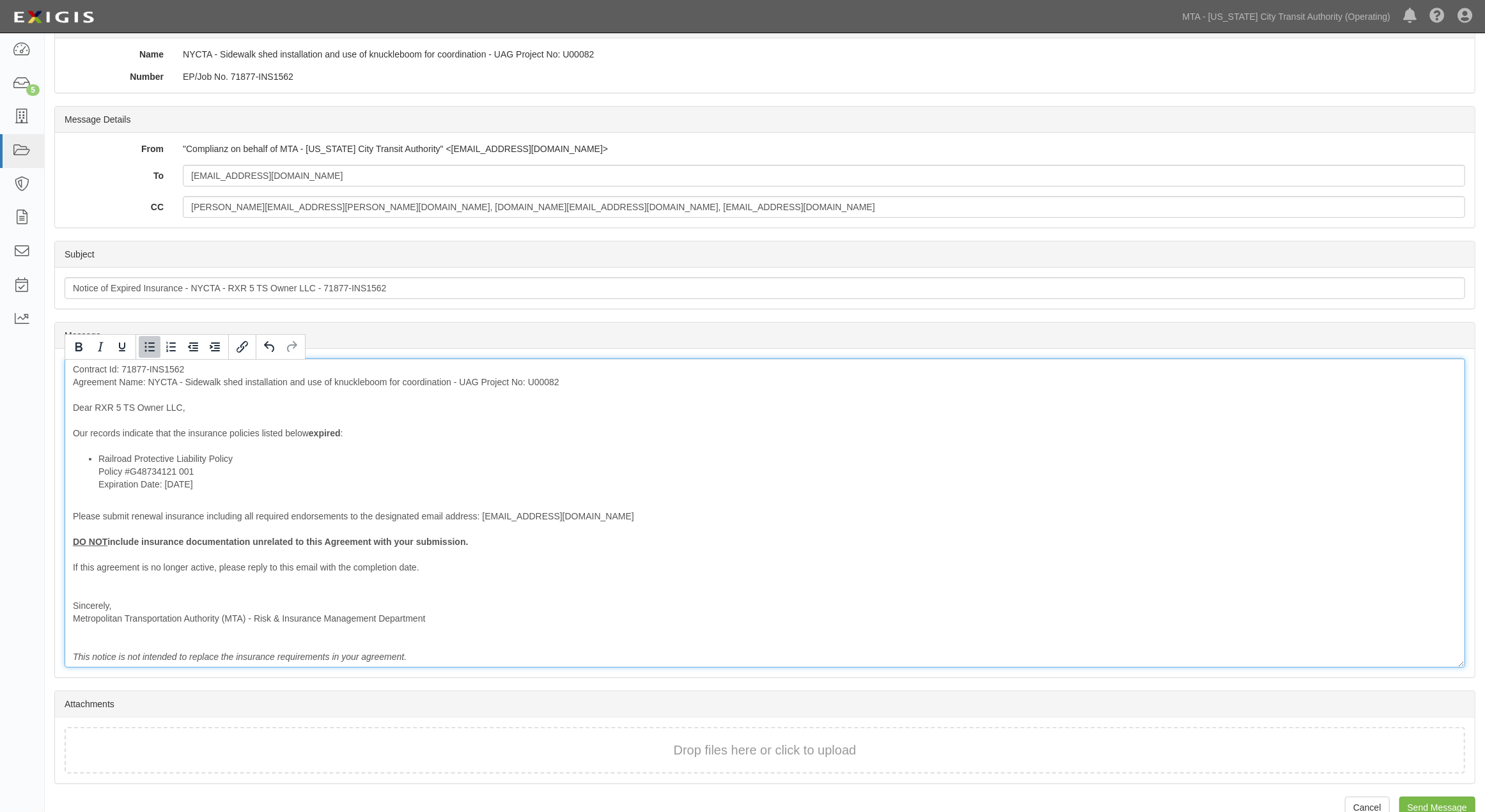
scroll to position [137, 0]
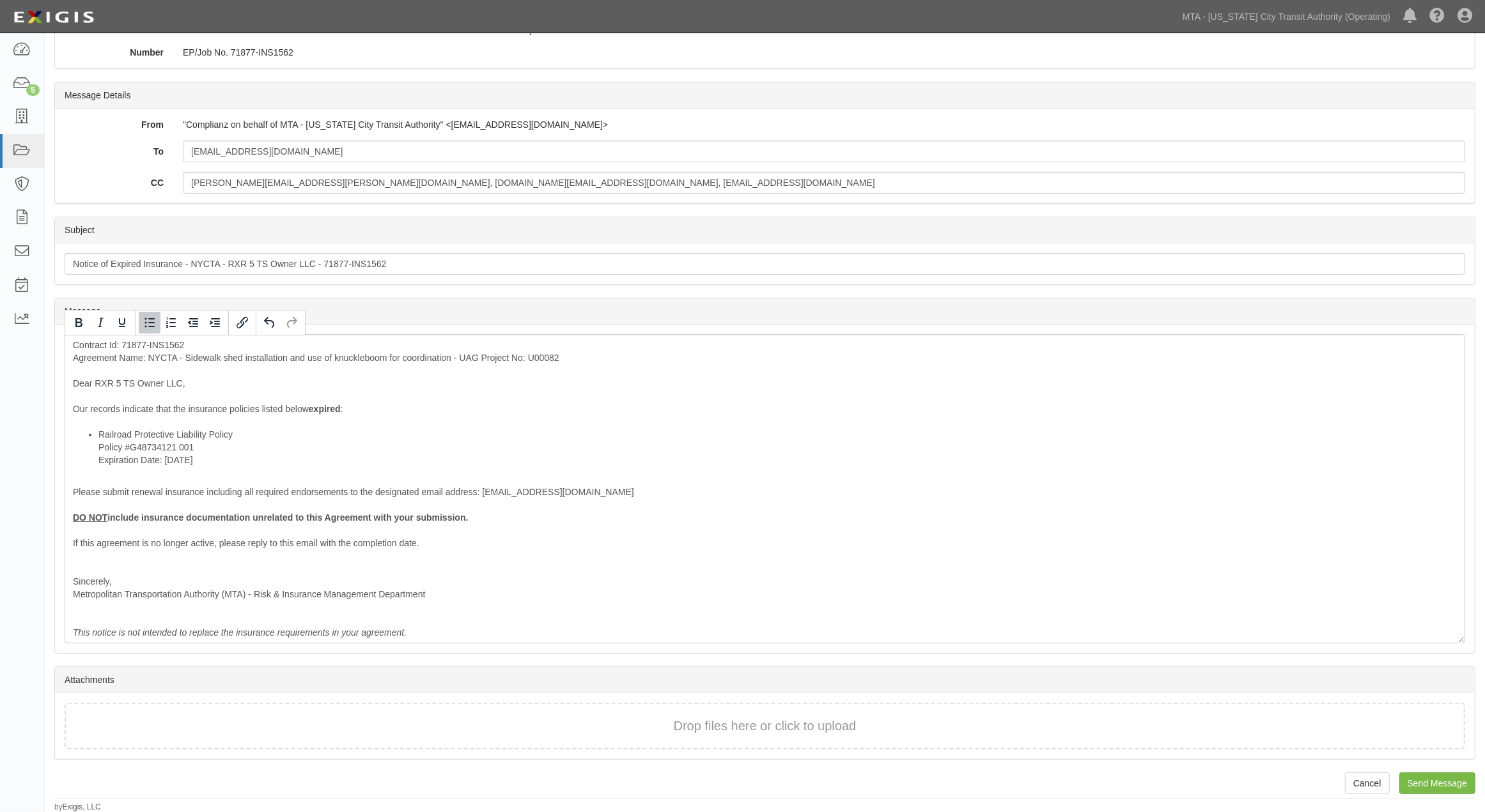
click at [1442, 769] on div "Send Message RXR 5 TS Owner LLC NYCTA - Sidewalk shed installation and use of k…" at bounding box center [765, 362] width 1440 height 902
click at [1446, 784] on input "Send Message" at bounding box center [1437, 784] width 76 height 22
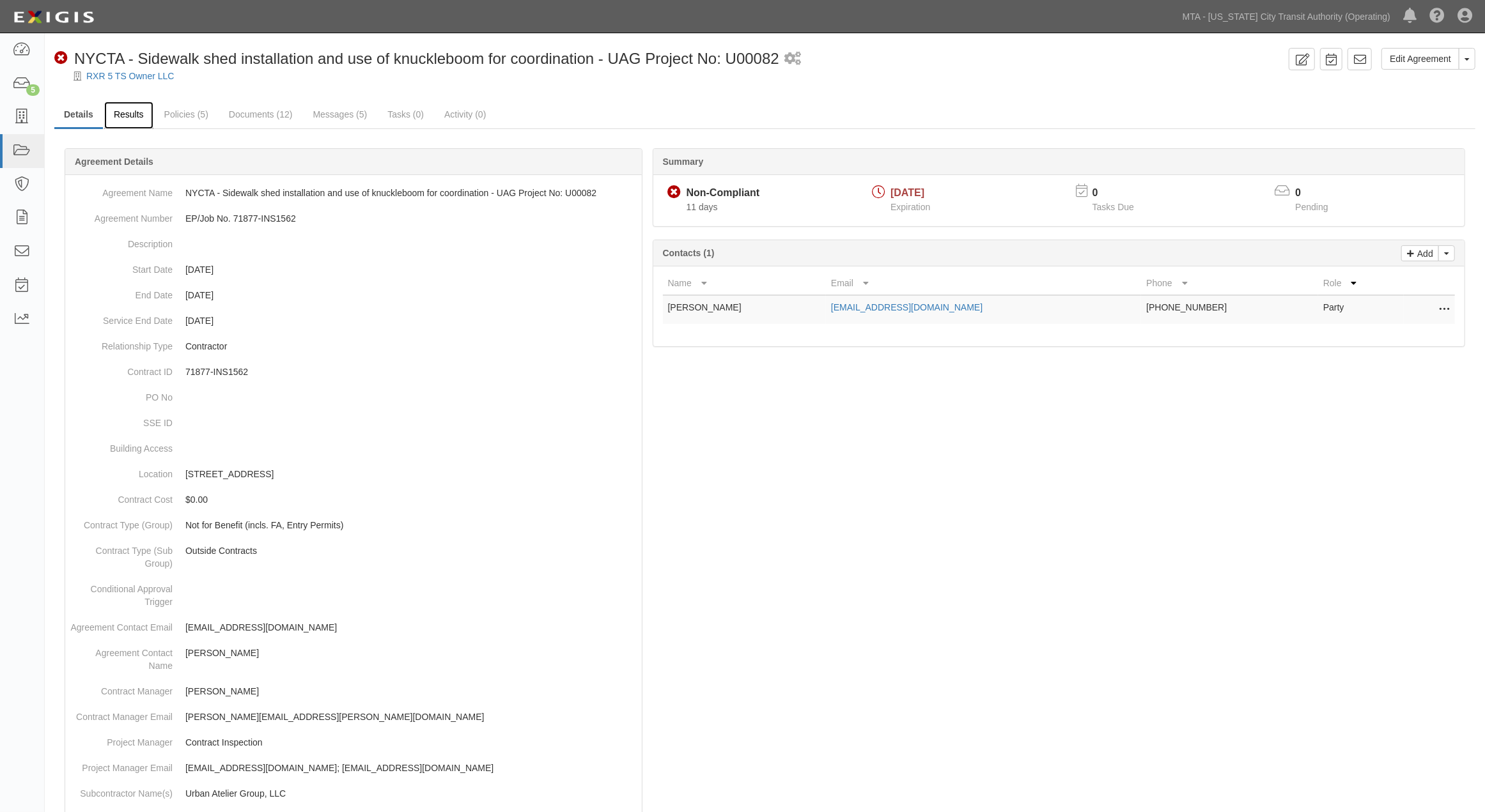
click at [124, 105] on link "Results" at bounding box center [129, 115] width 49 height 28
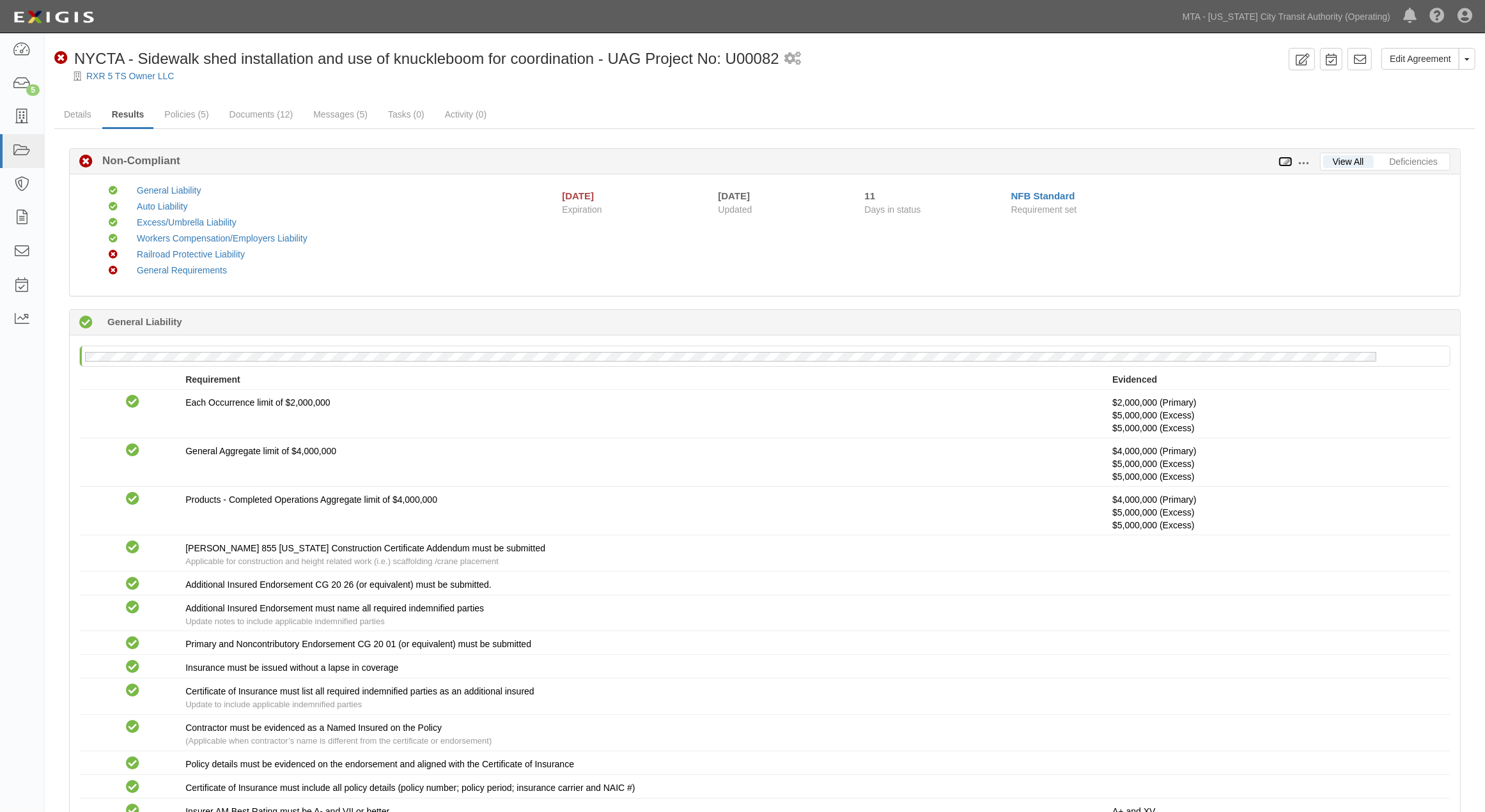
click at [1286, 162] on icon at bounding box center [1285, 162] width 14 height 9
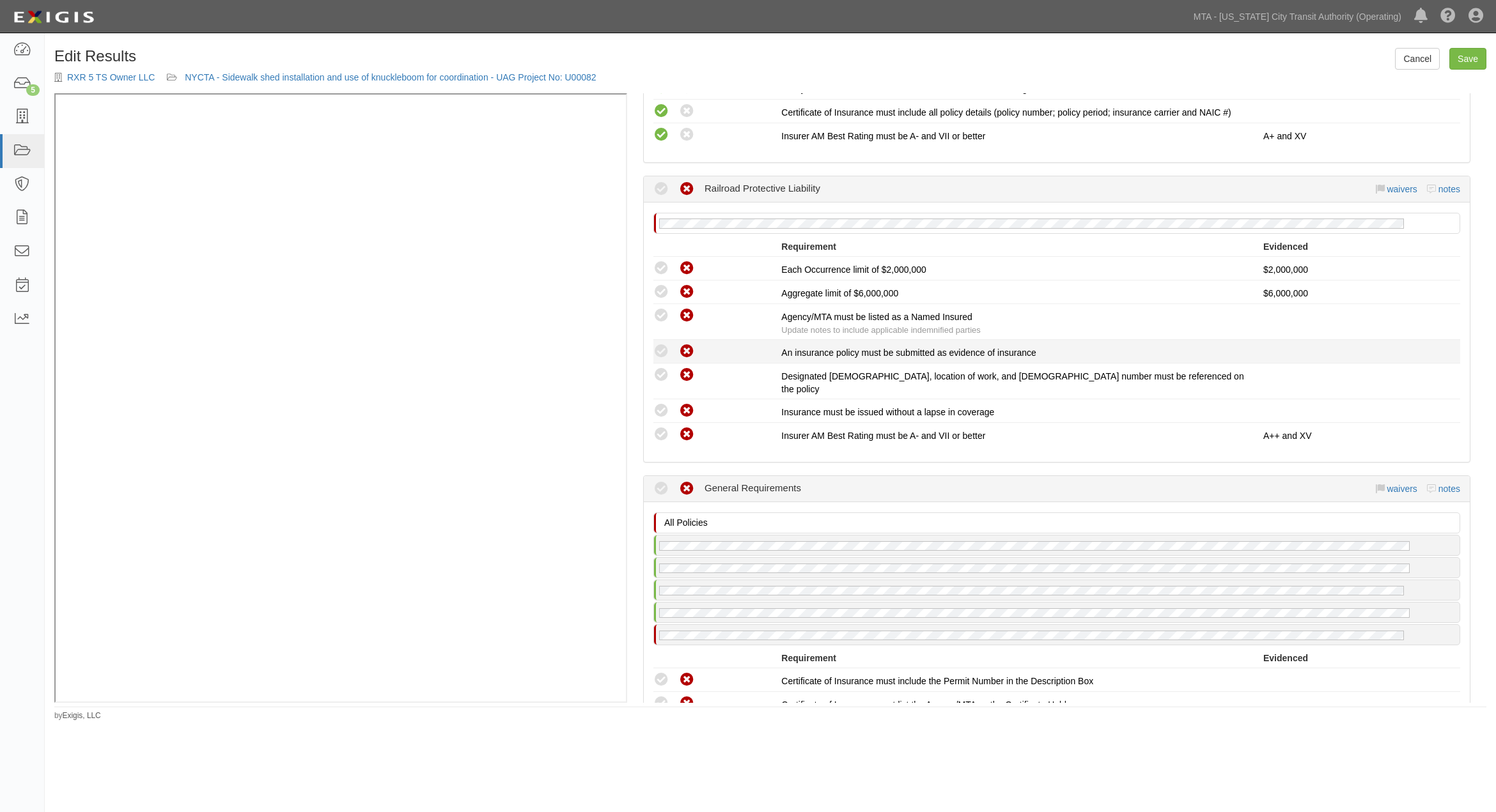
scroll to position [1988, 0]
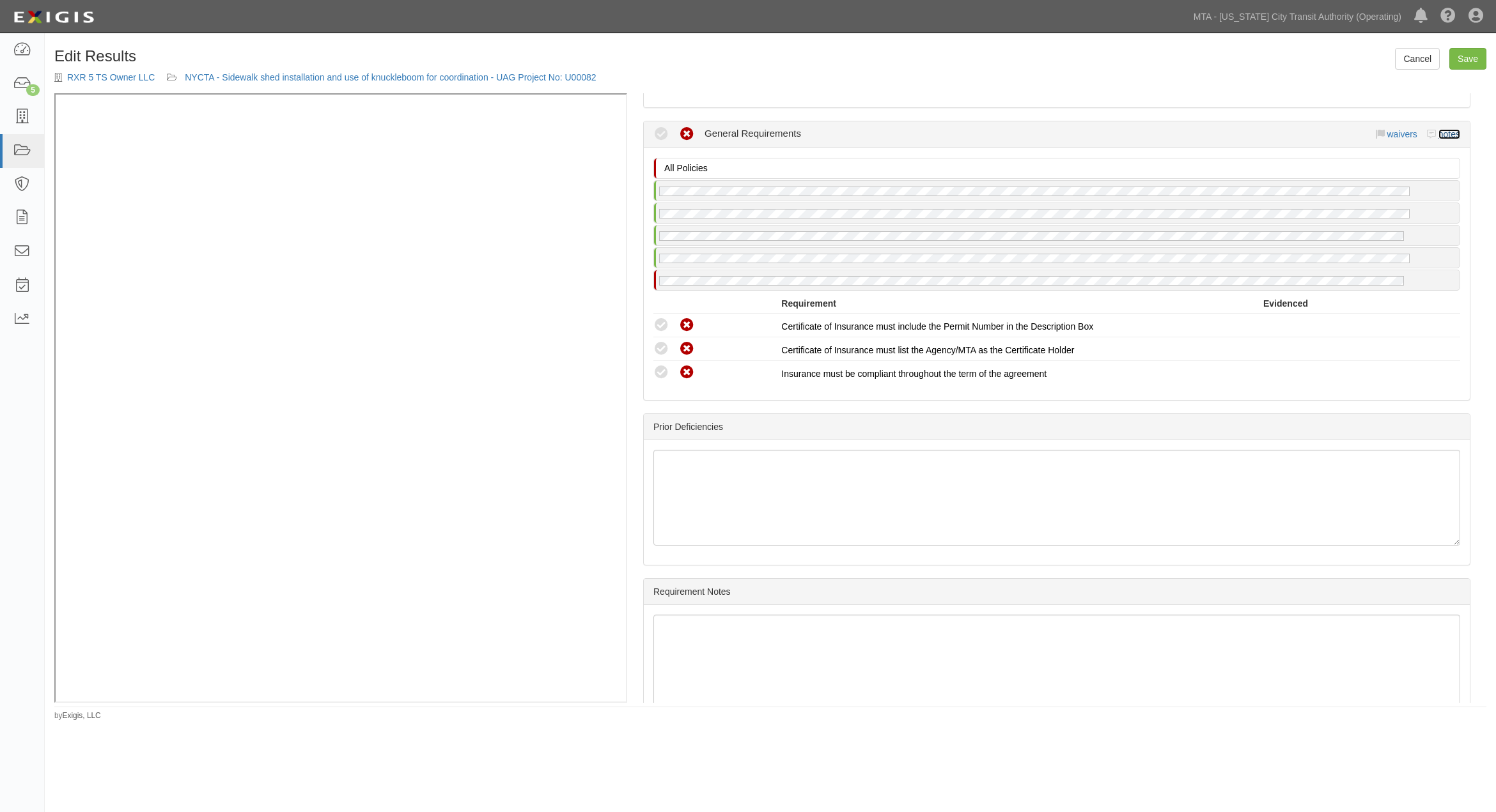
click at [1445, 135] on link "notes" at bounding box center [1449, 134] width 22 height 10
radio input "true"
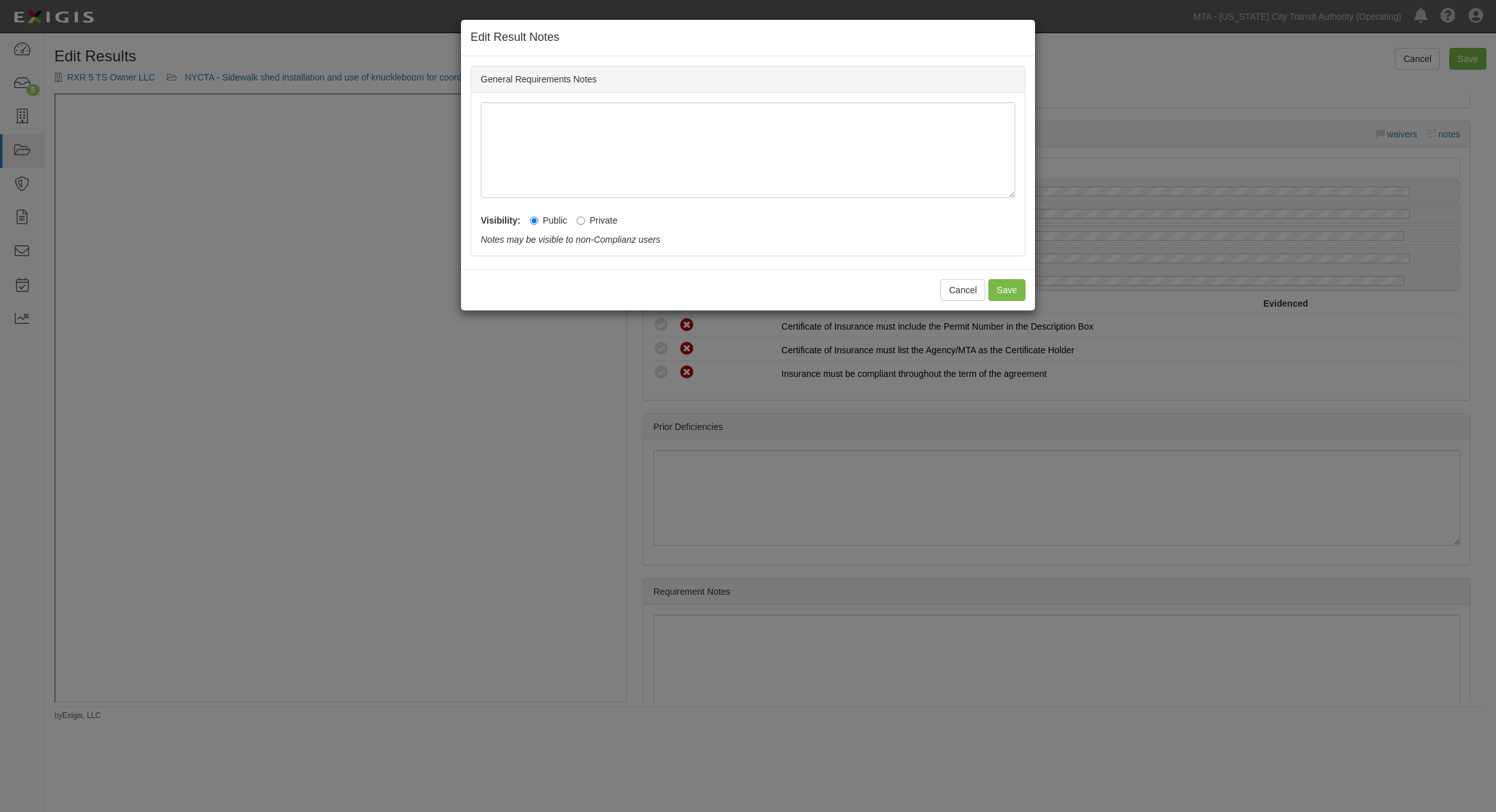
click at [591, 222] on label "Private" at bounding box center [597, 220] width 41 height 13
click at [585, 222] on input "Private" at bounding box center [581, 221] width 9 height 9
radio input "true"
click at [1004, 289] on button "Save" at bounding box center [1007, 290] width 37 height 22
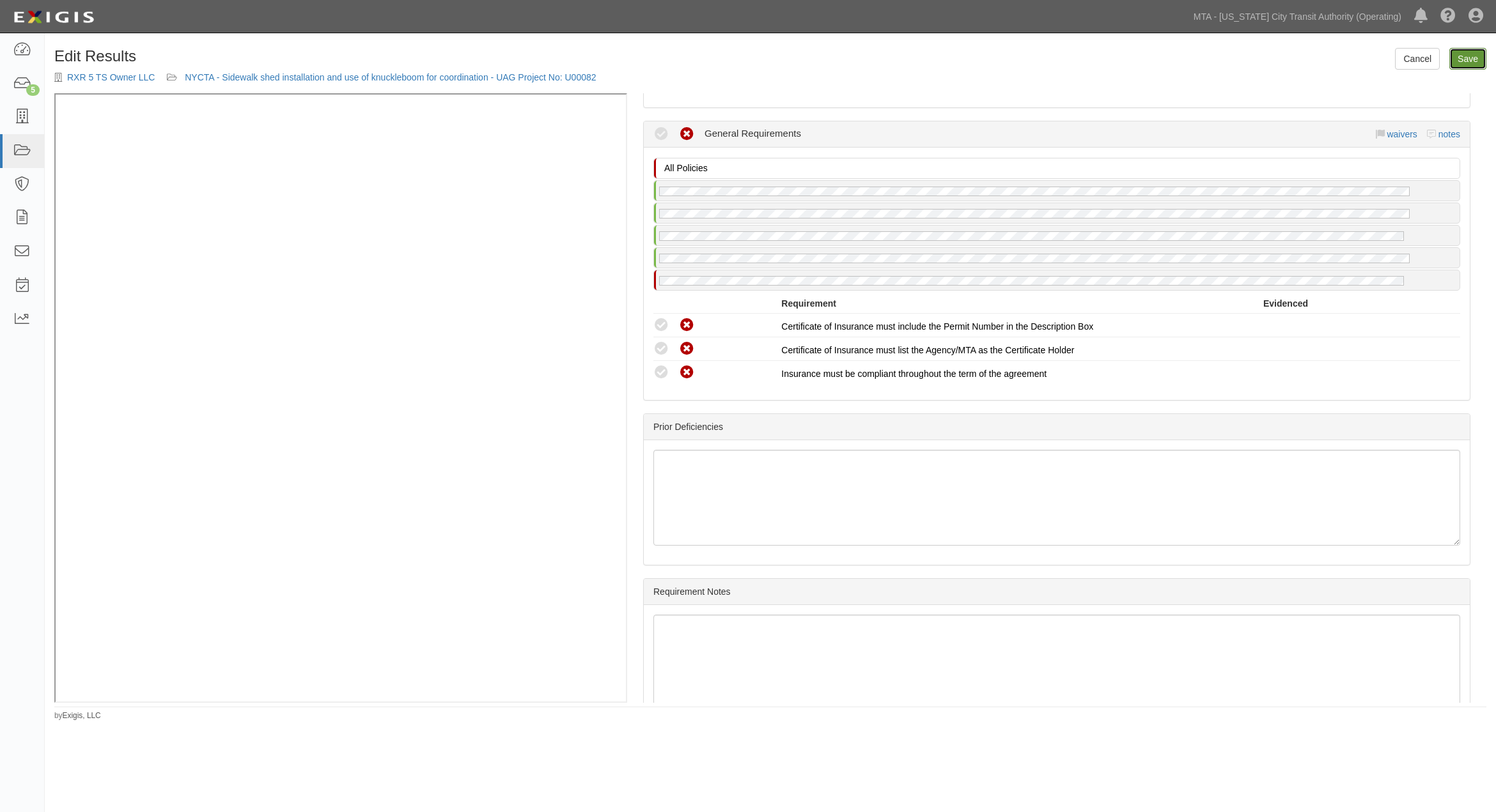
click at [1465, 54] on link "Save" at bounding box center [1468, 58] width 37 height 22
radio input "true"
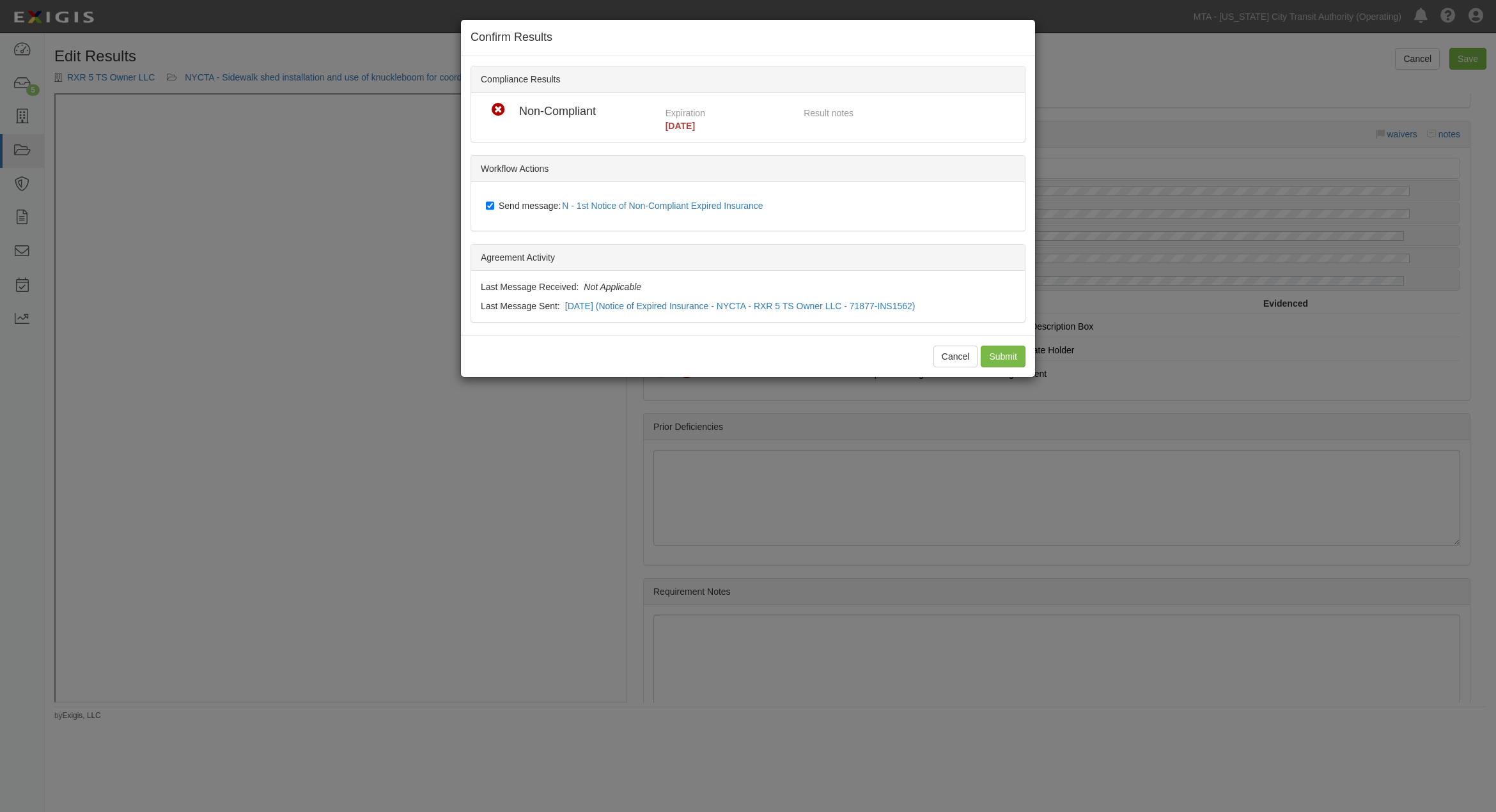
click at [527, 203] on span "Send message: N - 1st Notice of Non-Compliant Expired Insurance" at bounding box center [634, 205] width 270 height 10
click at [494, 203] on input "Send message: N - 1st Notice of Non-Compliant Expired Insurance" at bounding box center [490, 205] width 9 height 10
checkbox input "false"
click at [1012, 346] on input "Submit" at bounding box center [1003, 357] width 45 height 22
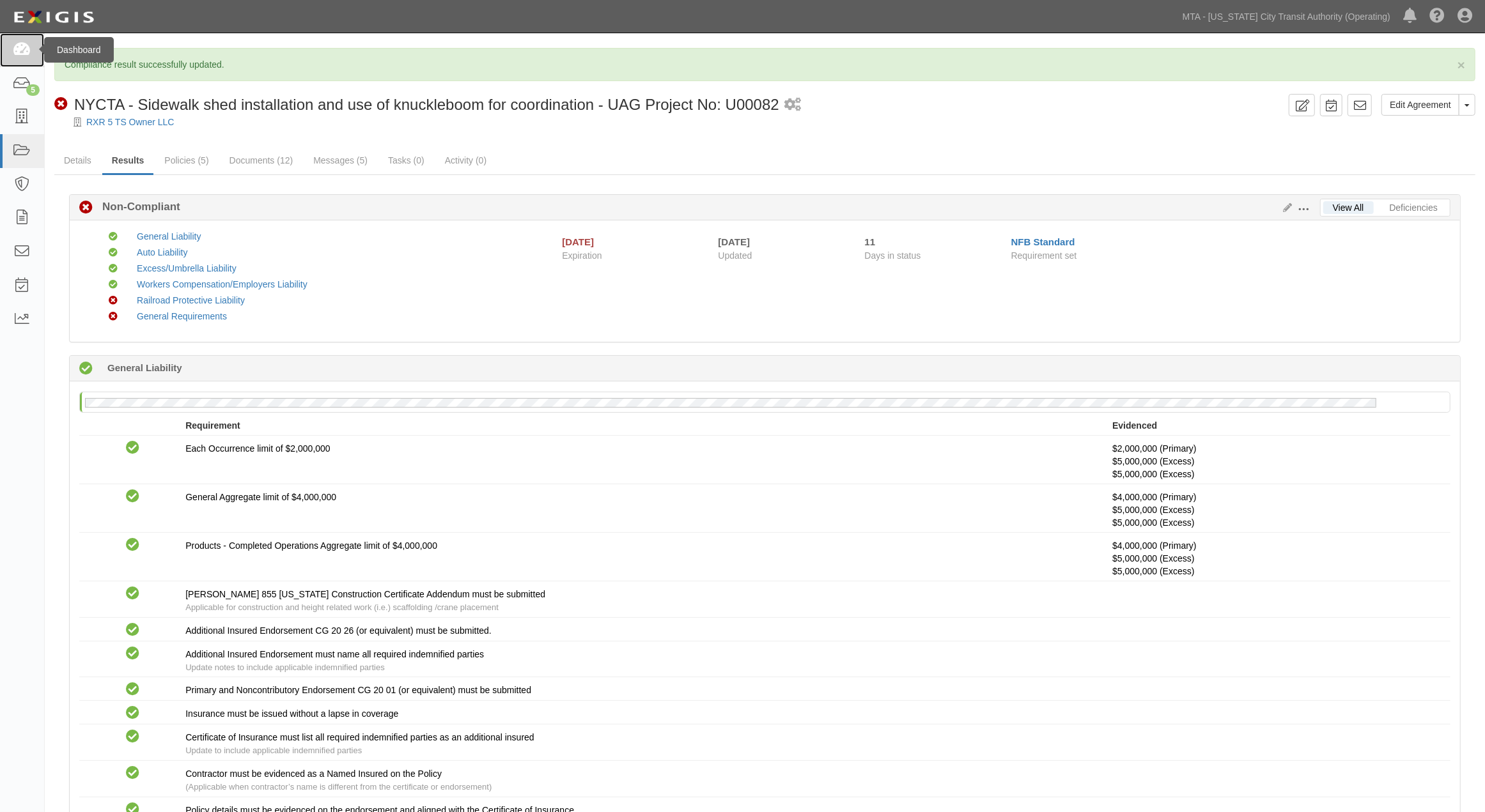
click at [22, 49] on icon at bounding box center [21, 50] width 18 height 15
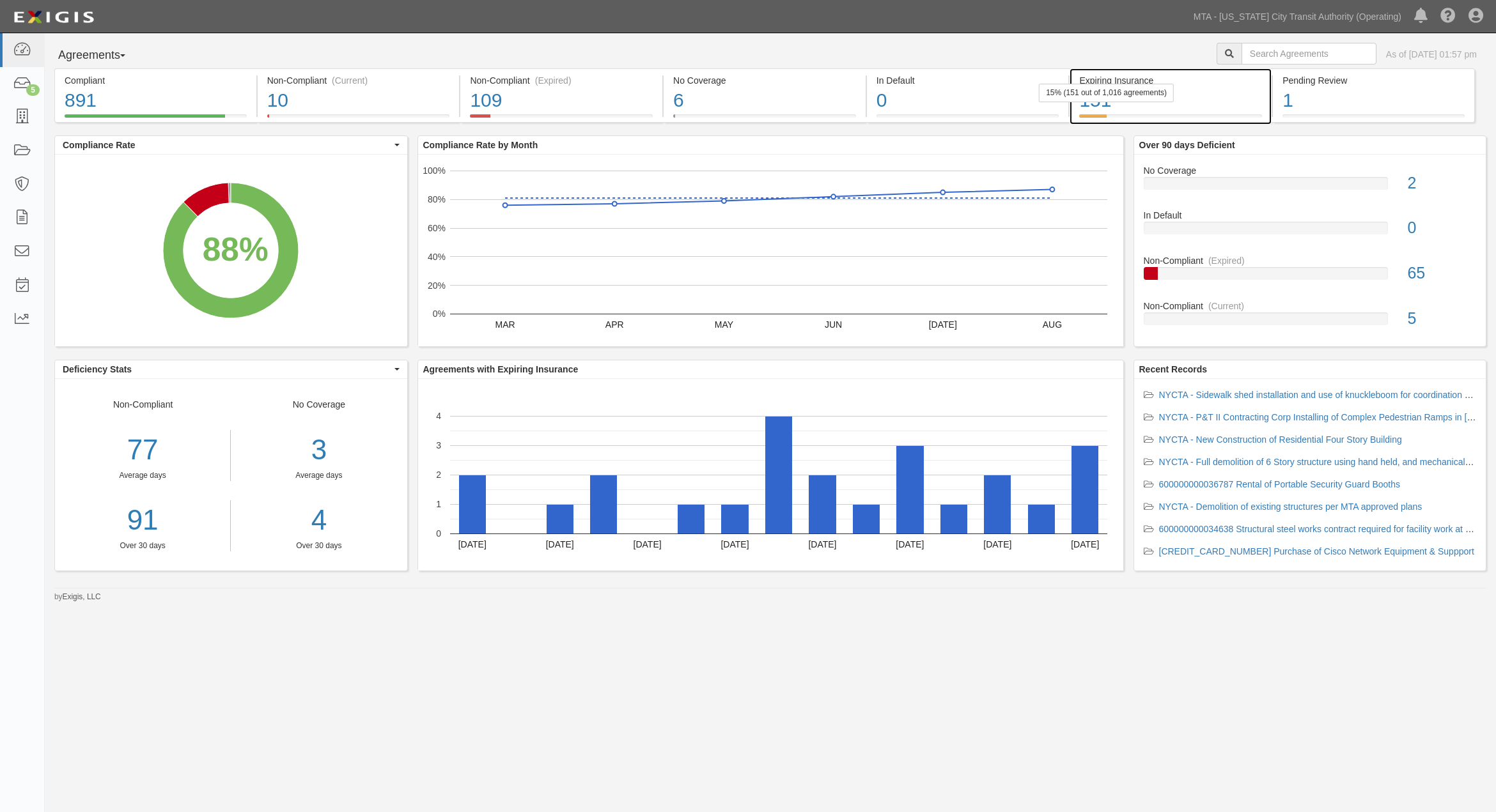
click at [1185, 105] on div "151" at bounding box center [1170, 100] width 183 height 28
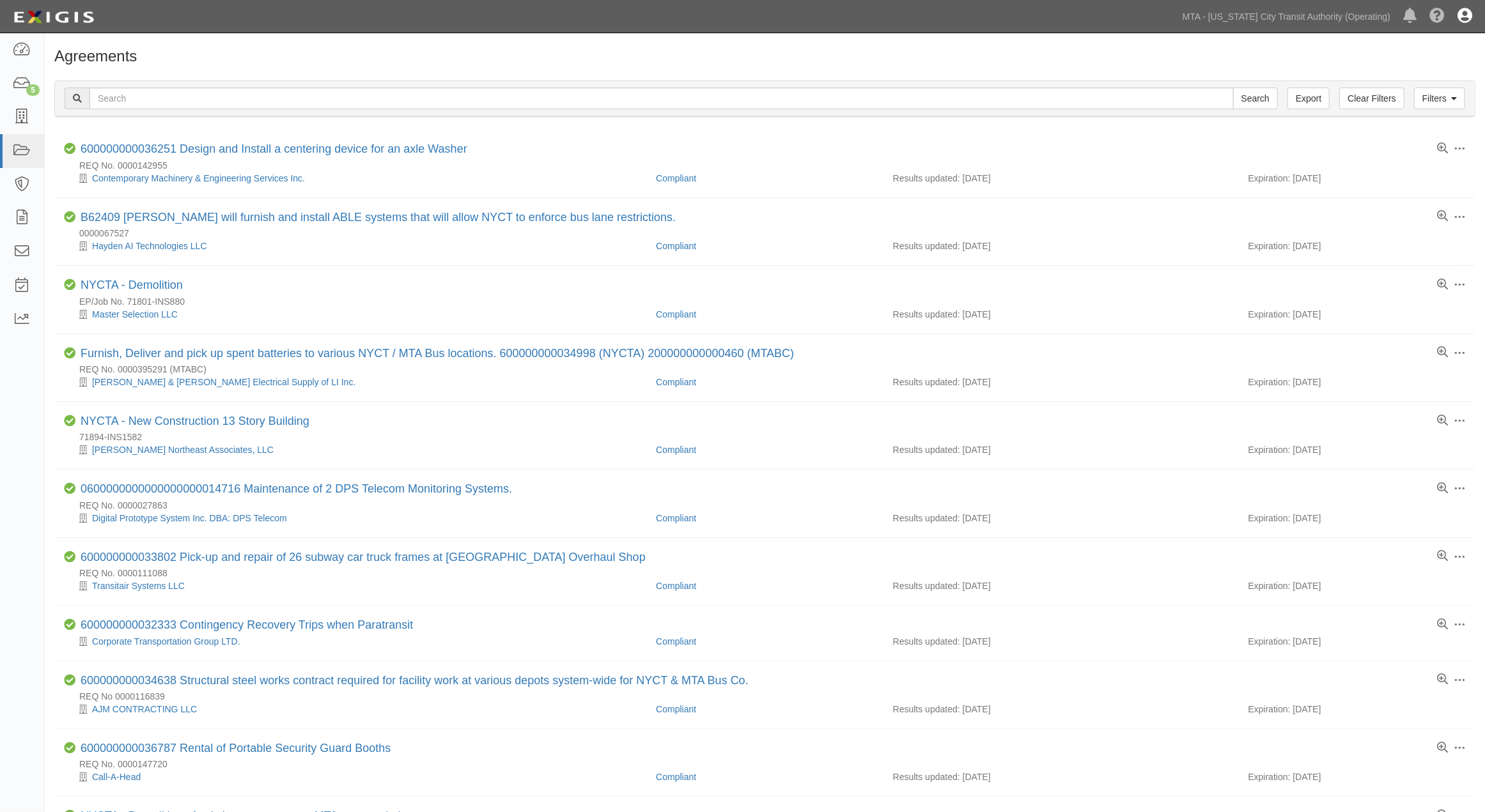
click at [1462, 17] on icon at bounding box center [1464, 17] width 15 height 16
click at [1420, 75] on link "Sign Out" at bounding box center [1427, 75] width 101 height 26
